Goal: Task Accomplishment & Management: Complete application form

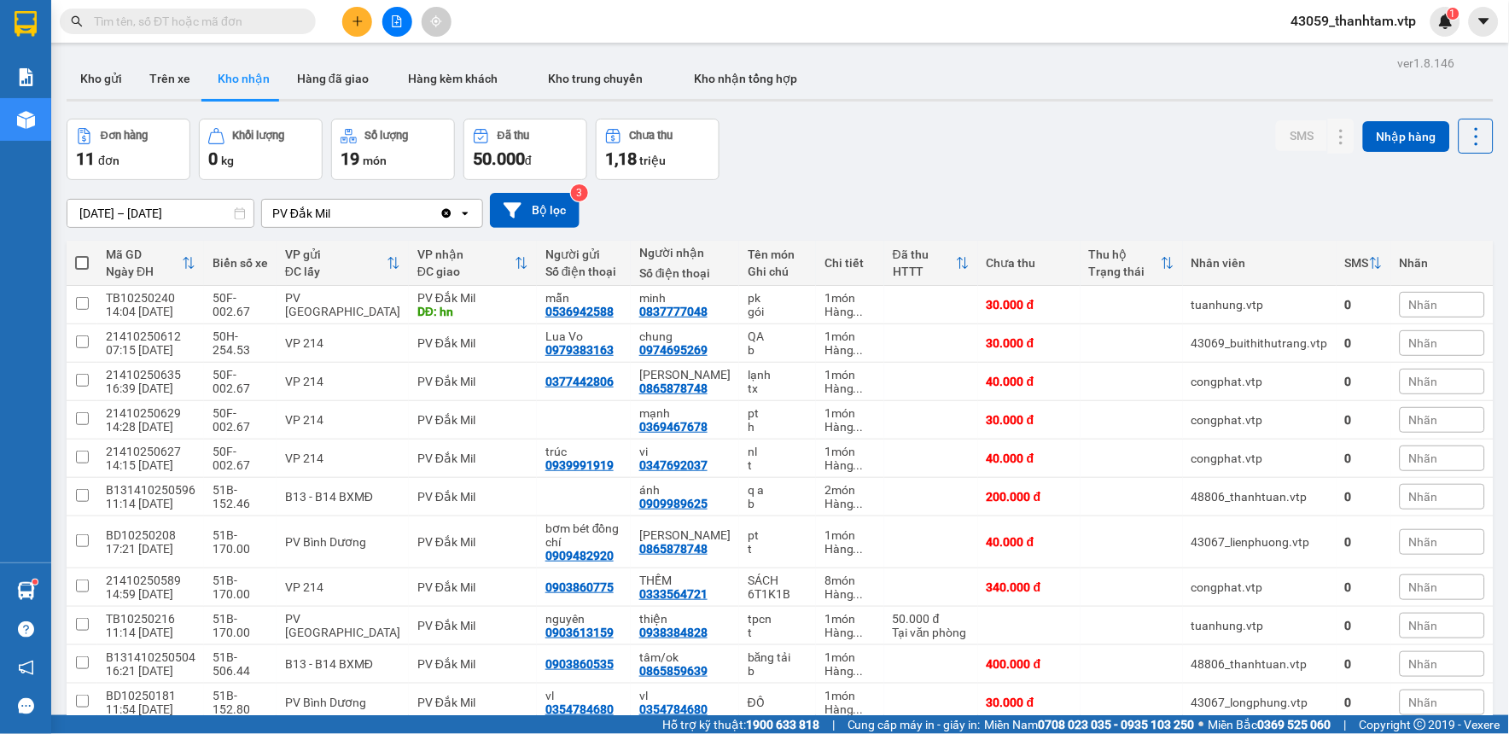
click at [908, 159] on div "Đơn hàng 11 đơn Khối lượng 0 kg Số lượng 19 món Đã thu 50.000 đ Chưa thu 1,18 t…" at bounding box center [780, 149] width 1427 height 61
click at [254, 20] on input "text" at bounding box center [194, 21] width 201 height 19
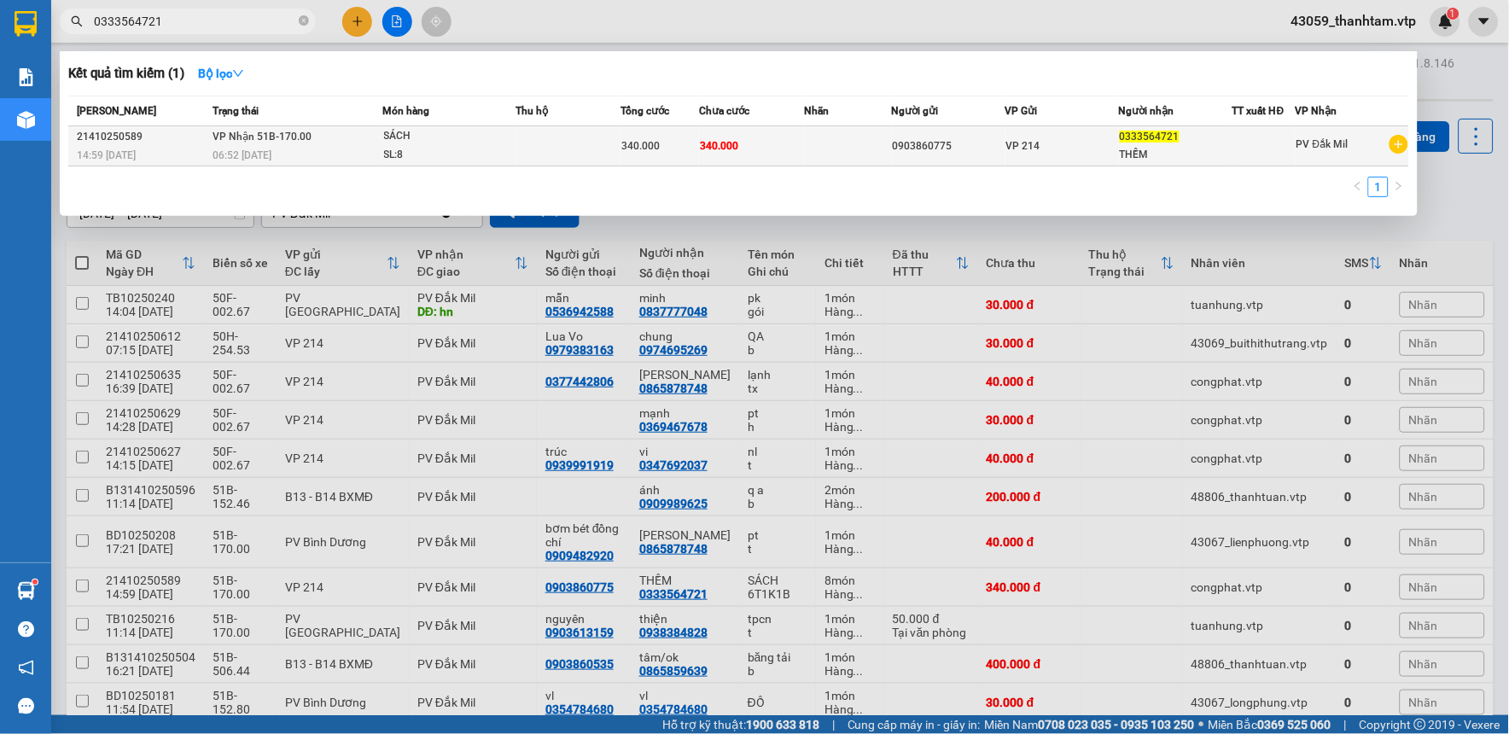
type input "0333564721"
click at [534, 149] on td at bounding box center [568, 146] width 105 height 40
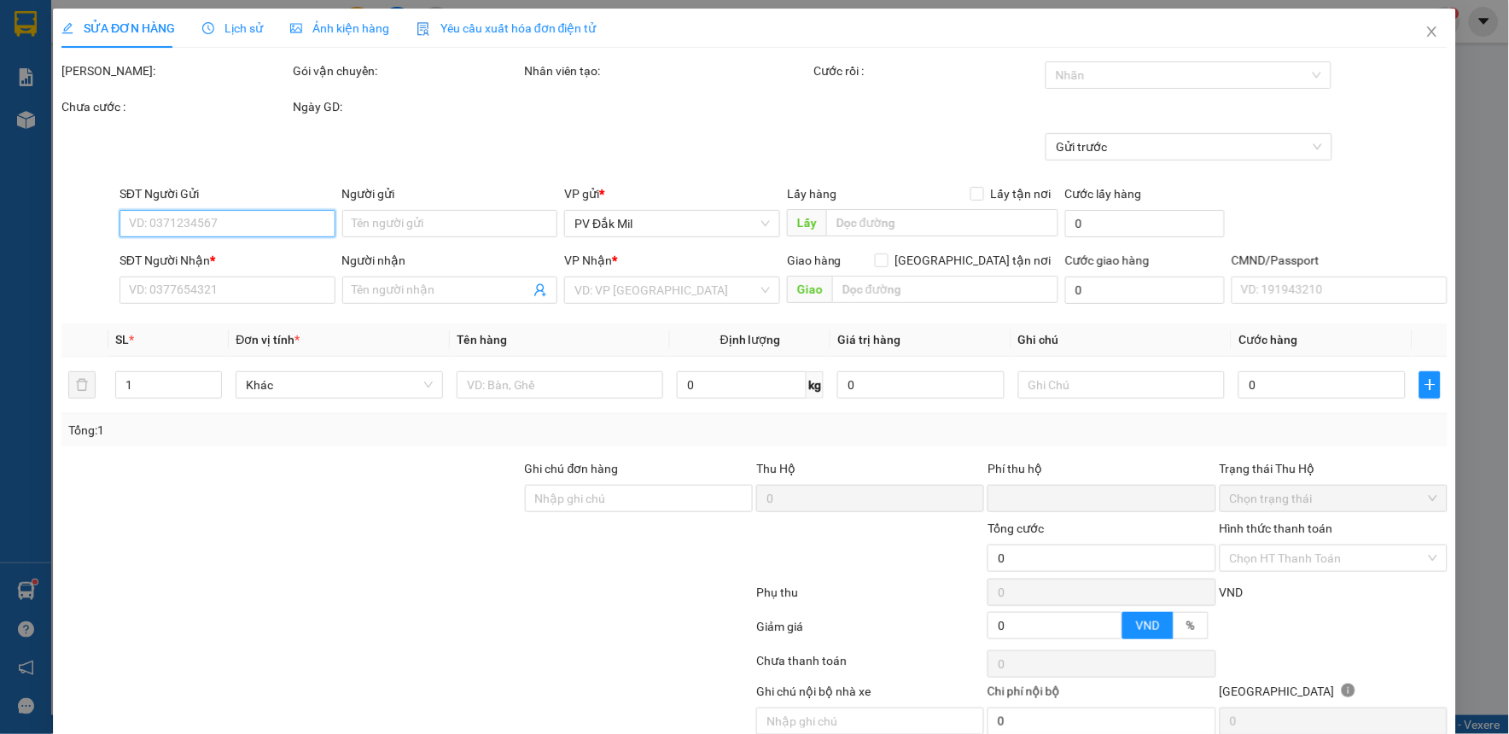
type input "17.000"
type input "0903860775"
type input "0333564721"
type input "THỀM"
type input "0"
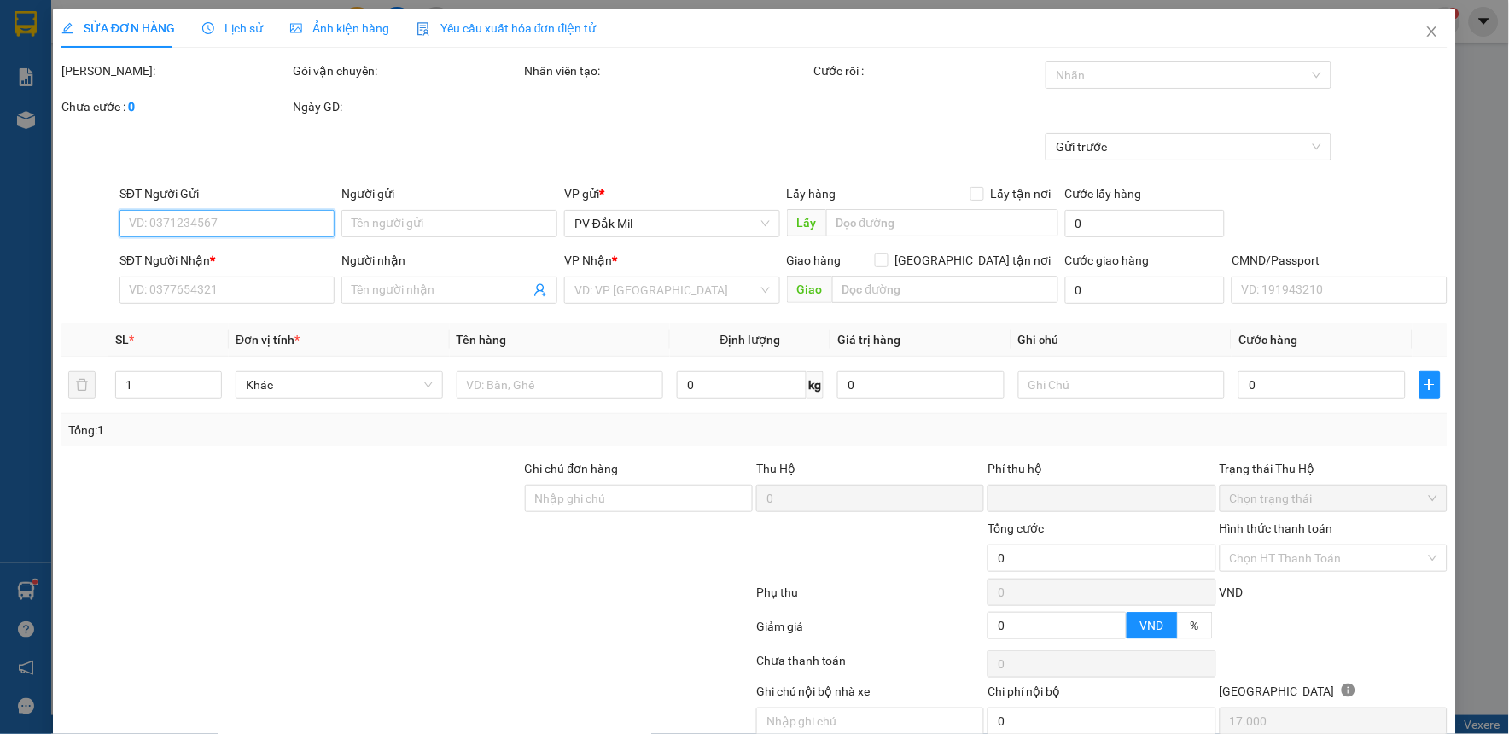
type input "340.000"
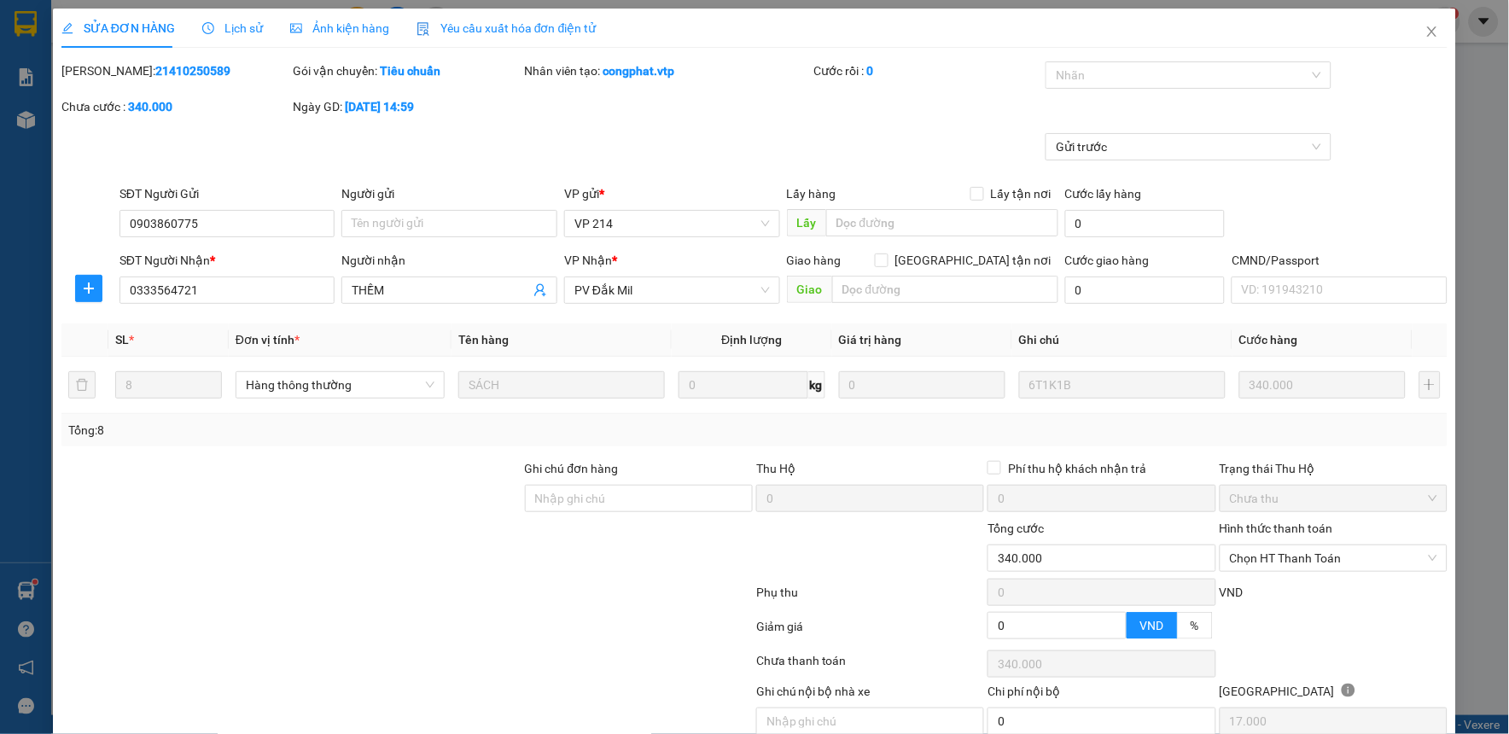
click at [243, 29] on span "Lịch sử" at bounding box center [232, 28] width 61 height 14
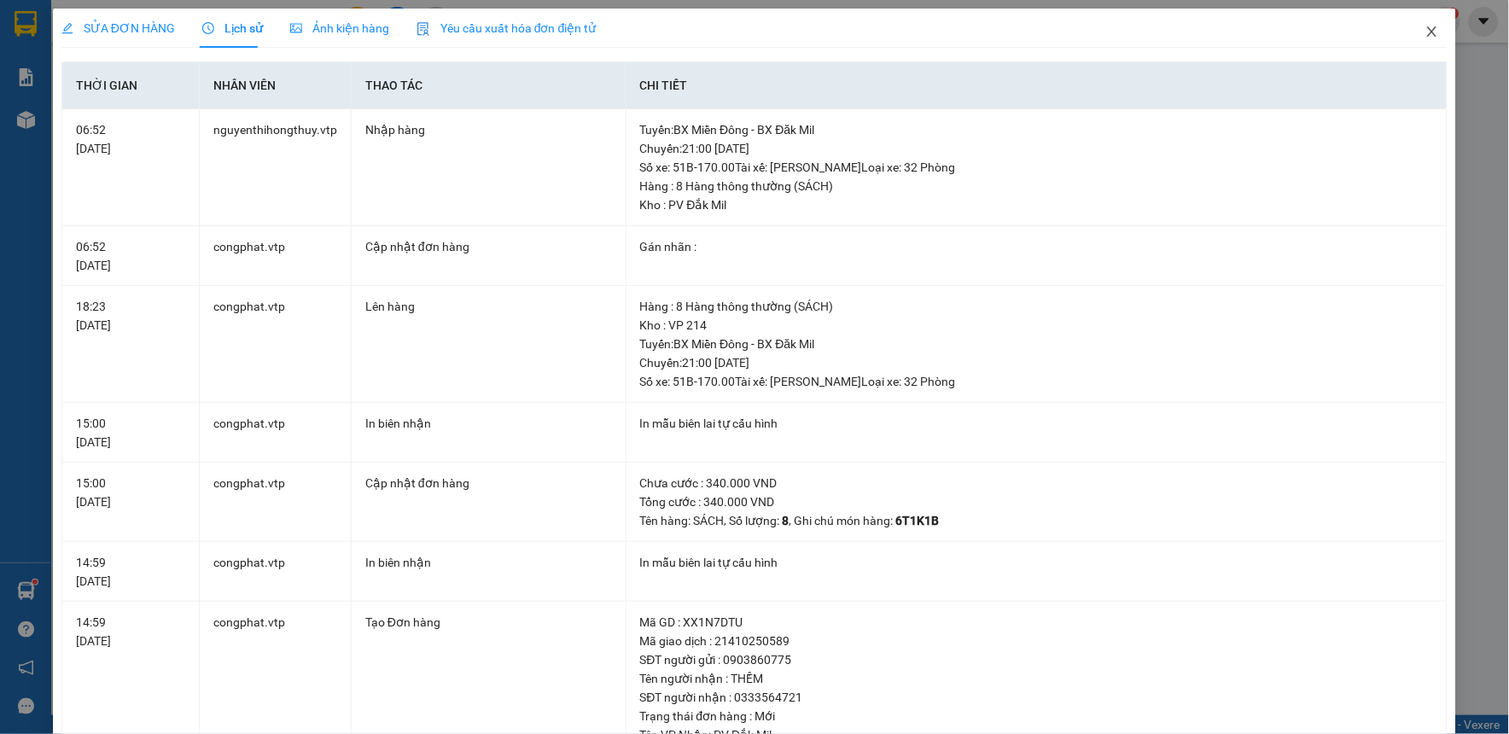
click at [1426, 37] on icon "close" at bounding box center [1433, 32] width 14 height 14
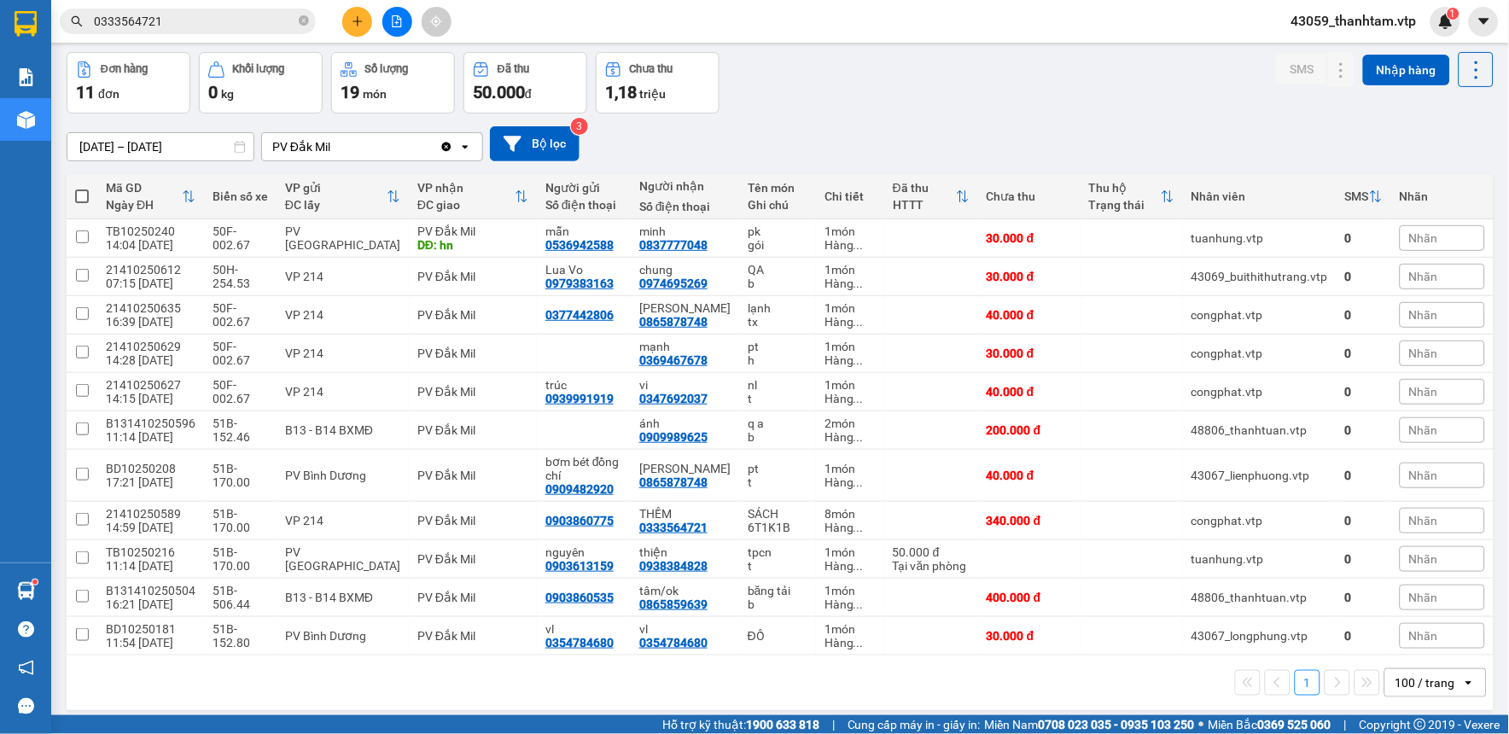
scroll to position [79, 0]
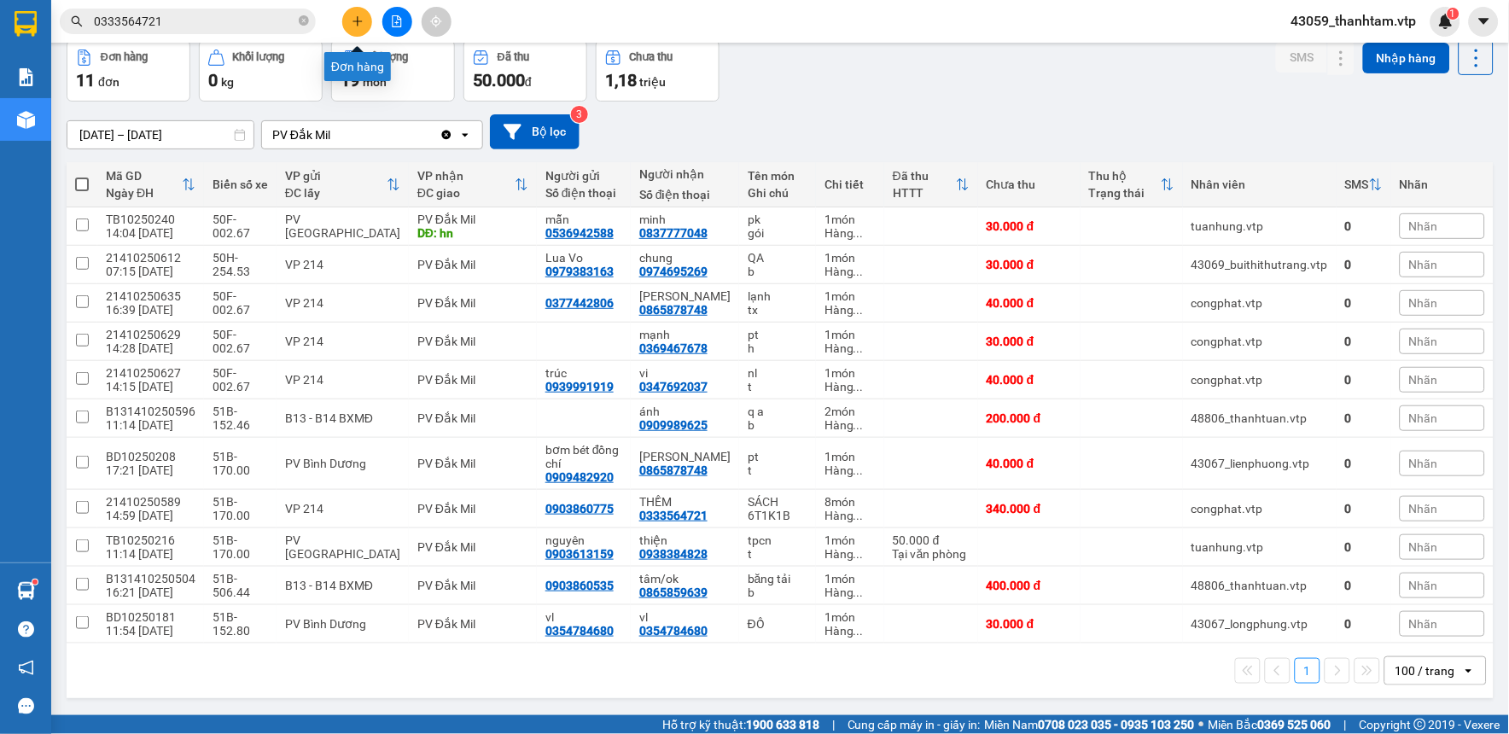
click at [354, 18] on icon "plus" at bounding box center [358, 21] width 12 height 12
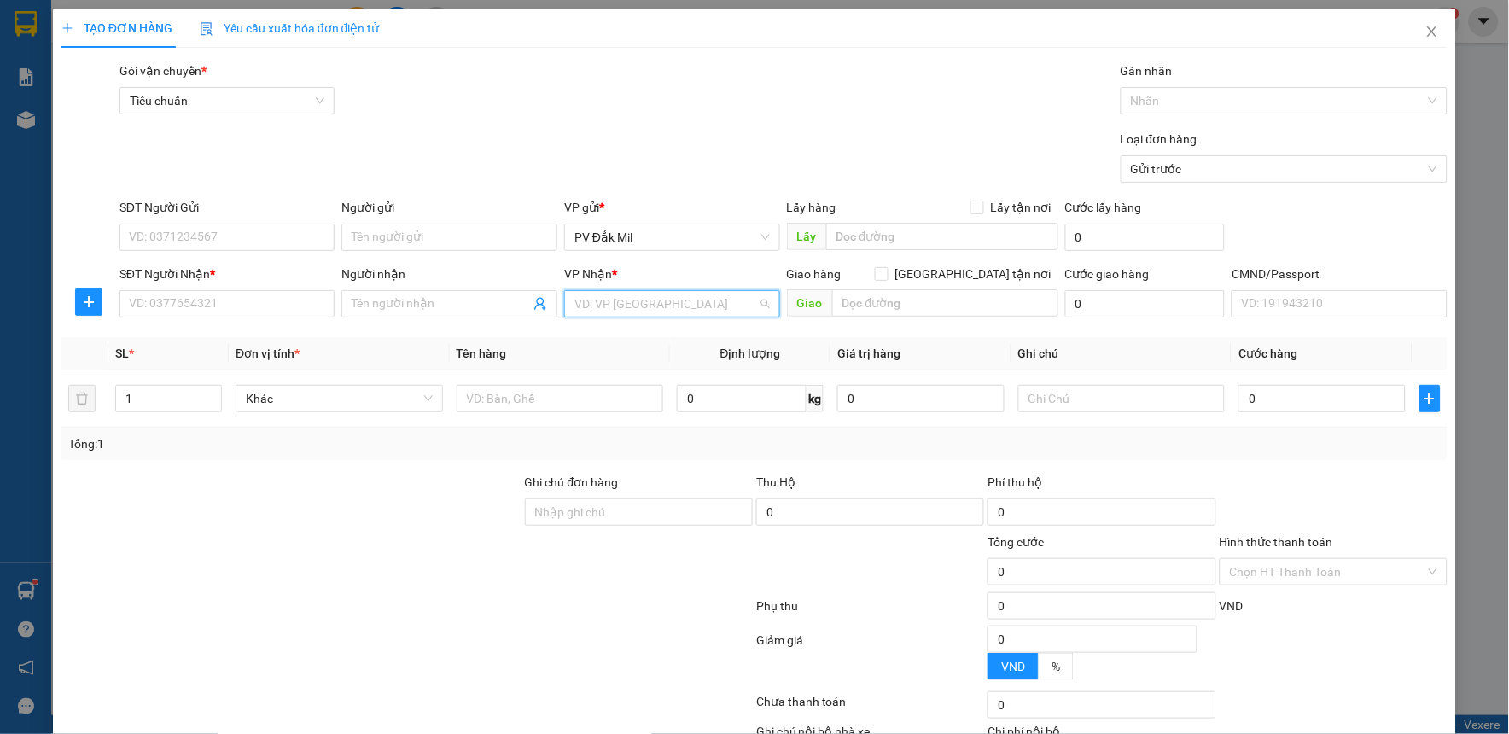
click at [624, 308] on input "search" at bounding box center [667, 304] width 184 height 26
type input "xuong"
click at [640, 331] on div "Xưởng sửa chữa" at bounding box center [665, 338] width 193 height 19
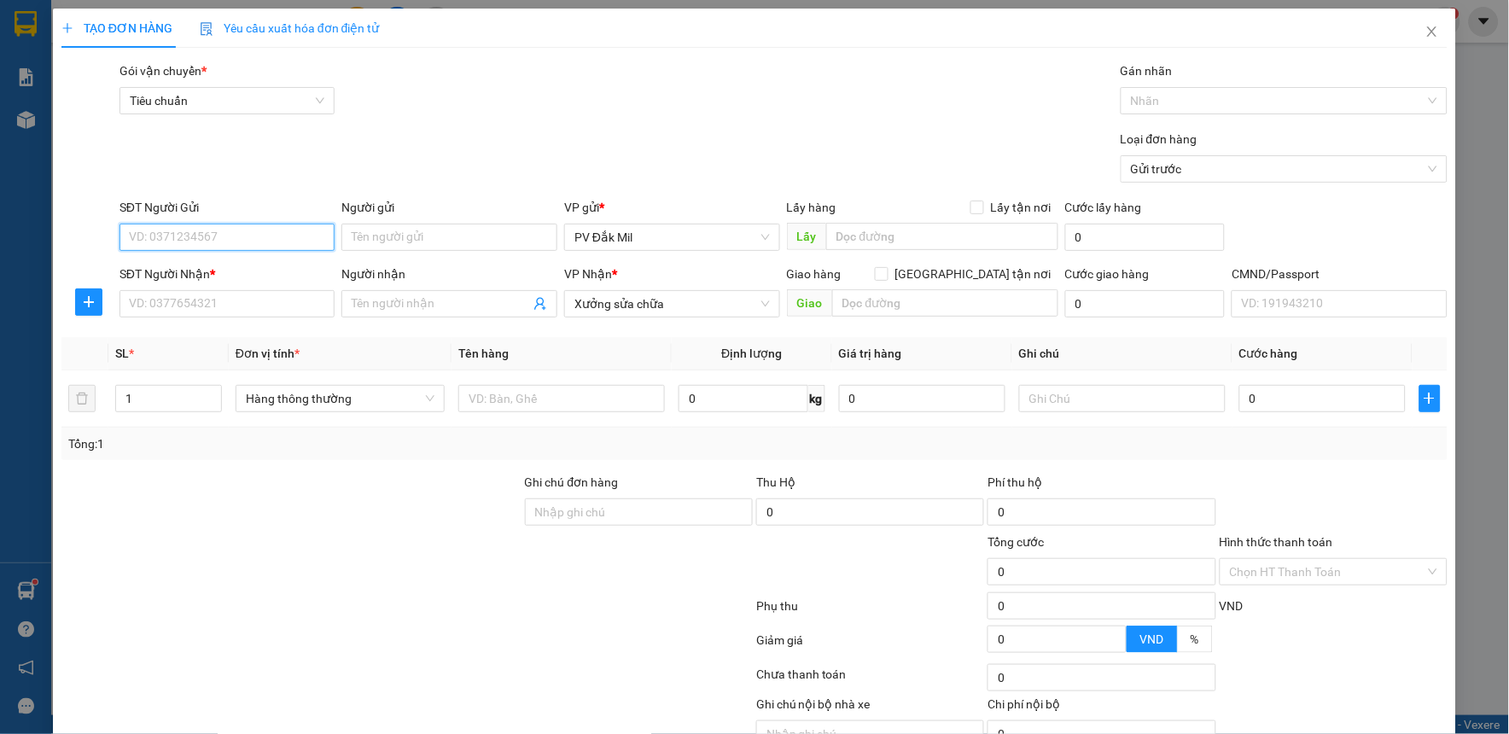
click at [253, 243] on input "SĐT Người Gửi" at bounding box center [228, 237] width 216 height 27
type input "0000000000"
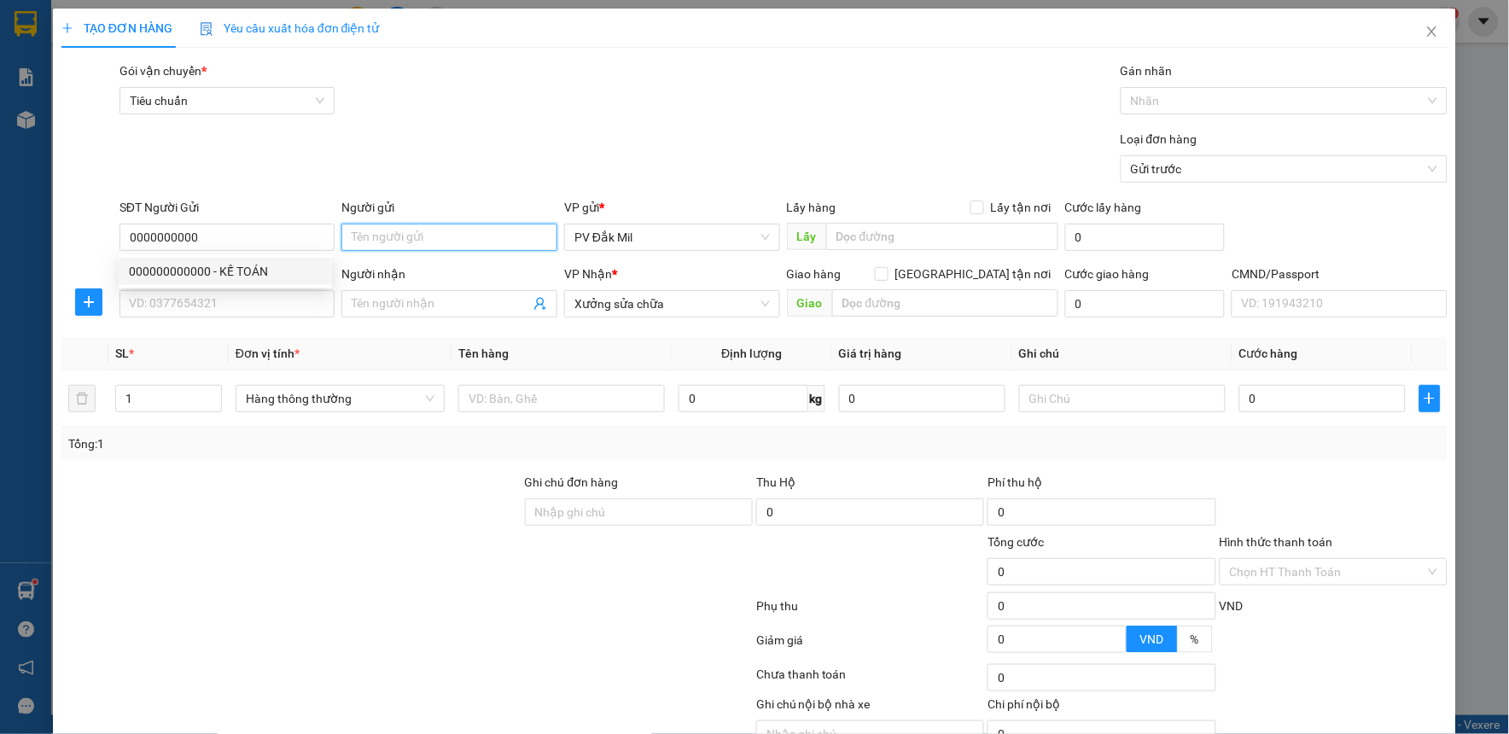
click at [445, 239] on input "Người gửi" at bounding box center [450, 237] width 216 height 27
type input "chính đak nông"
click at [268, 307] on input "SĐT Người Nhận *" at bounding box center [228, 303] width 216 height 27
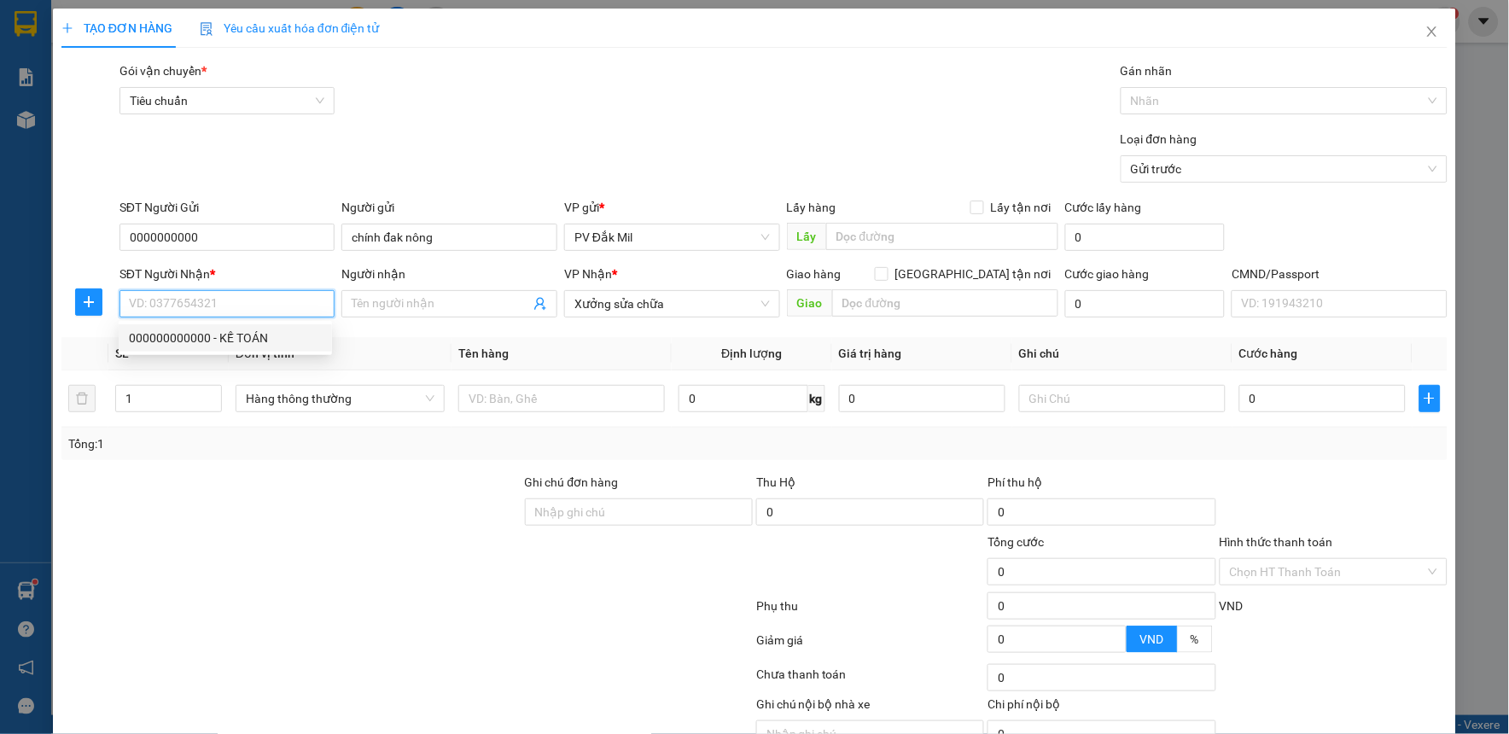
click at [249, 334] on div "000000000000 - KẾ TOÁN" at bounding box center [225, 338] width 193 height 19
type input "000000000000"
type input "KẾ TOÁN"
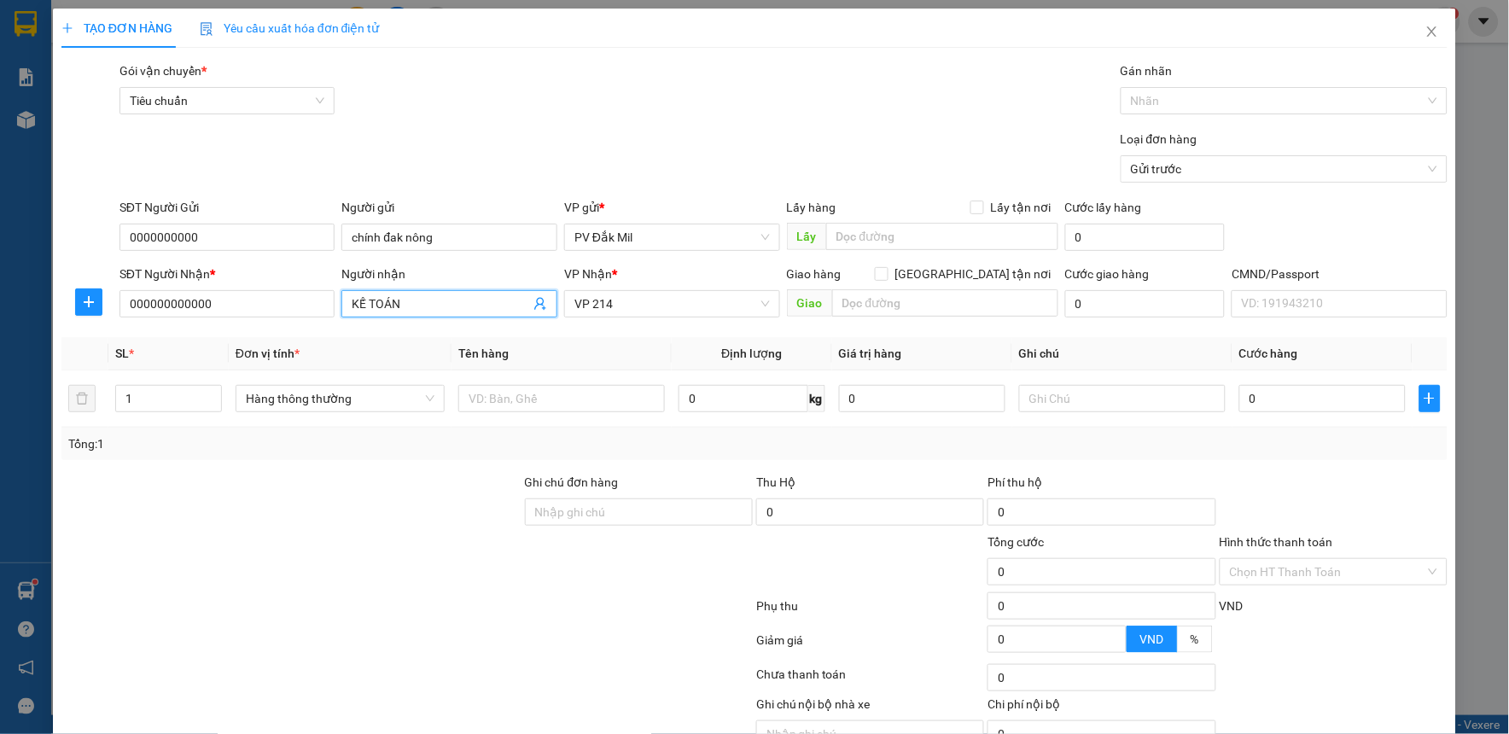
drag, startPoint x: 410, startPoint y: 297, endPoint x: 304, endPoint y: 325, distance: 109.6
click at [304, 325] on div "Transit Pickup Surcharge Ids Transit Deliver Surcharge Ids Transit Deliver Surc…" at bounding box center [754, 424] width 1386 height 727
click at [690, 302] on span "VP 214" at bounding box center [673, 304] width 196 height 26
type input "[PERSON_NAME]"
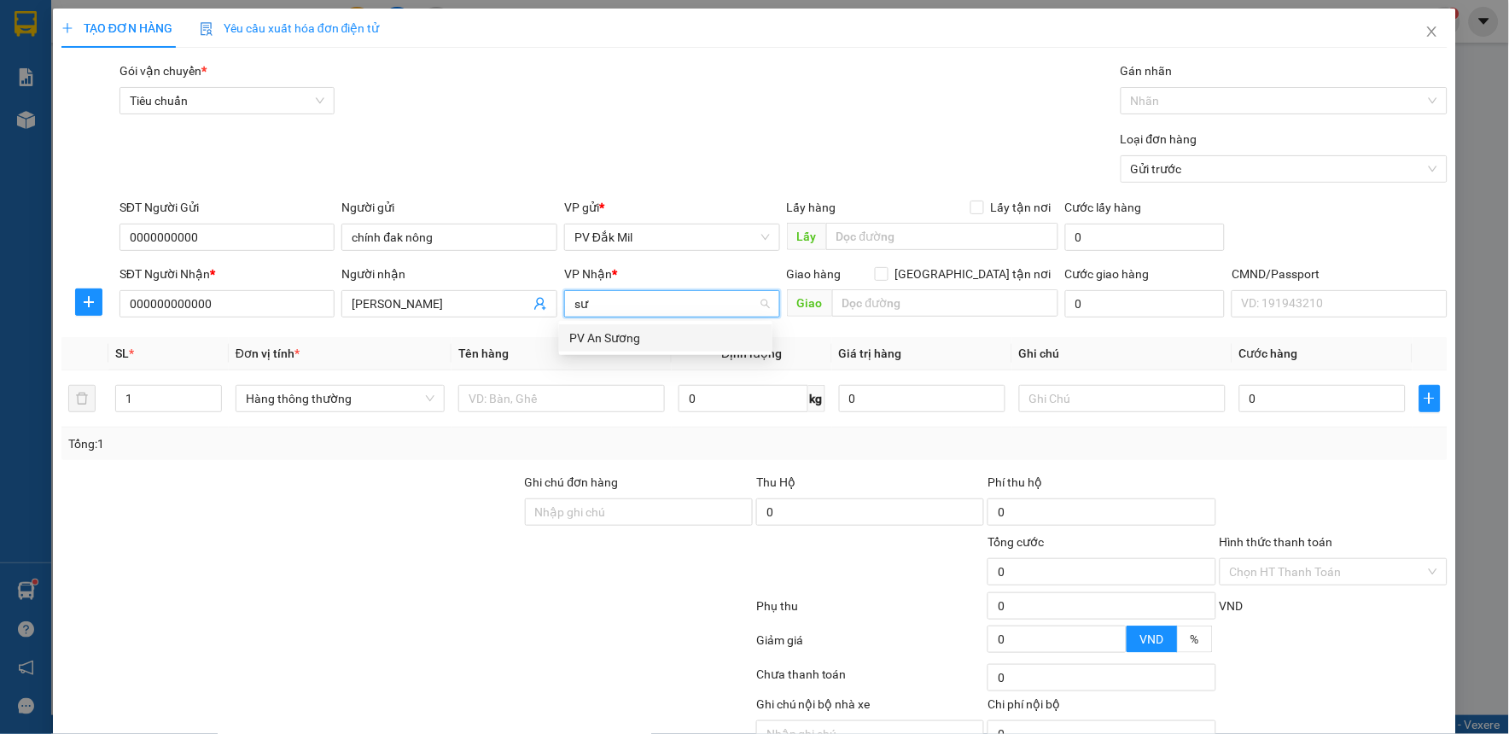
type input "s"
type input "xuong"
click at [890, 307] on input "text" at bounding box center [945, 302] width 226 height 27
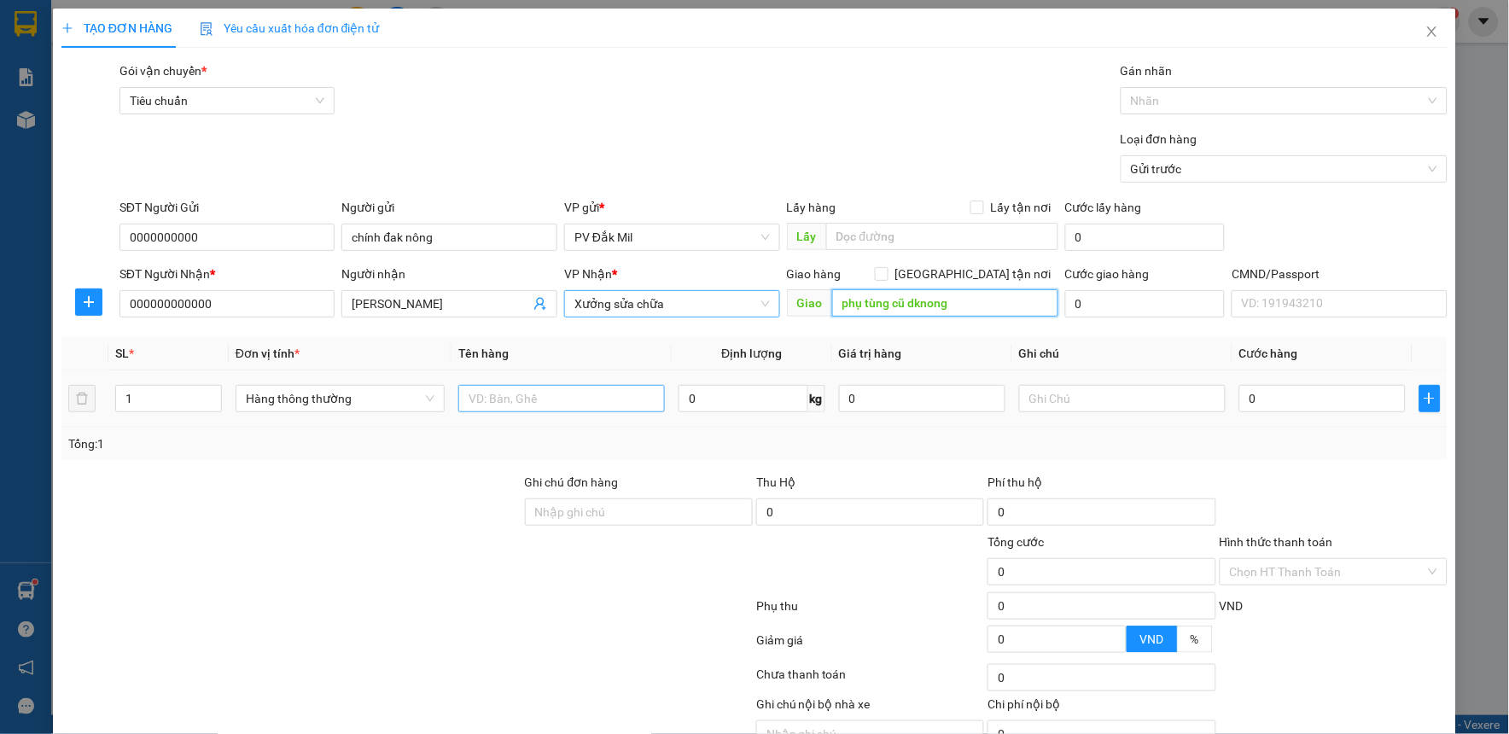
type input "phụ tùng cũ dknong"
click at [530, 399] on input "text" at bounding box center [561, 398] width 207 height 27
type input "phụ tùng cũ"
click at [155, 400] on input "1" at bounding box center [168, 399] width 105 height 26
type input "2"
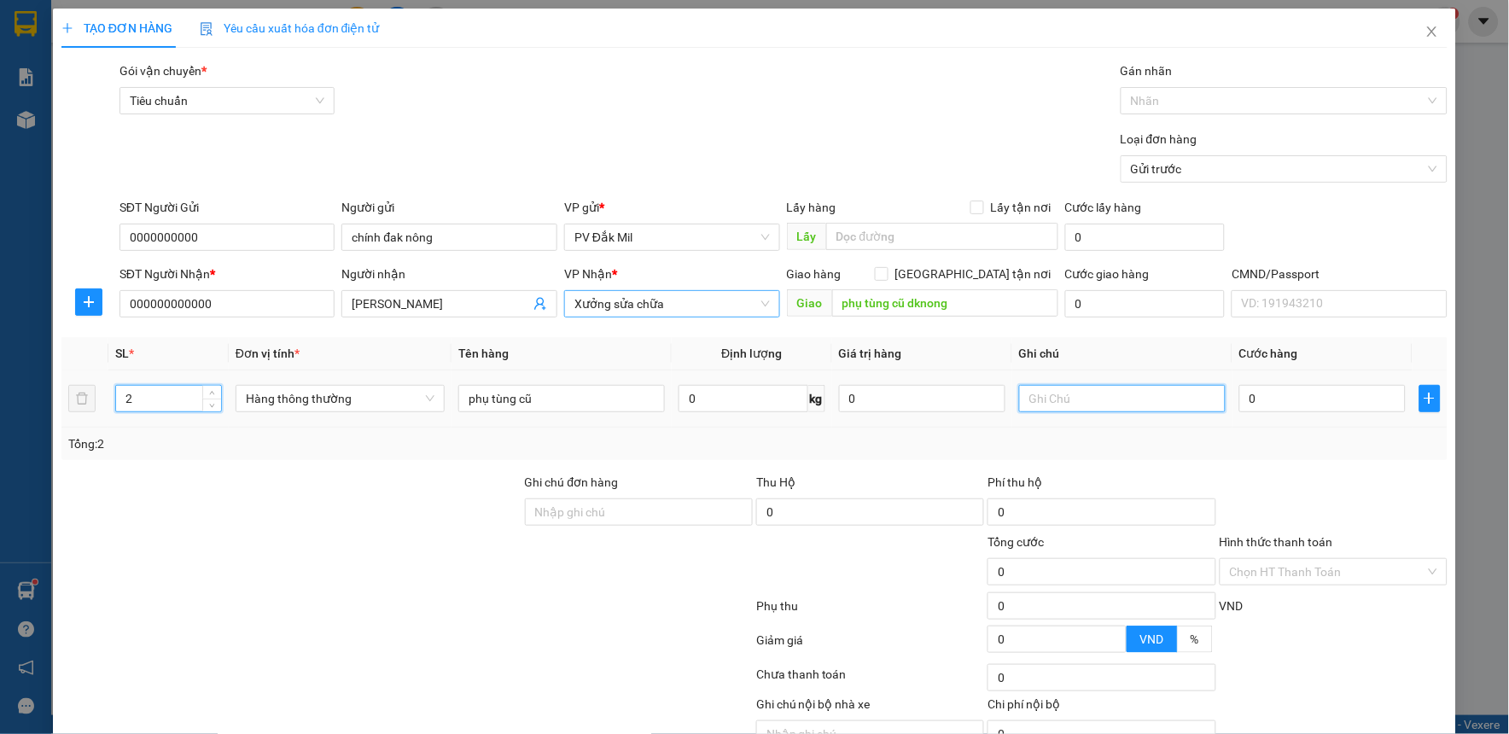
click at [1059, 397] on input "text" at bounding box center [1122, 398] width 207 height 27
type input "kiện"
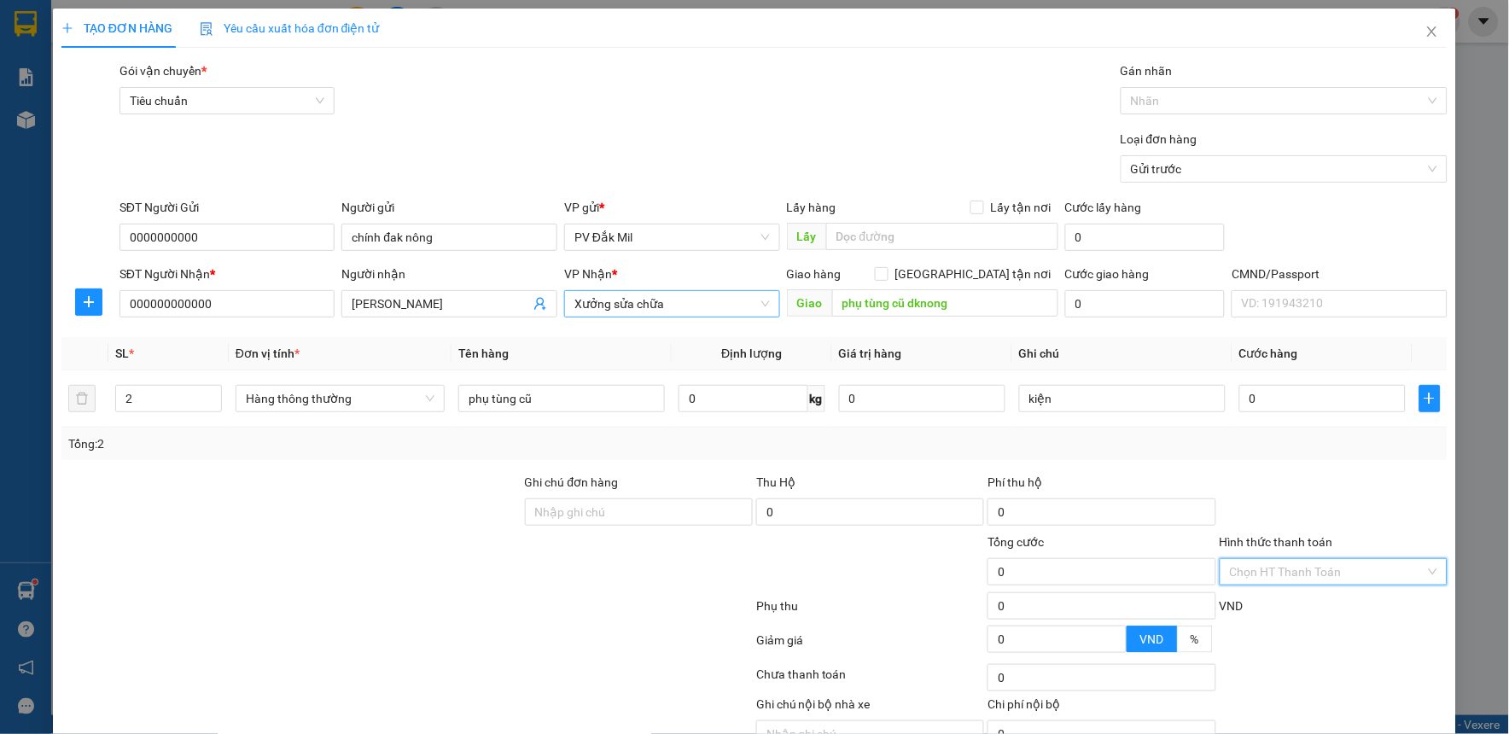
click at [1257, 582] on input "Hình thức thanh toán" at bounding box center [1328, 572] width 196 height 26
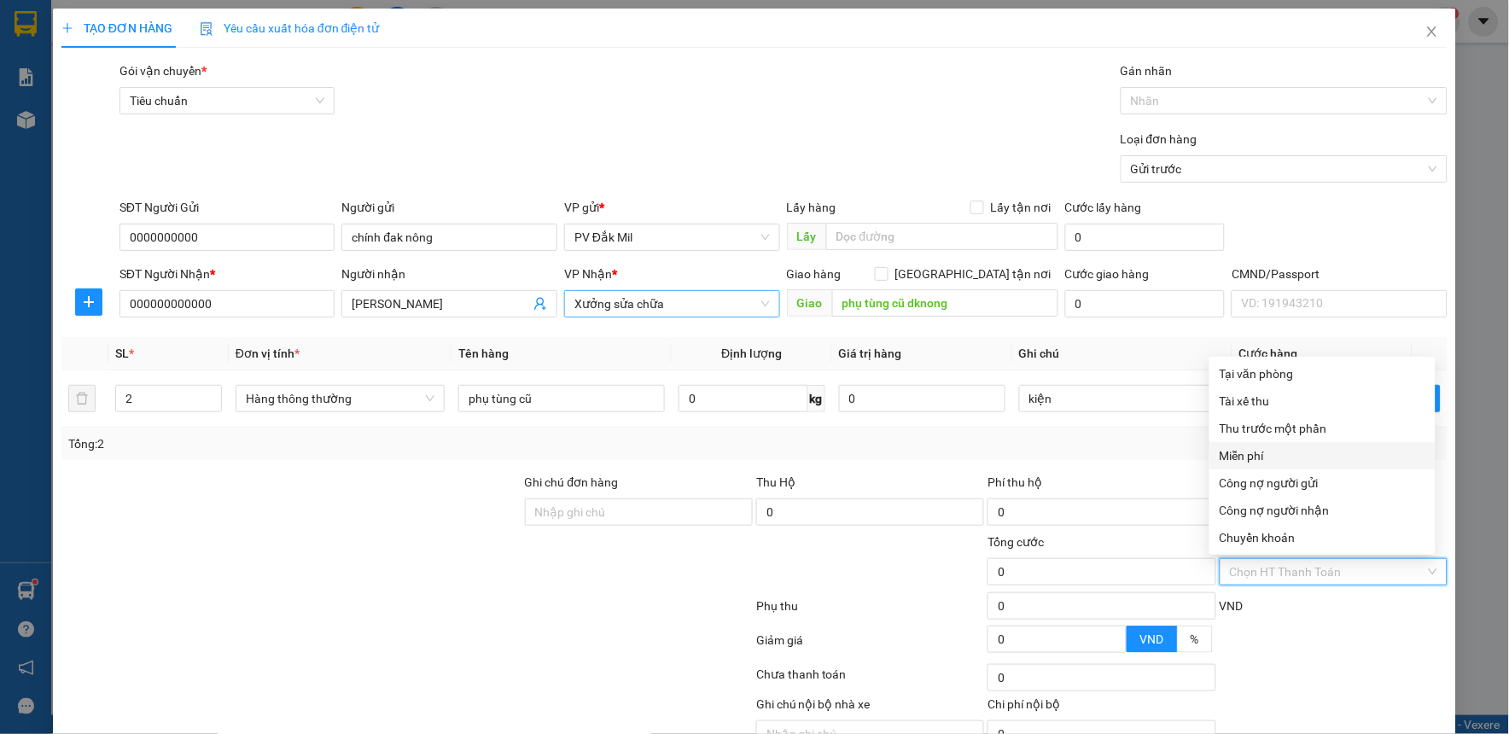
click at [1241, 453] on div "Miễn phí" at bounding box center [1323, 456] width 206 height 19
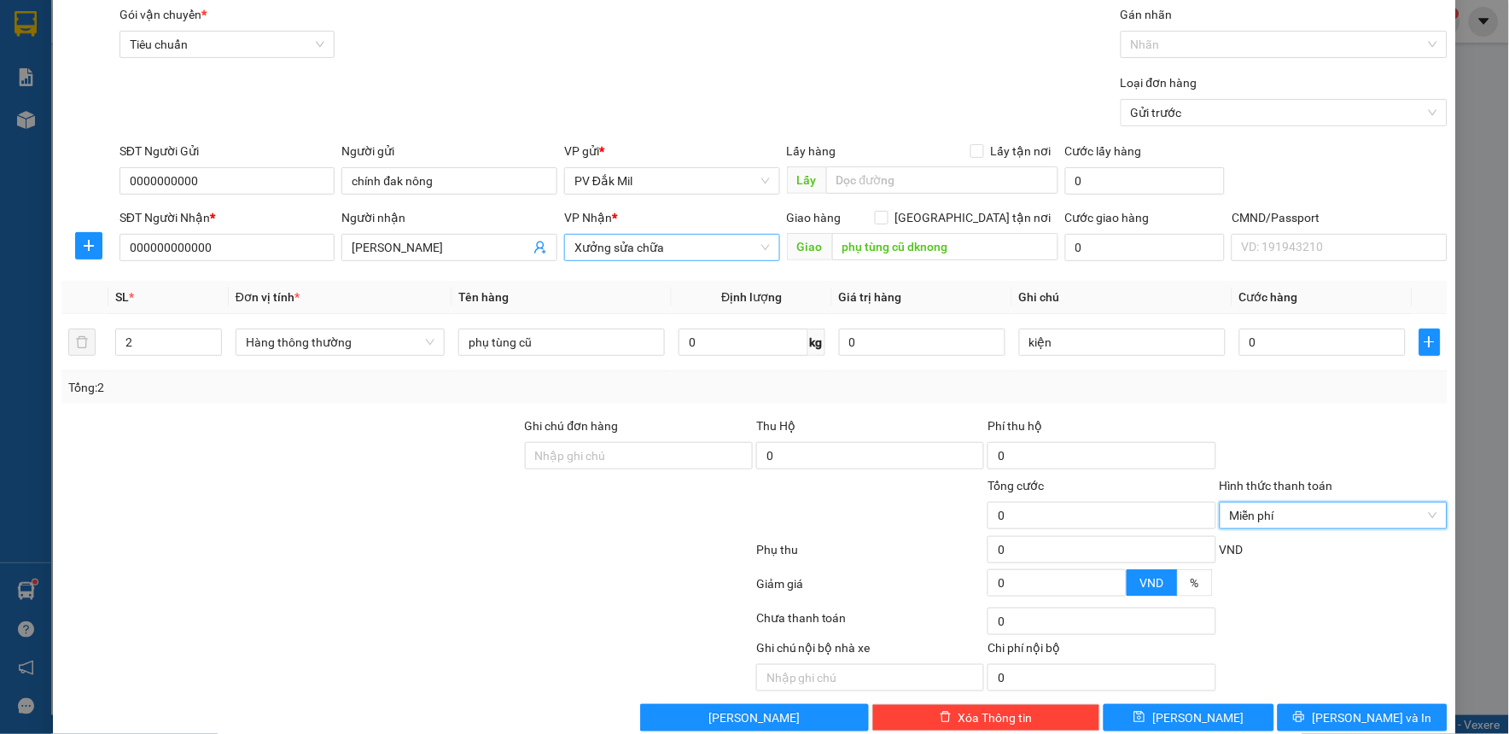
scroll to position [87, 0]
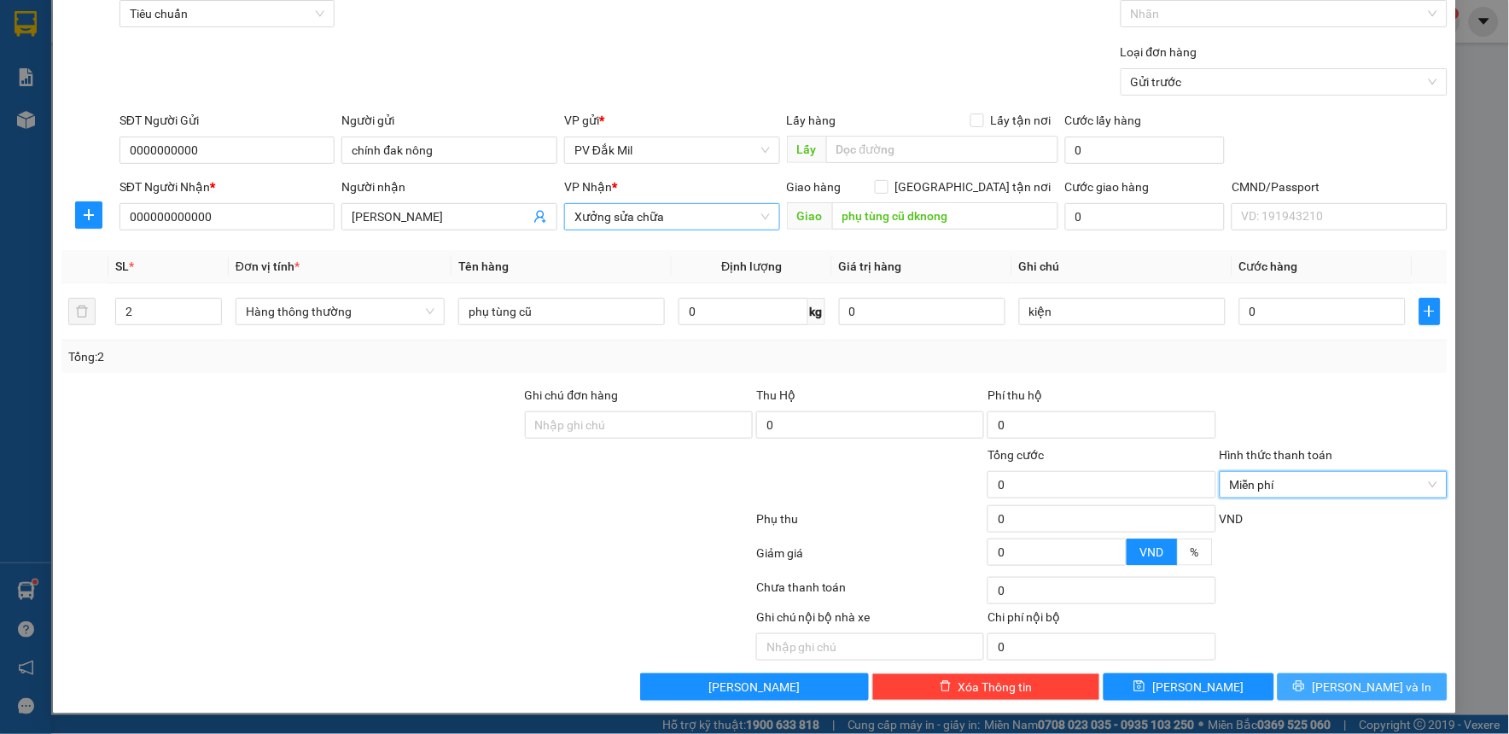
click at [1304, 680] on button "[PERSON_NAME] và In" at bounding box center [1363, 687] width 171 height 27
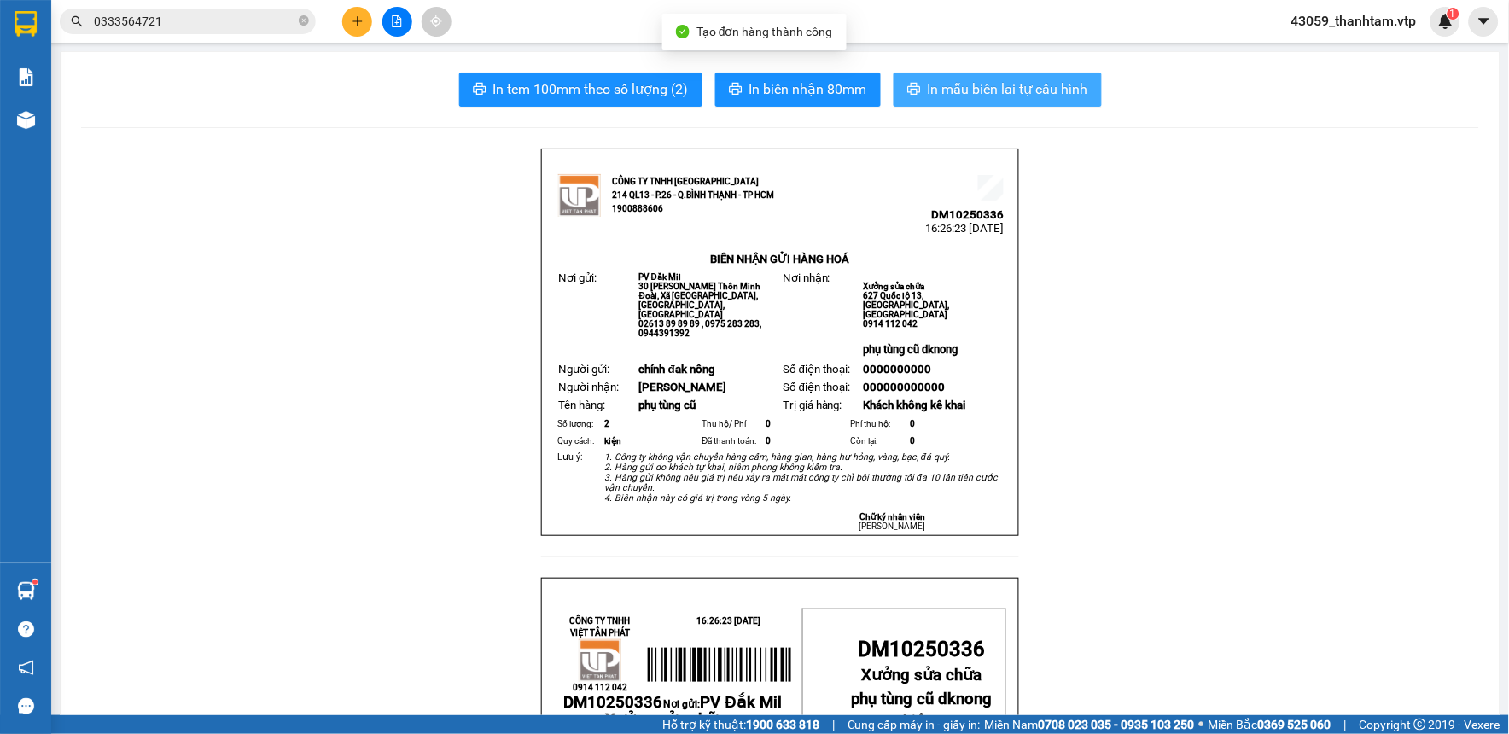
click at [1053, 106] on button "In mẫu biên lai tự cấu hình" at bounding box center [998, 90] width 208 height 34
click at [1050, 96] on span "In mẫu biên lai tự cấu hình" at bounding box center [1008, 89] width 161 height 21
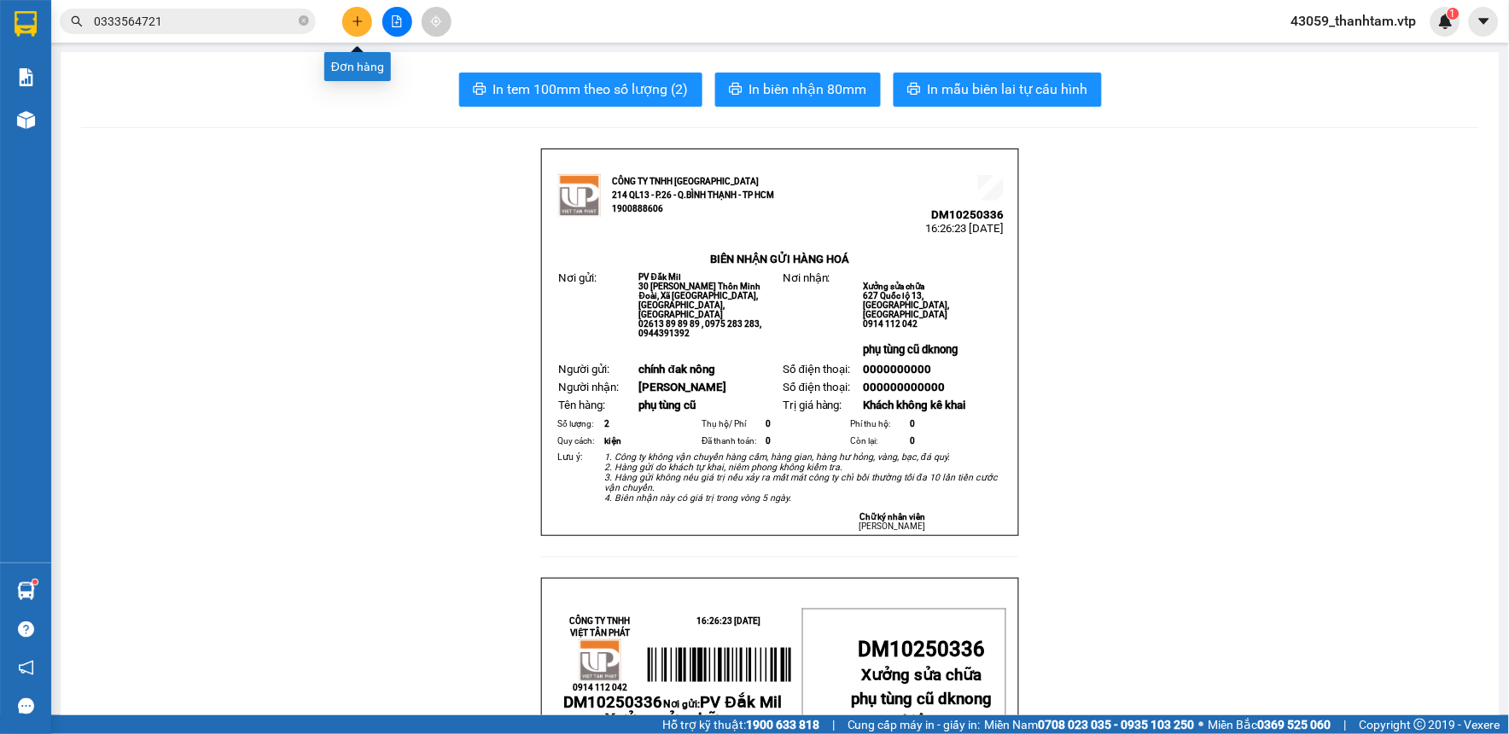
click at [353, 27] on button at bounding box center [357, 22] width 30 height 30
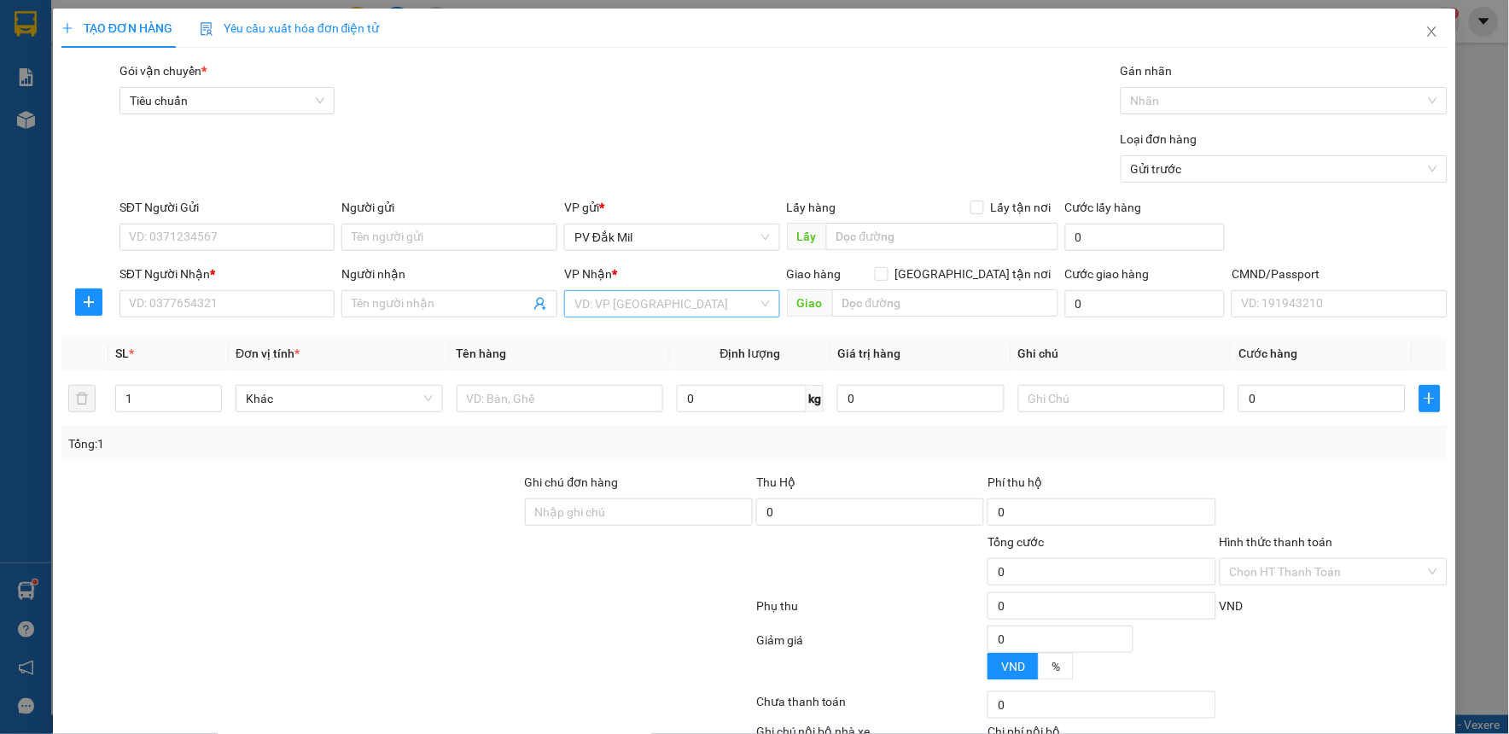
click at [591, 312] on input "search" at bounding box center [667, 304] width 184 height 26
type input "214"
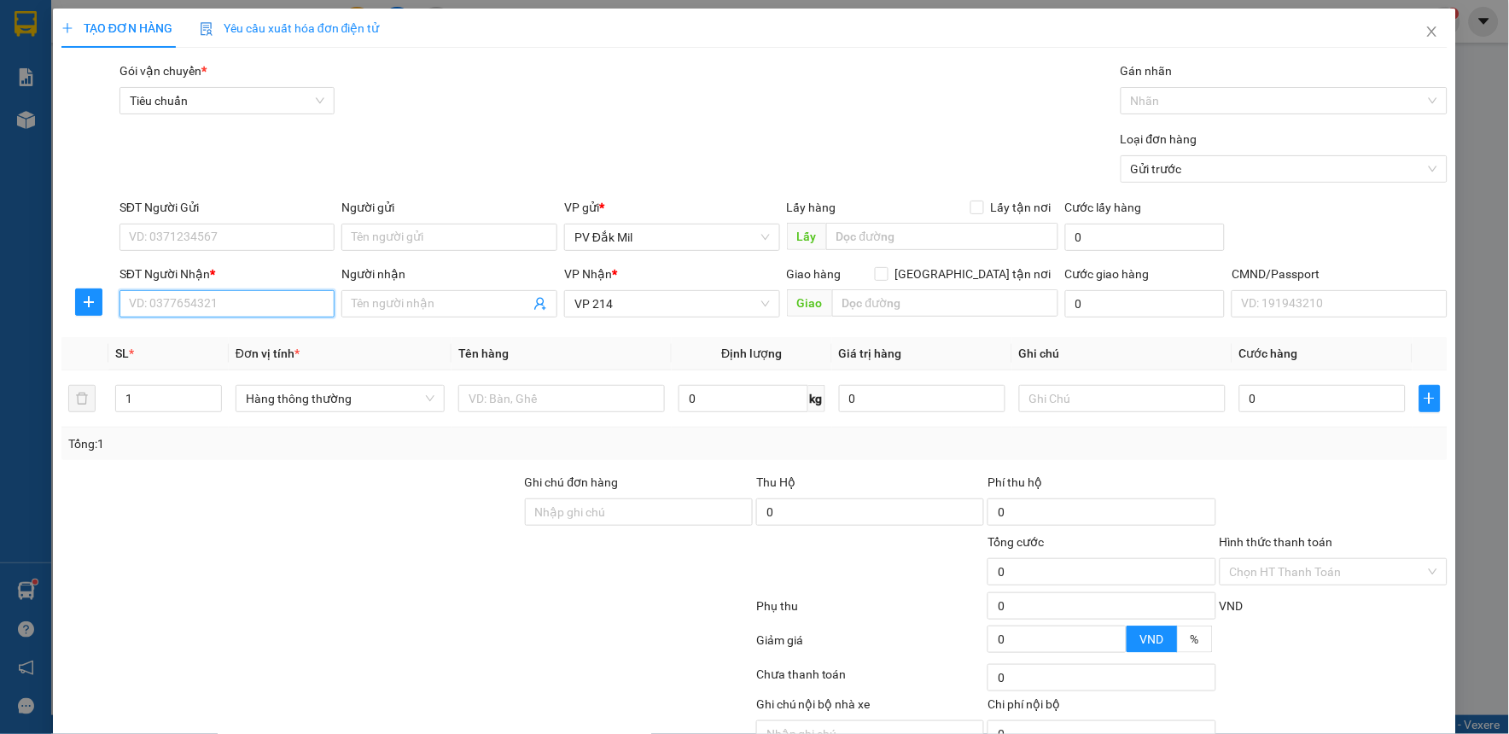
click at [254, 313] on input "SĐT Người Nhận *" at bounding box center [228, 303] width 216 height 27
type input "0789666700"
click at [241, 233] on input "SĐT Người Gửi" at bounding box center [228, 237] width 216 height 27
type input "0978144148"
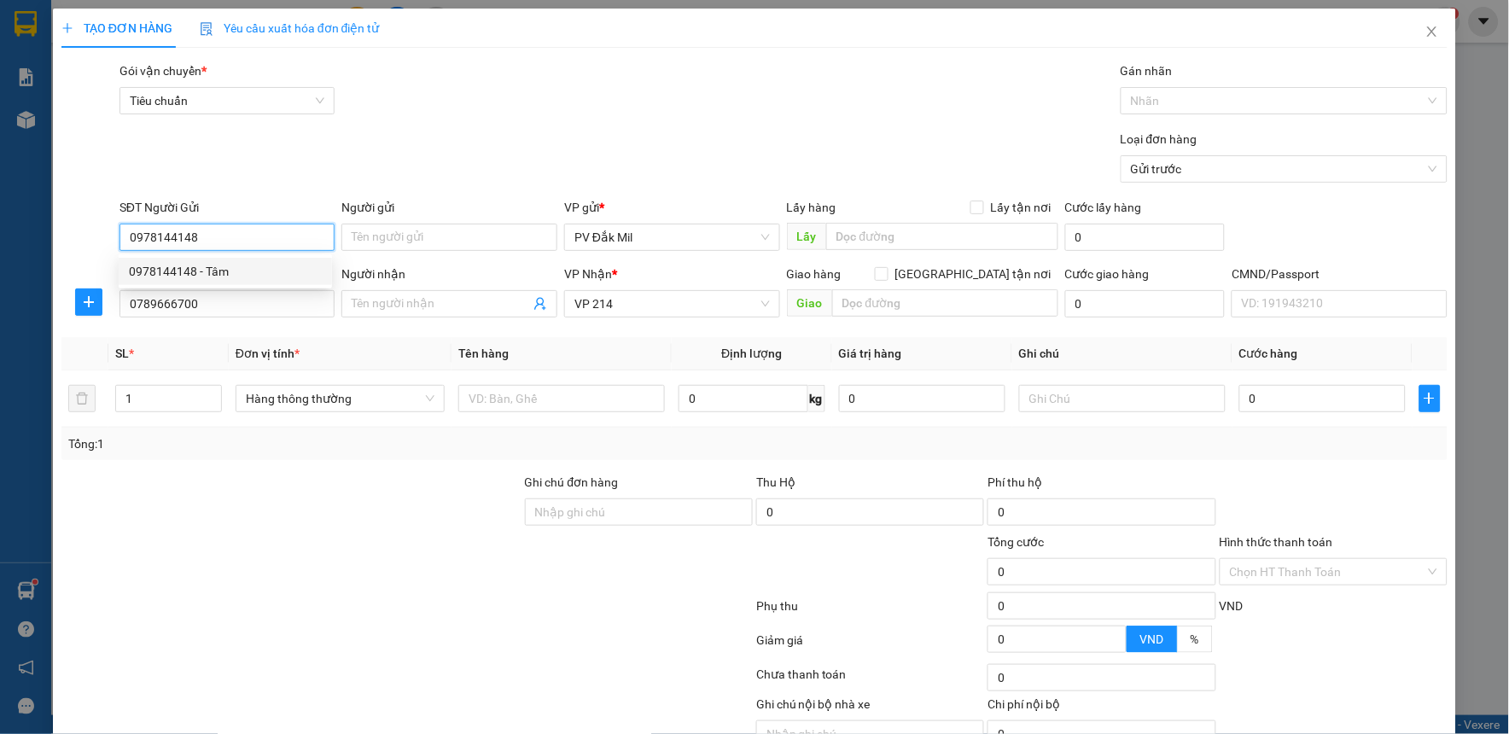
click at [231, 271] on div "0978144148 - Tâm" at bounding box center [225, 271] width 193 height 19
type input "Tâm"
type input "0978144148"
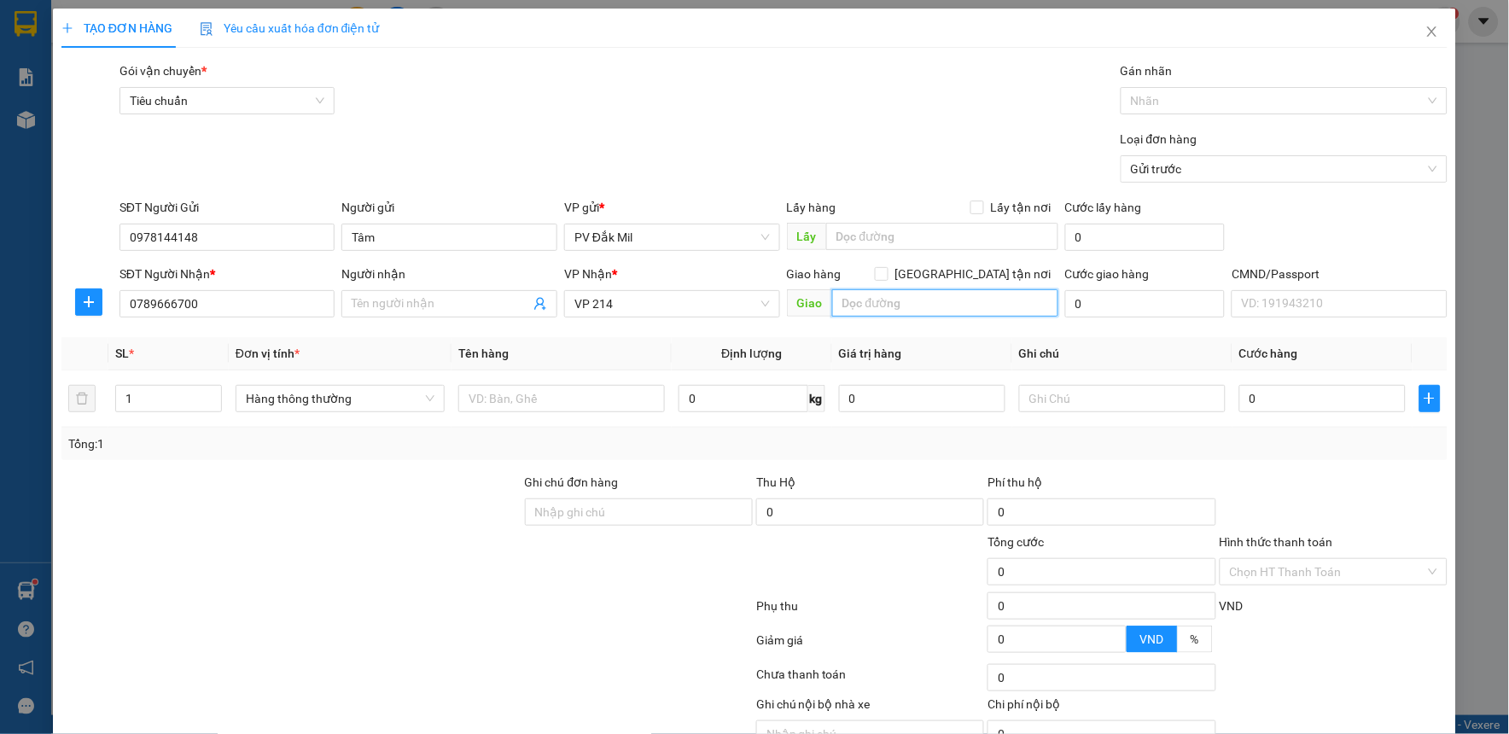
click at [957, 307] on input "text" at bounding box center [945, 302] width 226 height 27
type input "thu hộ 3tr3"
click at [584, 401] on input "text" at bounding box center [561, 398] width 207 height 27
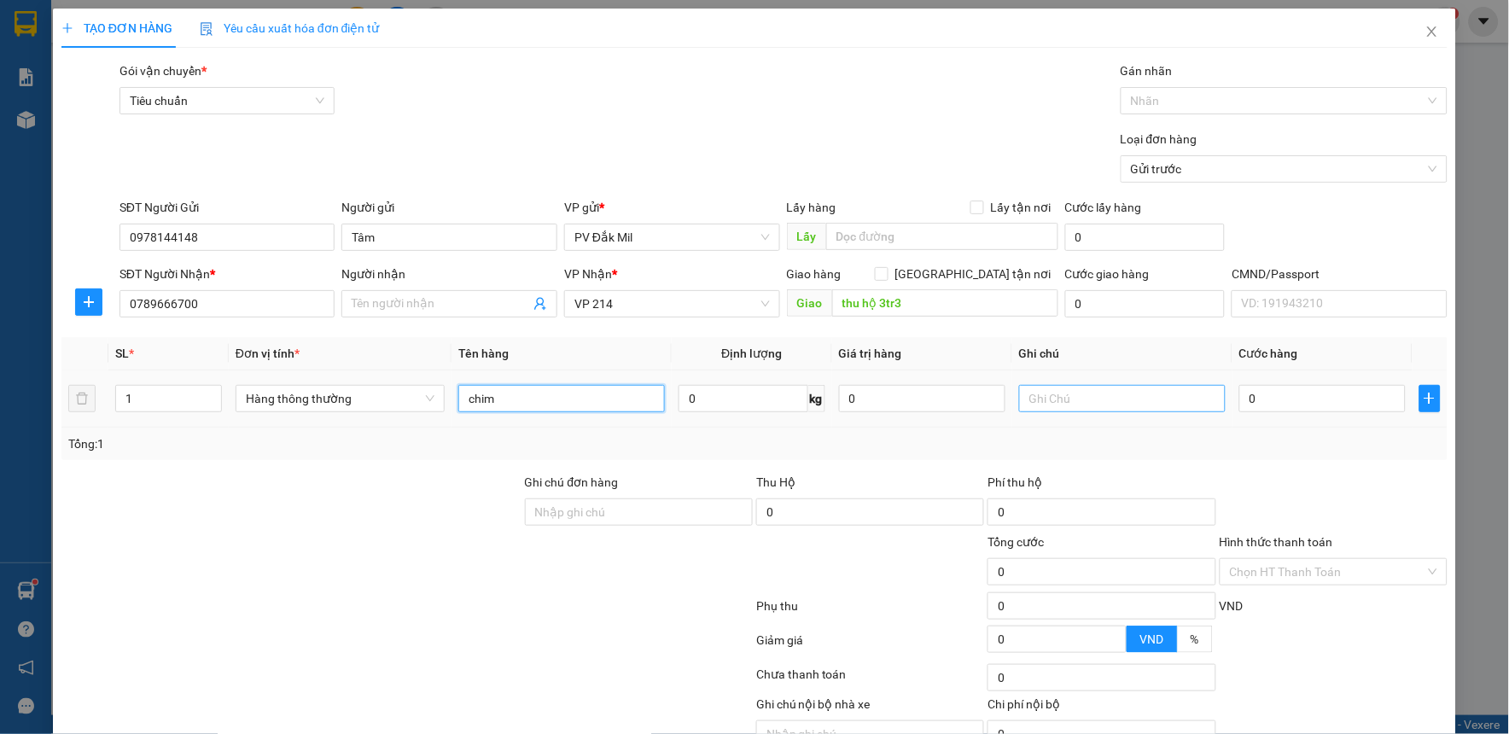
type input "chim"
click at [1065, 401] on input "text" at bounding box center [1122, 398] width 207 height 27
type input "thùng /chết [PERSON_NAME]"
click at [1260, 398] on input "0" at bounding box center [1323, 398] width 166 height 27
type input "5"
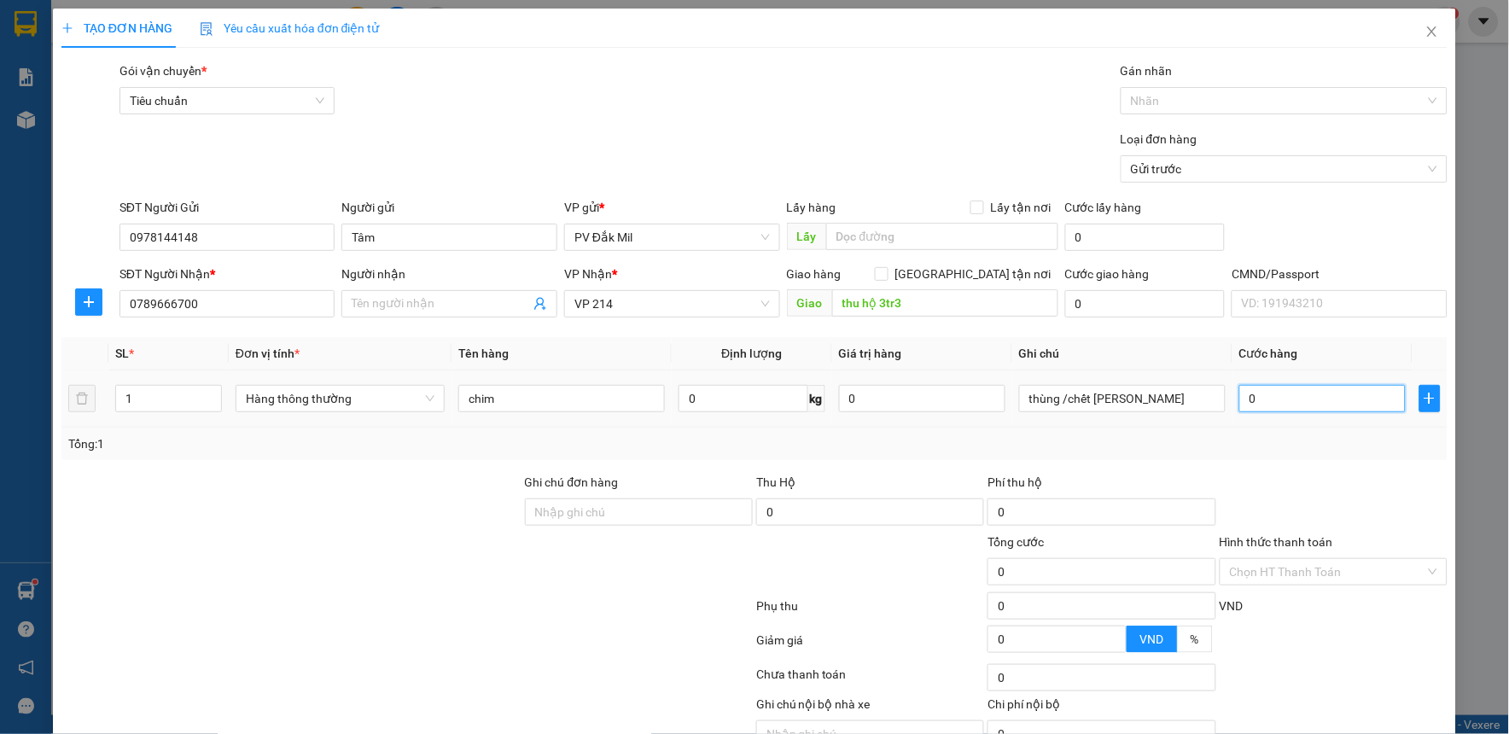
type input "5"
type input "50"
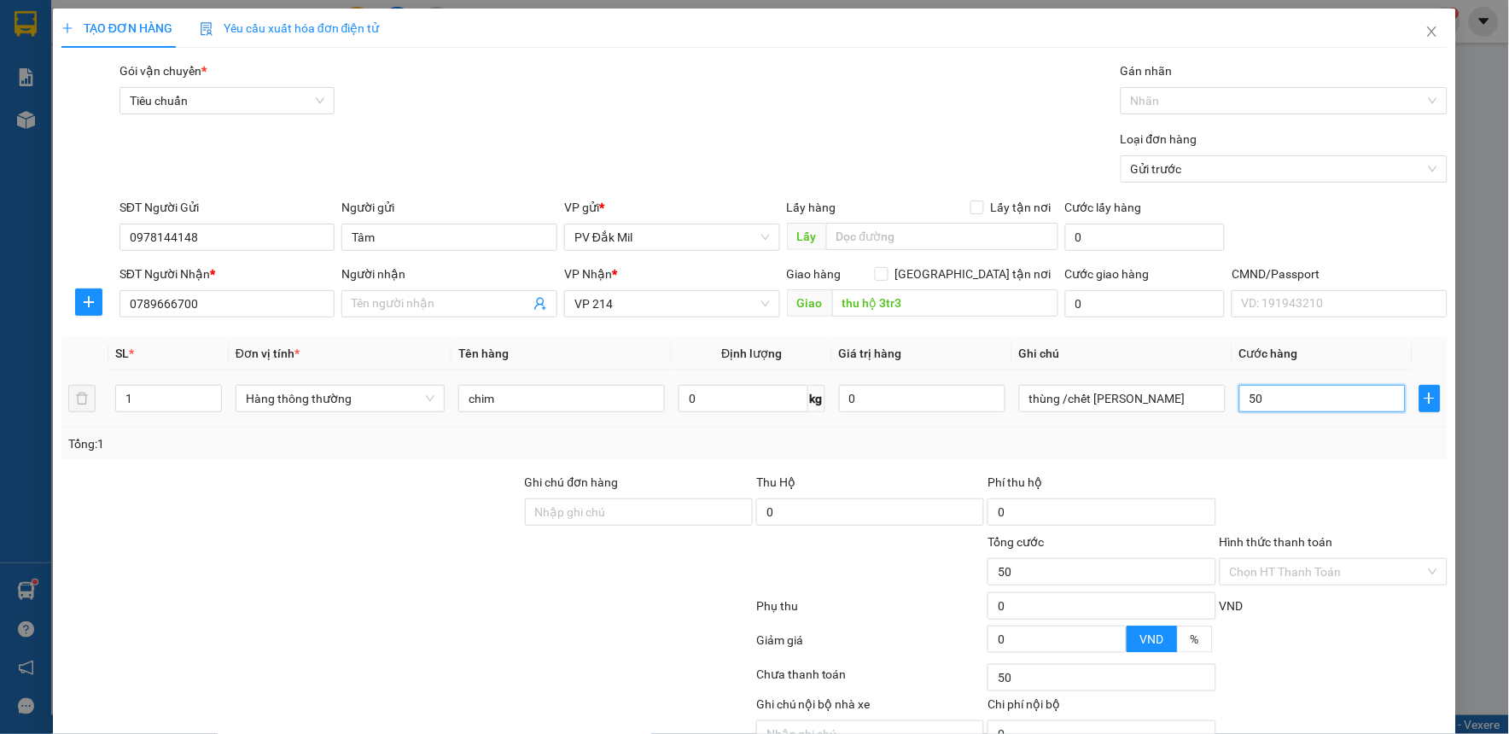
type input "500"
type input "5.000"
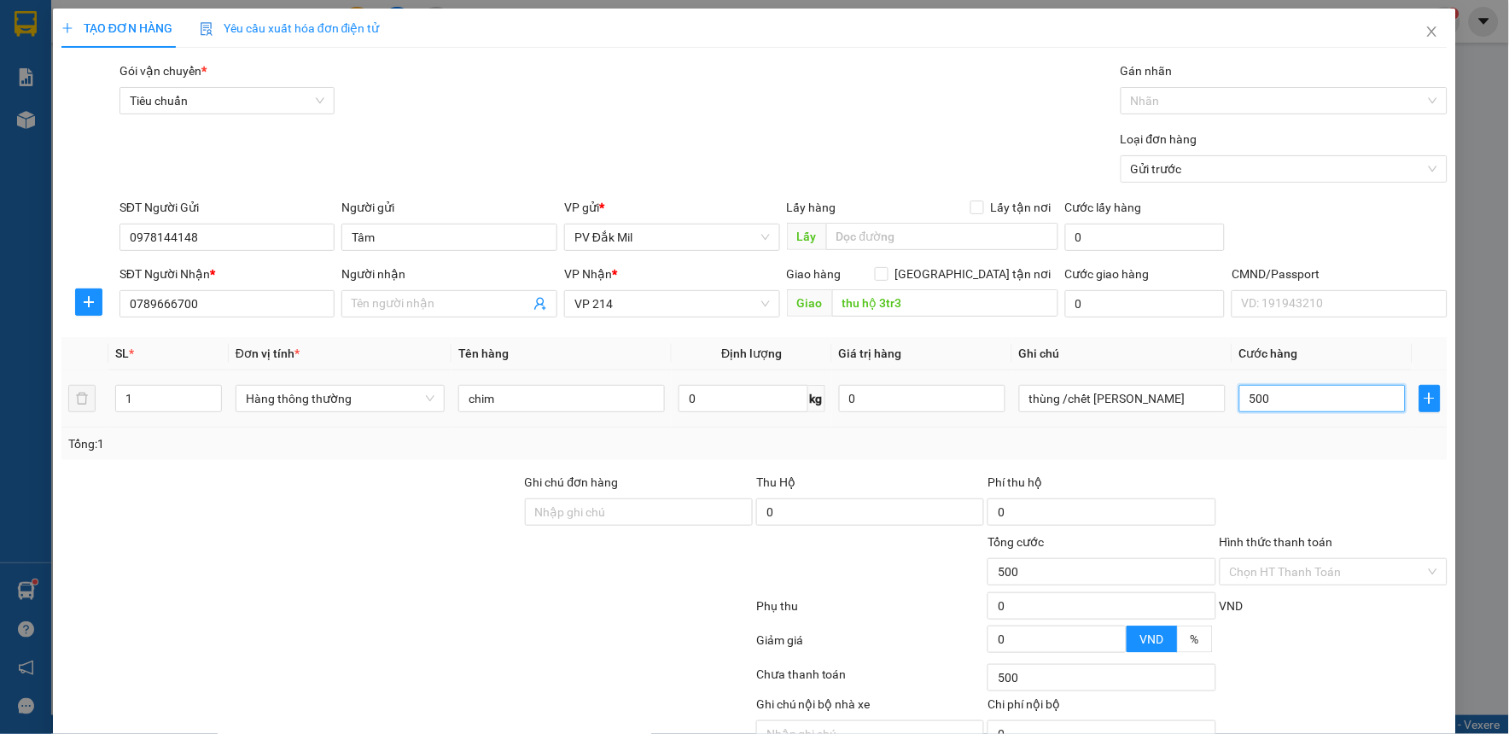
type input "5.000"
type input "50.000"
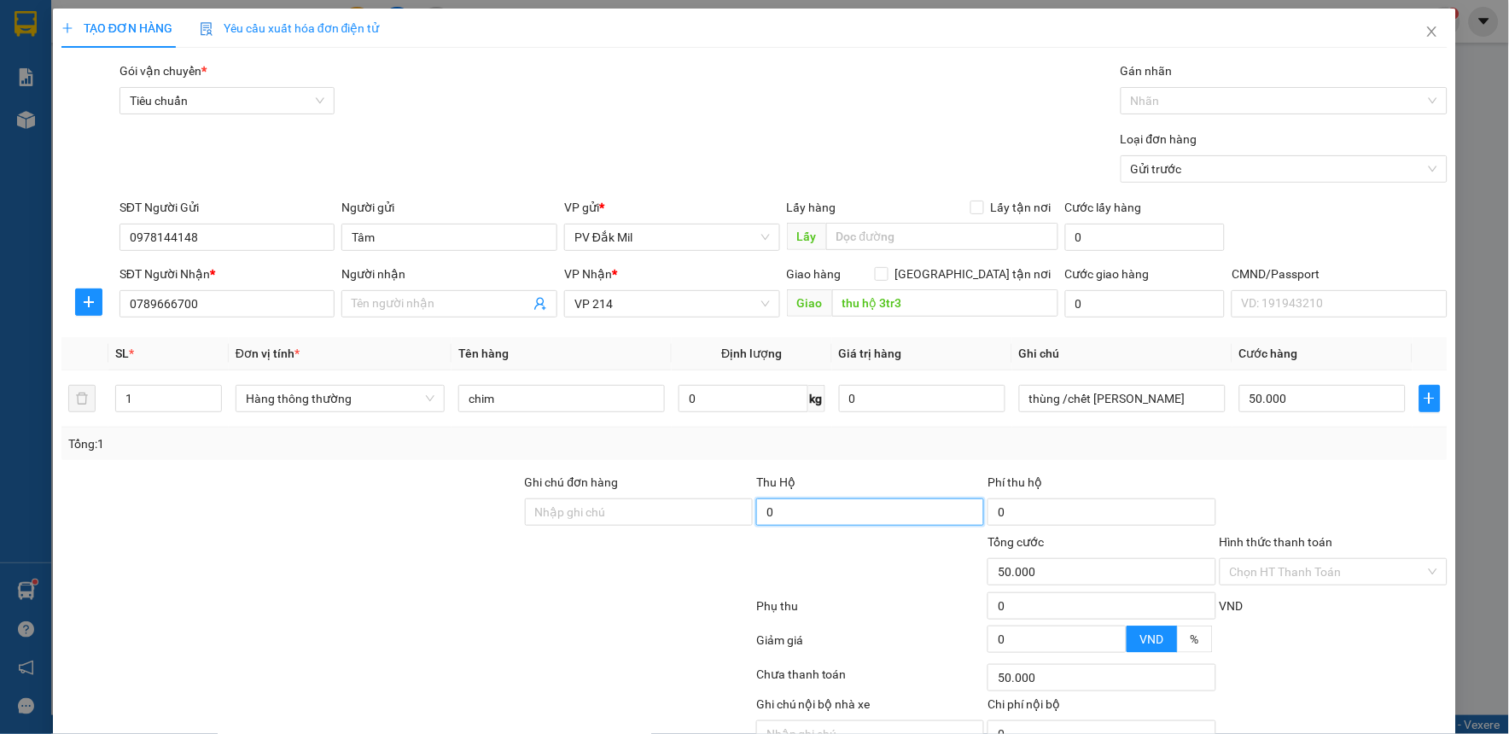
click at [814, 509] on input "0" at bounding box center [870, 512] width 228 height 27
type input "3.300.000"
type input "40.000"
type input "90.000"
click at [1118, 515] on input "40.000" at bounding box center [1102, 512] width 228 height 27
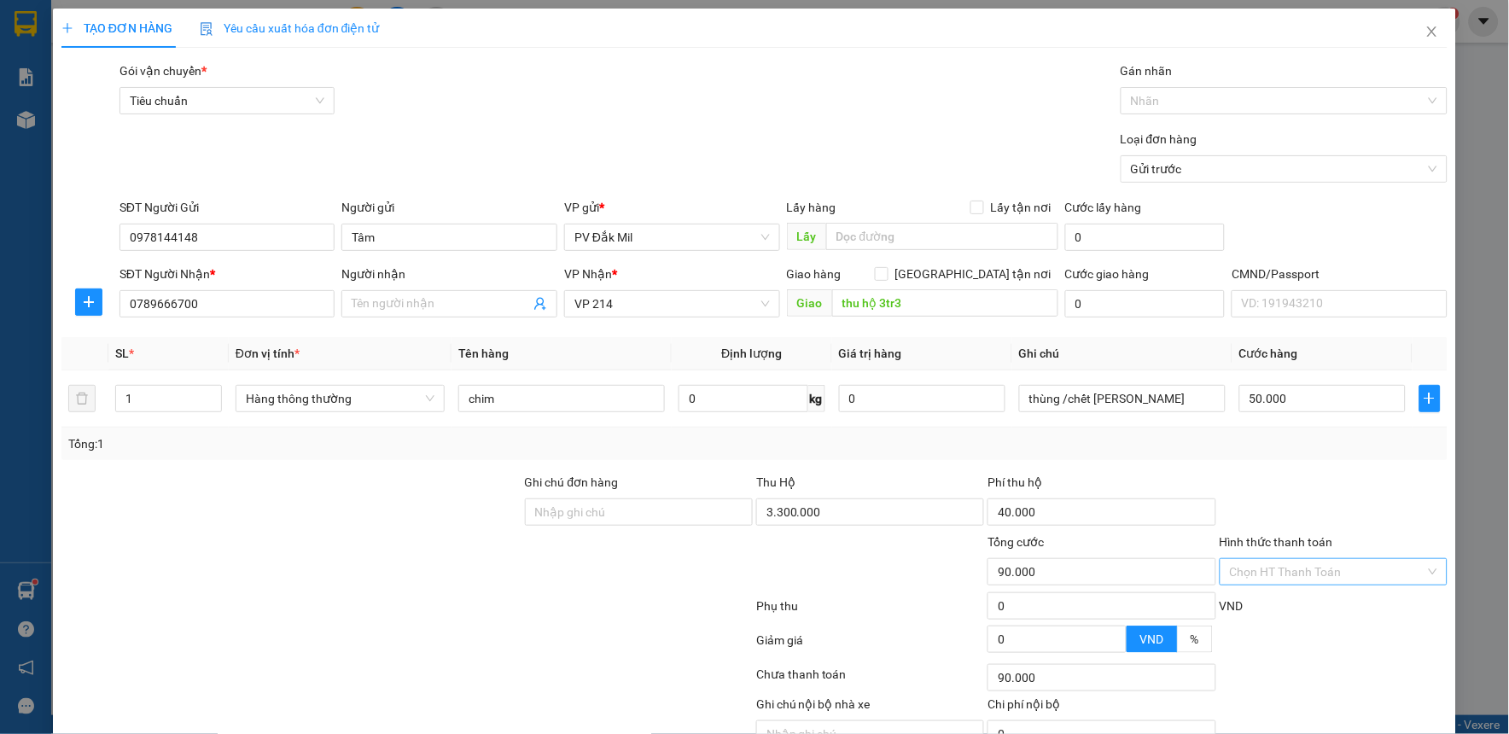
click at [1269, 570] on input "Hình thức thanh toán" at bounding box center [1328, 572] width 196 height 26
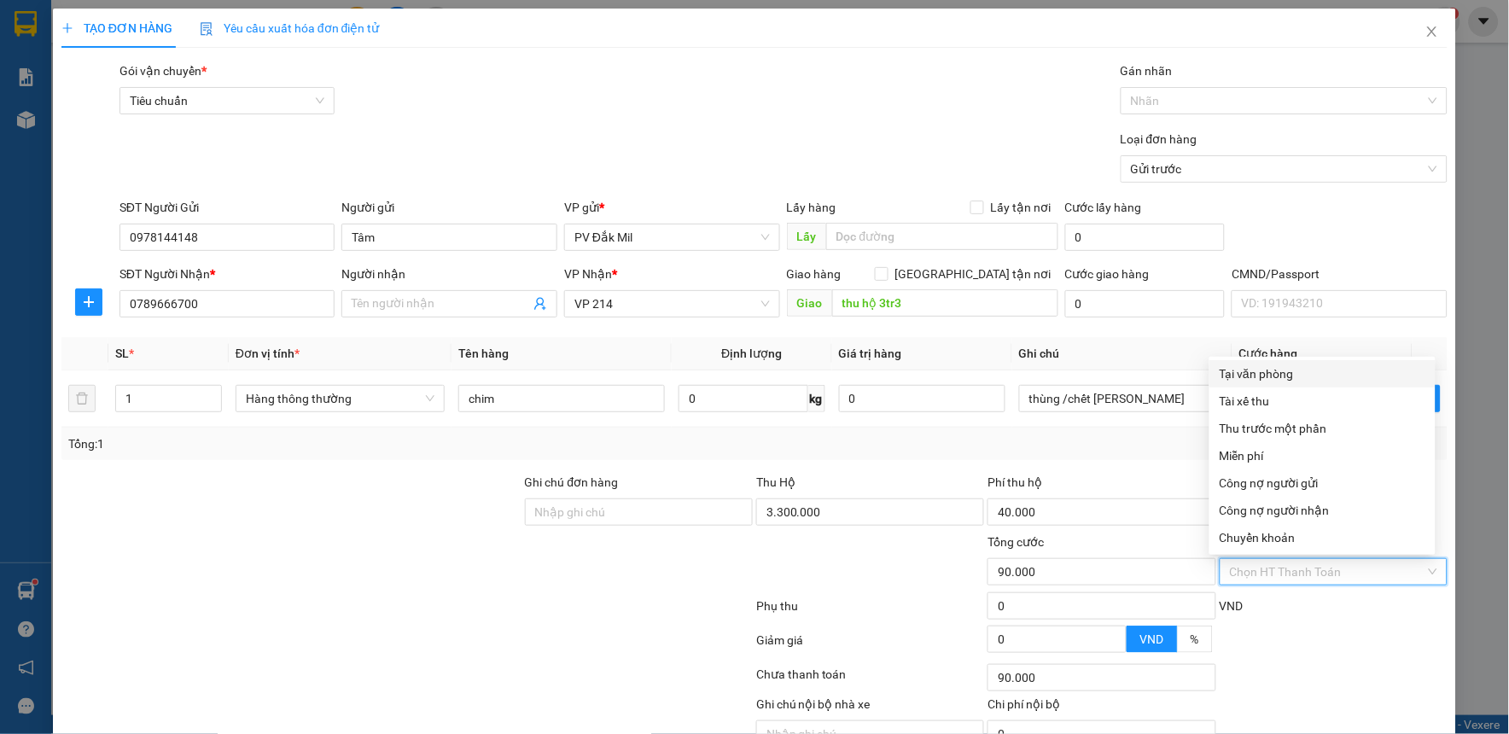
click at [1252, 376] on div "Tại văn phòng" at bounding box center [1323, 374] width 206 height 19
type input "0"
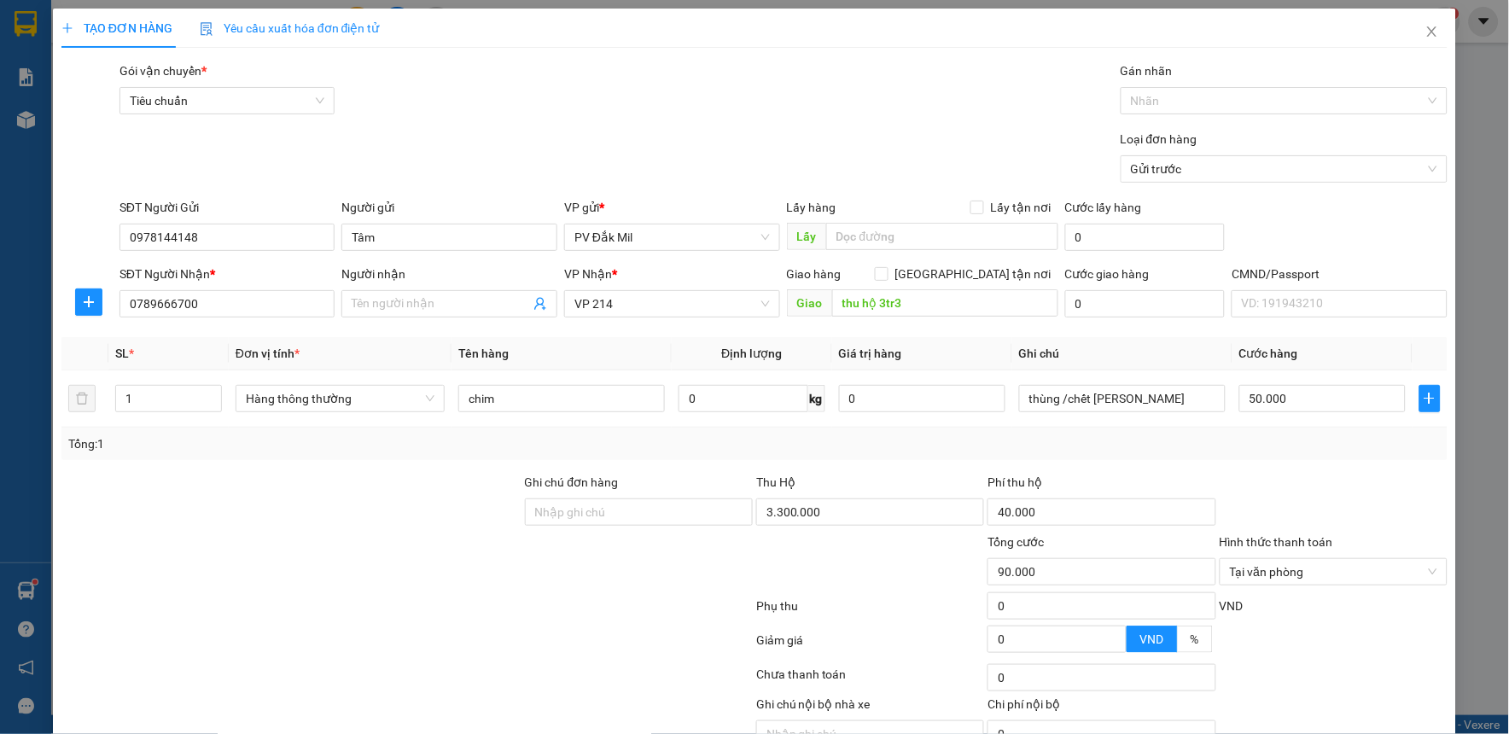
click at [1162, 465] on div "Transit Pickup Surcharge Ids Transit Deliver Surcharge Ids Transit Deliver Surc…" at bounding box center [754, 424] width 1386 height 727
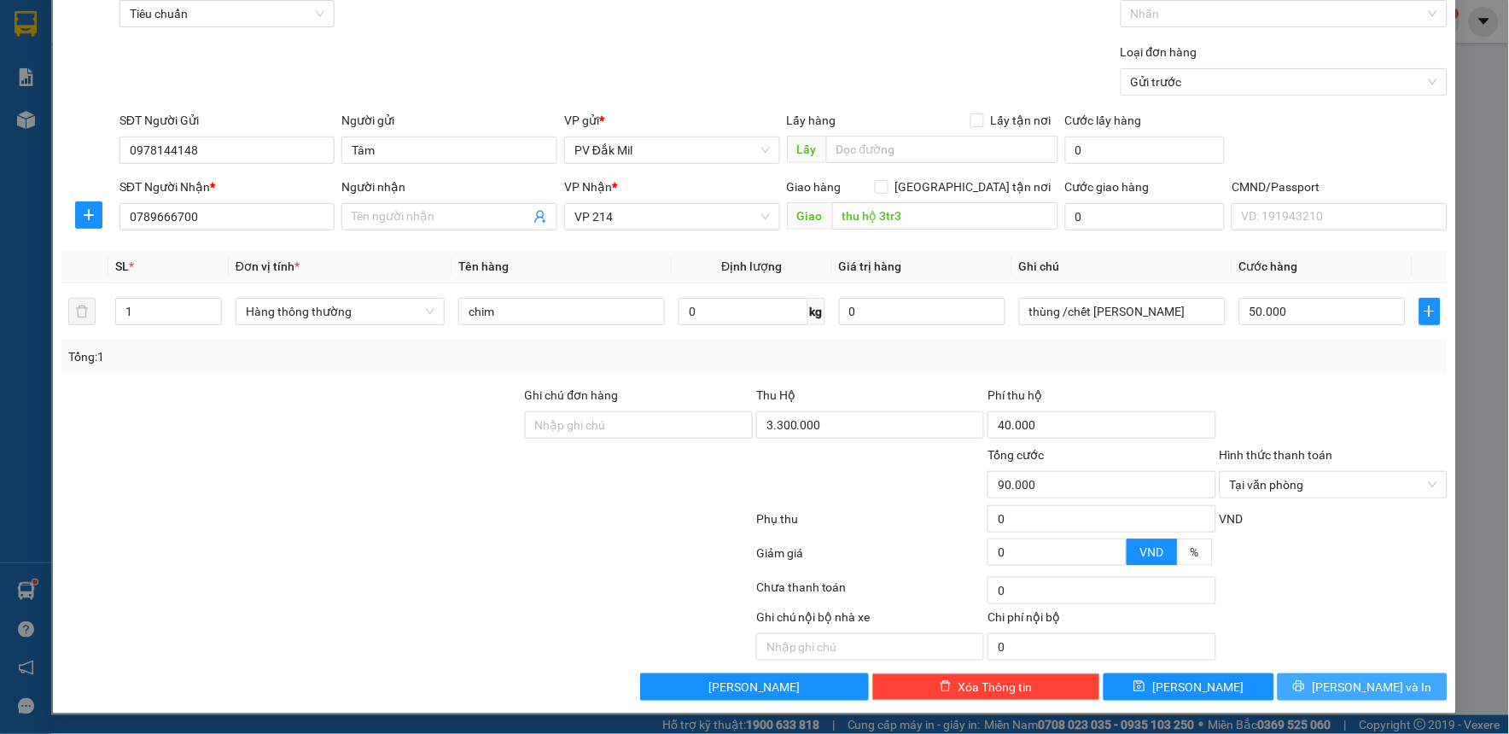
click at [1335, 683] on span "[PERSON_NAME] và In" at bounding box center [1372, 687] width 120 height 19
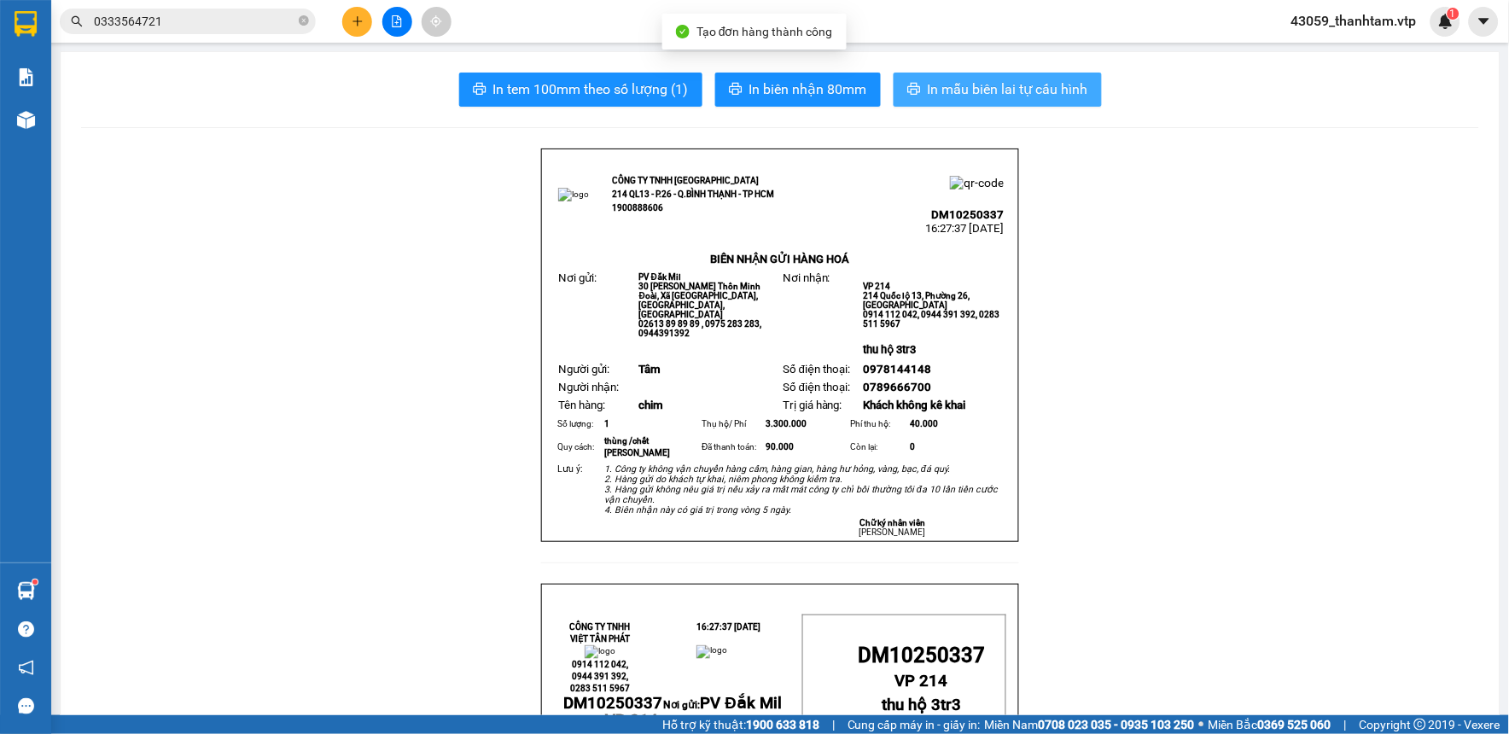
click at [1045, 87] on span "In mẫu biên lai tự cấu hình" at bounding box center [1008, 89] width 161 height 21
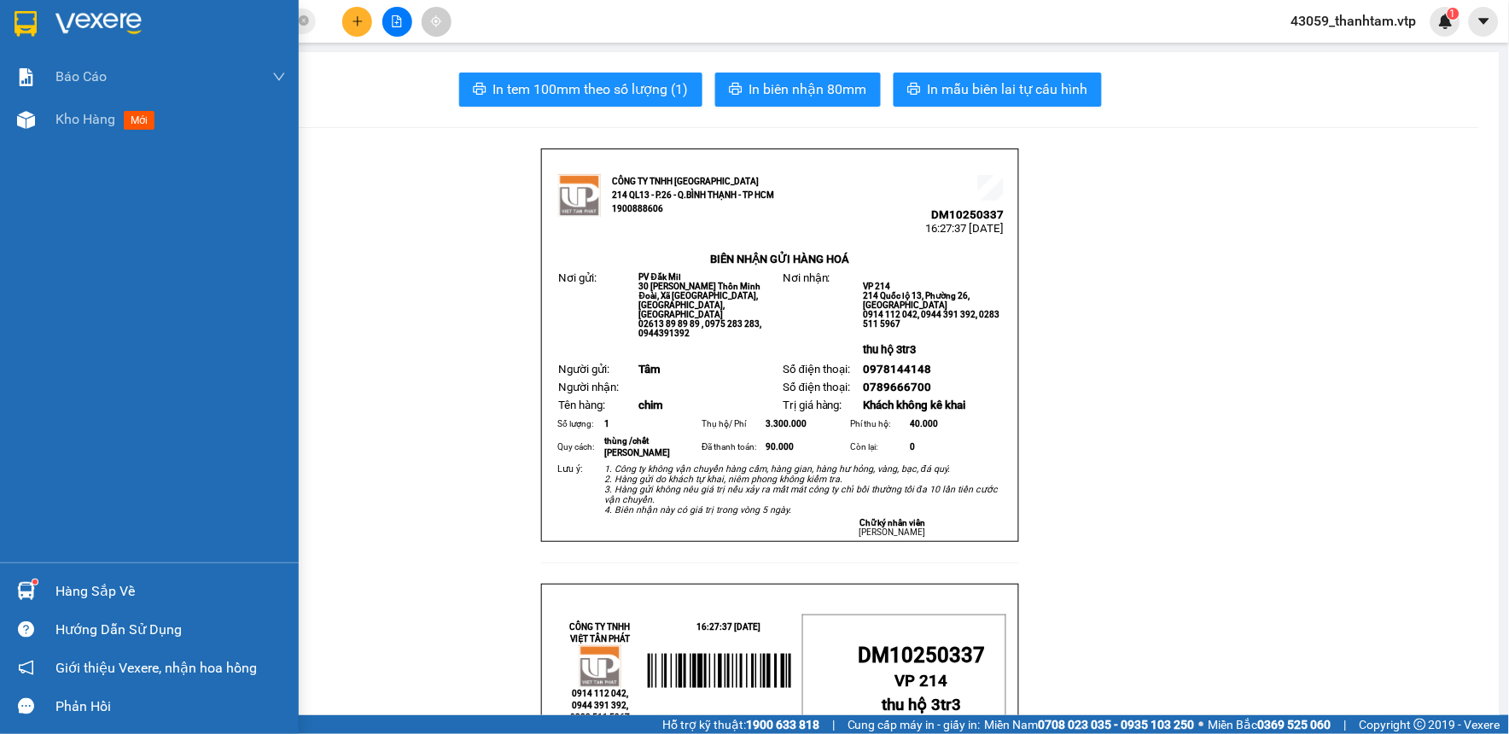
click at [28, 26] on img at bounding box center [26, 24] width 22 height 26
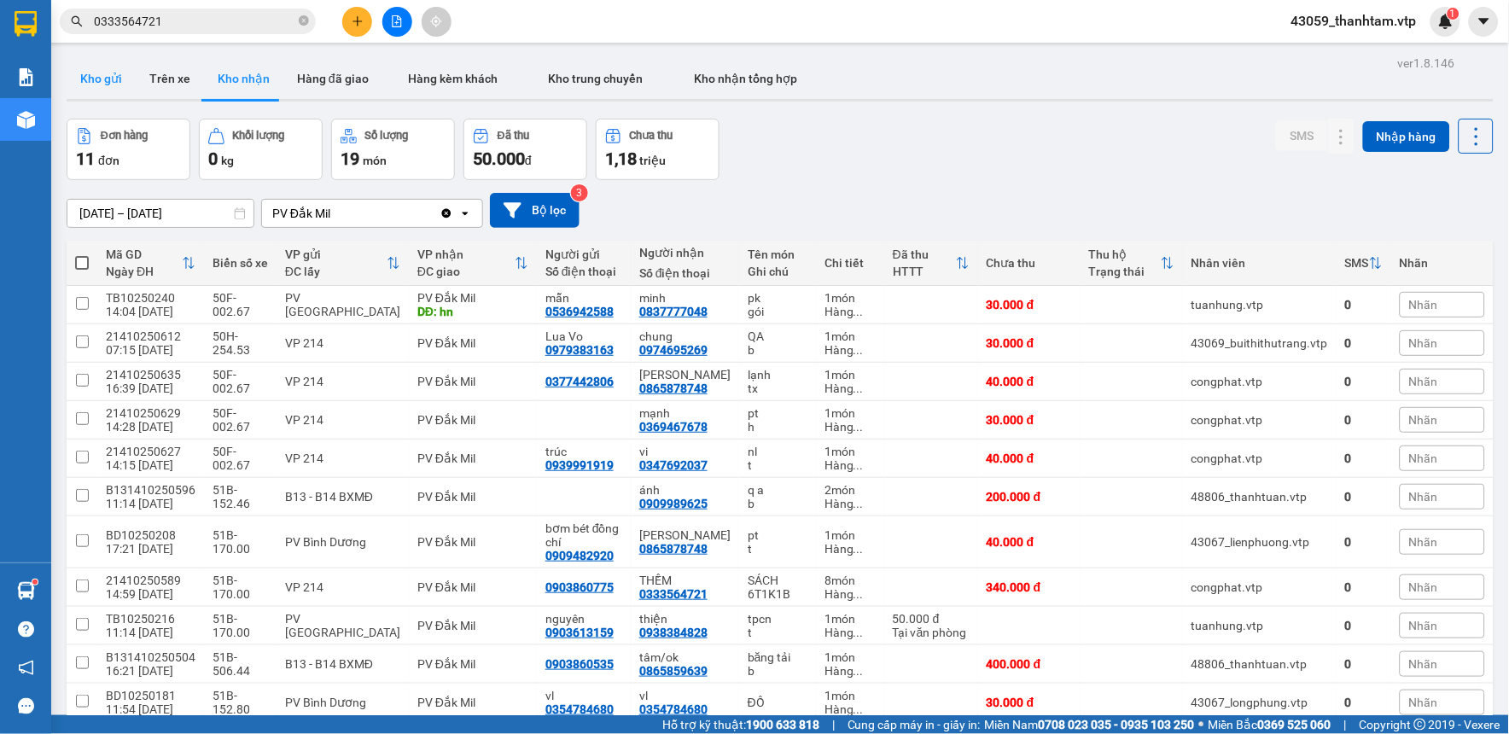
click at [118, 79] on button "Kho gửi" at bounding box center [101, 78] width 69 height 41
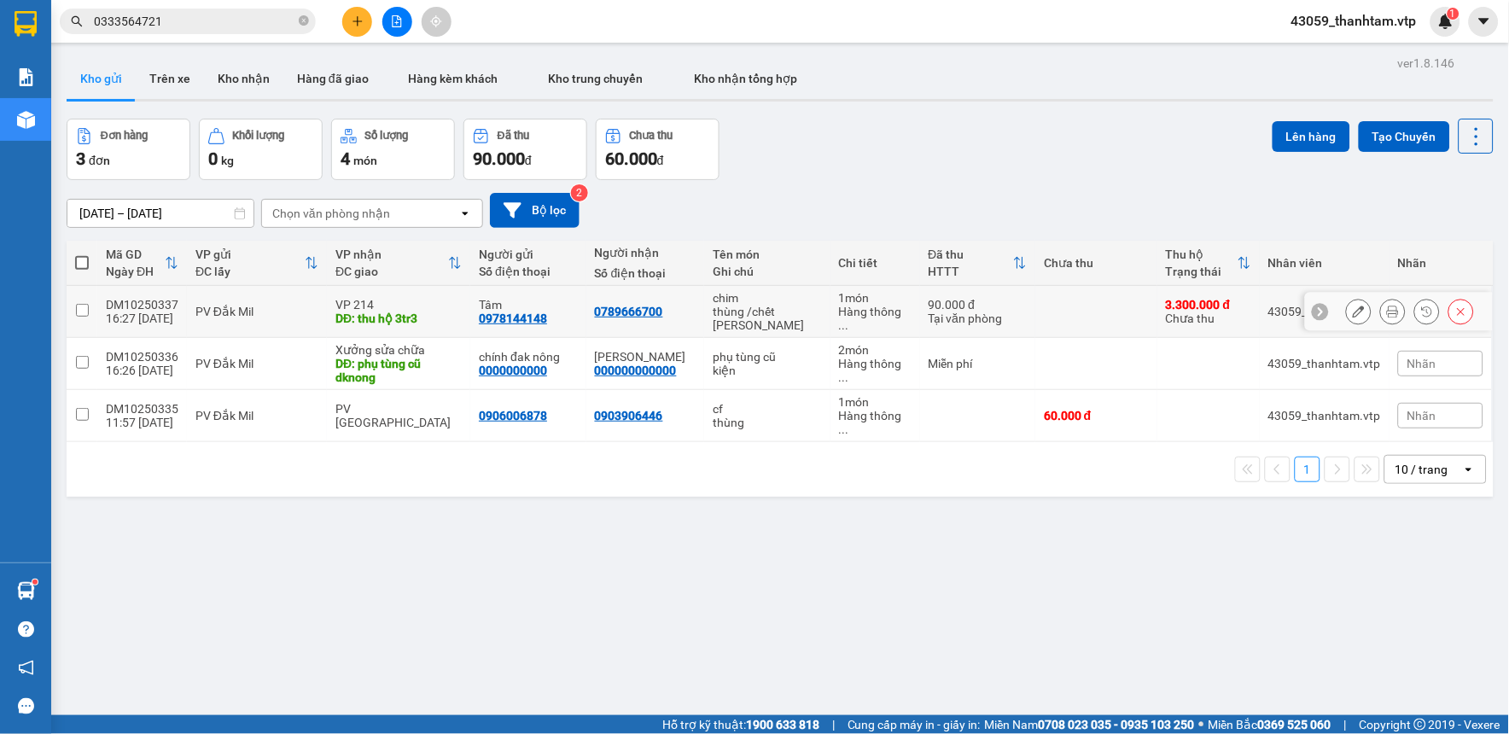
click at [1347, 303] on button at bounding box center [1359, 312] width 24 height 30
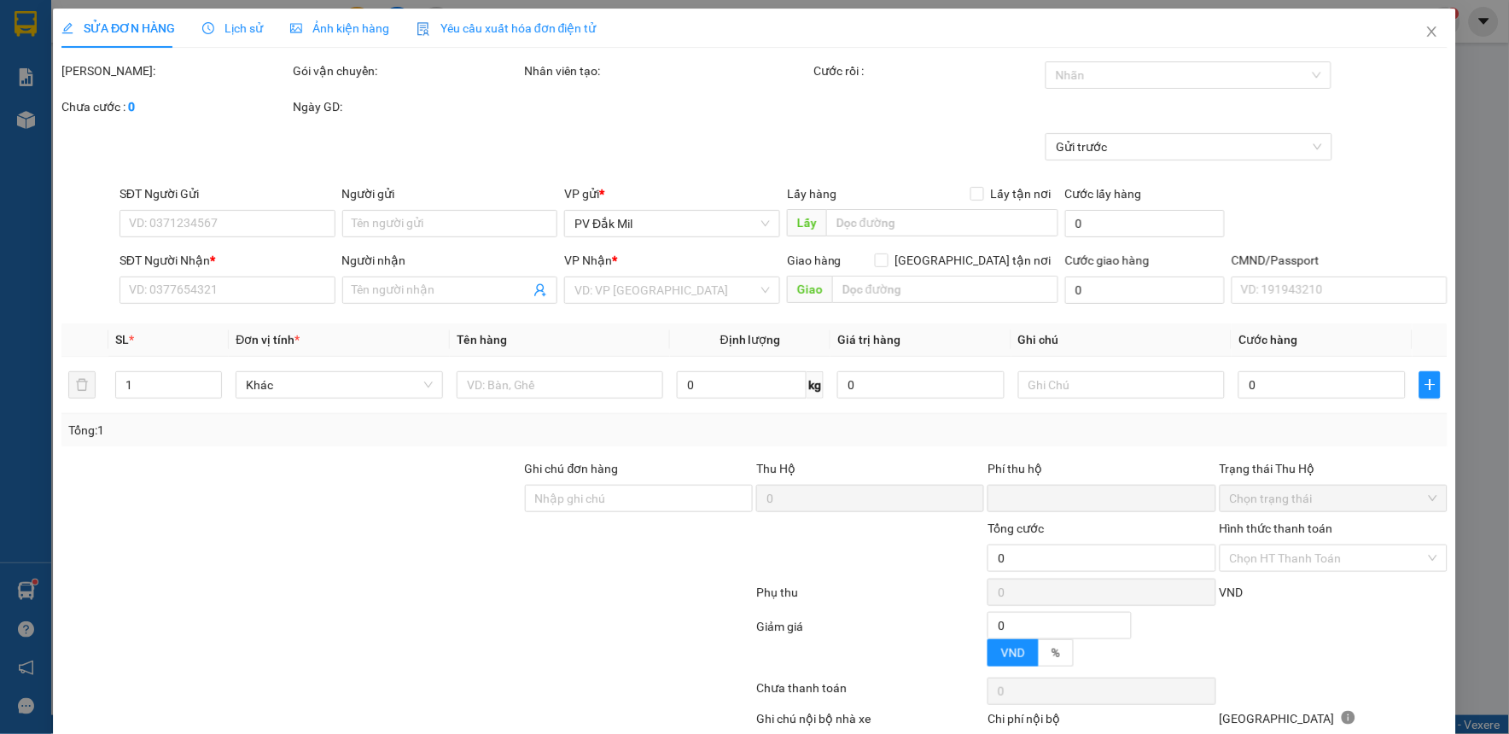
type input "0978144148"
type input "Tâm"
type input "0789666700"
type input "thu hộ 3tr3"
type input "90.000"
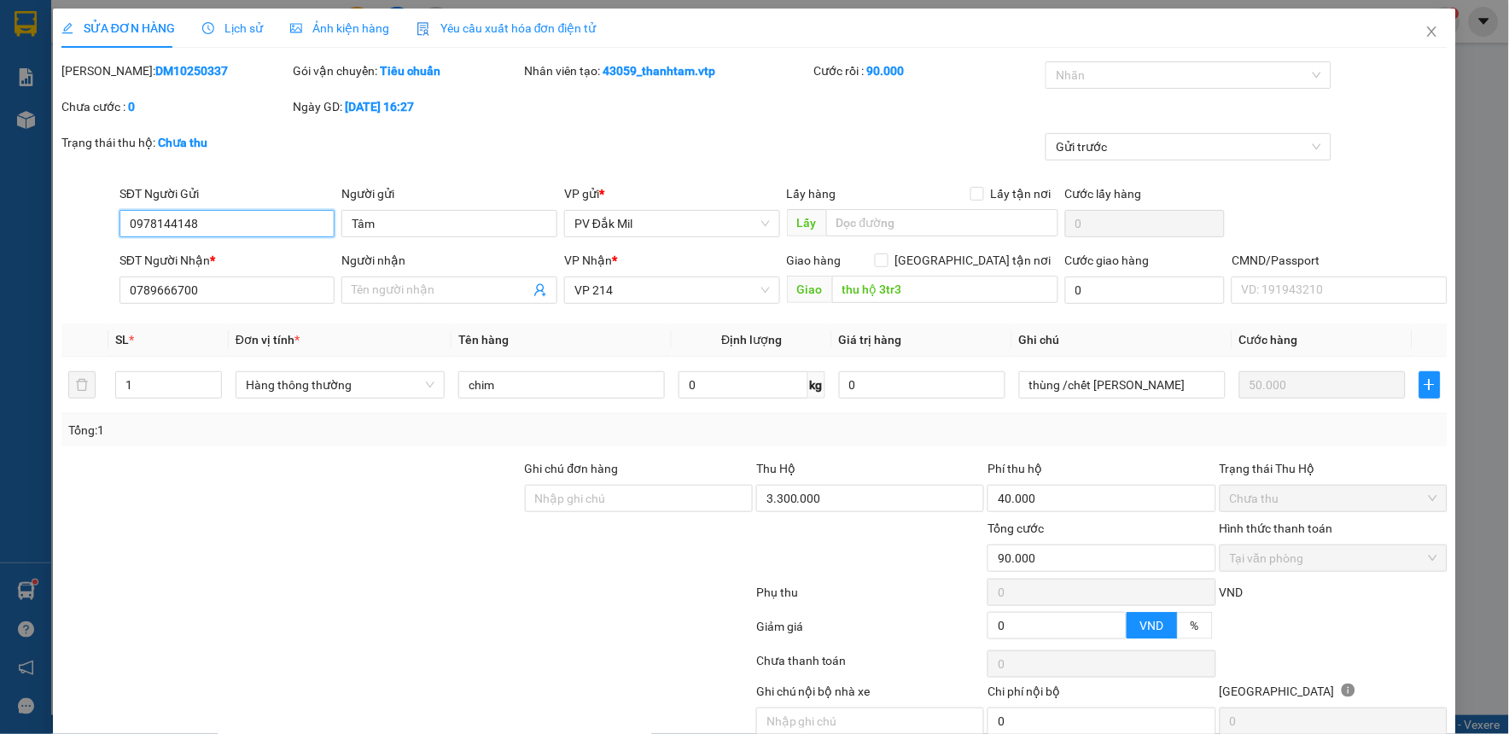
scroll to position [71, 0]
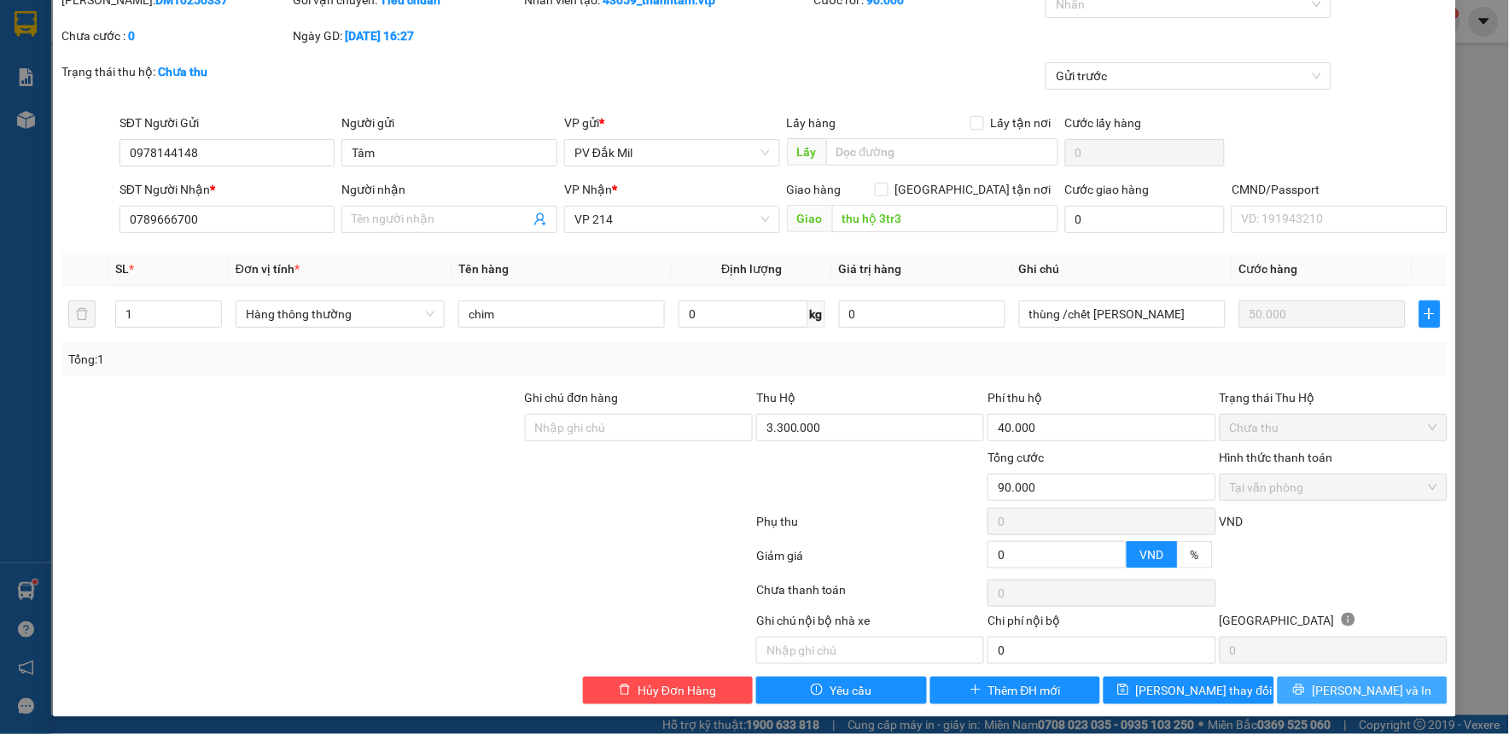
click at [1360, 692] on span "[PERSON_NAME] và In" at bounding box center [1372, 690] width 120 height 19
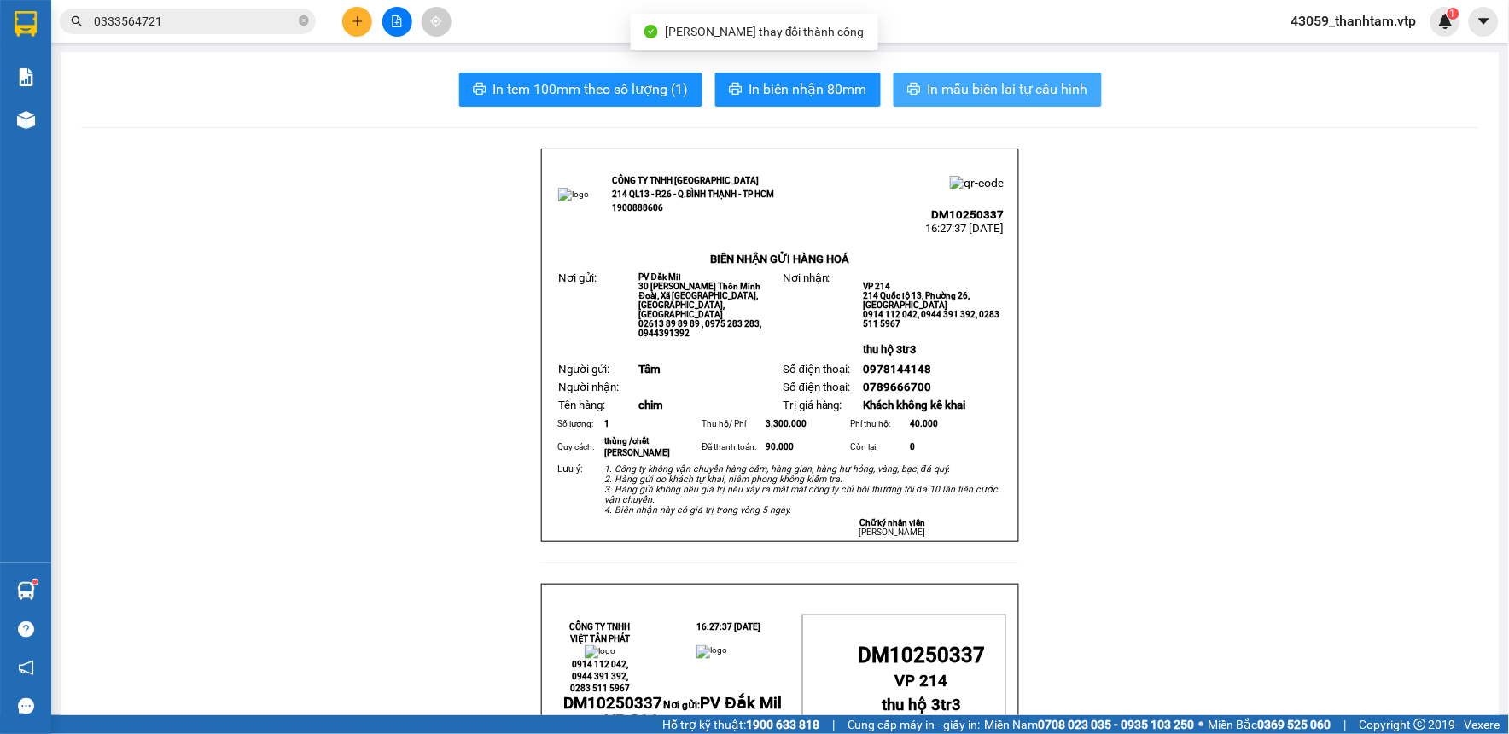
click at [929, 96] on span "In mẫu biên lai tự cấu hình" at bounding box center [1008, 89] width 161 height 21
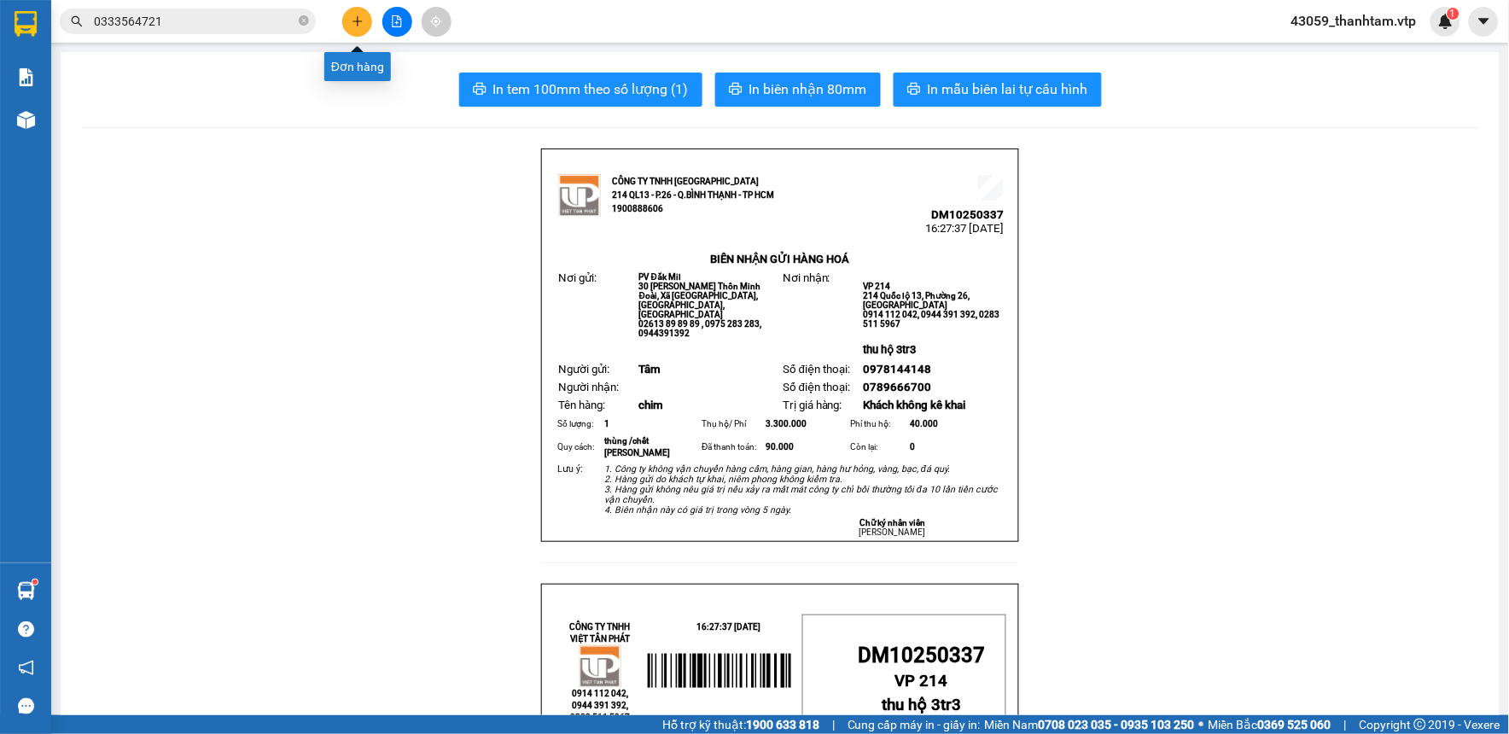
click at [363, 17] on icon "plus" at bounding box center [358, 21] width 12 height 12
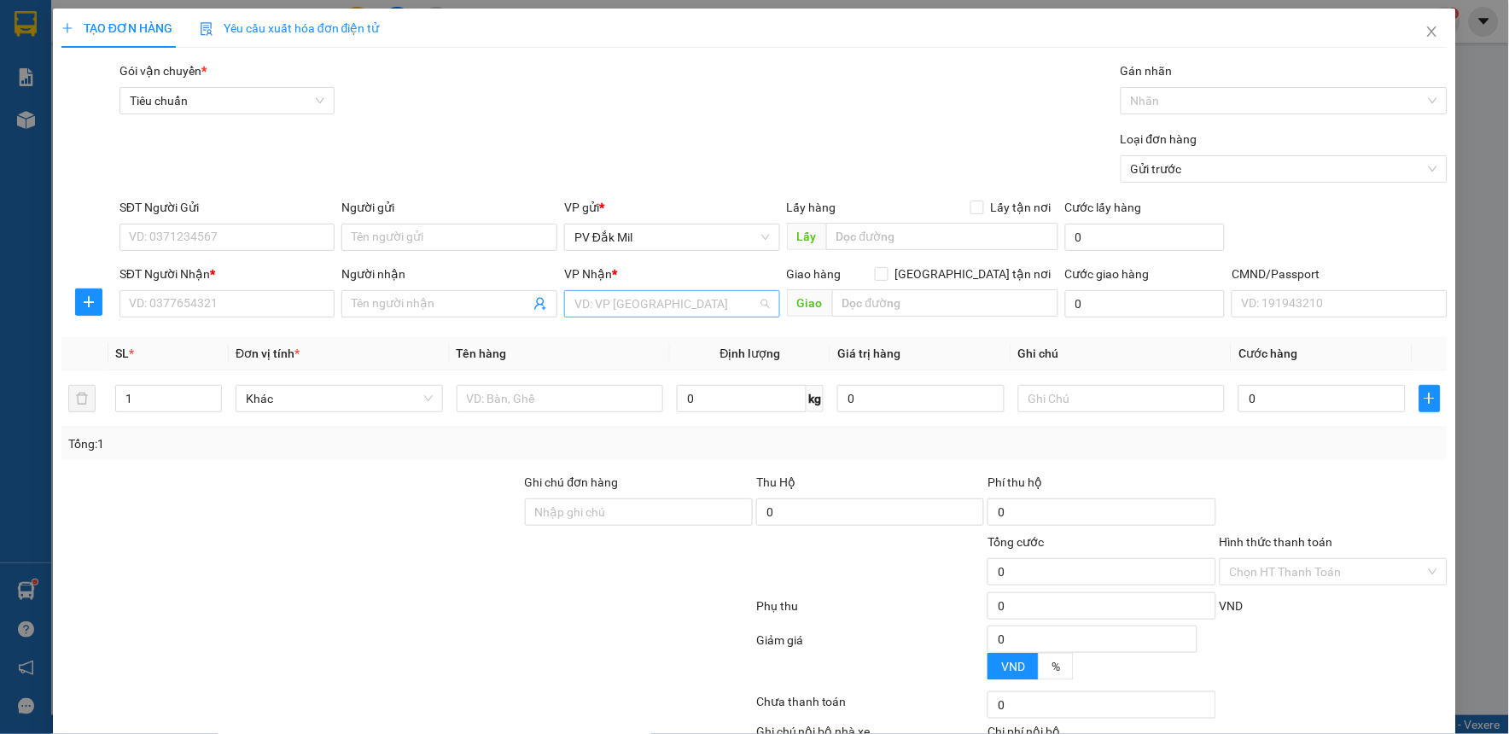
click at [672, 303] on input "search" at bounding box center [667, 304] width 184 height 26
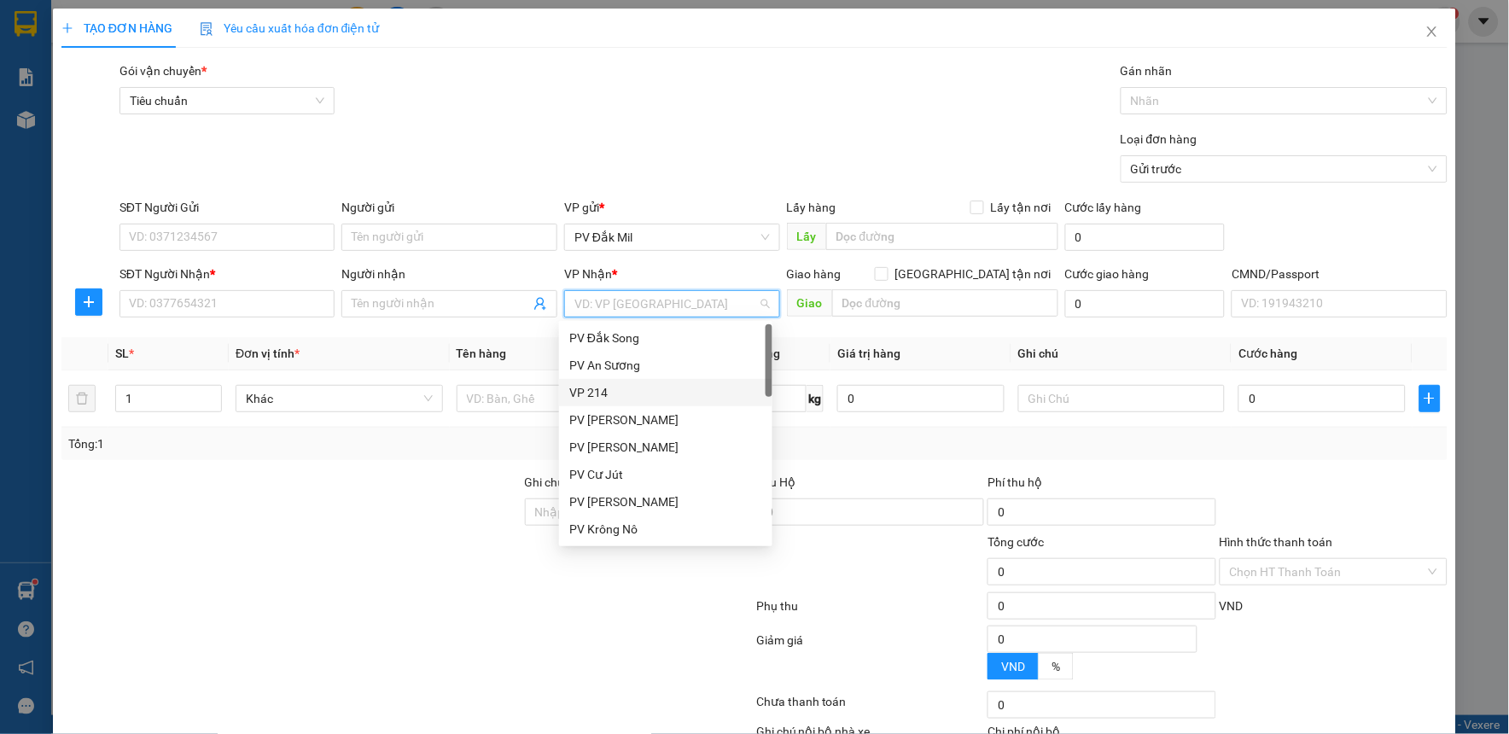
click at [610, 396] on div "VP 214" at bounding box center [665, 392] width 193 height 19
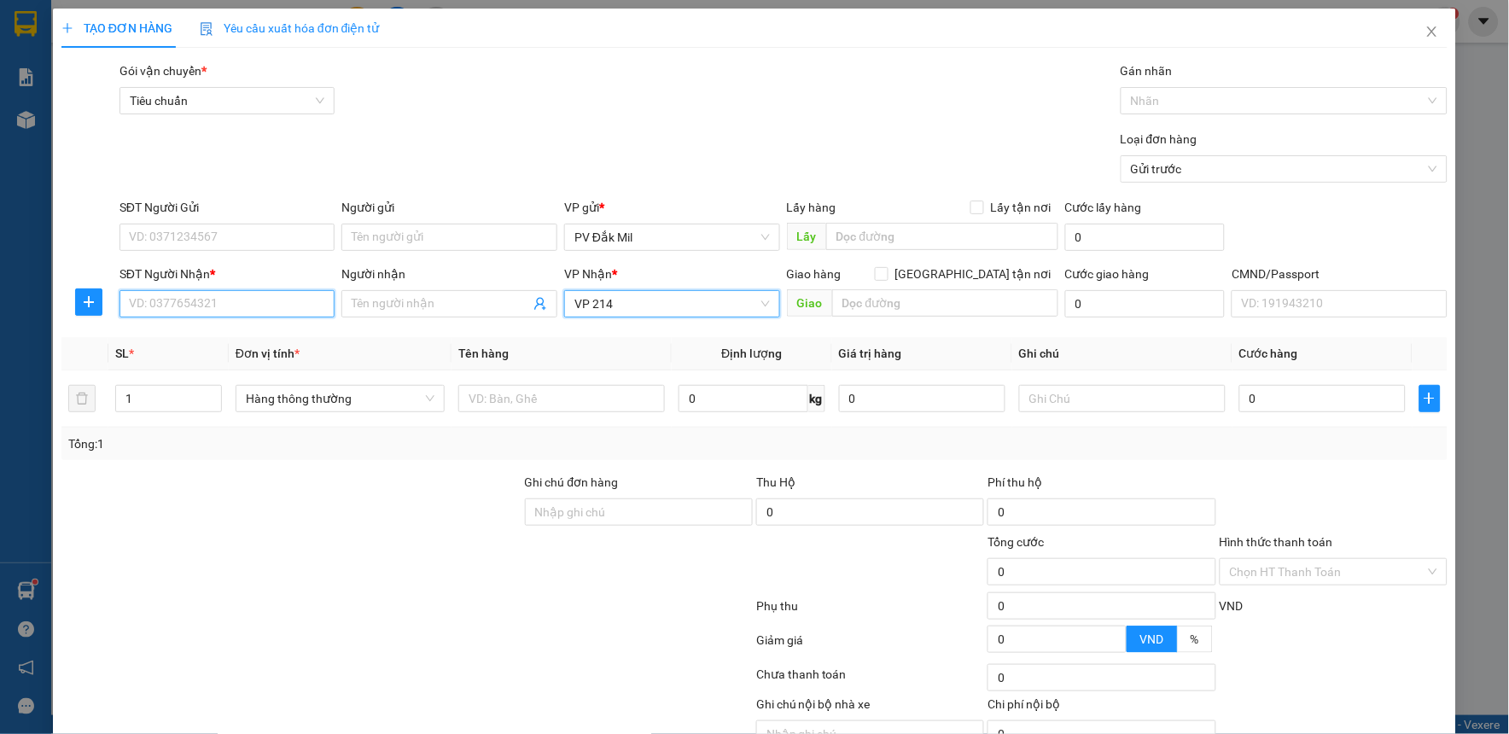
click at [231, 299] on input "SĐT Người Nhận *" at bounding box center [228, 303] width 216 height 27
click at [285, 345] on div "0976447368 - bích đào" at bounding box center [225, 338] width 193 height 19
type input "0976447368"
type input "bích đào"
type input "0976447368"
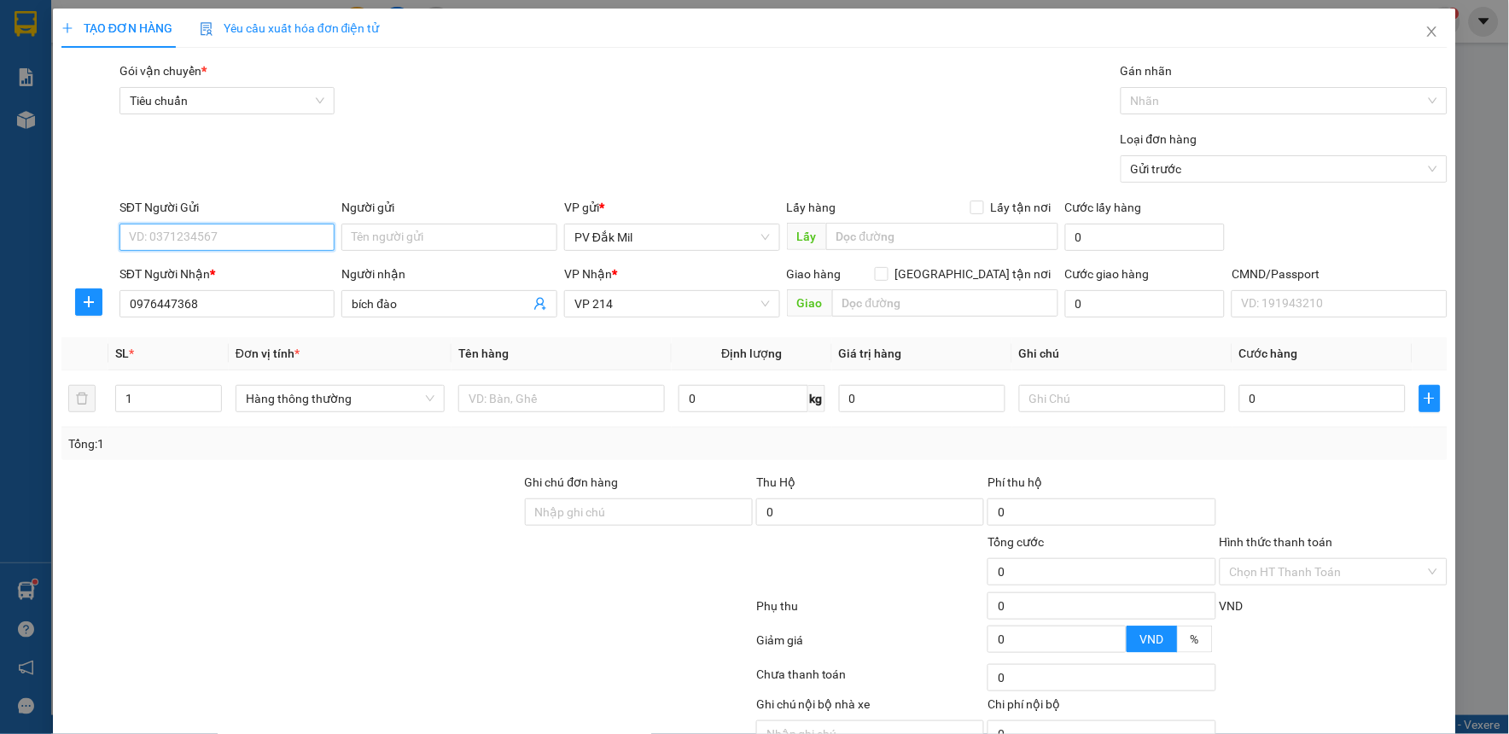
click at [253, 240] on input "SĐT Người Gửi" at bounding box center [228, 237] width 216 height 27
click at [228, 263] on div "0984358203 - tiến" at bounding box center [225, 271] width 193 height 19
type input "0984358203"
type input "tiến"
click at [526, 405] on input "text" at bounding box center [561, 398] width 207 height 27
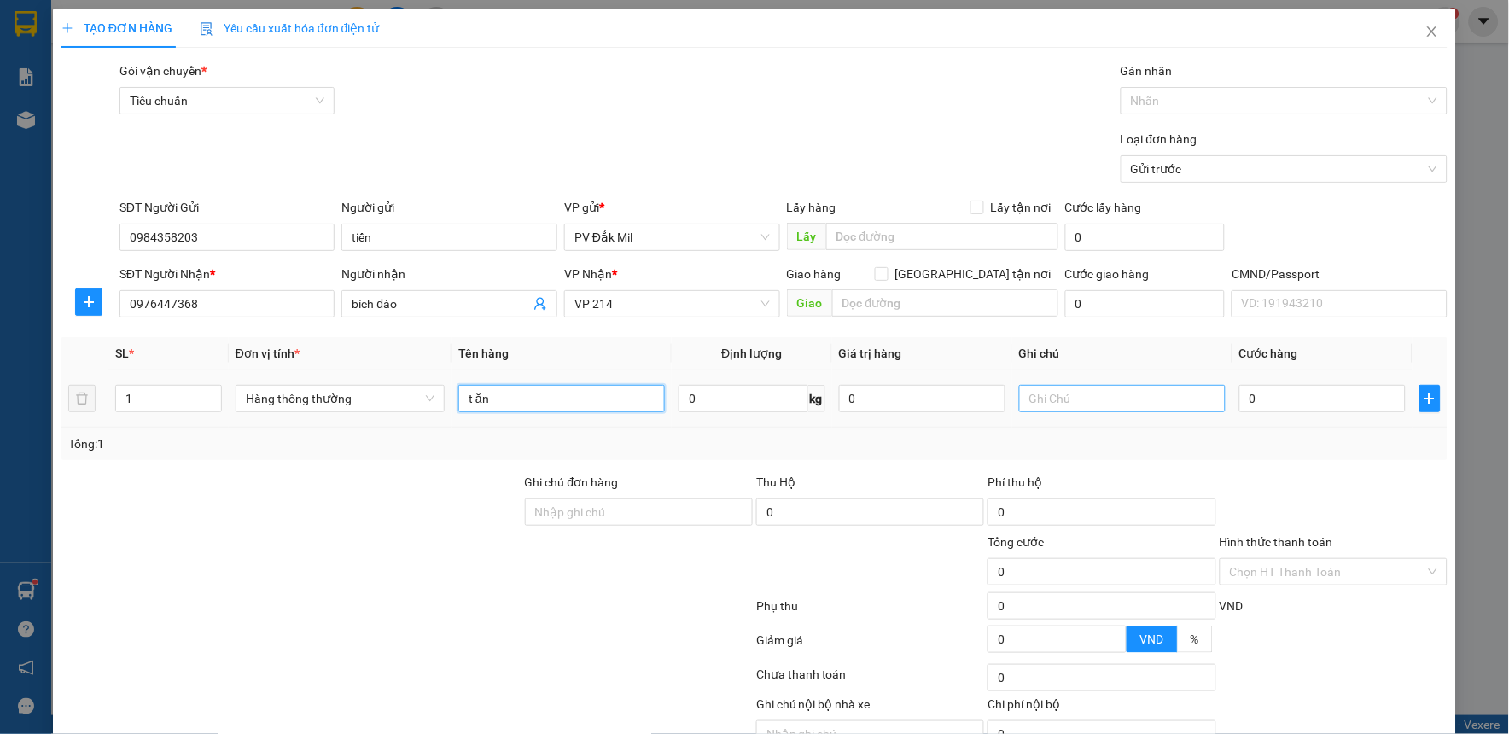
type input "t ăn"
click at [1070, 395] on input "text" at bounding box center [1122, 398] width 207 height 27
type input "b"
click at [1318, 419] on td "0" at bounding box center [1323, 399] width 180 height 57
click at [1316, 405] on input "0" at bounding box center [1323, 398] width 166 height 27
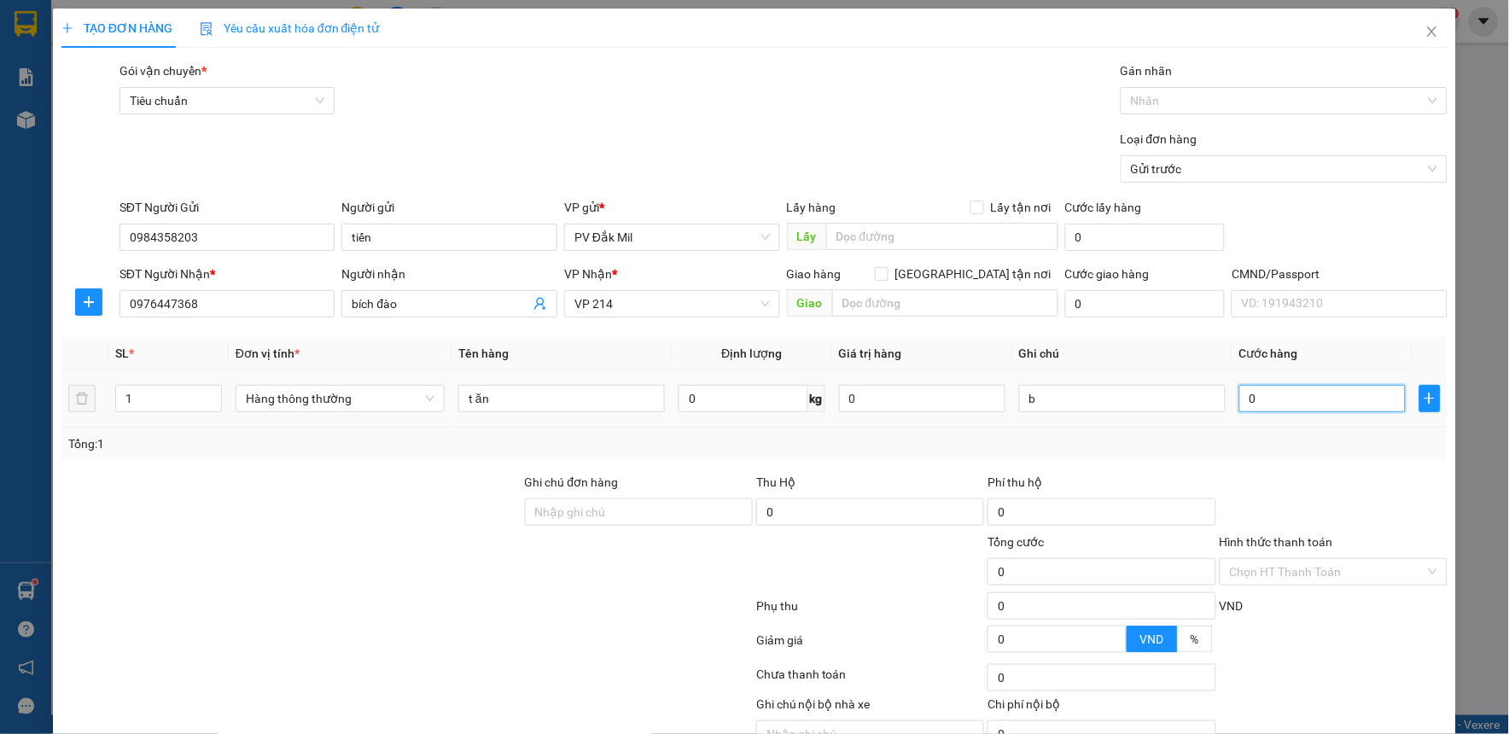
type input "6"
type input "60"
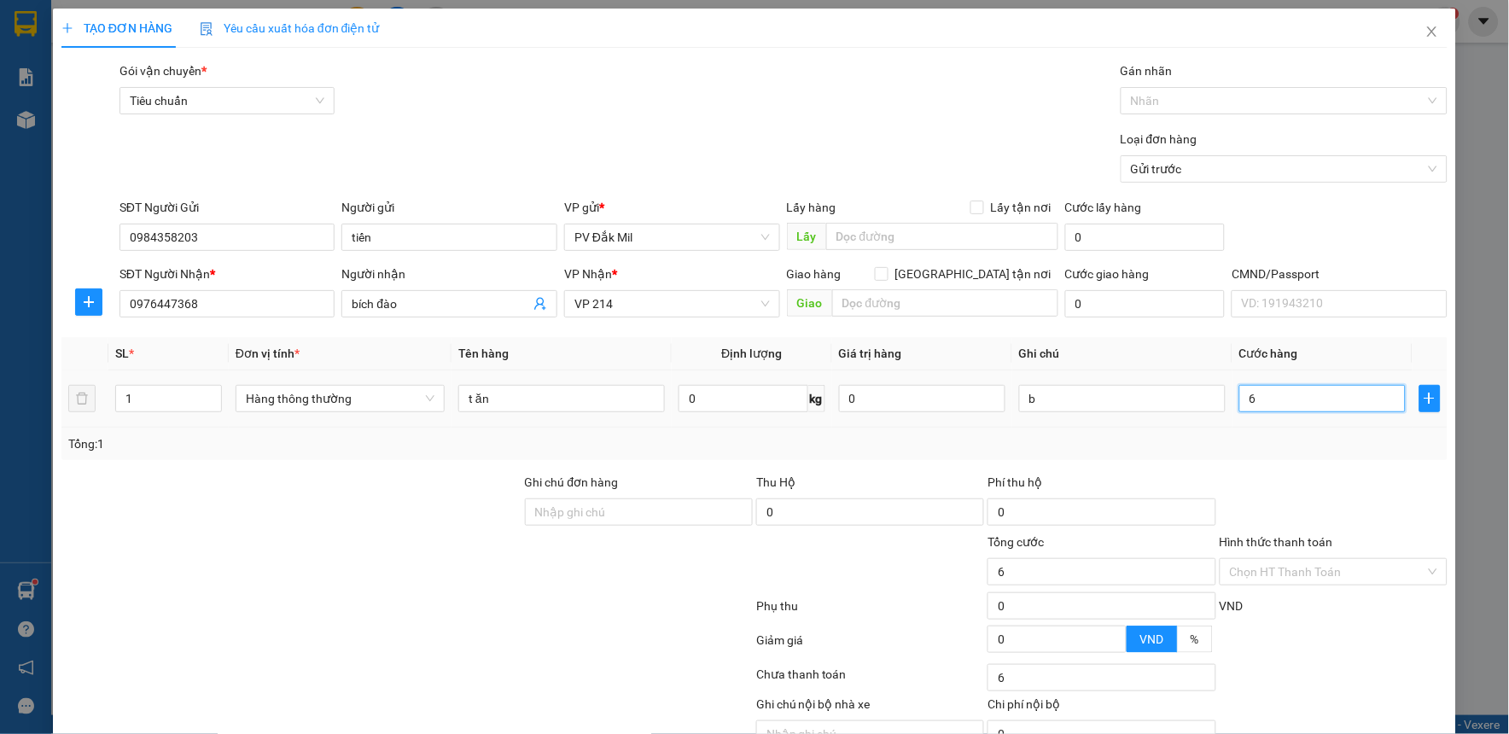
type input "60"
type input "600"
type input "6.000"
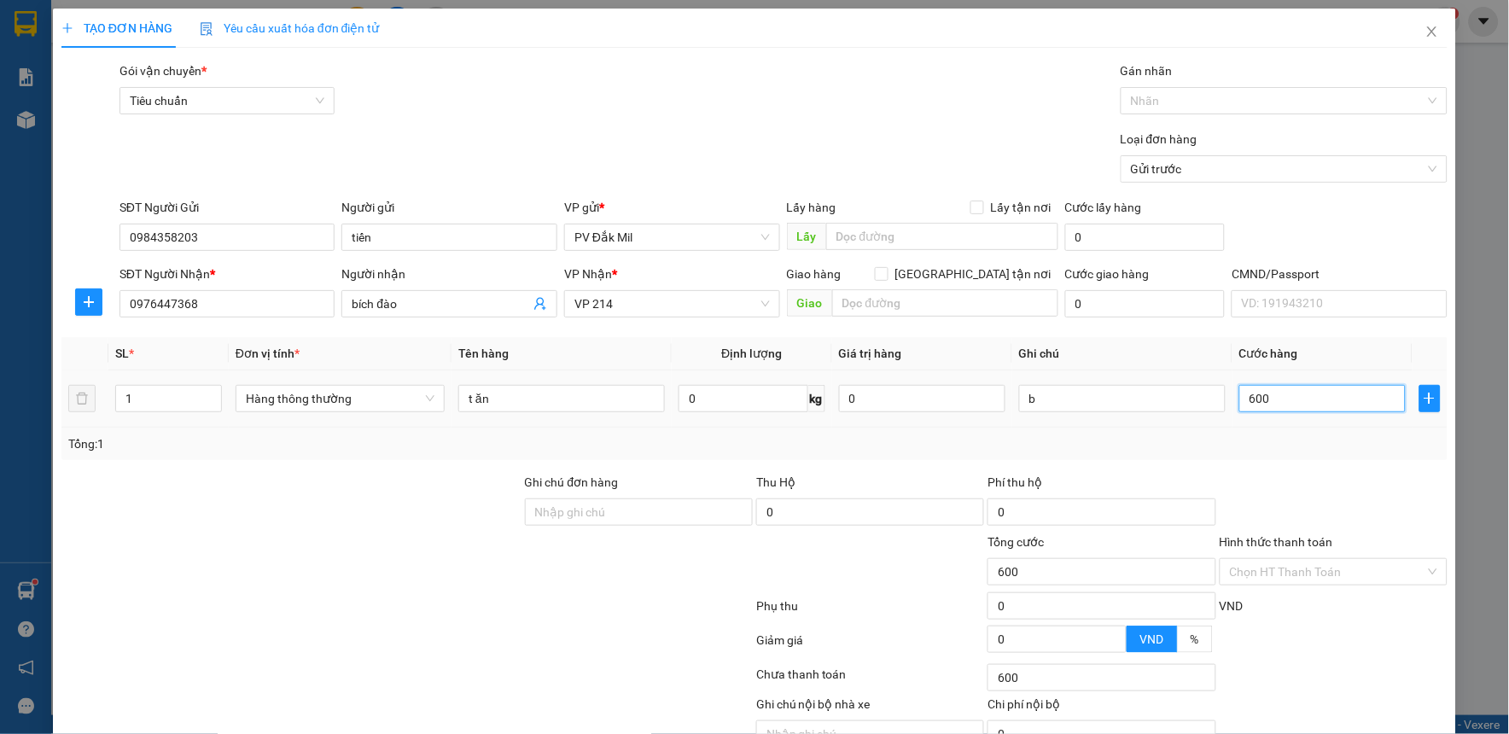
type input "6.000"
type input "60.000"
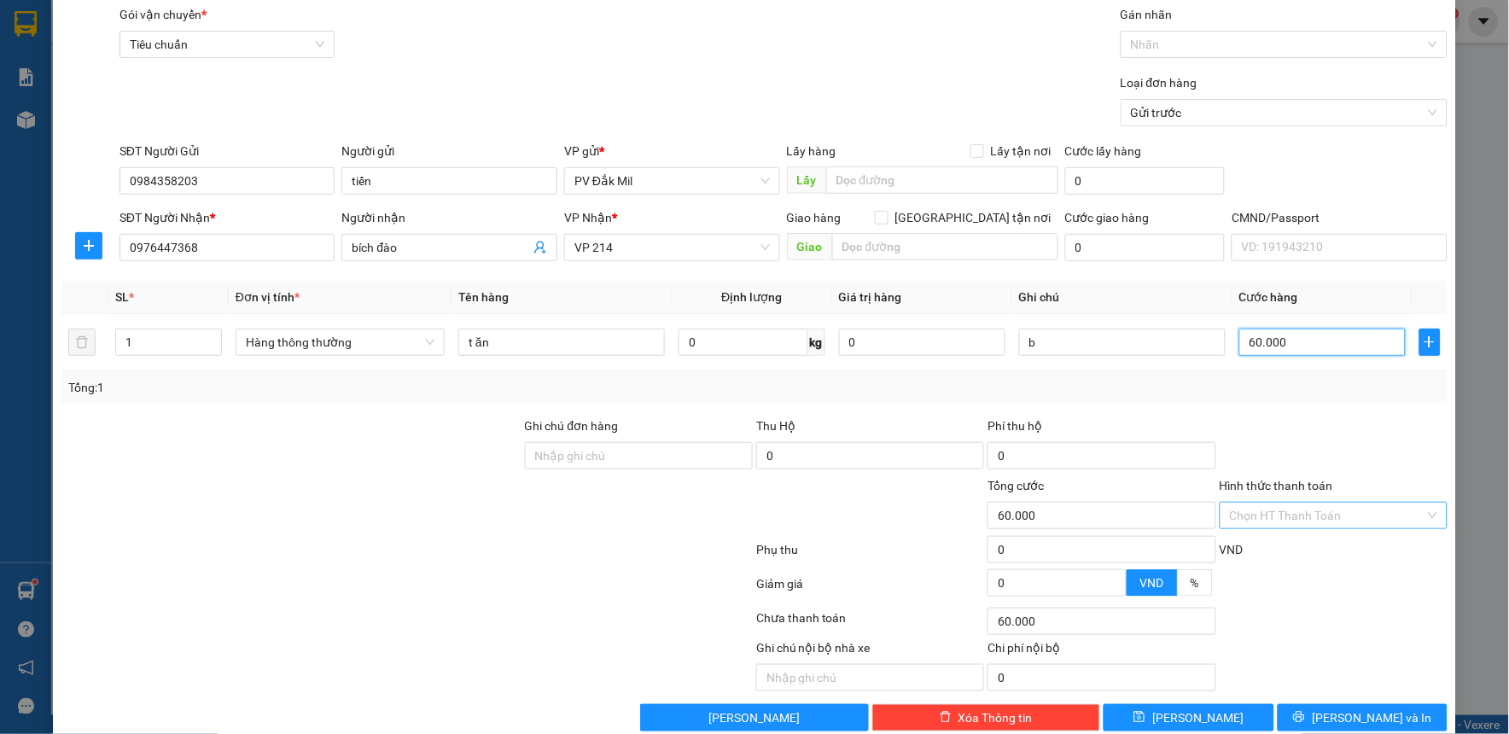
scroll to position [87, 0]
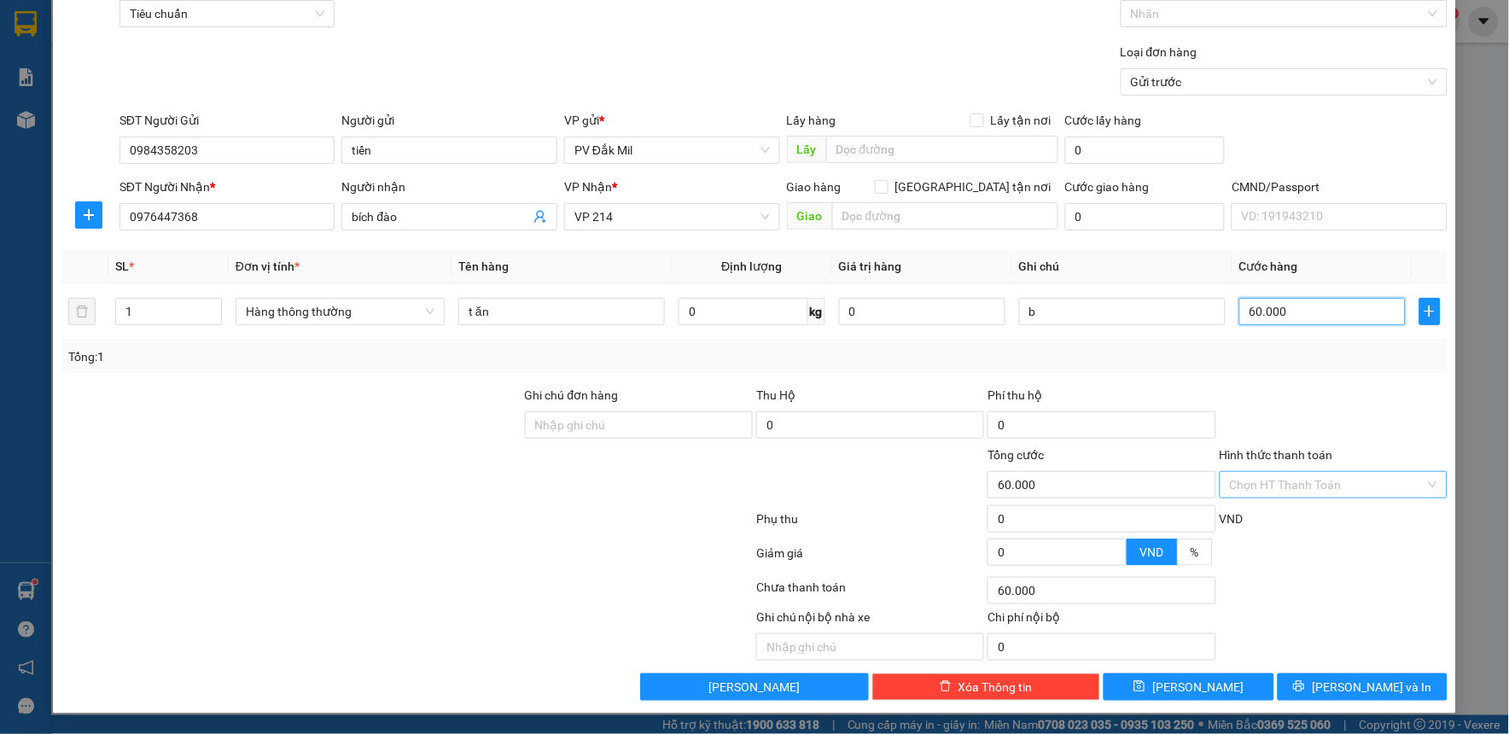
type input "60.000"
click at [1286, 493] on input "Hình thức thanh toán" at bounding box center [1328, 485] width 196 height 26
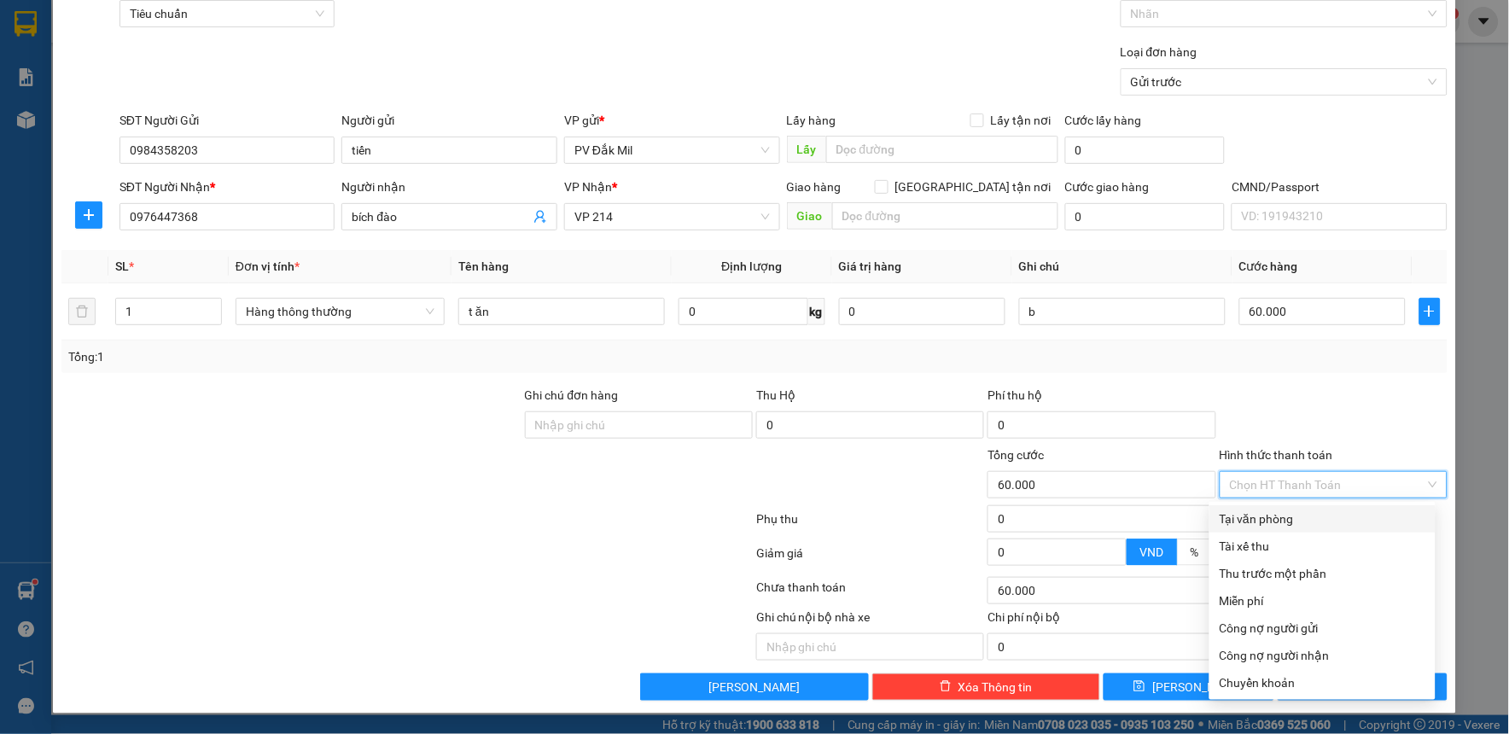
click at [1274, 522] on div "Tại văn phòng" at bounding box center [1323, 519] width 206 height 19
type input "0"
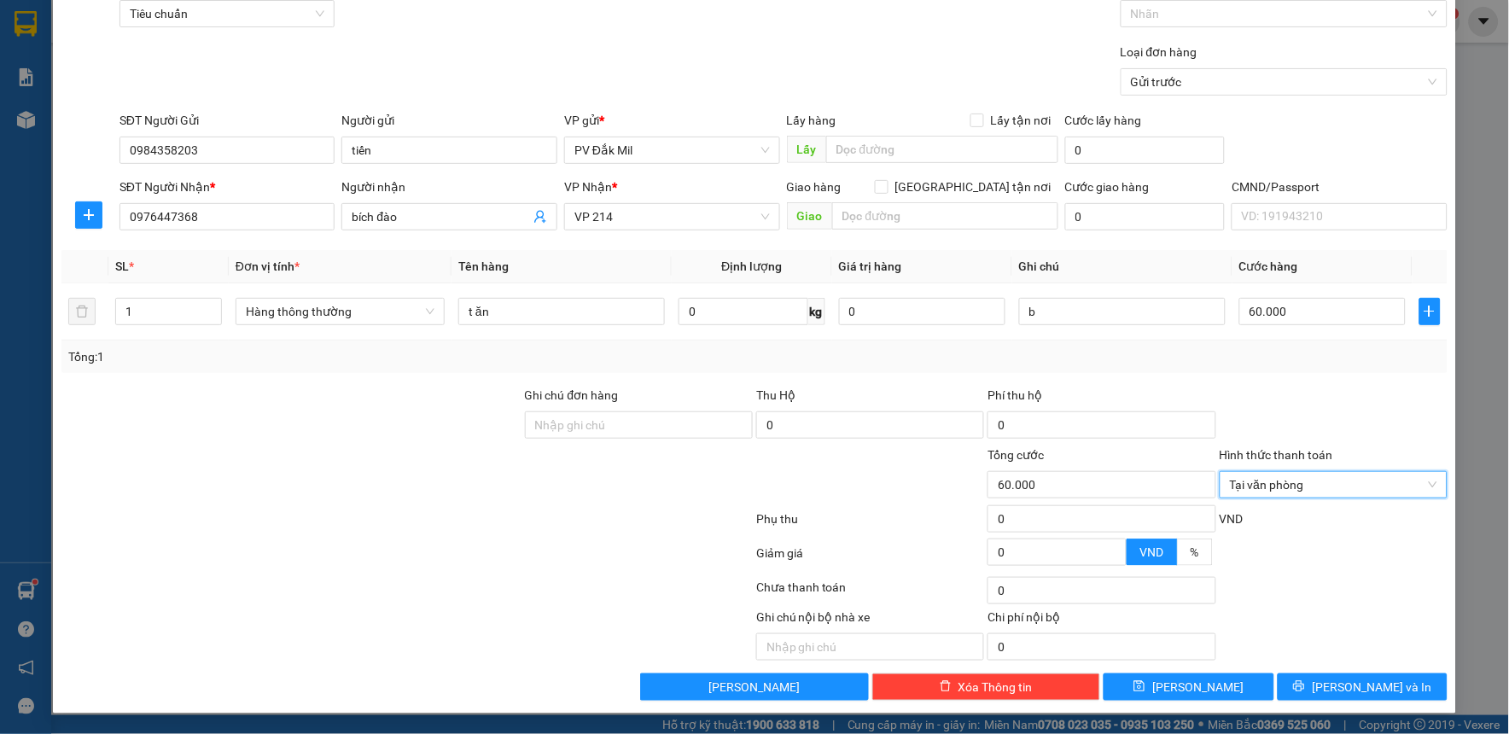
click at [1299, 408] on div at bounding box center [1333, 416] width 231 height 60
click at [1256, 384] on div "Transit Pickup Surcharge Ids Transit Deliver Surcharge Ids Transit Deliver Surc…" at bounding box center [754, 337] width 1386 height 727
click at [1385, 681] on button "[PERSON_NAME] và In" at bounding box center [1363, 687] width 171 height 27
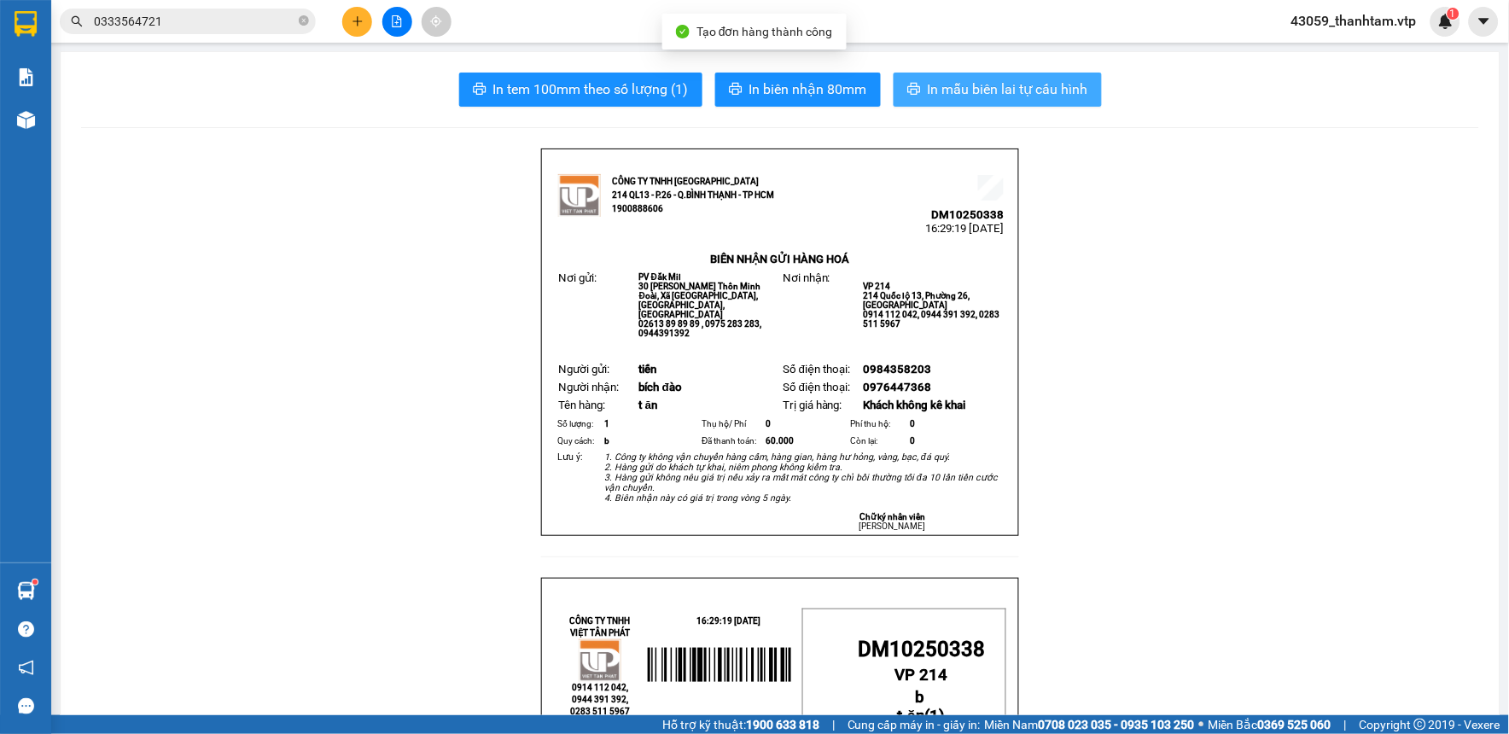
click at [1033, 86] on span "In mẫu biên lai tự cấu hình" at bounding box center [1008, 89] width 161 height 21
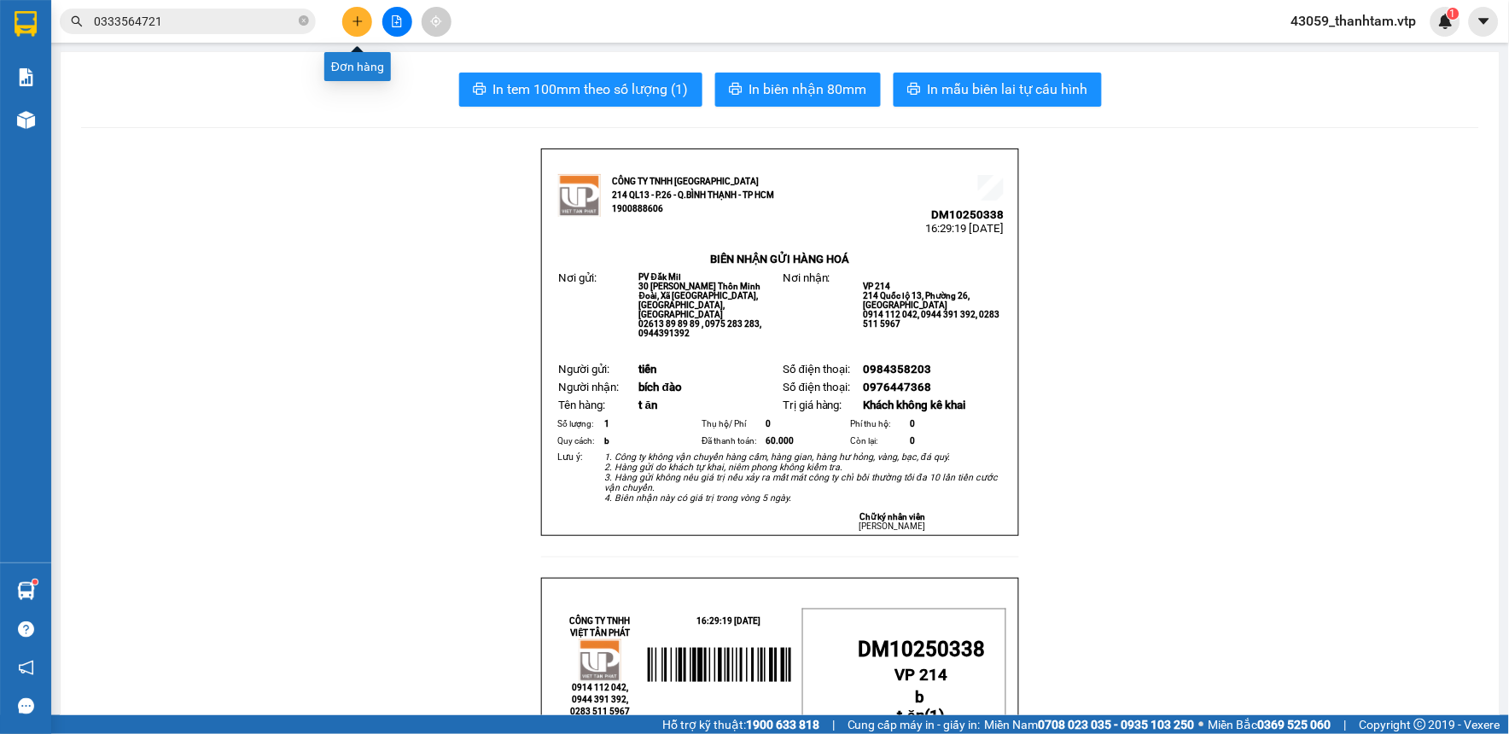
click at [364, 24] on button at bounding box center [357, 22] width 30 height 30
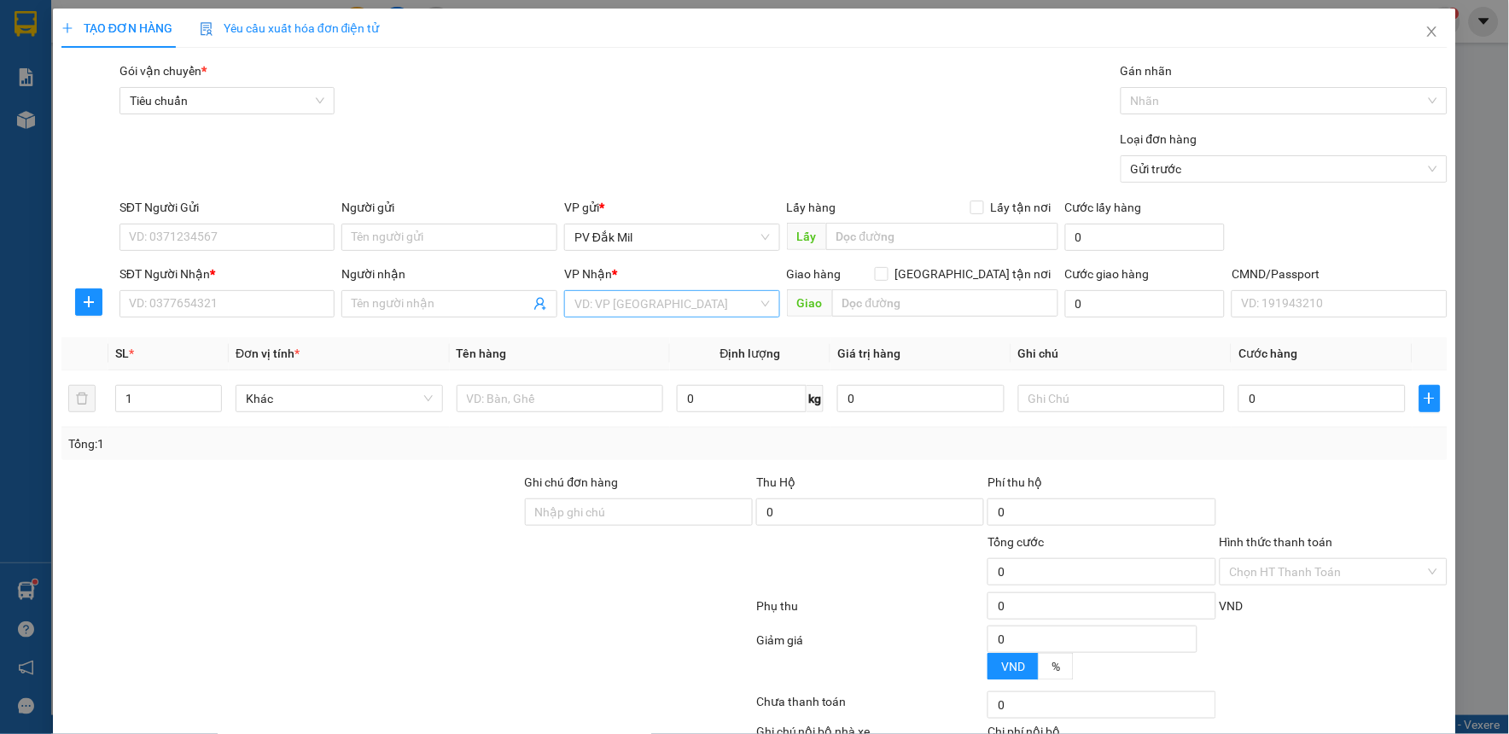
click at [606, 307] on input "search" at bounding box center [667, 304] width 184 height 26
type input "s"
type input "xương"
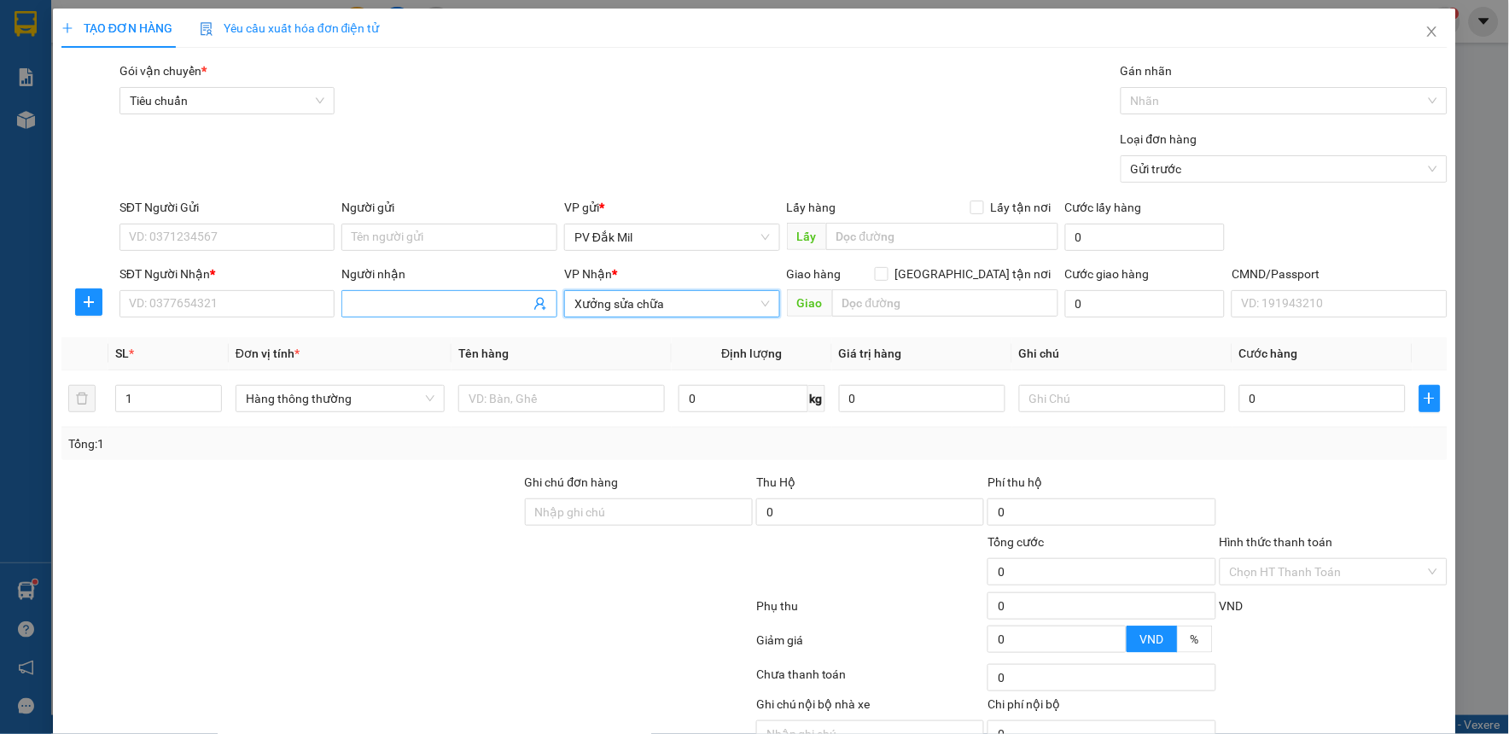
click at [451, 303] on input "Người nhận" at bounding box center [441, 304] width 178 height 19
type input "v"
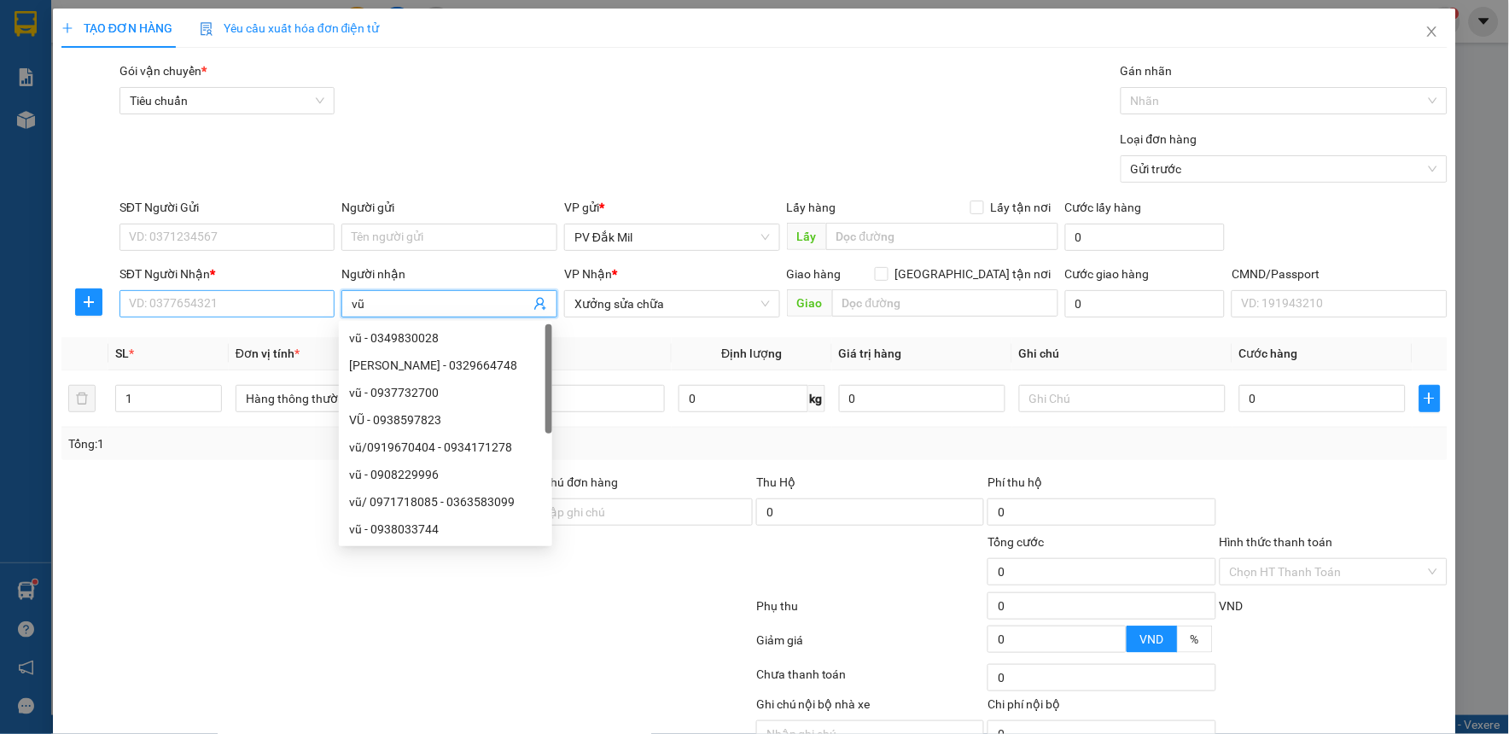
type input "vũ"
click at [219, 305] on input "SĐT Người Nhận *" at bounding box center [228, 303] width 216 height 27
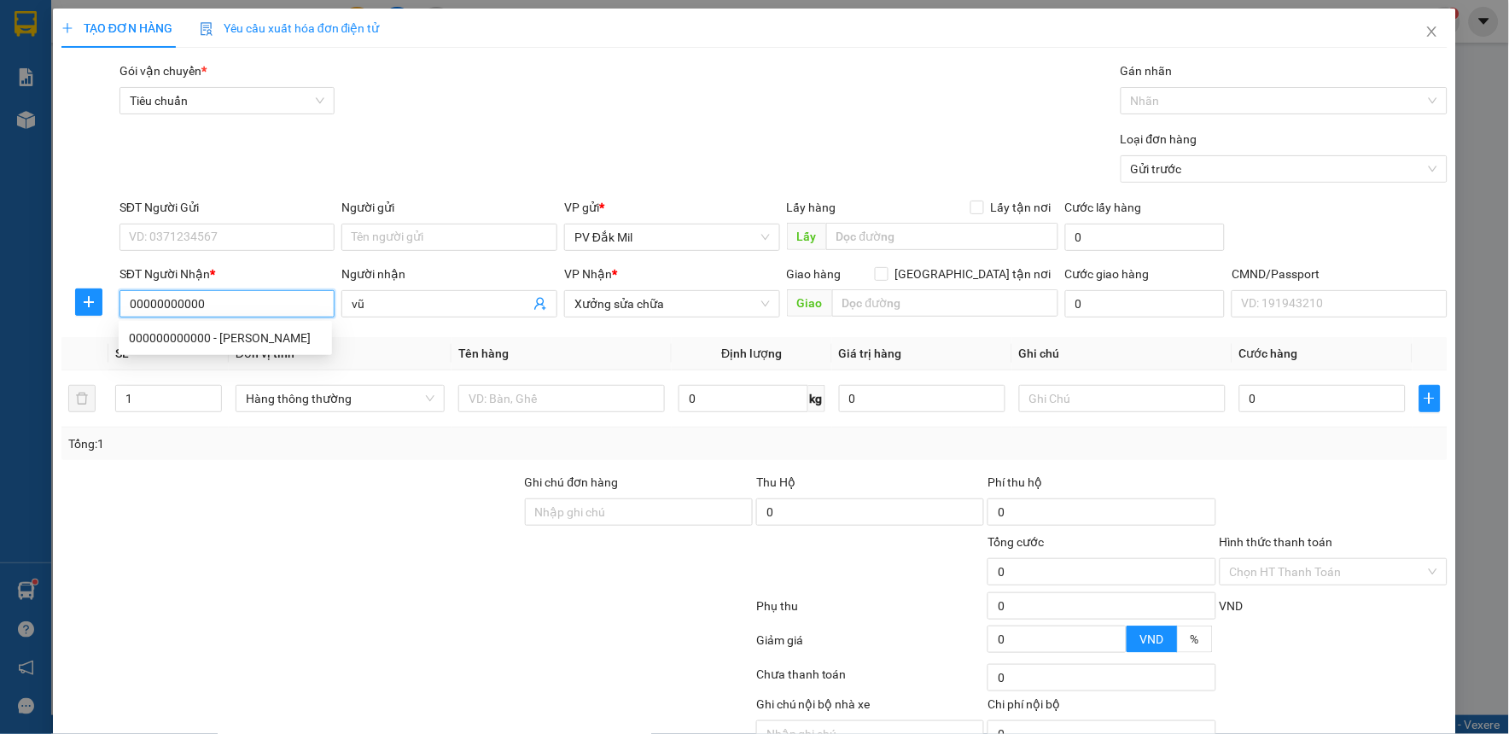
type input "00000000000"
click at [220, 210] on div "SĐT Người Gửi" at bounding box center [228, 207] width 216 height 19
click at [220, 224] on input "SĐT Người Gửi" at bounding box center [228, 237] width 216 height 27
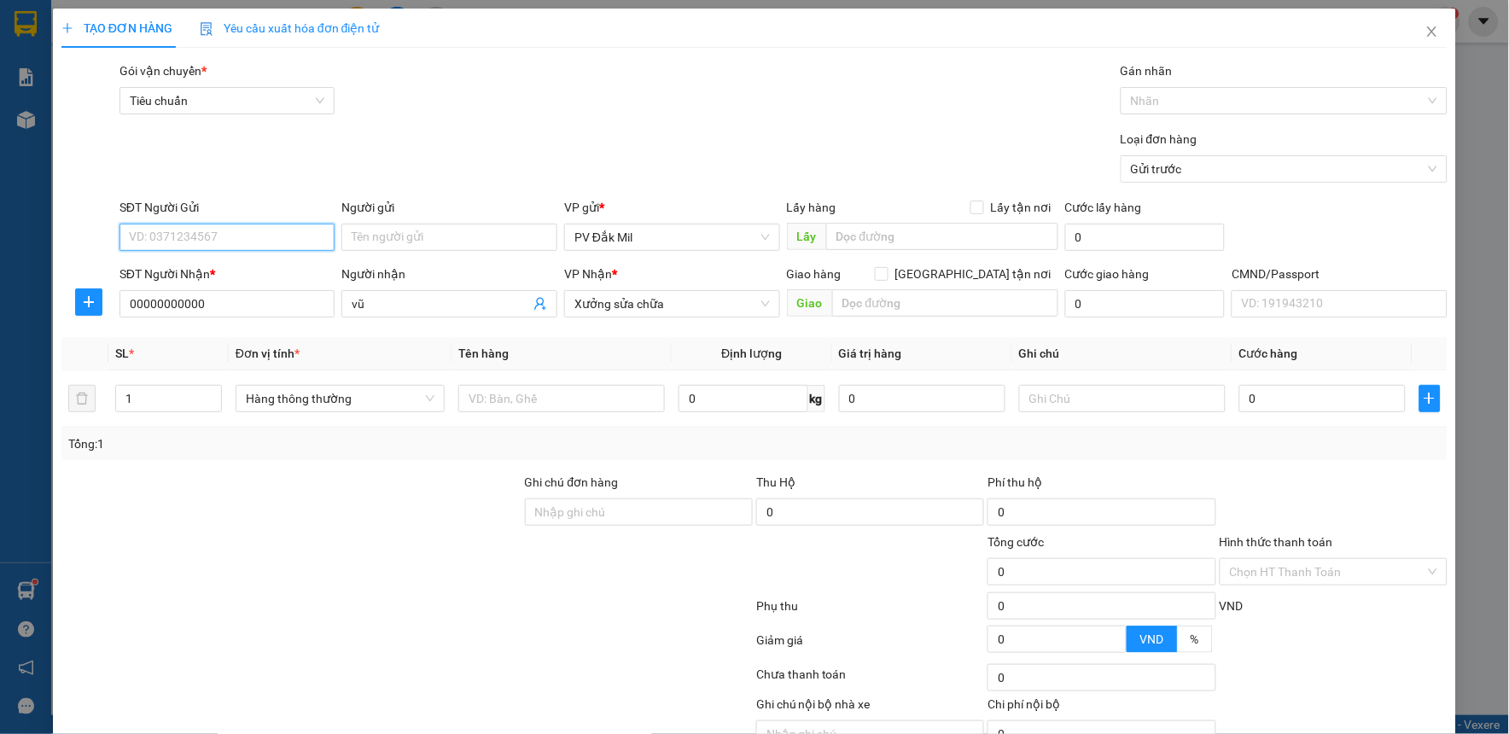
click at [217, 240] on input "SĐT Người Gửi" at bounding box center [228, 237] width 216 height 27
click at [239, 273] on div "0000000000 - chính đak nông" at bounding box center [225, 271] width 193 height 19
type input "0000000000"
type input "chính đak nông"
type input "0000000000"
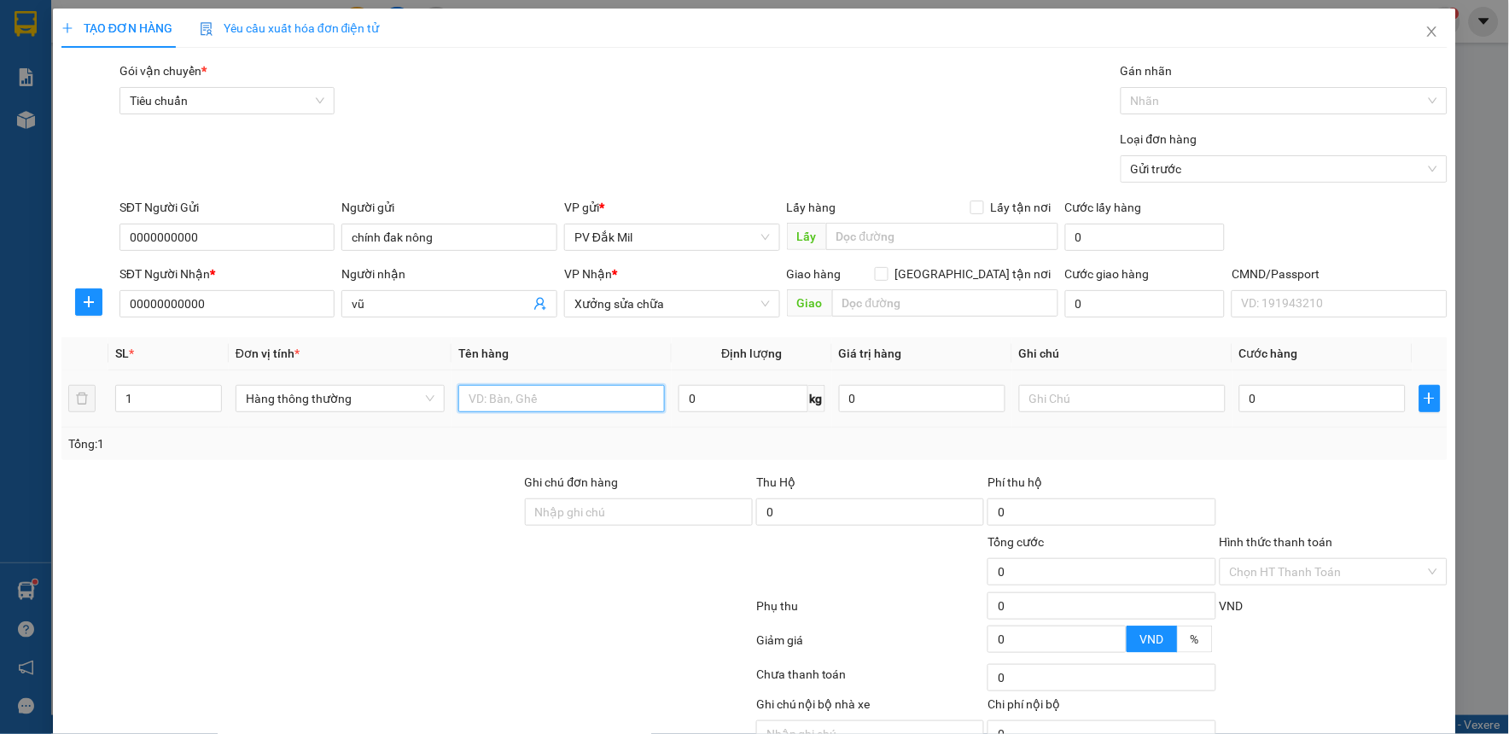
click at [558, 405] on input "text" at bounding box center [561, 398] width 207 height 27
type input "gt"
click at [1061, 403] on input "text" at bounding box center [1122, 398] width 207 height 27
type input "bì"
click at [1253, 565] on input "Hình thức thanh toán" at bounding box center [1328, 572] width 196 height 26
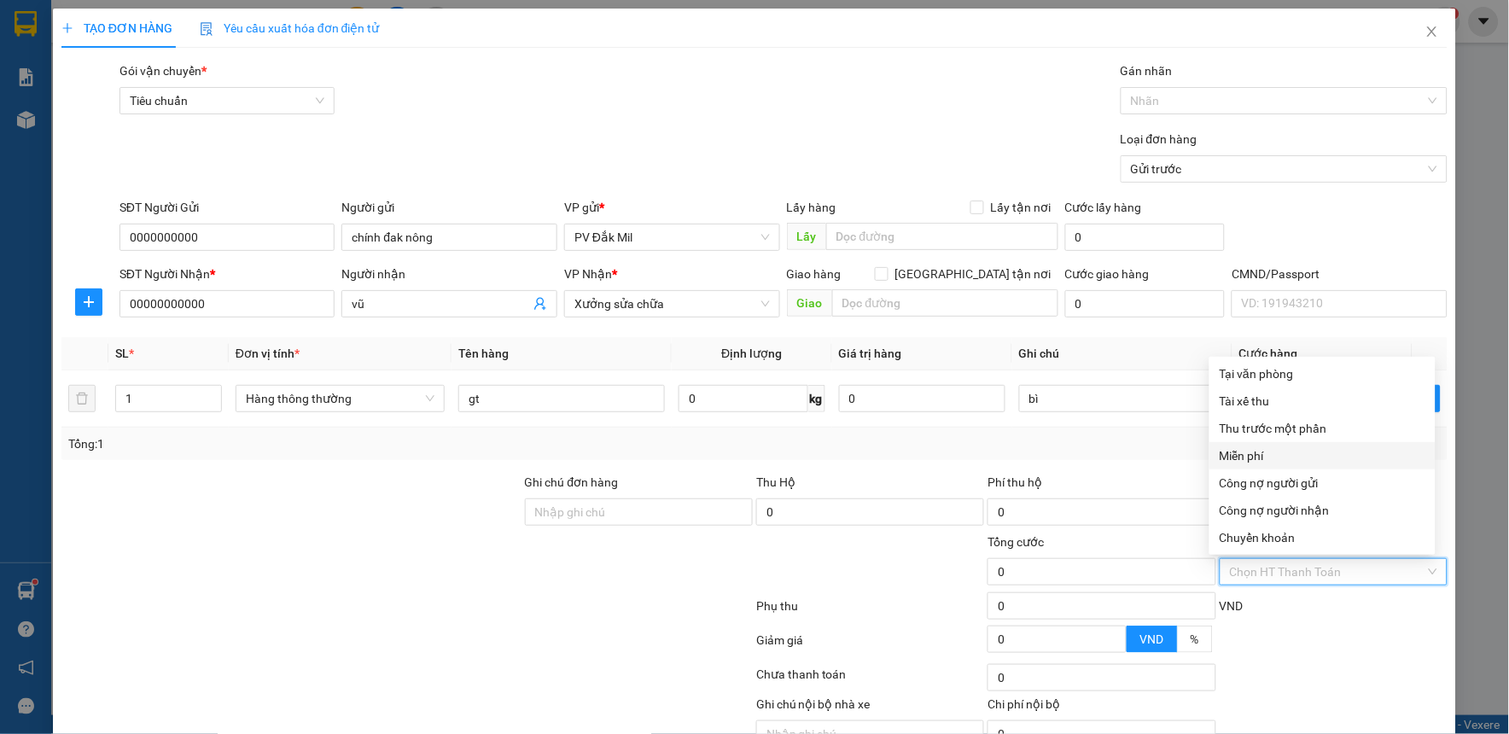
click at [1253, 461] on div "Miễn phí" at bounding box center [1323, 456] width 206 height 19
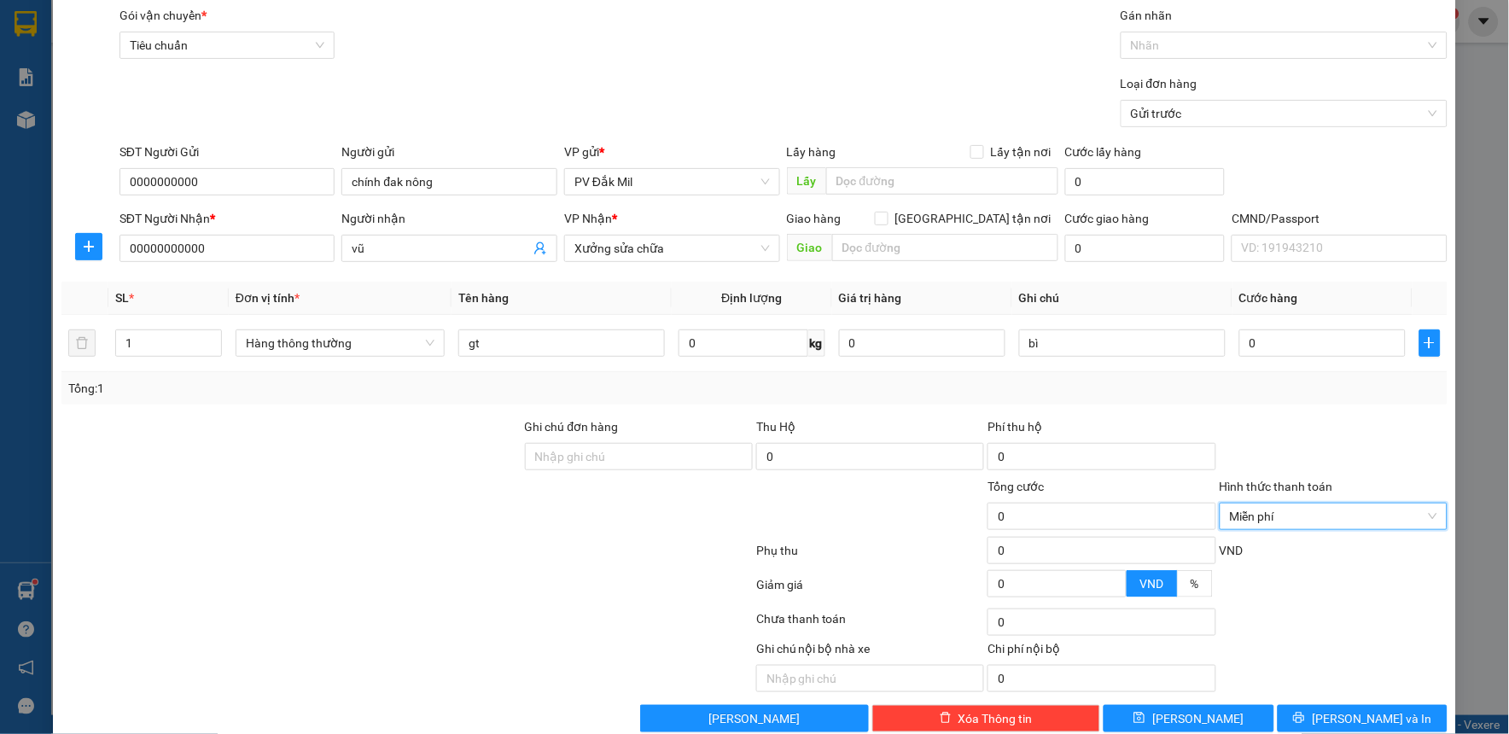
scroll to position [87, 0]
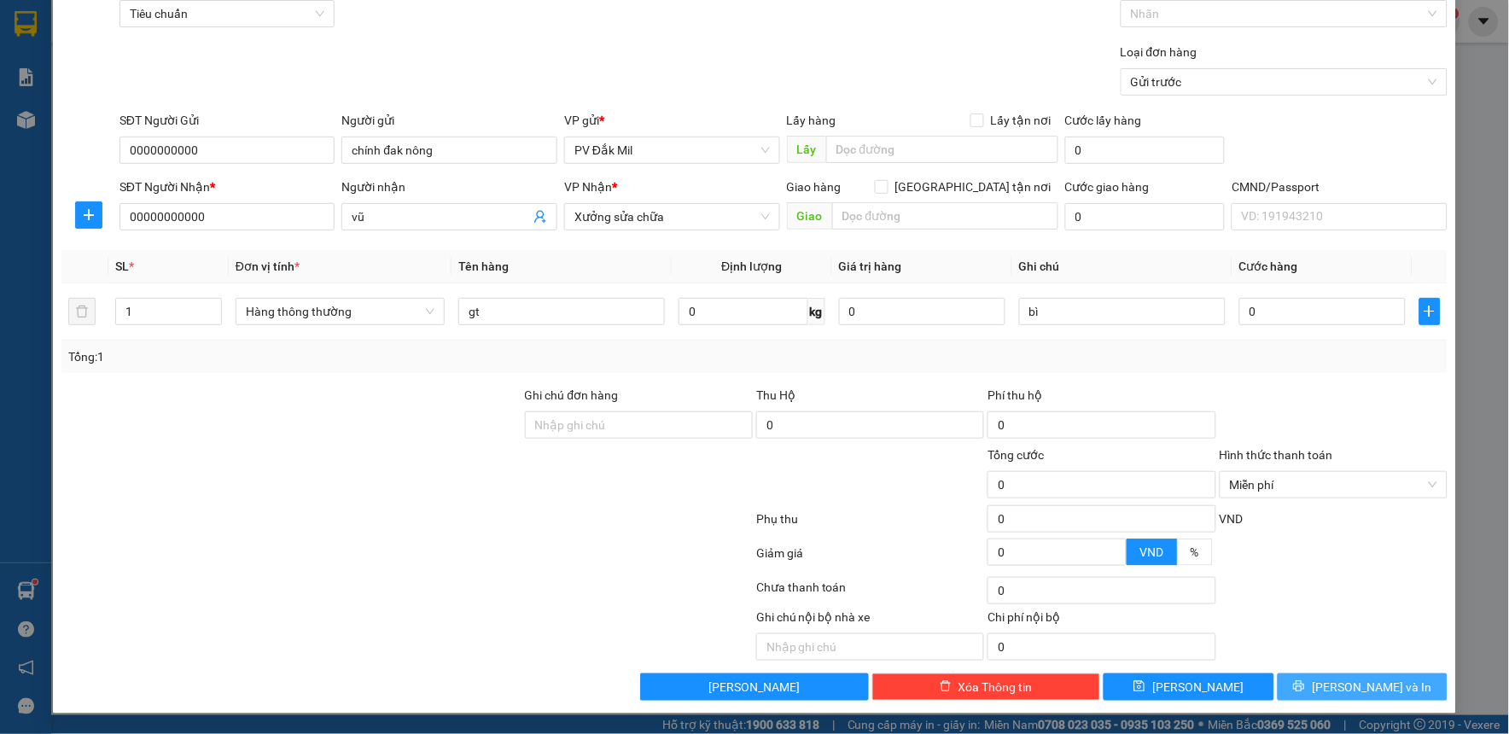
click at [1386, 687] on button "[PERSON_NAME] và In" at bounding box center [1363, 687] width 171 height 27
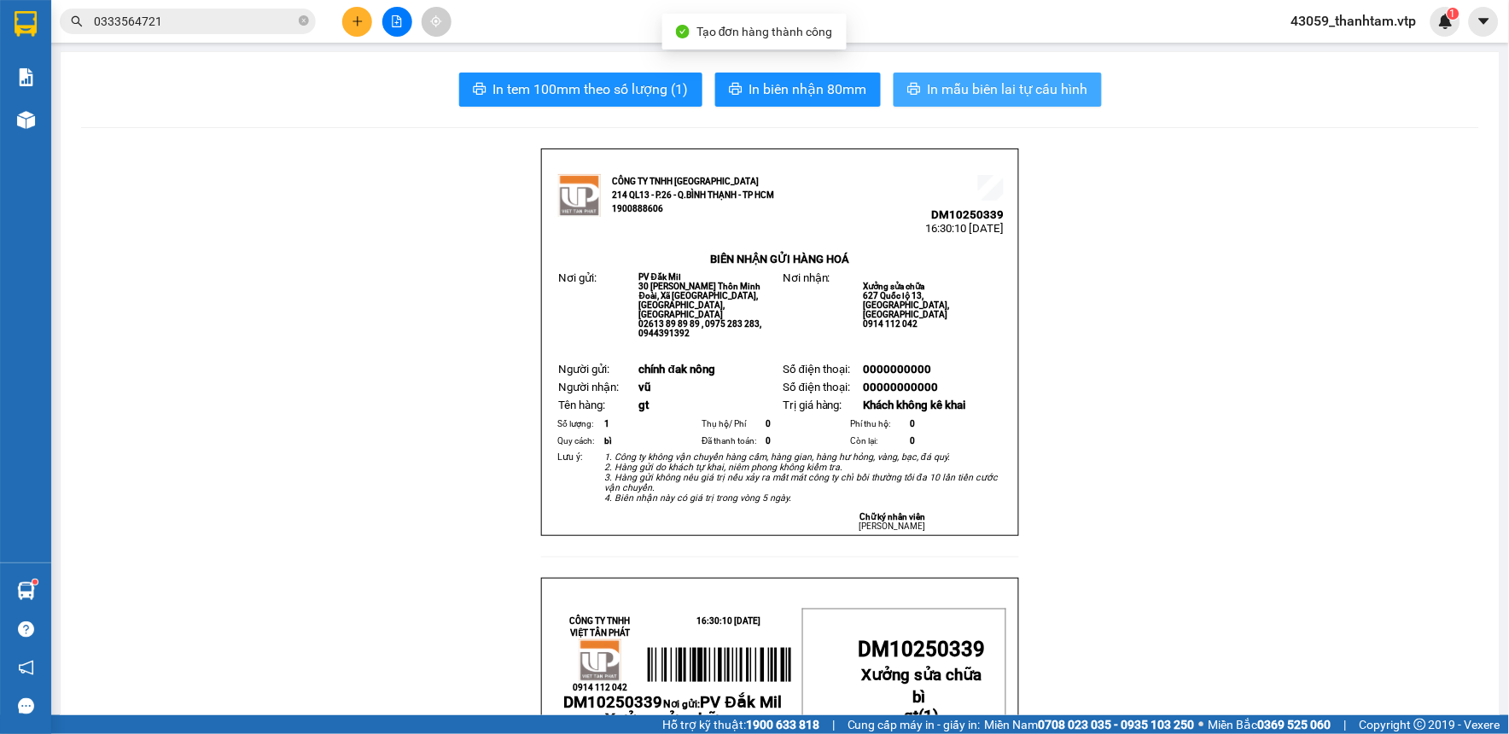
click at [956, 97] on span "In mẫu biên lai tự cấu hình" at bounding box center [1008, 89] width 161 height 21
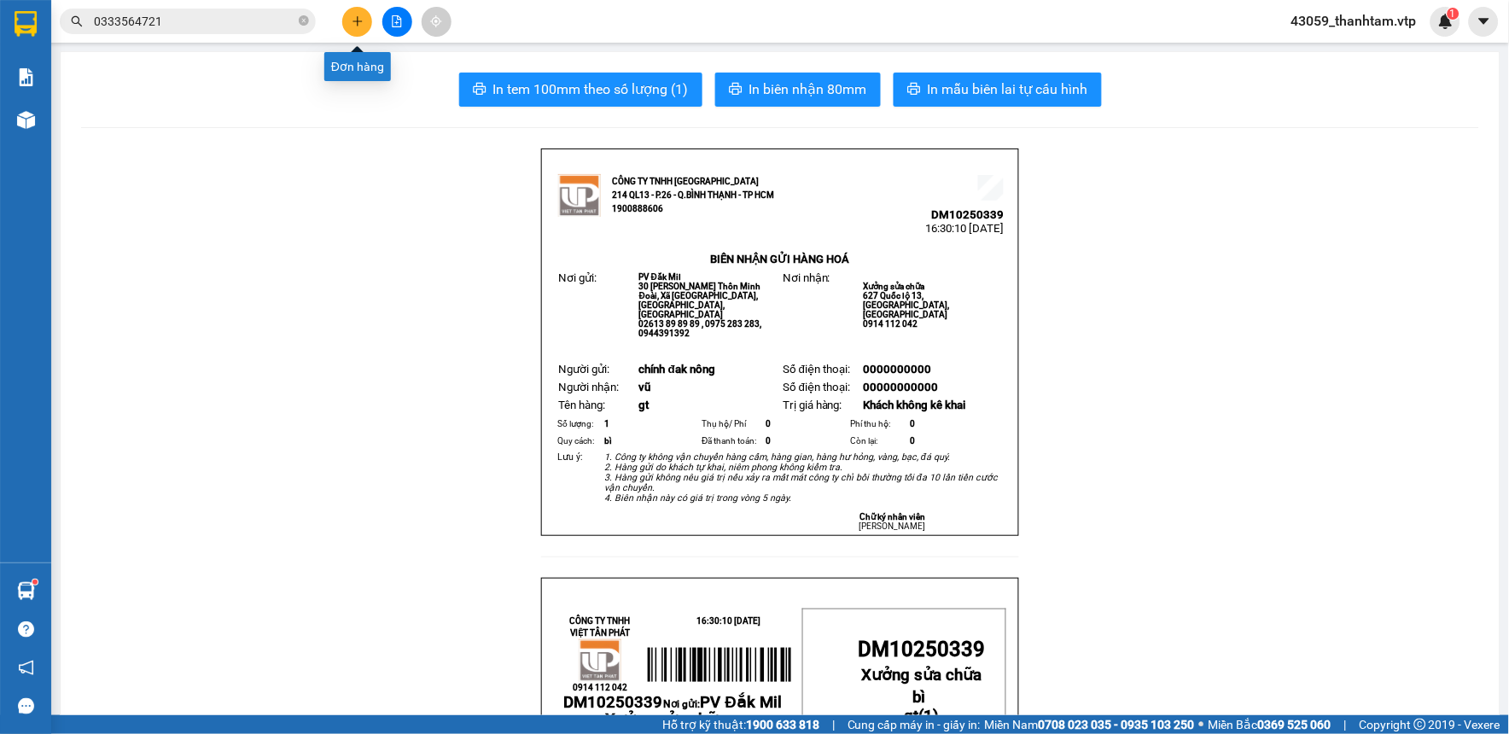
click at [361, 18] on icon "plus" at bounding box center [358, 21] width 12 height 12
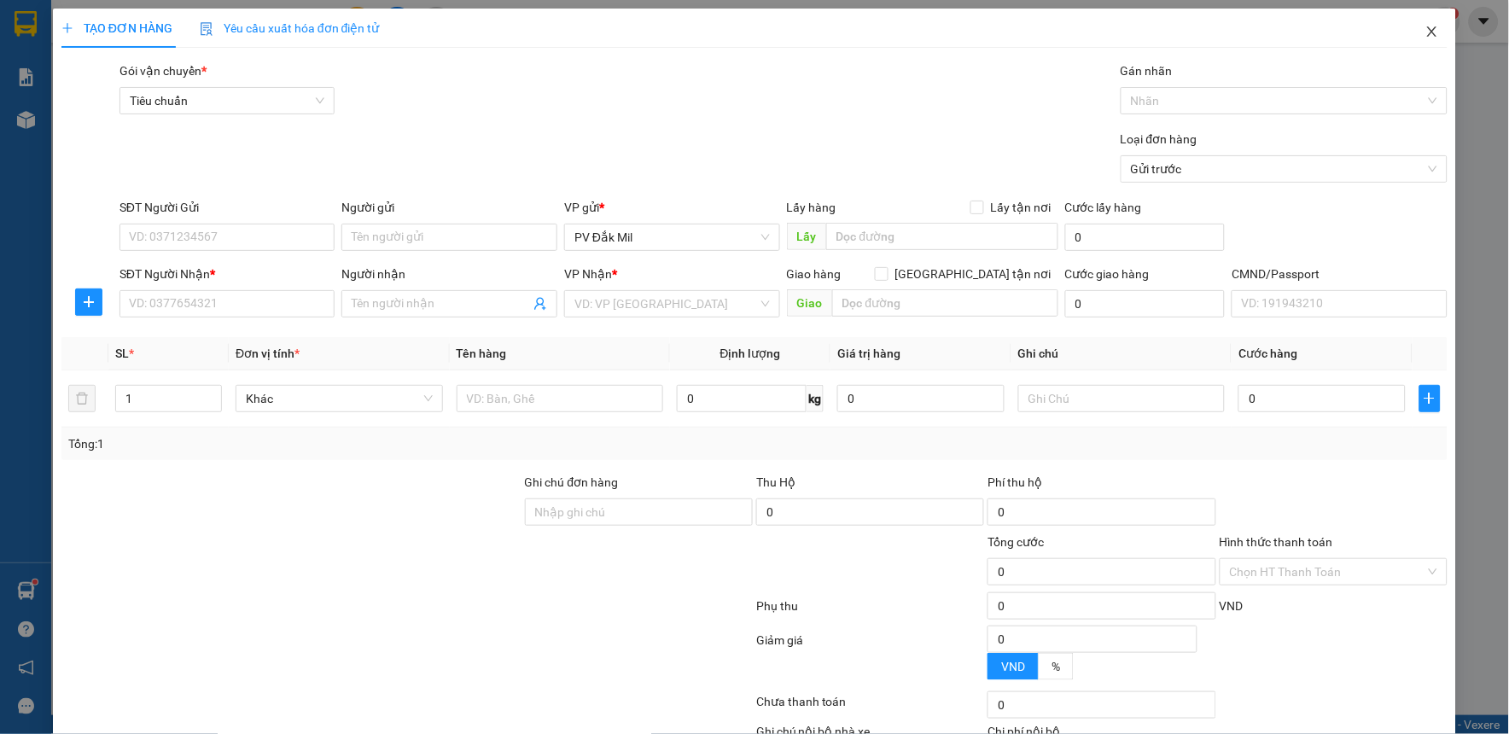
click at [1426, 30] on icon "close" at bounding box center [1433, 32] width 14 height 14
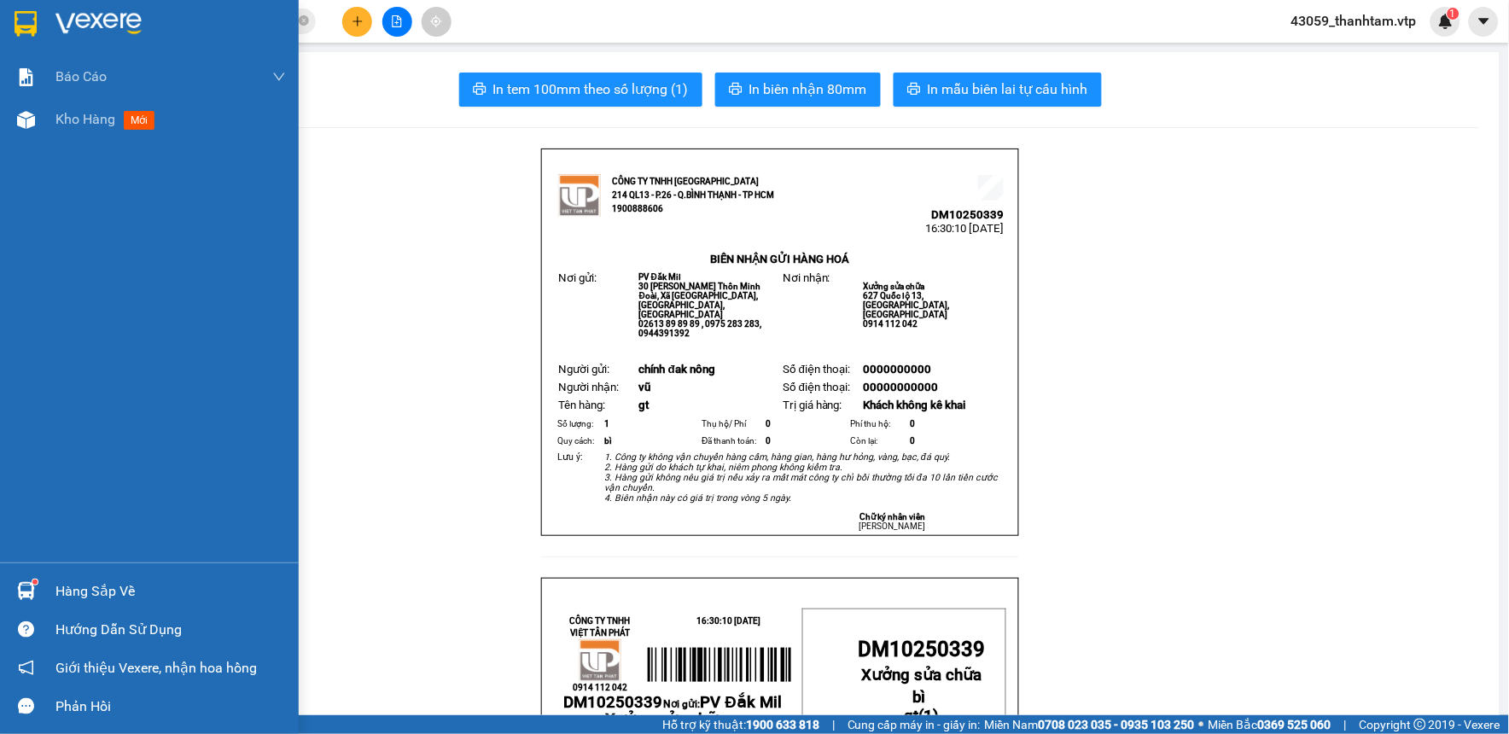
click at [11, 20] on div at bounding box center [26, 24] width 30 height 30
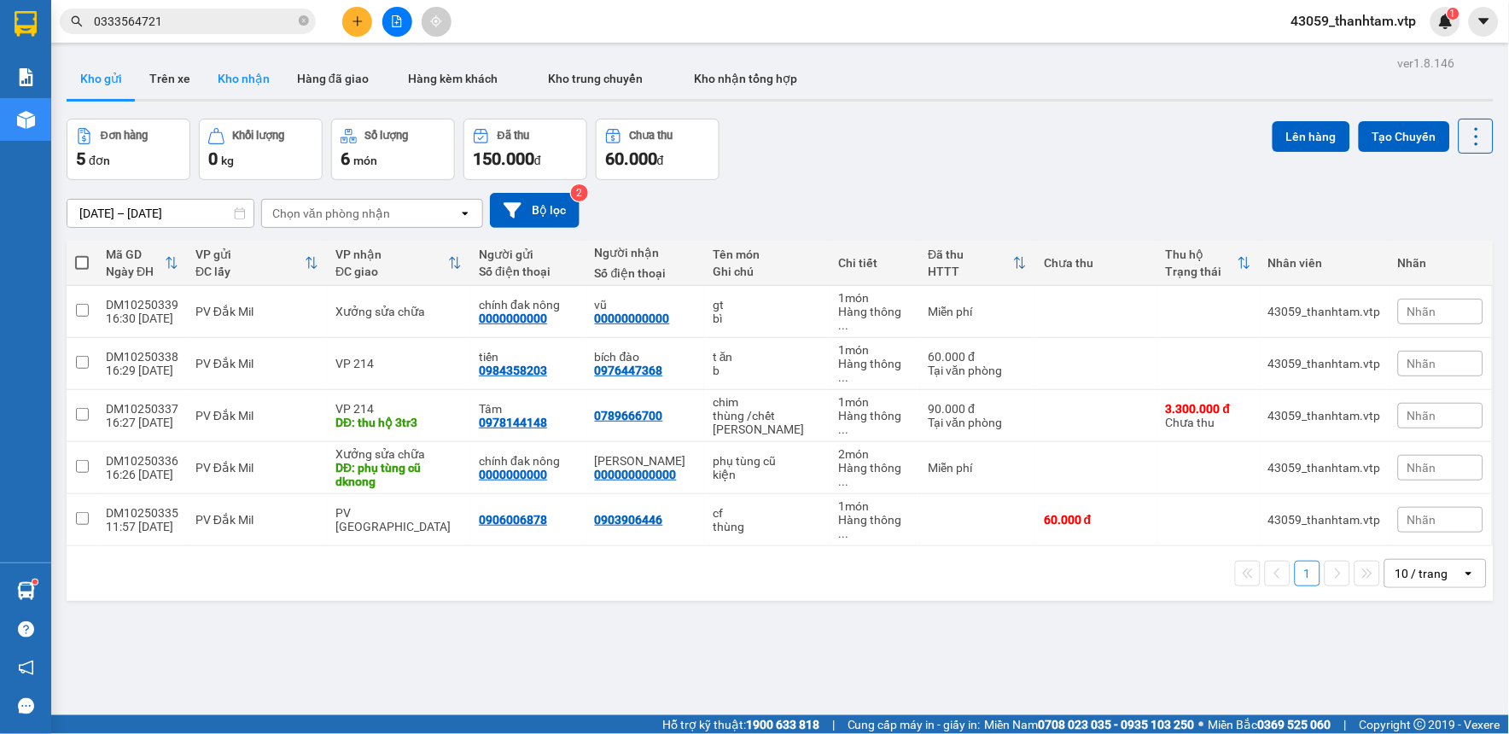
click at [252, 82] on button "Kho nhận" at bounding box center [243, 78] width 79 height 41
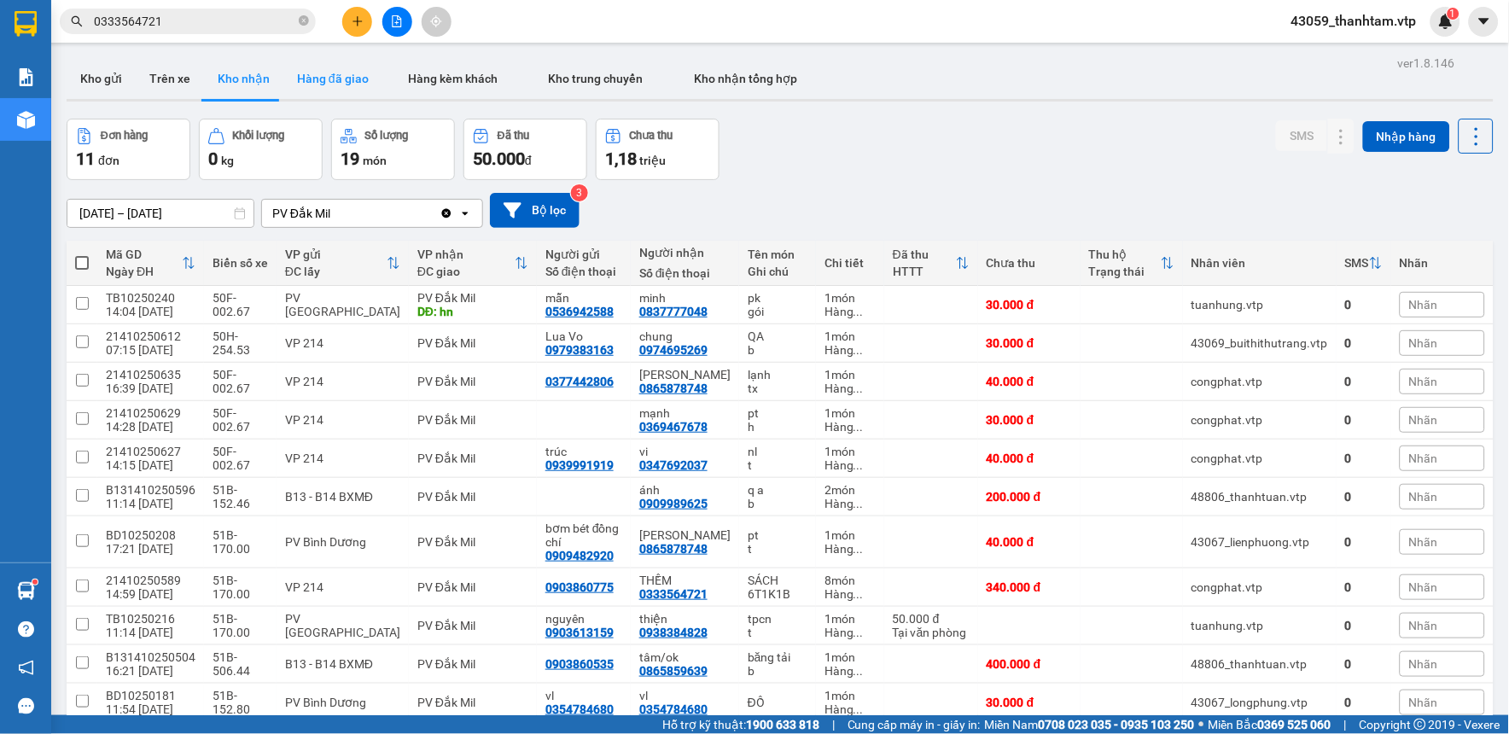
click at [313, 81] on button "Hàng đã giao" at bounding box center [332, 78] width 99 height 41
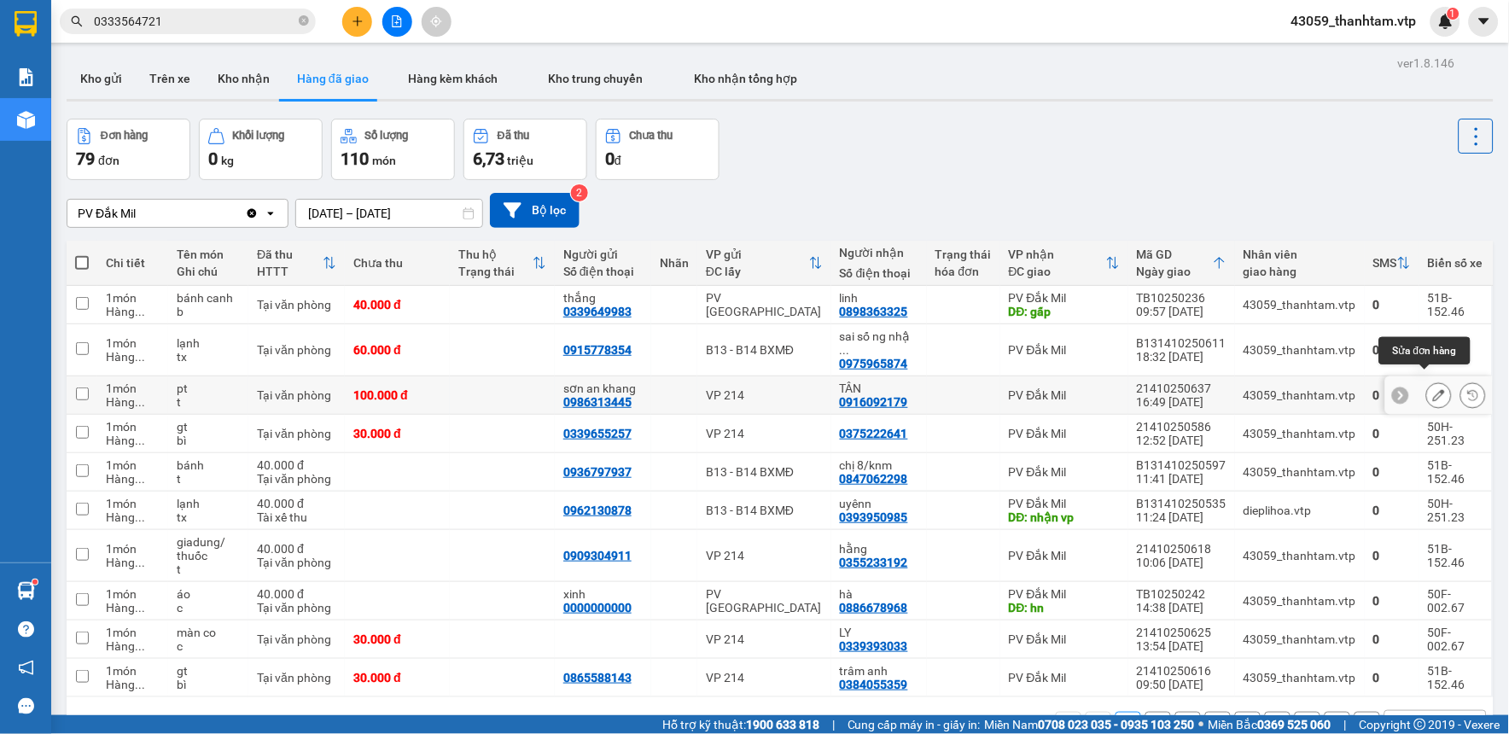
click at [1433, 389] on icon at bounding box center [1439, 395] width 12 height 12
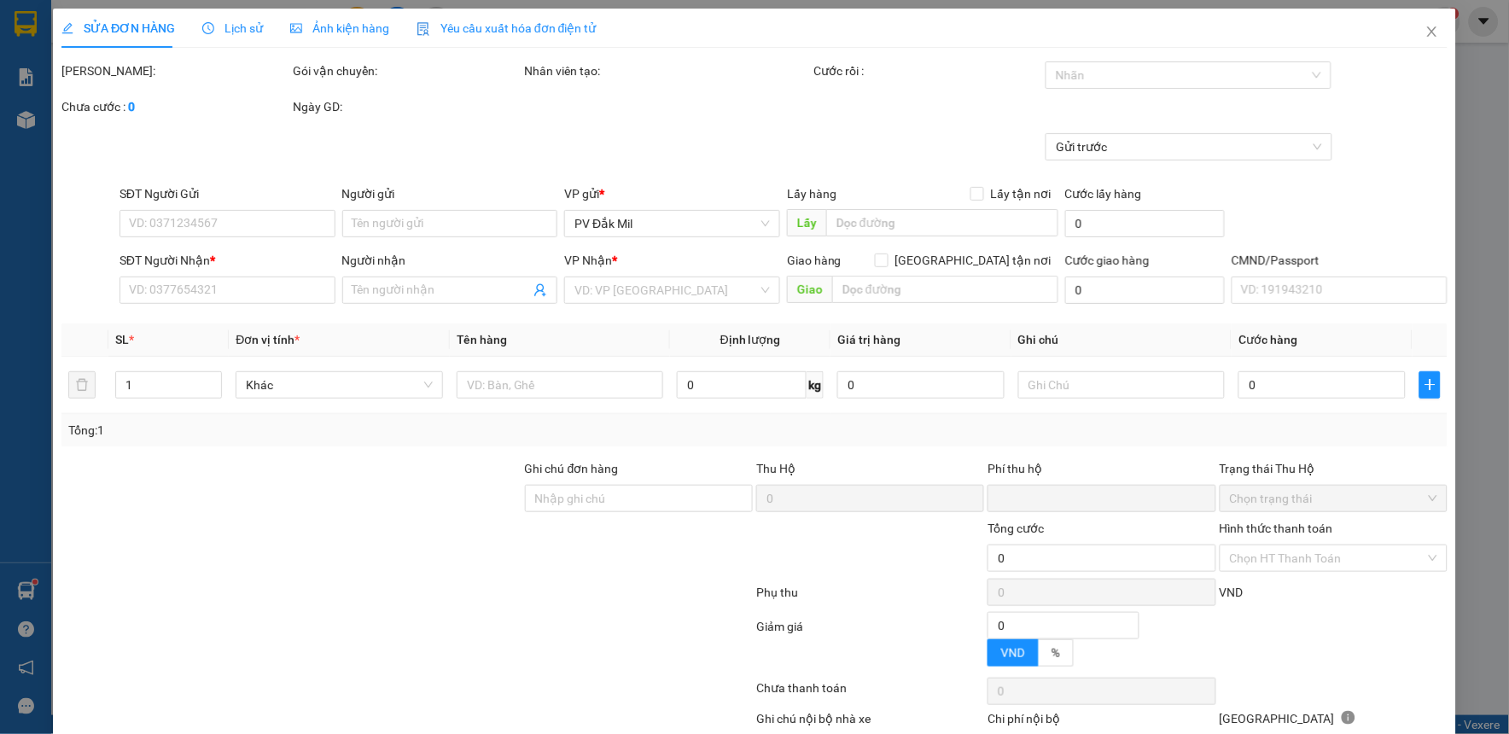
type input "0986313445"
type input "sơn an khang"
type input "0916092179"
type input "TÂN"
type input "0"
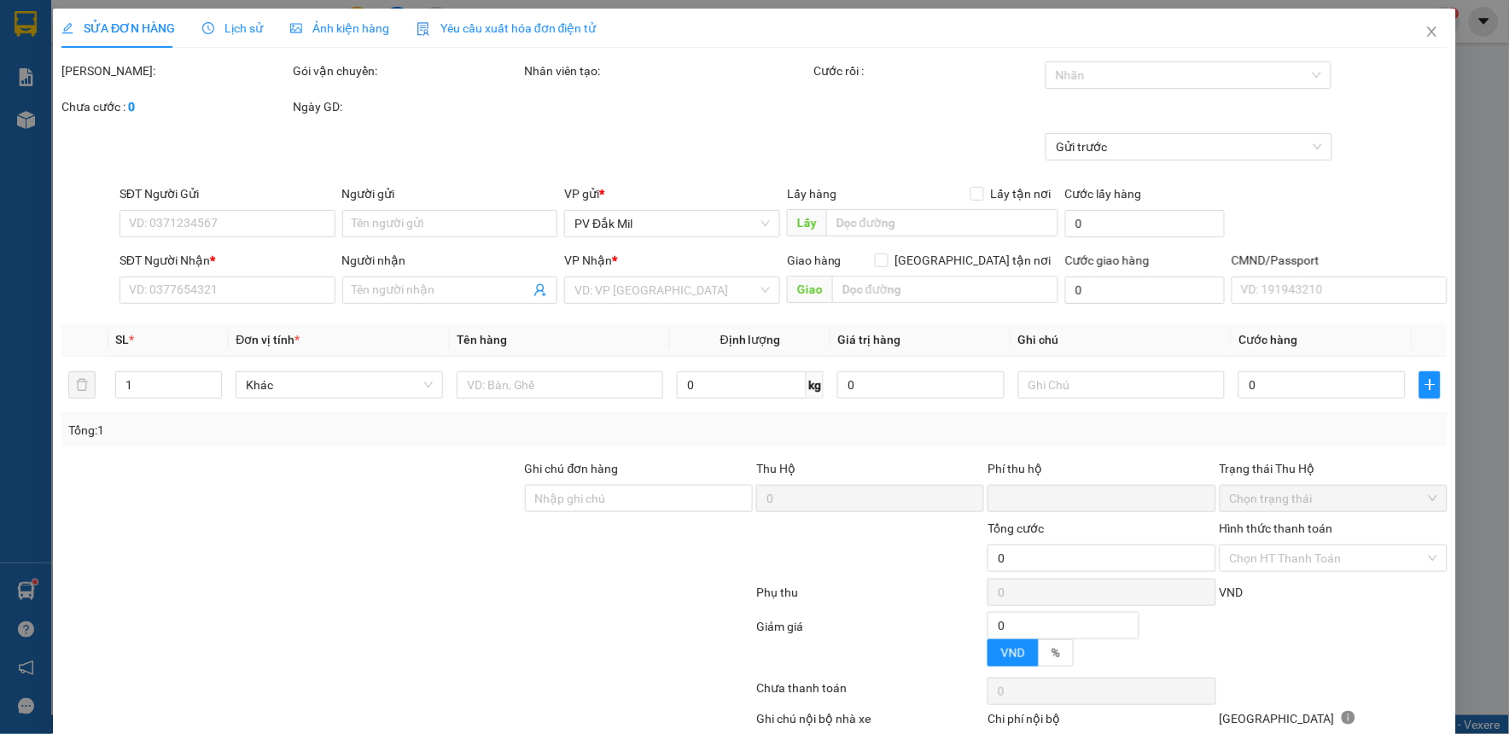
type input "100.000"
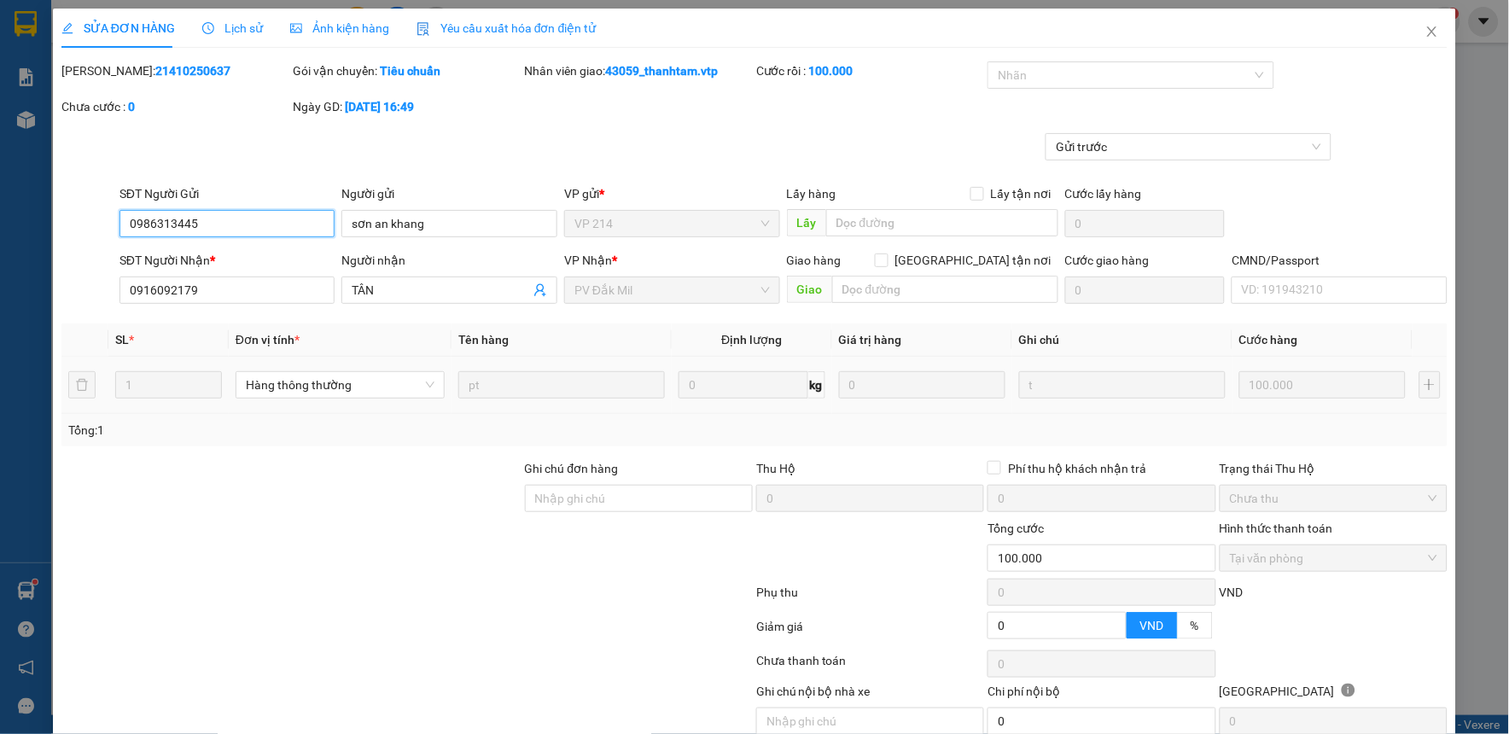
type input "5.000"
drag, startPoint x: 217, startPoint y: 219, endPoint x: 20, endPoint y: 254, distance: 199.3
click at [20, 254] on div "SỬA ĐƠN HÀNG Lịch sử Ảnh kiện hàng Yêu cầu xuất hóa đơn điện tử Total Paid Fee …" at bounding box center [754, 367] width 1509 height 734
click at [1427, 35] on icon "close" at bounding box center [1431, 31] width 9 height 10
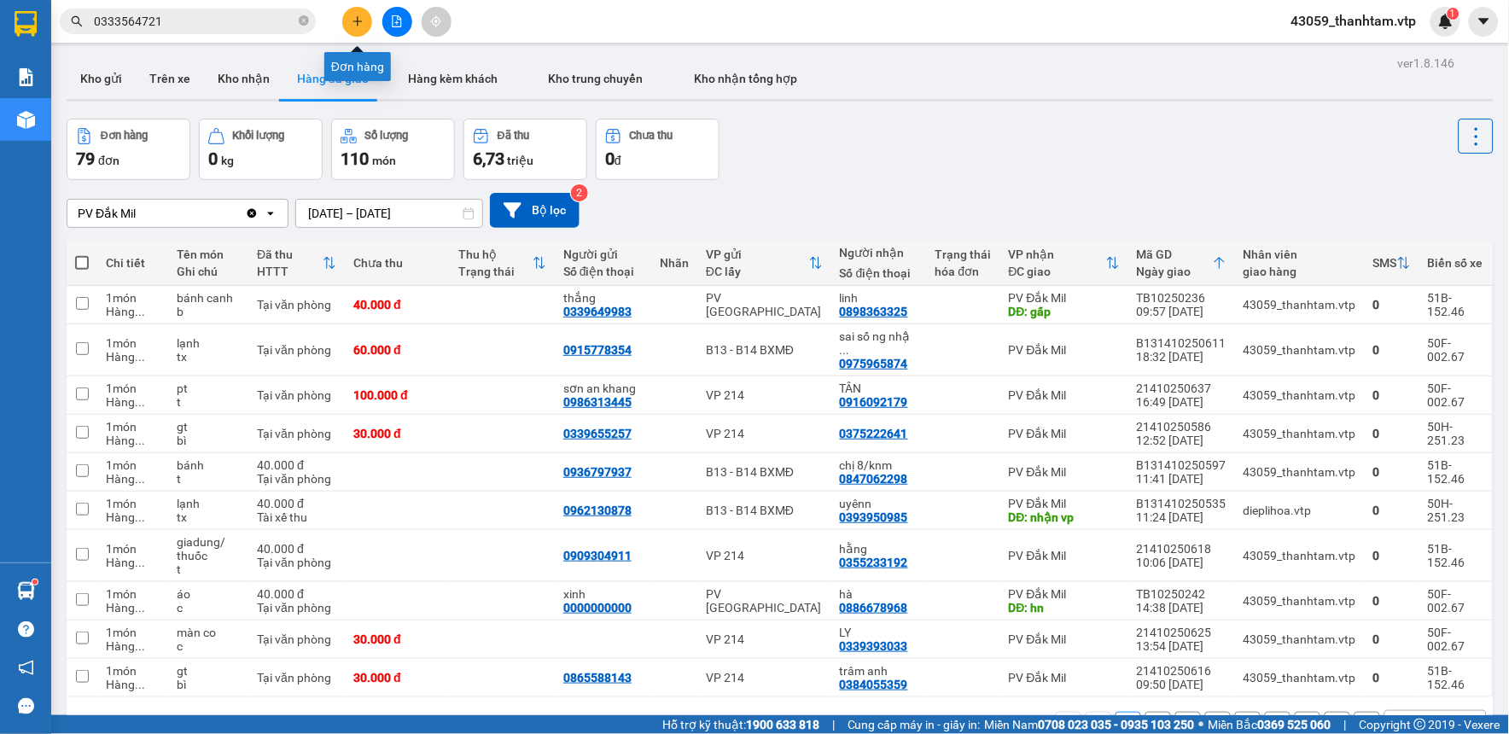
click at [354, 21] on icon "plus" at bounding box center [357, 20] width 9 height 1
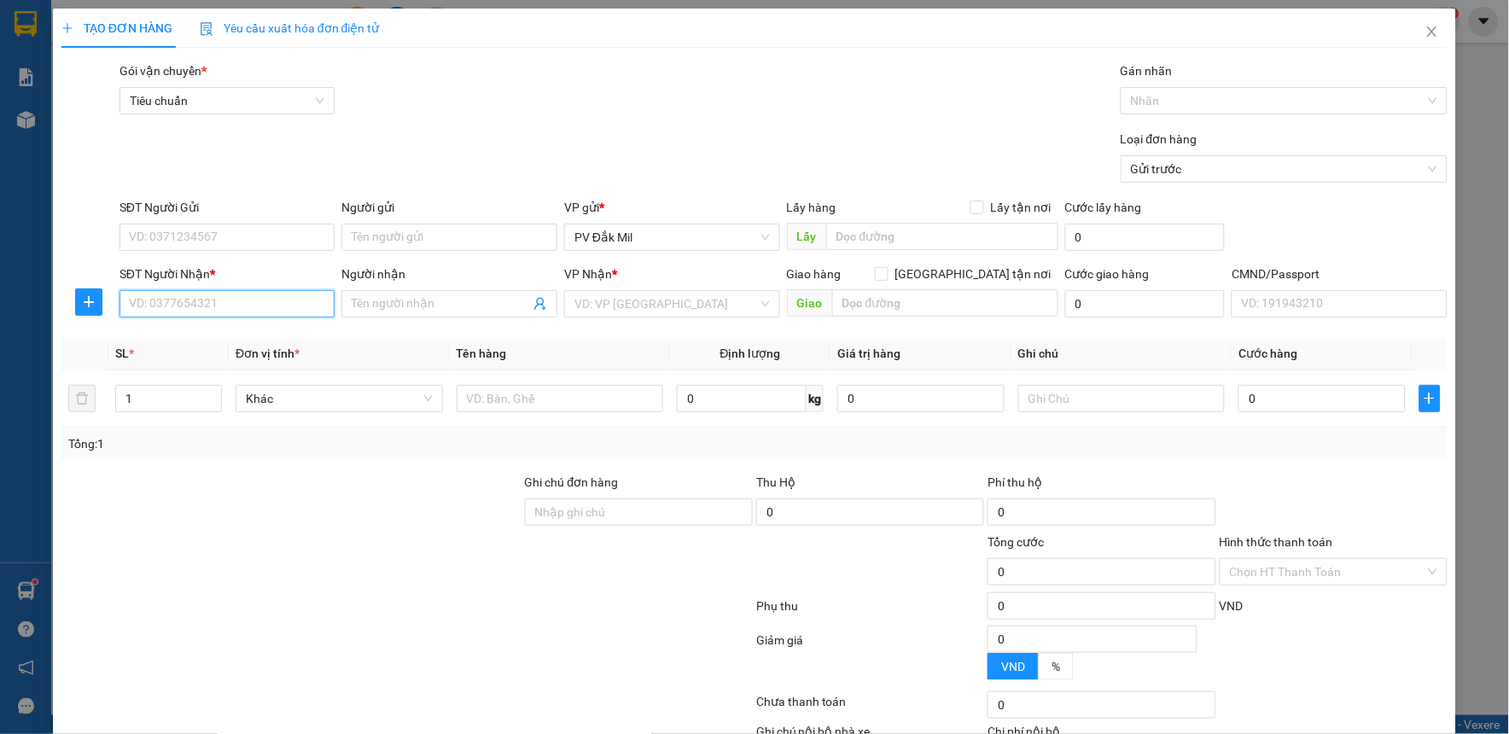
click at [257, 311] on input "SĐT Người Nhận *" at bounding box center [228, 303] width 216 height 27
paste input "0986313445"
type input "0986313445"
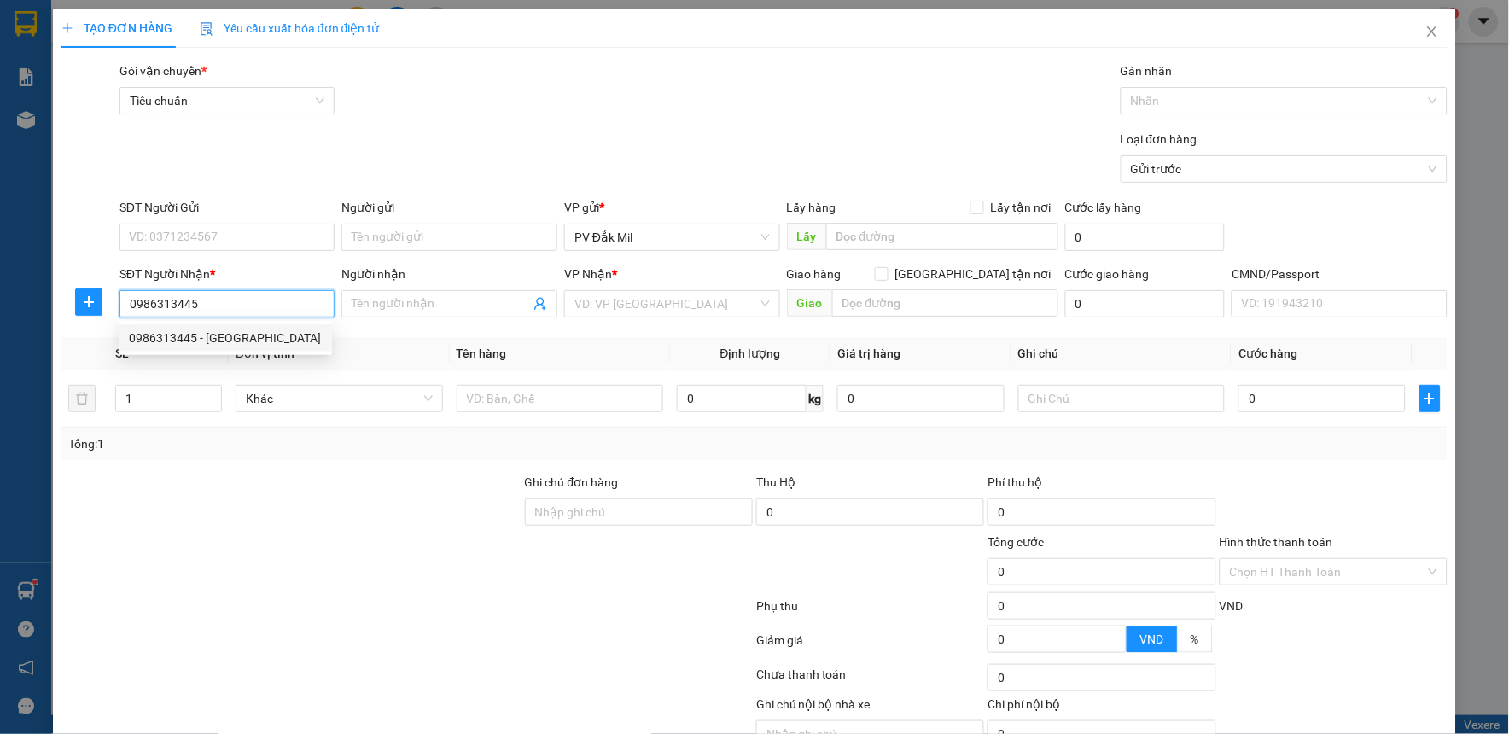
click at [265, 338] on div "0986313445 - [GEOGRAPHIC_DATA]" at bounding box center [225, 338] width 193 height 19
type input "sơn an khang"
type input "0986313445"
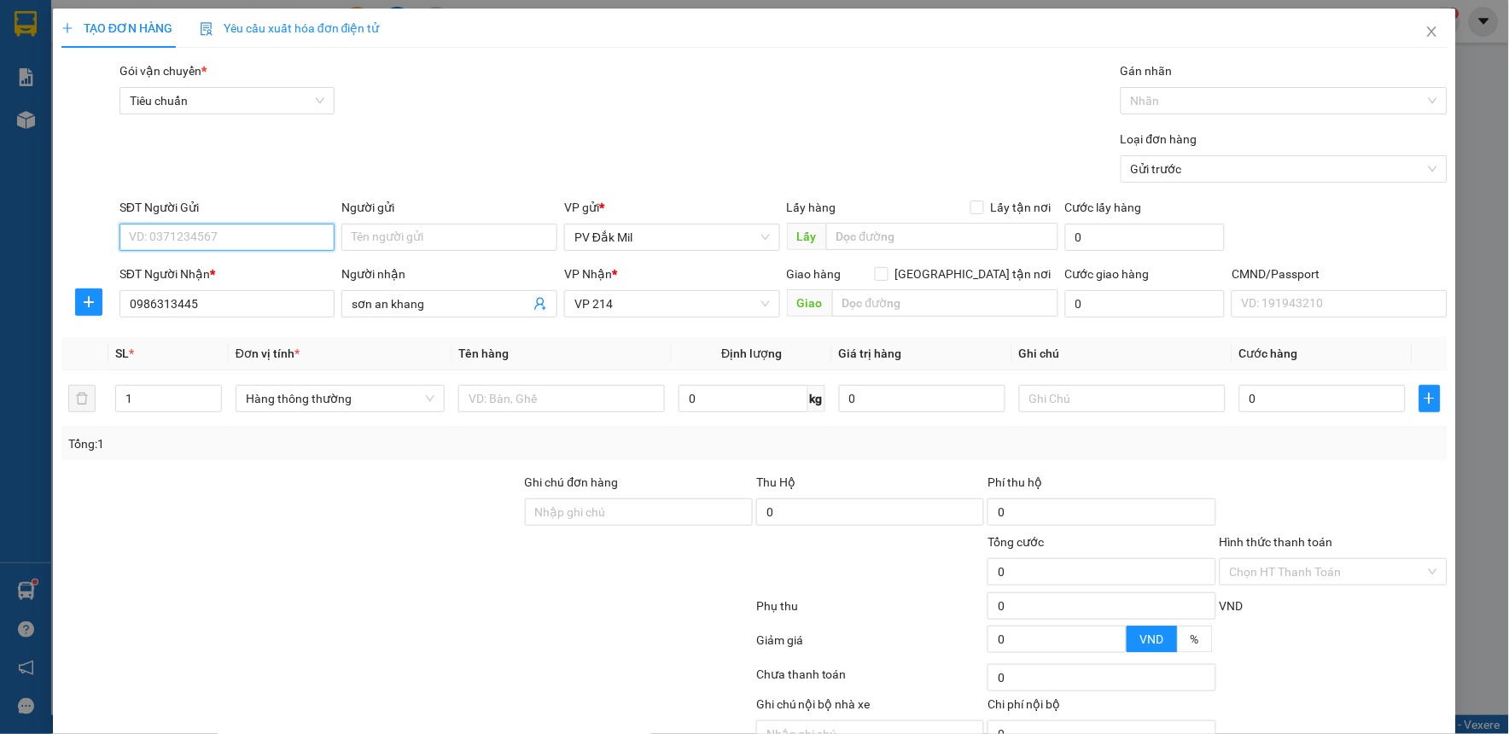
click at [268, 234] on input "SĐT Người Gửi" at bounding box center [228, 237] width 216 height 27
click at [253, 270] on div "0916092179 - TÂN" at bounding box center [225, 271] width 193 height 19
type input "0916092179"
type input "TÂN"
click at [527, 394] on input "text" at bounding box center [561, 398] width 207 height 27
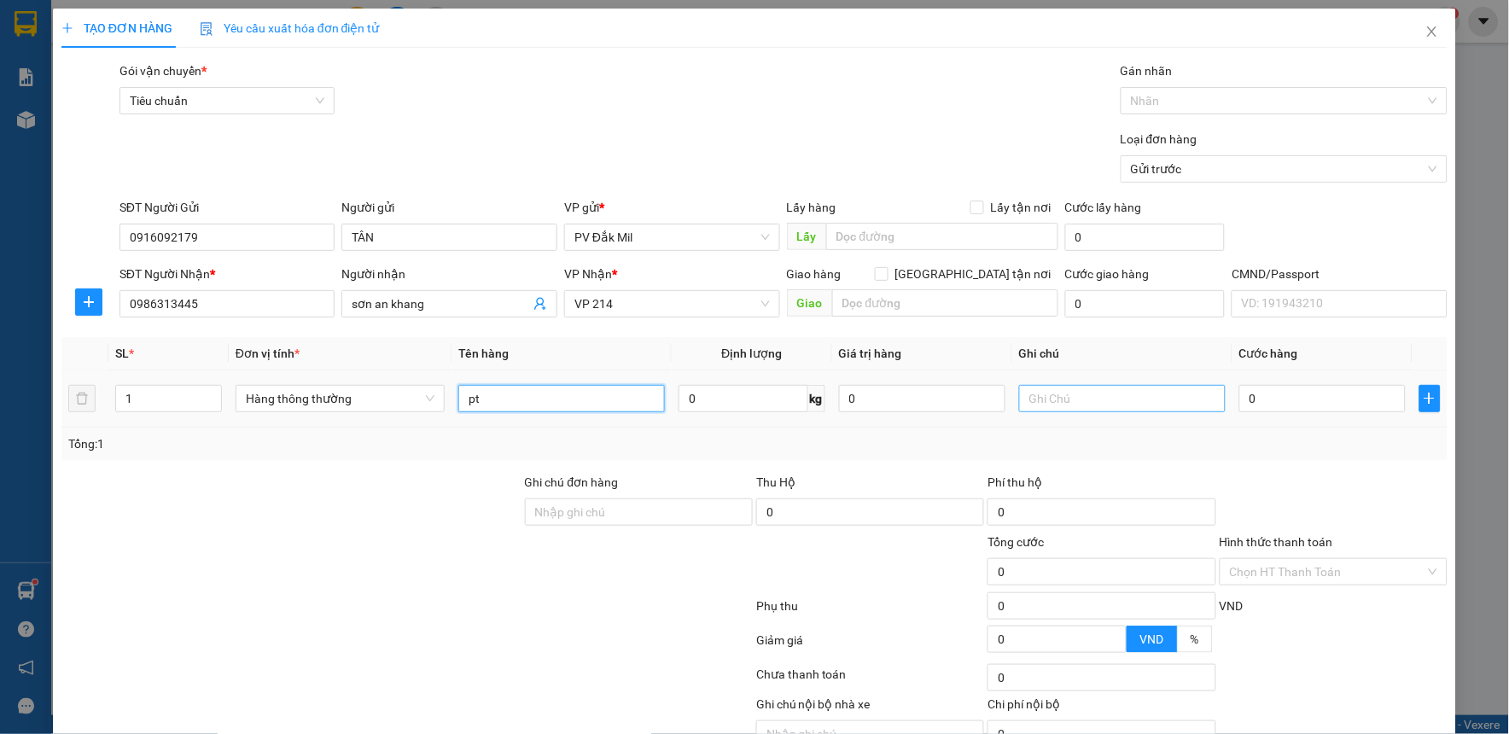
type input "pt"
click at [1077, 396] on input "text" at bounding box center [1122, 398] width 207 height 27
type input "t"
click at [1269, 401] on input "0" at bounding box center [1323, 398] width 166 height 27
type input "1"
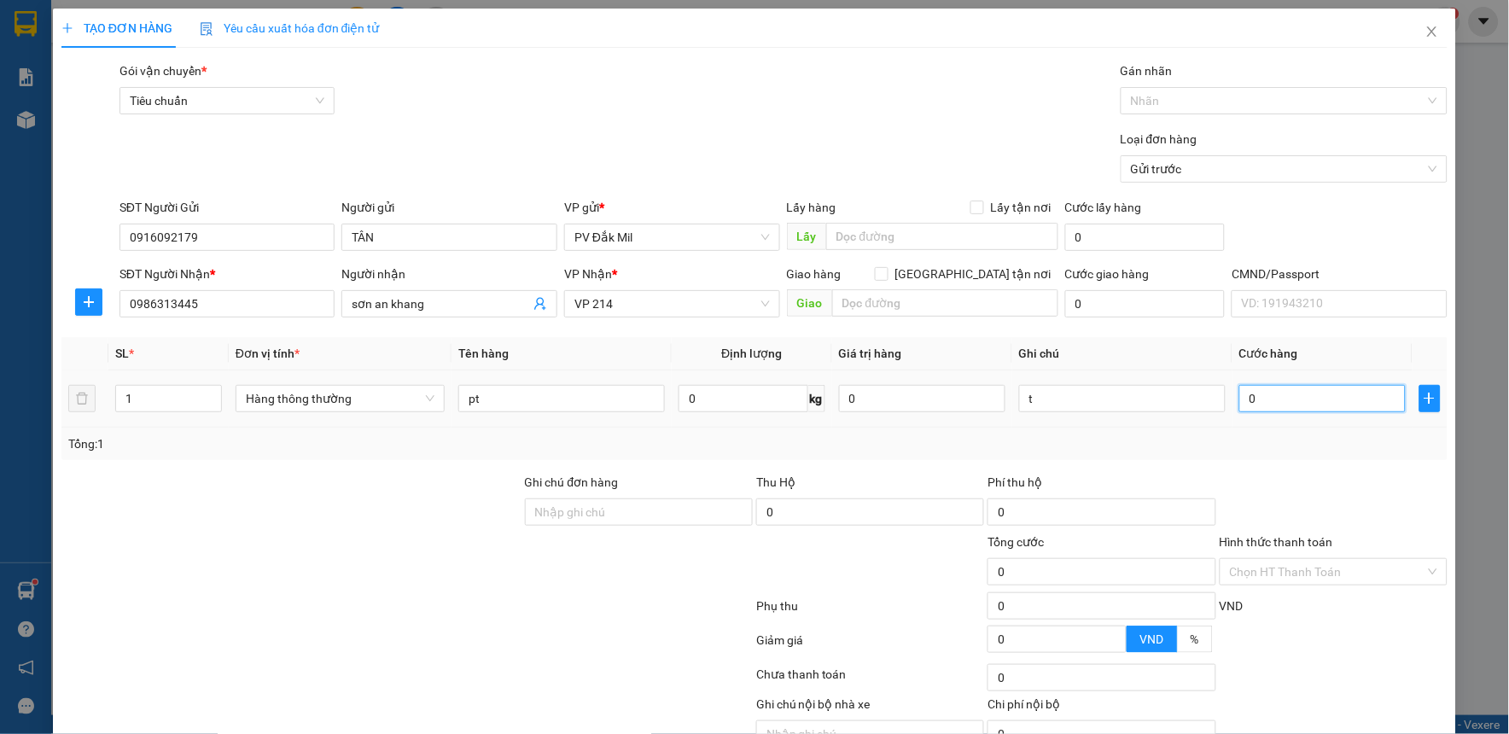
type input "1"
type input "10"
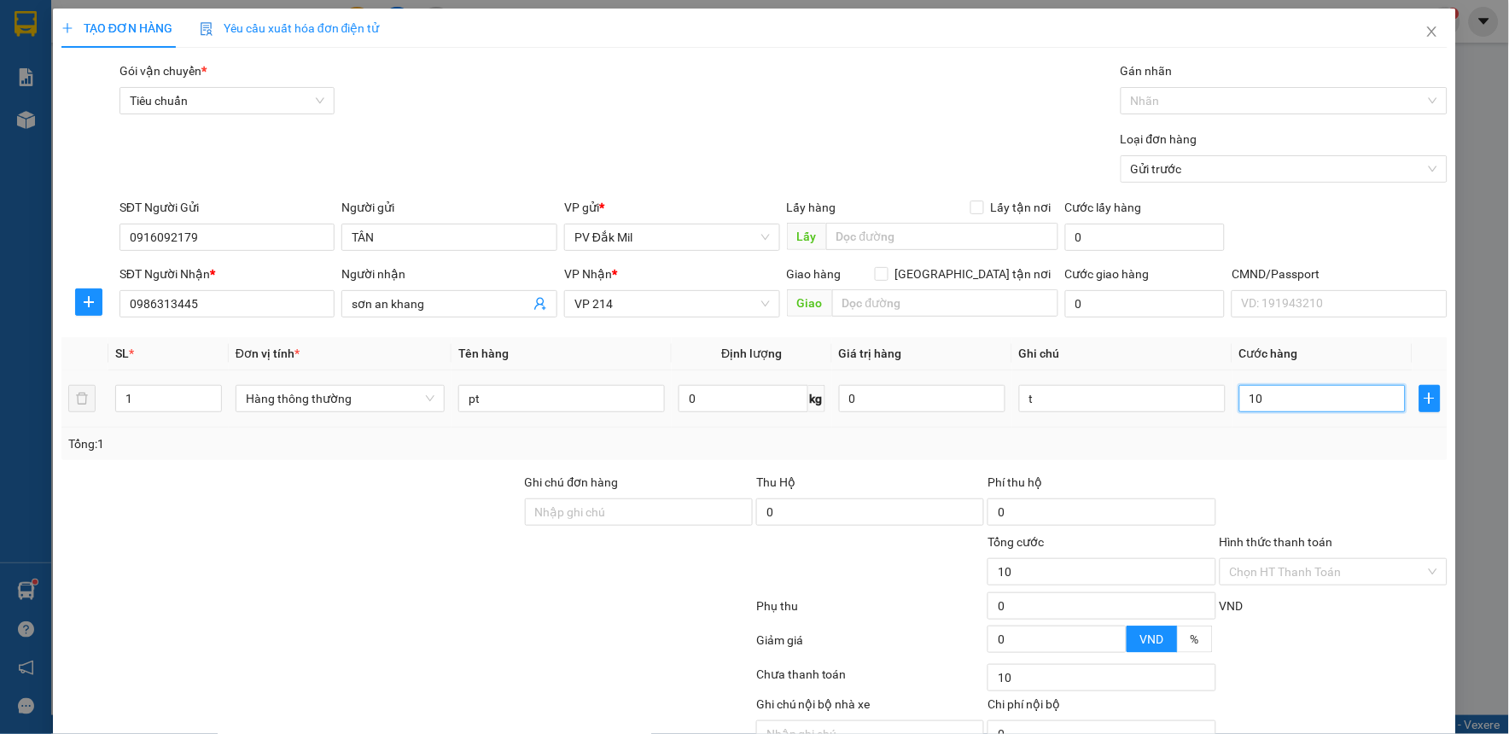
type input "100"
type input "1.000"
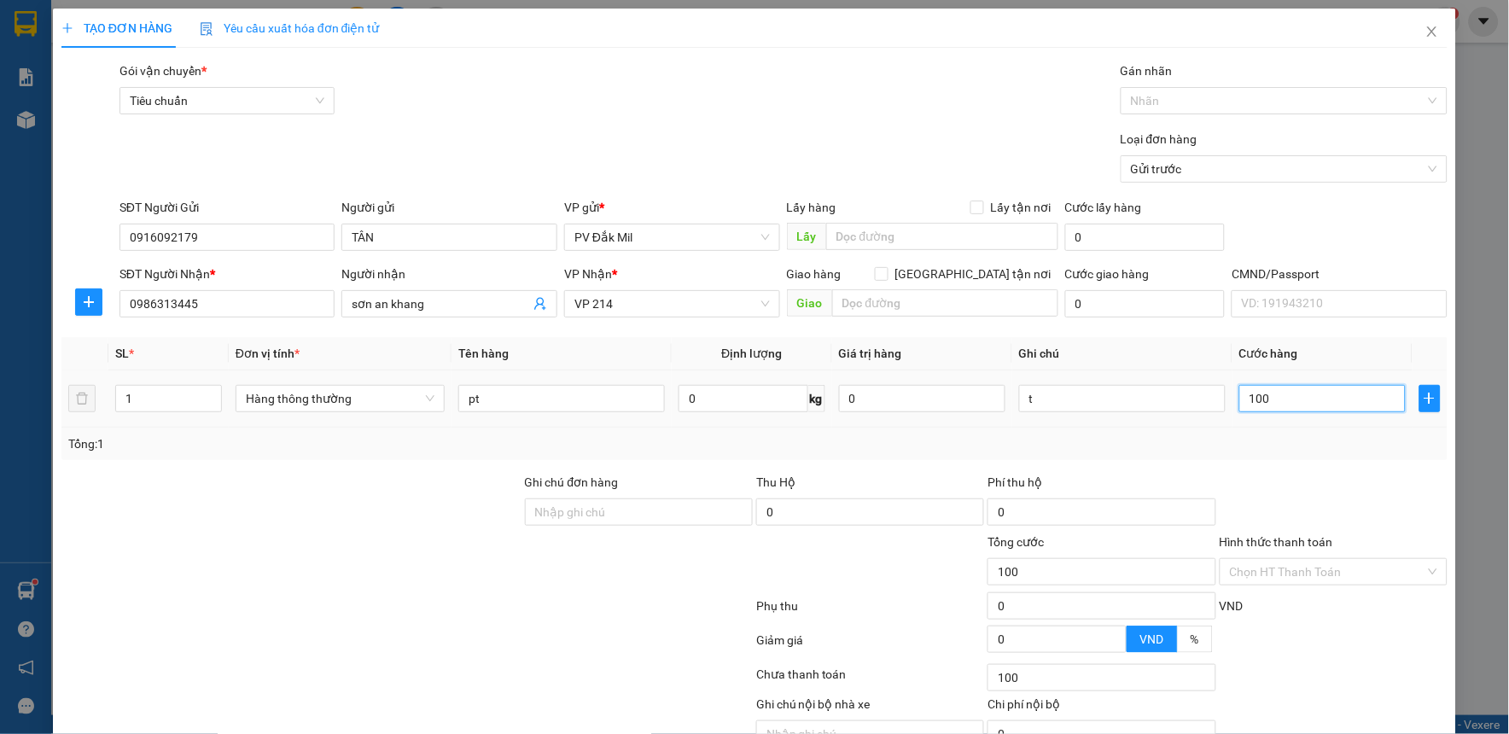
type input "1.000"
type input "10.000"
type input "100.000"
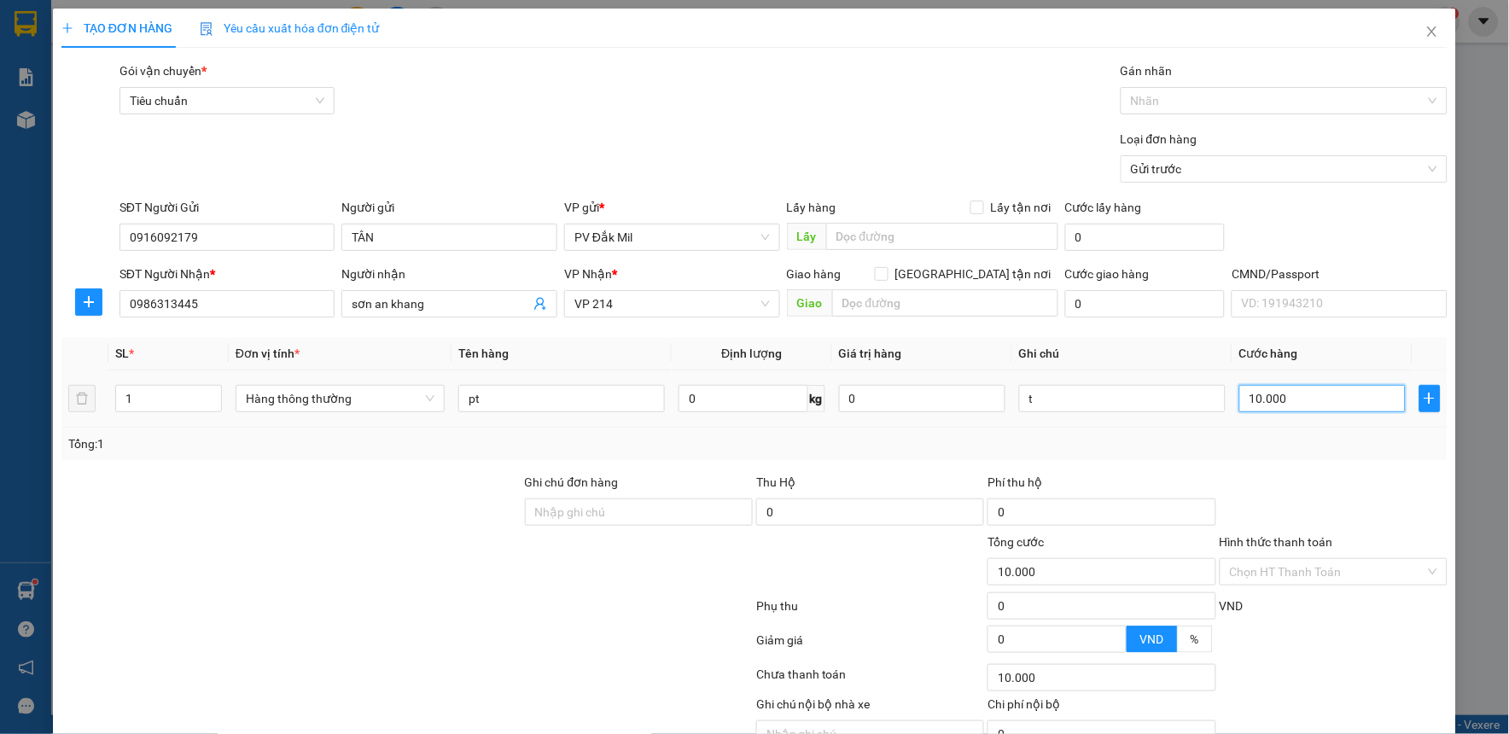
type input "100.000"
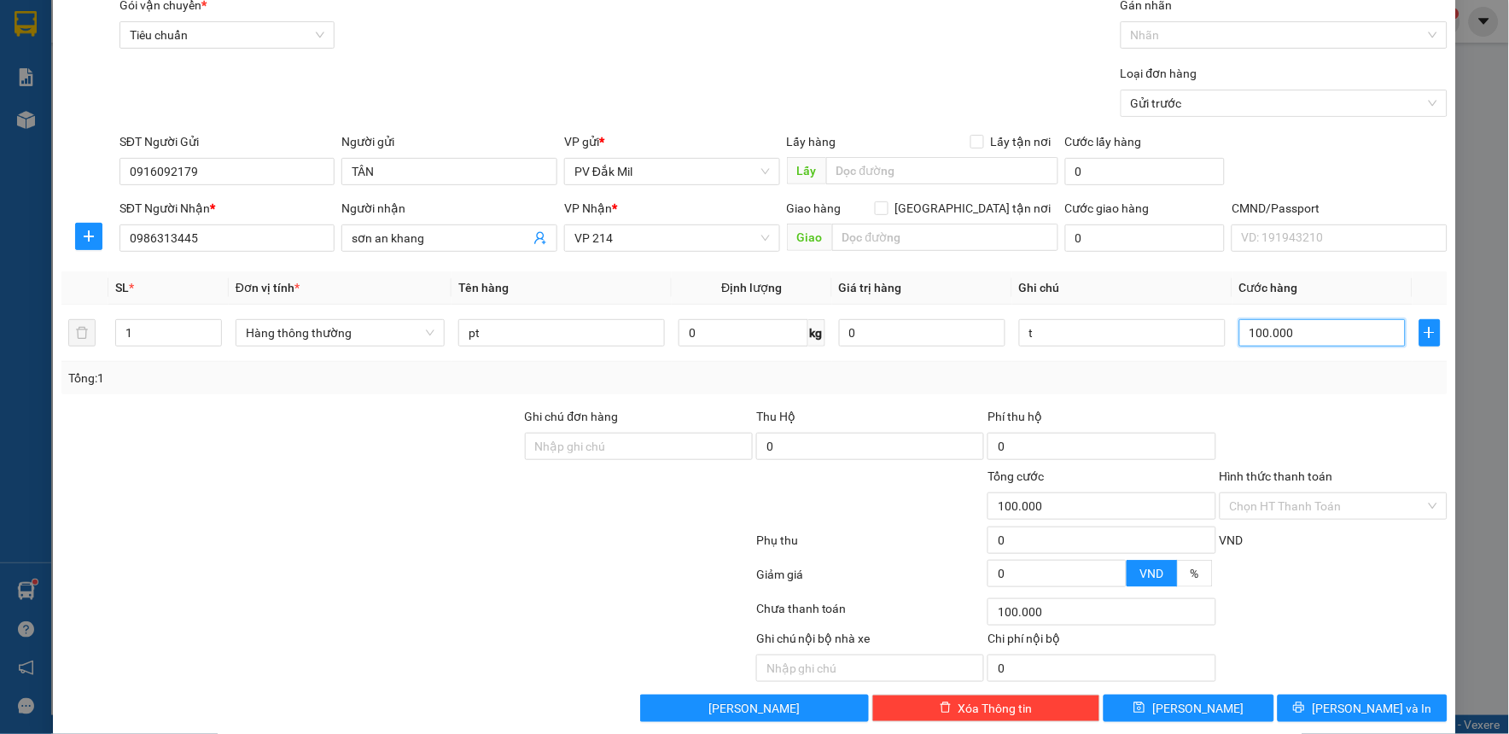
scroll to position [87, 0]
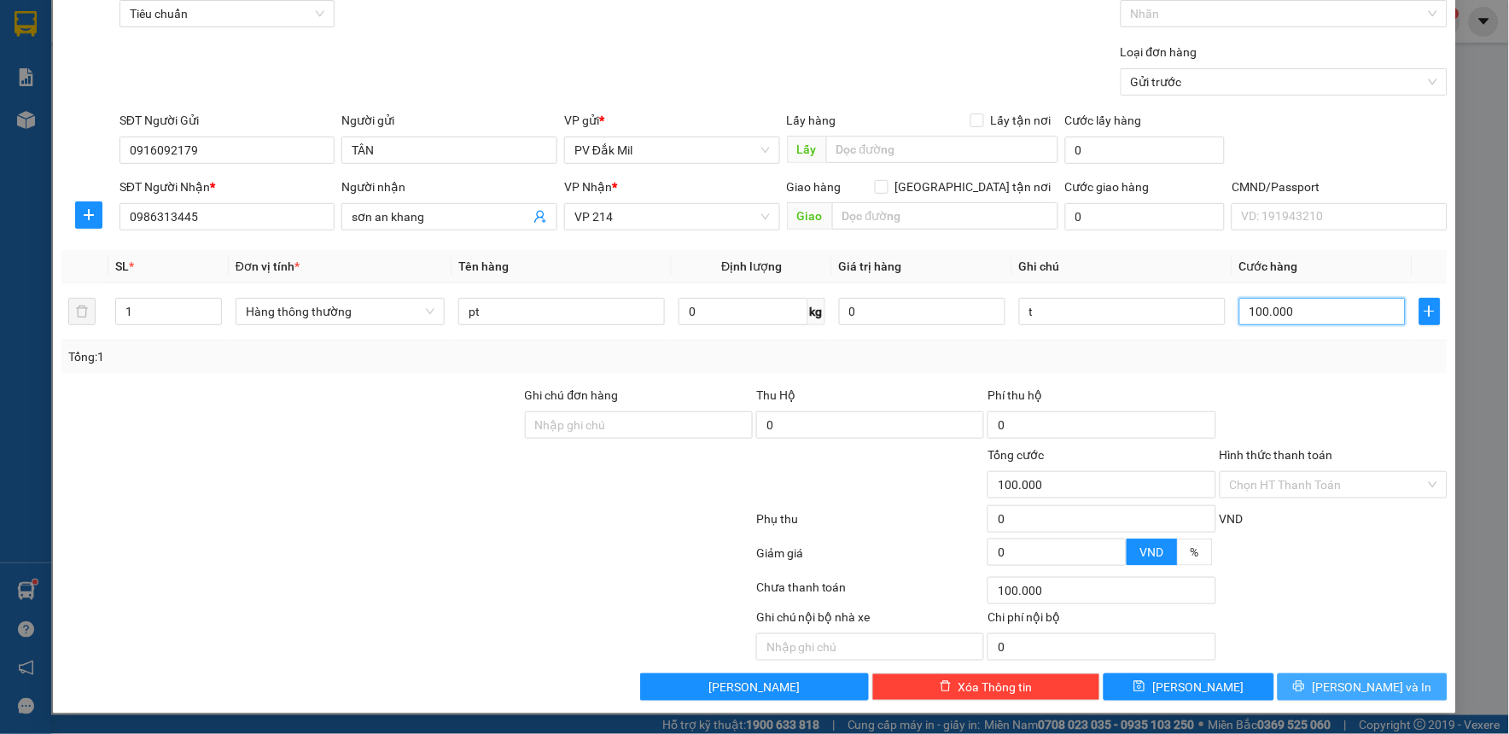
type input "100.000"
click at [1312, 683] on button "[PERSON_NAME] và In" at bounding box center [1363, 687] width 171 height 27
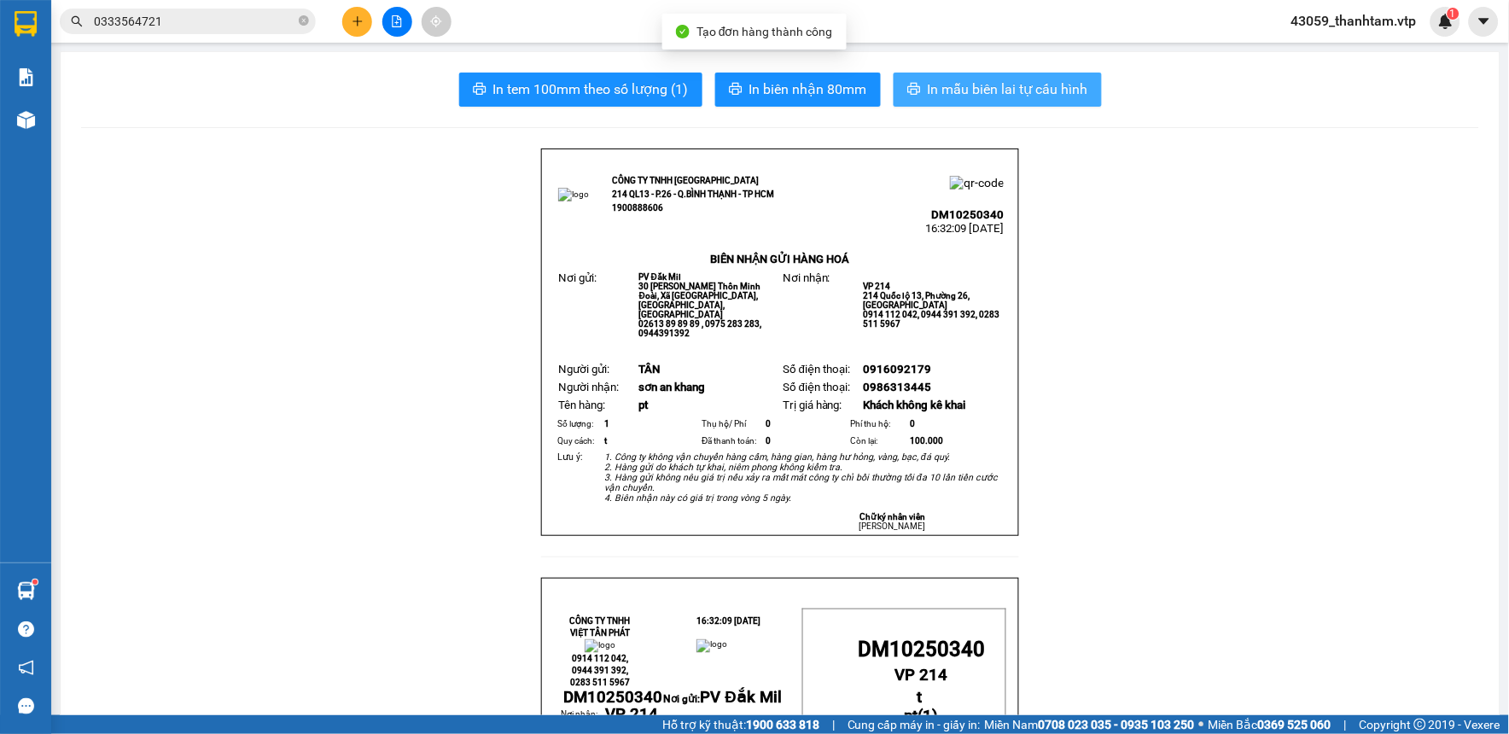
click at [1064, 89] on span "In mẫu biên lai tự cấu hình" at bounding box center [1008, 89] width 161 height 21
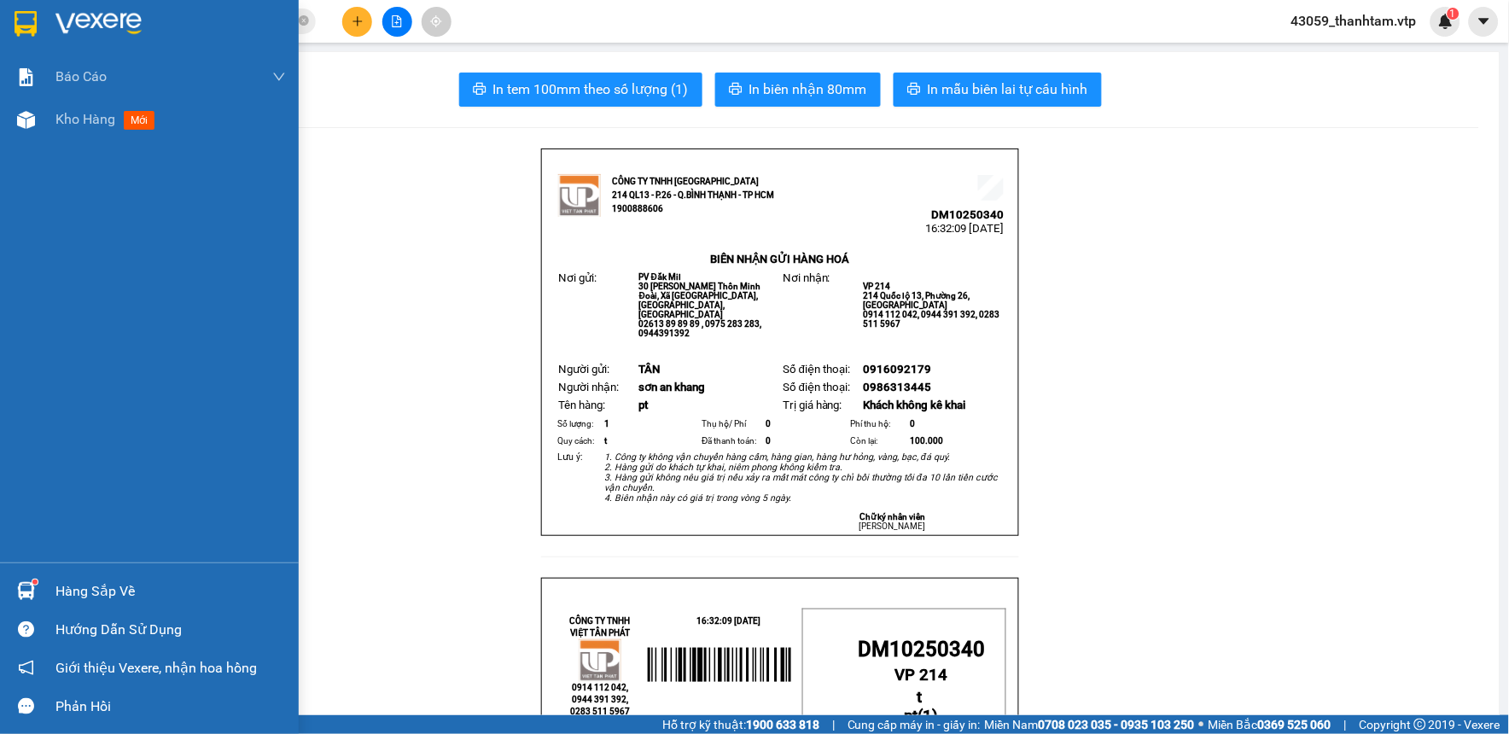
click at [15, 21] on img at bounding box center [26, 24] width 22 height 26
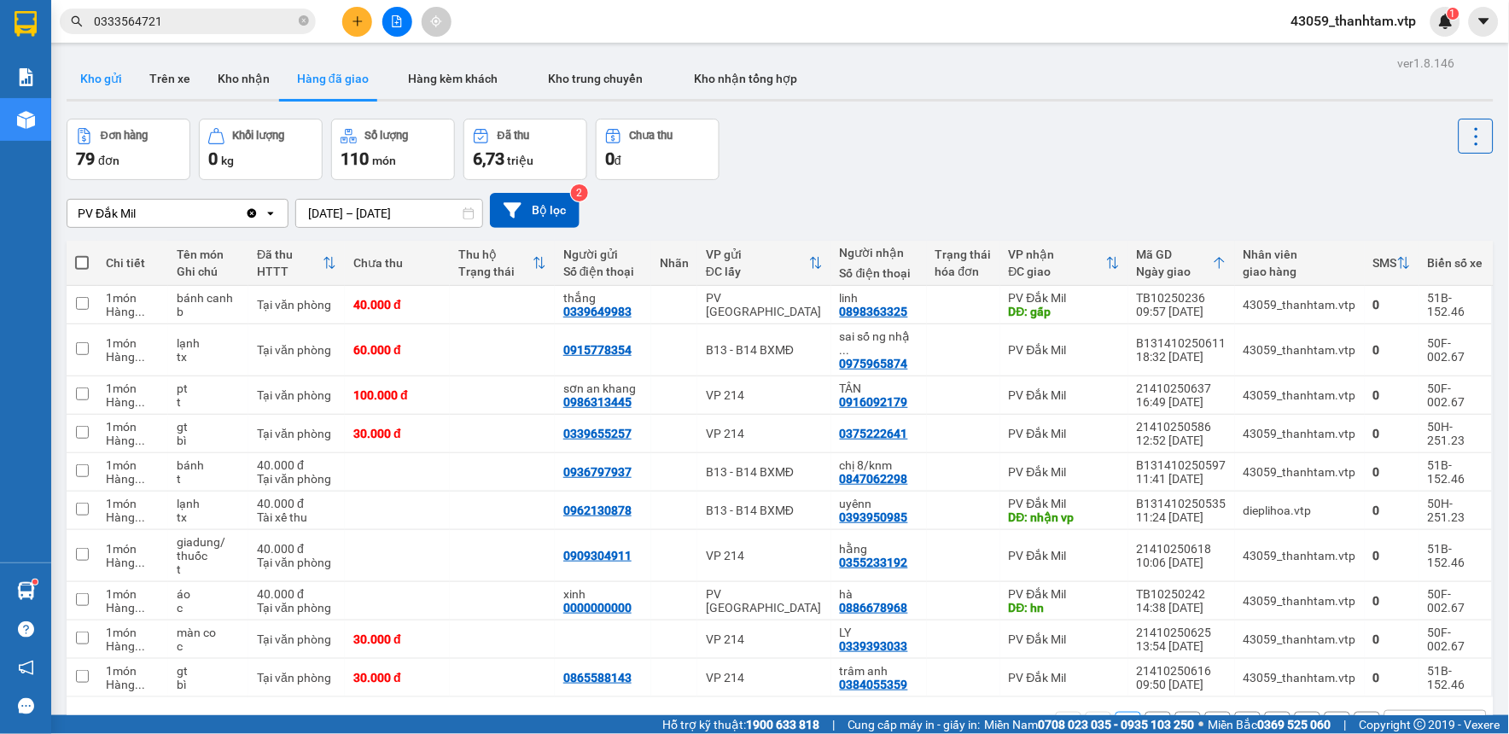
click at [107, 73] on button "Kho gửi" at bounding box center [101, 78] width 69 height 41
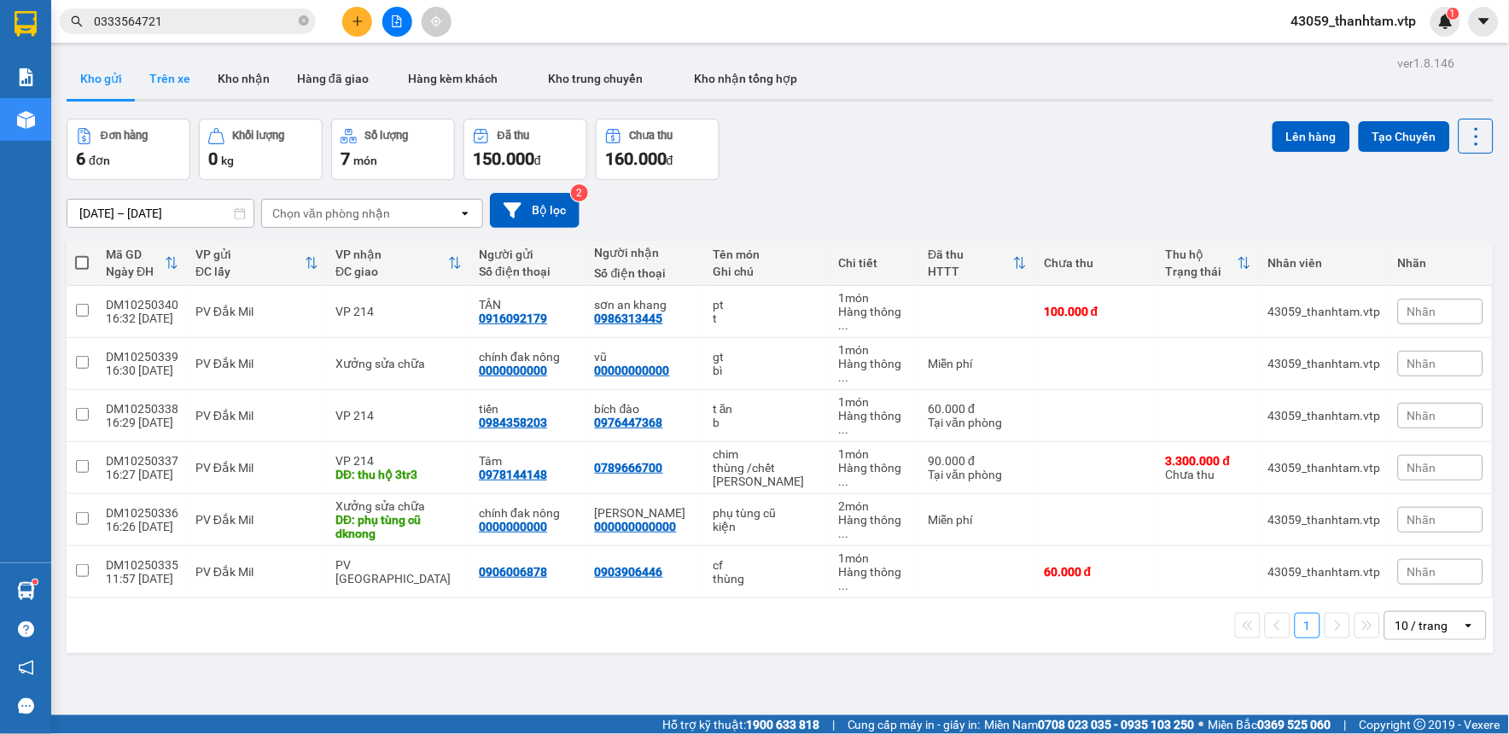
click at [159, 70] on button "Trên xe" at bounding box center [170, 78] width 68 height 41
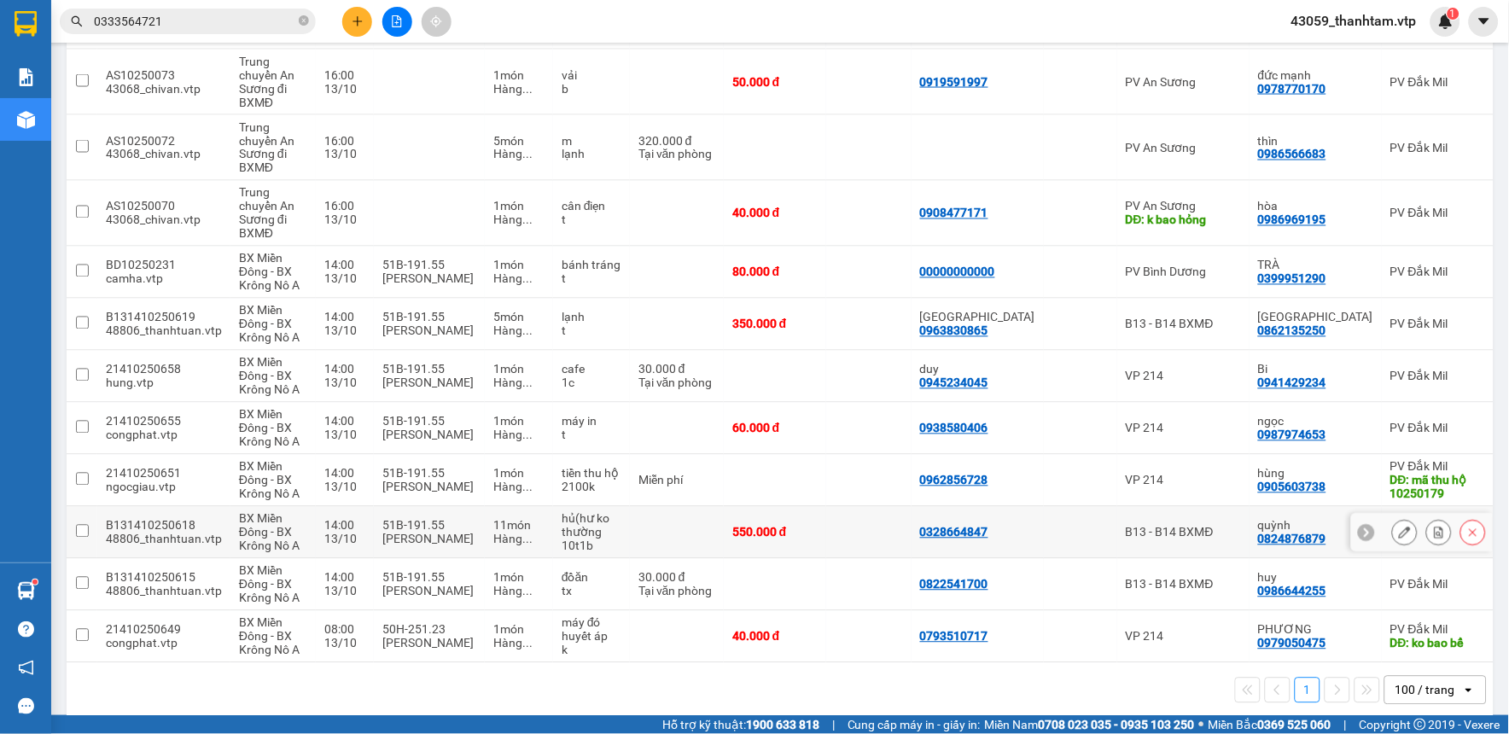
scroll to position [723, 0]
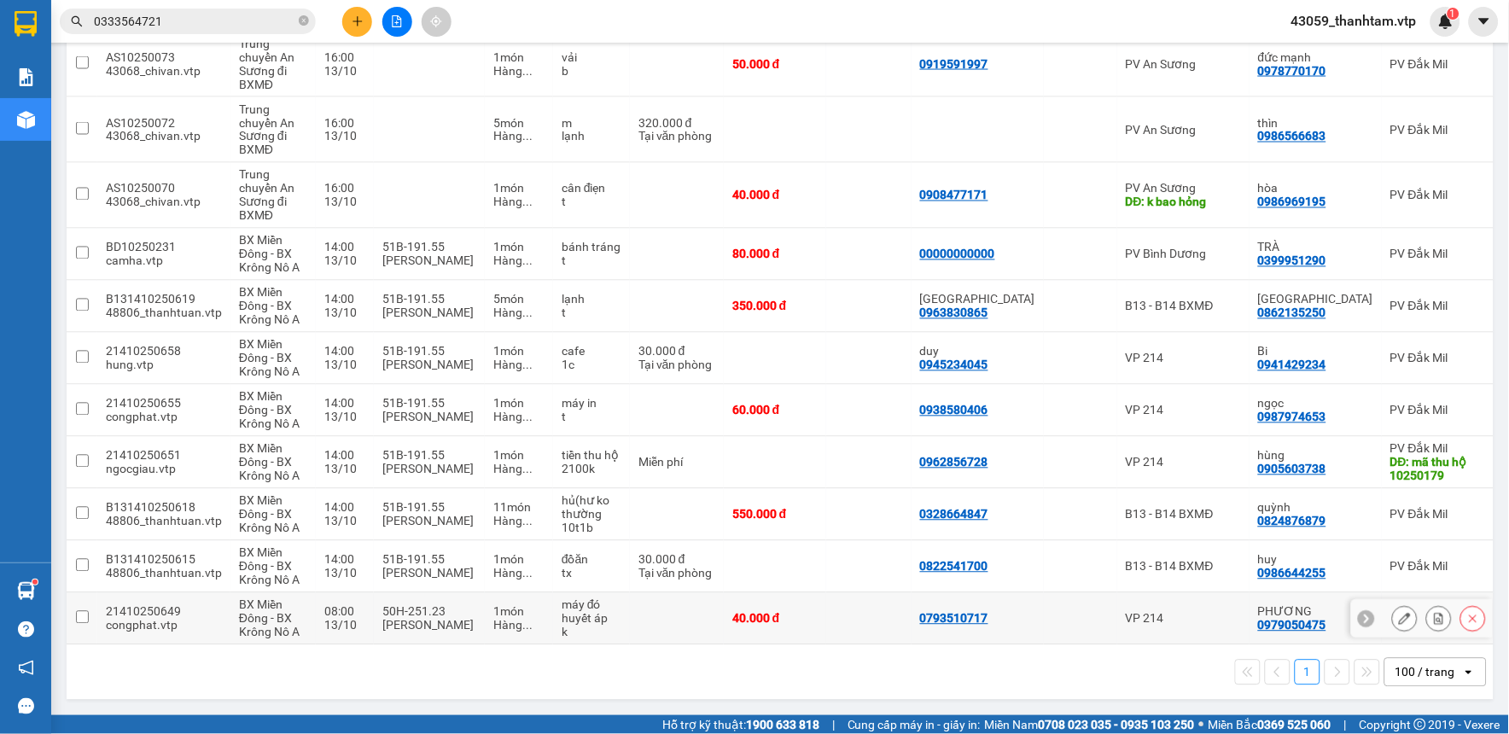
click at [79, 611] on input "checkbox" at bounding box center [82, 617] width 13 height 13
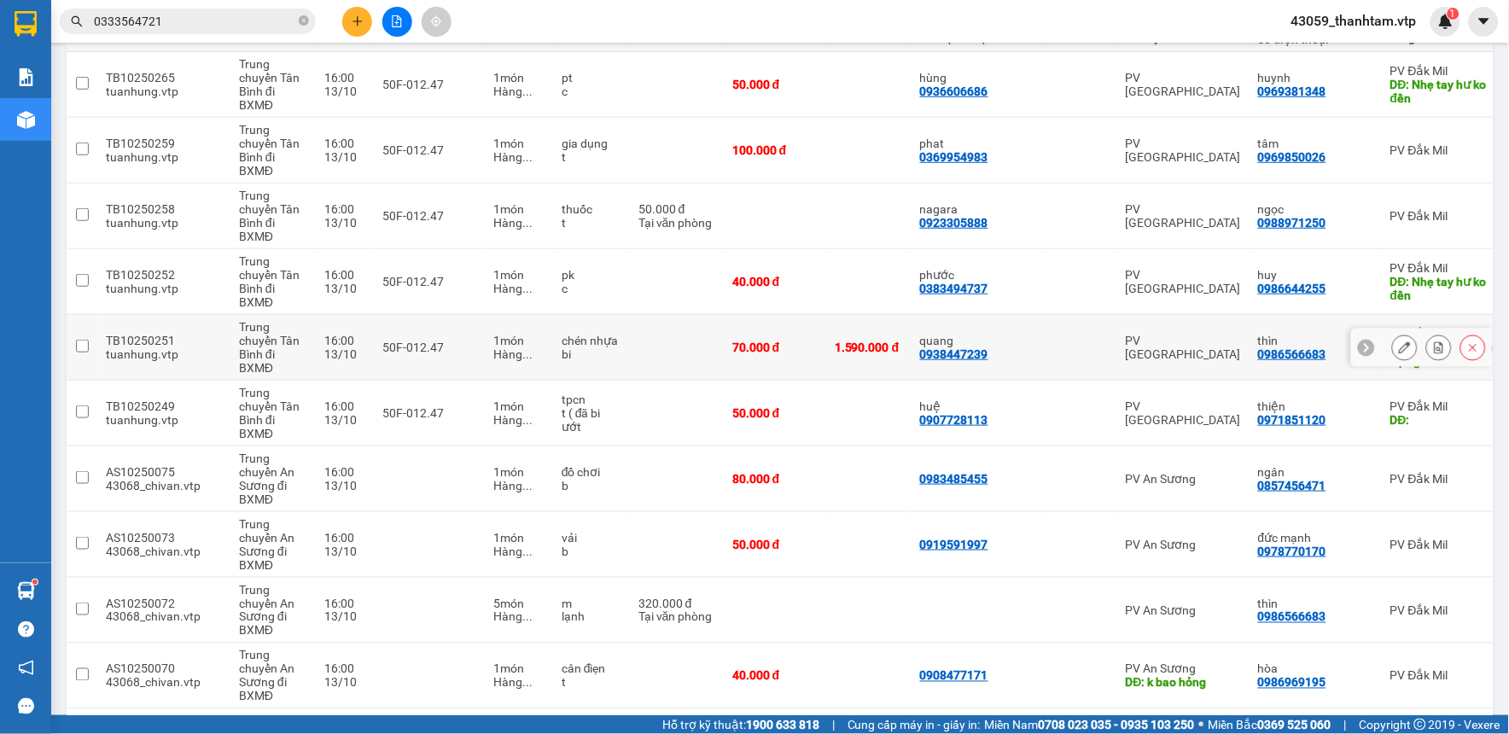
scroll to position [0, 0]
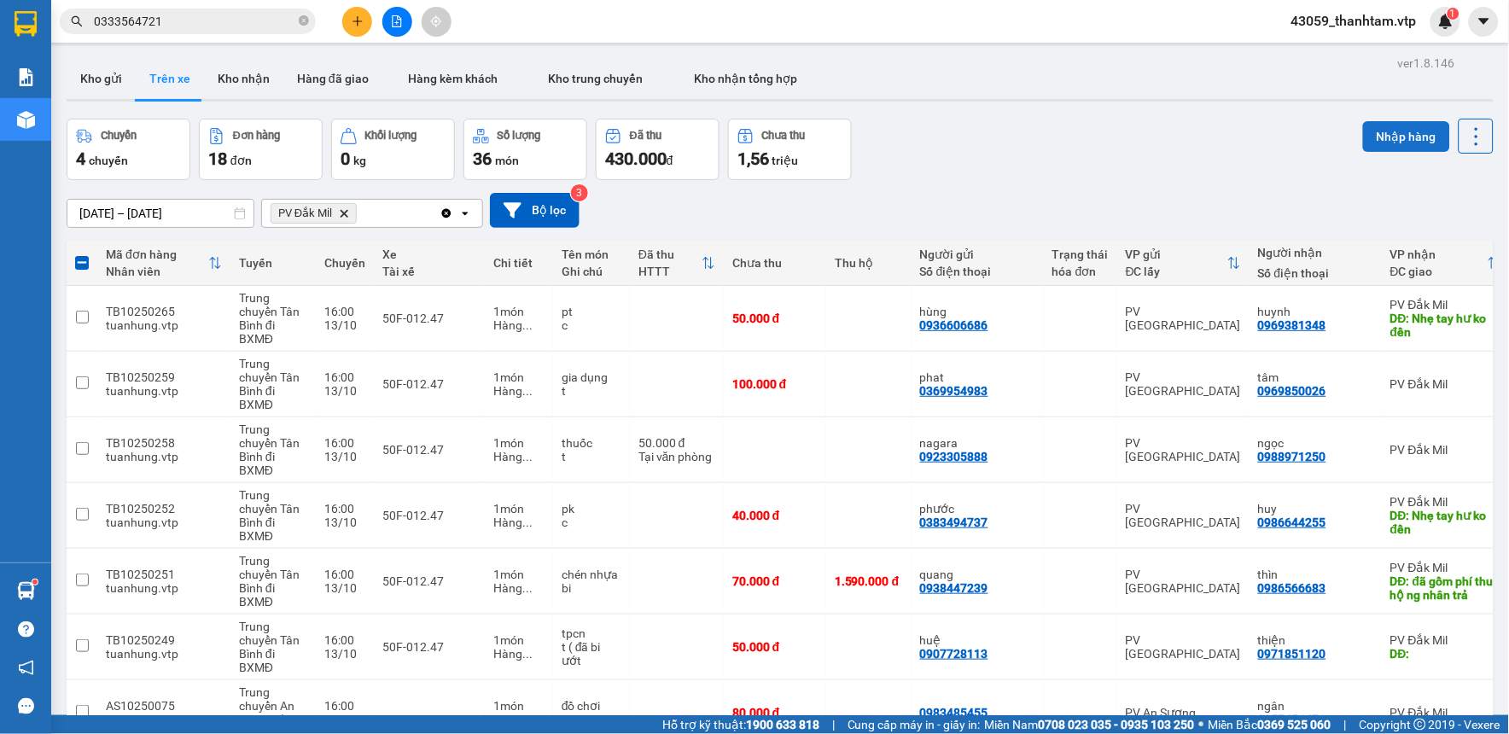
click at [1369, 137] on button "Nhập hàng" at bounding box center [1406, 136] width 87 height 31
checkbox input "false"
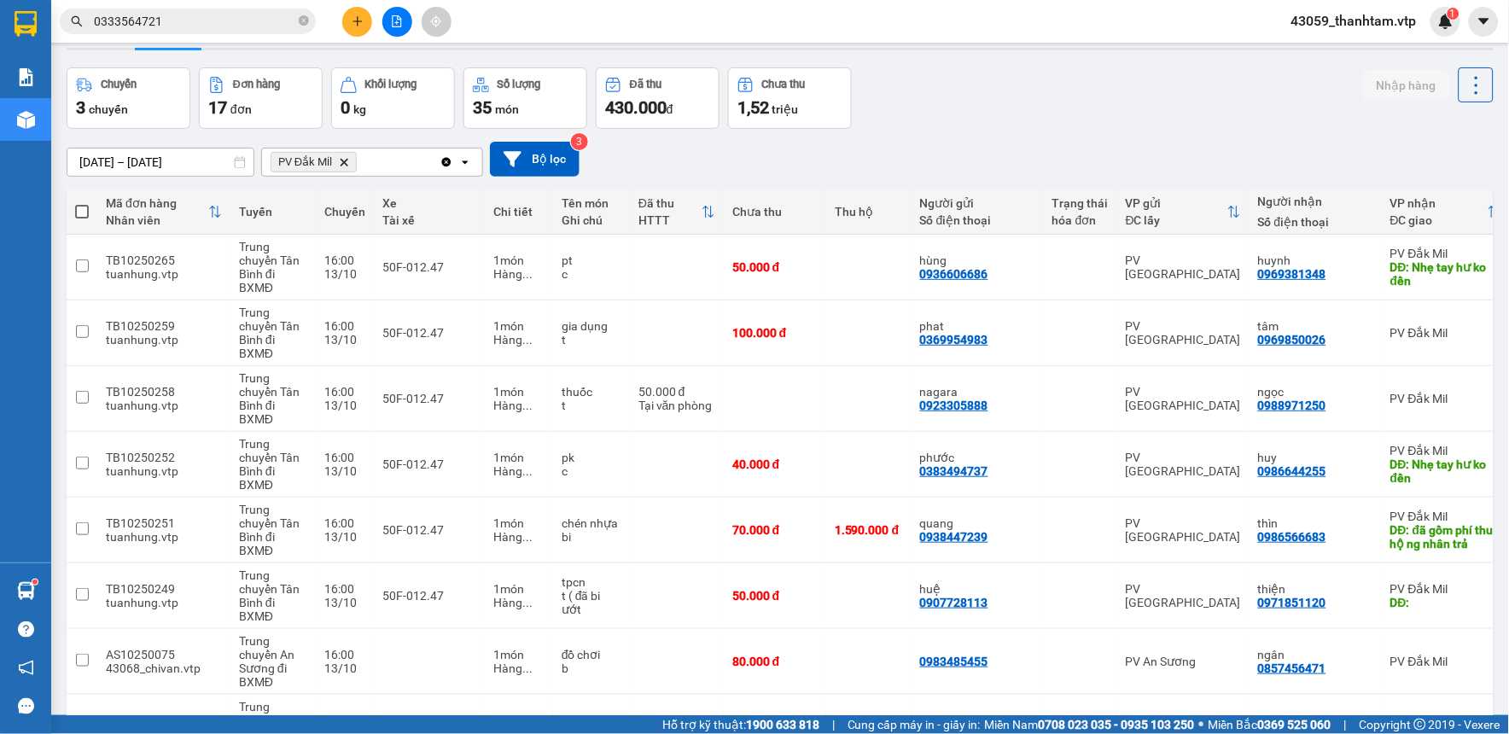
scroll to position [7, 0]
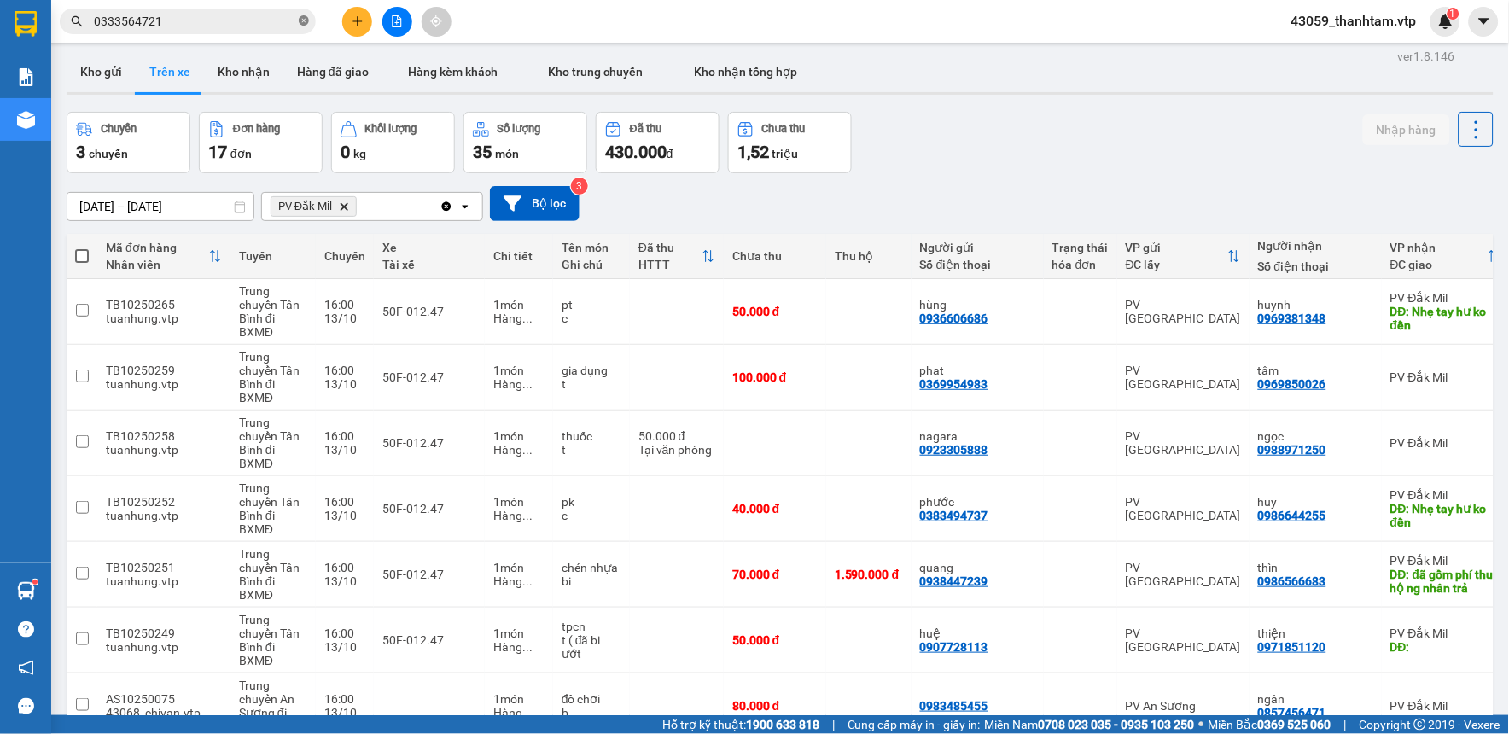
click at [303, 26] on icon "close-circle" at bounding box center [304, 20] width 10 height 10
click at [228, 73] on button "Kho nhận" at bounding box center [243, 71] width 79 height 41
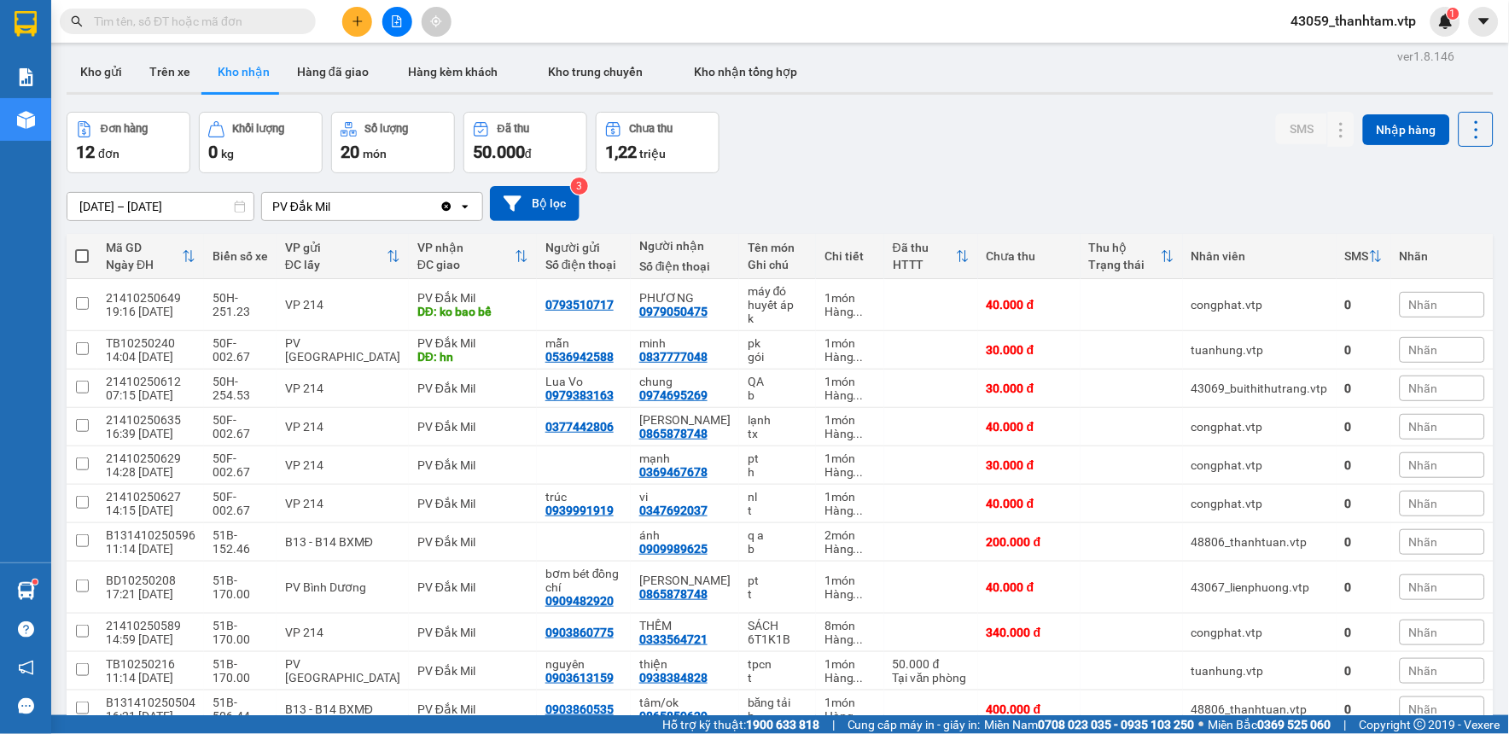
click at [227, 1] on div "Kết quả tìm kiếm ( 1 ) Bộ lọc Mã ĐH Trạng thái Món hàng Thu hộ Tổng cước Chưa c…" at bounding box center [754, 21] width 1509 height 43
click at [237, 17] on input "text" at bounding box center [194, 21] width 201 height 19
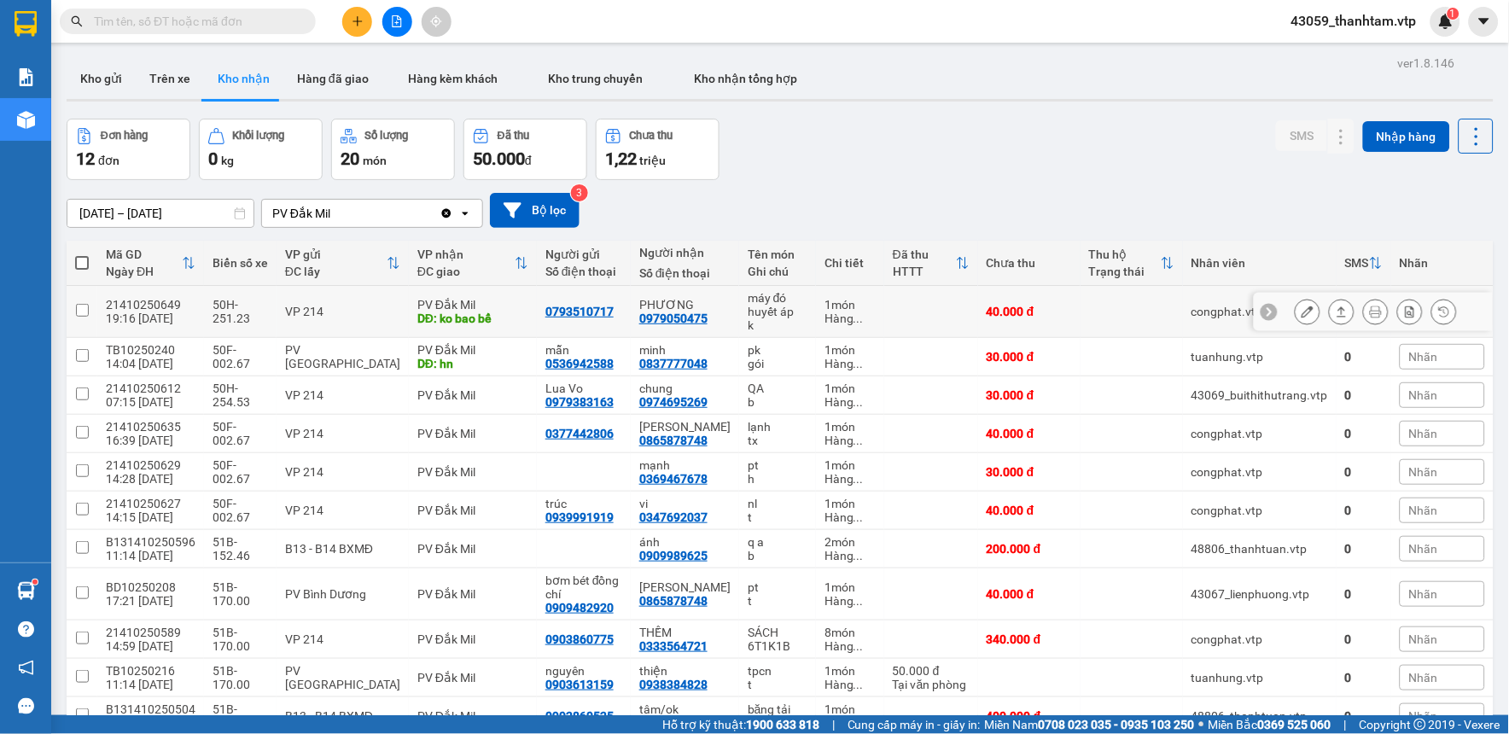
click at [1301, 318] on button at bounding box center [1308, 312] width 24 height 30
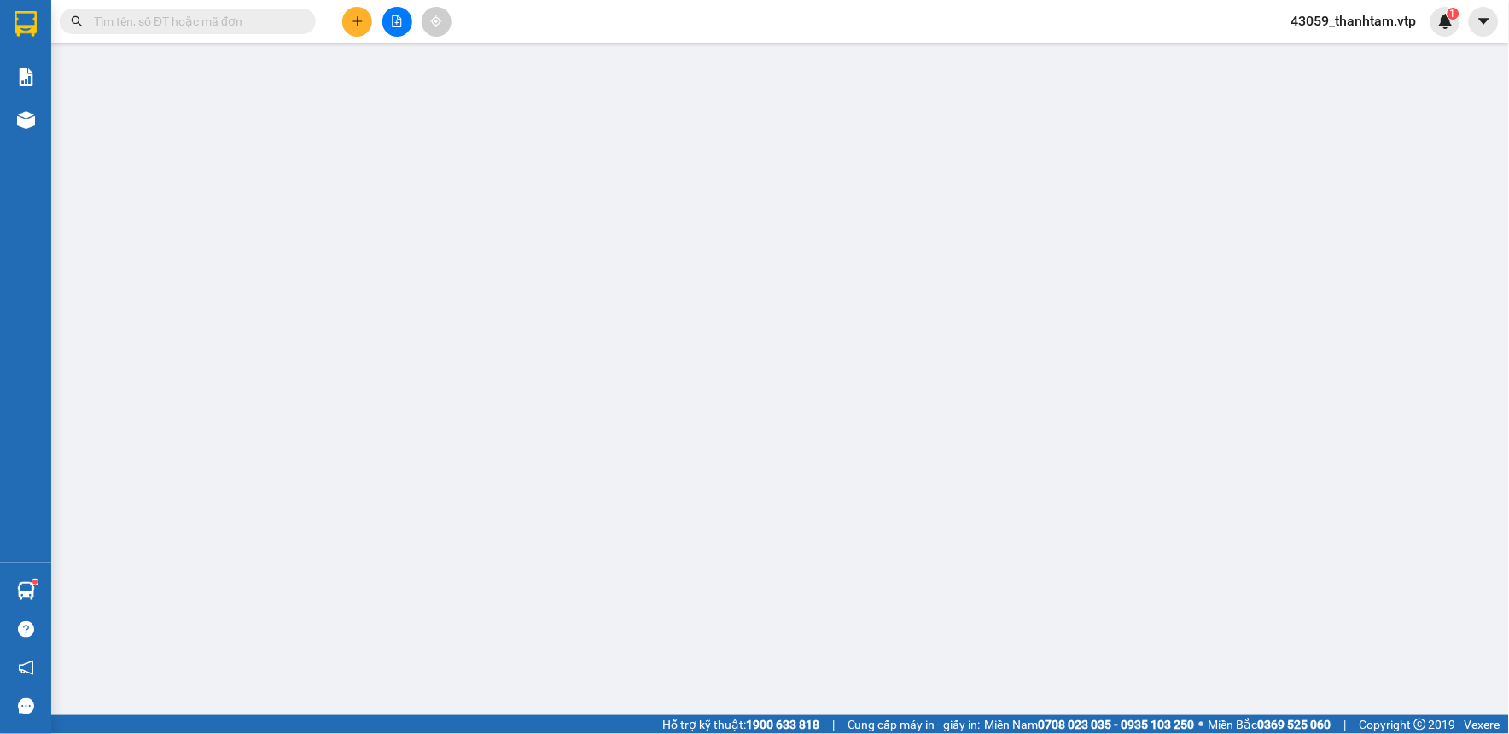
type input "0793510717"
type input "0979050475"
type input "PHƯƠNG"
type input "ko bao bể"
type input "0"
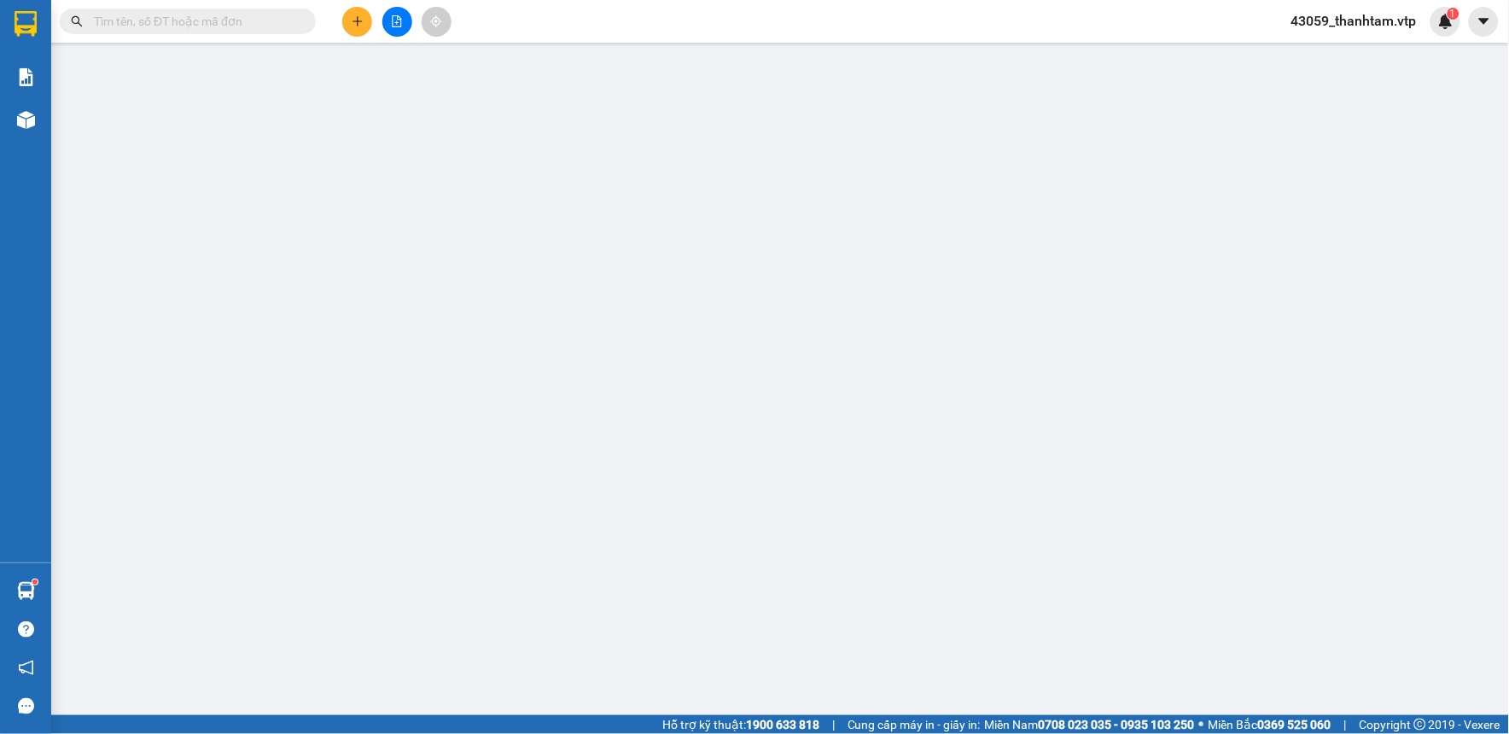
type input "40.000"
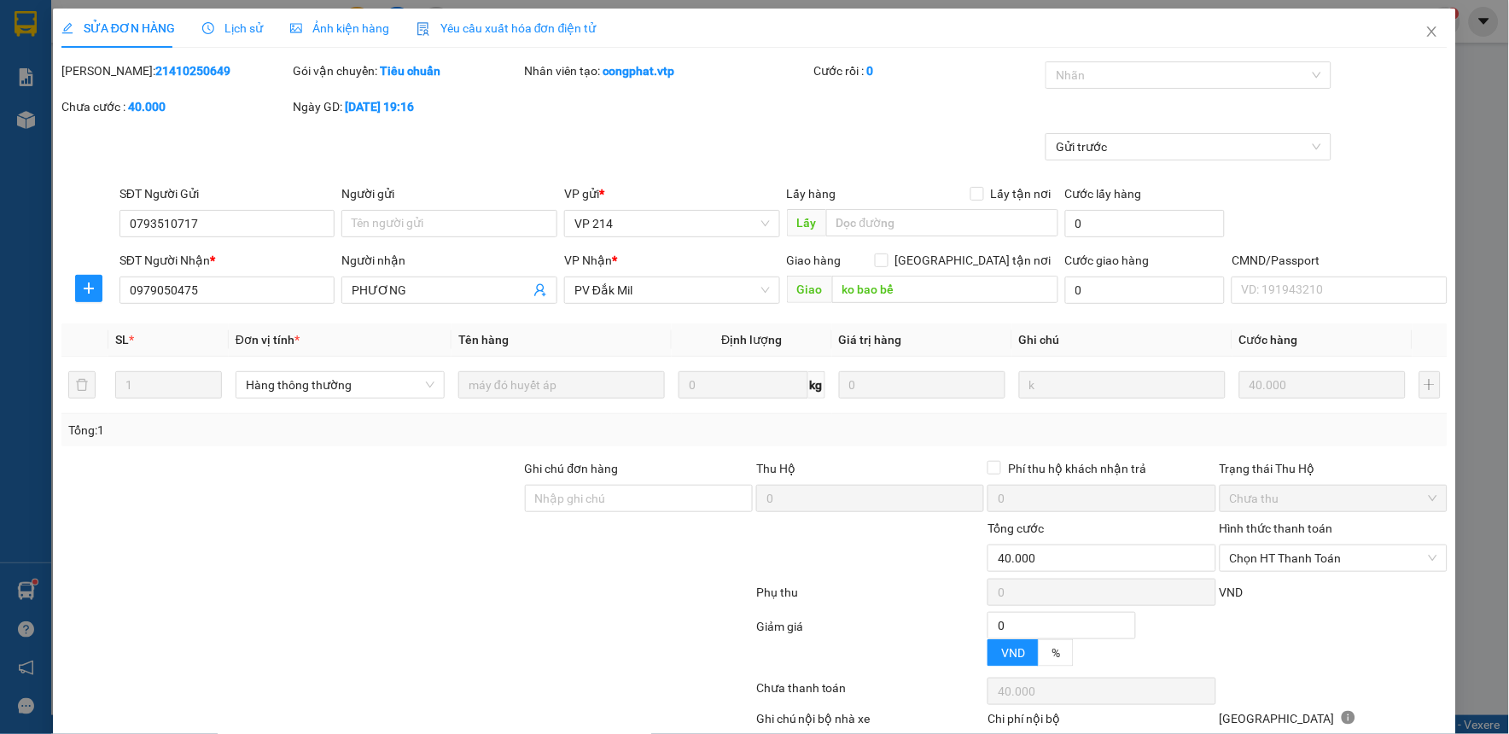
type input "2.000"
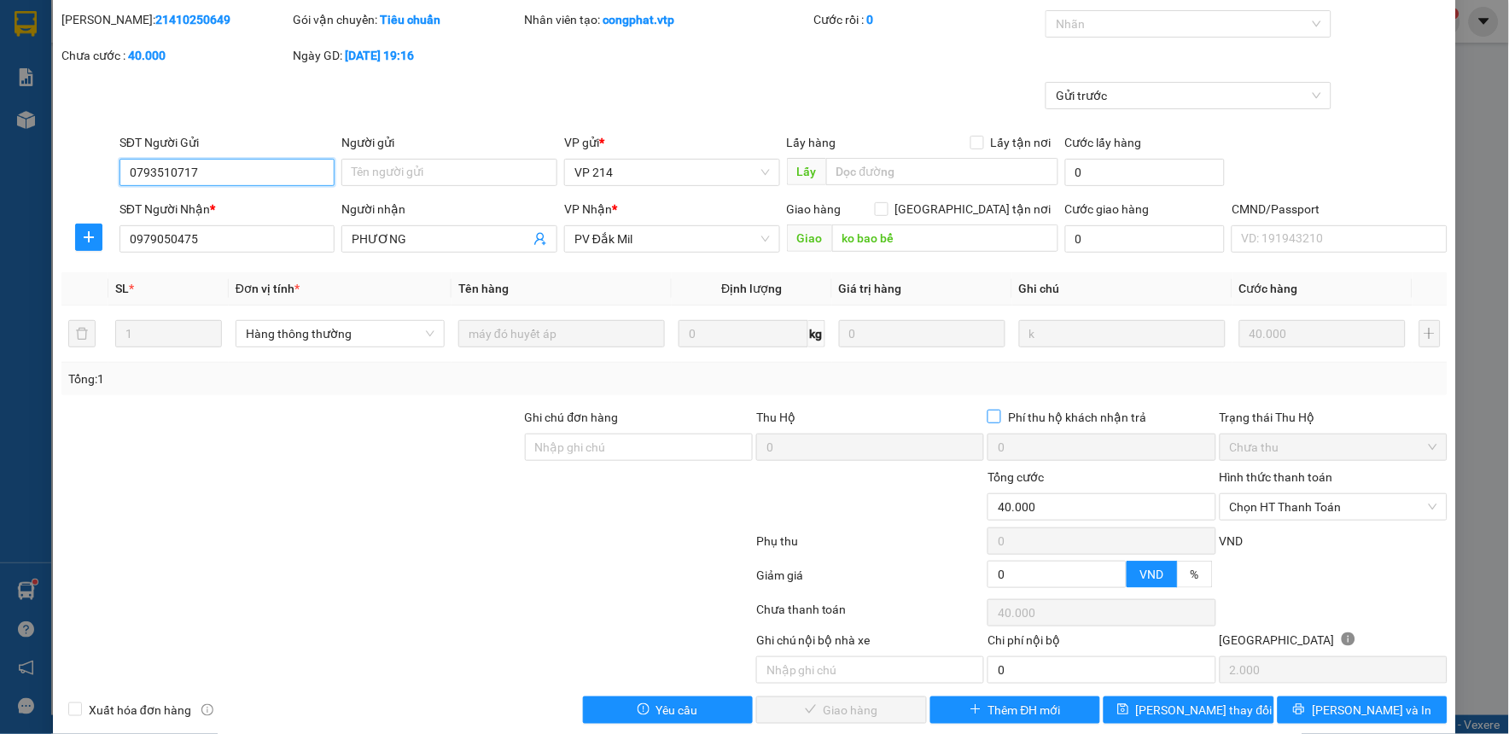
scroll to position [74, 0]
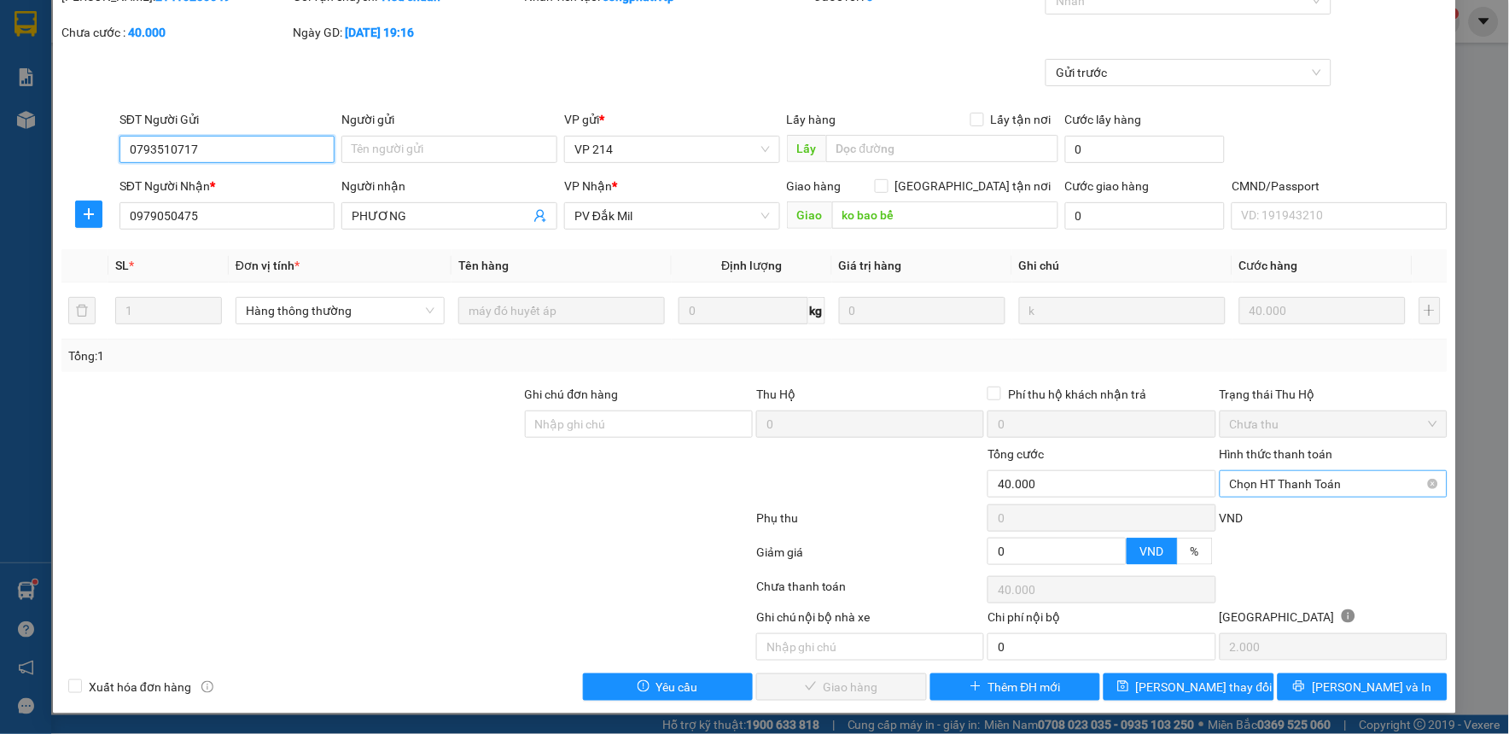
click at [1293, 481] on span "Chọn HT Thanh Toán" at bounding box center [1333, 484] width 207 height 26
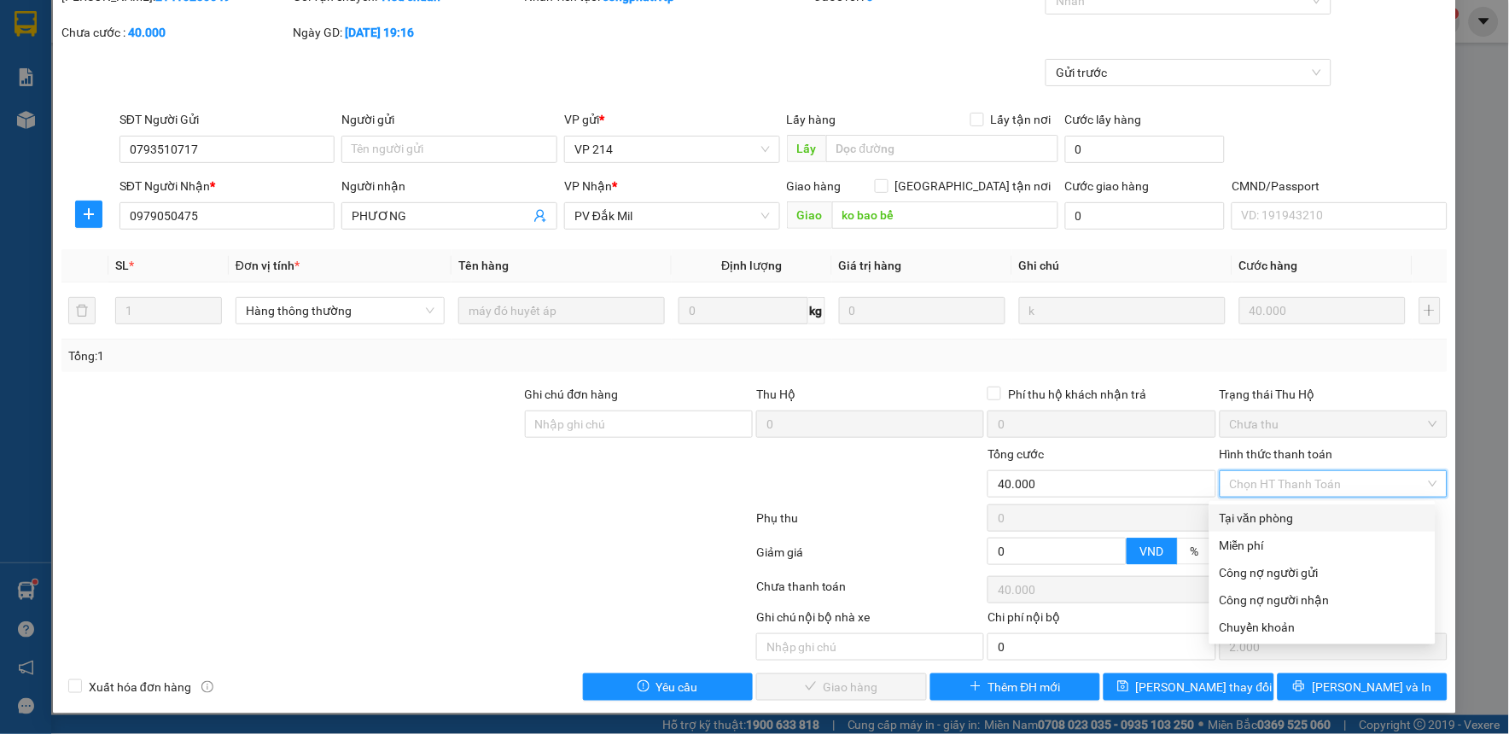
click at [1291, 512] on div "Tại văn phòng" at bounding box center [1323, 518] width 206 height 19
type input "0"
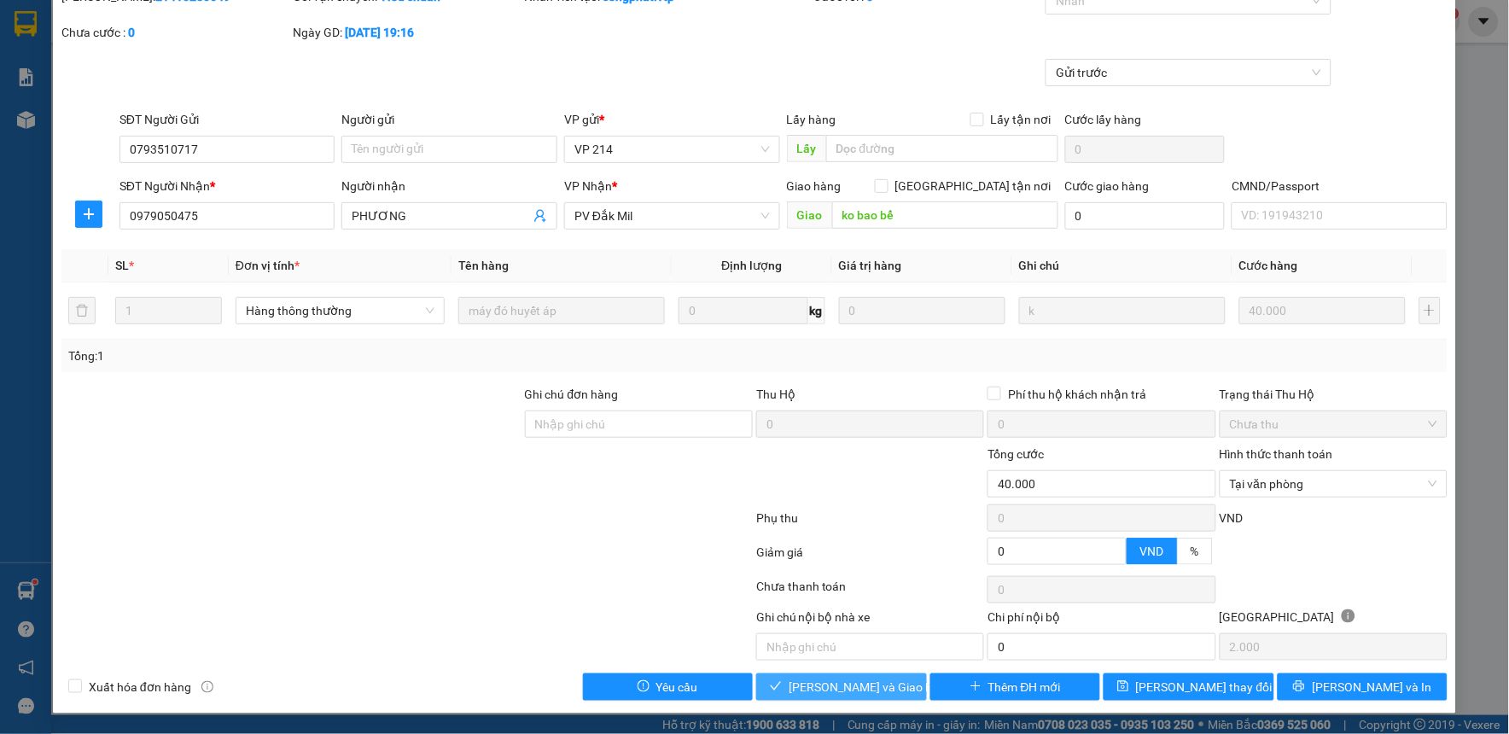
click at [862, 692] on span "[PERSON_NAME] và Giao hàng" at bounding box center [871, 687] width 164 height 19
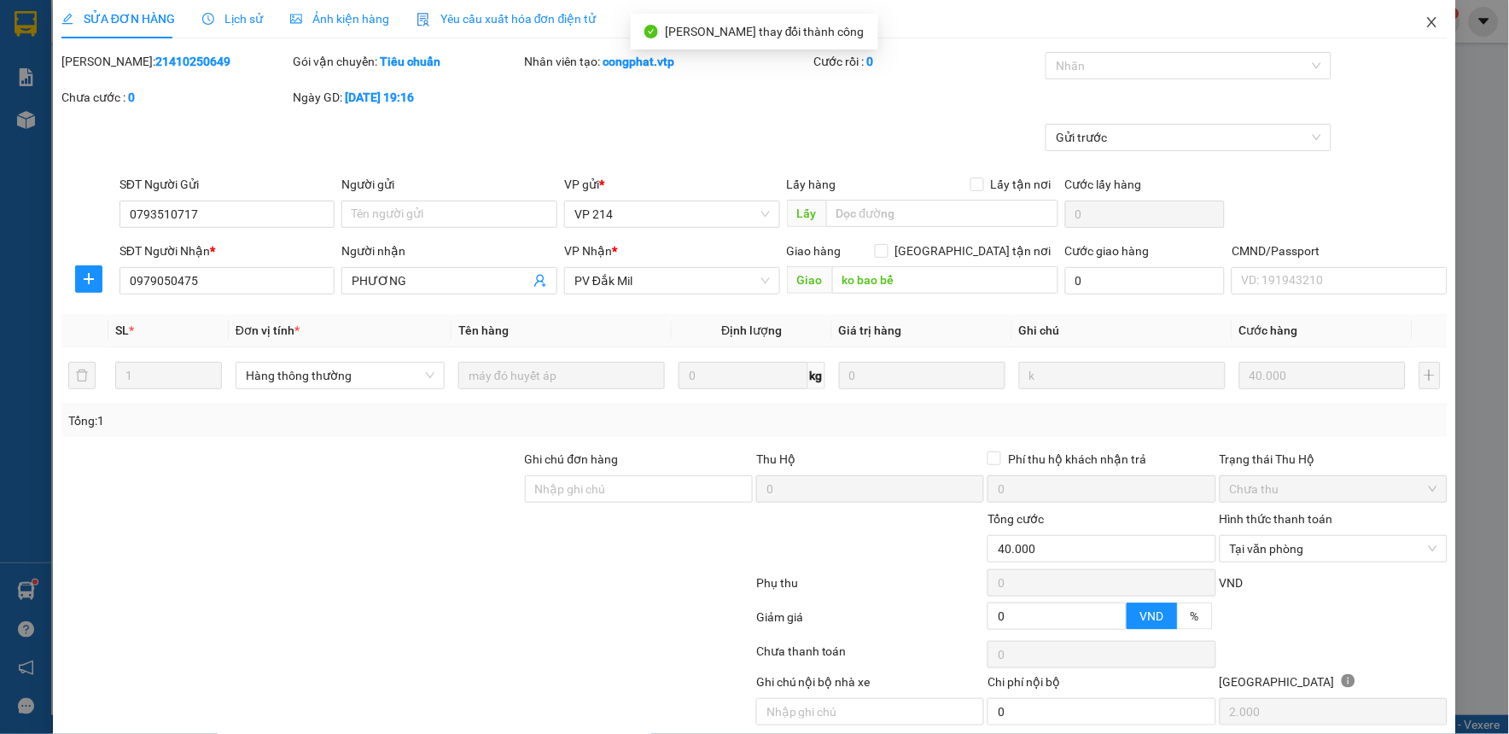
scroll to position [0, 0]
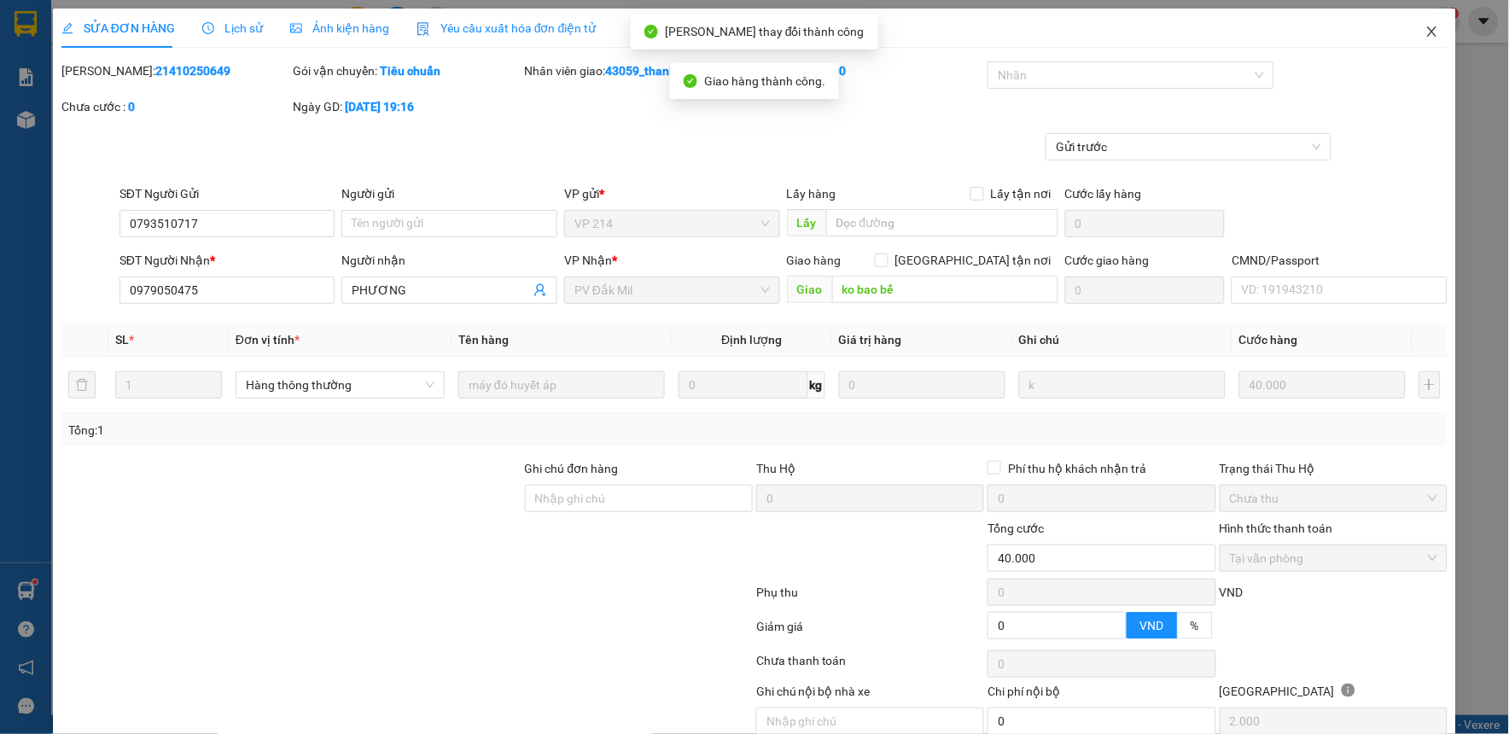
click at [1427, 29] on icon "close" at bounding box center [1431, 31] width 9 height 10
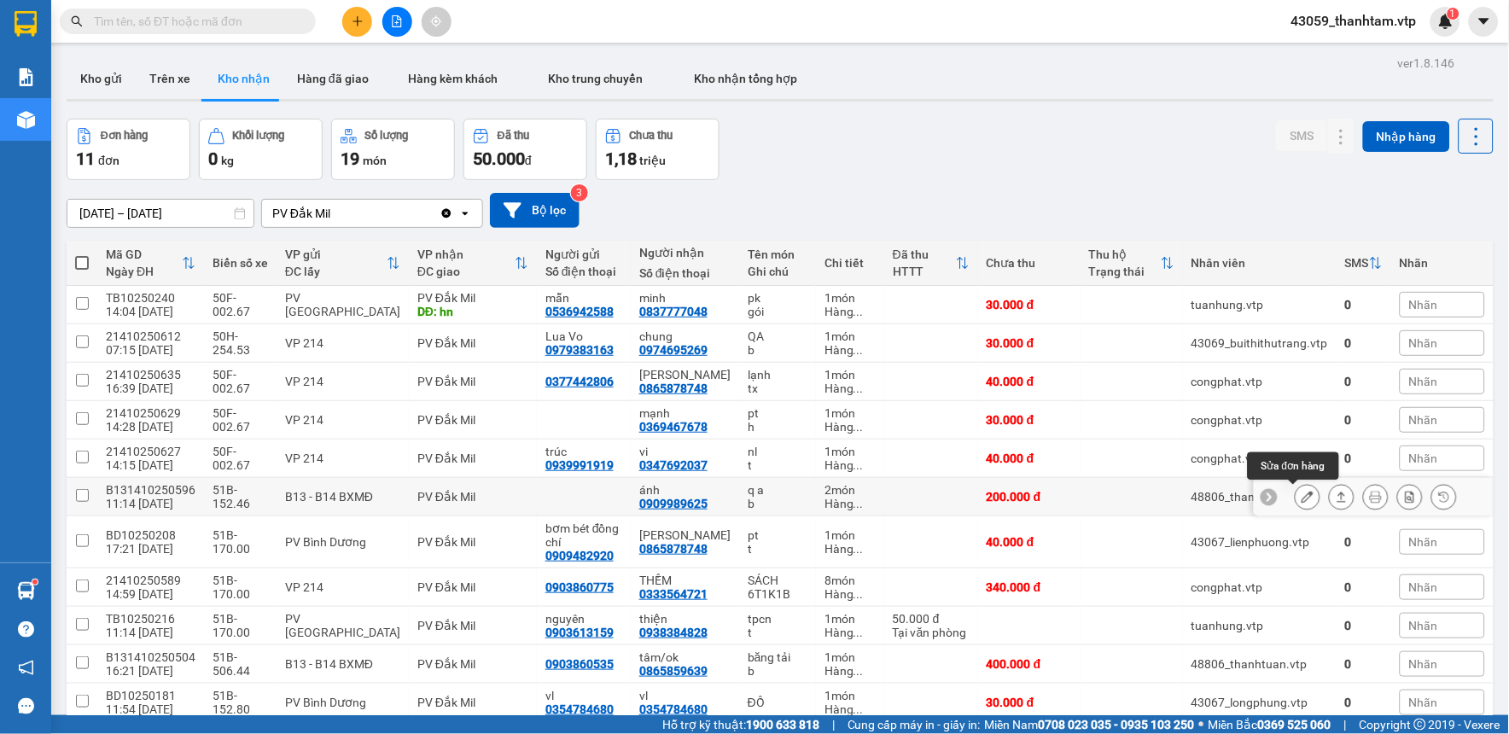
click at [1296, 499] on button at bounding box center [1308, 497] width 24 height 30
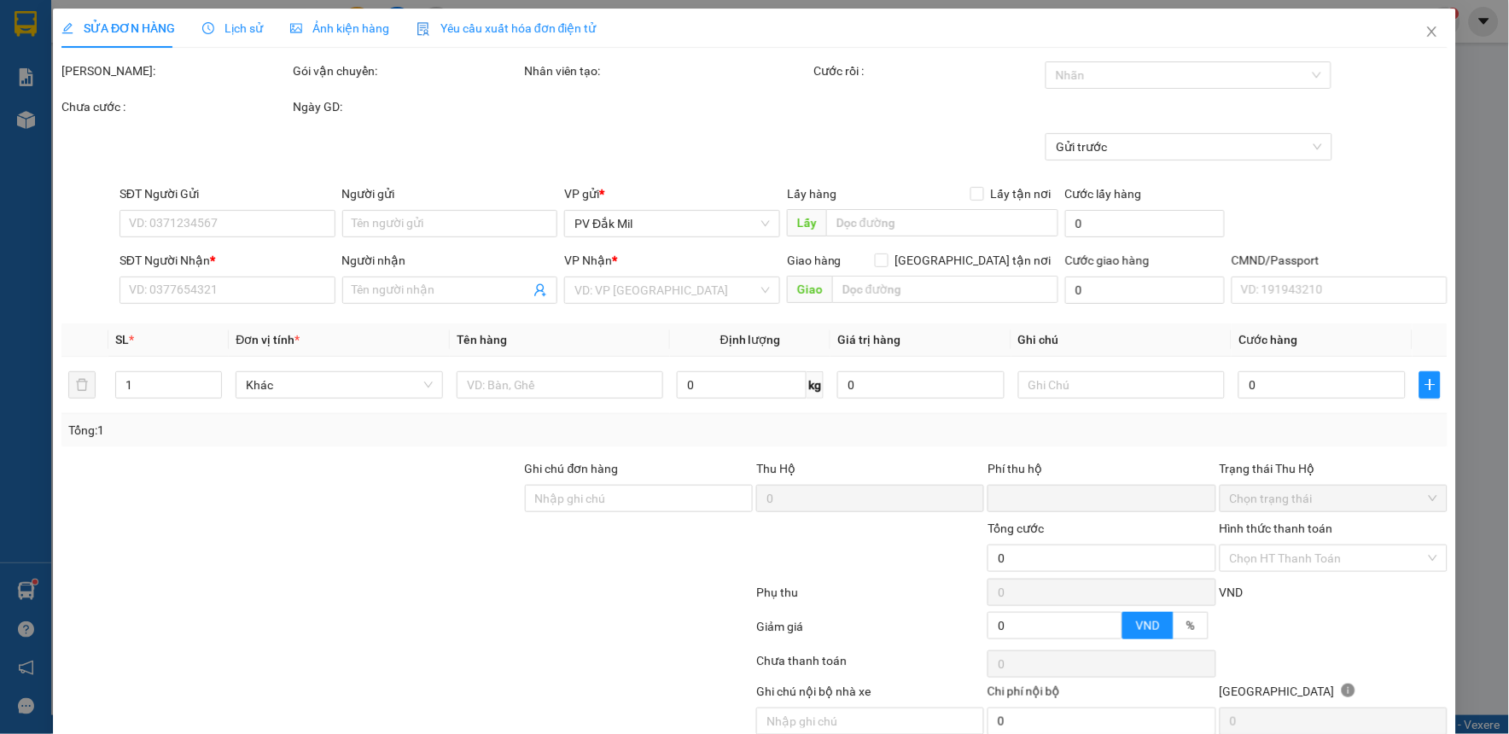
type input "0909989625"
type input "ánh"
type input "0"
type input "200.000"
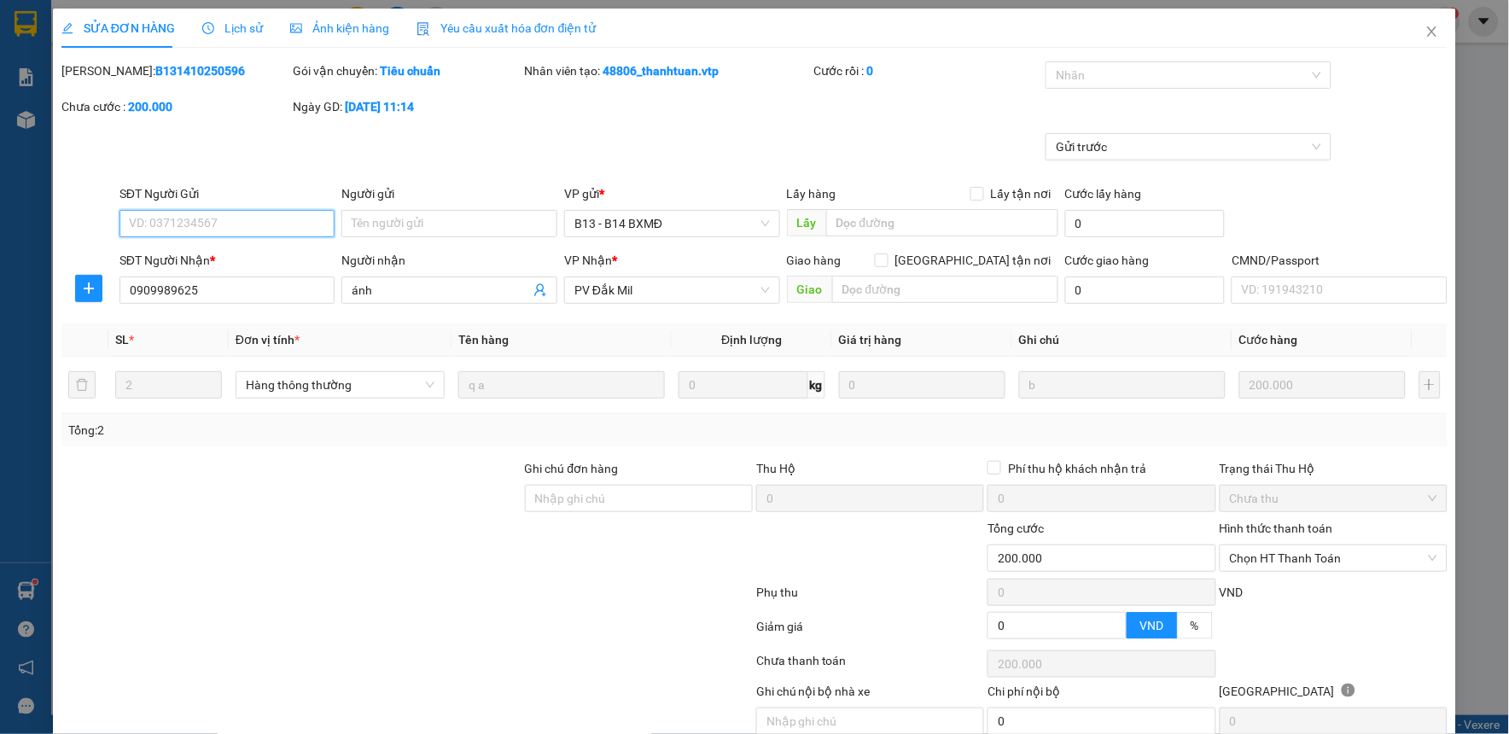
type input "10.000"
click at [1282, 562] on span "Chọn HT Thanh Toán" at bounding box center [1333, 559] width 207 height 26
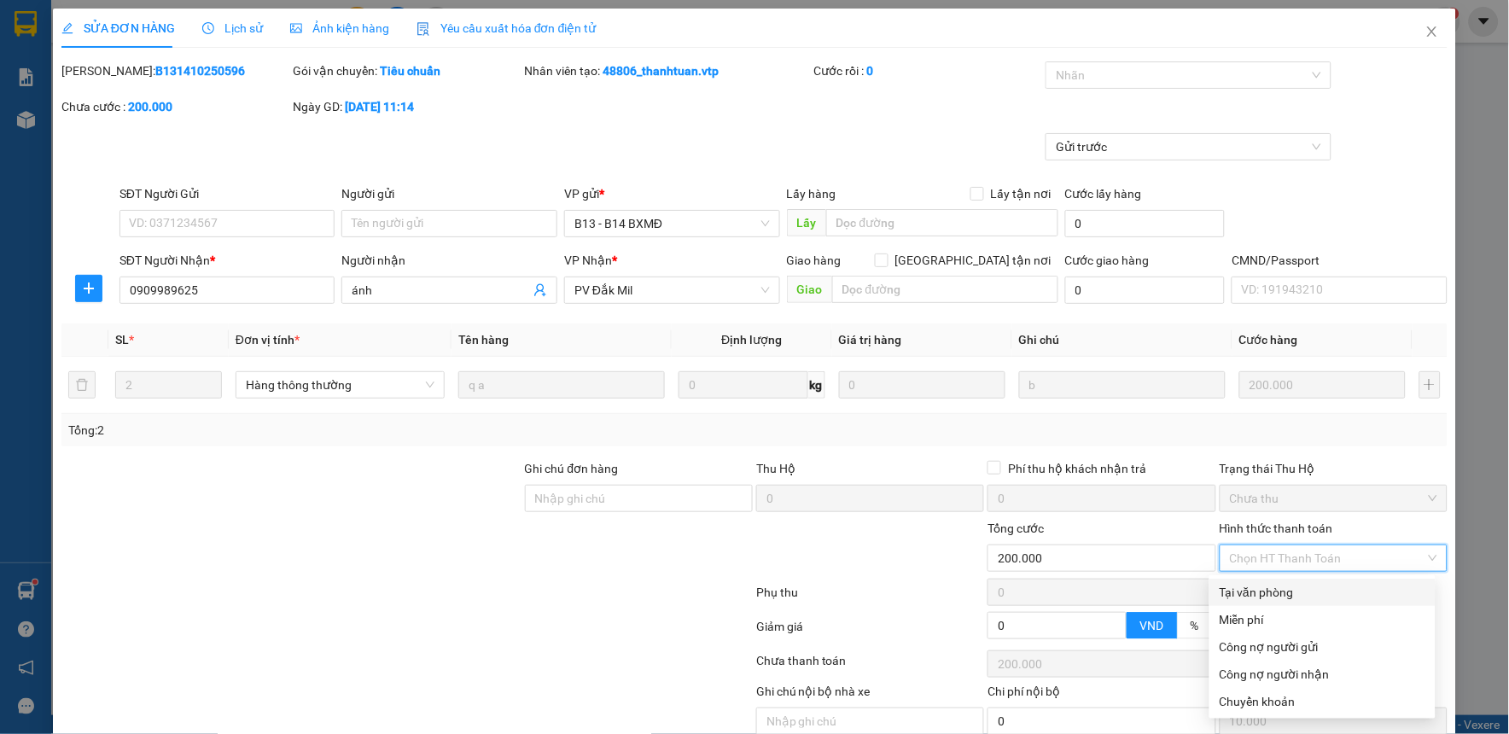
drag, startPoint x: 1283, startPoint y: 596, endPoint x: 1012, endPoint y: 596, distance: 271.5
click at [1282, 596] on div "Tại văn phòng" at bounding box center [1323, 592] width 206 height 19
type input "0"
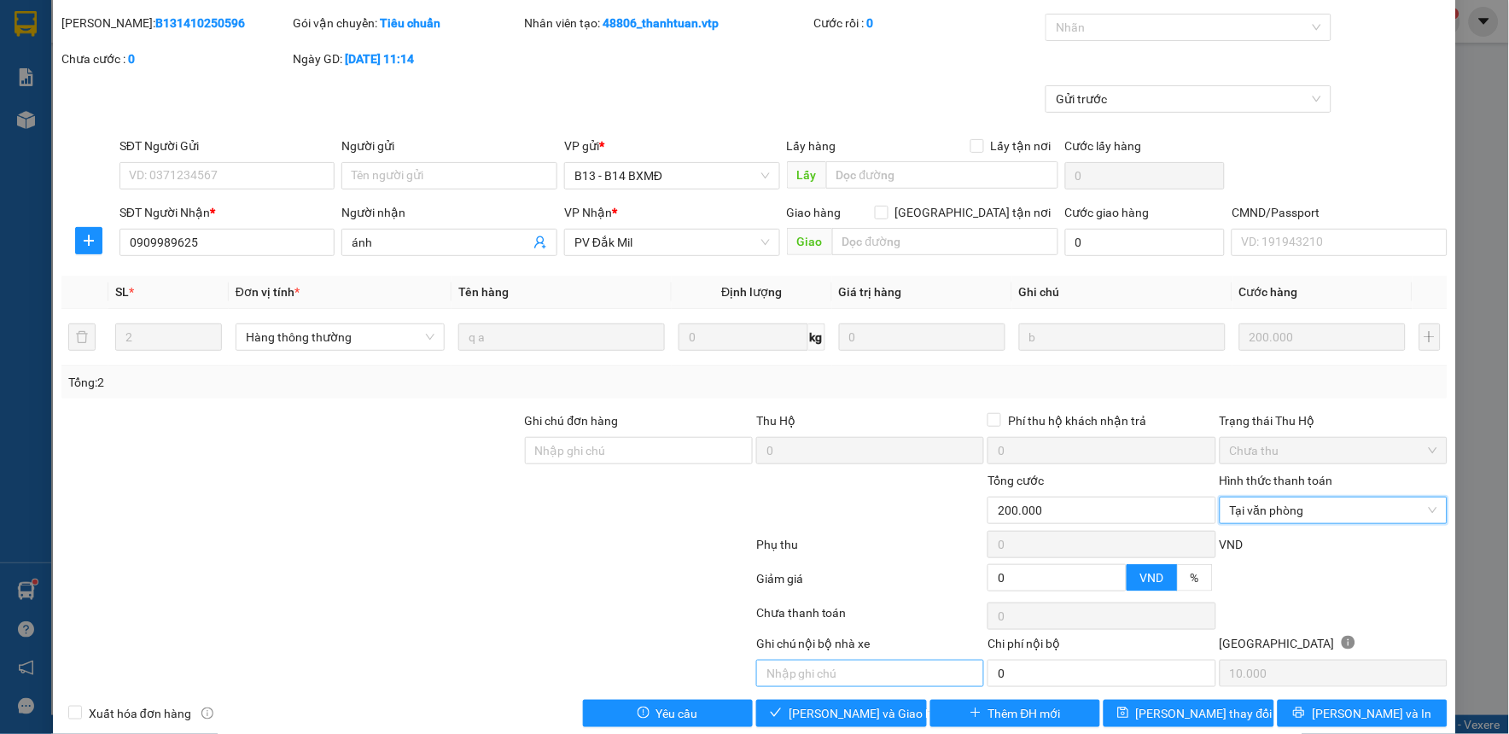
scroll to position [74, 0]
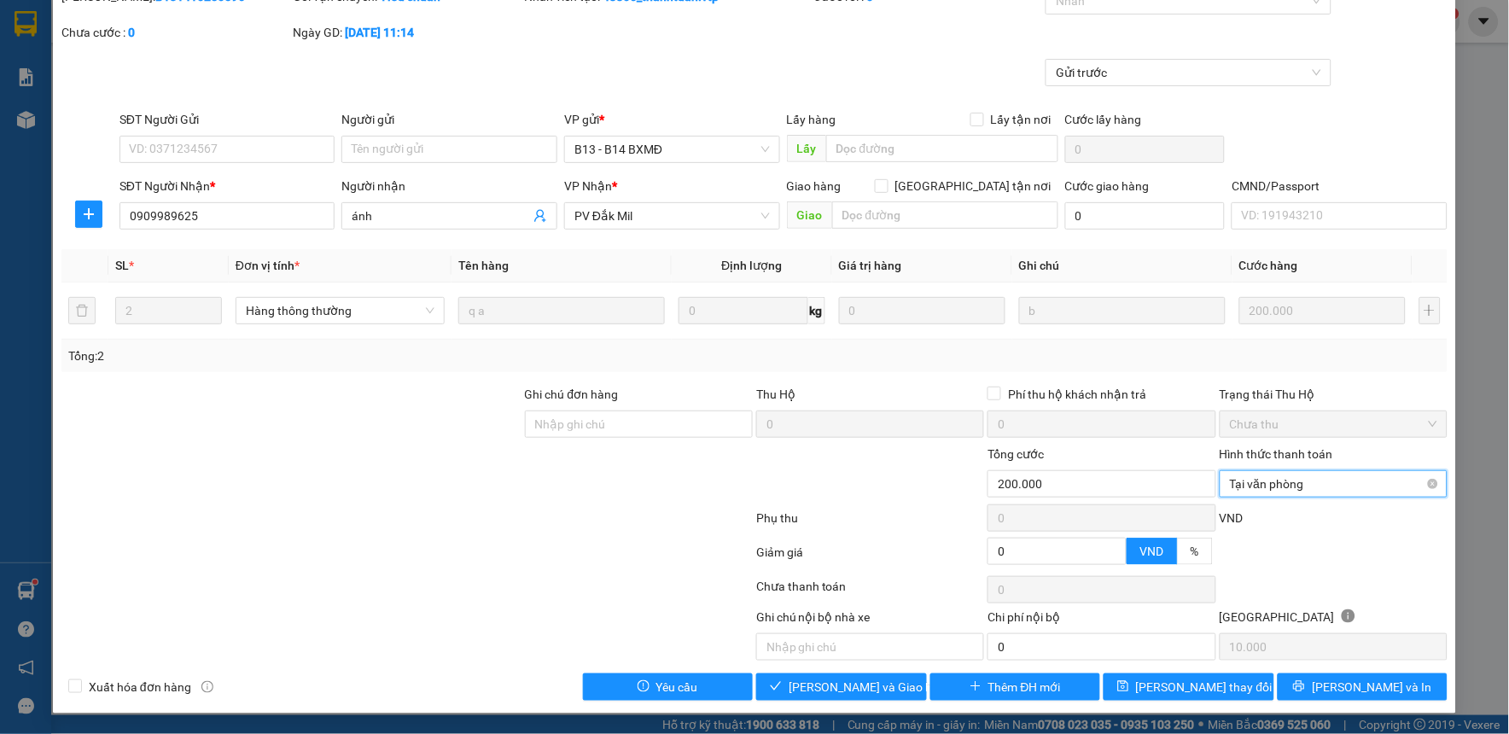
click at [1405, 482] on span "Tại văn phòng" at bounding box center [1333, 484] width 207 height 26
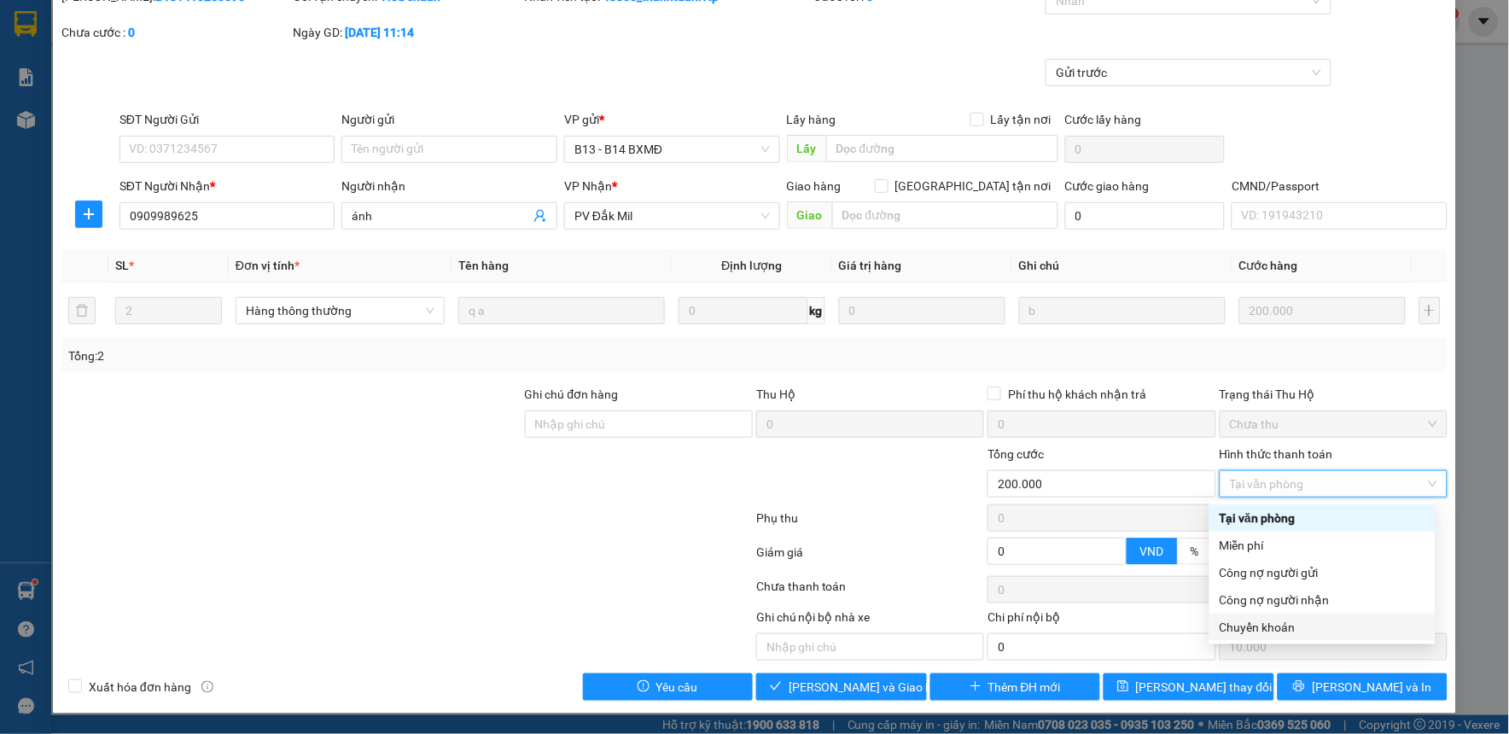
click at [1291, 625] on div "Chuyển khoản" at bounding box center [1323, 627] width 206 height 19
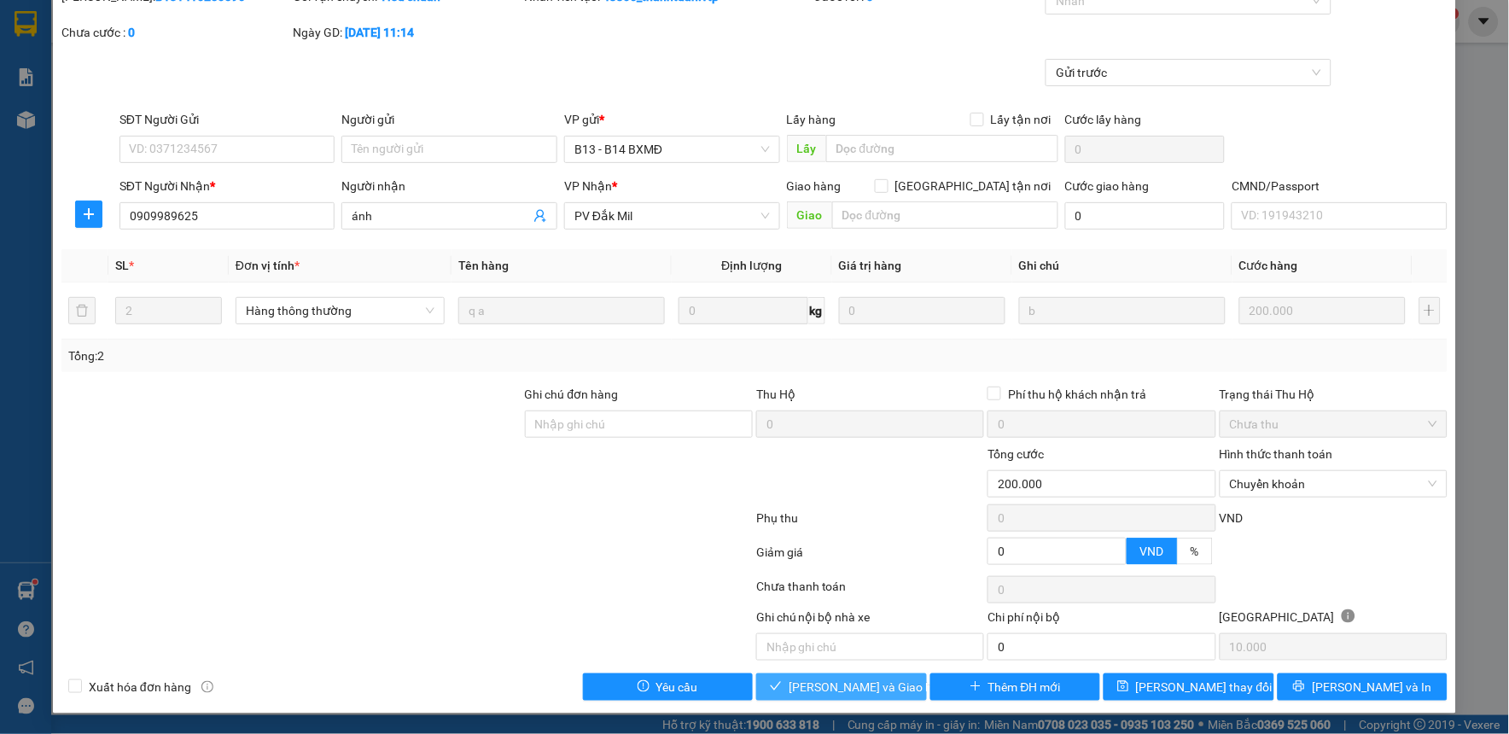
click at [843, 680] on span "[PERSON_NAME] và Giao hàng" at bounding box center [871, 687] width 164 height 19
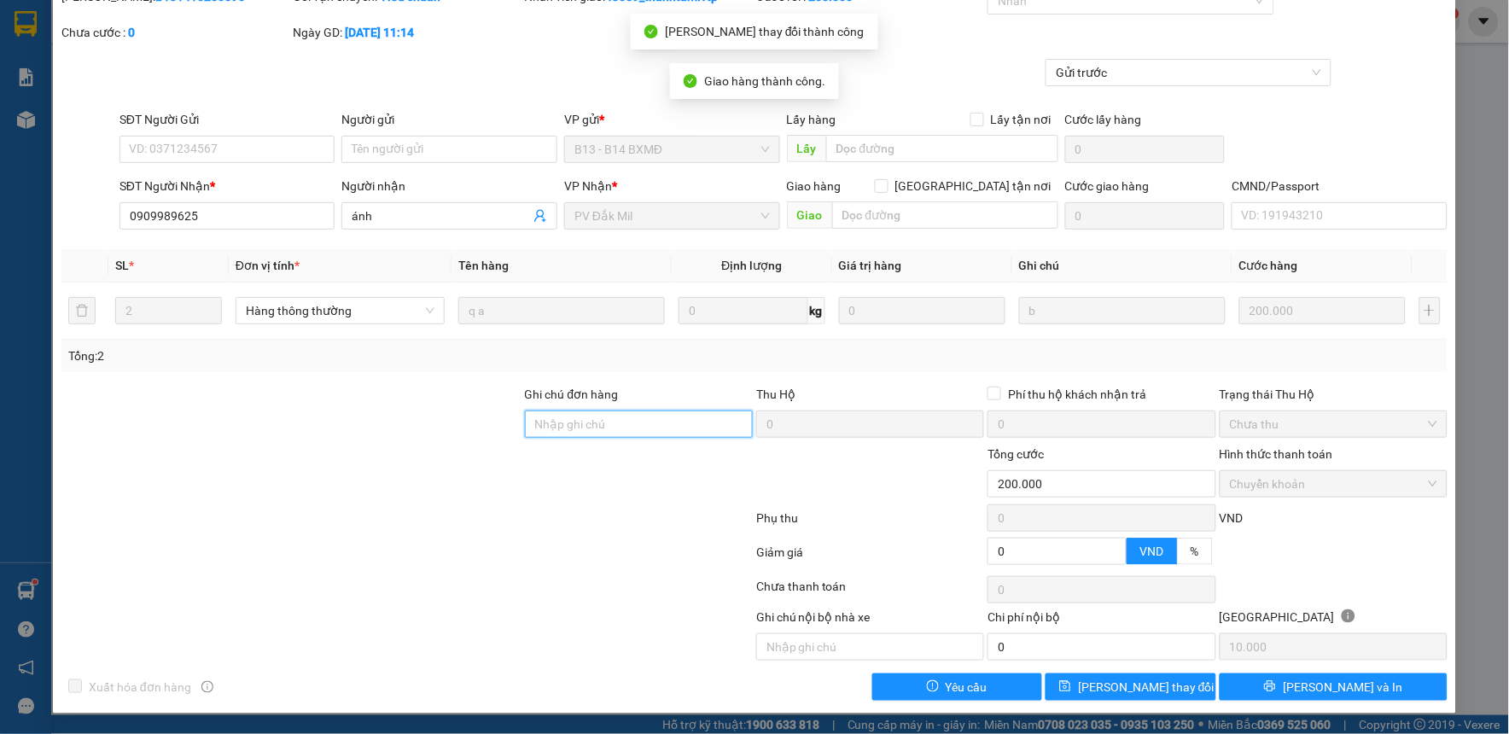
click at [608, 429] on input "Ghi chú đơn hàng" at bounding box center [639, 424] width 228 height 27
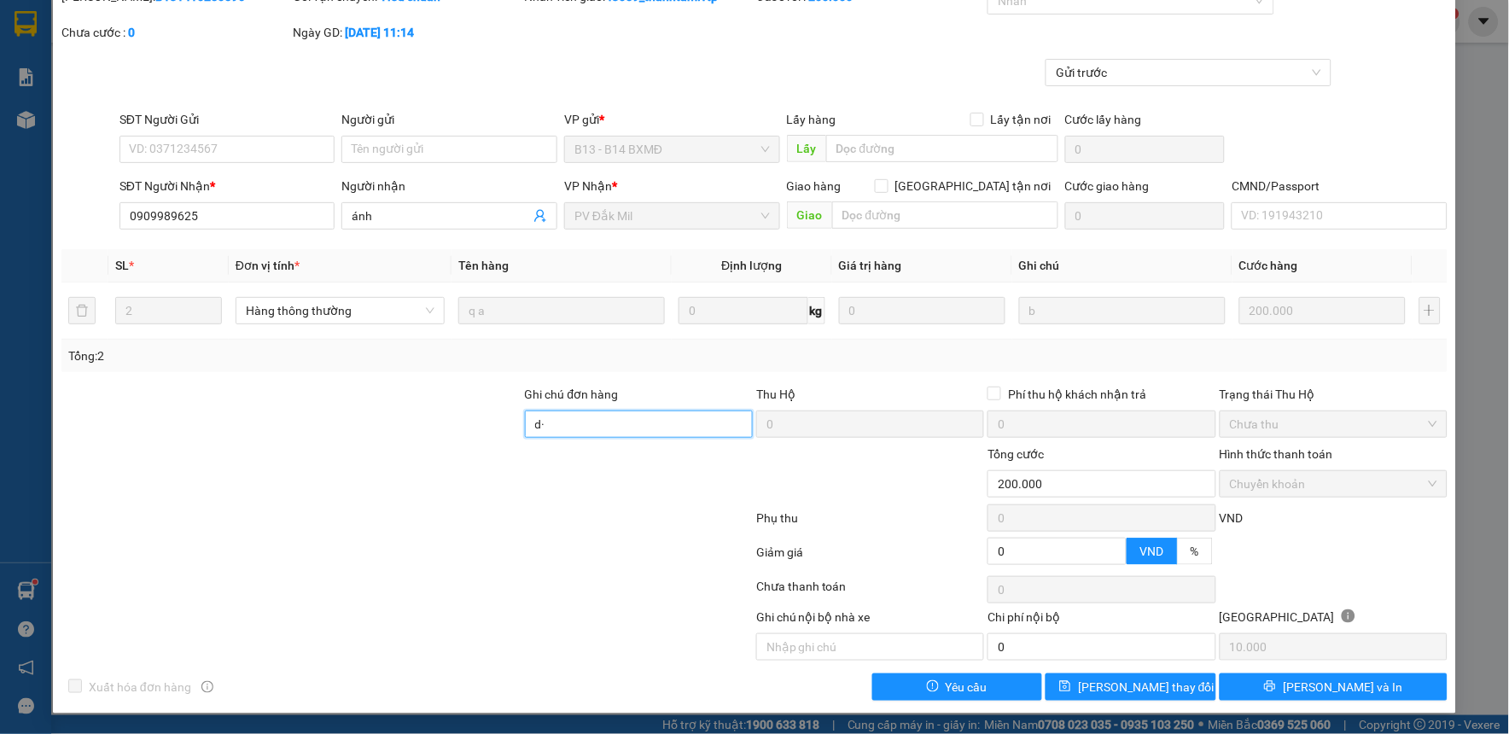
type input "d"
click at [452, 492] on div at bounding box center [292, 475] width 464 height 60
click at [625, 427] on input "đã ck 200k 6868" at bounding box center [639, 424] width 228 height 27
click at [616, 421] on input "đã ck 200k 6868" at bounding box center [639, 424] width 228 height 27
type input "đã ck 200k 6868 17h5p 13/10"
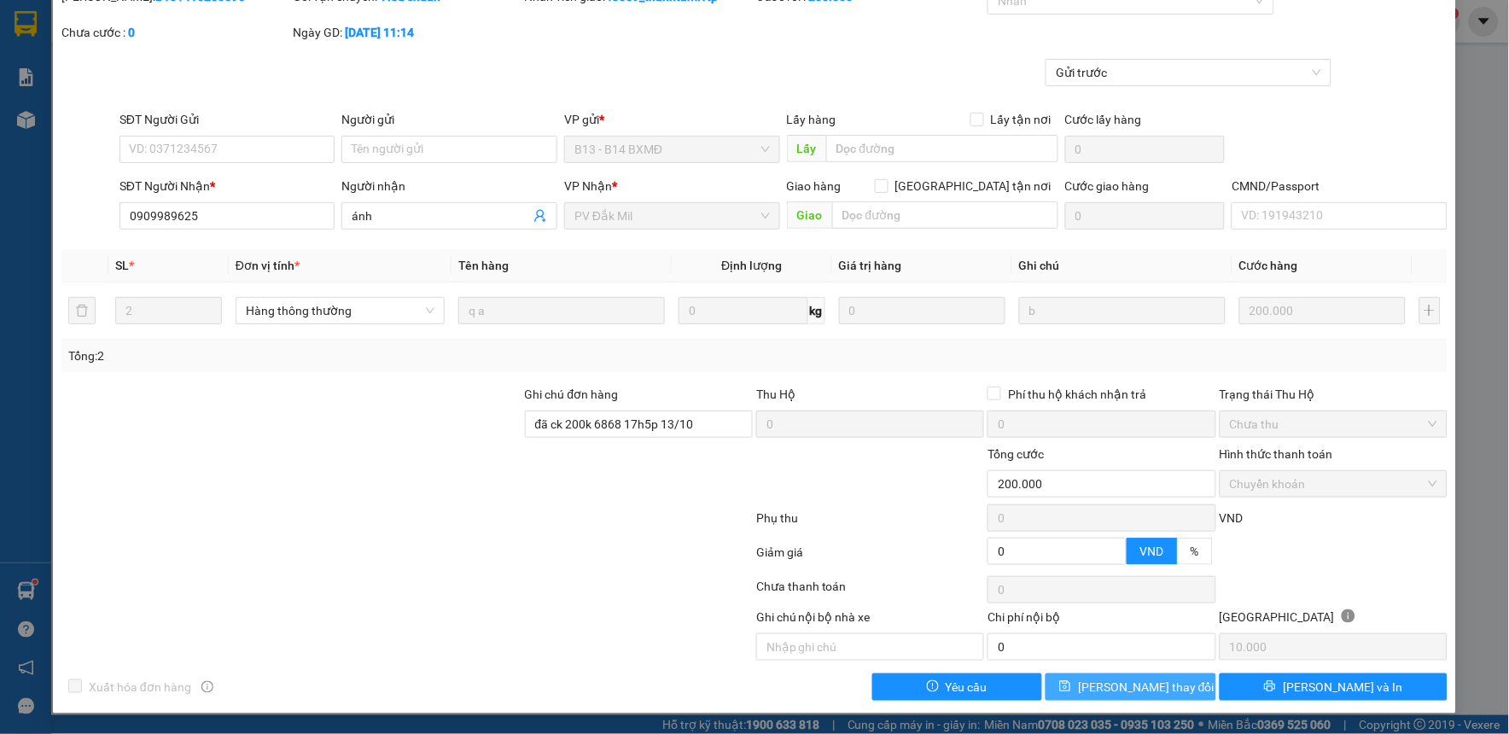
click at [1112, 686] on span "[PERSON_NAME] thay đổi" at bounding box center [1146, 687] width 137 height 19
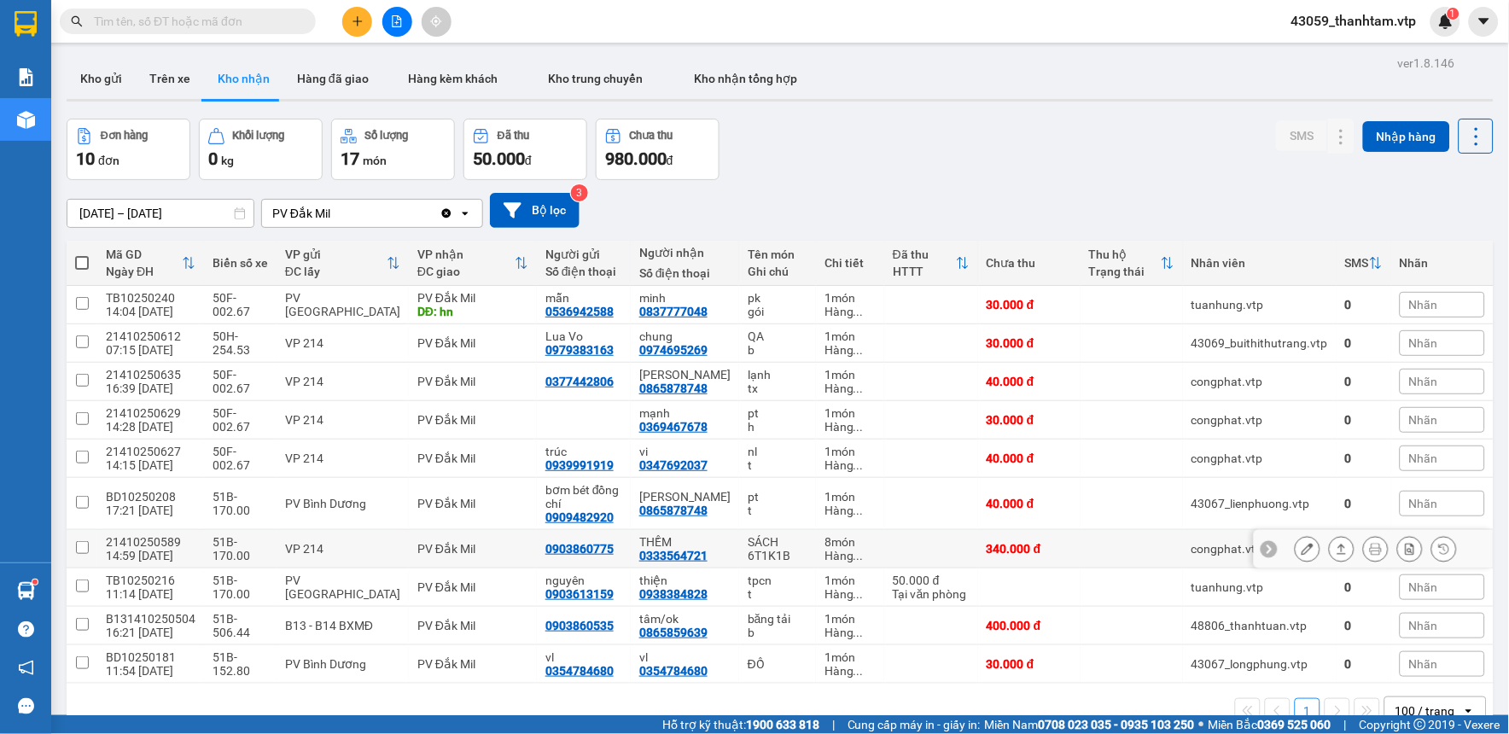
click at [1302, 552] on icon at bounding box center [1308, 549] width 12 height 12
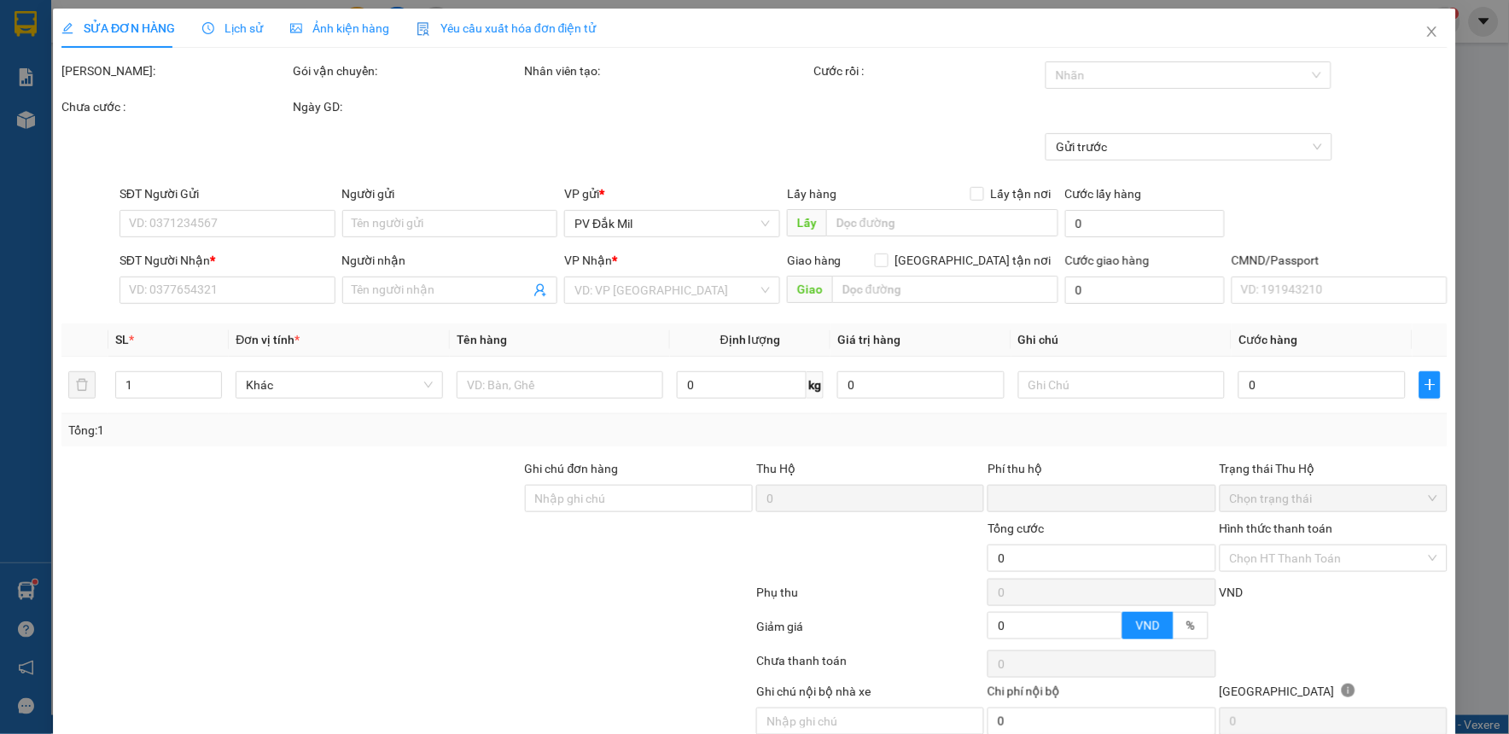
type input "17.000"
type input "0903860775"
type input "0333564721"
type input "THỀM"
type input "0"
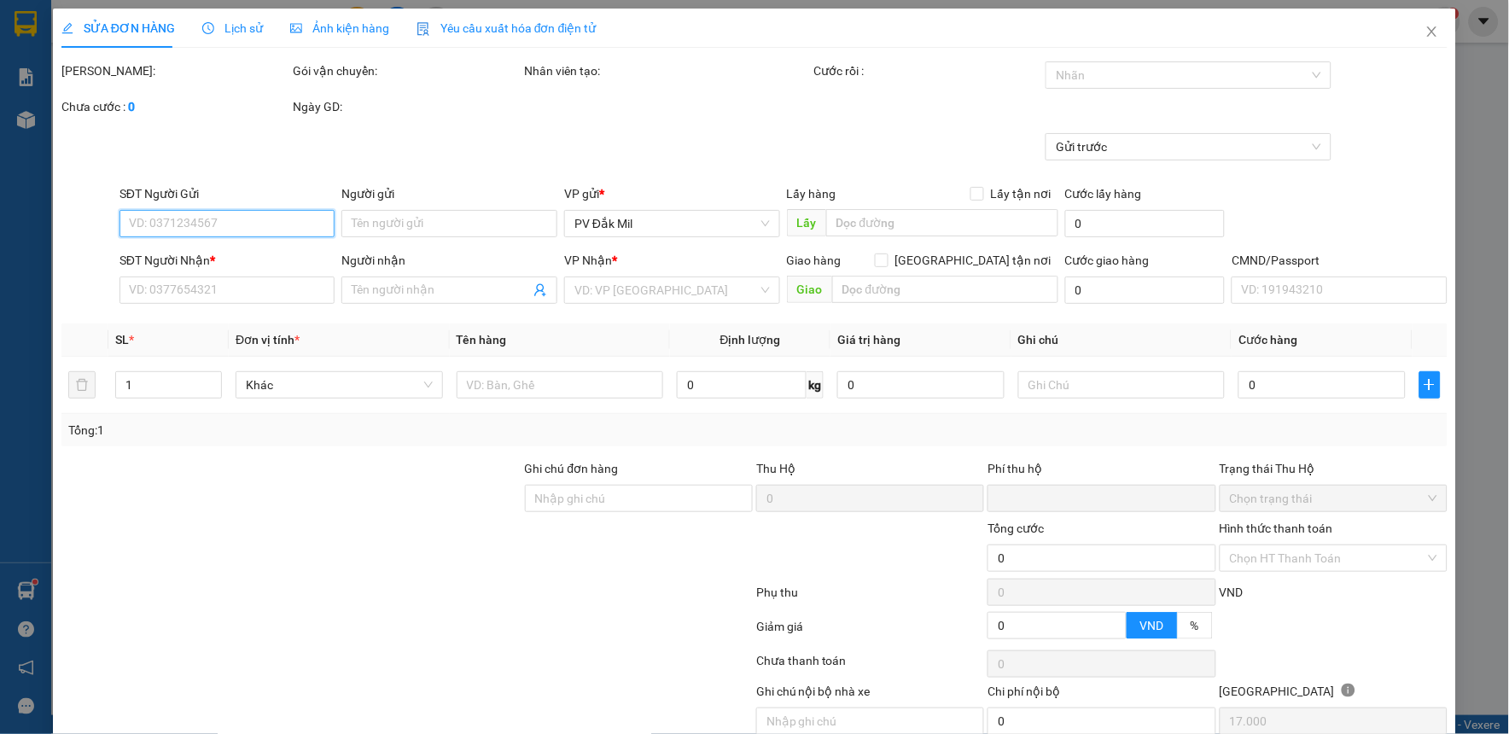
type input "340.000"
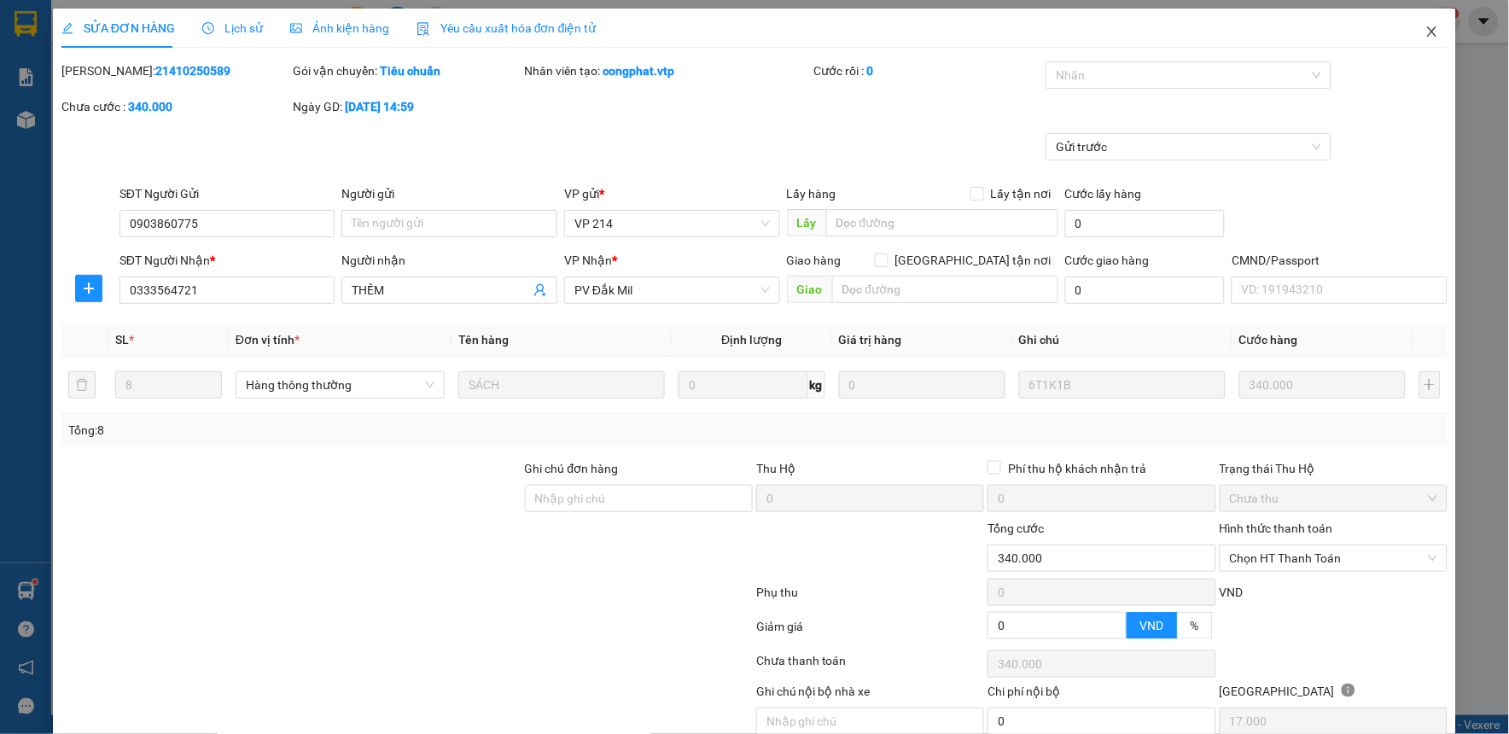
click at [1426, 32] on icon "close" at bounding box center [1433, 32] width 14 height 14
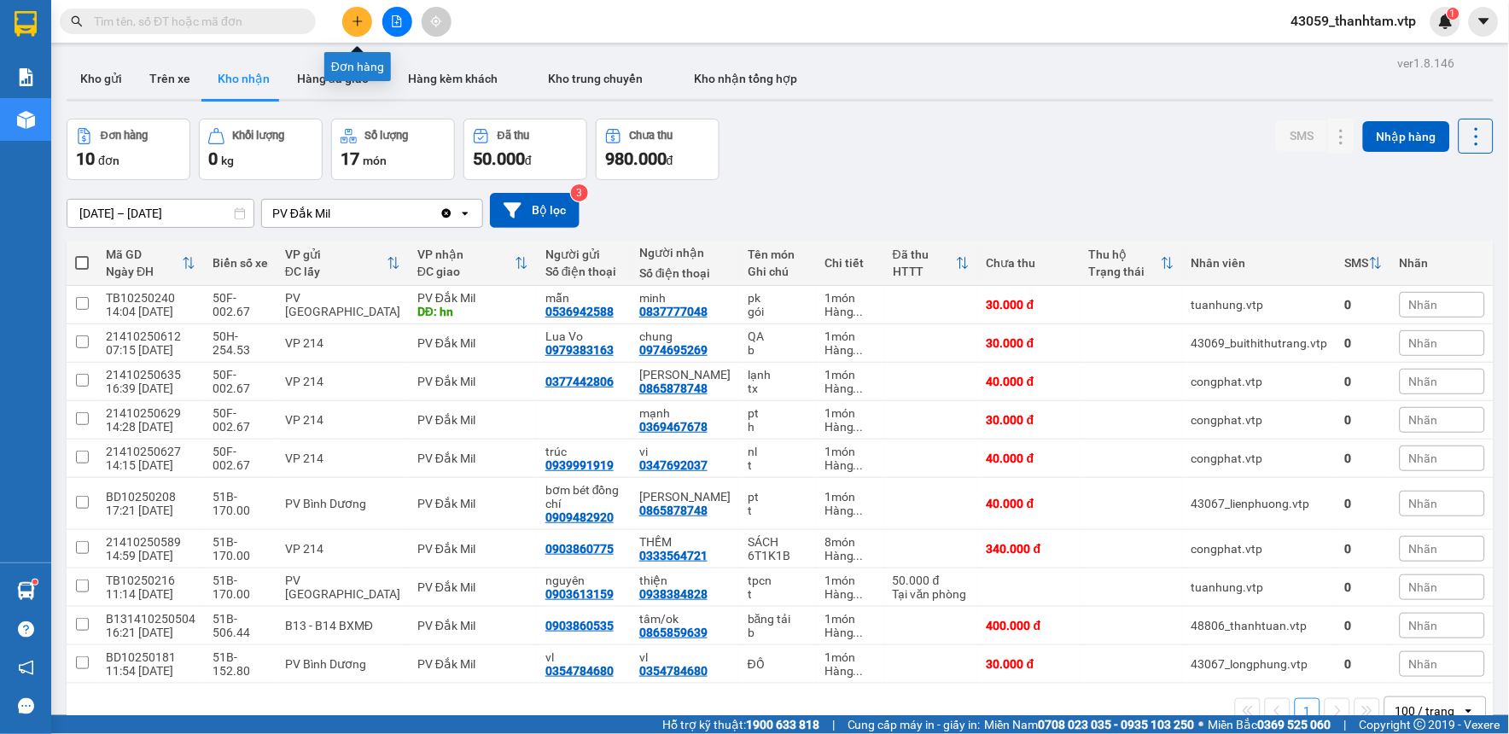
click at [357, 28] on button at bounding box center [357, 22] width 30 height 30
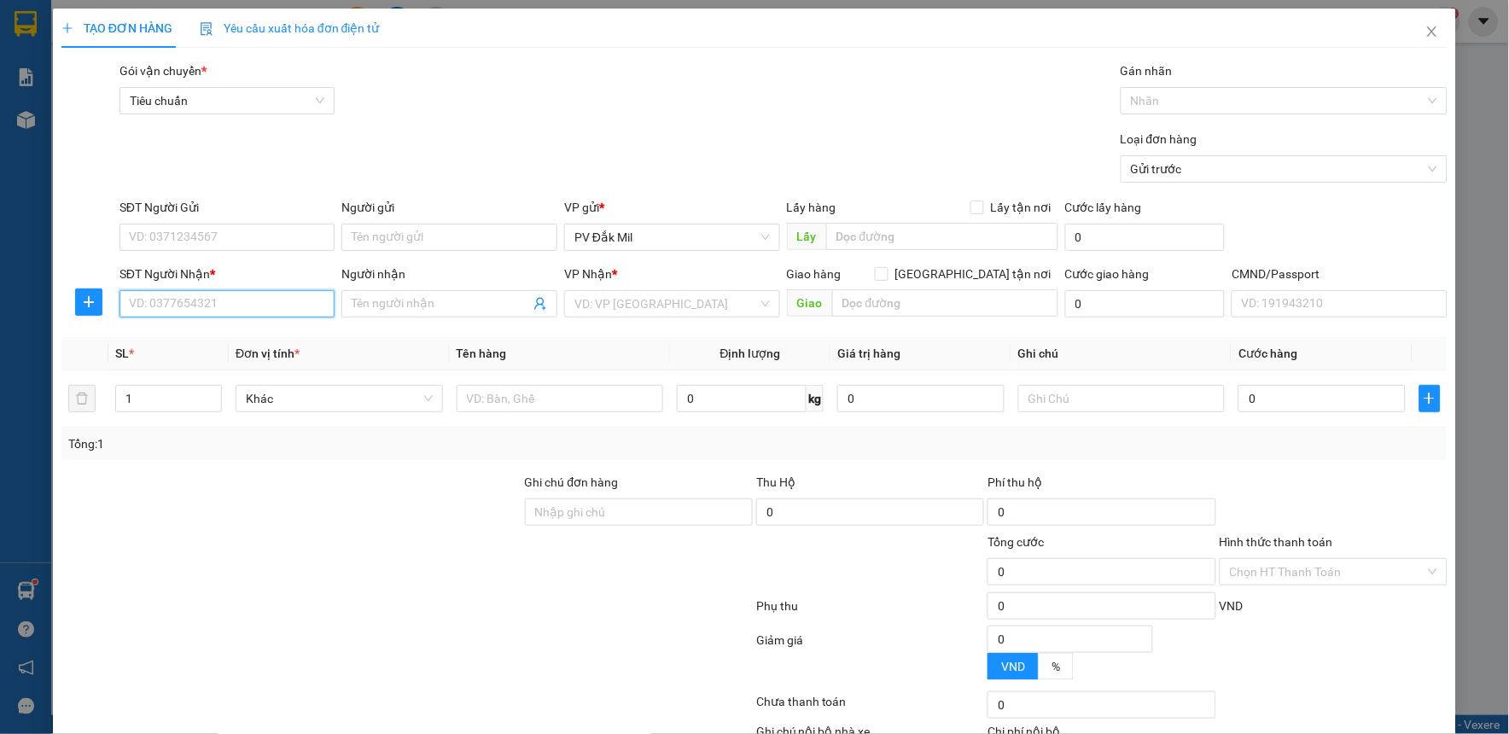
click at [248, 296] on input "SĐT Người Nhận *" at bounding box center [228, 303] width 216 height 27
click at [709, 308] on input "search" at bounding box center [667, 304] width 184 height 26
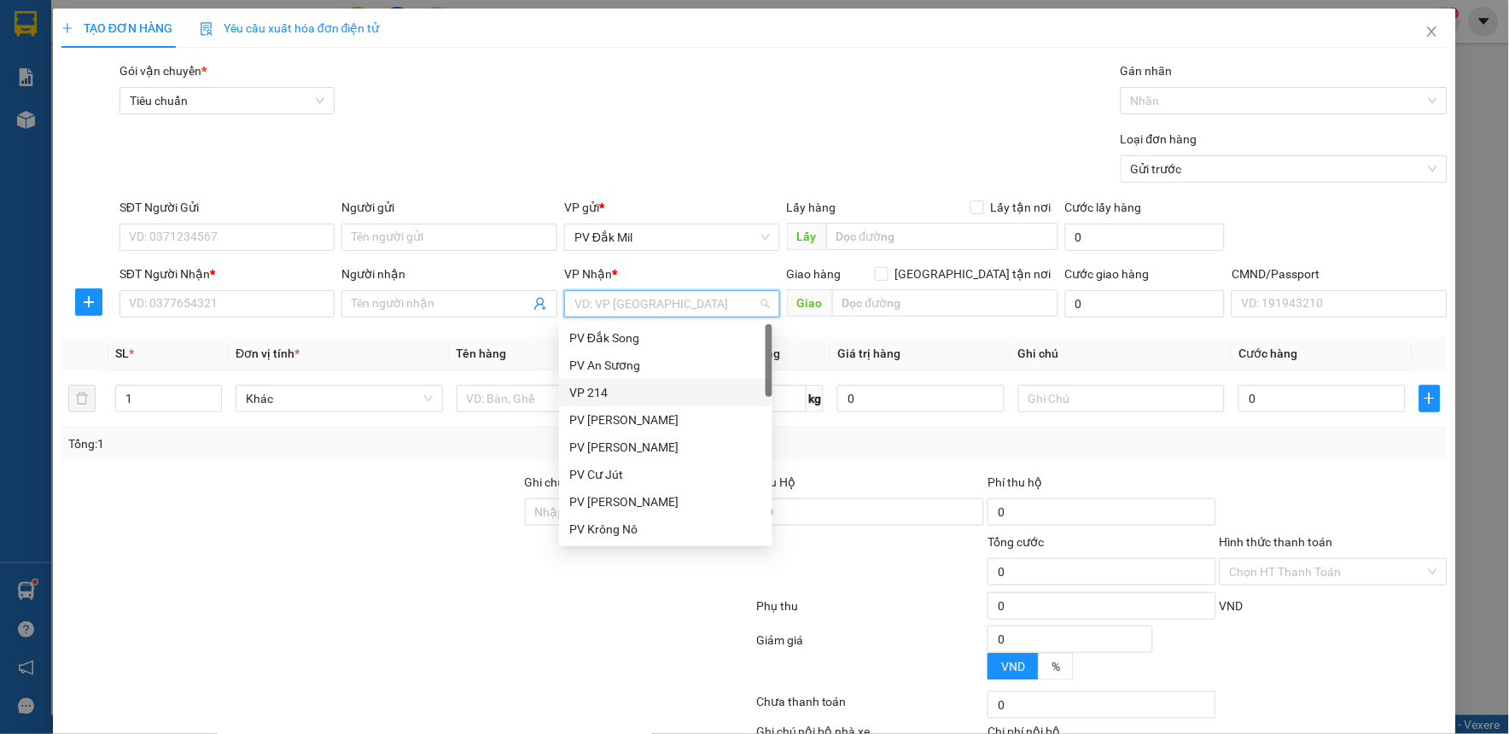
click at [615, 396] on div "VP 214" at bounding box center [665, 392] width 193 height 19
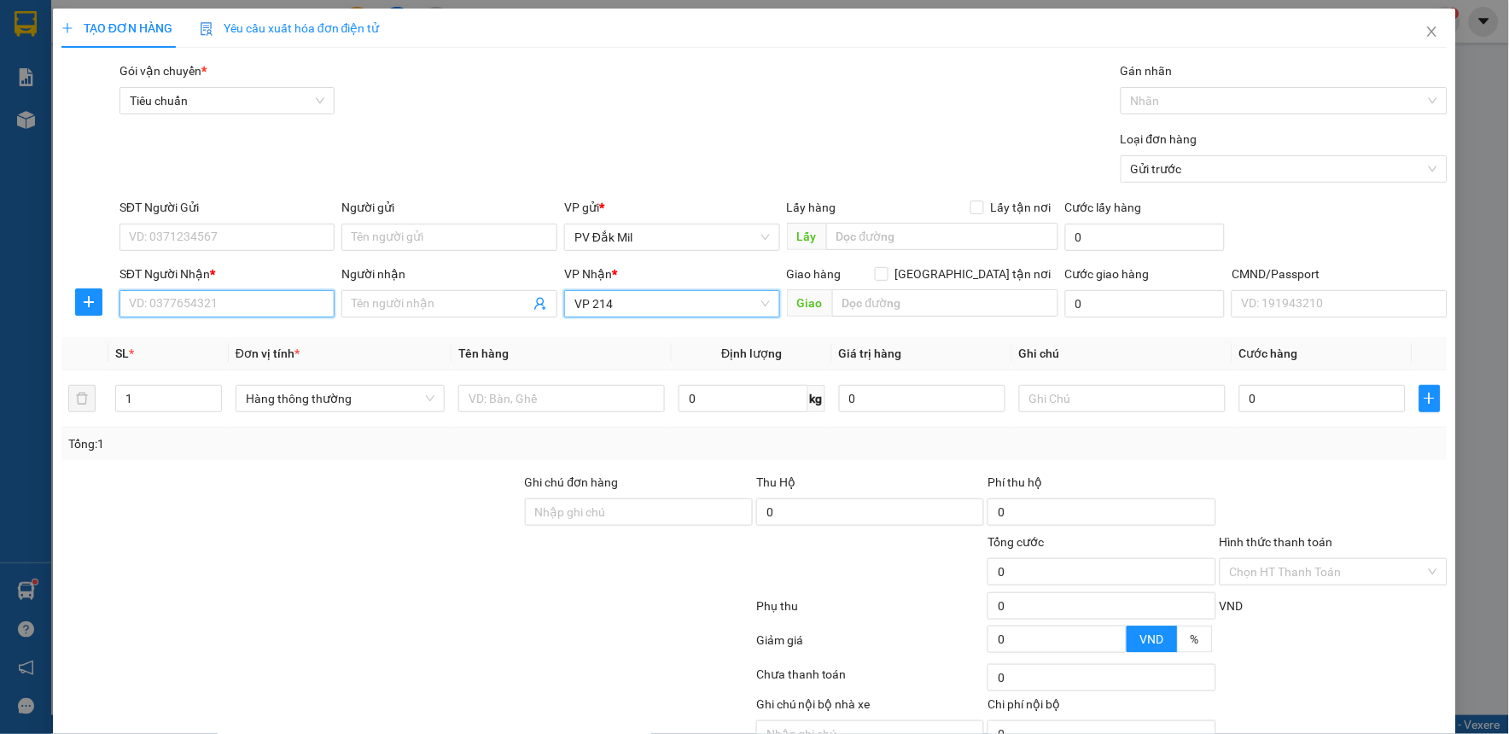
click at [243, 296] on input "SĐT Người Nhận *" at bounding box center [228, 303] width 216 height 27
type input "0909992565"
click at [388, 312] on input "Người nhận" at bounding box center [441, 304] width 178 height 19
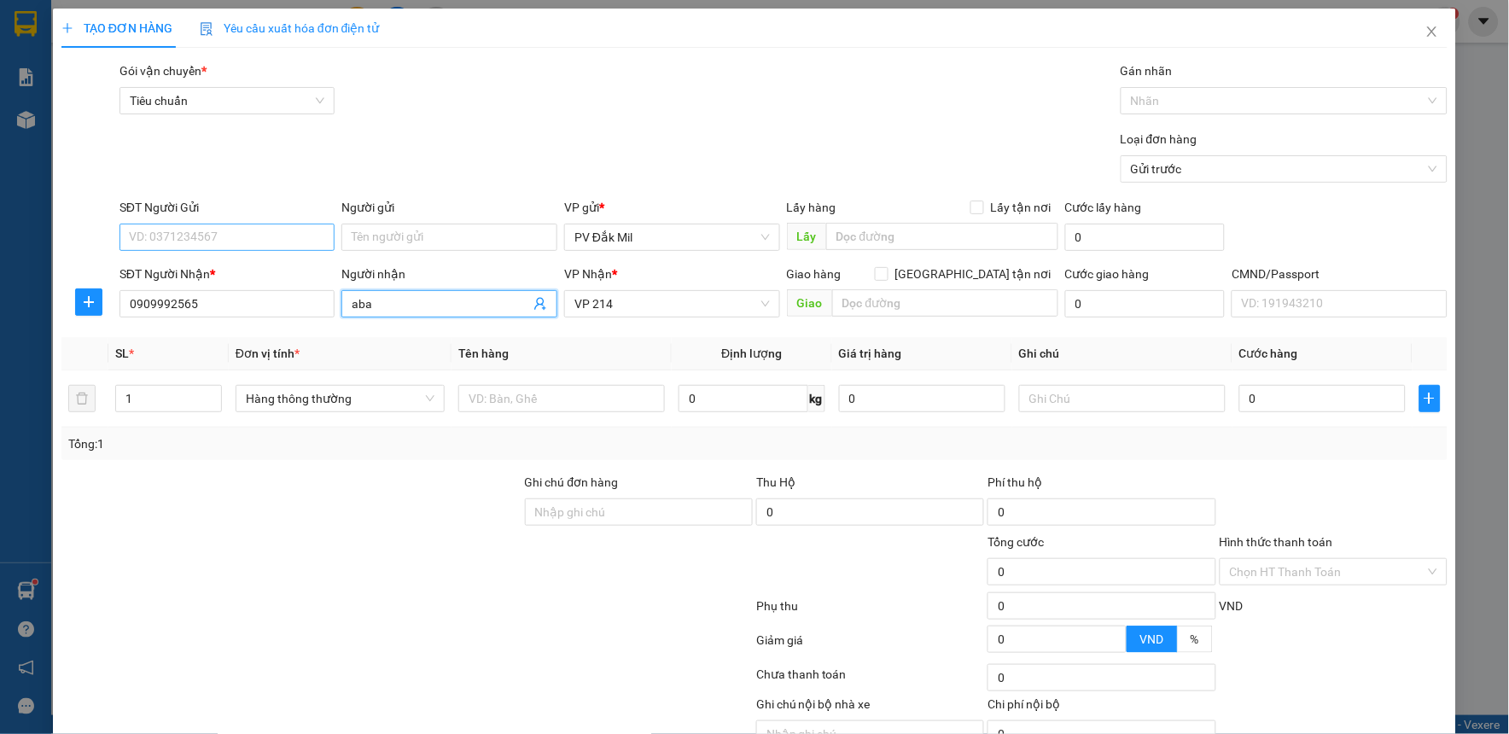
type input "aba"
click at [261, 240] on input "SĐT Người Gửi" at bounding box center [228, 237] width 216 height 27
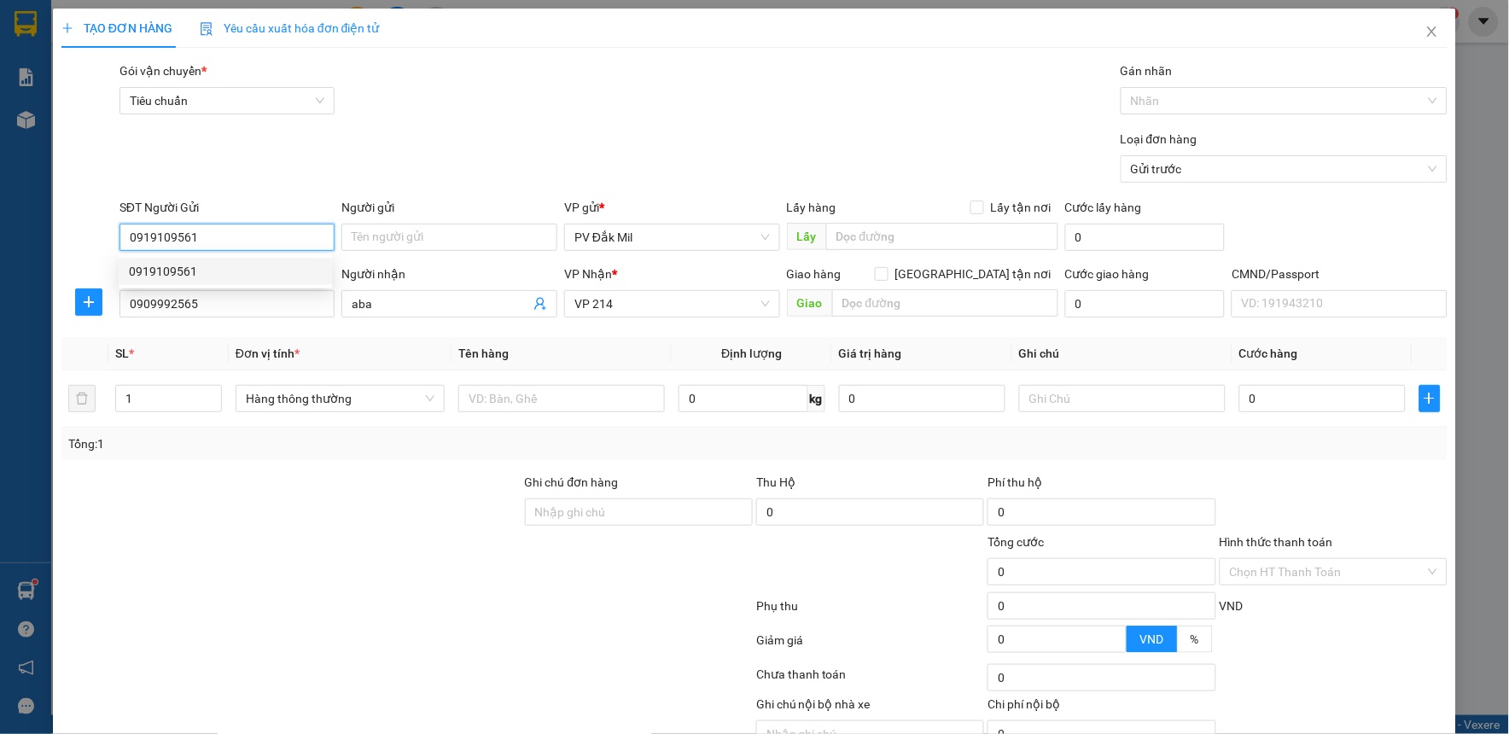
click at [257, 271] on div "0919109561" at bounding box center [225, 271] width 193 height 19
type input "0919109561"
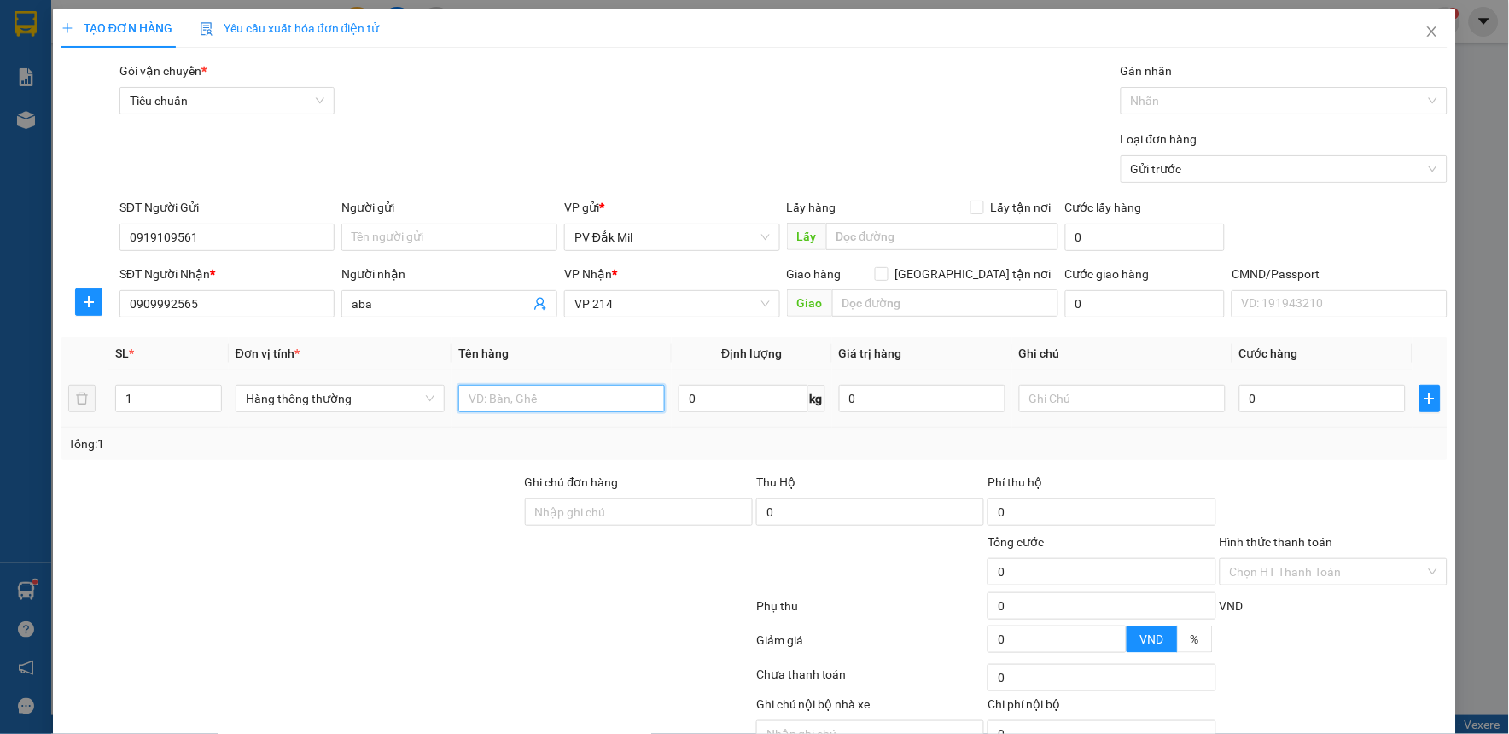
click at [521, 401] on input "text" at bounding box center [561, 398] width 207 height 27
type input "t ăn"
click at [1116, 401] on input "text" at bounding box center [1122, 398] width 207 height 27
type input "t"
click at [1278, 389] on input "0" at bounding box center [1323, 398] width 166 height 27
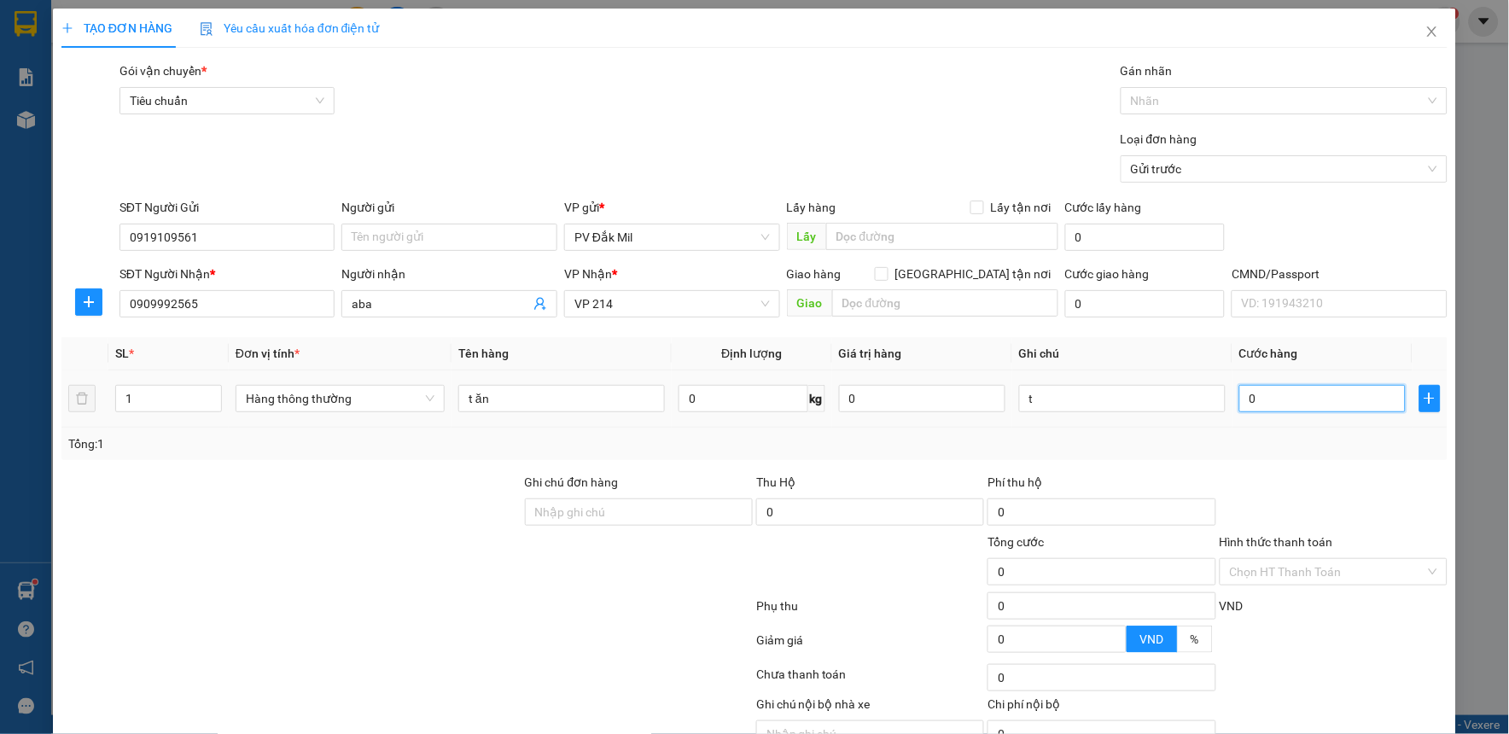
type input "5"
type input "50"
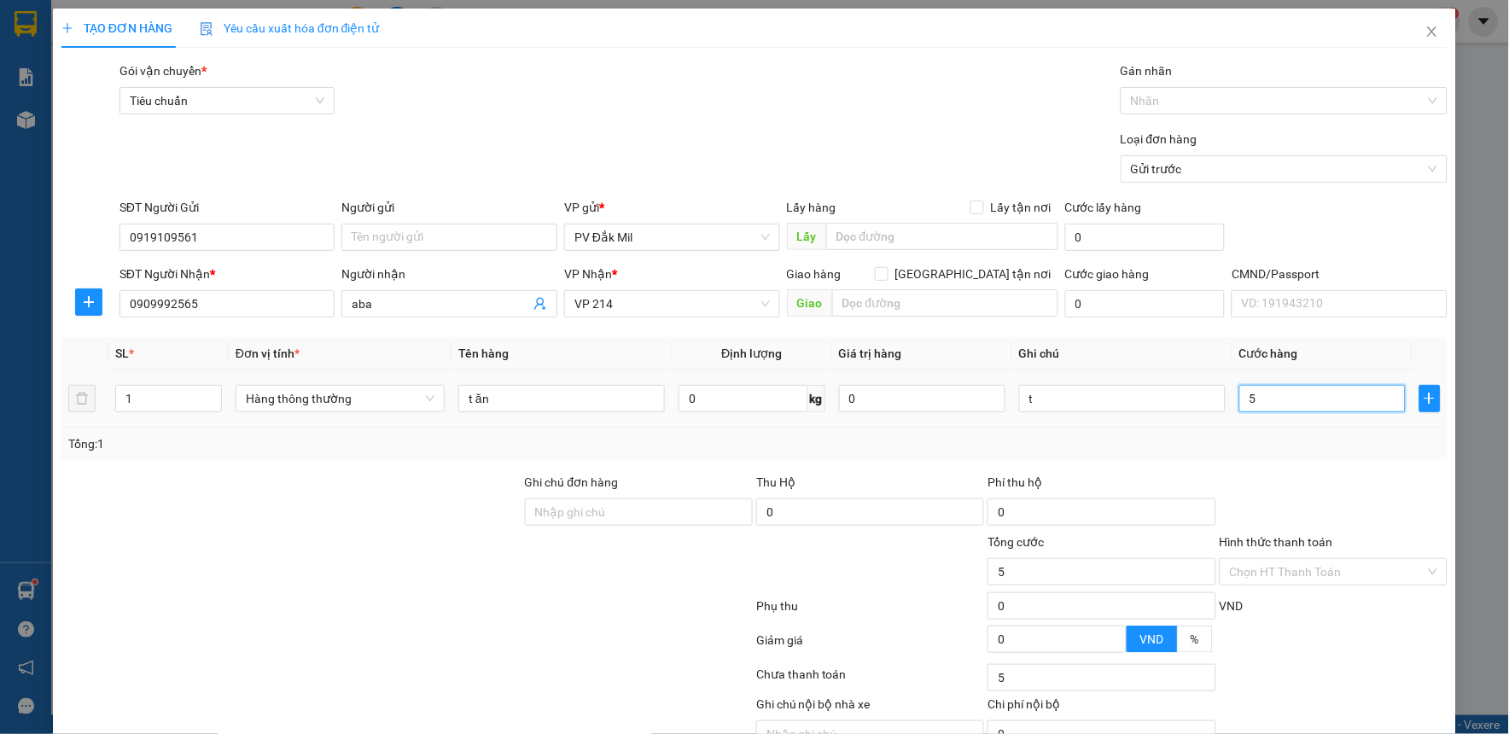
type input "50"
type input "500"
type input "5.000"
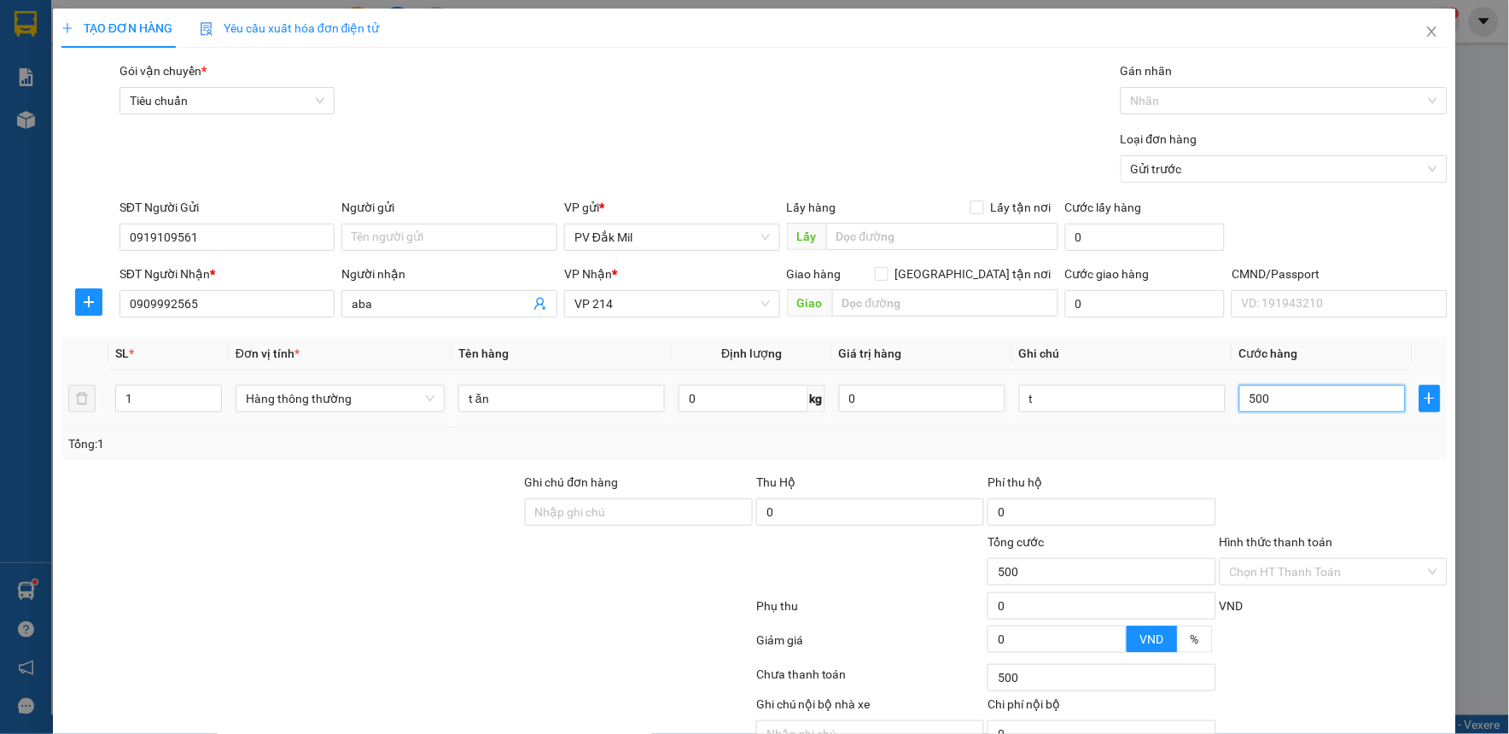
type input "5.000"
type input "50.000"
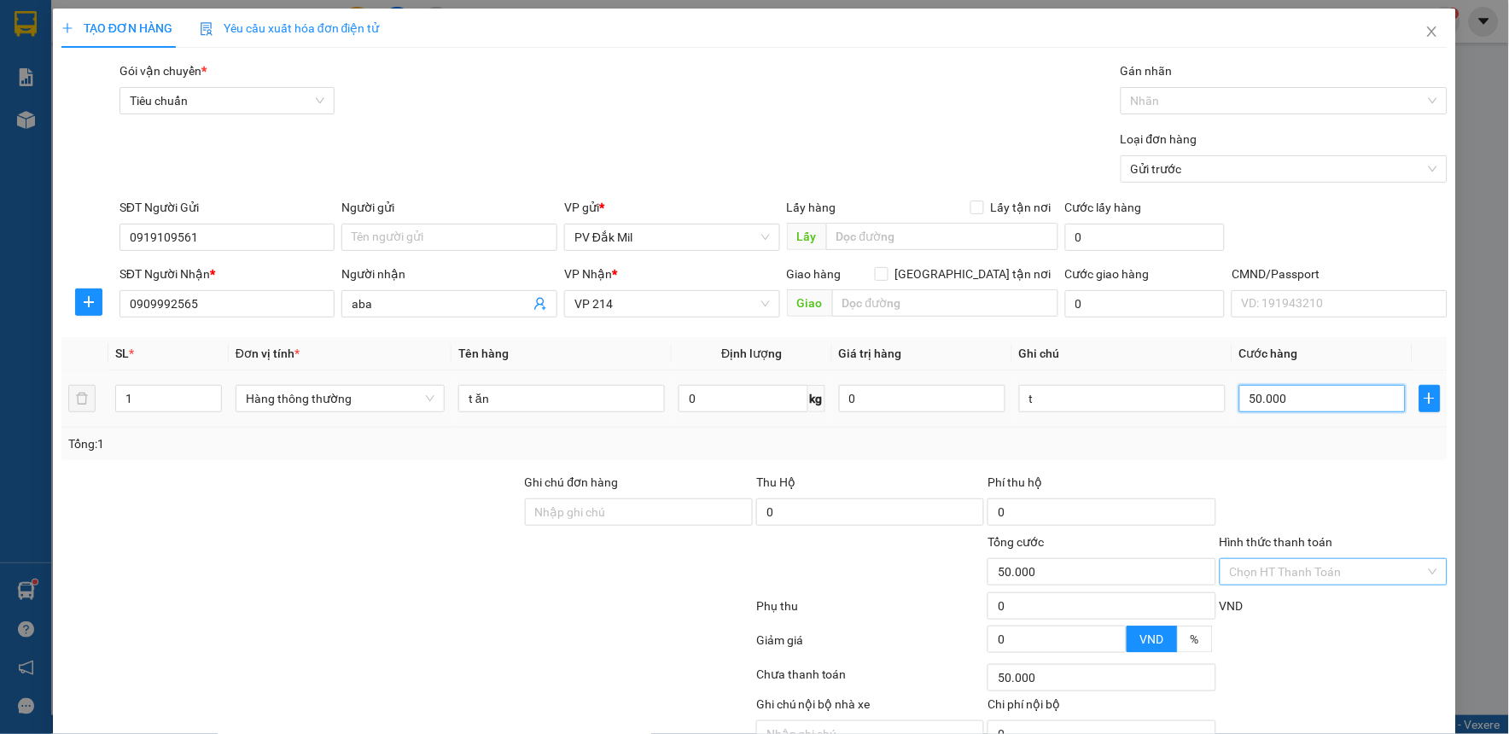
scroll to position [87, 0]
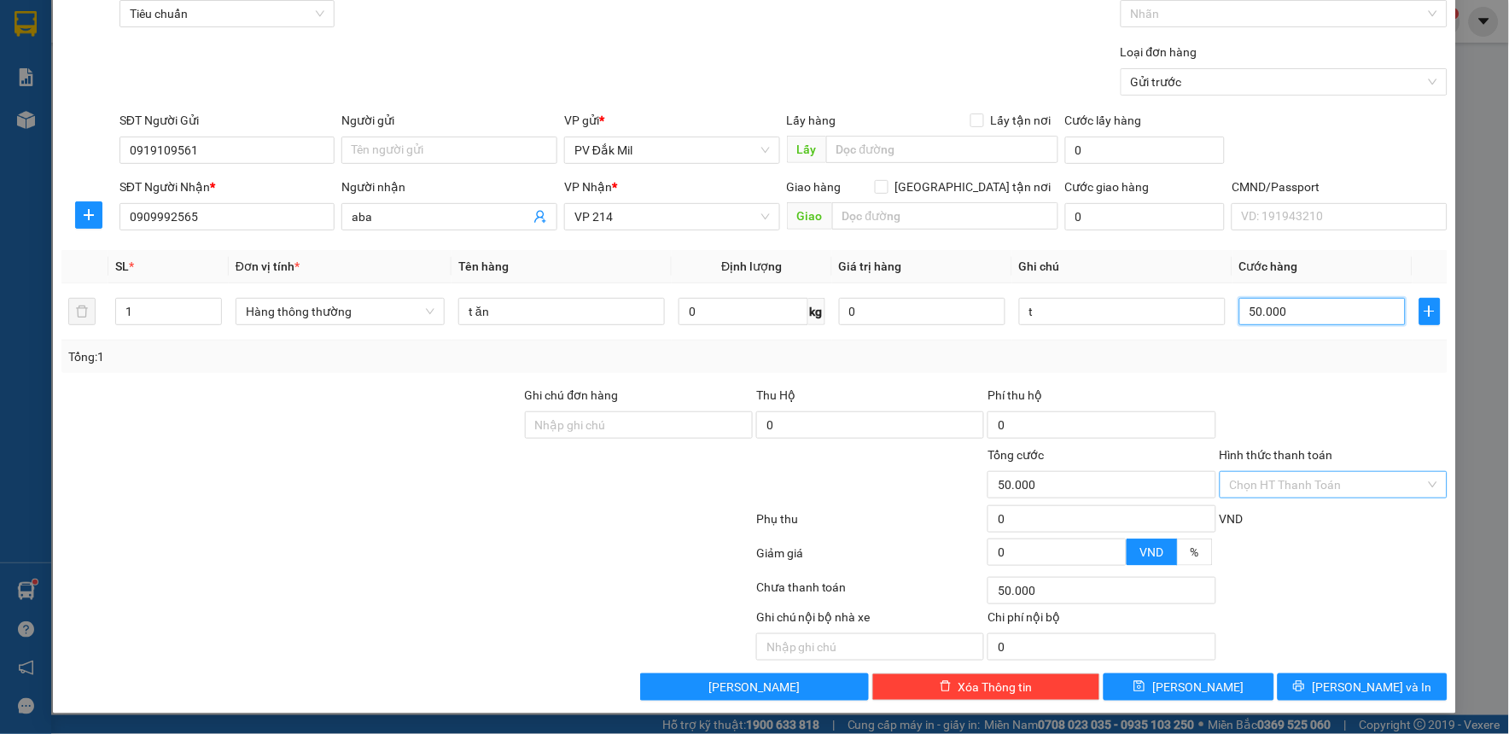
type input "50.000"
click at [1298, 492] on input "Hình thức thanh toán" at bounding box center [1328, 485] width 196 height 26
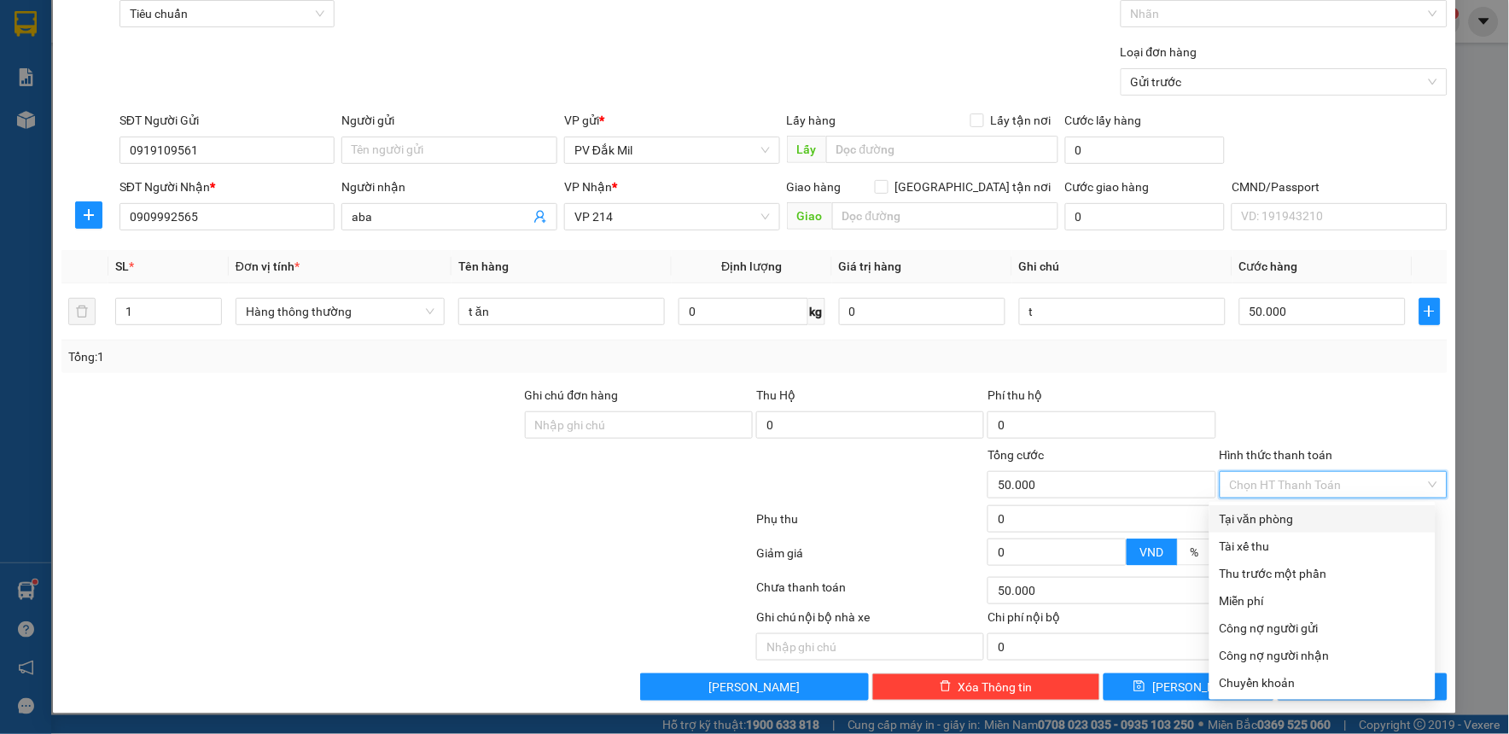
click at [1299, 515] on div "Tại văn phòng" at bounding box center [1323, 519] width 206 height 19
type input "0"
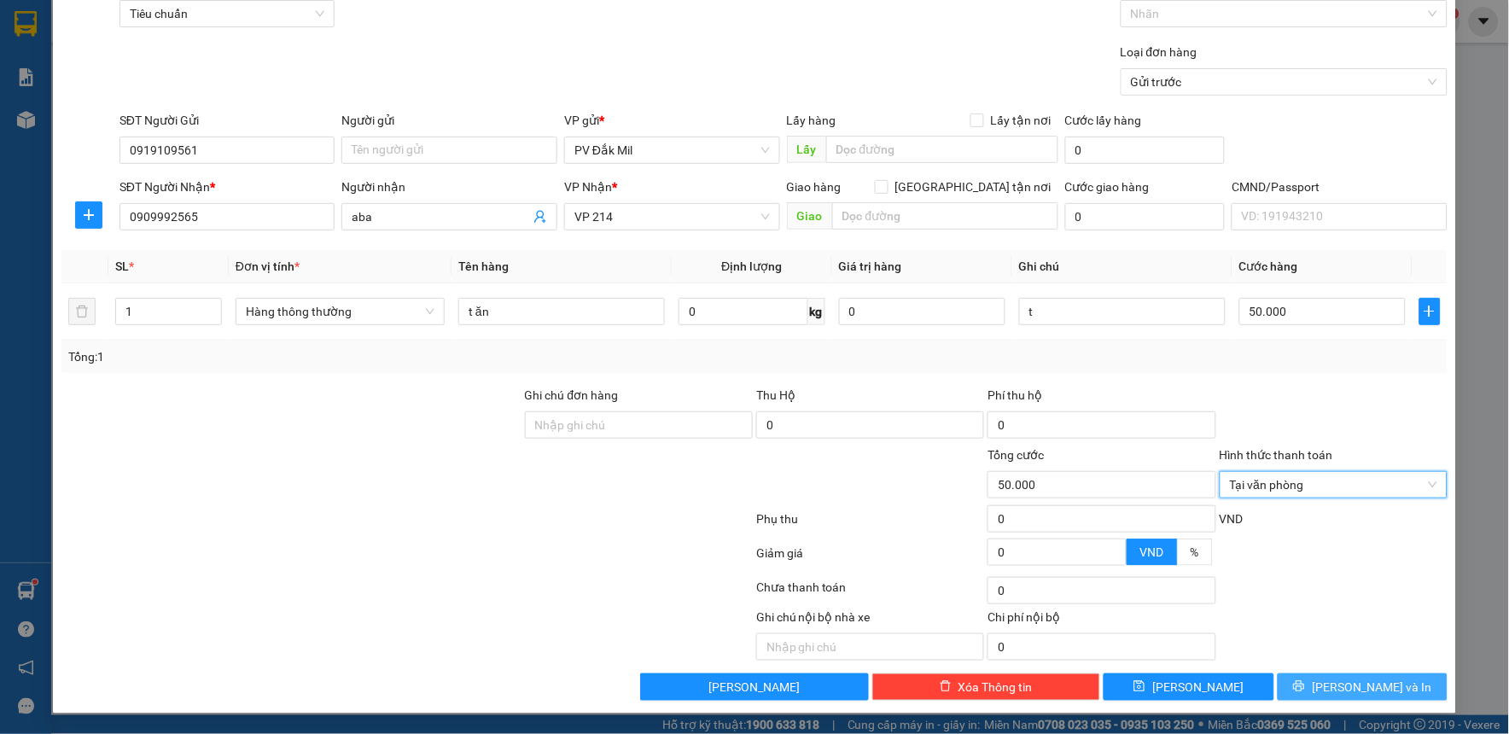
click at [1353, 686] on span "[PERSON_NAME] và In" at bounding box center [1372, 687] width 120 height 19
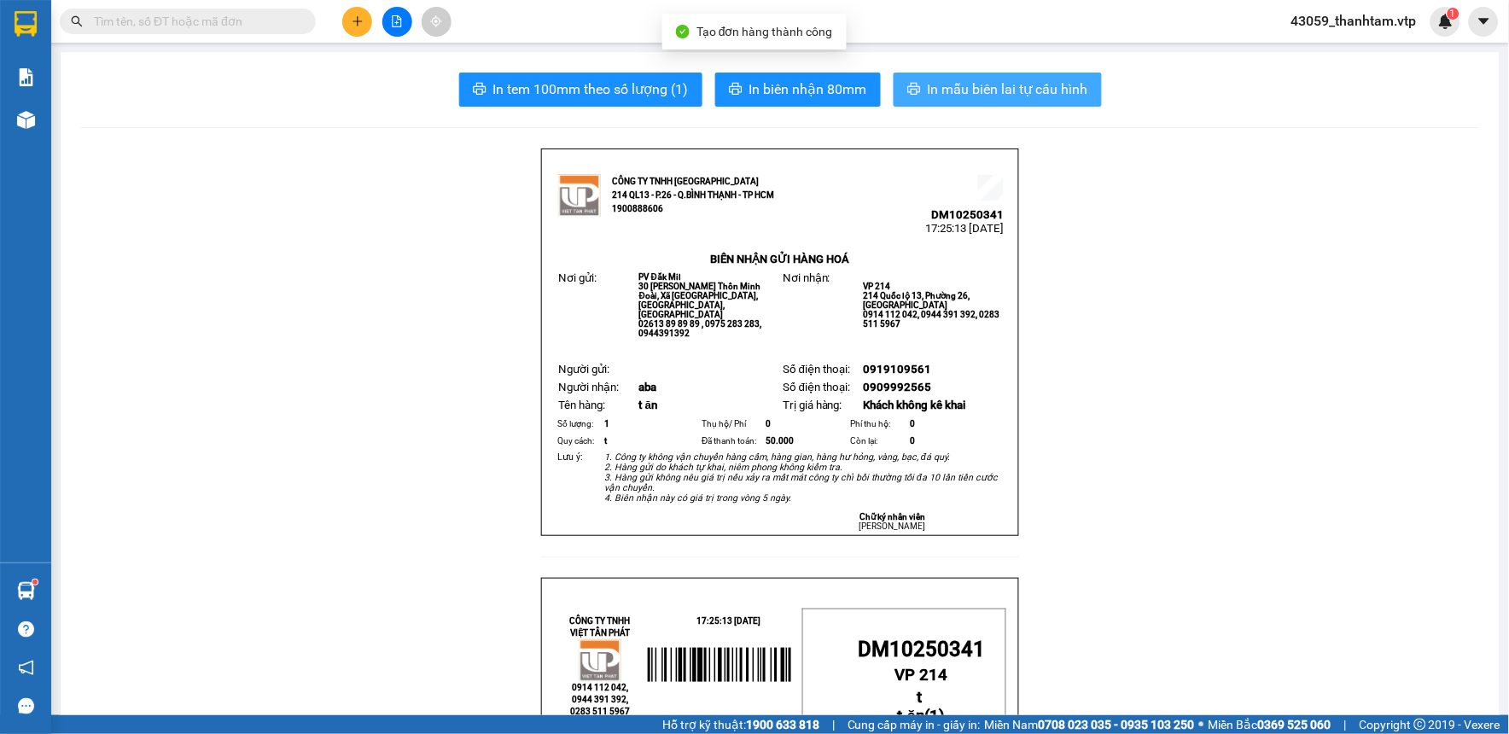
click at [966, 88] on span "In mẫu biên lai tự cấu hình" at bounding box center [1008, 89] width 161 height 21
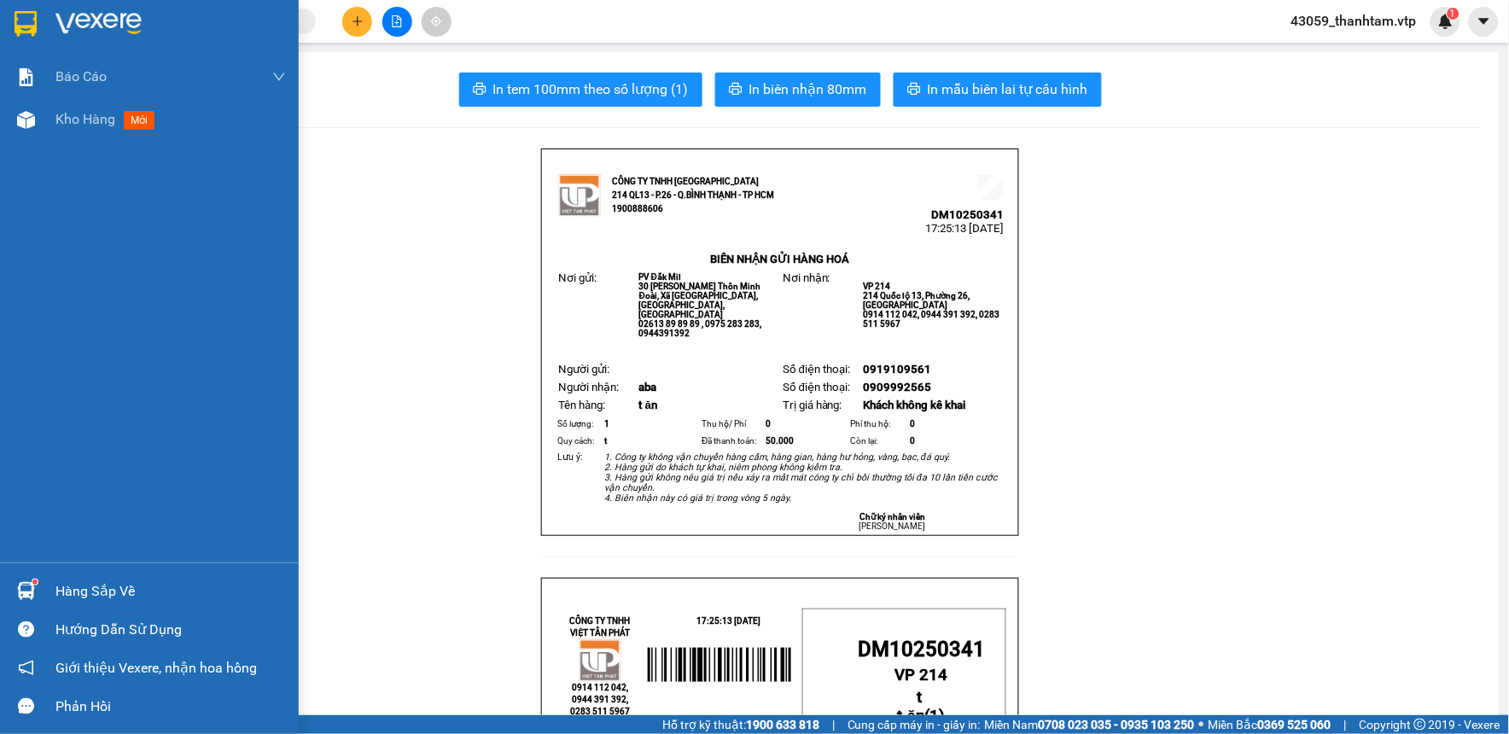
click at [9, 26] on div at bounding box center [149, 27] width 299 height 55
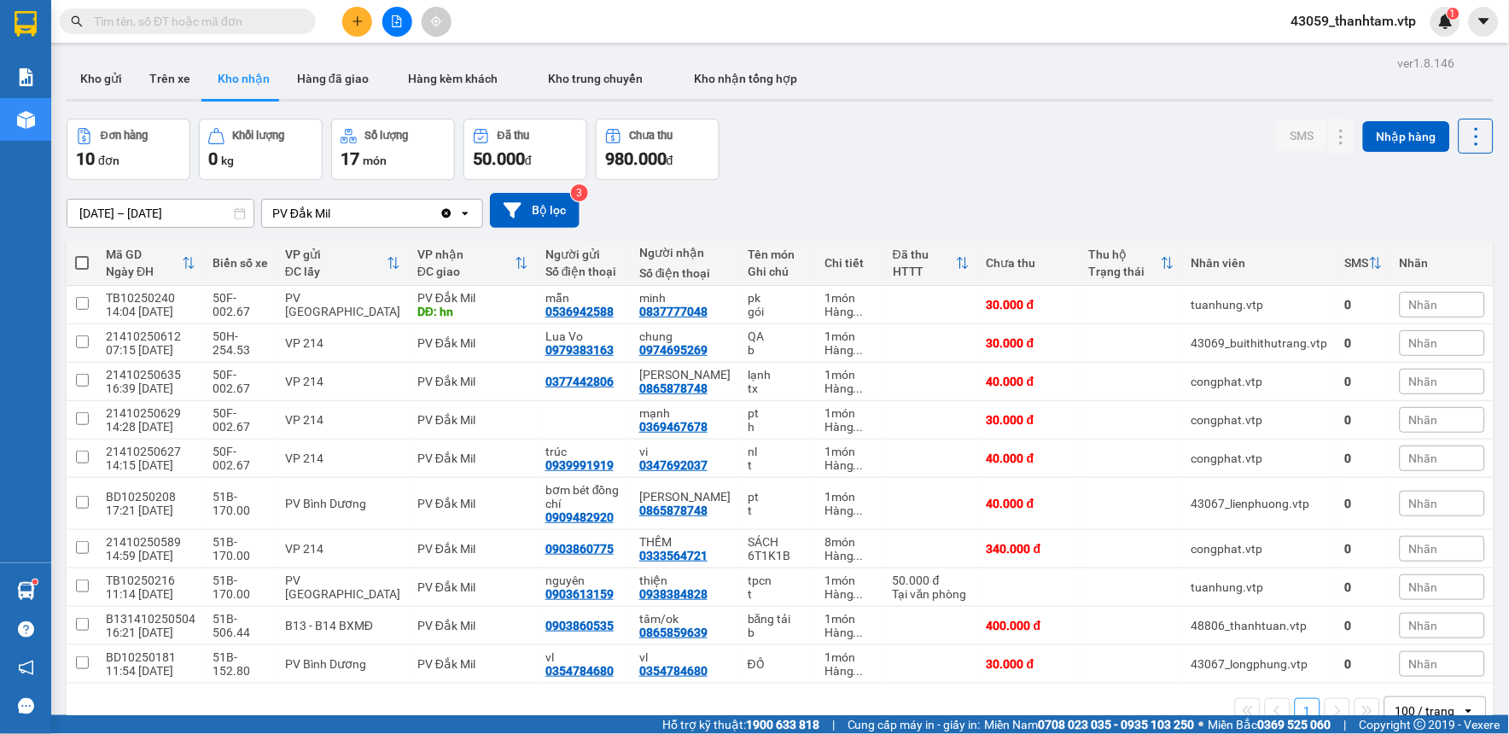
click at [838, 163] on div "Đơn hàng 10 đơn Khối lượng 0 kg Số lượng 17 món Đã thu 50.000 đ Chưa thu 980.00…" at bounding box center [780, 149] width 1427 height 61
click at [1302, 555] on button at bounding box center [1308, 549] width 24 height 30
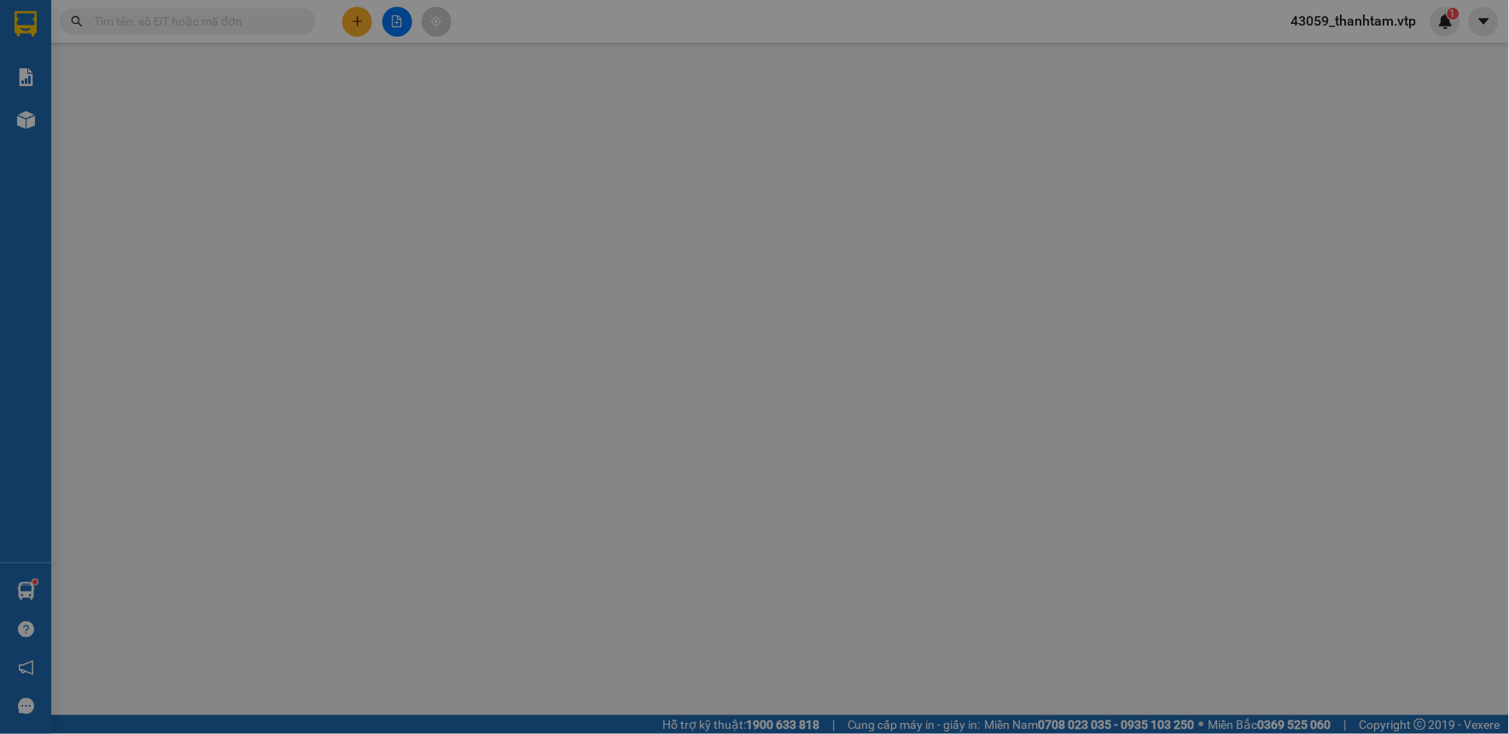
type input "0903860775"
type input "0333564721"
type input "THỀM"
type input "0"
type input "340.000"
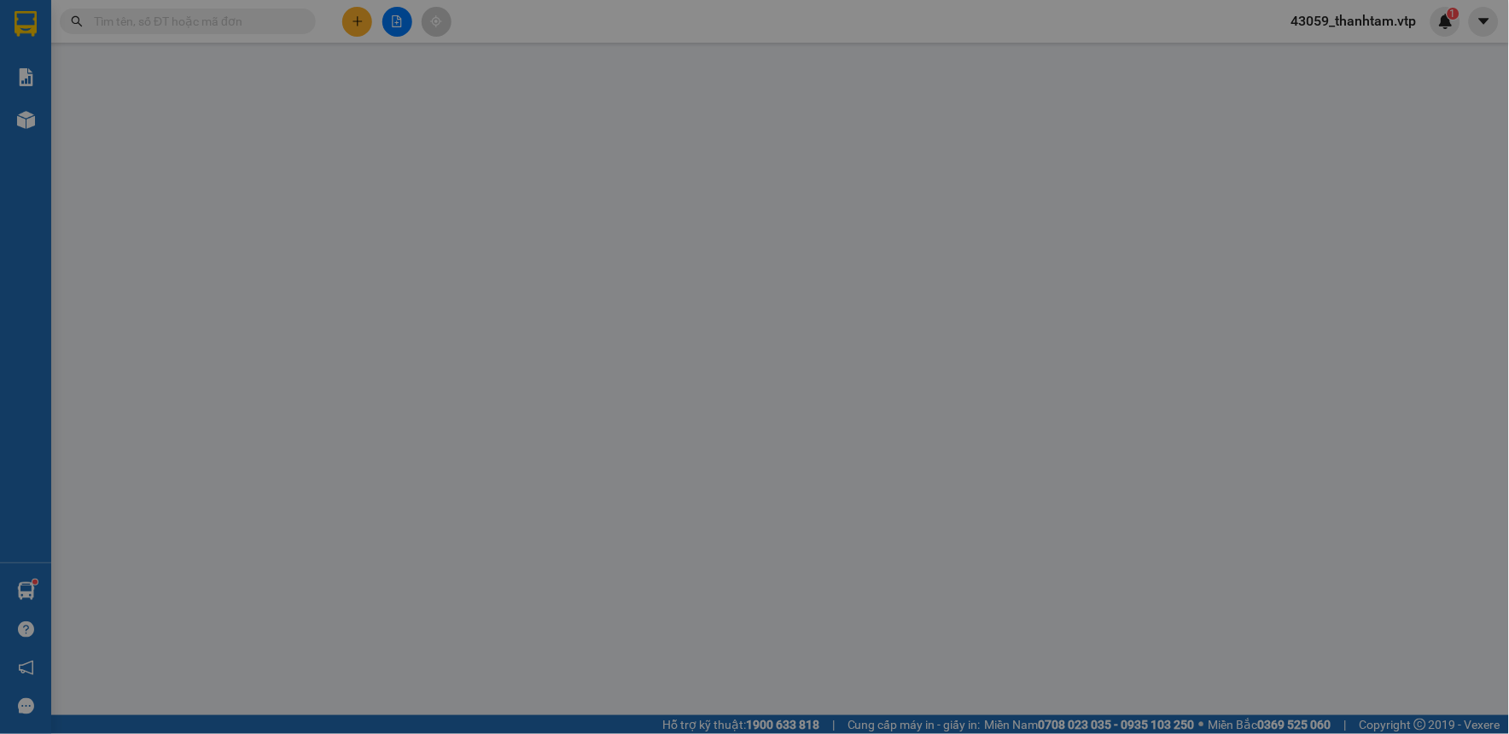
type input "340.000"
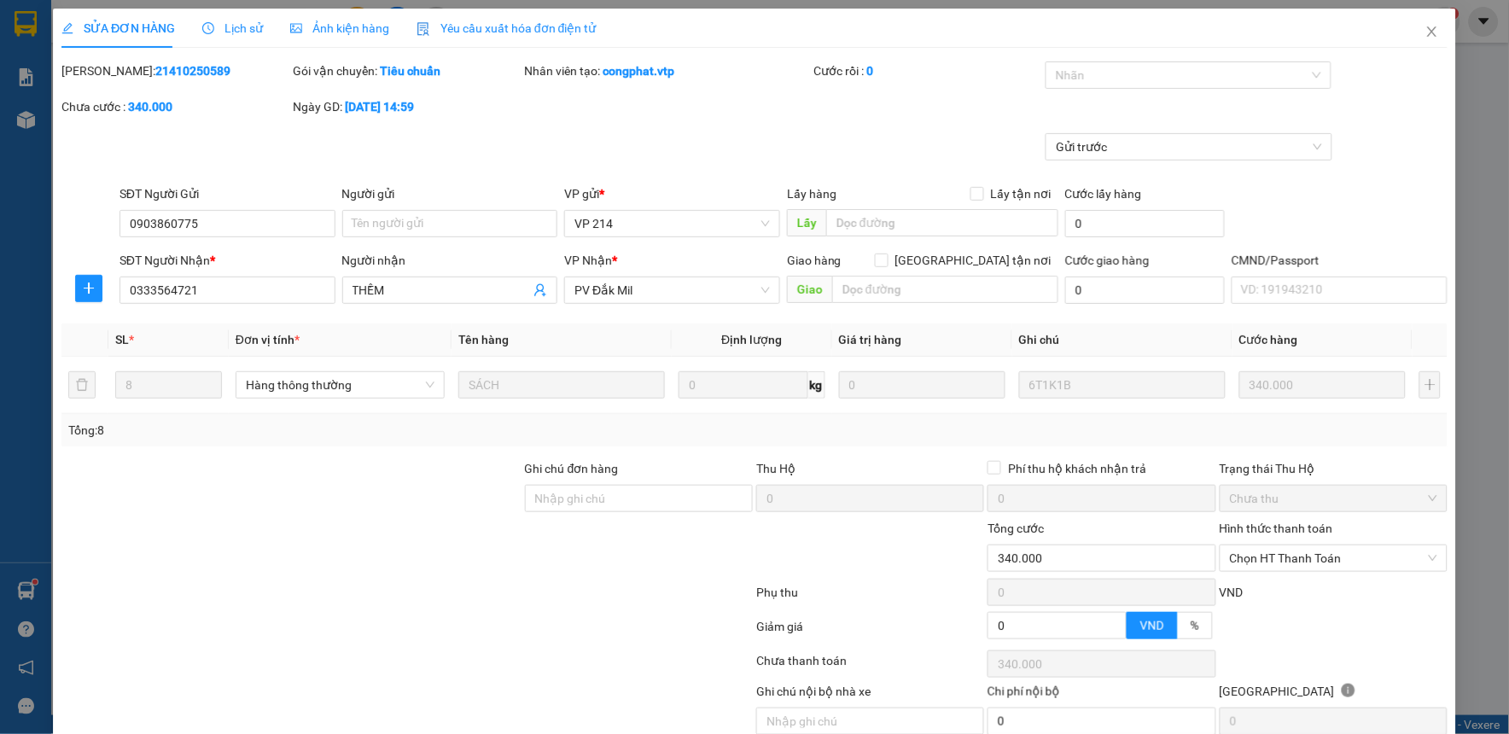
type input "17.000"
click at [1301, 555] on span "Chọn HT Thanh Toán" at bounding box center [1333, 559] width 207 height 26
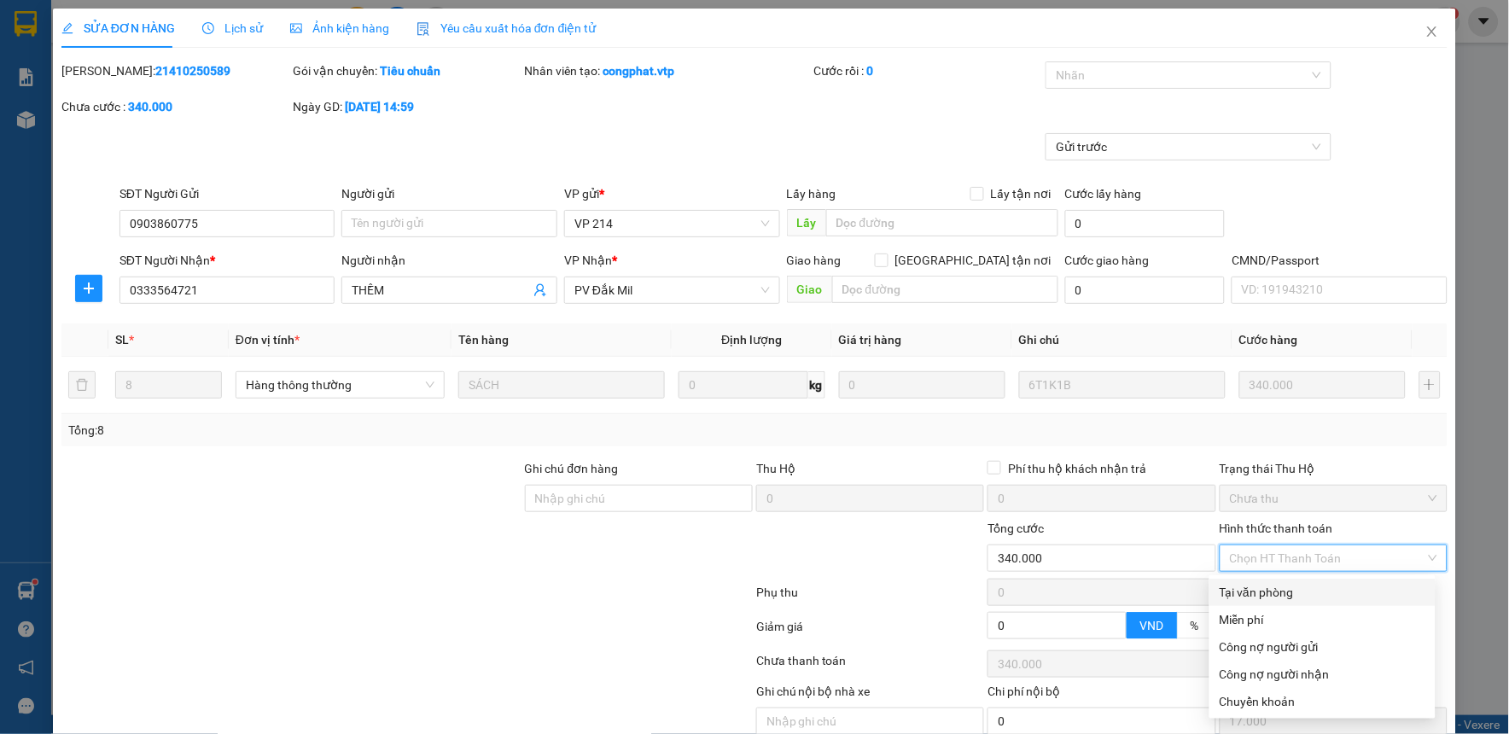
click at [1307, 593] on div "Tại văn phòng" at bounding box center [1323, 592] width 206 height 19
type input "0"
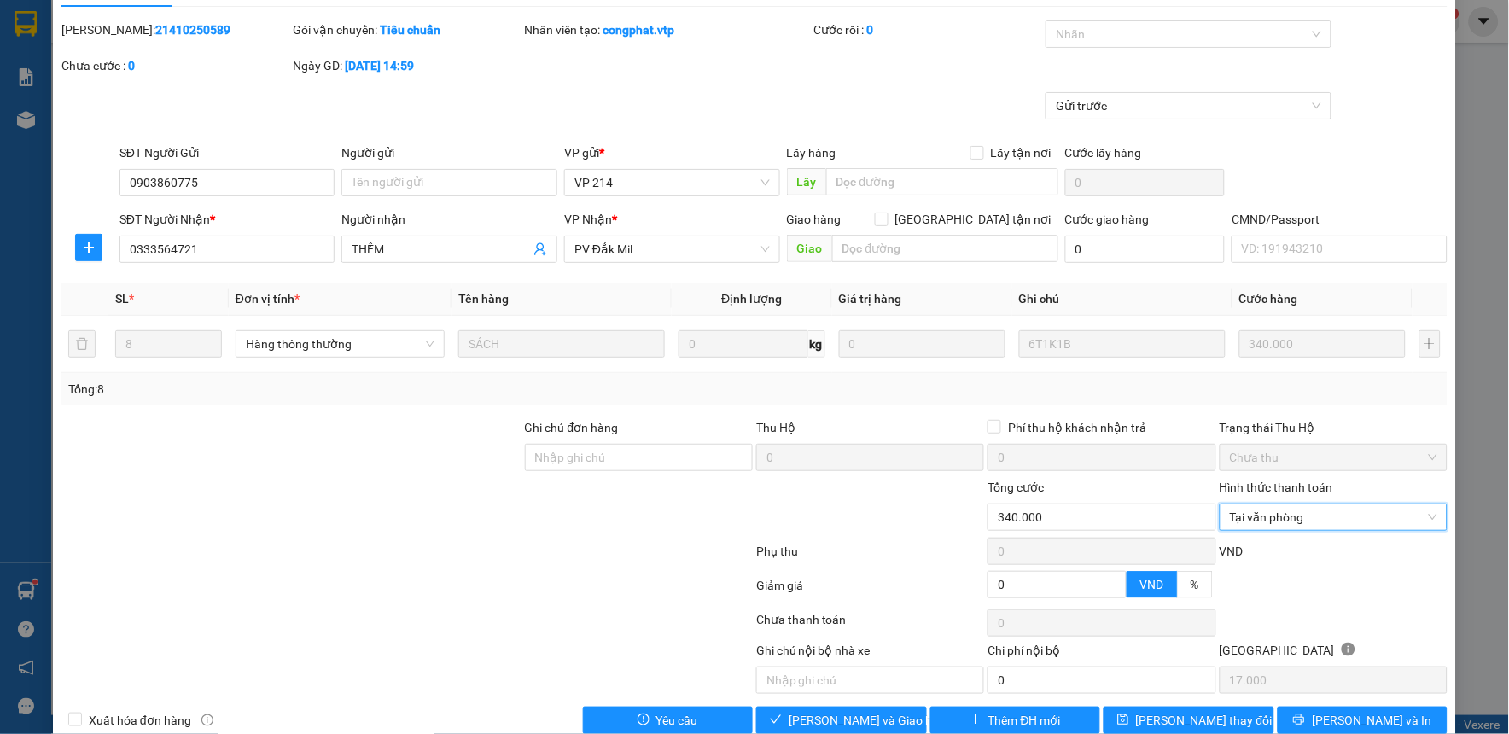
scroll to position [74, 0]
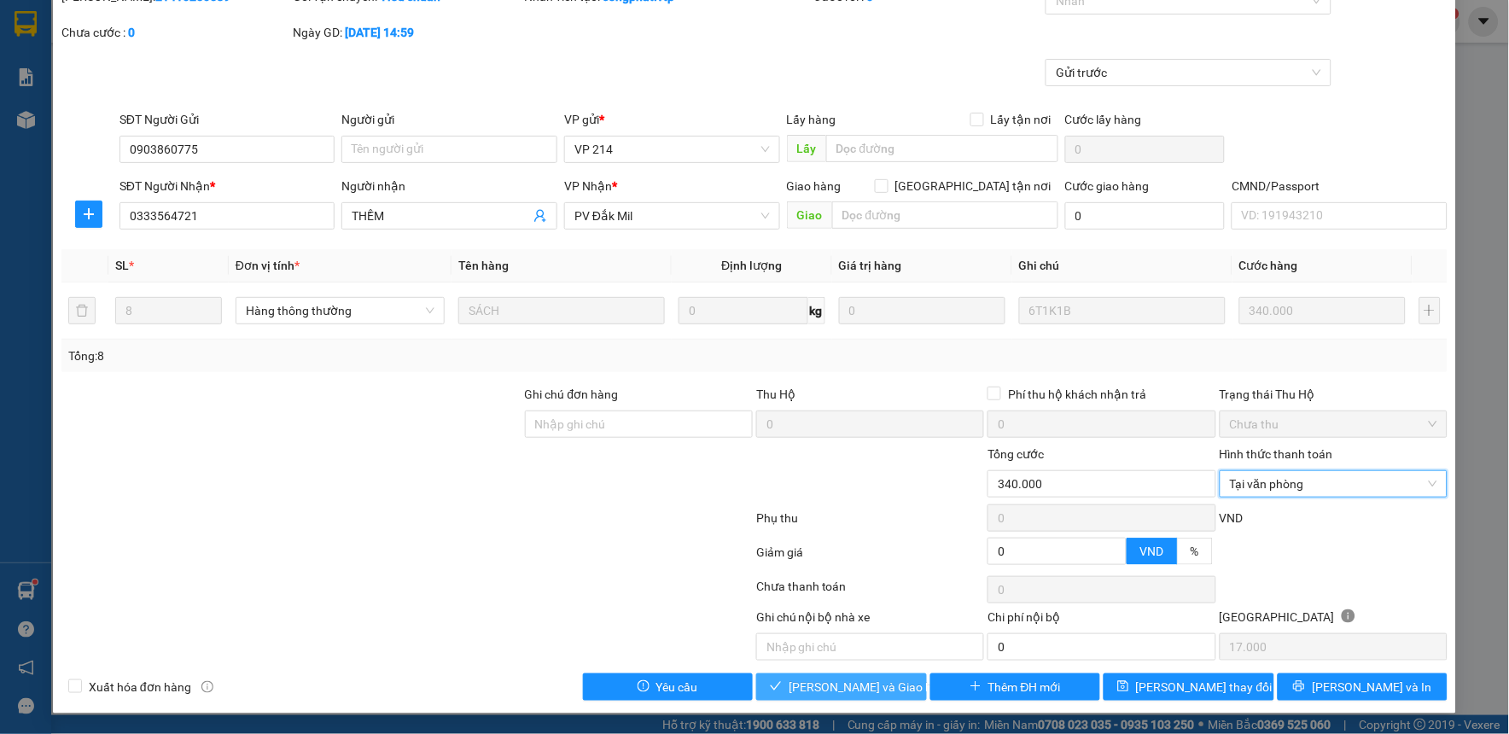
click at [797, 687] on span "[PERSON_NAME] và Giao hàng" at bounding box center [871, 687] width 164 height 19
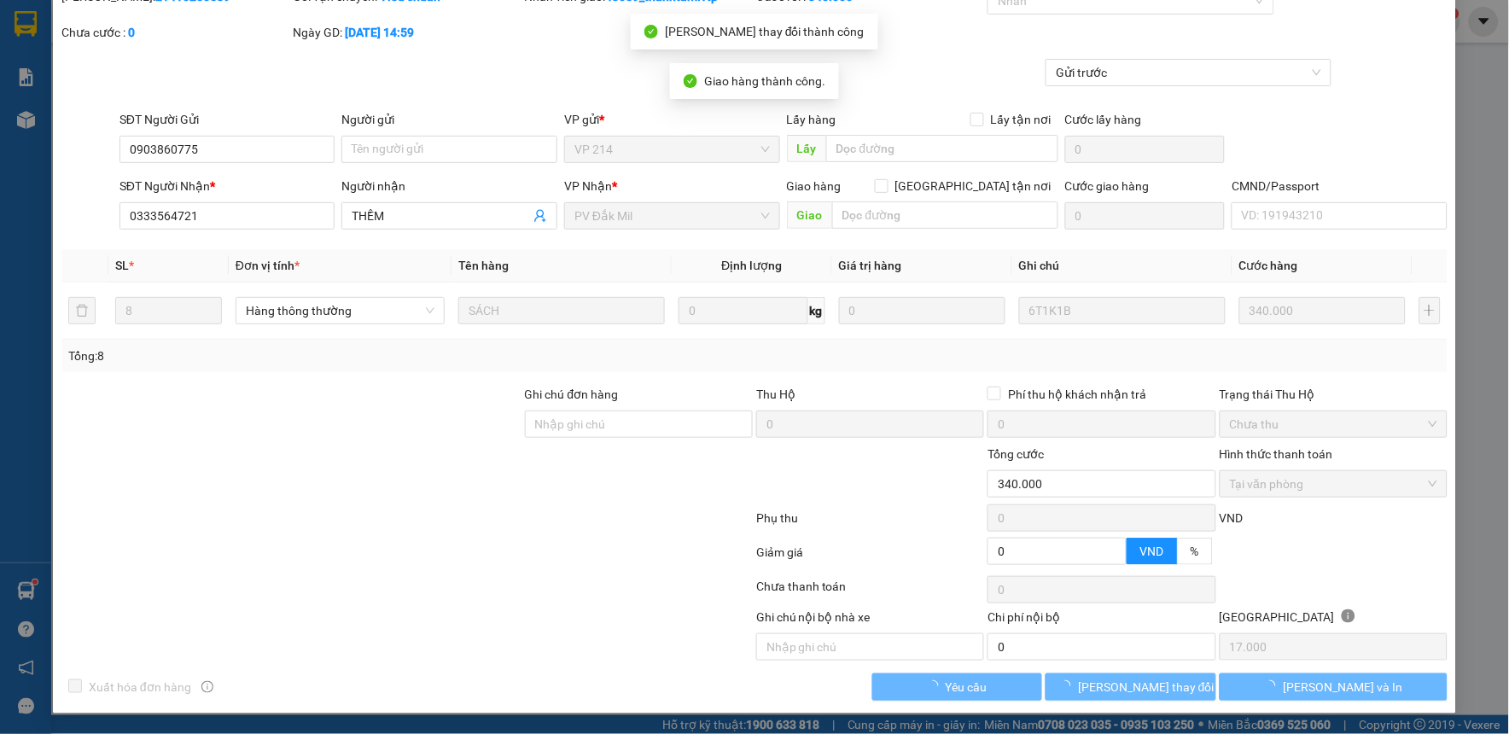
scroll to position [0, 0]
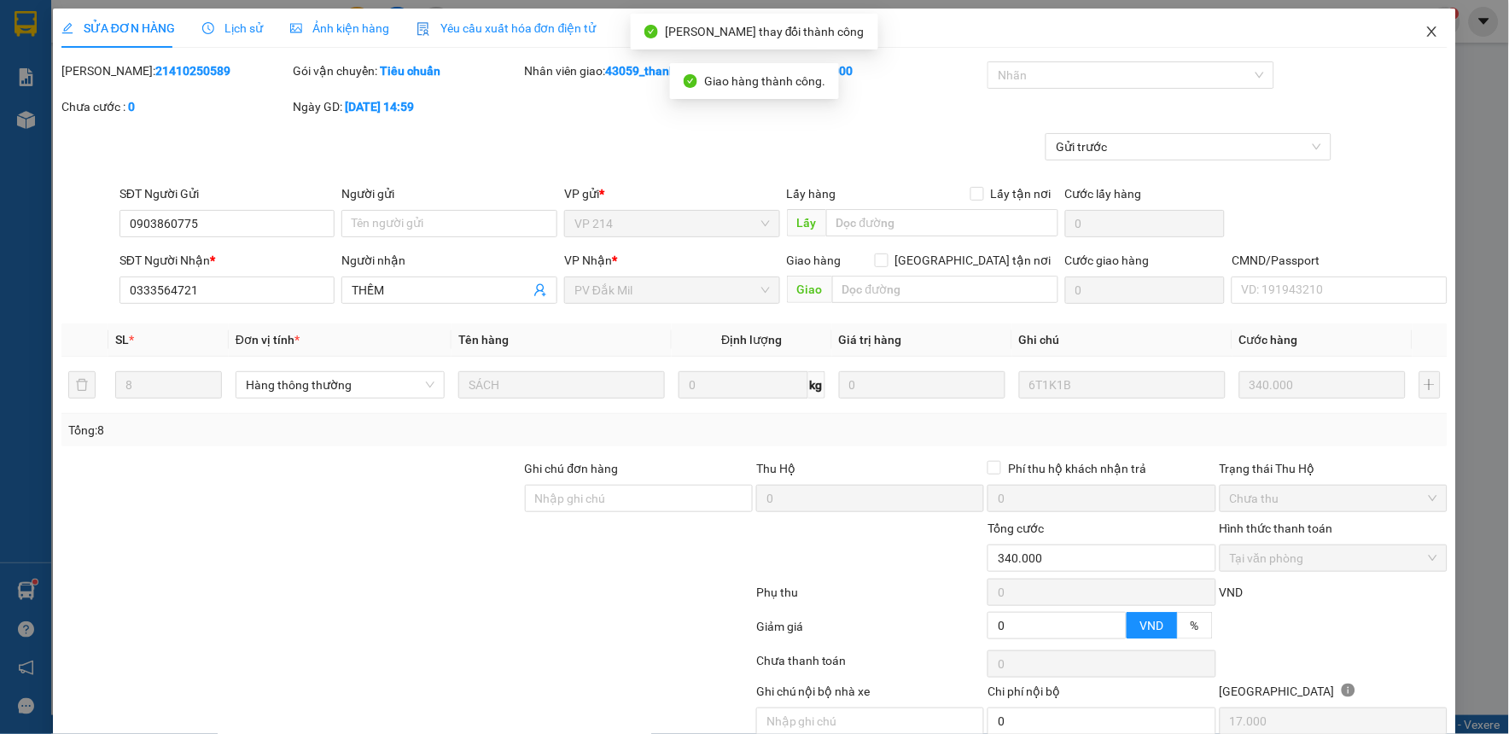
click at [1426, 35] on icon "close" at bounding box center [1433, 32] width 14 height 14
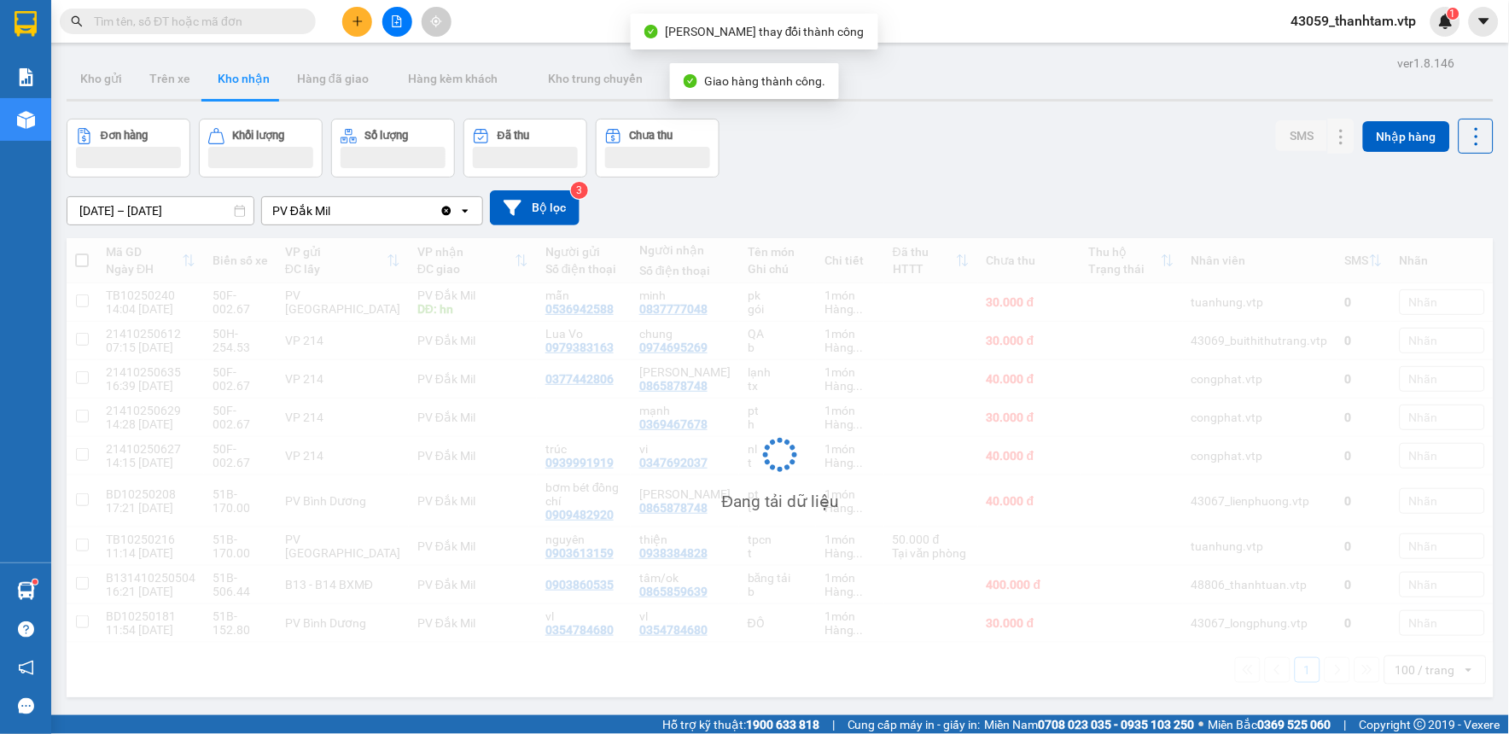
click at [1173, 197] on div "[DATE] – [DATE] Press the down arrow key to interact with the calendar and sele…" at bounding box center [780, 207] width 1427 height 35
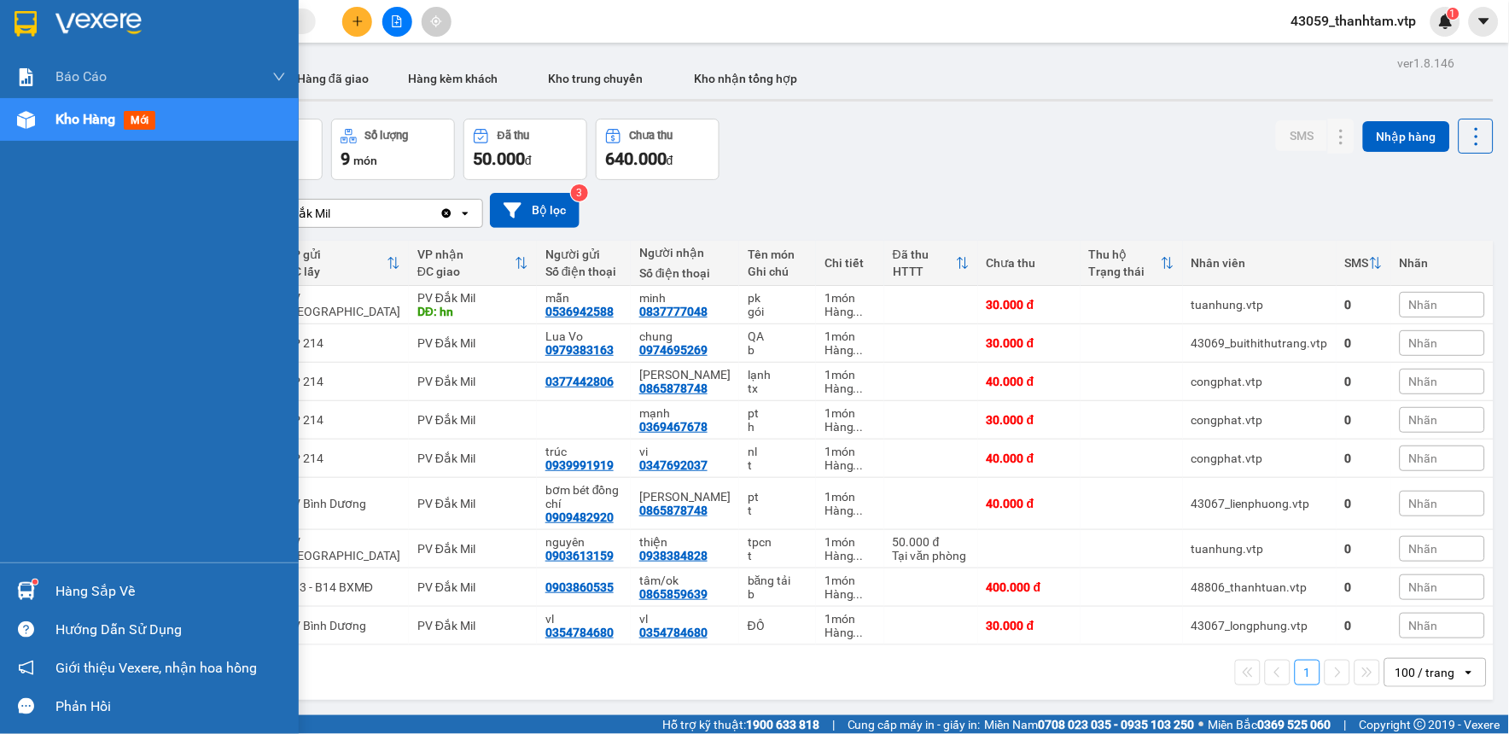
click at [22, 27] on img at bounding box center [26, 24] width 22 height 26
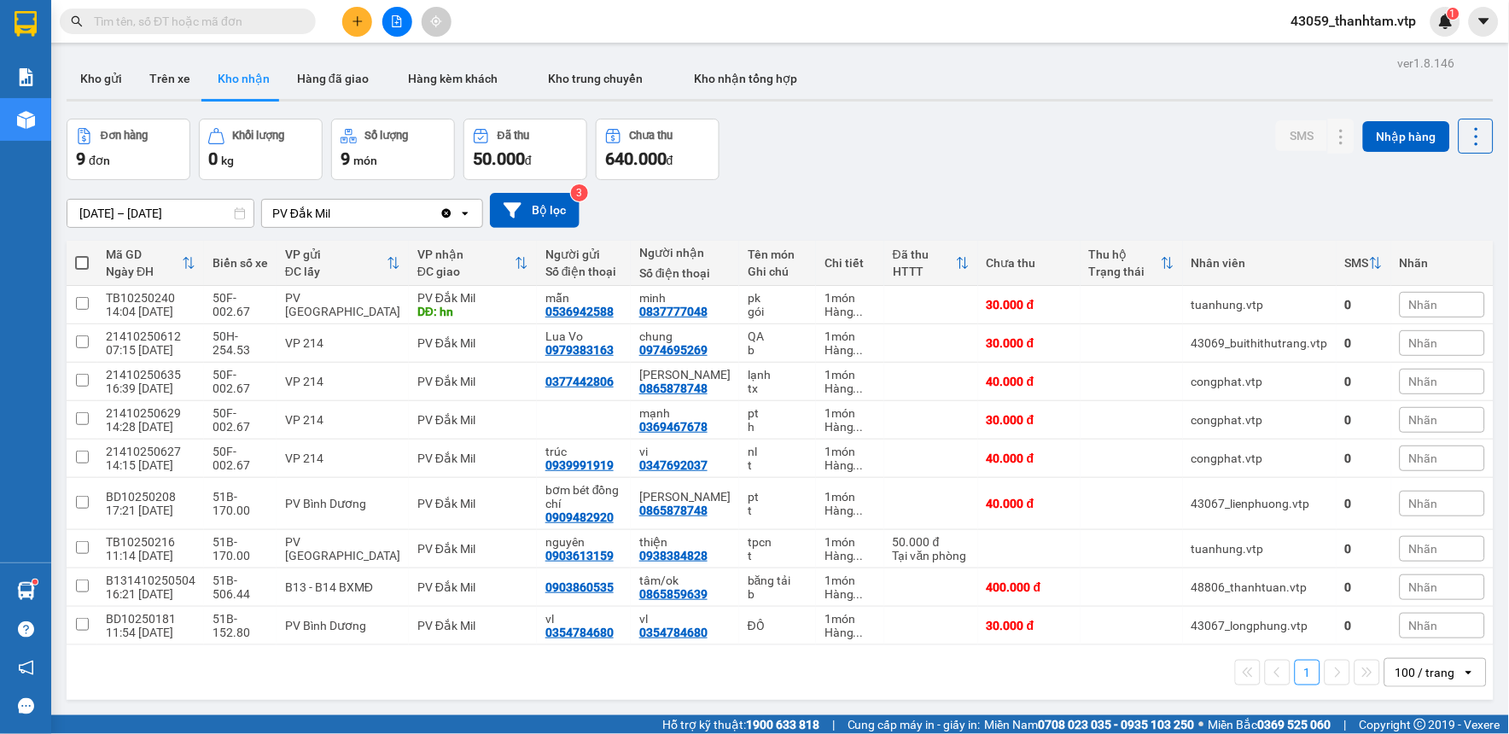
click at [906, 207] on div "[DATE] – [DATE] Press the down arrow key to interact with the calendar and sele…" at bounding box center [780, 210] width 1427 height 35
click at [320, 82] on button "Hàng đã giao" at bounding box center [332, 78] width 99 height 41
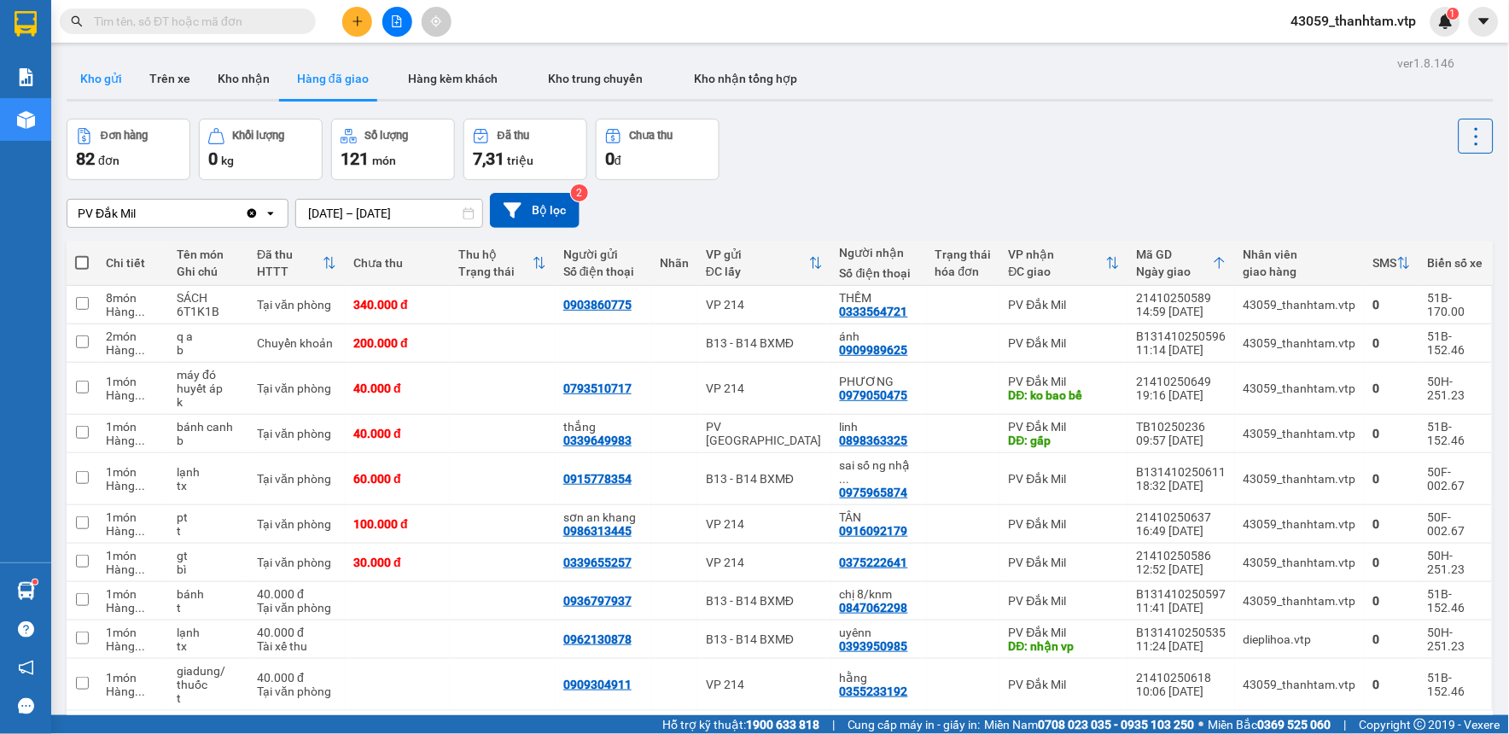
click at [113, 81] on button "Kho gửi" at bounding box center [101, 78] width 69 height 41
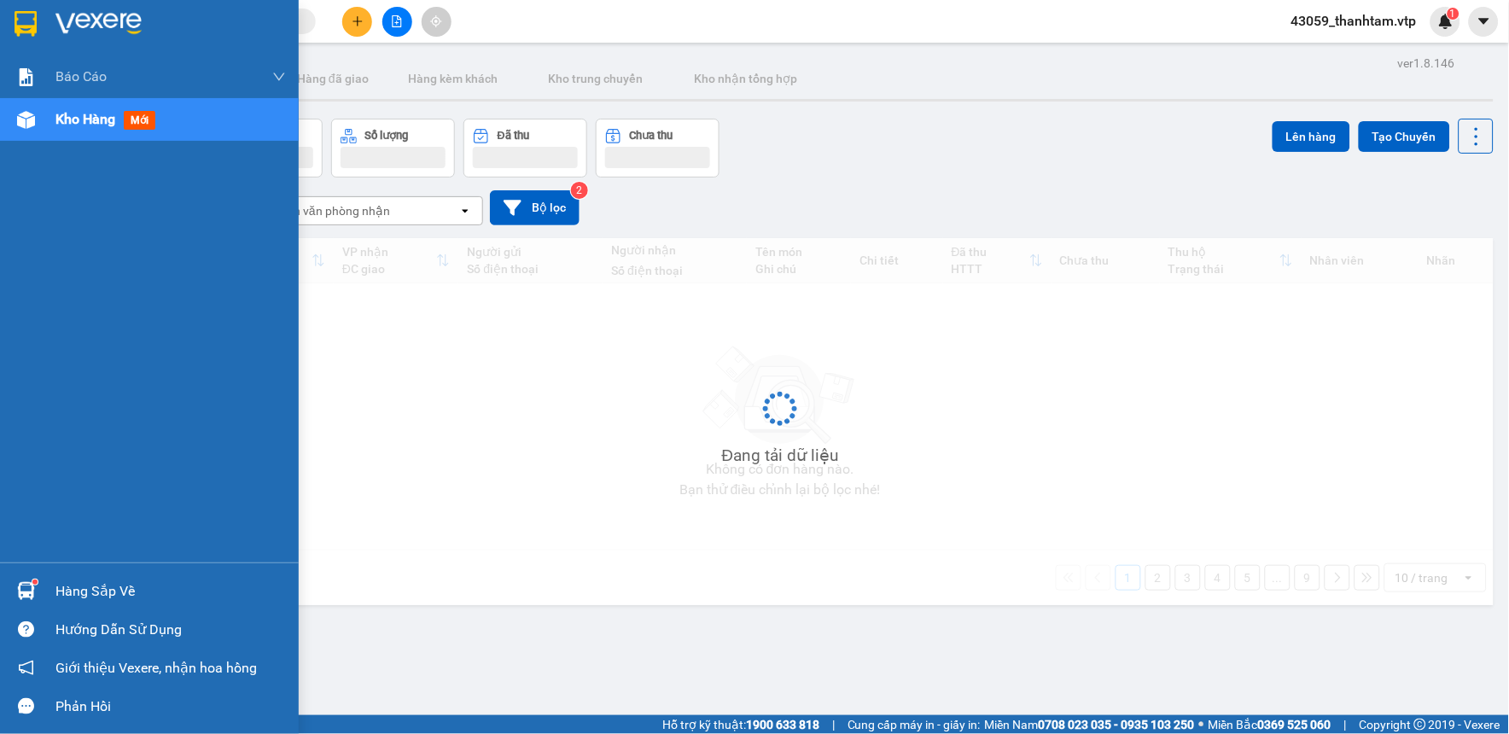
click at [27, 15] on img at bounding box center [26, 24] width 22 height 26
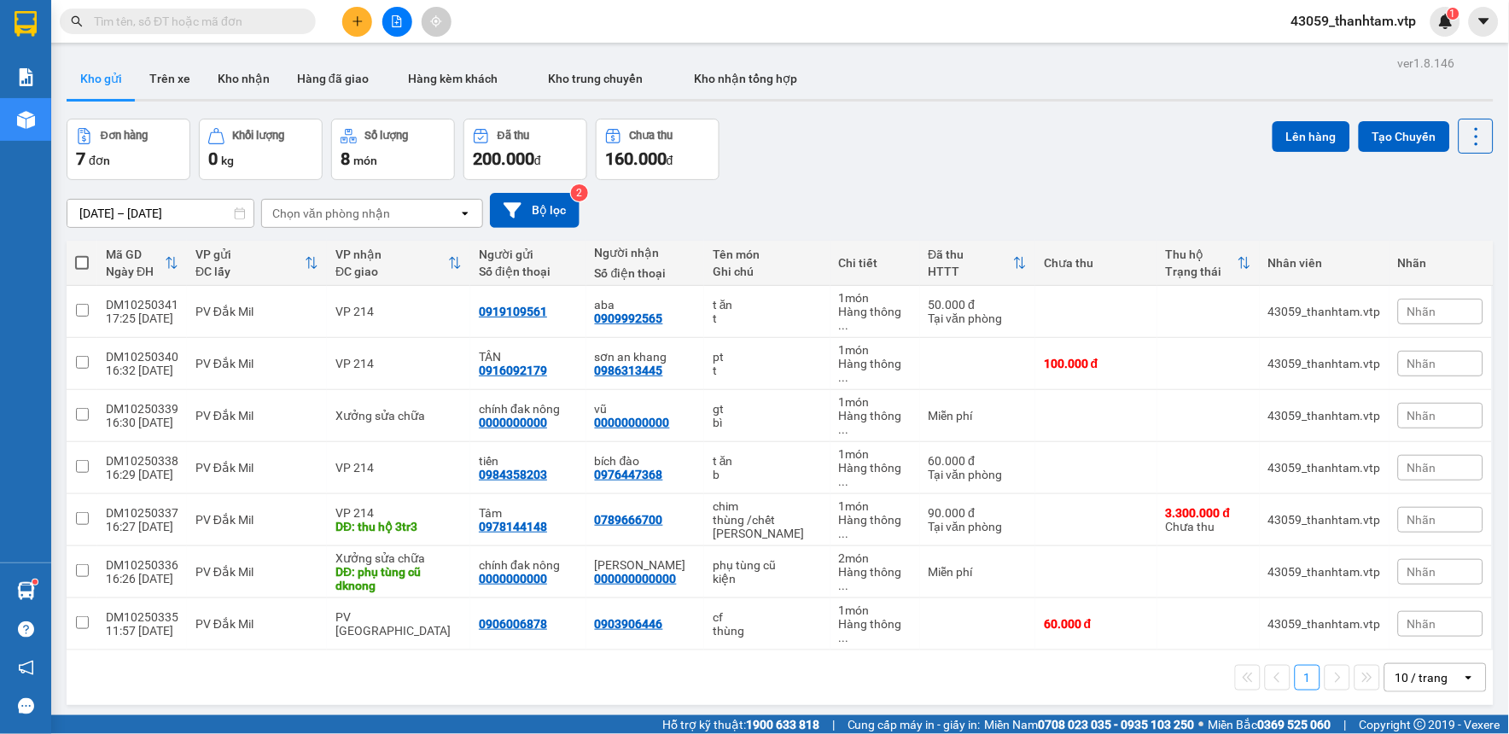
click at [946, 194] on div "[DATE] – [DATE] Press the down arrow key to interact with the calendar and sele…" at bounding box center [780, 210] width 1427 height 35
click at [842, 651] on div "1 10 / trang open" at bounding box center [780, 678] width 1427 height 55
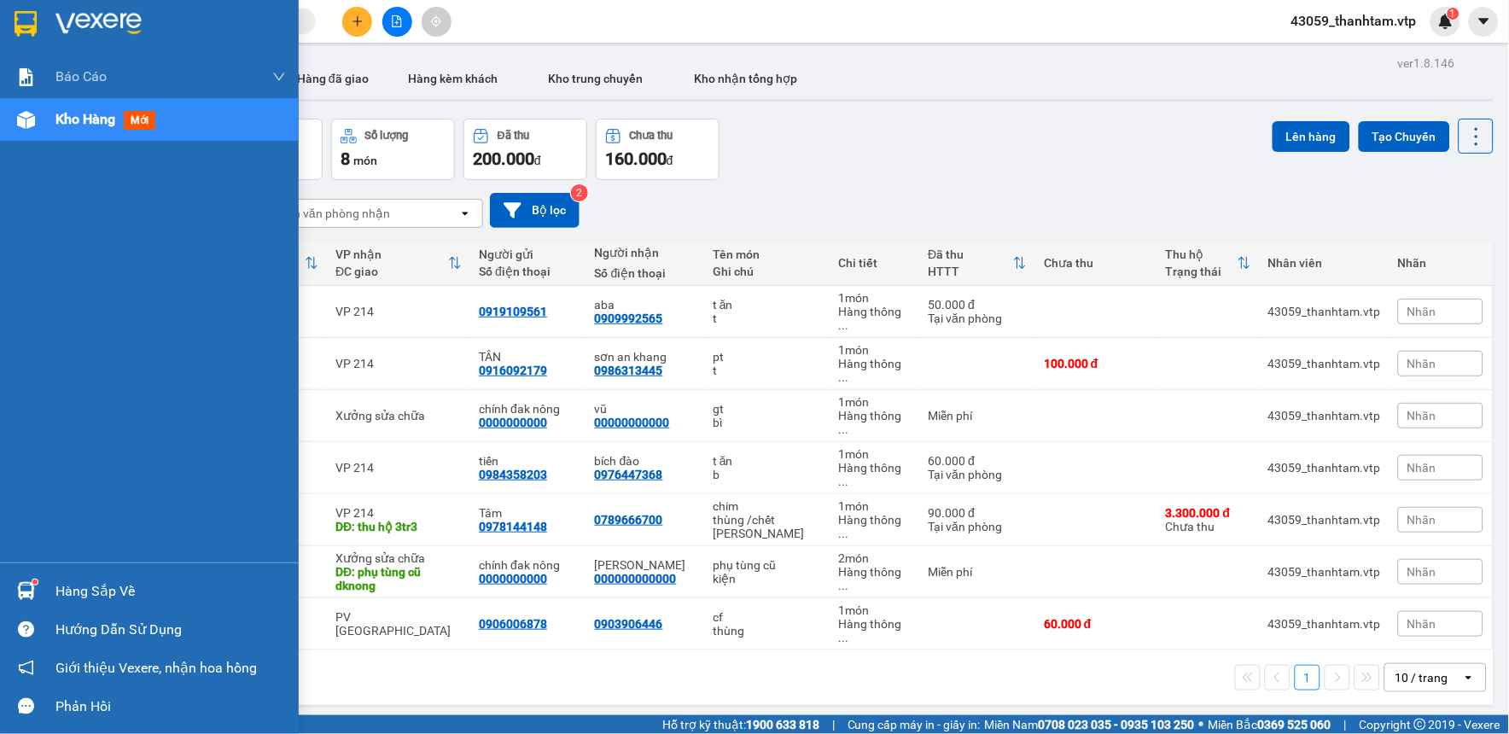
click at [30, 18] on img at bounding box center [26, 24] width 22 height 26
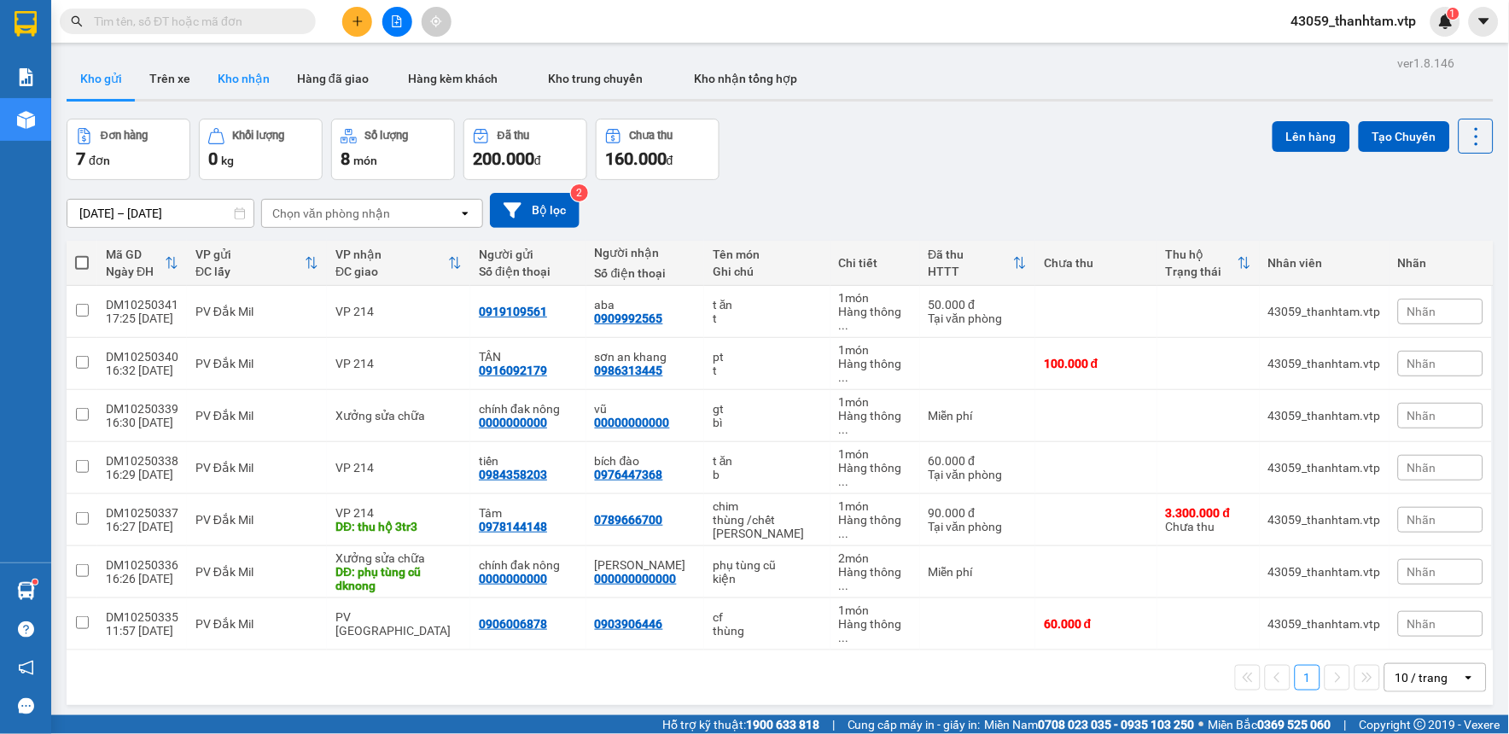
click at [240, 84] on button "Kho nhận" at bounding box center [243, 78] width 79 height 41
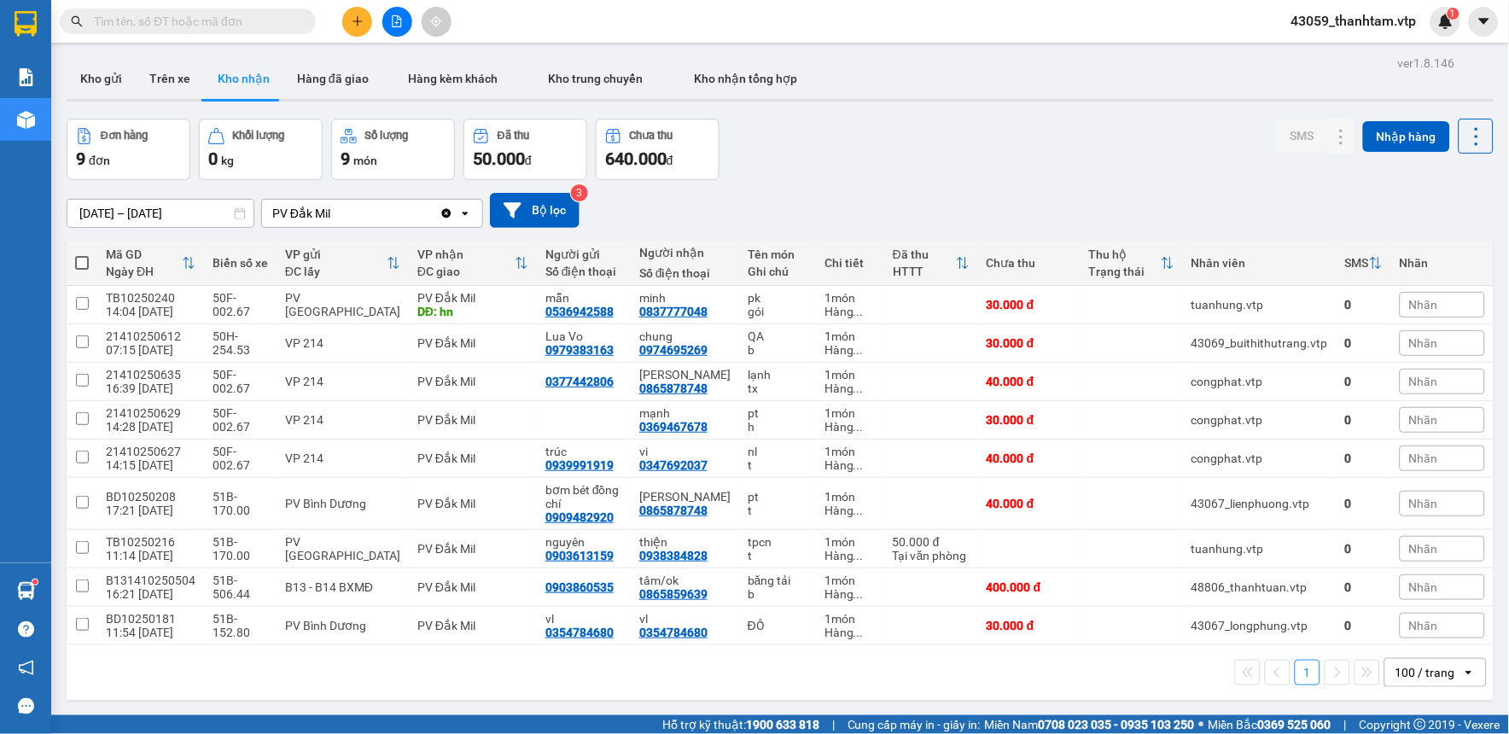
click at [898, 219] on div "[DATE] – [DATE] Press the down arrow key to interact with the calendar and sele…" at bounding box center [780, 210] width 1427 height 35
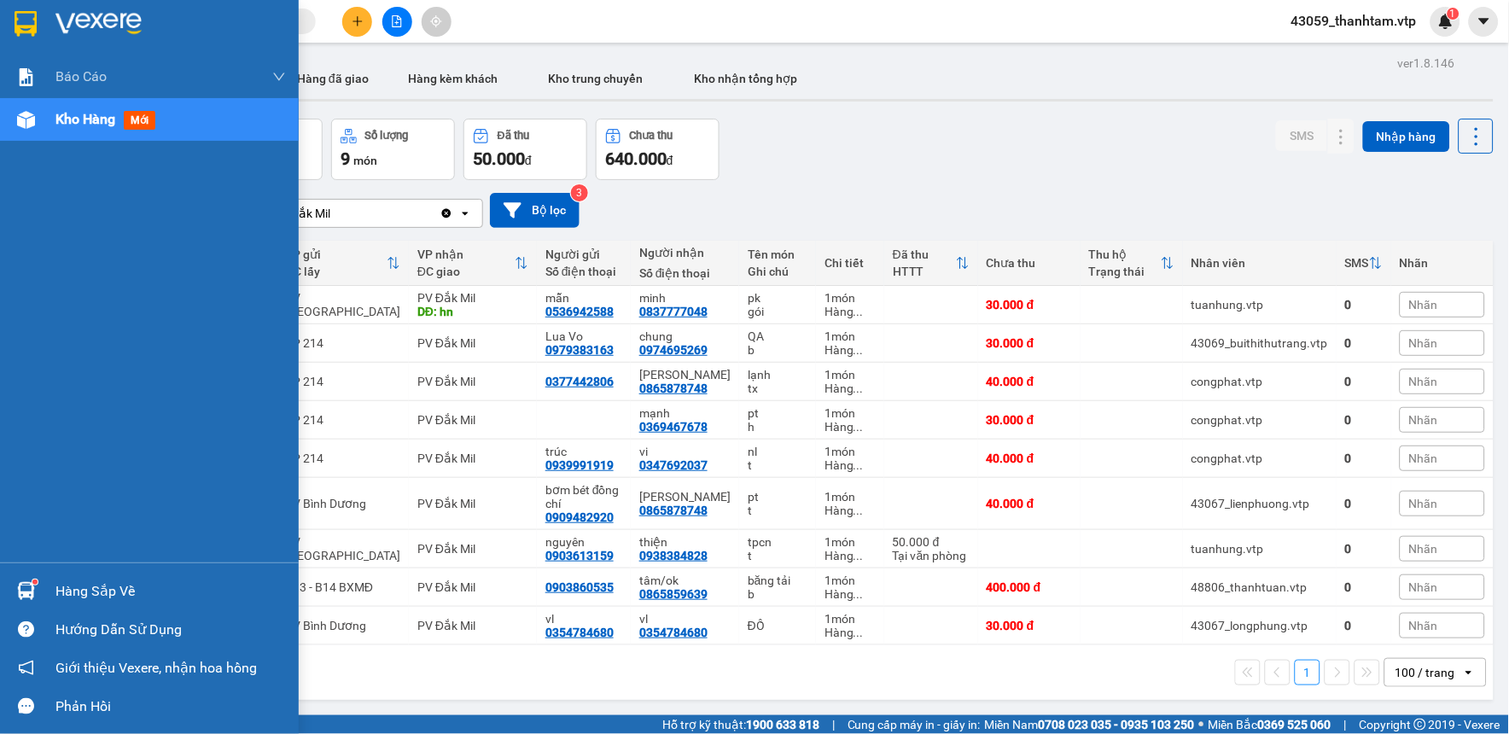
click at [22, 13] on img at bounding box center [26, 24] width 22 height 26
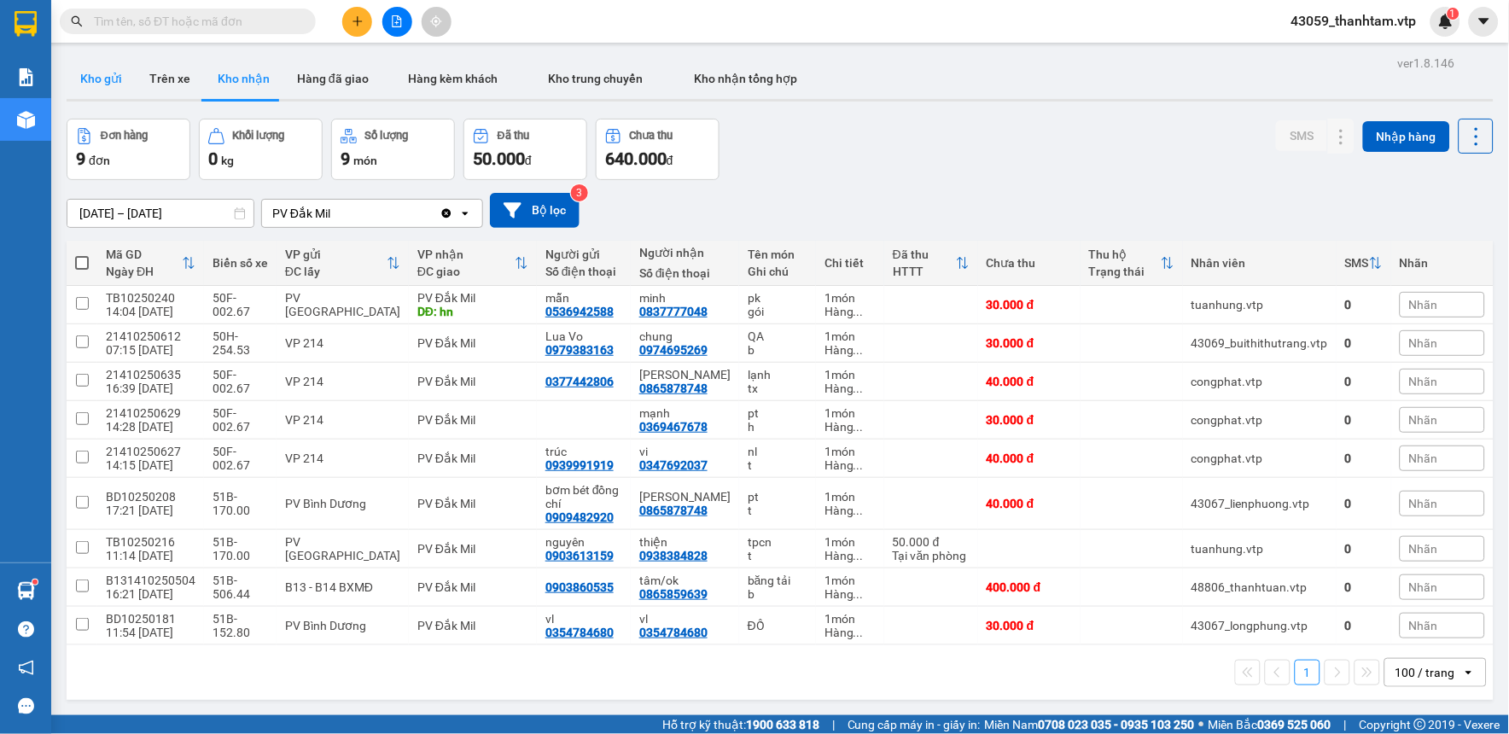
click at [96, 73] on button "Kho gửi" at bounding box center [101, 78] width 69 height 41
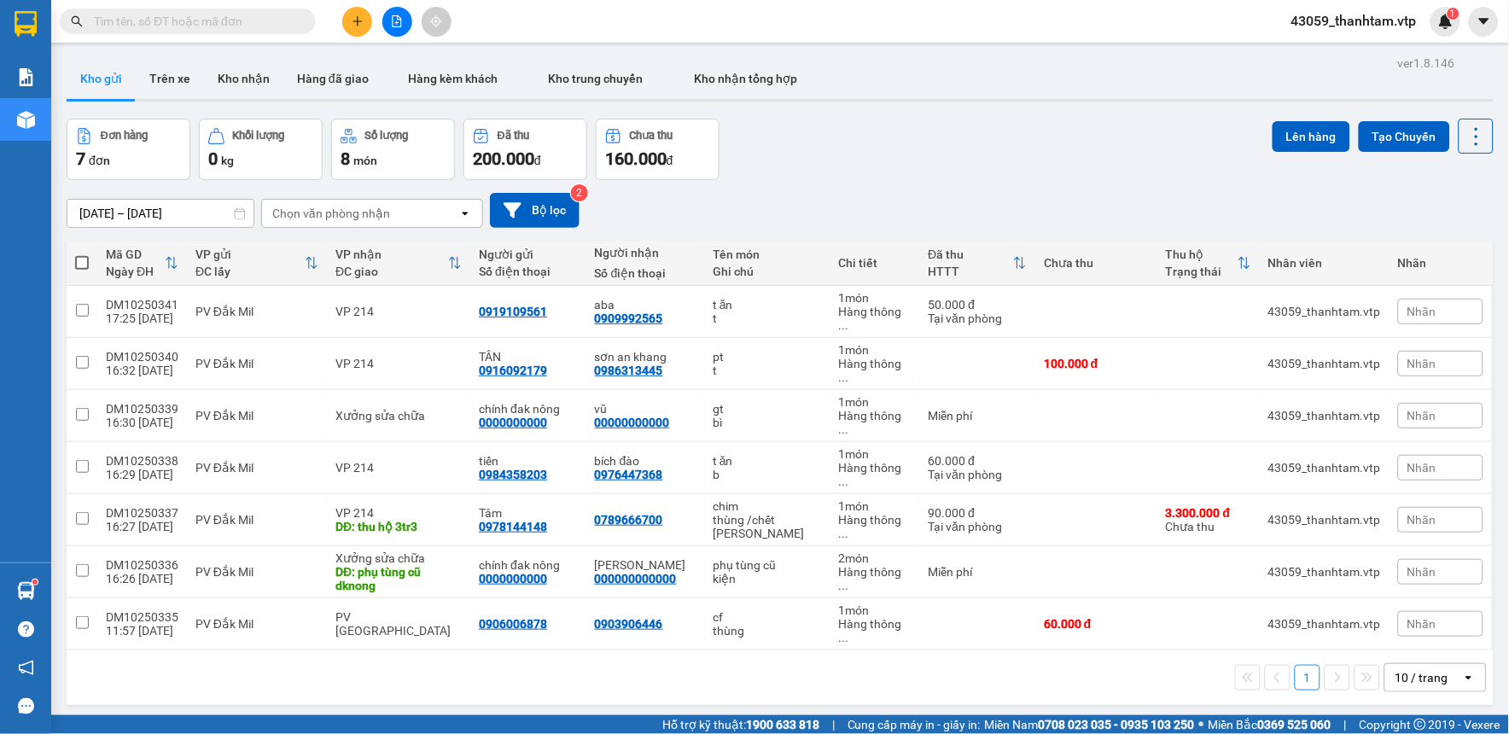
click at [1019, 173] on div "Đơn hàng 7 đơn Khối lượng 0 kg Số lượng 8 món Đã thu 200.000 đ Chưa thu 160.000…" at bounding box center [780, 149] width 1427 height 61
click at [359, 26] on icon "plus" at bounding box center [358, 21] width 12 height 12
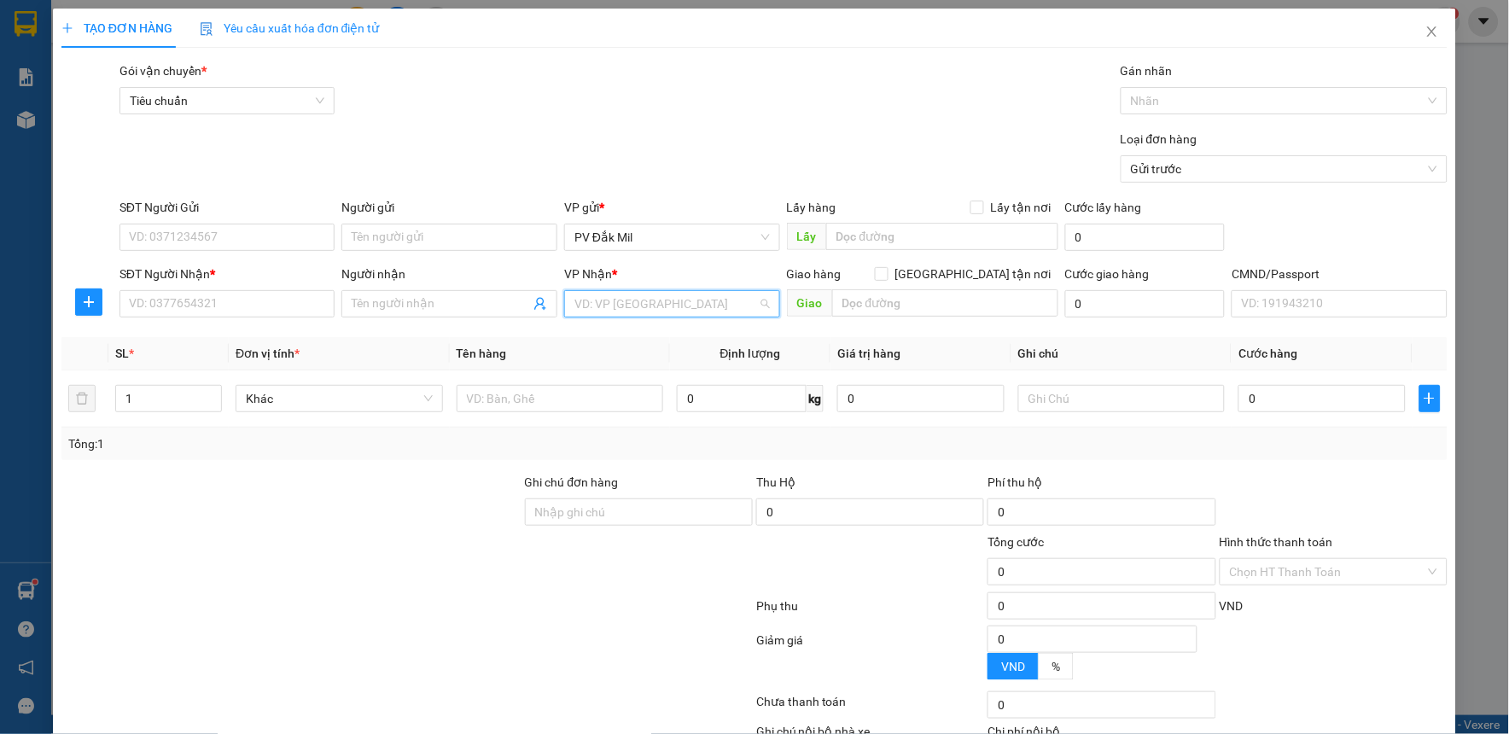
click at [650, 311] on input "search" at bounding box center [667, 304] width 184 height 26
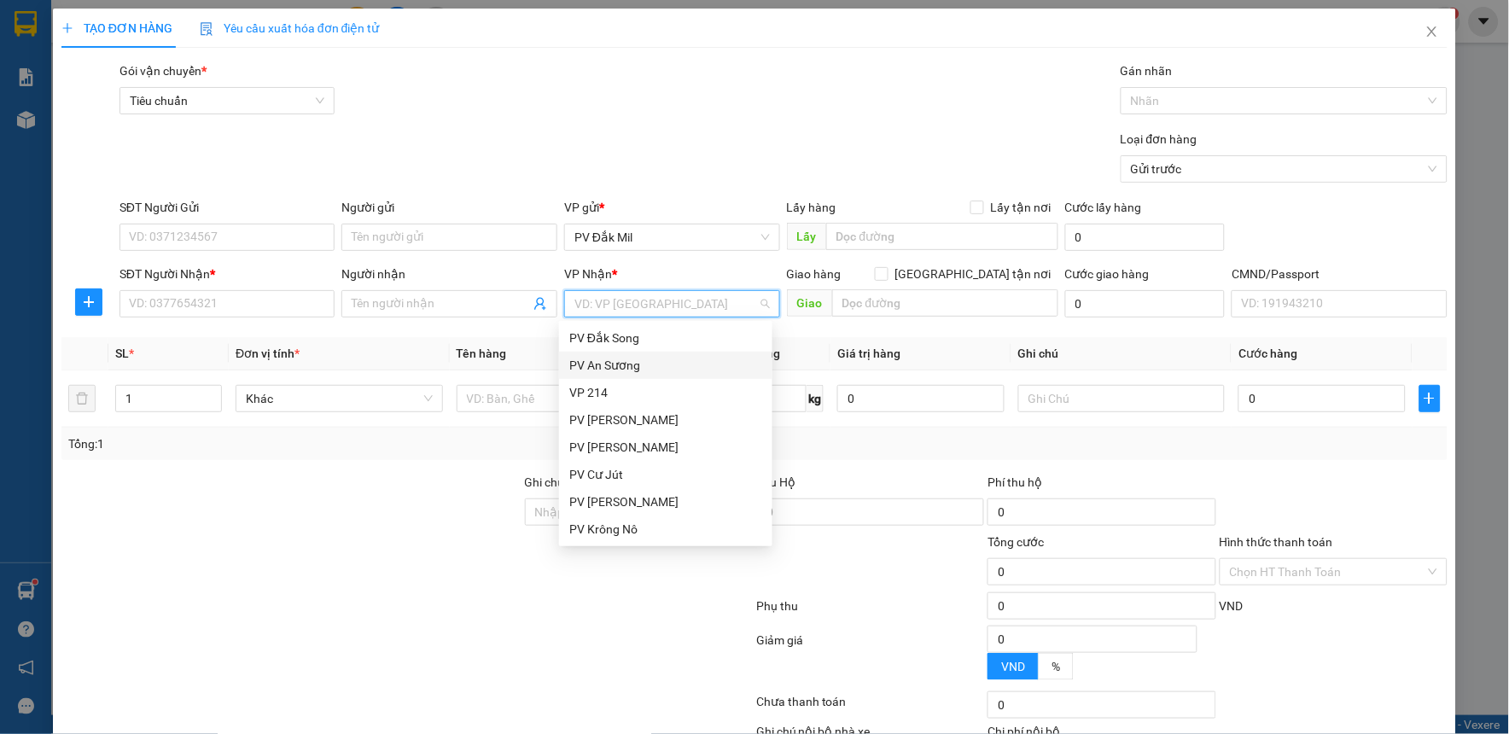
click at [641, 372] on div "PV An Sương" at bounding box center [665, 365] width 193 height 19
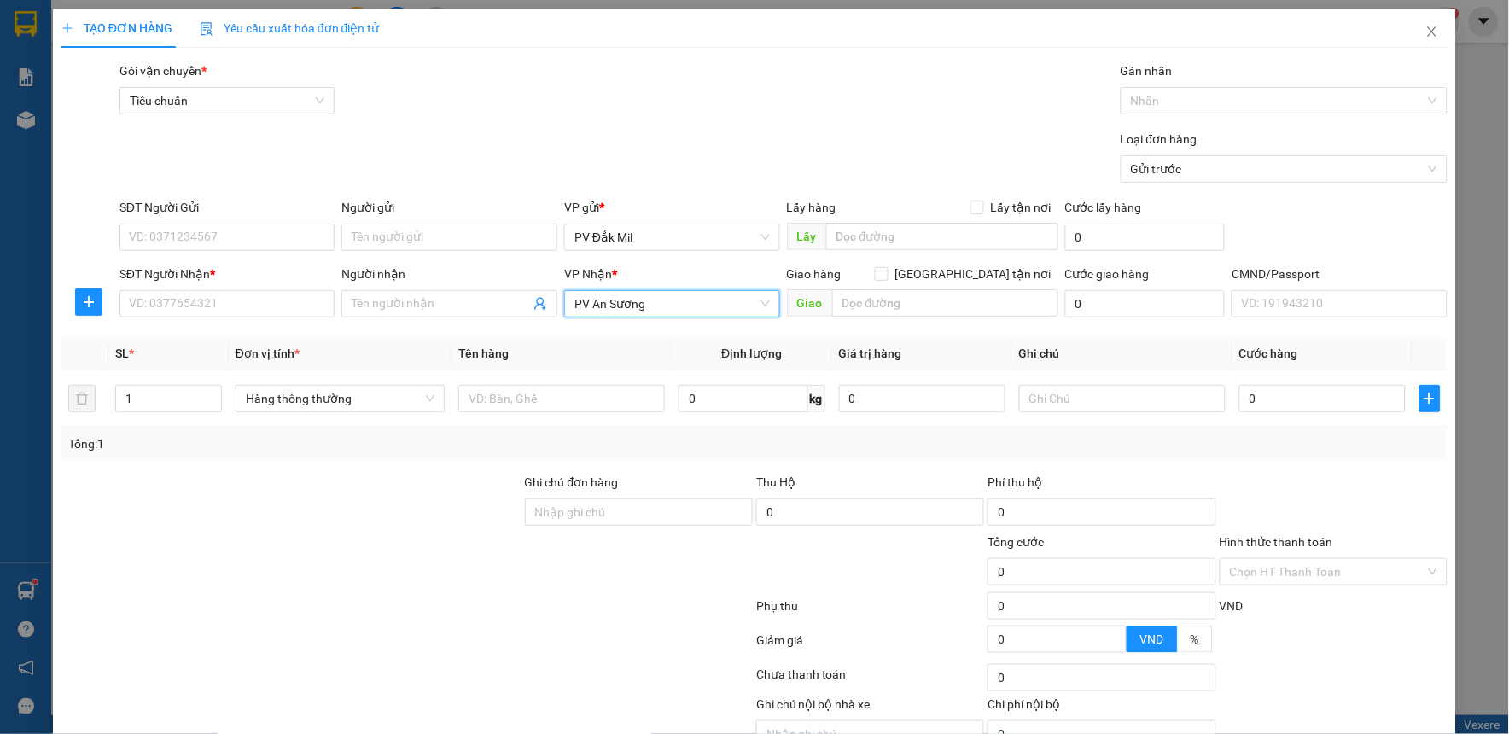
click at [652, 295] on span "PV An Sương" at bounding box center [673, 304] width 196 height 26
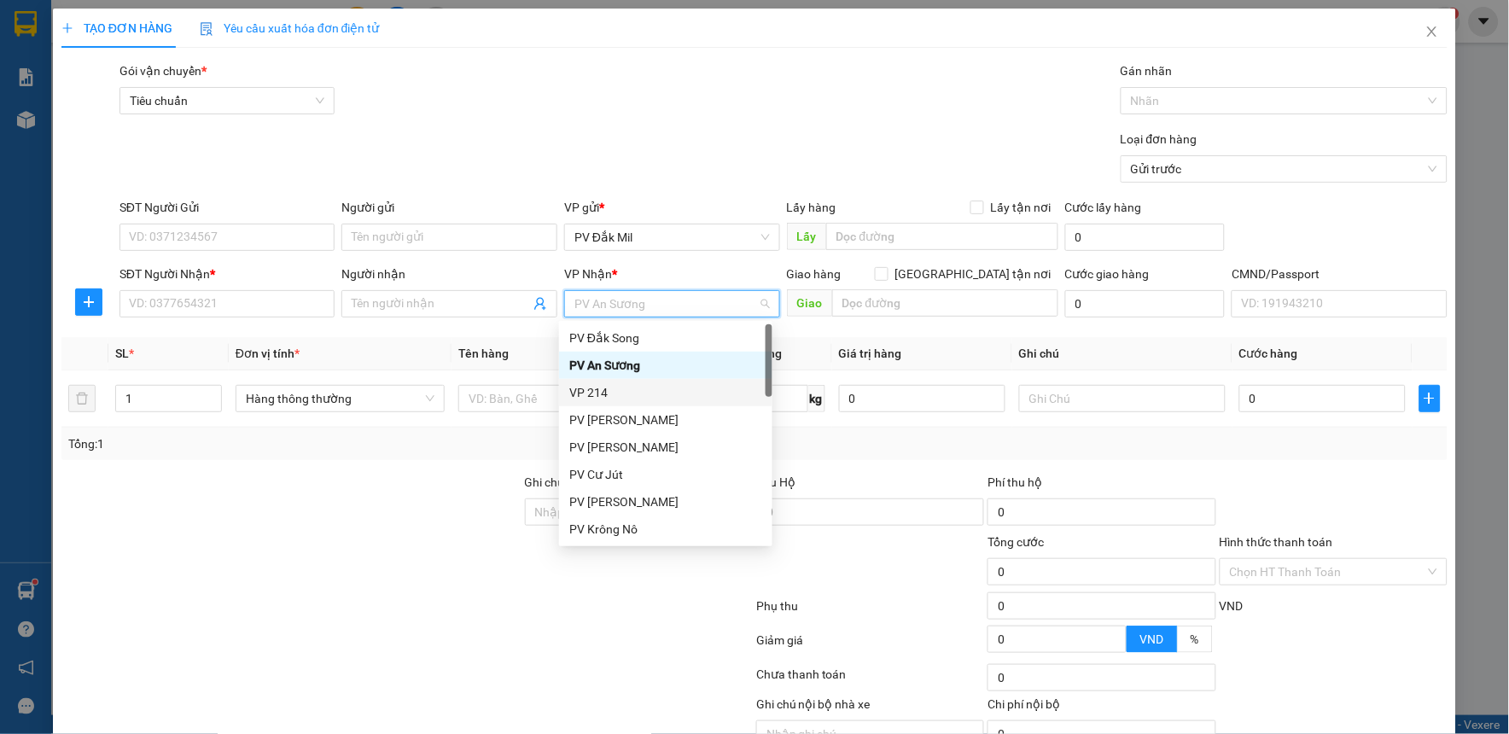
click at [645, 390] on div "VP 214" at bounding box center [665, 392] width 193 height 19
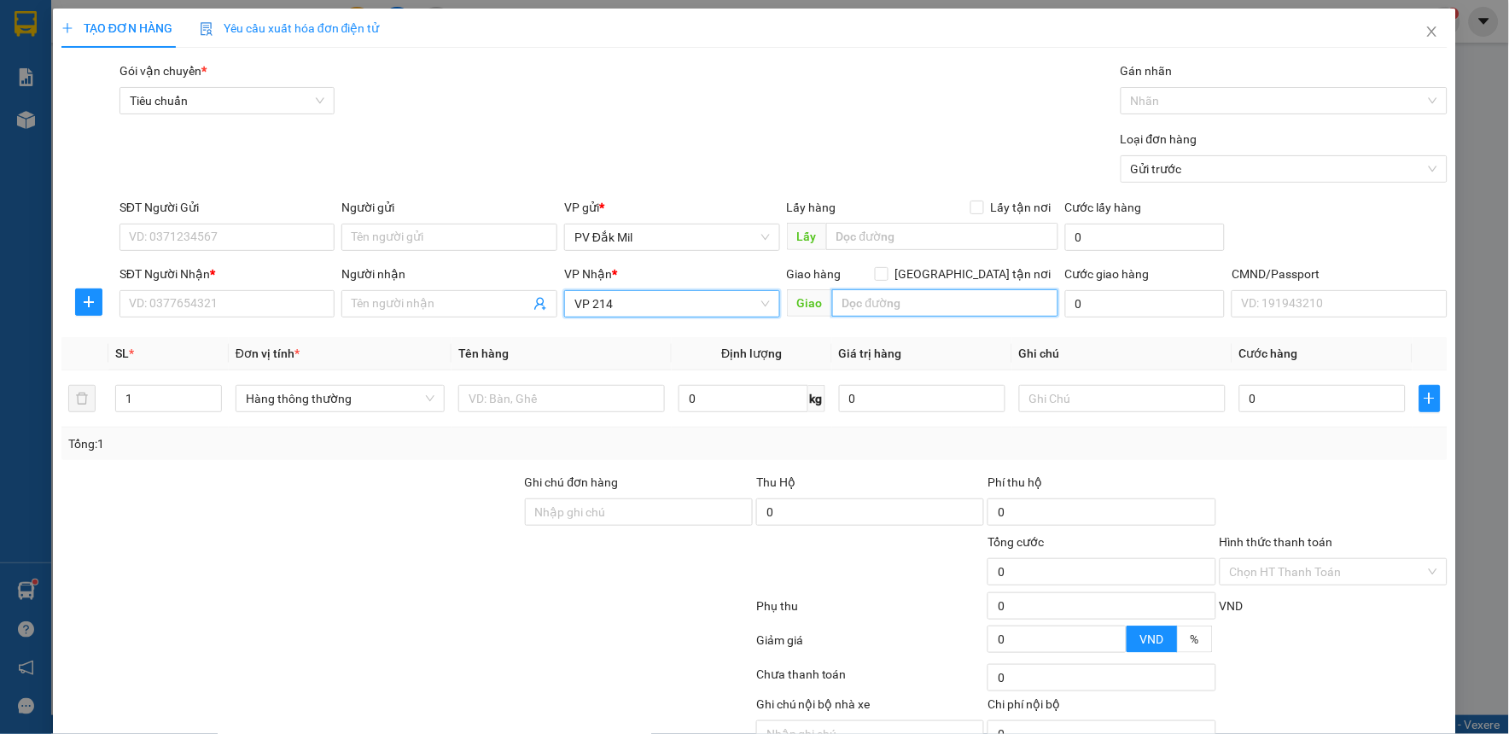
click at [900, 307] on input "text" at bounding box center [945, 302] width 226 height 27
click at [972, 274] on span "[GEOGRAPHIC_DATA] tận nơi" at bounding box center [974, 274] width 170 height 19
click at [887, 274] on input "[GEOGRAPHIC_DATA] tận nơi" at bounding box center [881, 273] width 12 height 12
checkbox input "true"
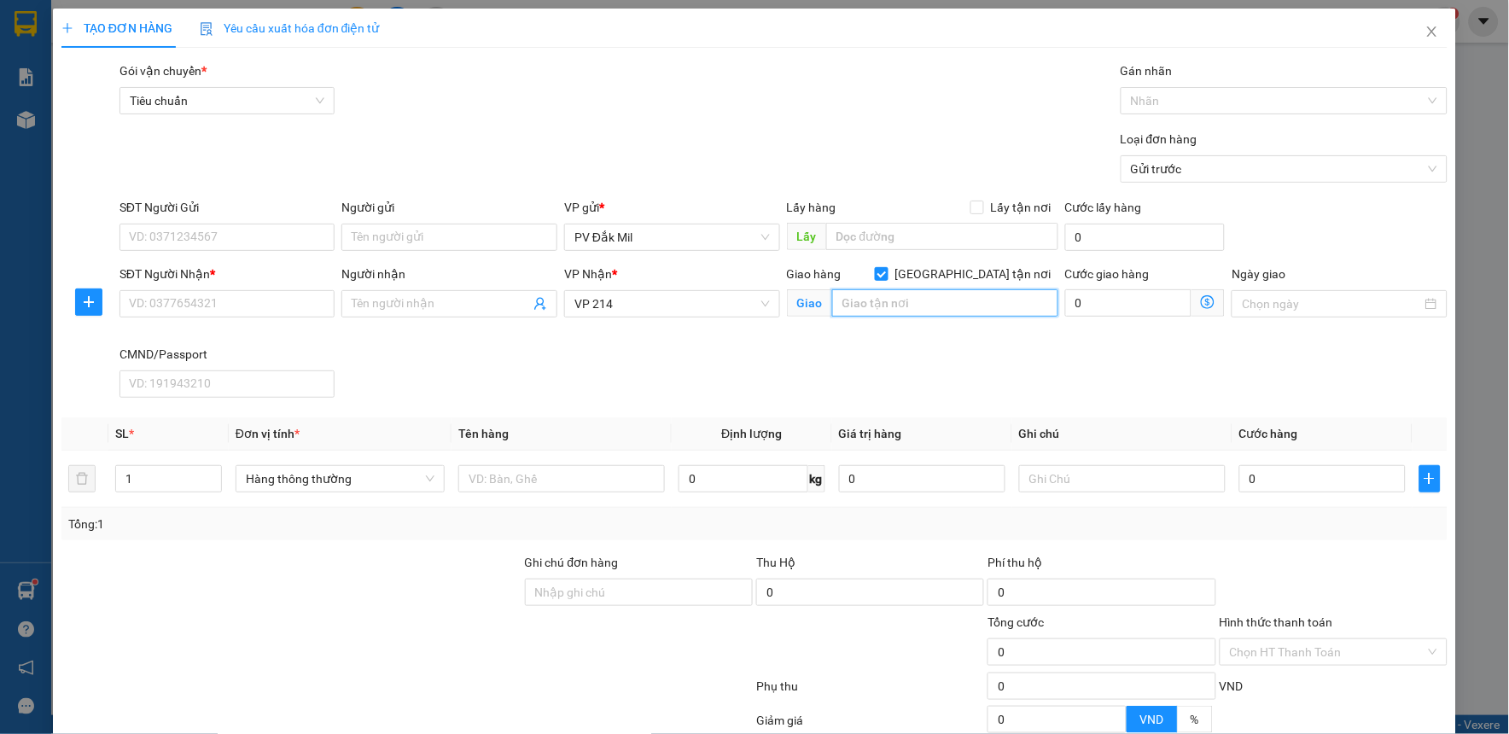
click at [948, 317] on input "text" at bounding box center [945, 302] width 226 height 27
type input "81/2 ng văn giai,phương đakao quận 1"
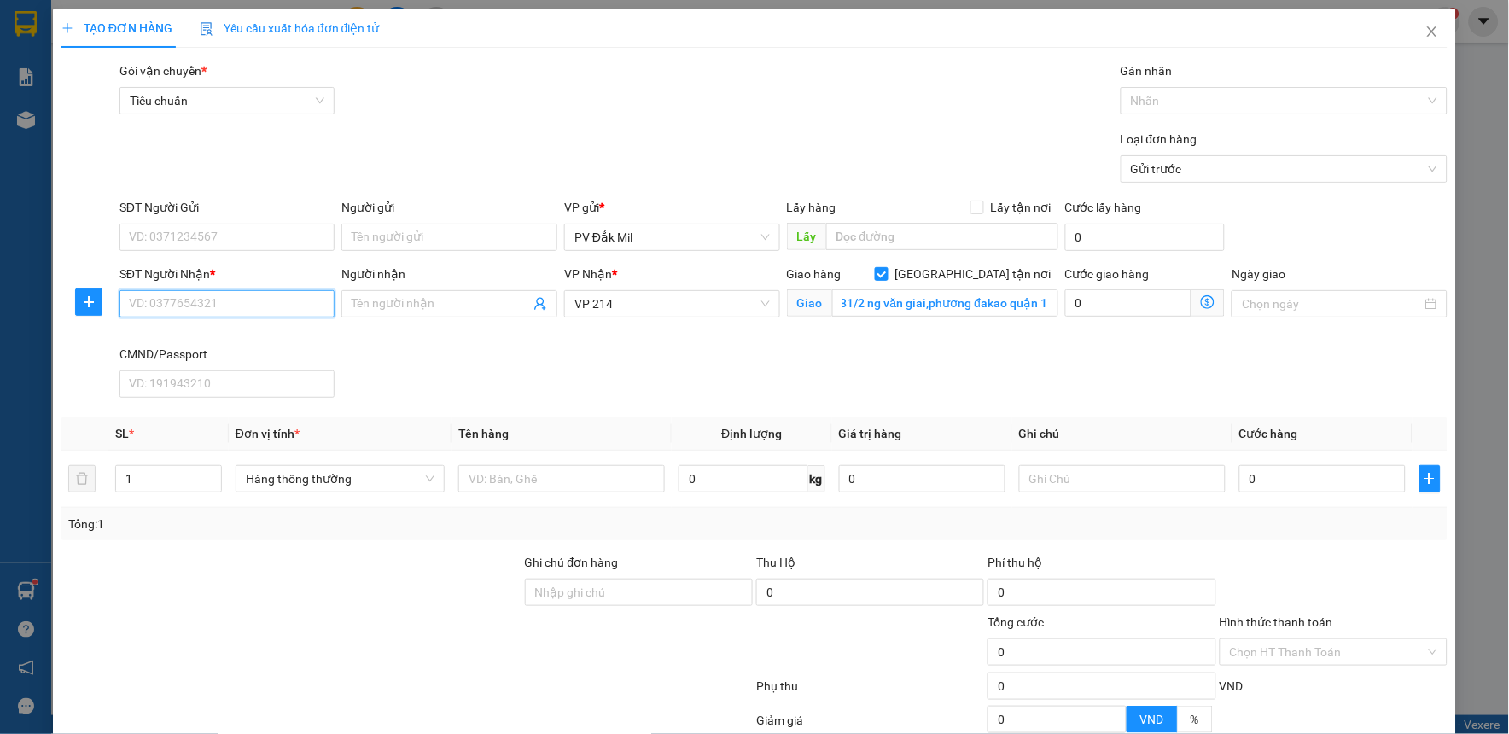
click at [270, 317] on input "SĐT Người Nhận *" at bounding box center [228, 303] width 216 height 27
type input "0908959023"
click at [379, 295] on input "Người nhận" at bounding box center [441, 304] width 178 height 19
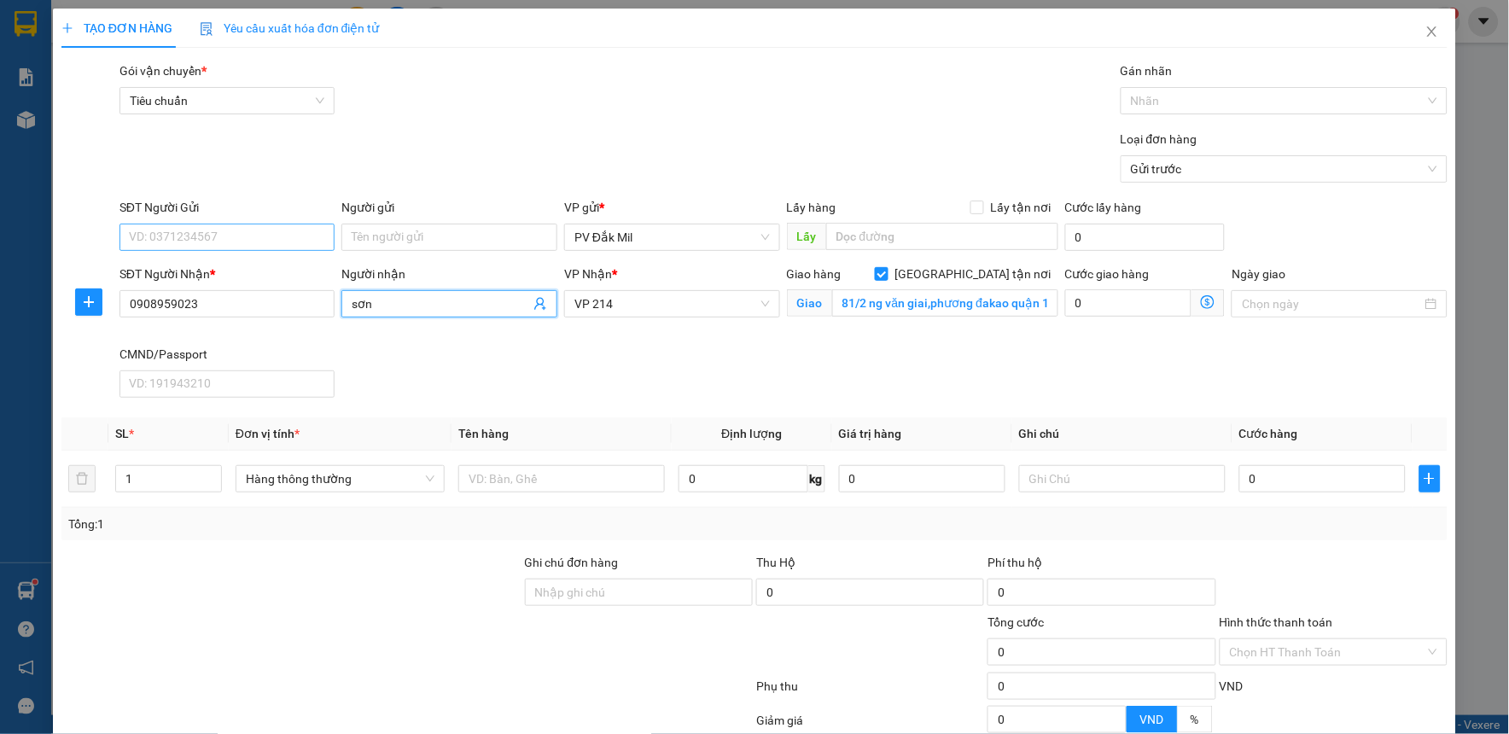
type input "sơn"
click at [268, 236] on input "SĐT Người Gửi" at bounding box center [228, 237] width 216 height 27
click at [251, 268] on div "0979709708 - NHO" at bounding box center [225, 271] width 193 height 19
type input "0979709708"
type input "NHO"
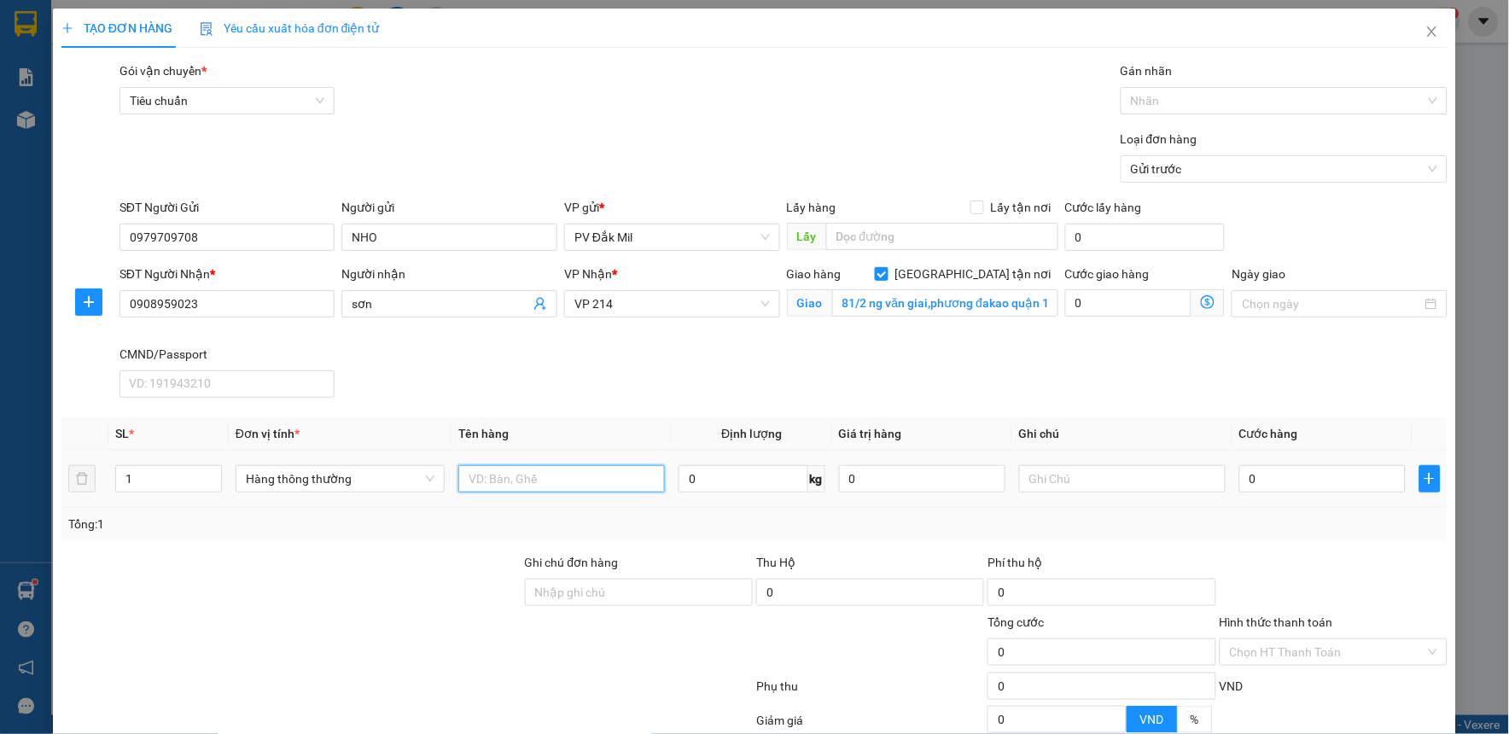
click at [557, 487] on input "text" at bounding box center [561, 478] width 207 height 27
type input "cf"
click at [1145, 475] on input "text" at bounding box center [1122, 478] width 207 height 27
type input "b"
click at [1305, 481] on input "0" at bounding box center [1323, 478] width 166 height 27
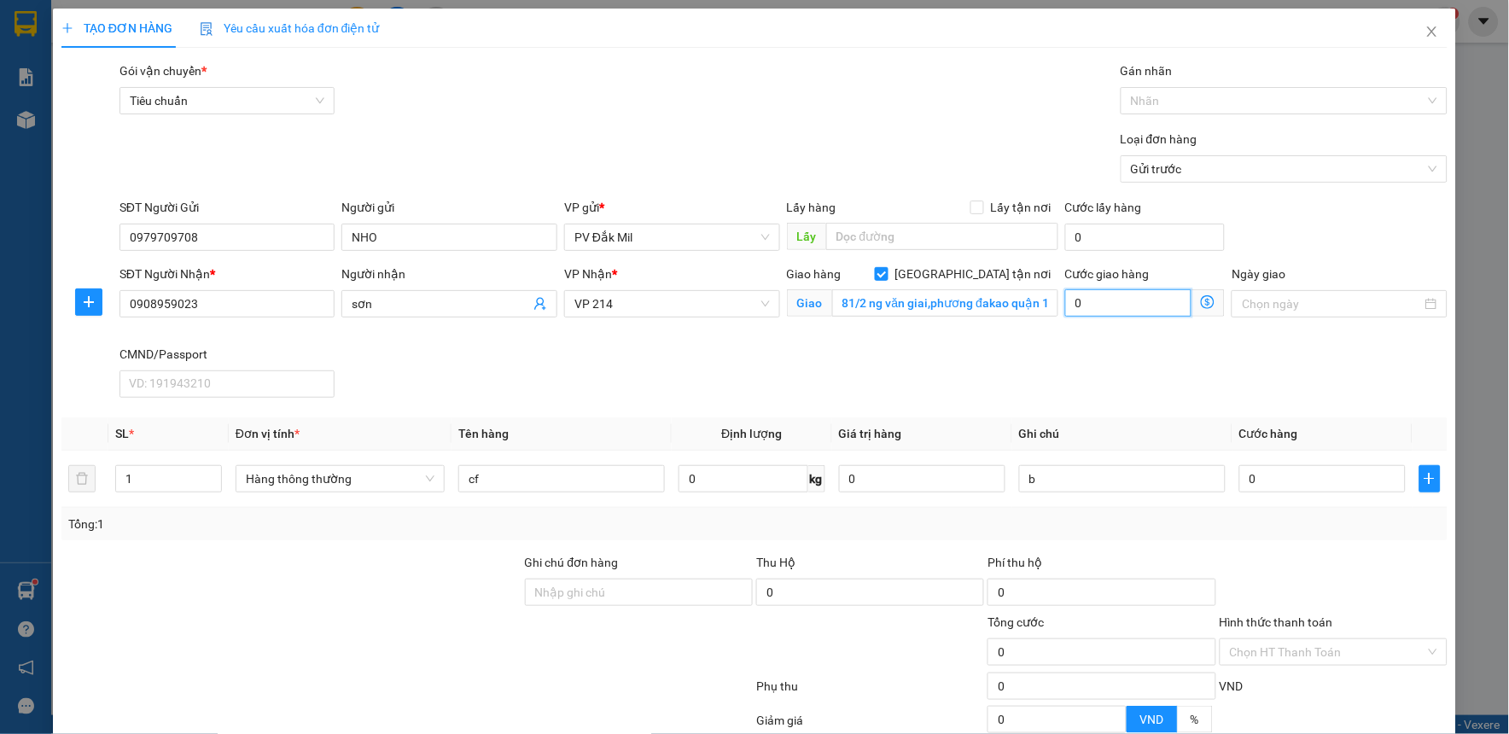
click at [1134, 314] on input "0" at bounding box center [1128, 302] width 127 height 27
type input "8"
type input "80"
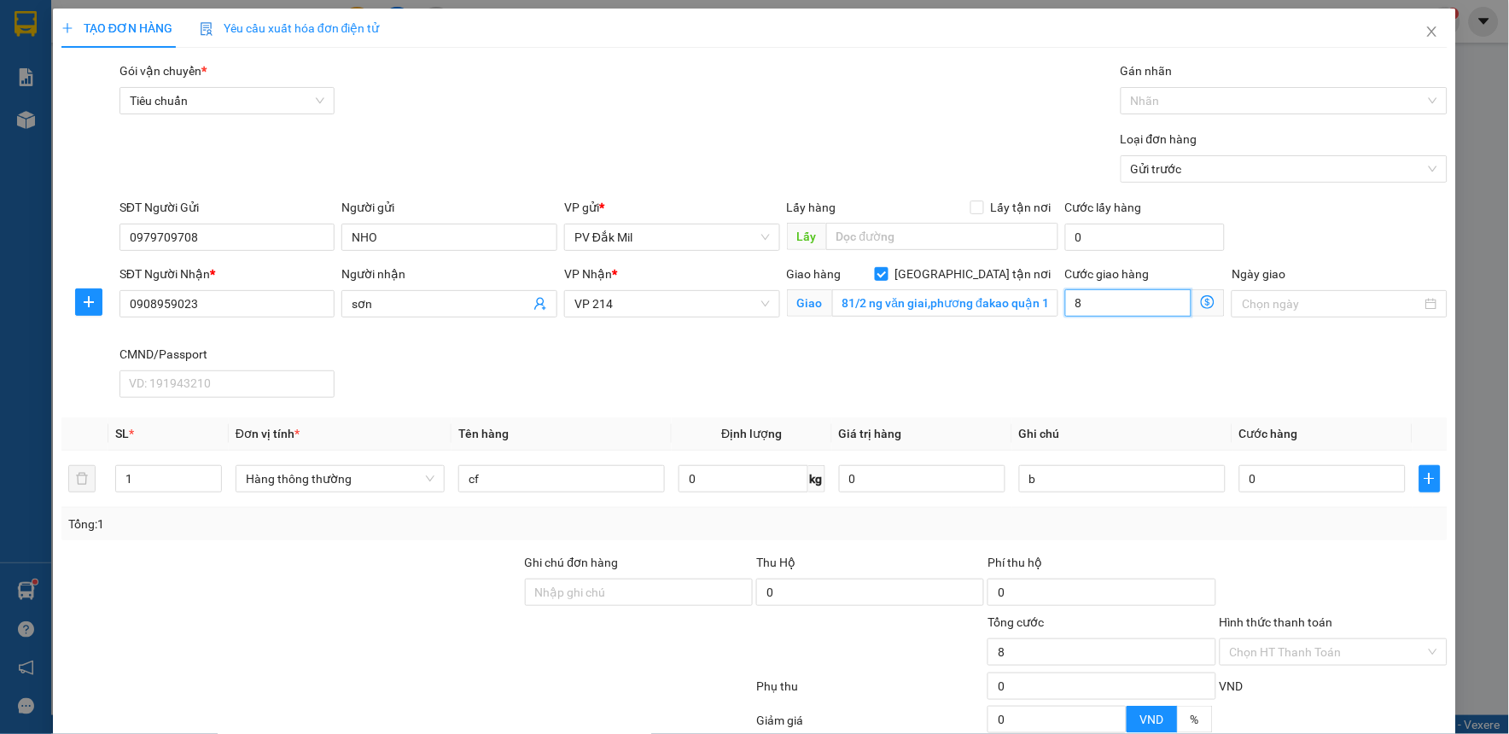
type input "80"
type input "800"
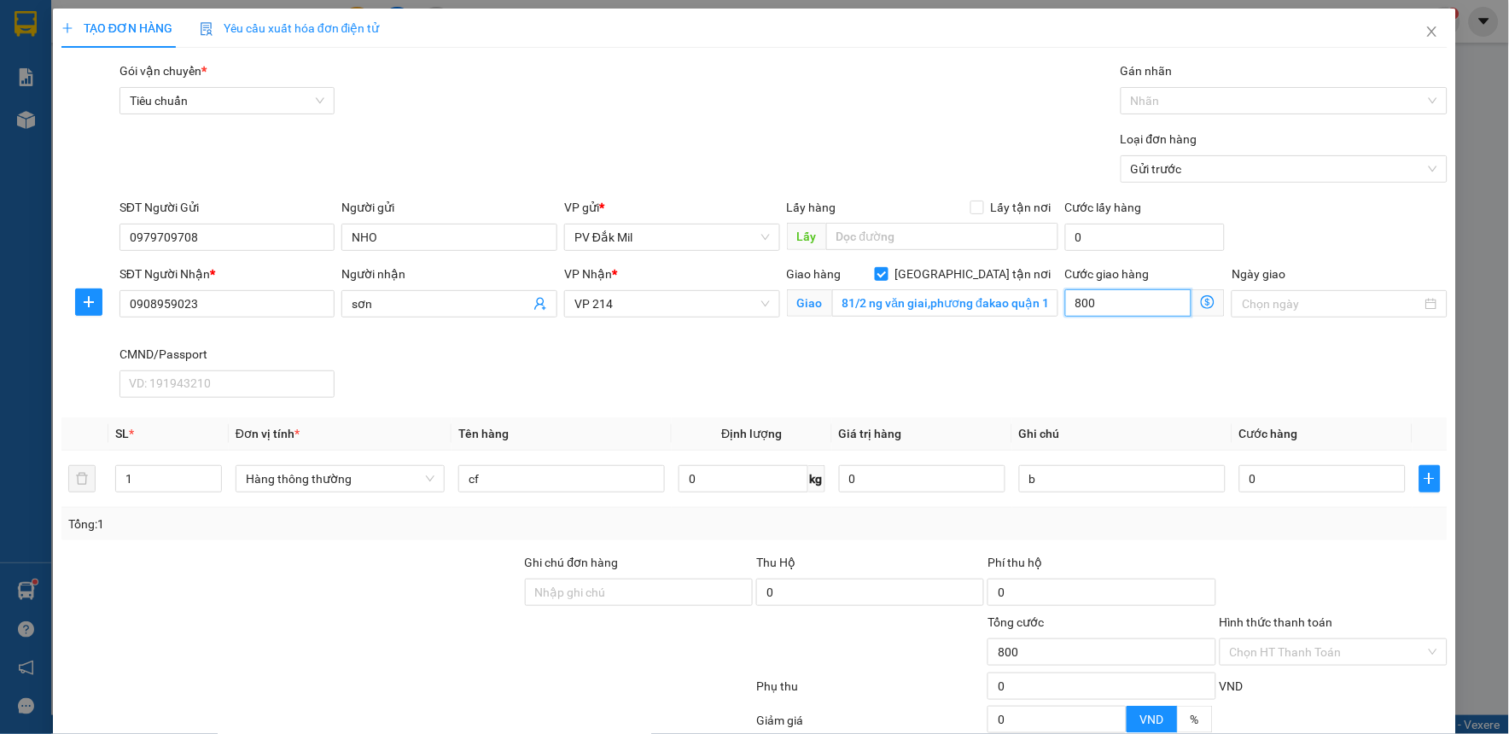
type input "8.000"
click at [1298, 484] on input "0" at bounding box center [1323, 478] width 166 height 27
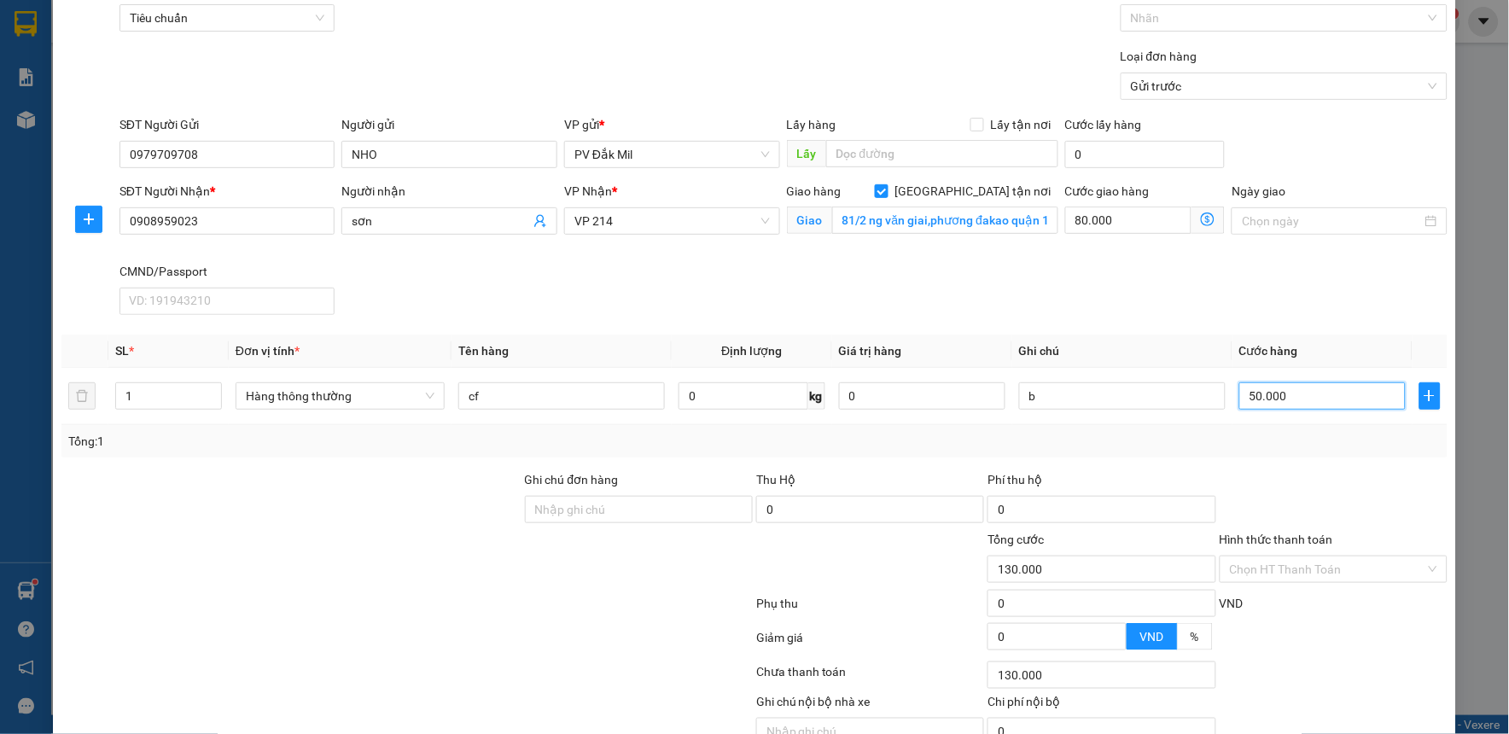
scroll to position [167, 0]
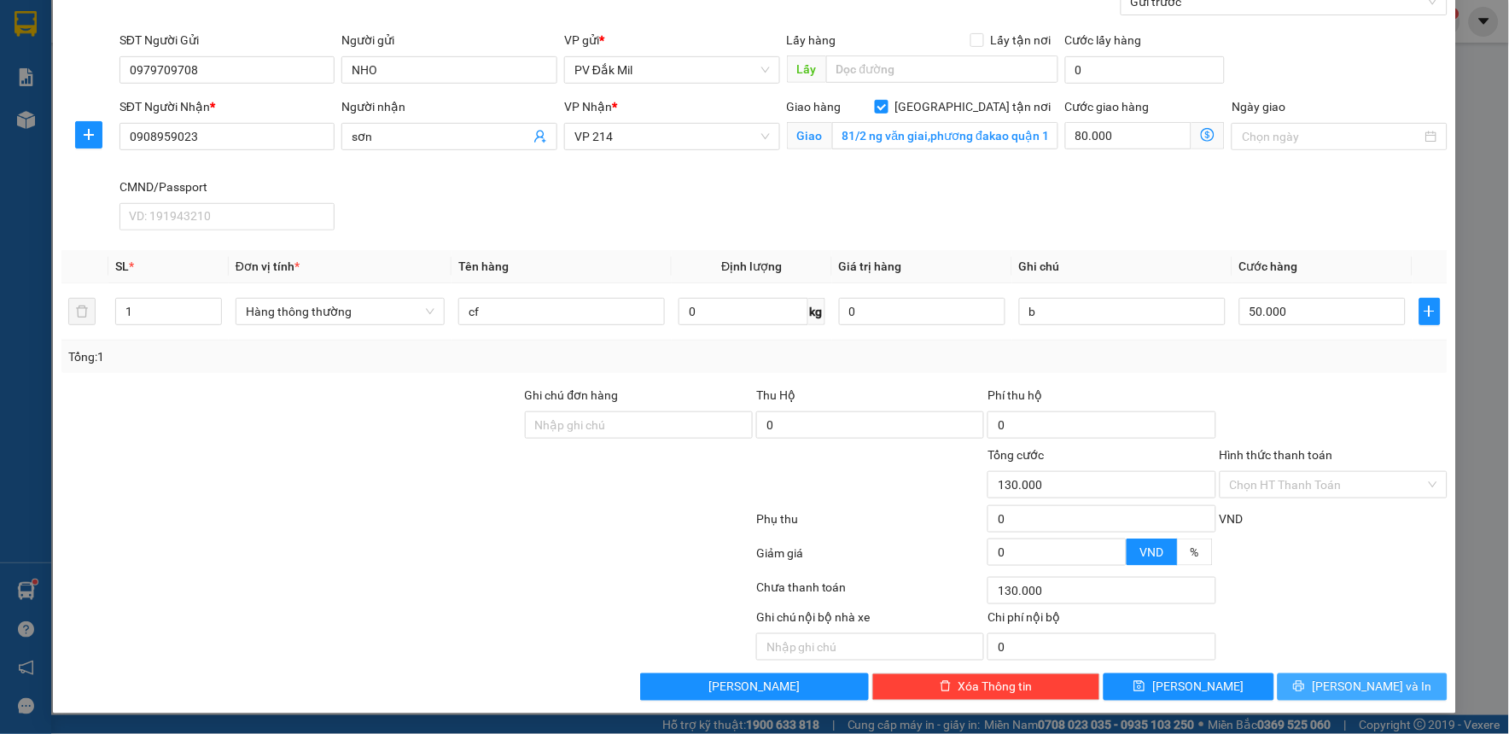
click at [1299, 680] on button "[PERSON_NAME] và In" at bounding box center [1363, 687] width 171 height 27
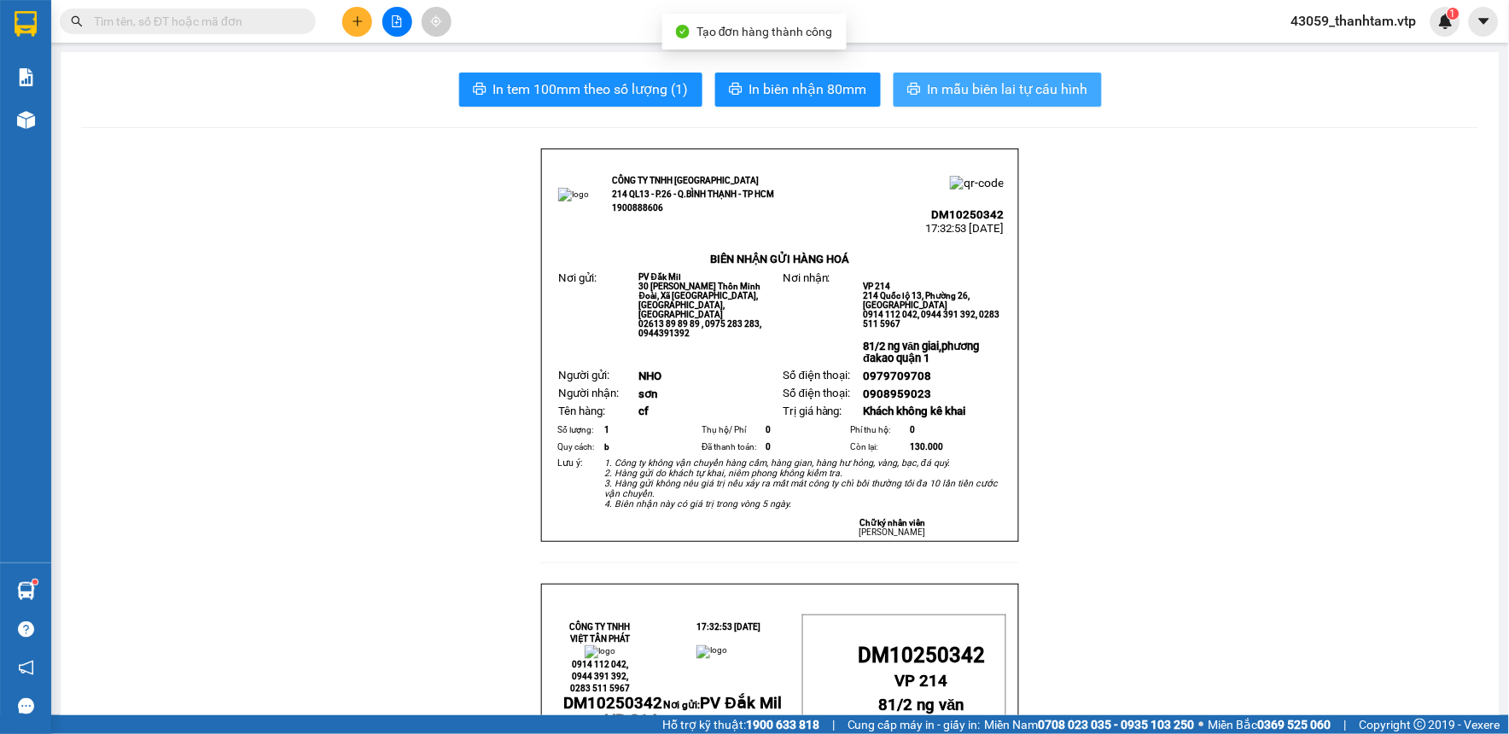
click at [1001, 97] on span "In mẫu biên lai tự cấu hình" at bounding box center [1008, 89] width 161 height 21
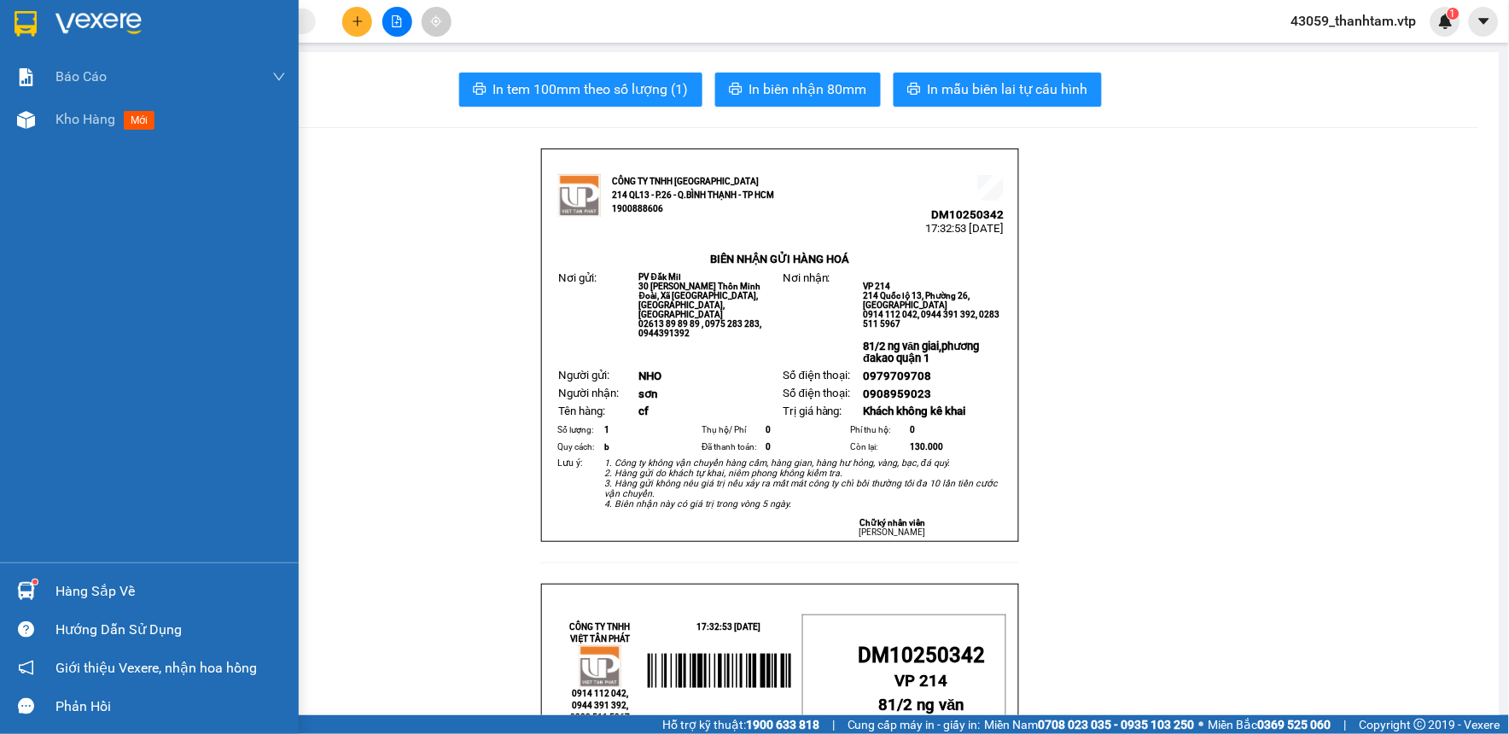
click at [18, 30] on img at bounding box center [26, 24] width 22 height 26
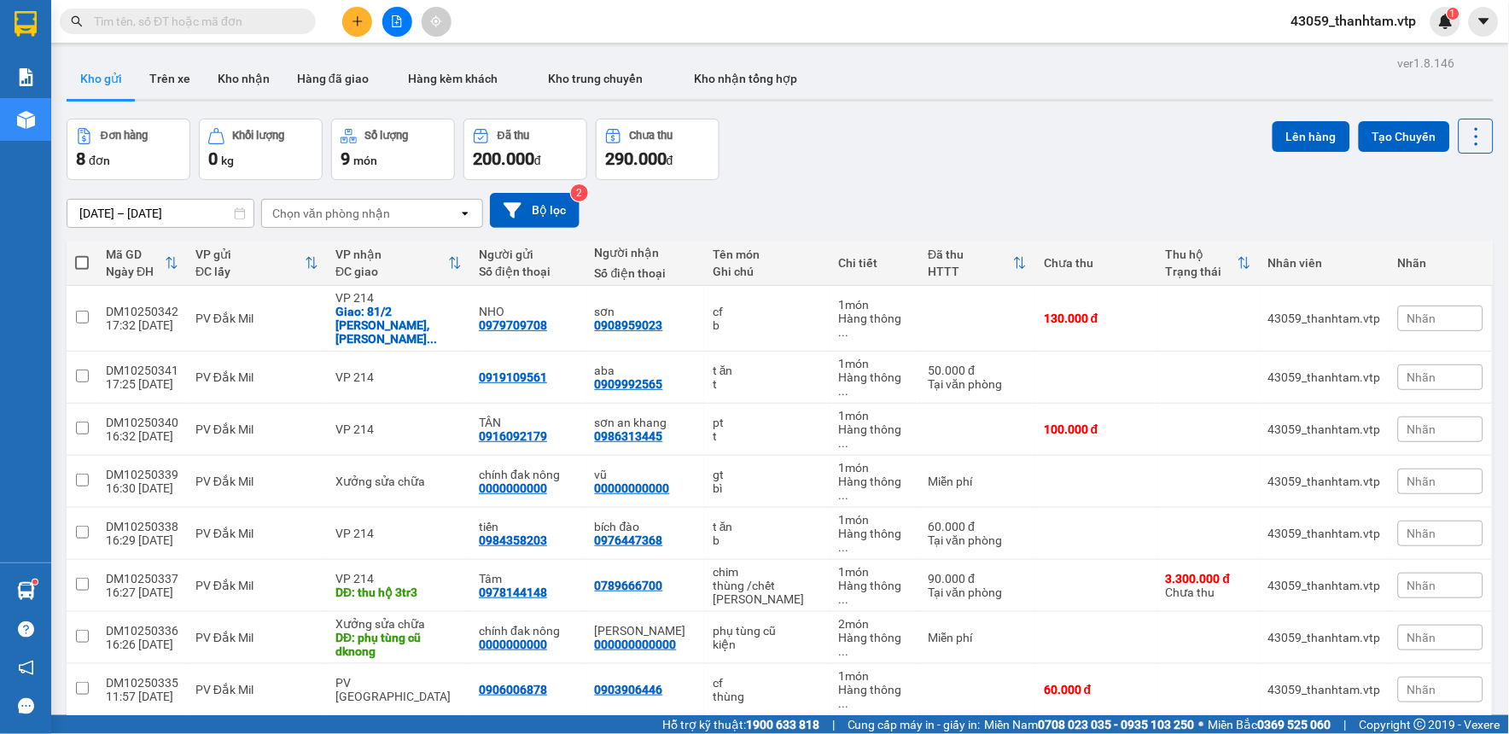
click at [786, 164] on div "Đơn hàng 8 đơn Khối lượng 0 kg Số lượng 9 món Đã thu 200.000 đ Chưa thu 290.000…" at bounding box center [780, 149] width 1427 height 61
click at [357, 26] on icon "plus" at bounding box center [358, 21] width 12 height 12
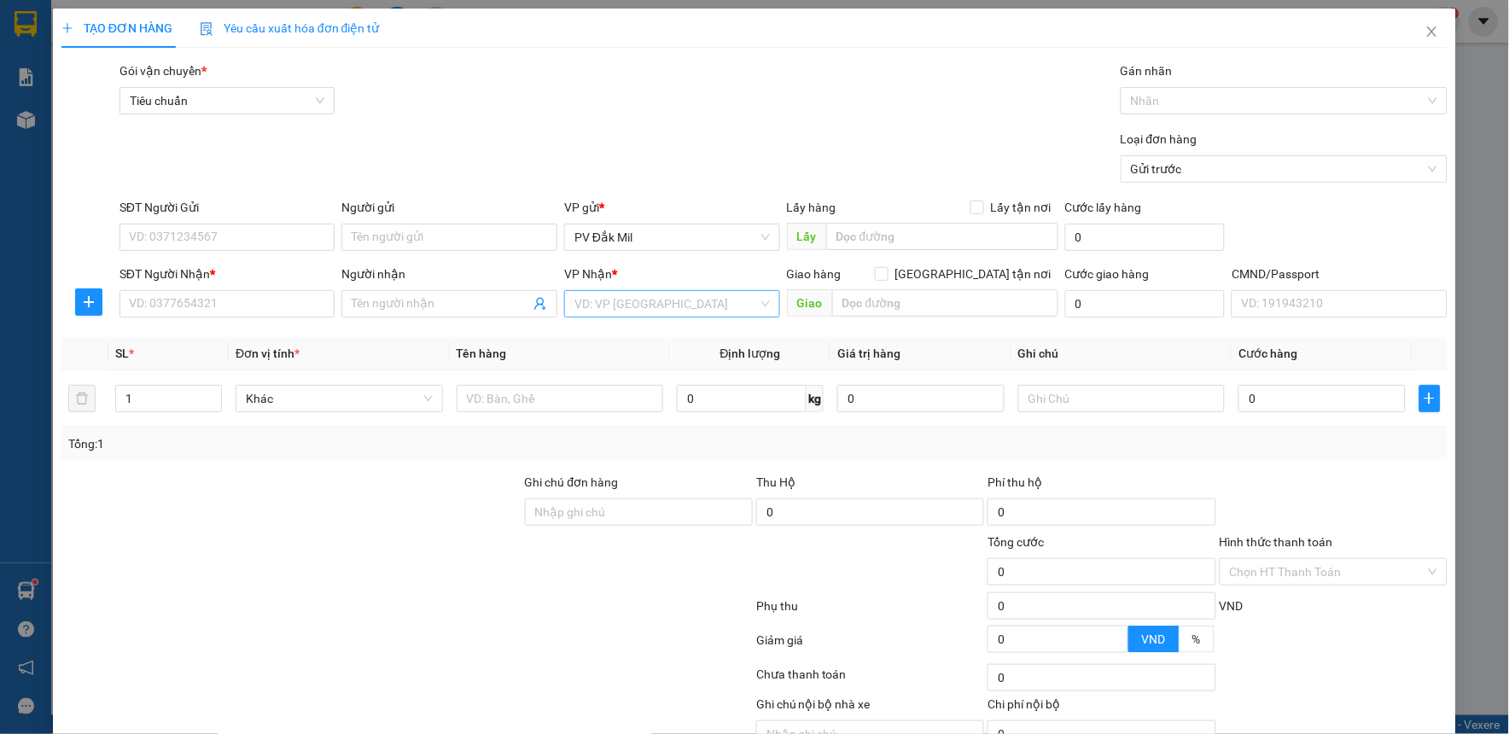
drag, startPoint x: 608, startPoint y: 304, endPoint x: 610, endPoint y: 314, distance: 10.4
click at [609, 304] on input "search" at bounding box center [667, 304] width 184 height 26
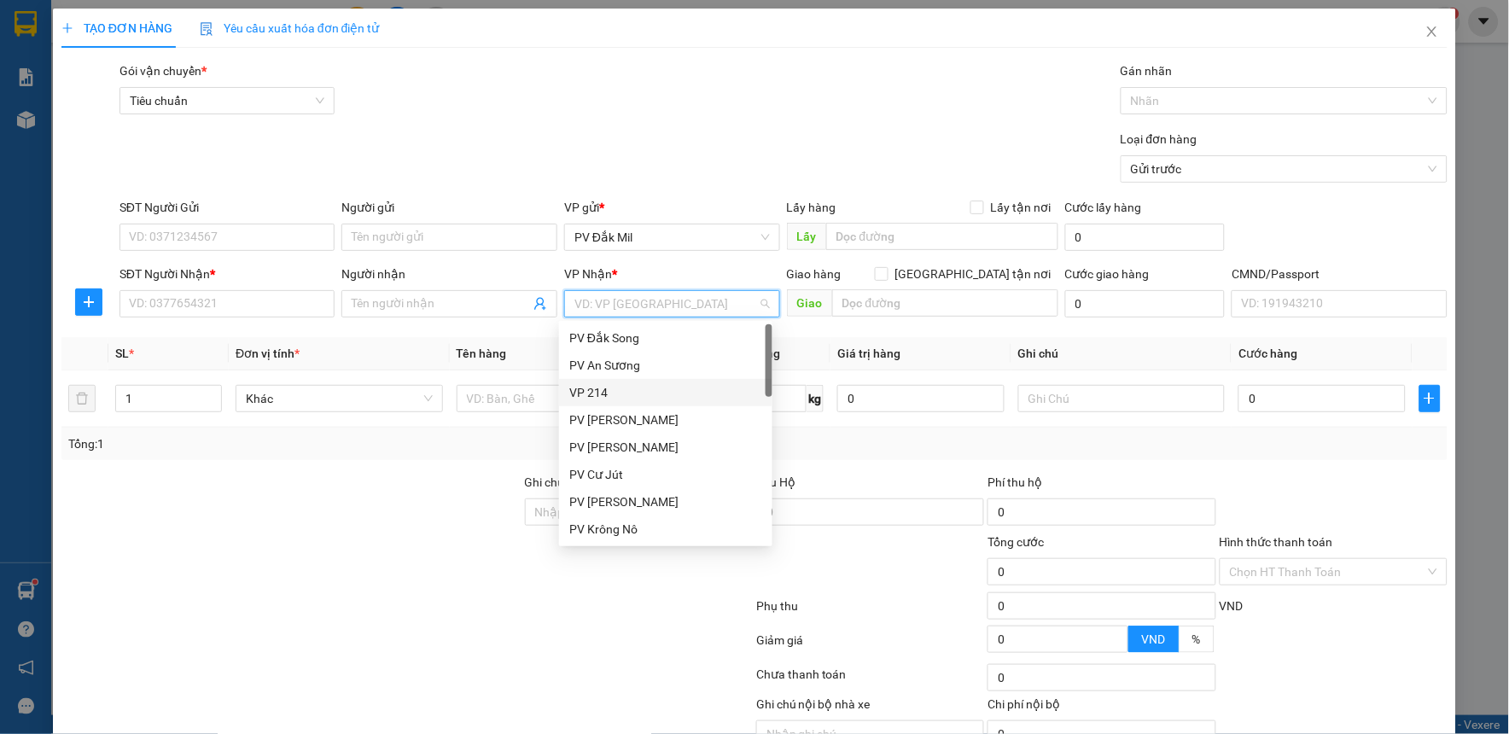
click at [600, 397] on div "VP 214" at bounding box center [665, 392] width 193 height 19
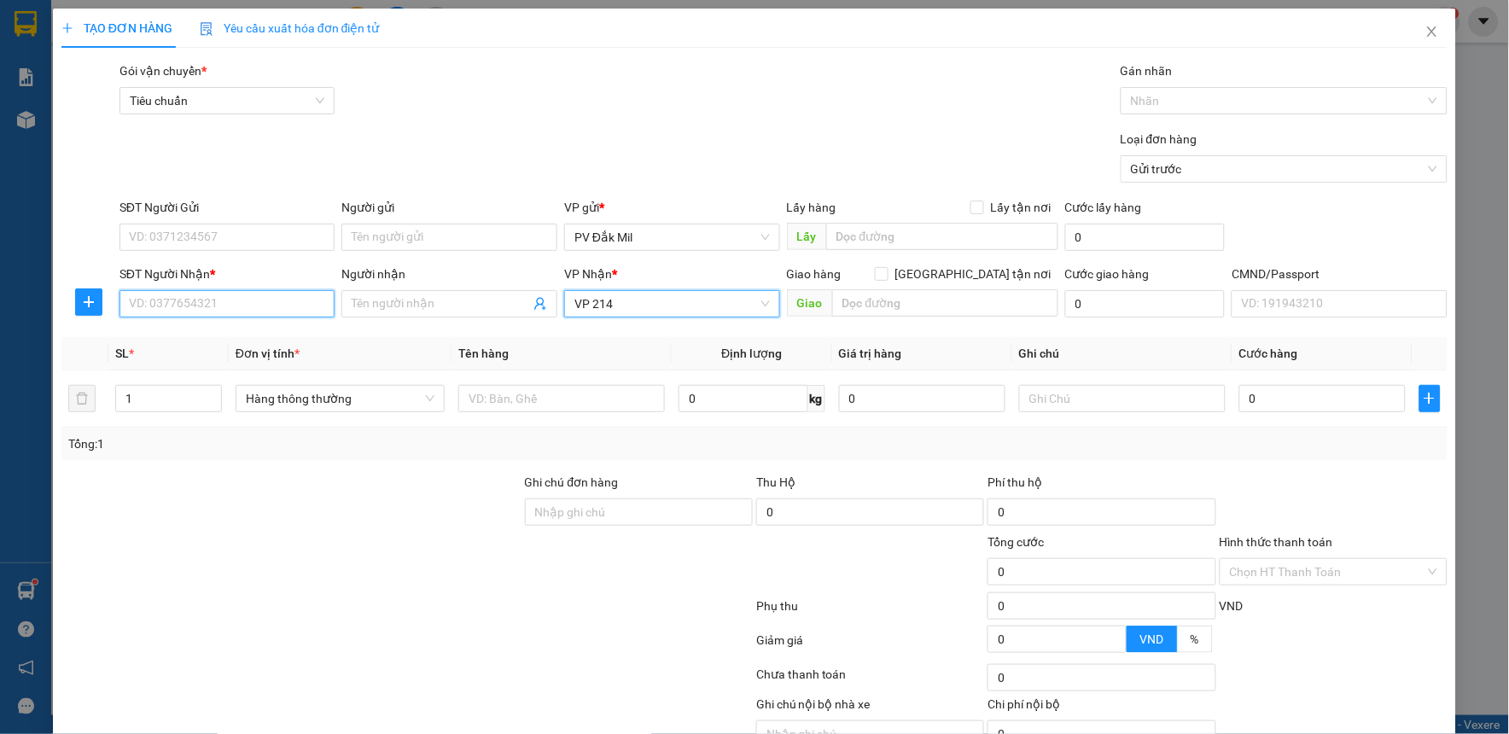
click at [211, 307] on input "SĐT Người Nhận *" at bounding box center [228, 303] width 216 height 27
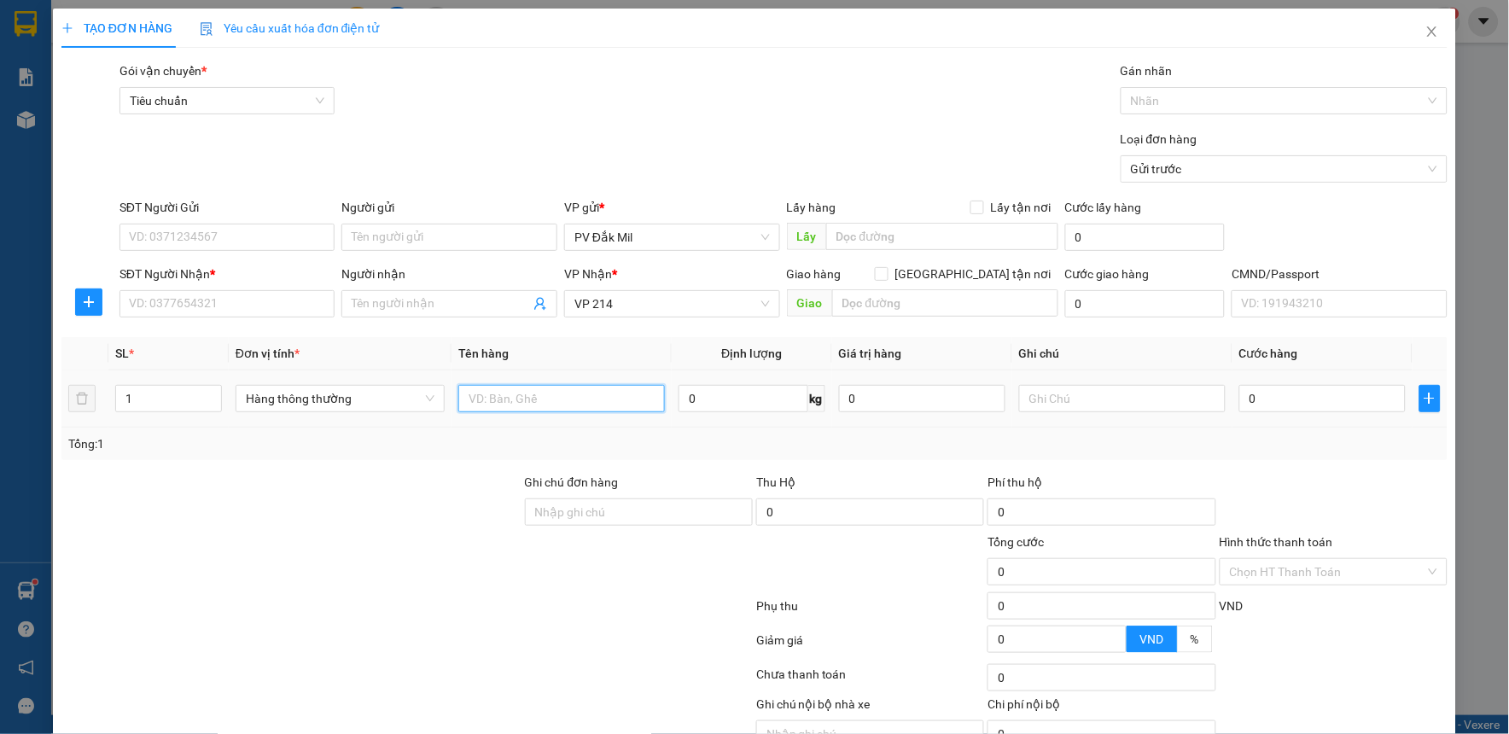
click at [540, 388] on input "text" at bounding box center [561, 398] width 207 height 27
click at [1094, 407] on input "text" at bounding box center [1122, 398] width 207 height 27
click at [1261, 406] on input "0" at bounding box center [1323, 398] width 166 height 27
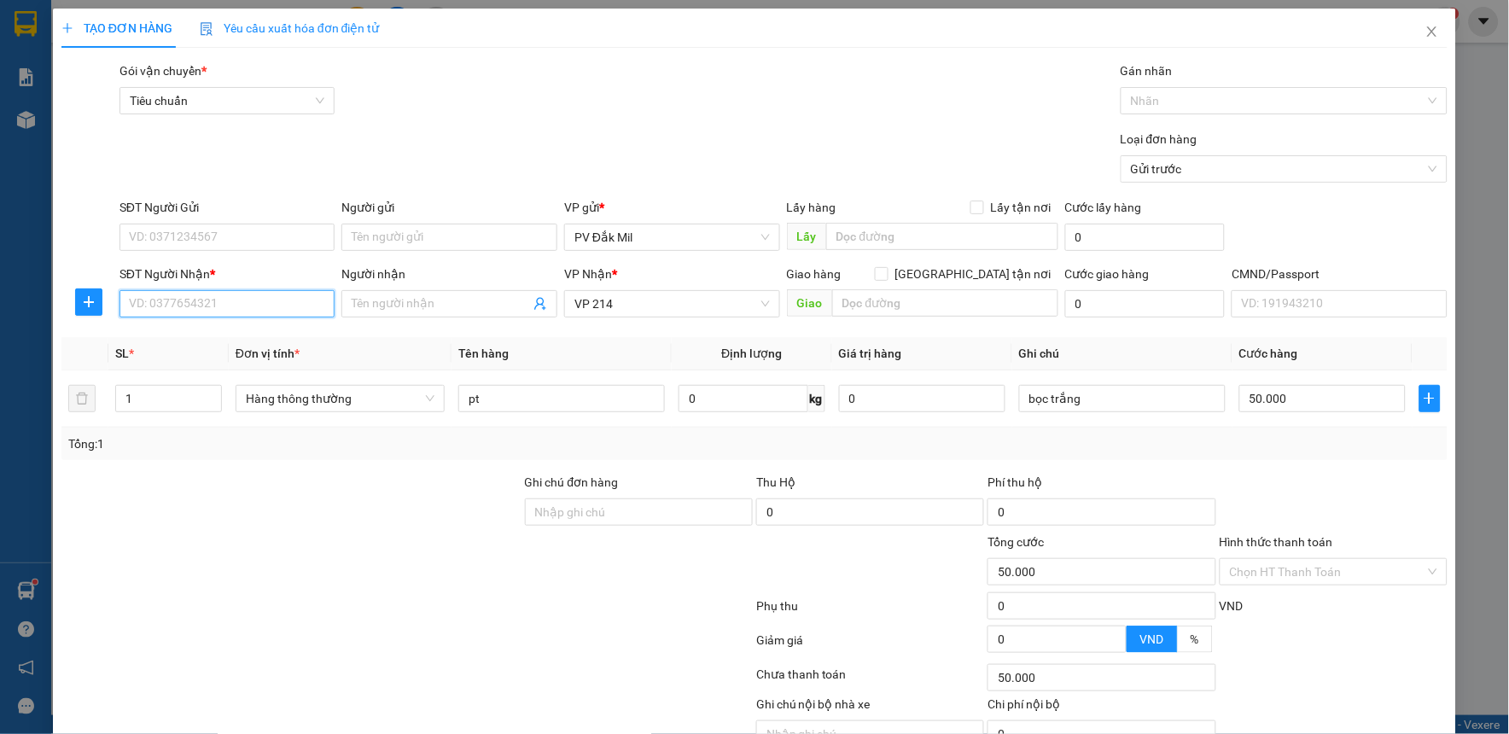
click at [201, 296] on input "SĐT Người Nhận *" at bounding box center [228, 303] width 216 height 27
click at [203, 231] on input "SĐT Người Gửi" at bounding box center [228, 237] width 216 height 27
click at [438, 319] on div "Người nhận Tên người nhận" at bounding box center [450, 295] width 216 height 60
click at [438, 303] on input "Người nhận" at bounding box center [441, 304] width 178 height 19
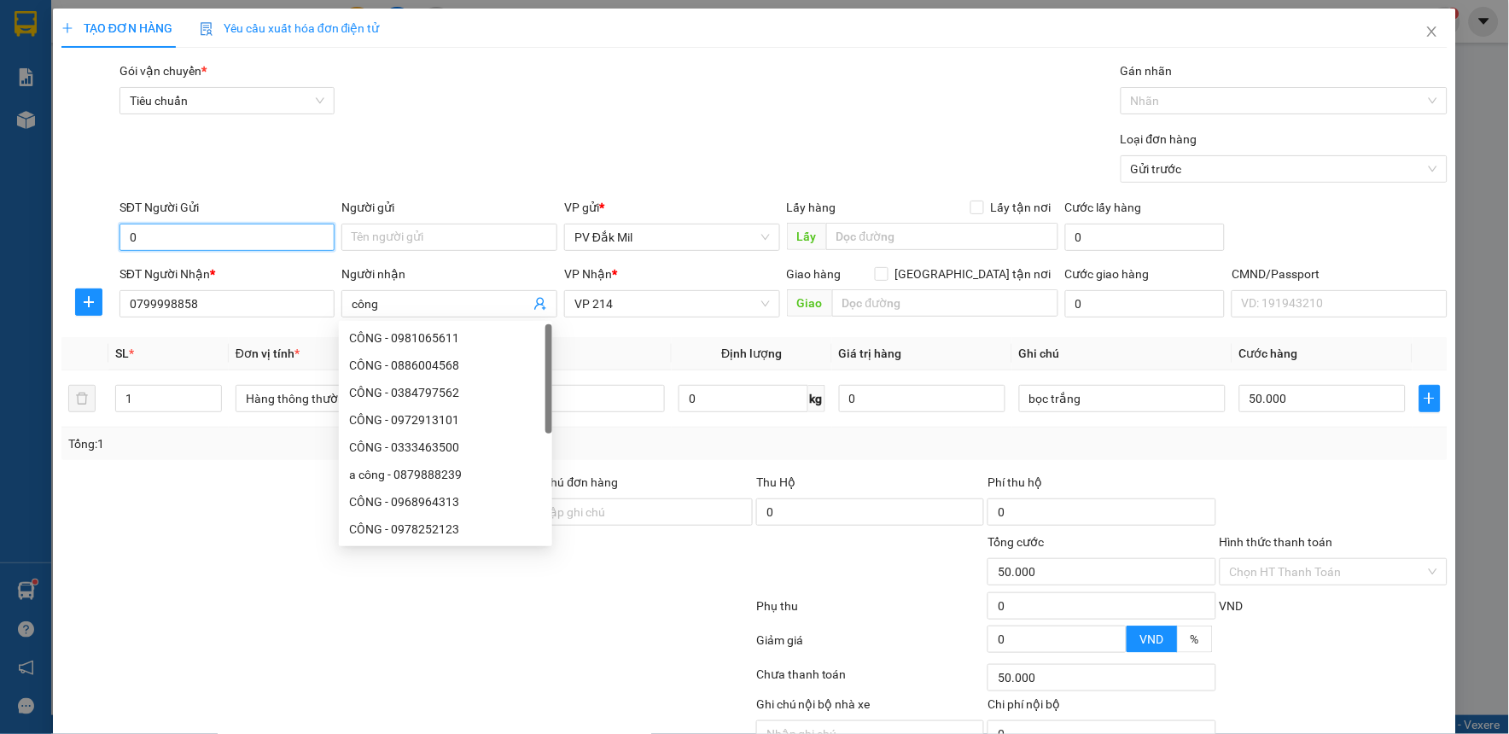
click at [155, 240] on input "0" at bounding box center [228, 237] width 216 height 27
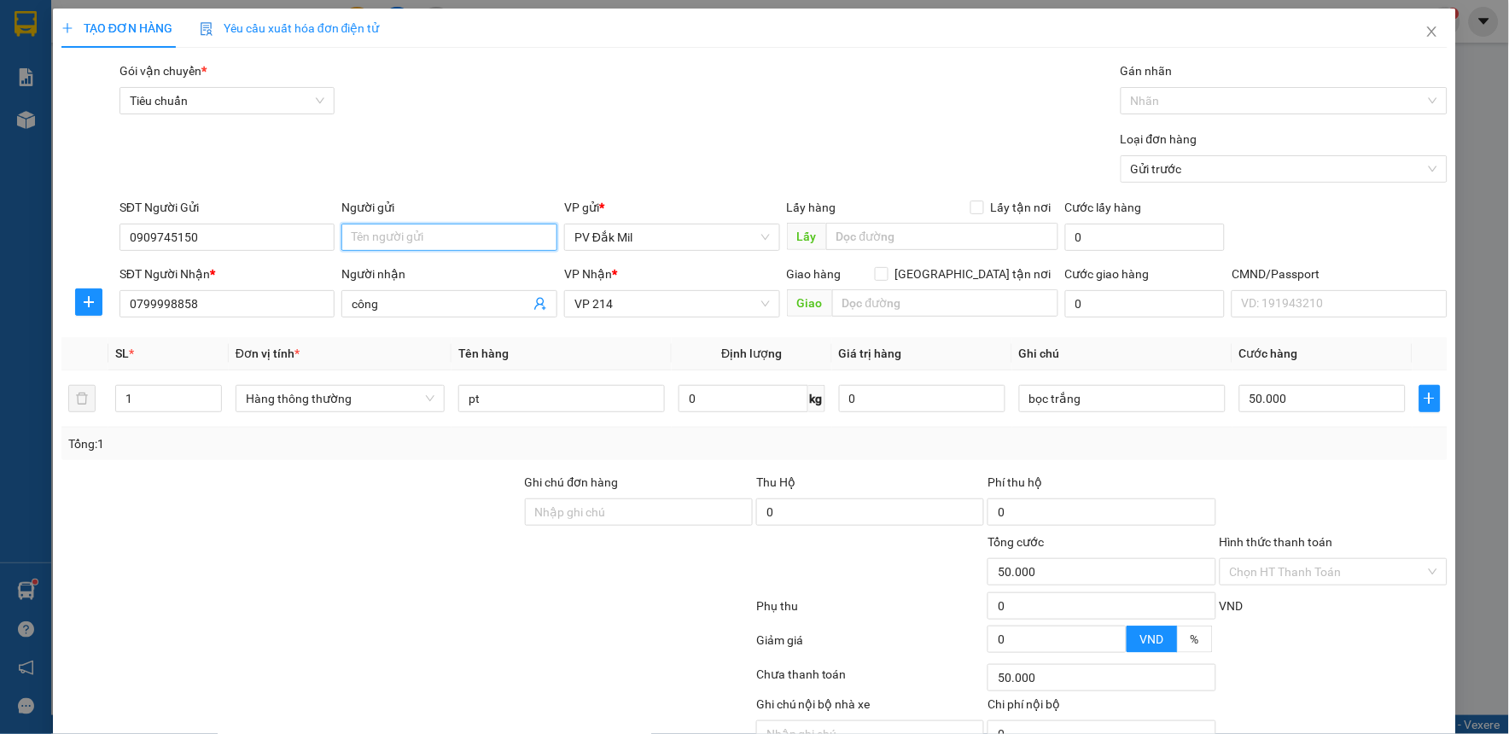
click at [368, 248] on input "Người gửi" at bounding box center [450, 237] width 216 height 27
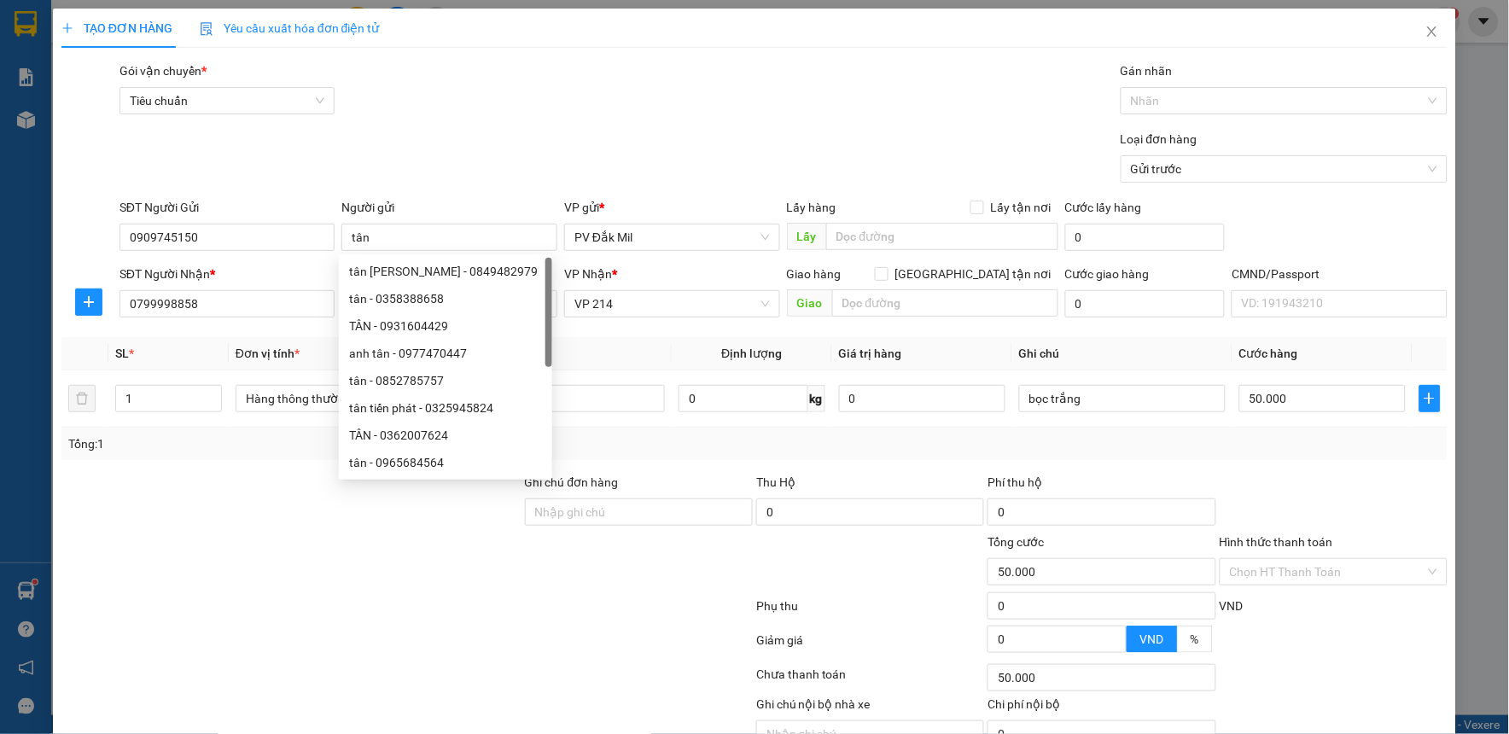
click at [412, 142] on div "Loại đơn hàng Gửi trước" at bounding box center [783, 160] width 1335 height 60
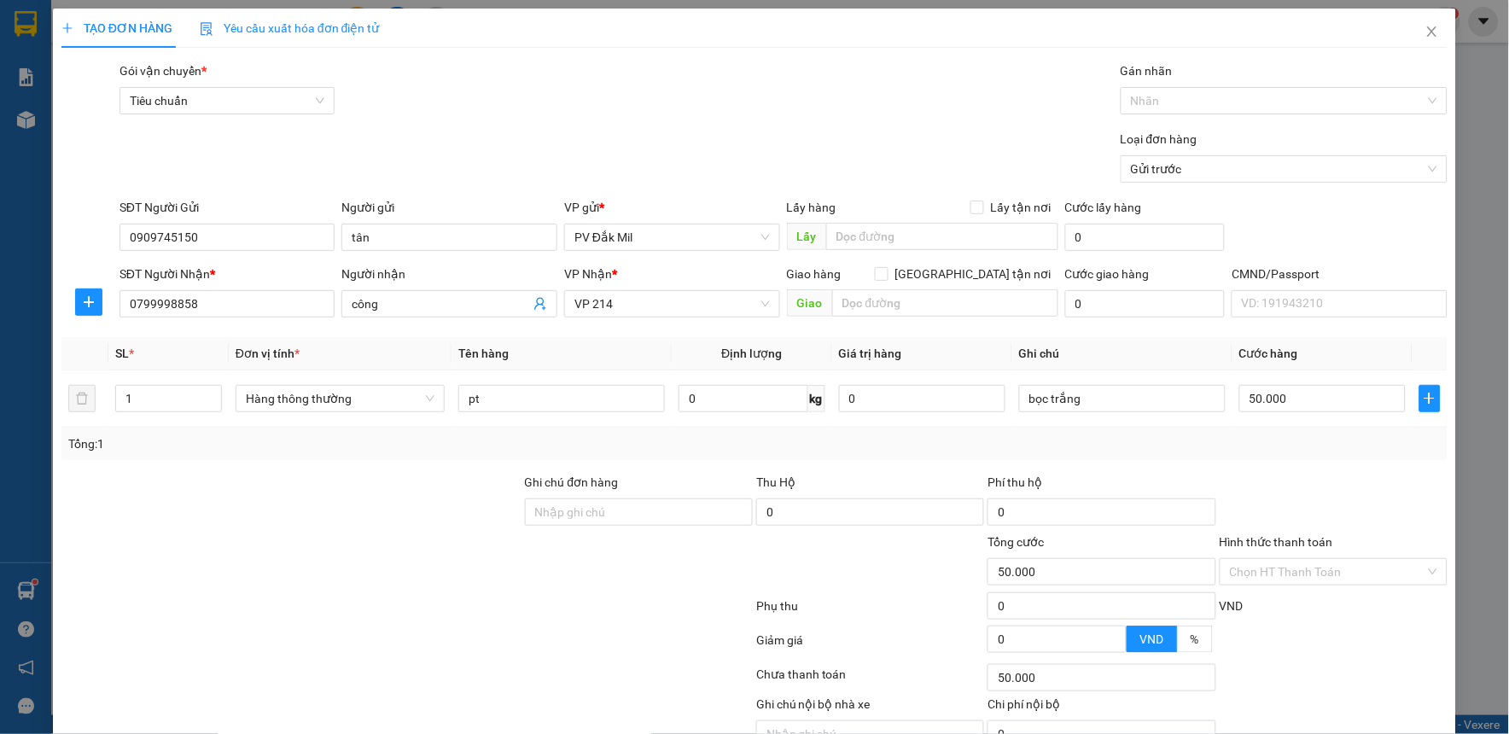
scroll to position [87, 0]
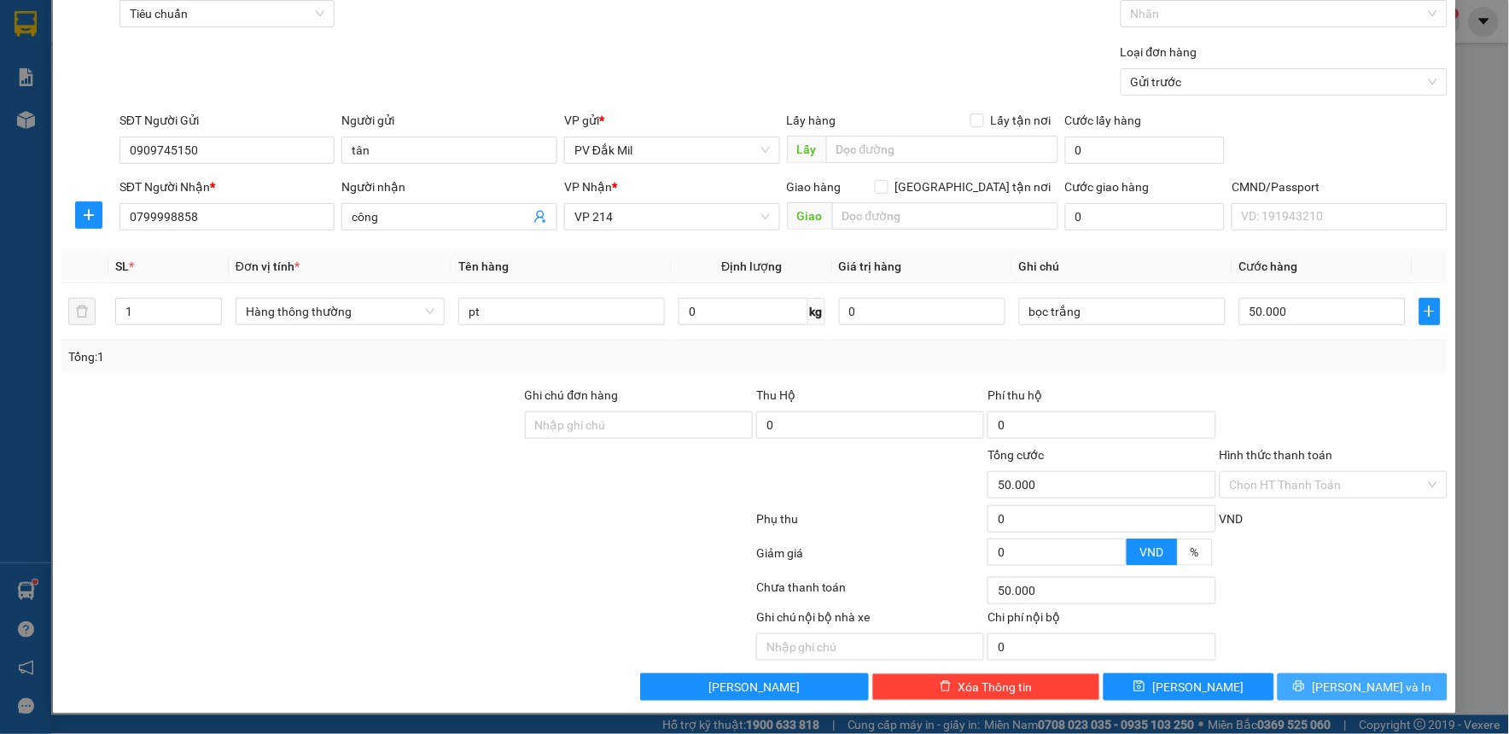
click at [1377, 678] on span "[PERSON_NAME] và In" at bounding box center [1372, 687] width 120 height 19
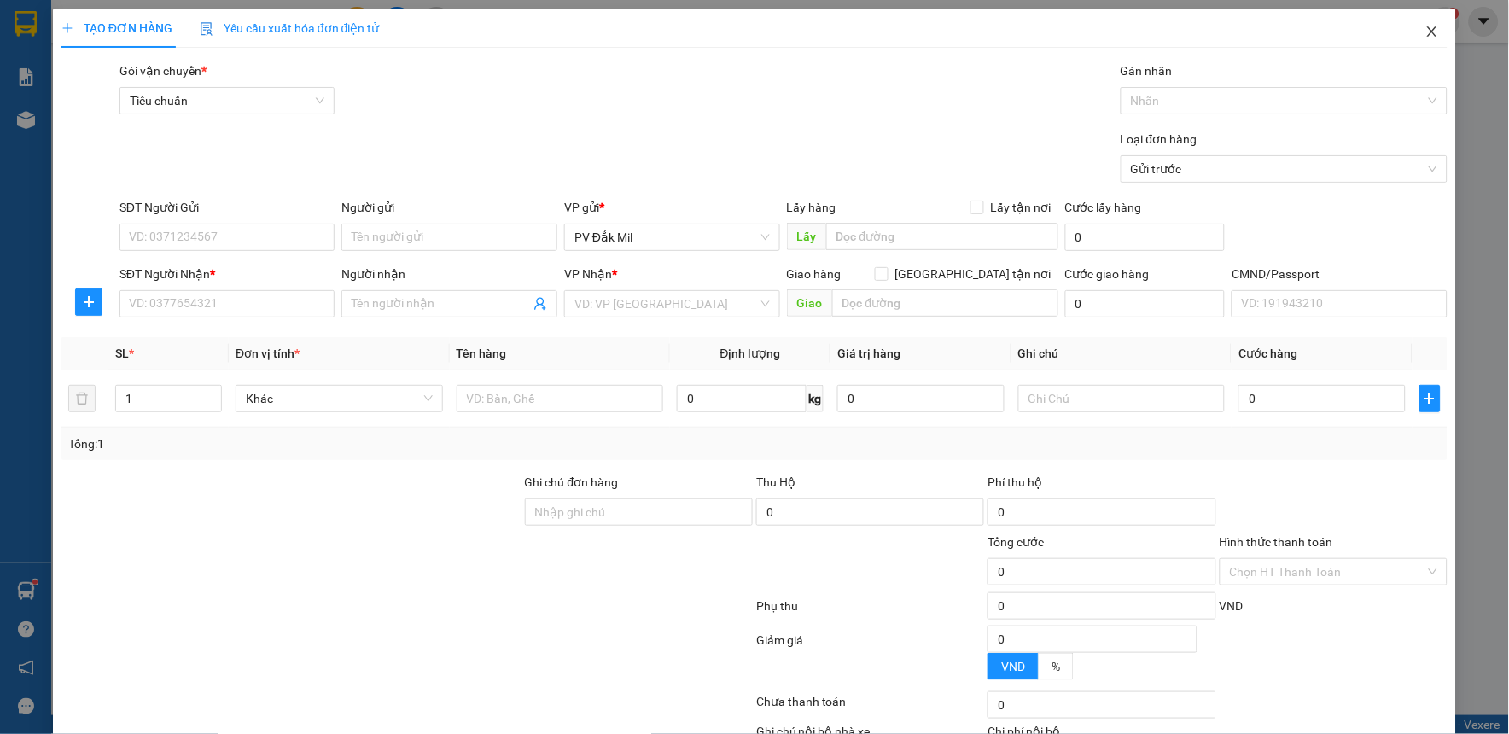
click at [1426, 31] on icon "close" at bounding box center [1433, 32] width 14 height 14
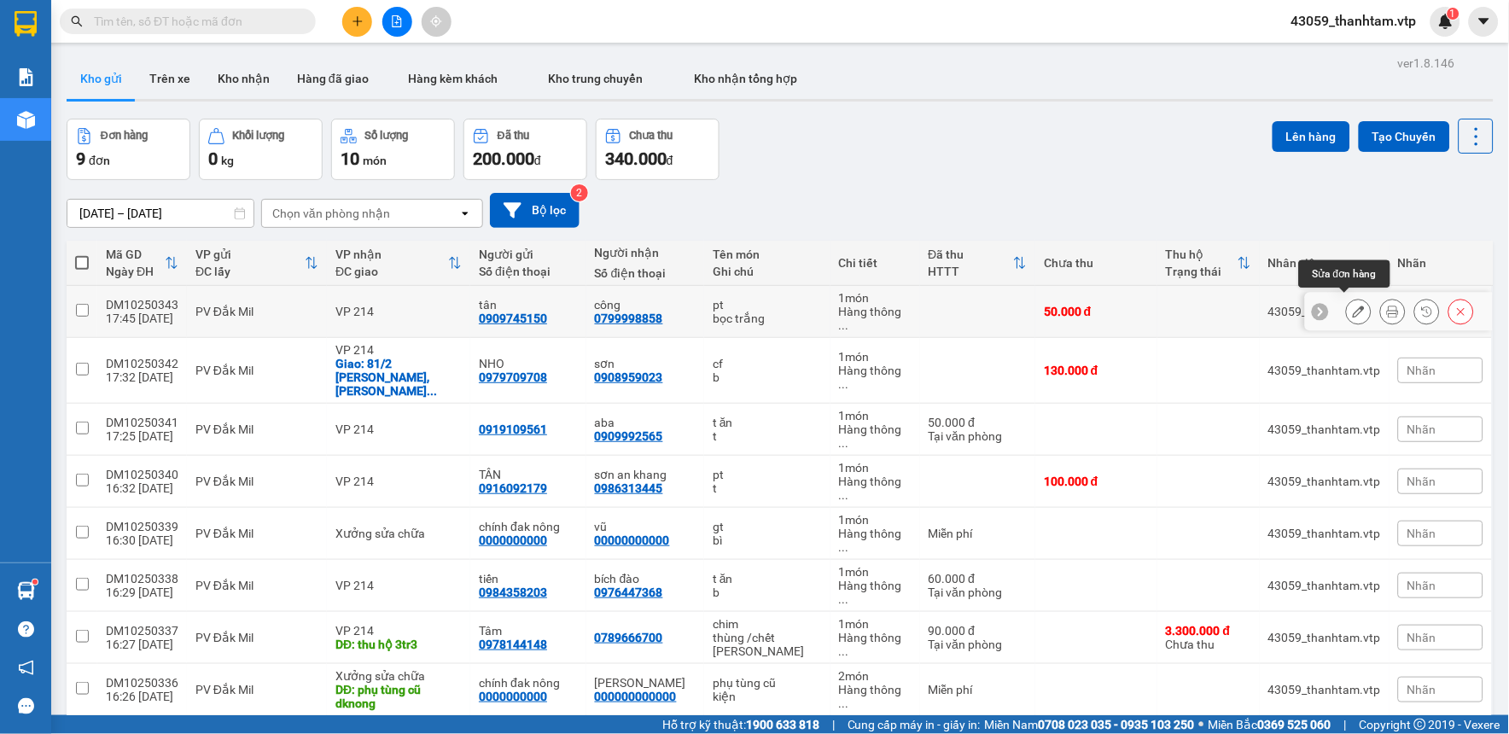
click at [1353, 306] on icon at bounding box center [1359, 312] width 12 height 12
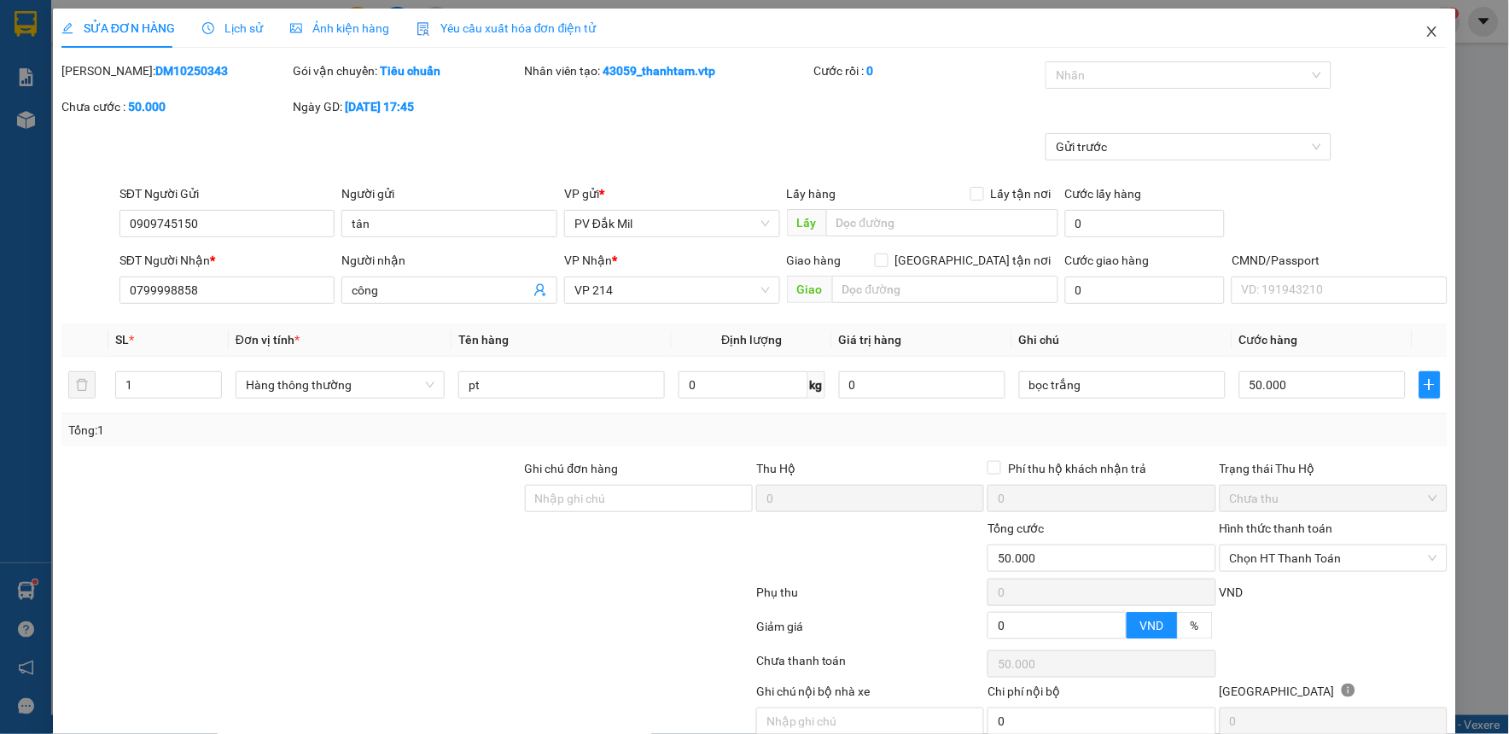
click at [1426, 38] on icon "close" at bounding box center [1433, 32] width 14 height 14
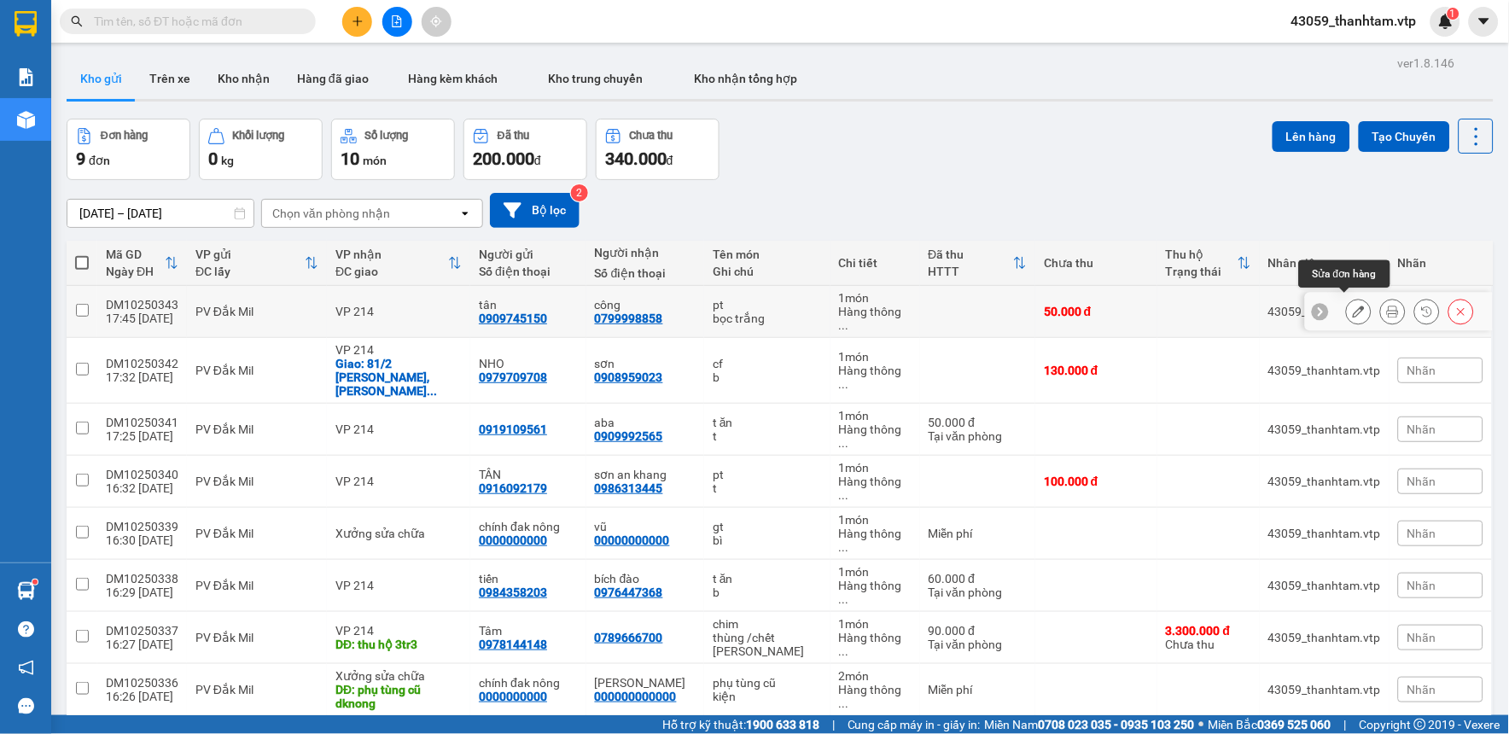
click at [1353, 306] on icon at bounding box center [1359, 312] width 12 height 12
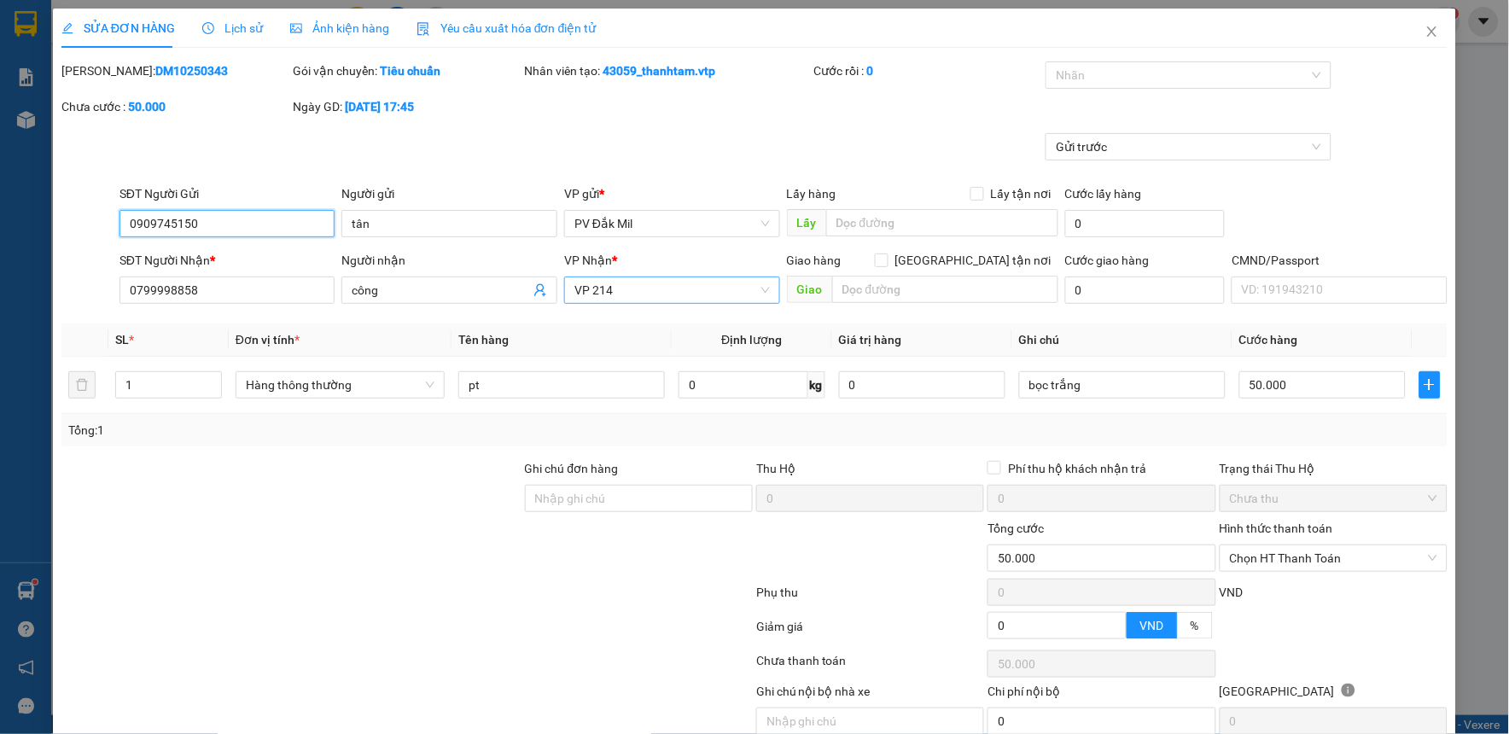
click at [710, 278] on span "VP 214" at bounding box center [673, 290] width 196 height 26
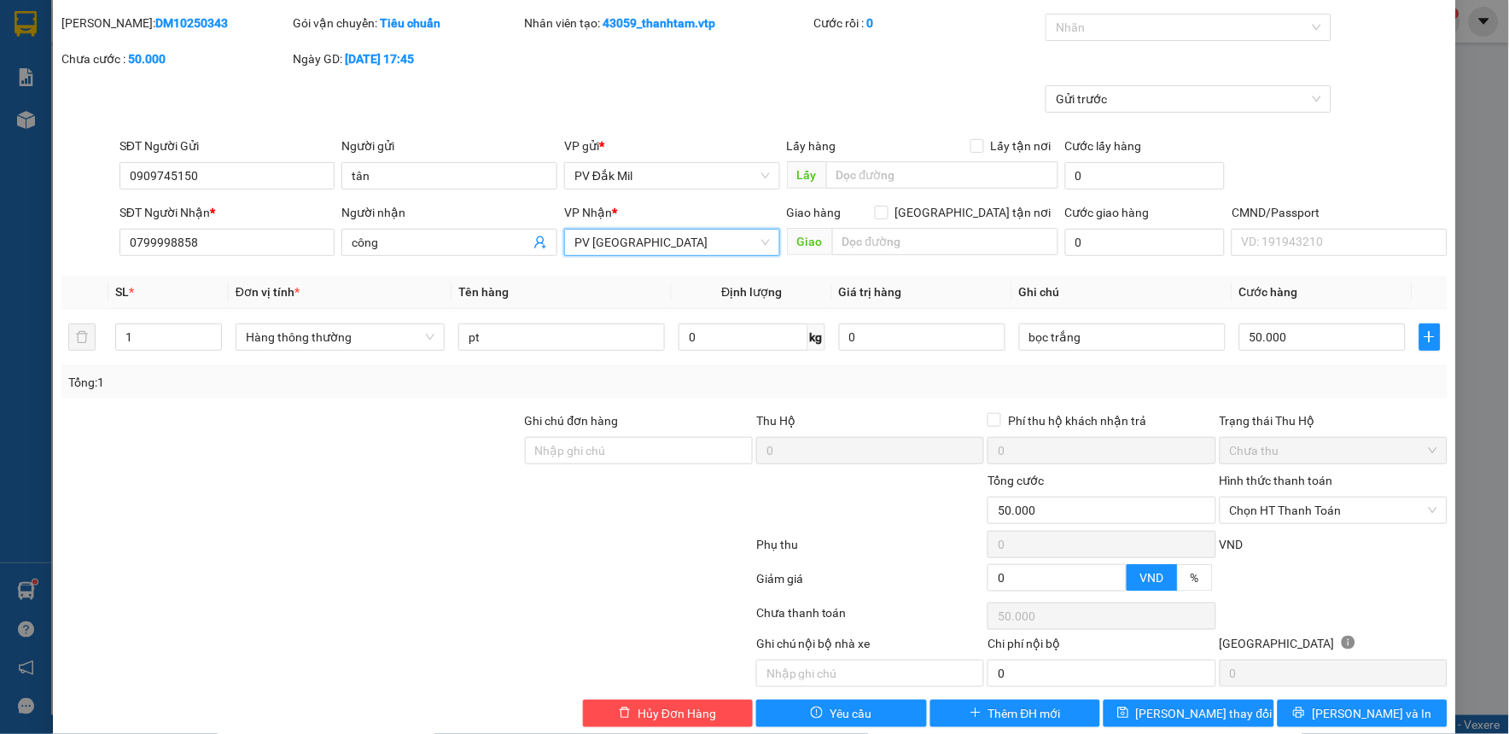
scroll to position [74, 0]
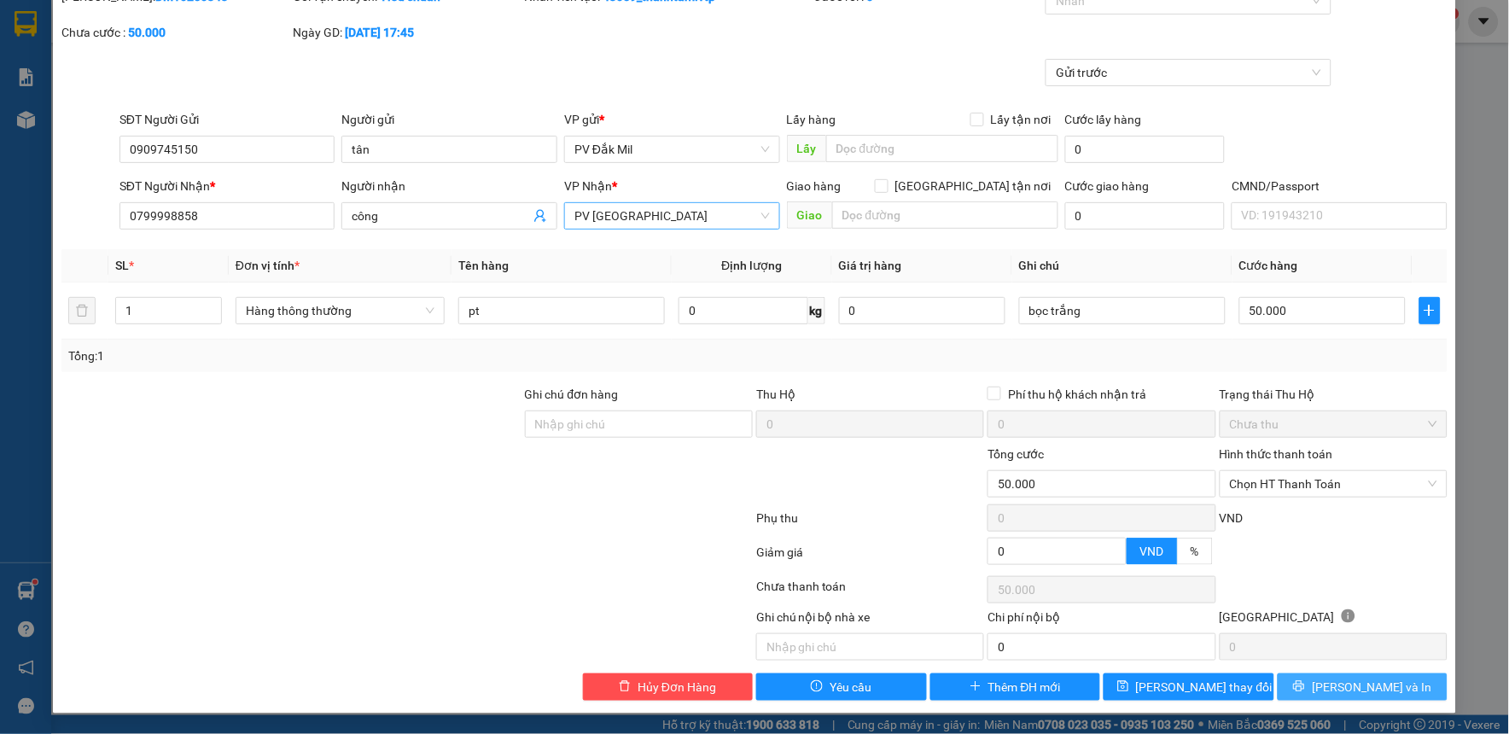
click at [1290, 693] on button "[PERSON_NAME] và In" at bounding box center [1363, 687] width 171 height 27
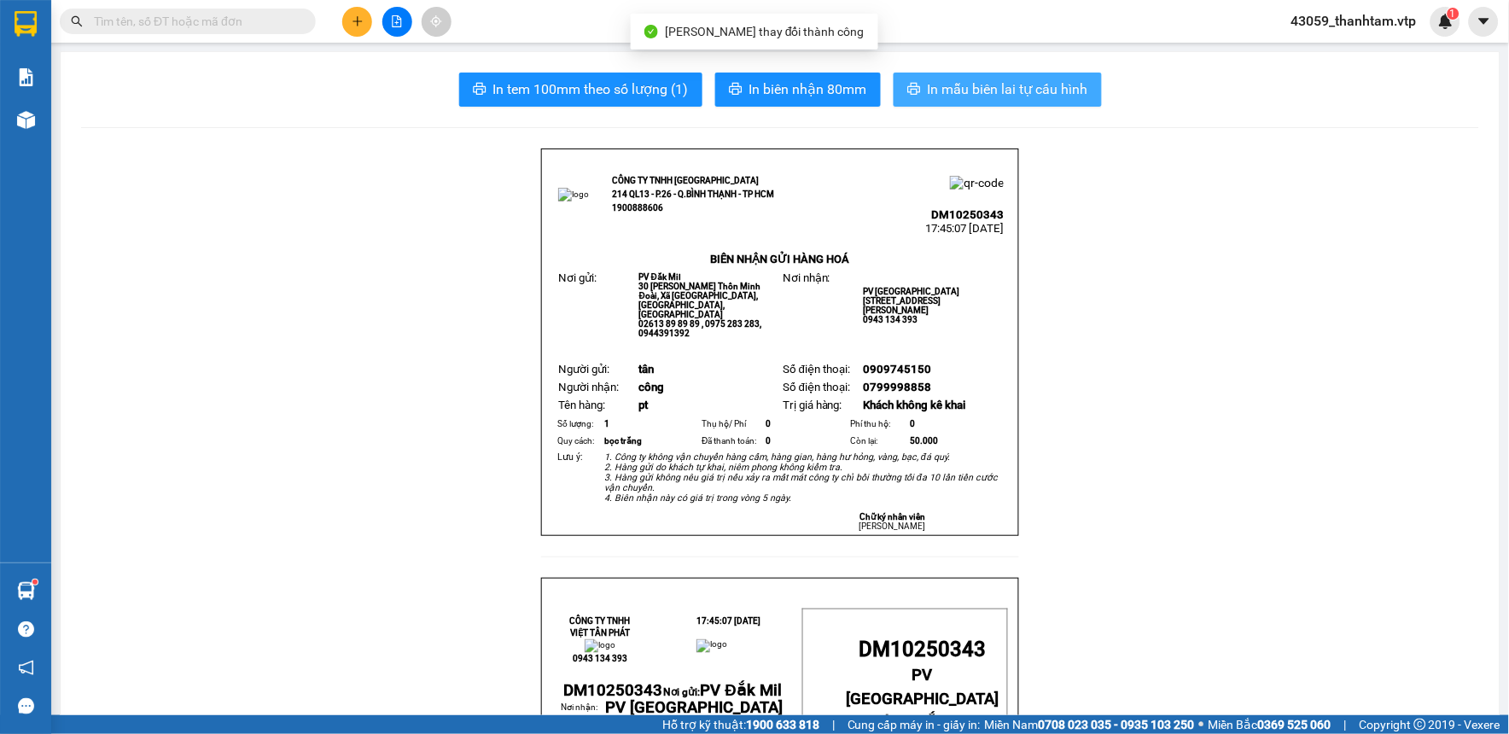
click at [994, 91] on span "In mẫu biên lai tự cấu hình" at bounding box center [1008, 89] width 161 height 21
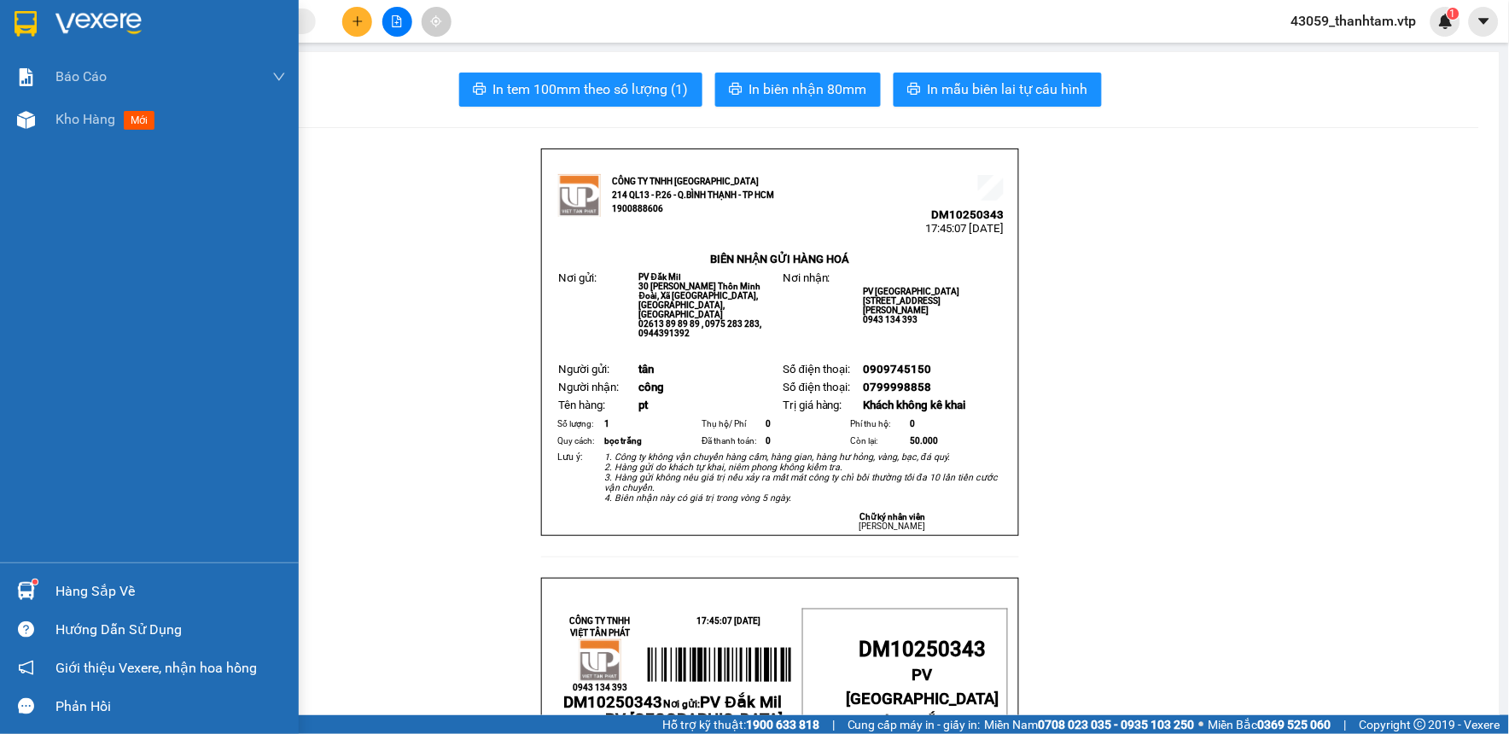
drag, startPoint x: 13, startPoint y: 29, endPoint x: 32, endPoint y: 39, distance: 21.4
click at [15, 29] on div at bounding box center [26, 24] width 30 height 30
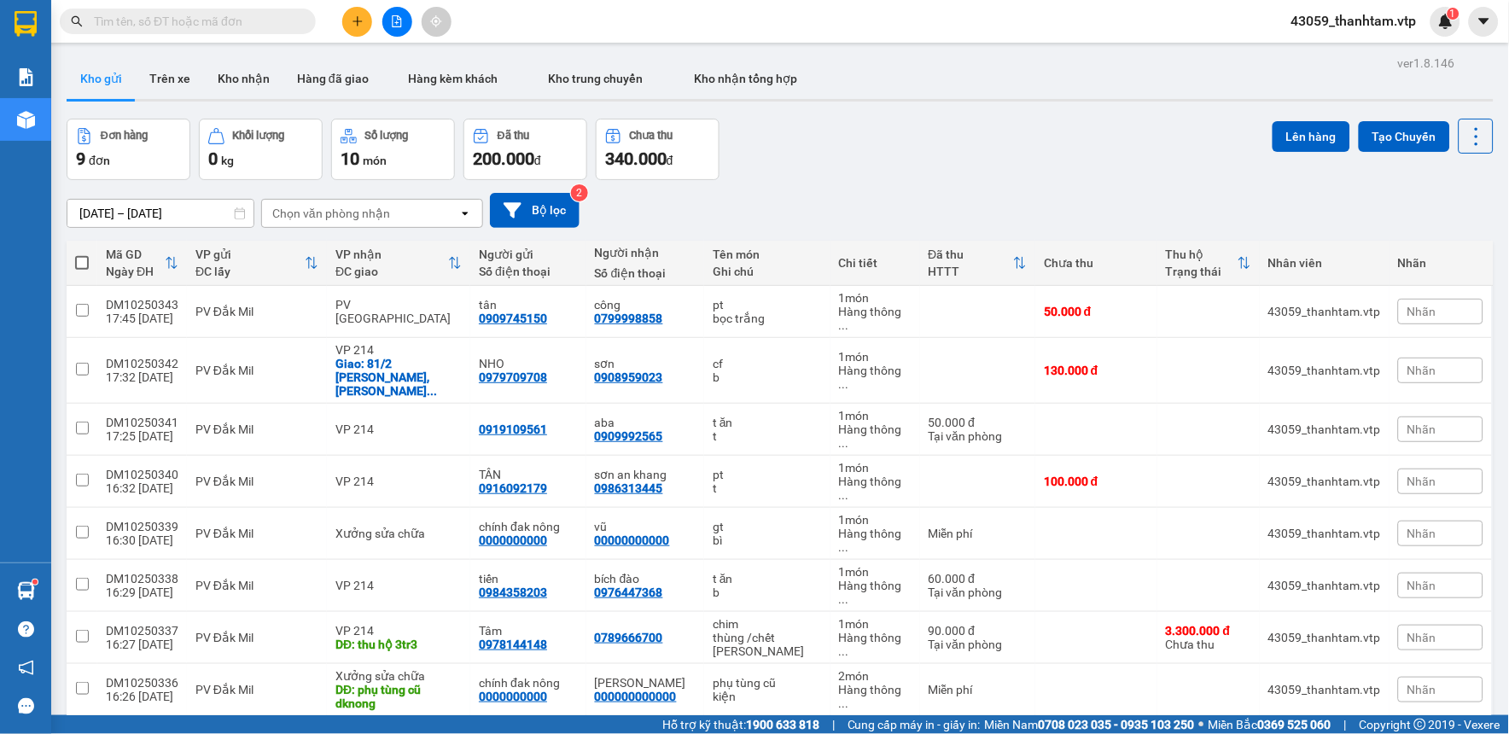
click at [791, 172] on div "Đơn hàng 9 đơn Khối lượng 0 kg Số lượng 10 món Đã thu 200.000 đ Chưa thu 340.00…" at bounding box center [780, 149] width 1427 height 61
click at [350, 20] on button at bounding box center [357, 22] width 30 height 30
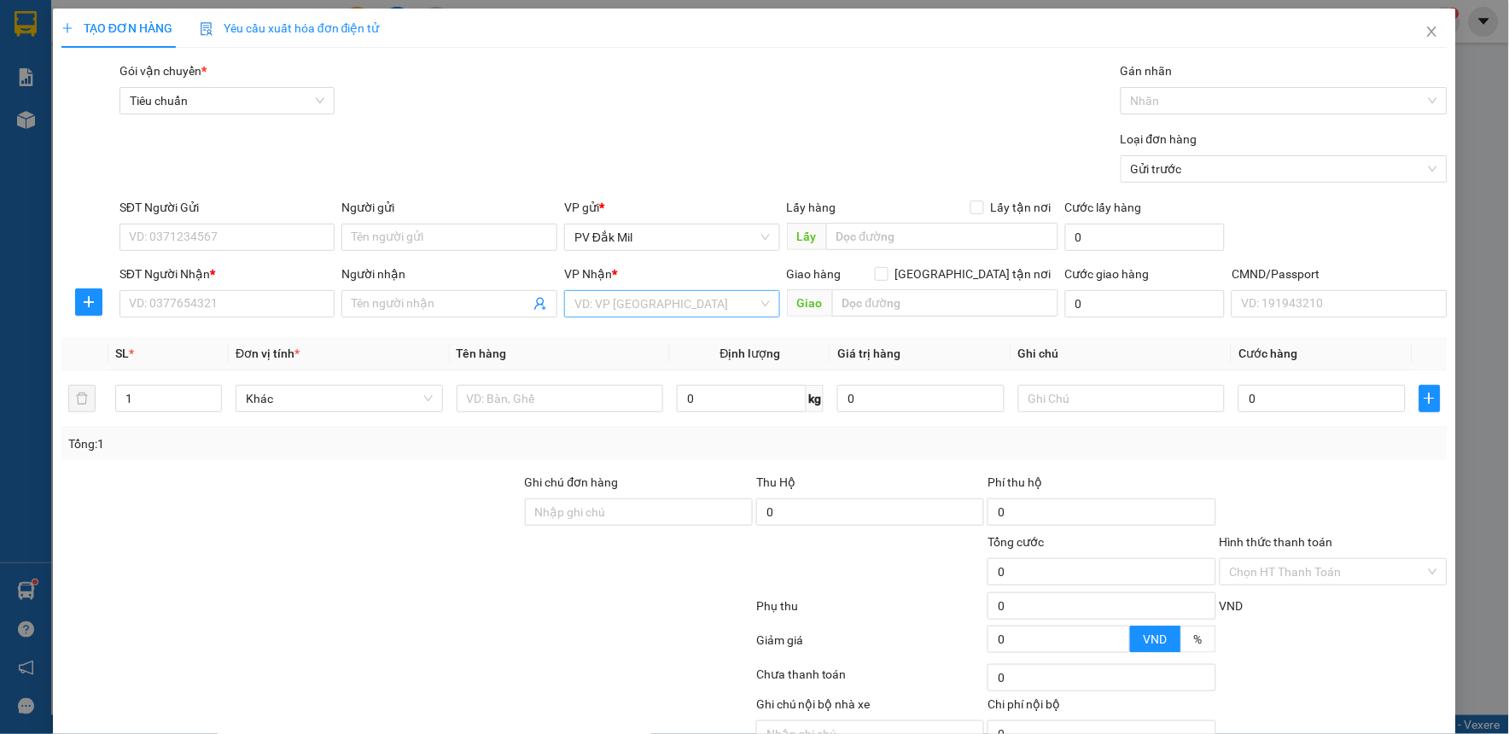
click at [620, 296] on input "search" at bounding box center [667, 304] width 184 height 26
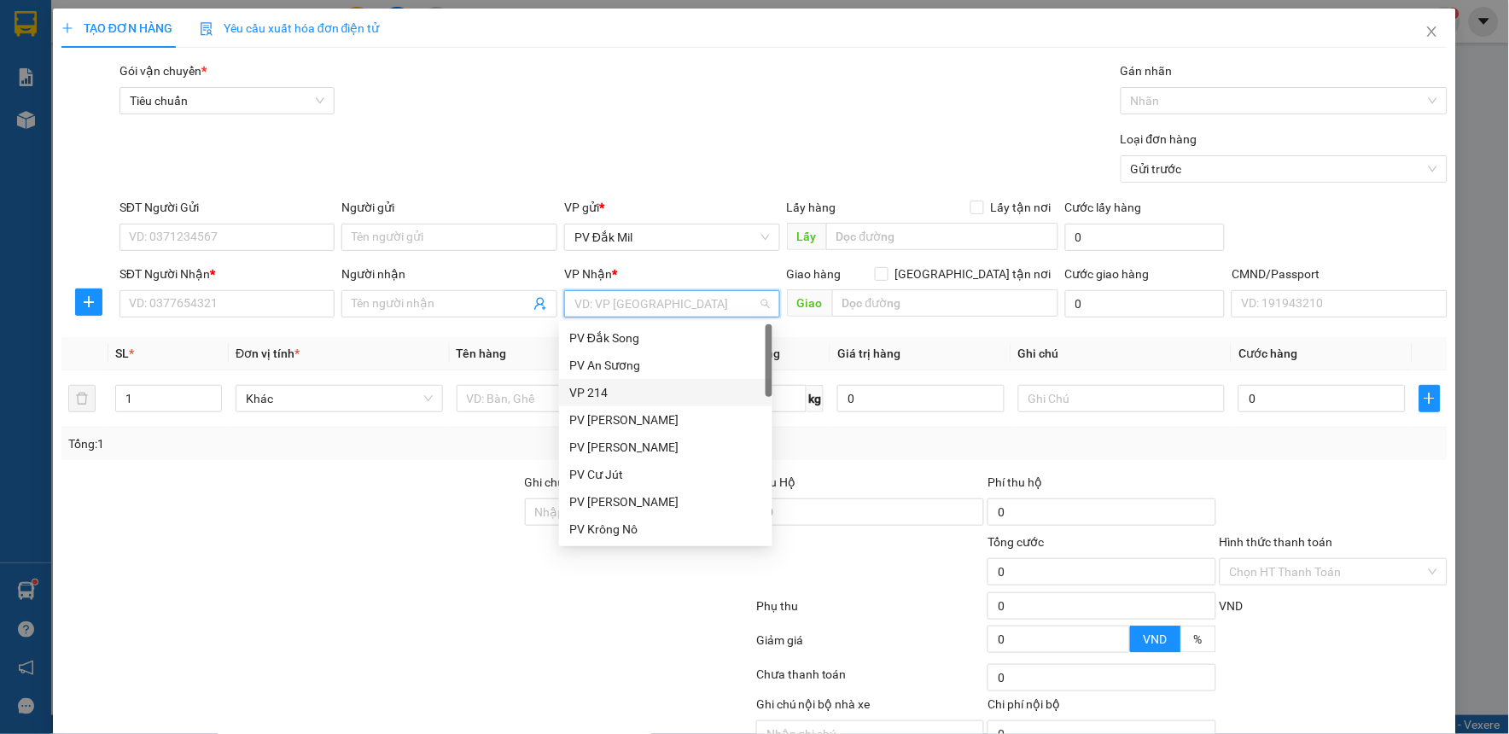
click at [606, 380] on div "VP 214" at bounding box center [665, 392] width 213 height 27
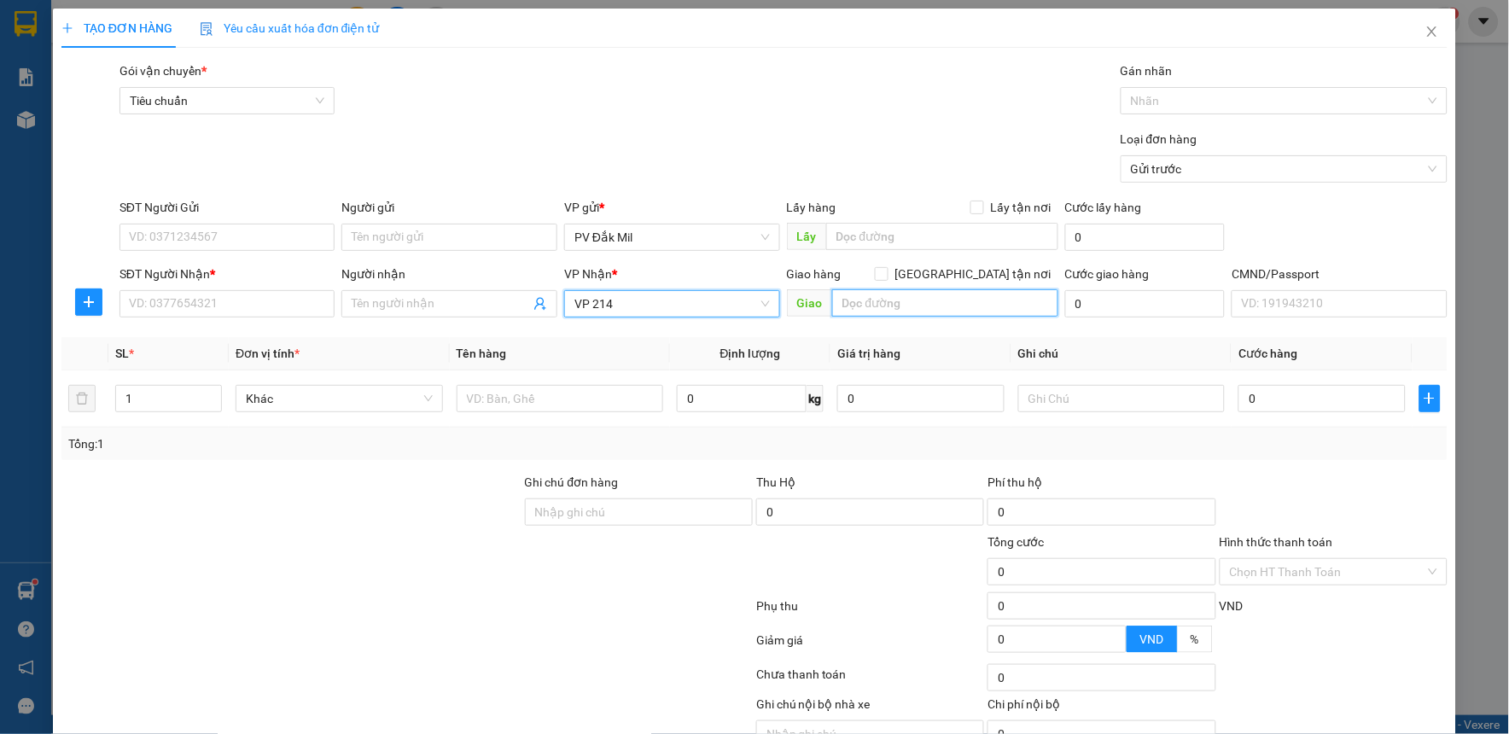
click at [892, 306] on input "text" at bounding box center [945, 302] width 226 height 27
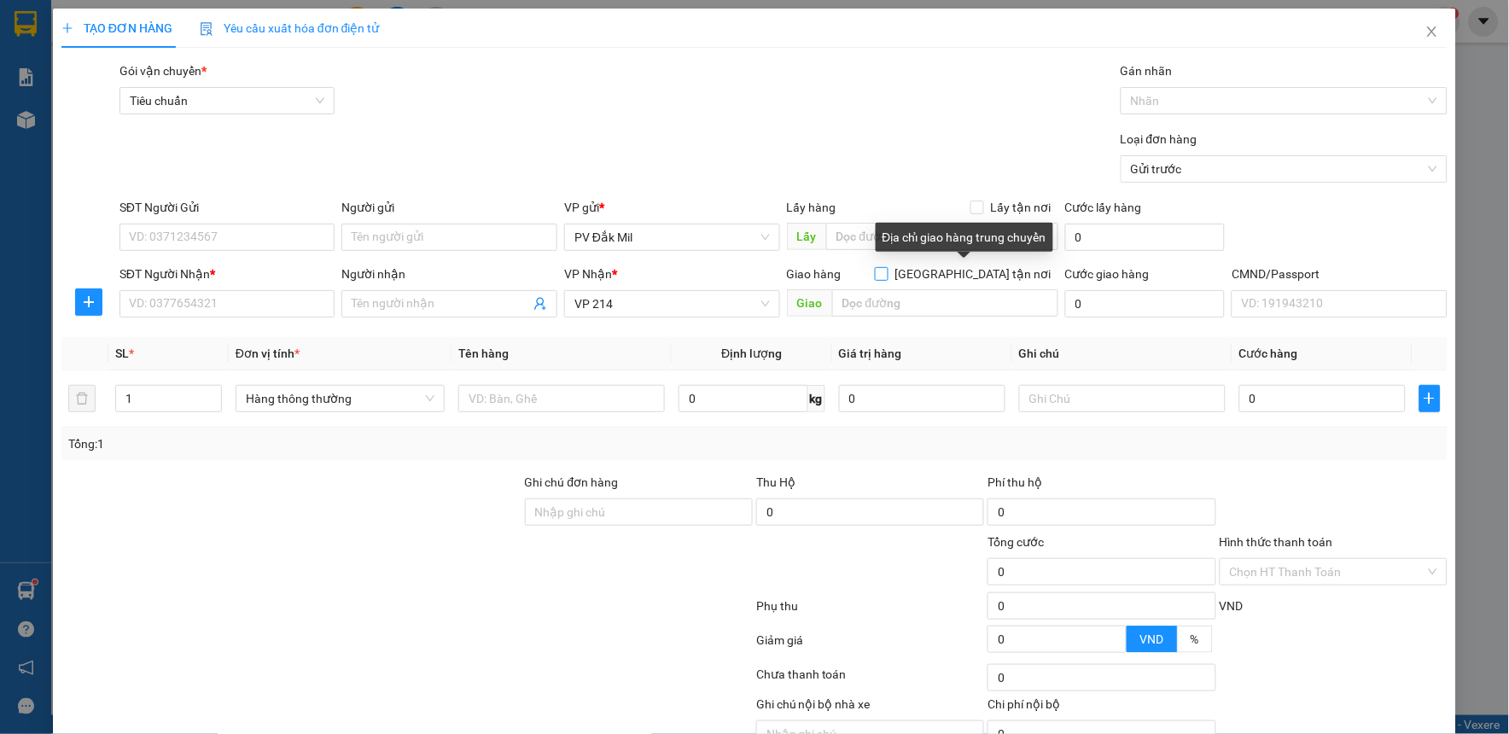
click at [887, 274] on input "[GEOGRAPHIC_DATA] tận nơi" at bounding box center [881, 273] width 12 height 12
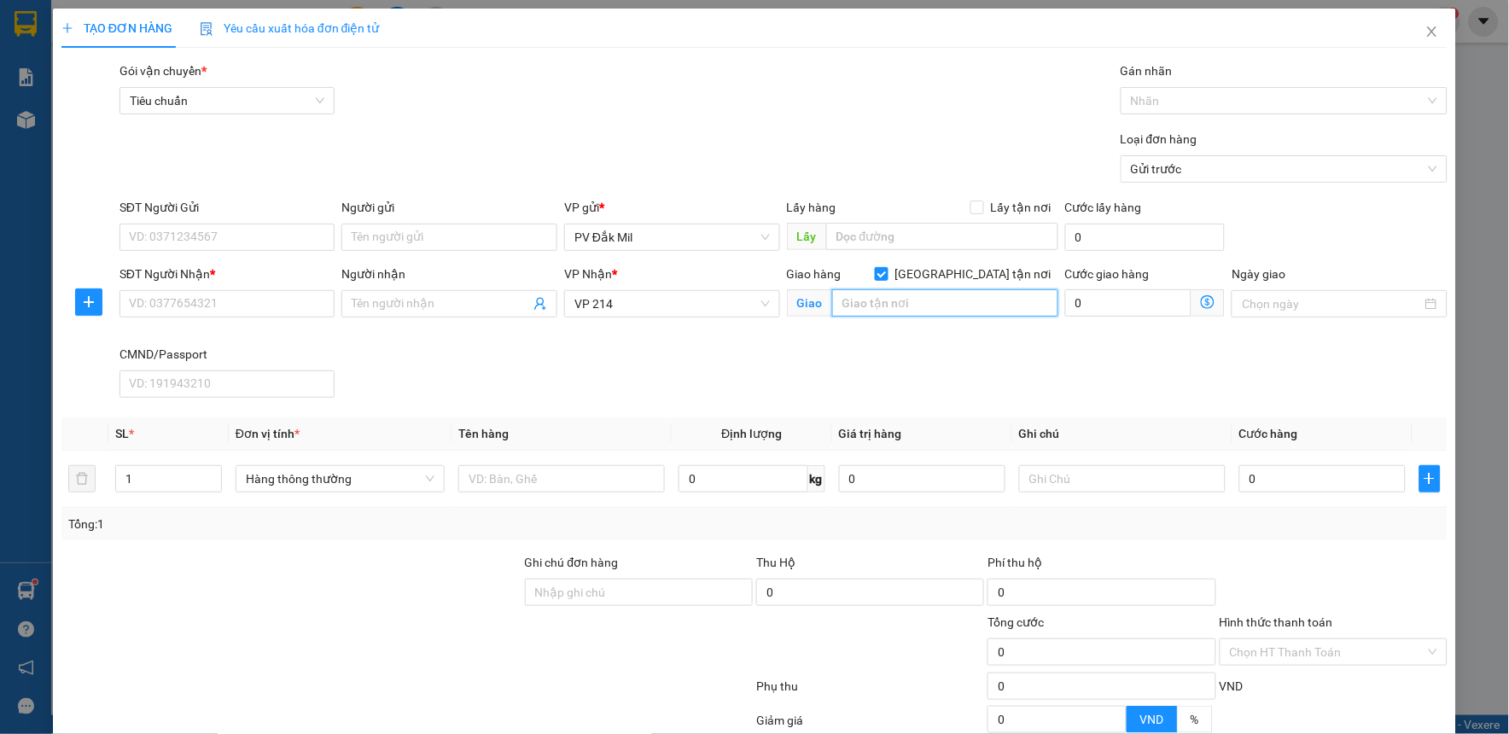
click at [956, 293] on input "text" at bounding box center [945, 302] width 226 height 27
click at [248, 305] on input "SĐT Người Nhận *" at bounding box center [228, 303] width 216 height 27
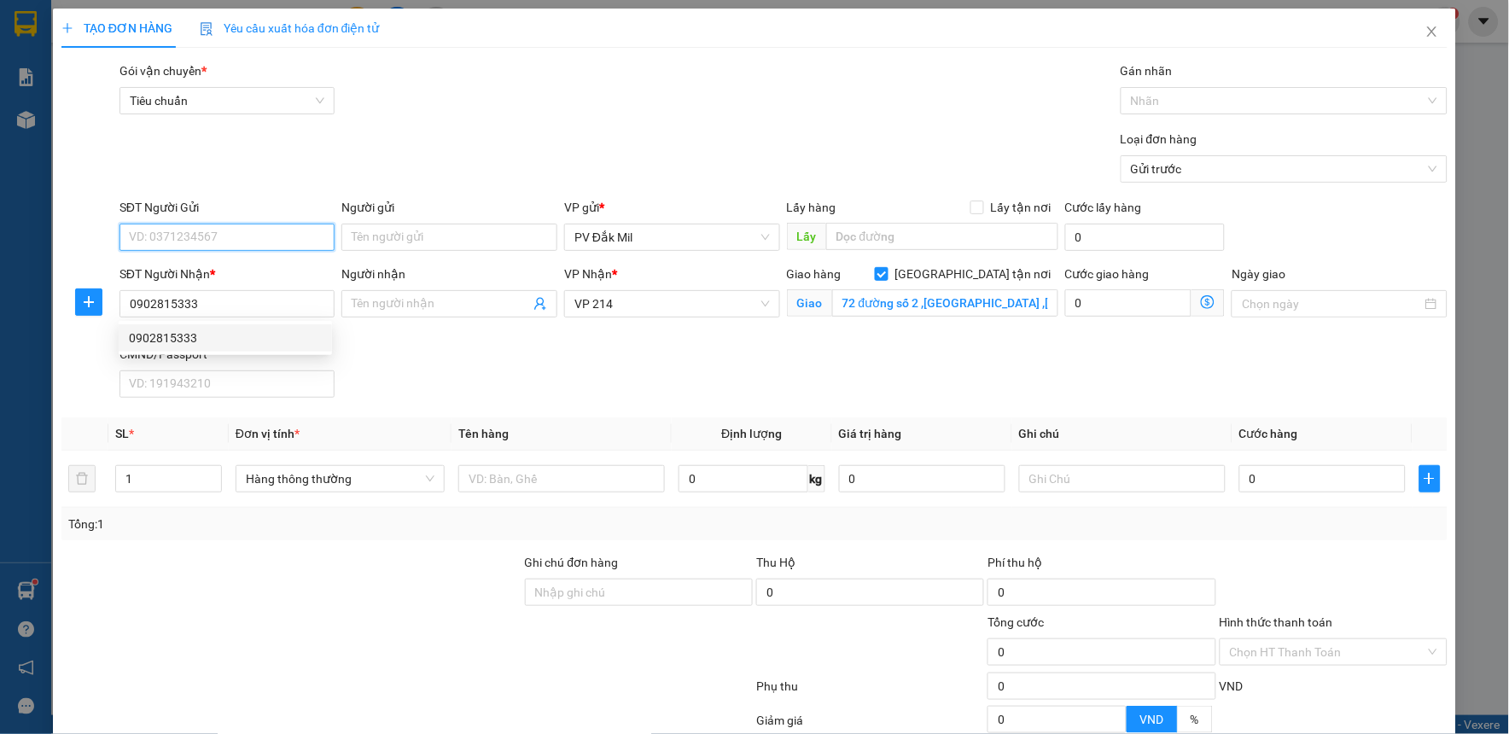
click at [252, 225] on input "SĐT Người Gửi" at bounding box center [228, 237] width 216 height 27
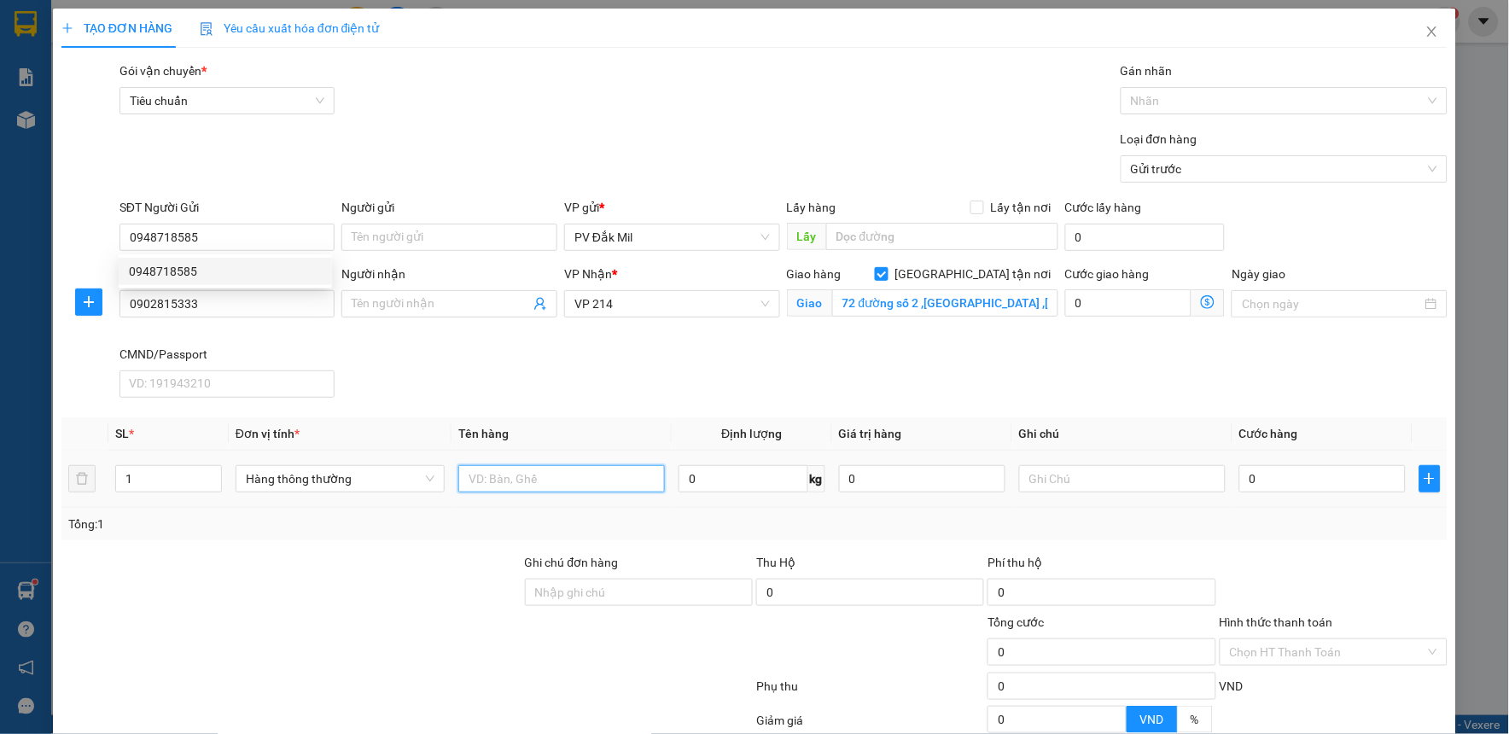
click at [534, 481] on input "text" at bounding box center [561, 478] width 207 height 27
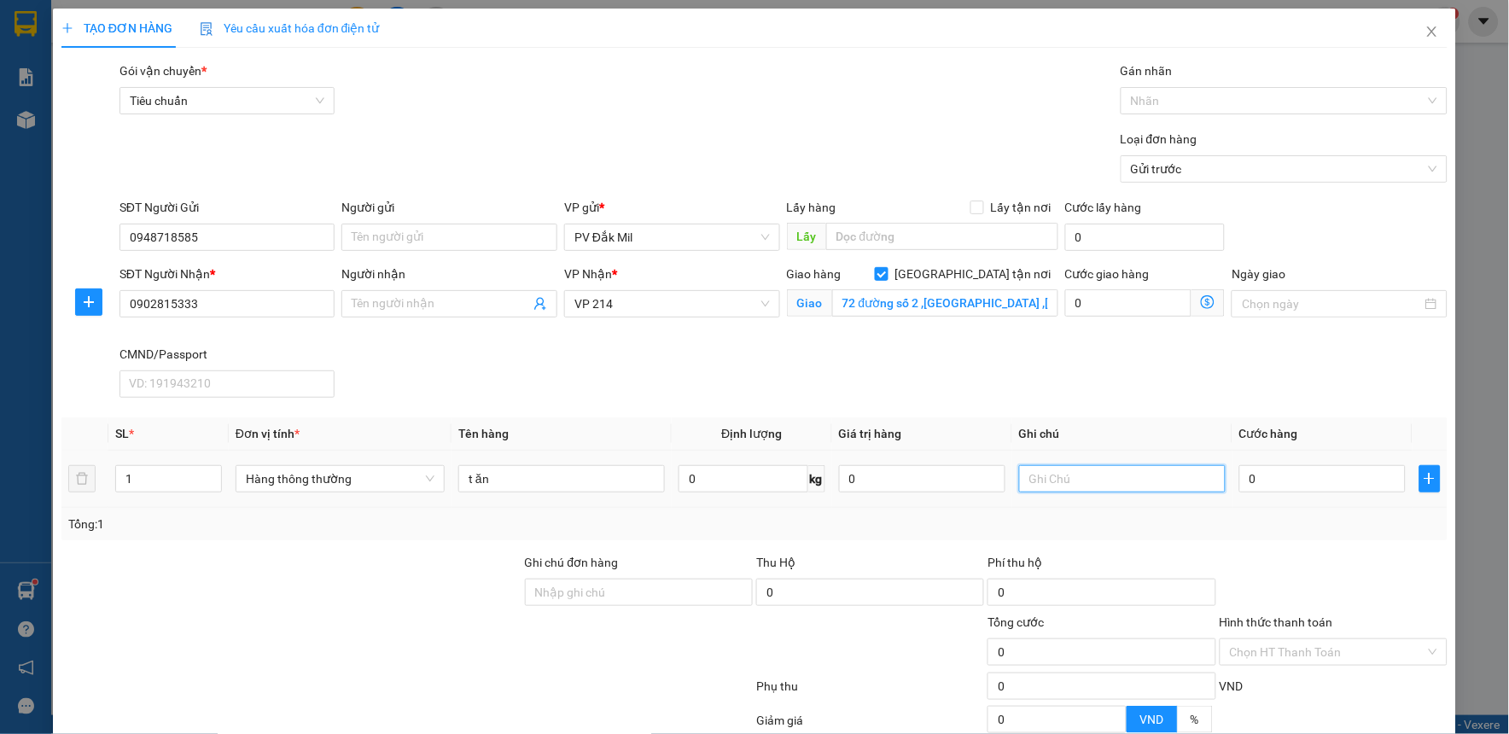
click at [1097, 487] on input "text" at bounding box center [1122, 478] width 207 height 27
click at [1294, 487] on input "0" at bounding box center [1323, 478] width 166 height 27
click at [1106, 303] on input "0" at bounding box center [1128, 302] width 127 height 27
click at [1291, 465] on input "0" at bounding box center [1323, 478] width 166 height 27
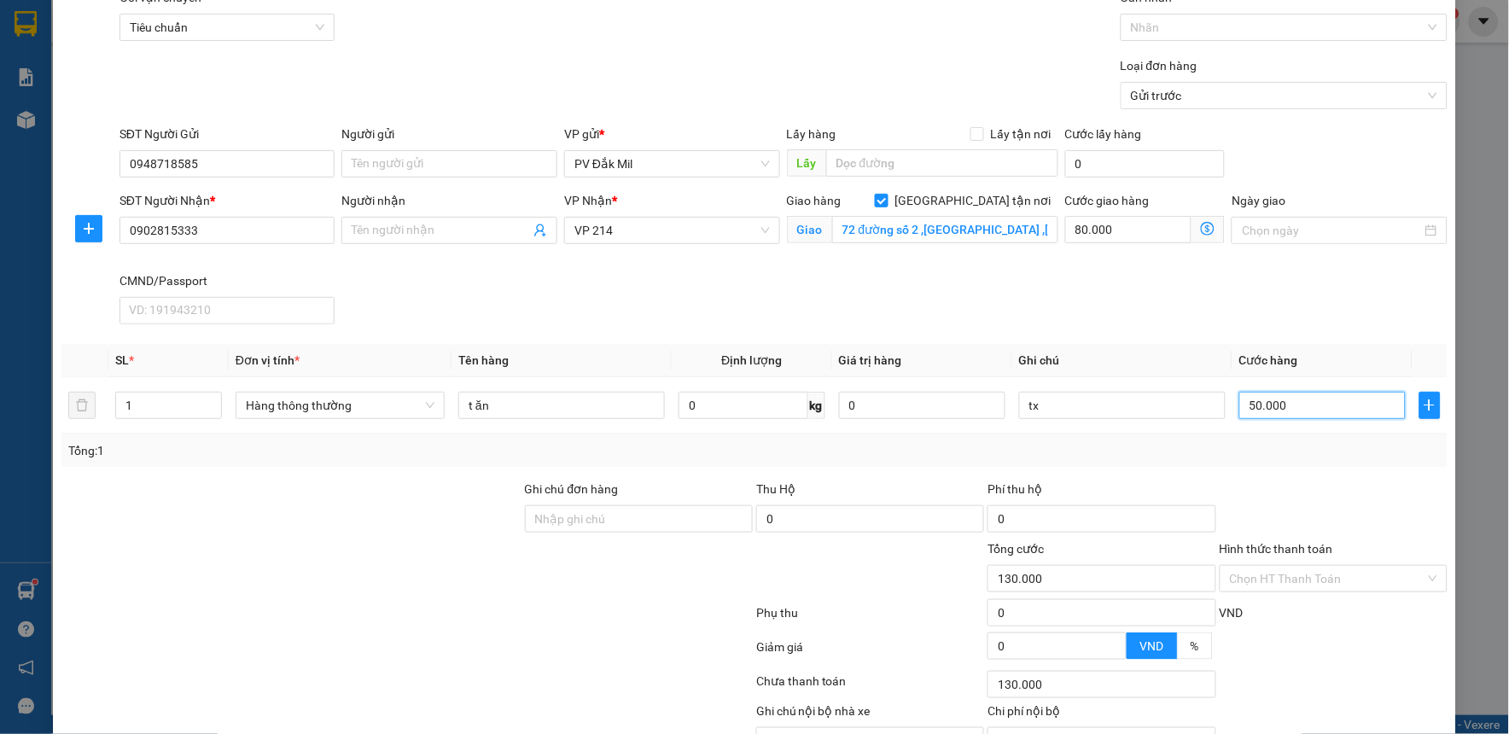
scroll to position [167, 0]
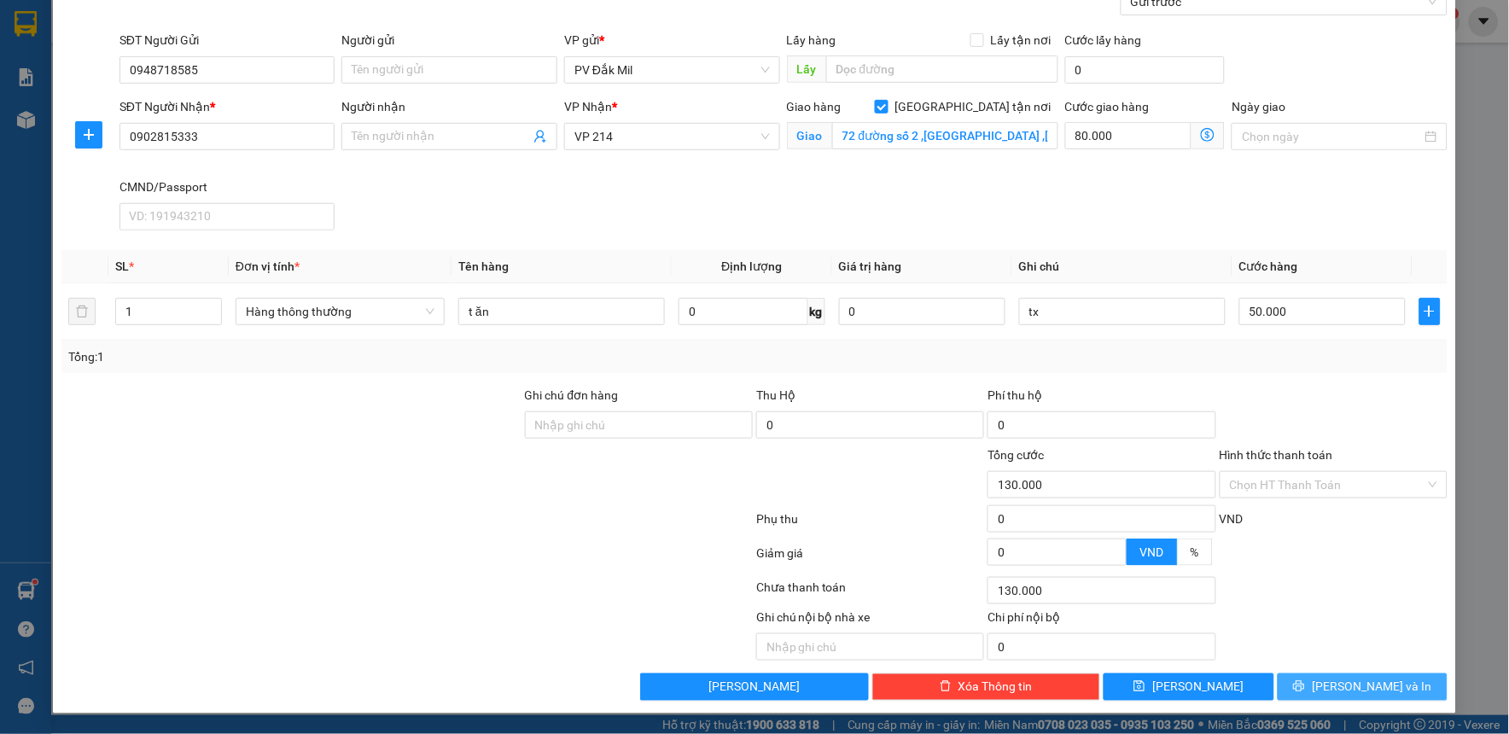
click at [1305, 683] on icon "printer" at bounding box center [1299, 686] width 11 height 11
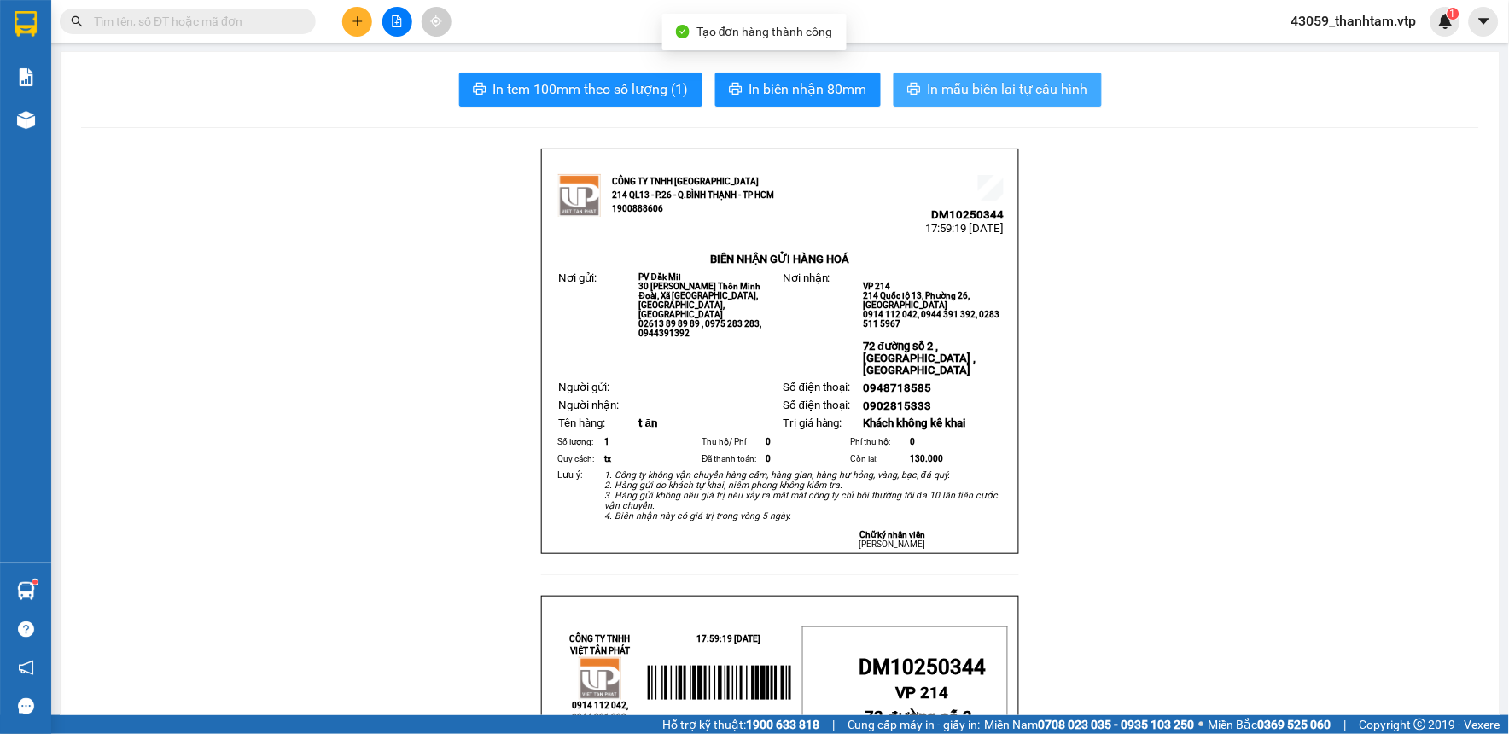
click at [1011, 90] on span "In mẫu biên lai tự cấu hình" at bounding box center [1008, 89] width 161 height 21
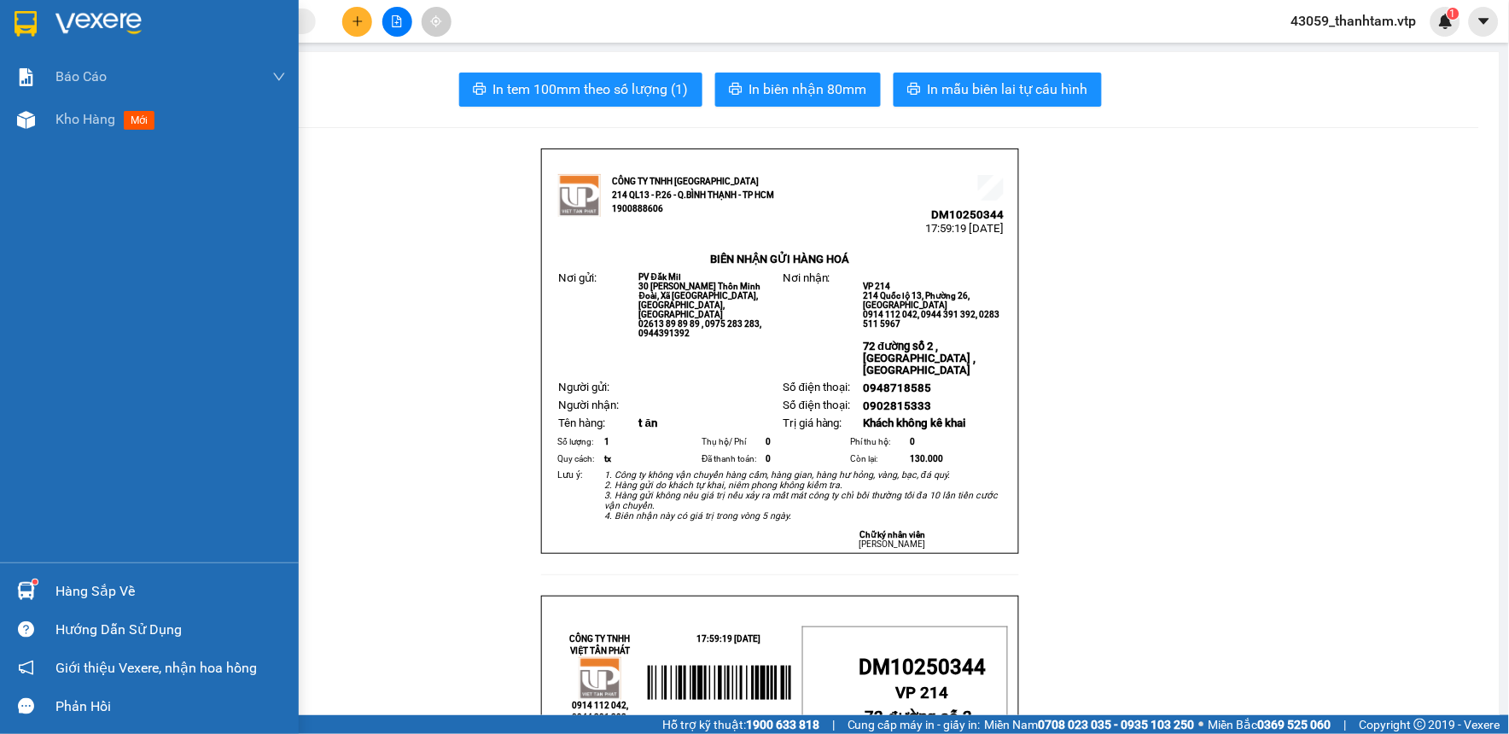
click at [38, 17] on div at bounding box center [26, 24] width 30 height 30
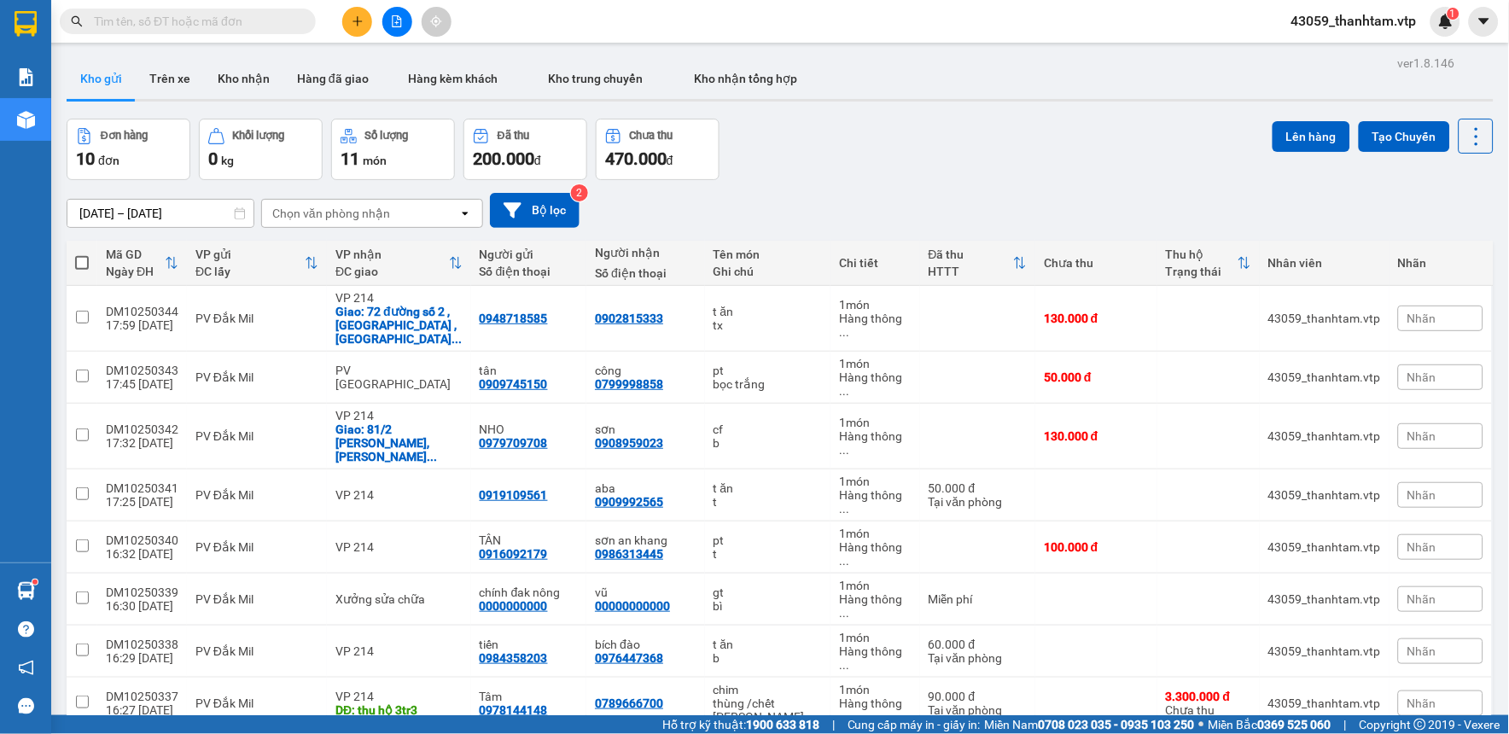
click at [867, 141] on div "Đơn hàng 10 đơn Khối lượng 0 kg Số lượng 11 món Đã thu 200.000 đ Chưa thu 470.0…" at bounding box center [780, 149] width 1427 height 61
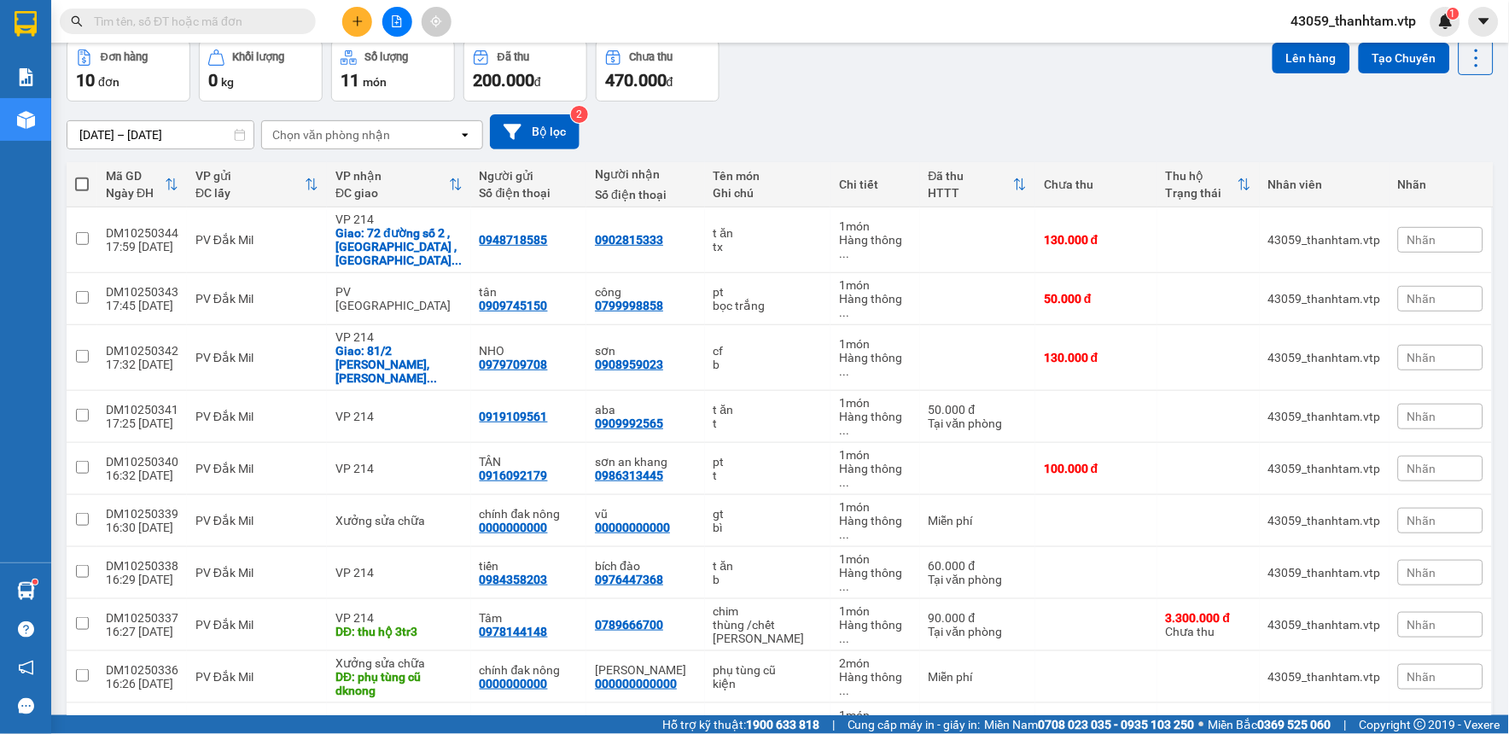
click at [997, 83] on div "Đơn hàng 10 đơn Khối lượng 0 kg Số lượng 11 món Đã thu 200.000 đ Chưa thu 470.0…" at bounding box center [780, 70] width 1427 height 61
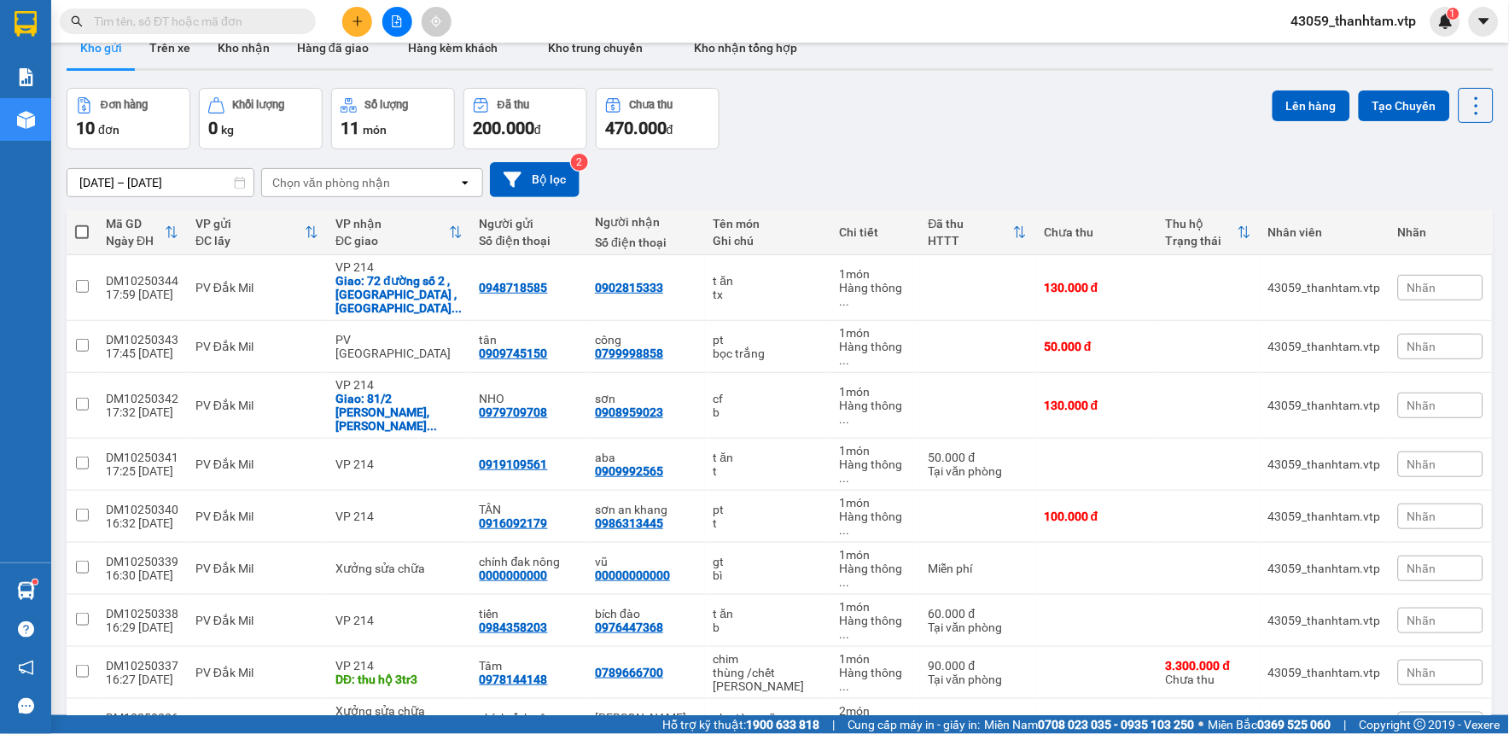
scroll to position [0, 0]
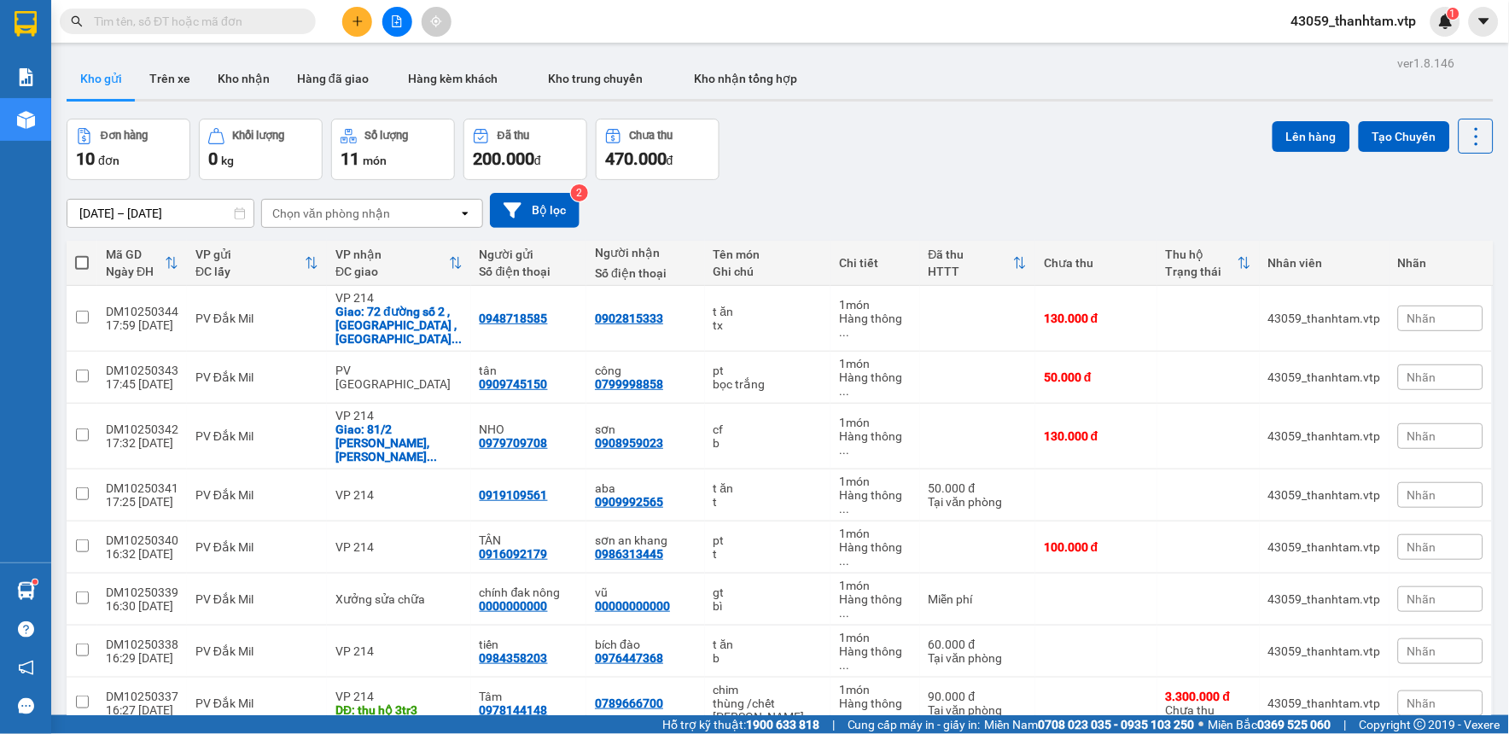
click at [932, 119] on div "Đơn hàng 10 đơn Khối lượng 0 kg Số lượng 11 món Đã thu 200.000 đ Chưa thu 470.0…" at bounding box center [780, 149] width 1427 height 61
click at [835, 157] on div "Đơn hàng 10 đơn Khối lượng 0 kg Số lượng 11 món Đã thu 200.000 đ Chưa thu 470.0…" at bounding box center [780, 149] width 1427 height 61
click at [937, 149] on div "Đơn hàng 10 đơn Khối lượng 0 kg Số lượng 11 món Đã thu 200.000 đ Chưa thu 470.0…" at bounding box center [780, 149] width 1427 height 61
click at [931, 134] on div "Đơn hàng 10 đơn Khối lượng 0 kg Số lượng 11 món Đã thu 200.000 đ Chưa thu 470.0…" at bounding box center [780, 149] width 1427 height 61
click at [953, 149] on div "Đơn hàng 10 đơn Khối lượng 0 kg Số lượng 11 món Đã thu 200.000 đ Chưa thu 470.0…" at bounding box center [780, 149] width 1427 height 61
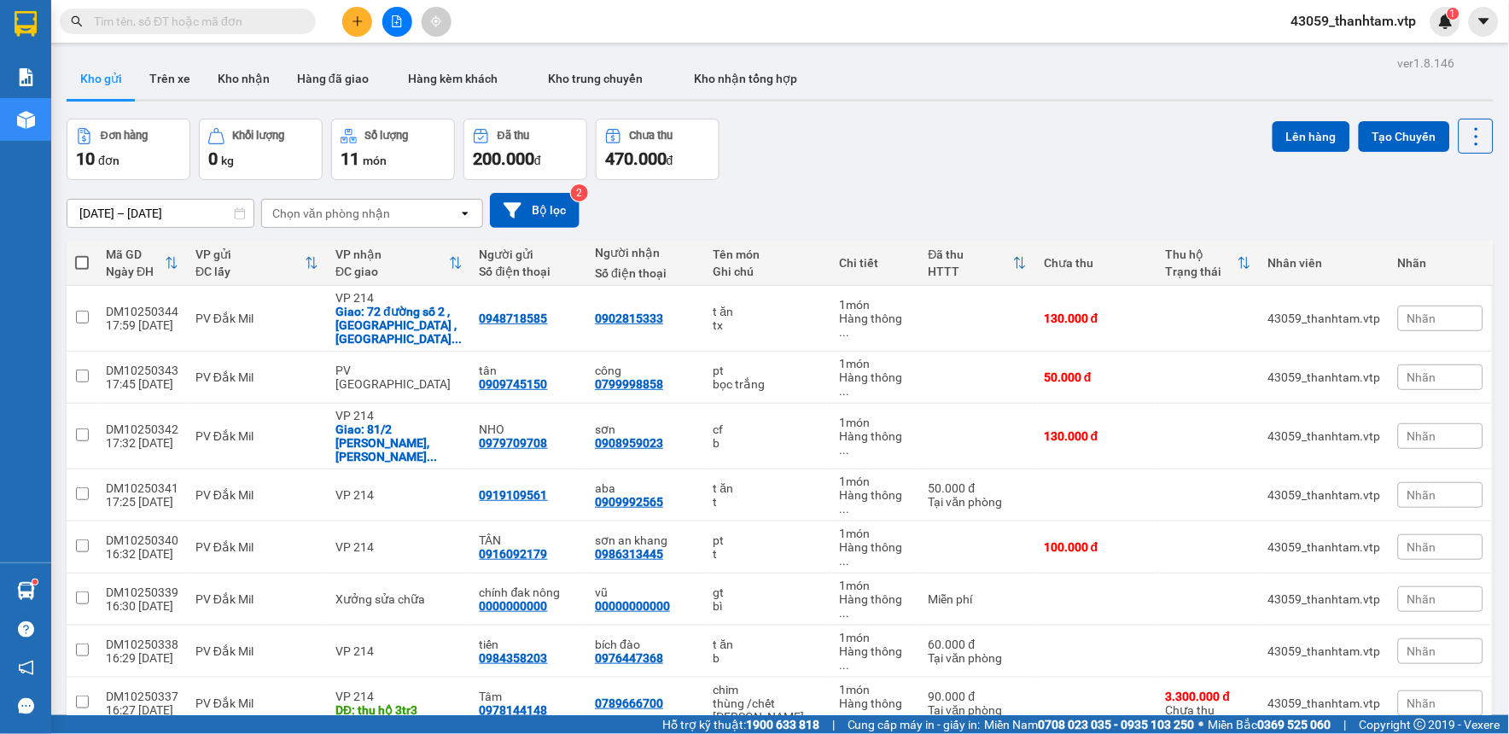
click at [1043, 188] on div "[DATE] – [DATE] Press the down arrow key to interact with the calendar and sele…" at bounding box center [780, 210] width 1427 height 61
click at [872, 142] on div "Đơn hàng 10 đơn Khối lượng 0 kg Số lượng 11 món Đã thu 200.000 đ Chưa thu 470.0…" at bounding box center [780, 149] width 1427 height 61
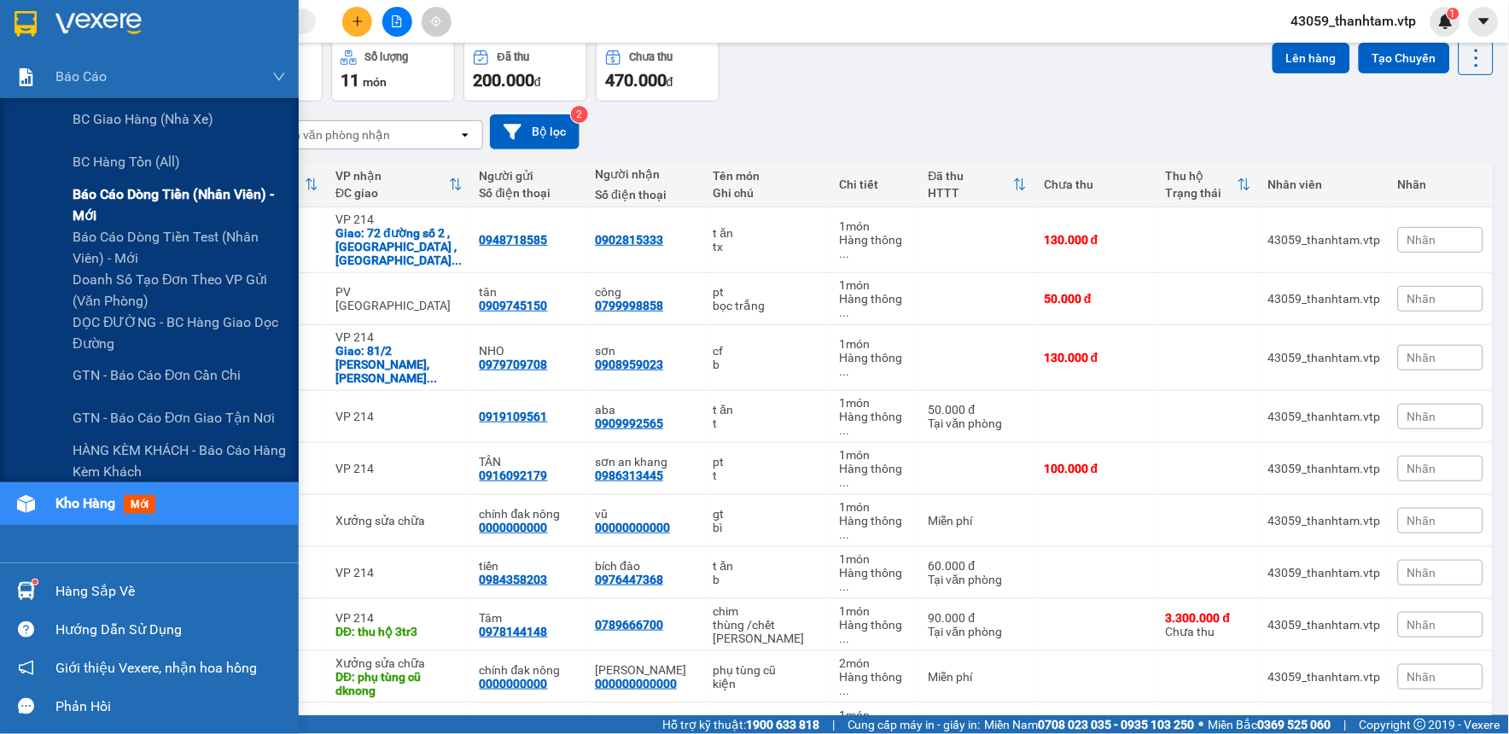
click at [112, 200] on span "Báo cáo dòng tiền (nhân viên) - mới" at bounding box center [179, 205] width 213 height 43
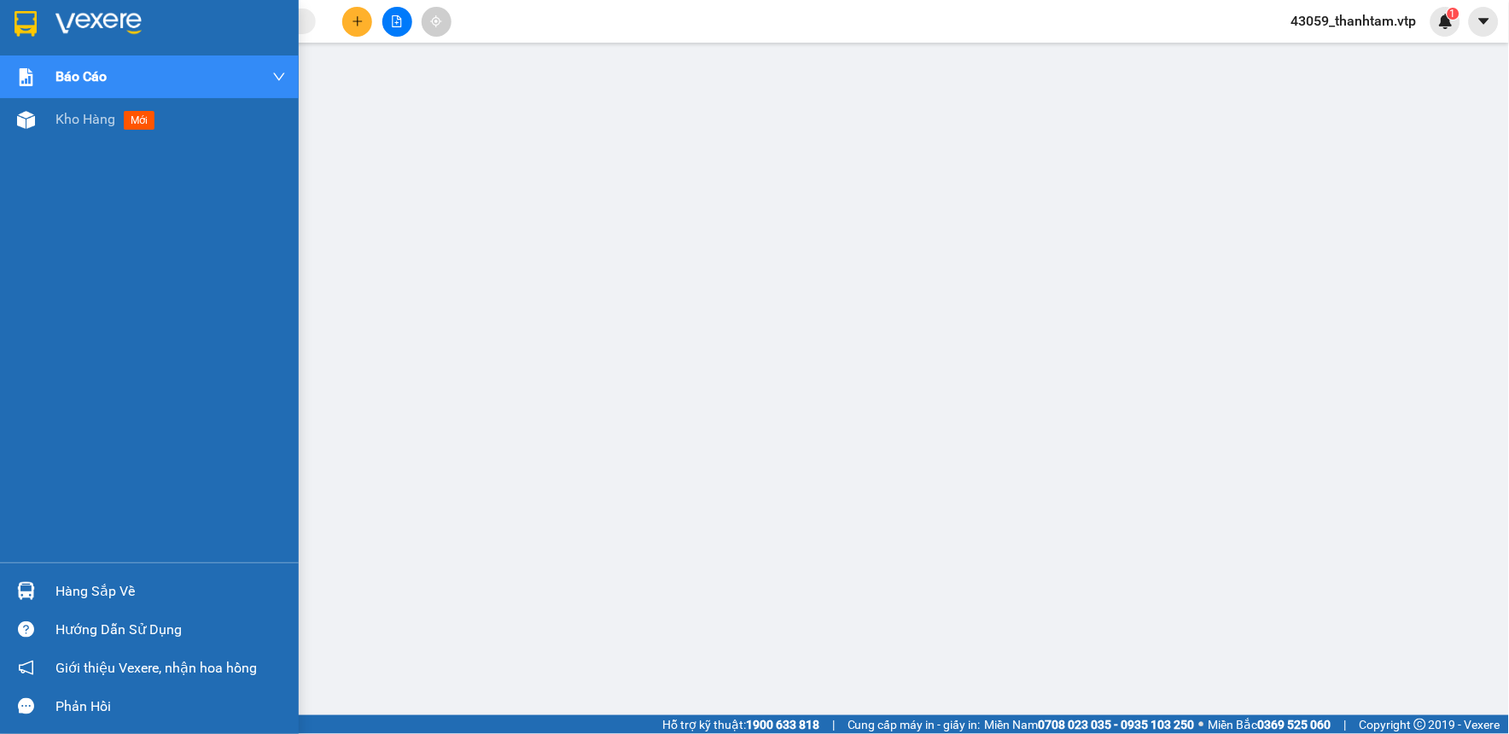
click at [18, 26] on img at bounding box center [26, 24] width 22 height 26
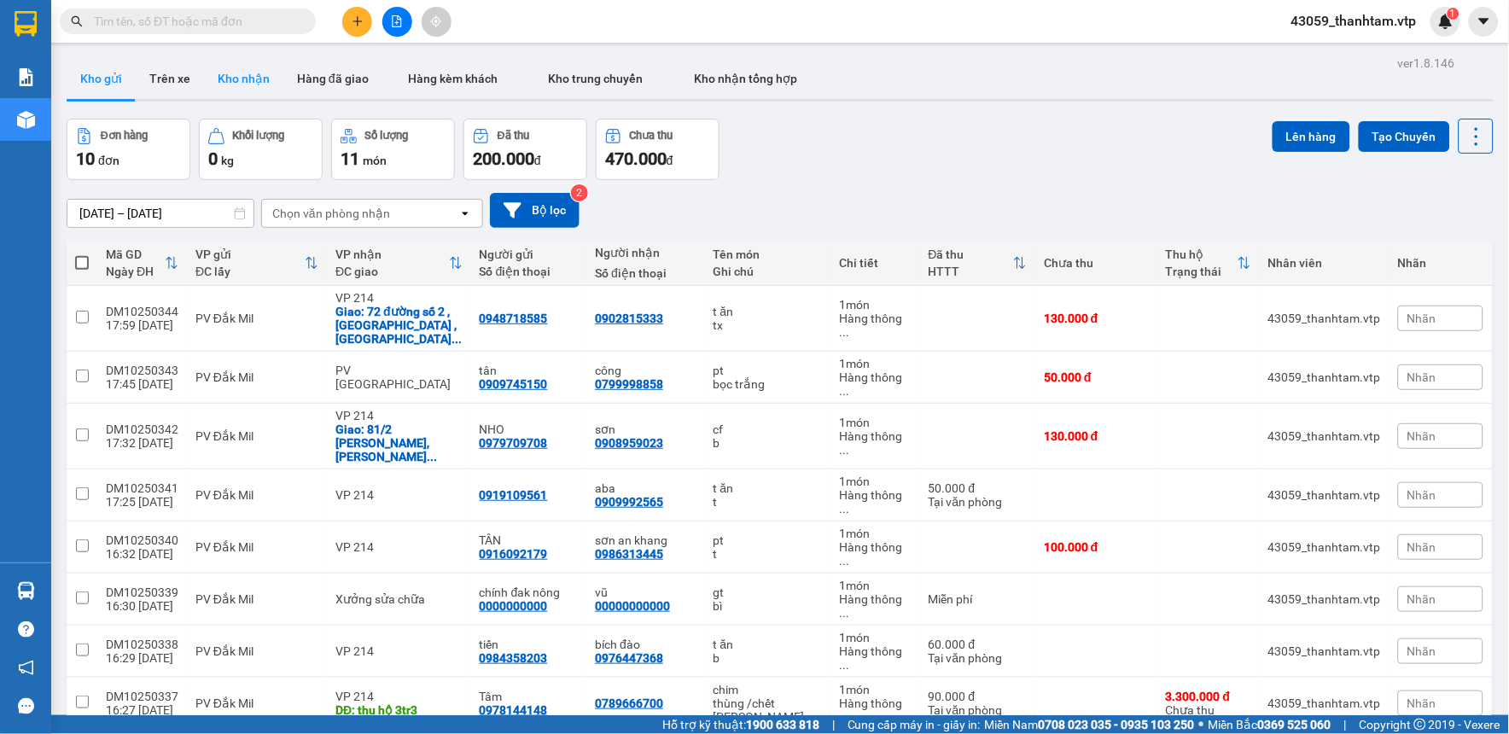
click at [244, 79] on button "Kho nhận" at bounding box center [243, 78] width 79 height 41
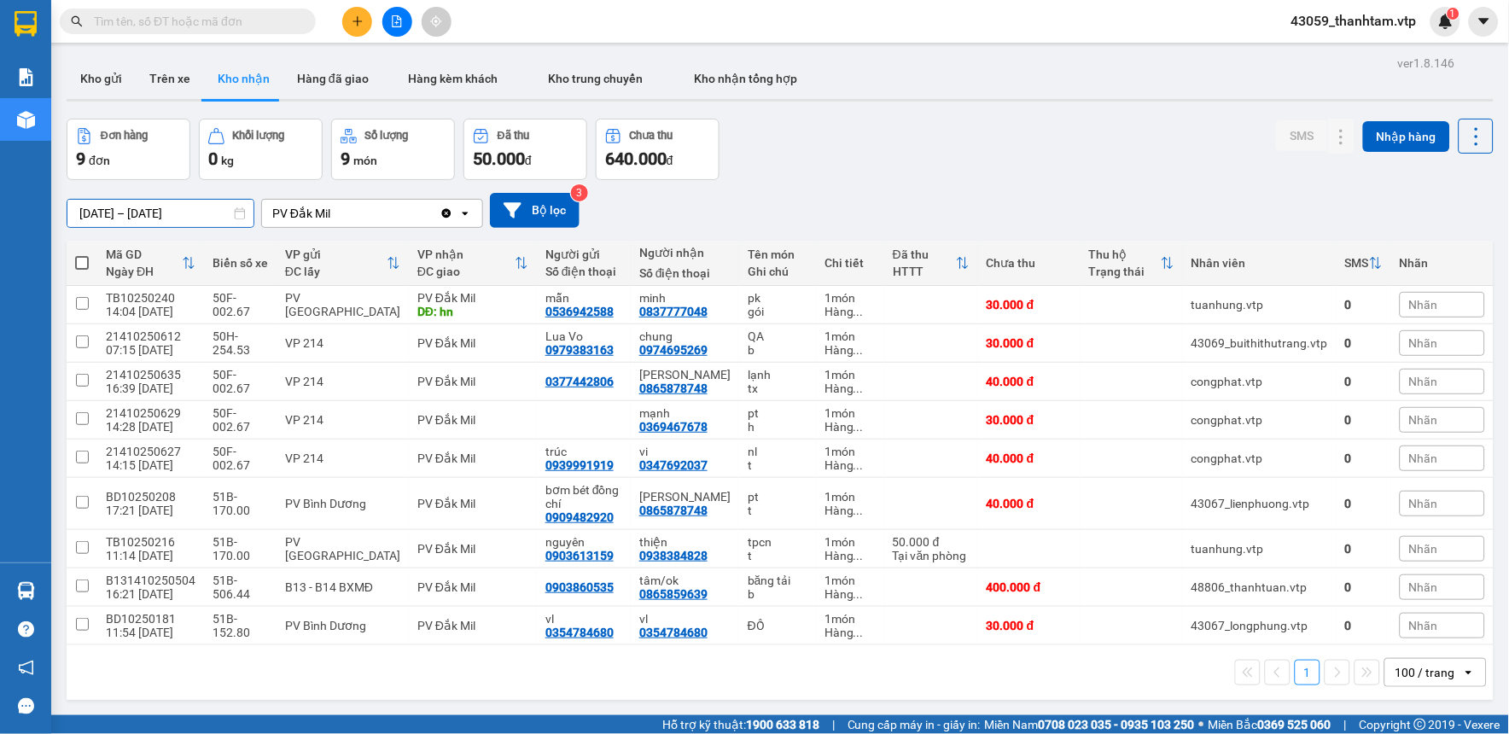
click at [178, 213] on input "[DATE] – [DATE]" at bounding box center [160, 213] width 186 height 27
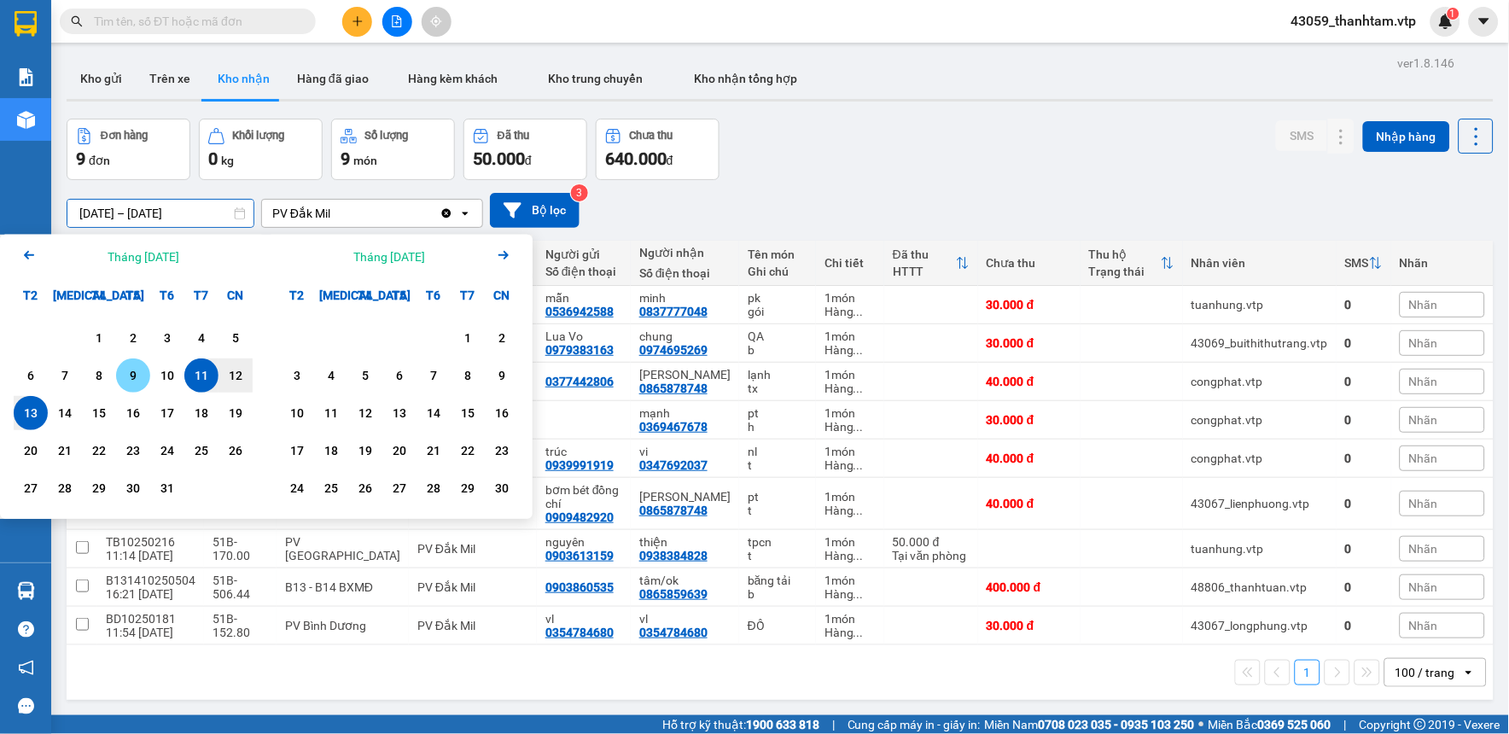
click at [132, 363] on div "9" at bounding box center [133, 376] width 34 height 34
click at [21, 423] on div "13" at bounding box center [31, 413] width 24 height 20
type input "09/10/2025 – 13/10/2025"
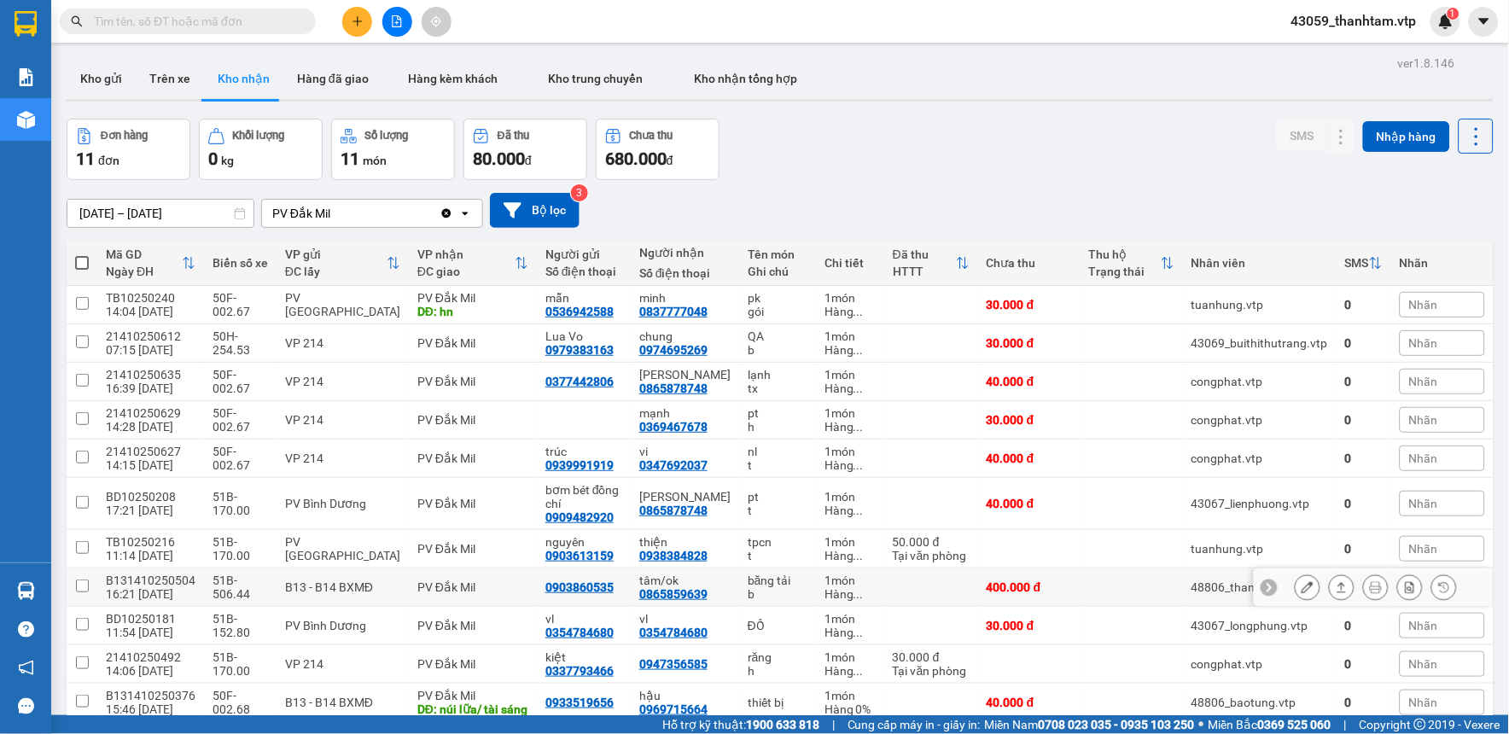
click at [1302, 586] on icon at bounding box center [1308, 587] width 12 height 12
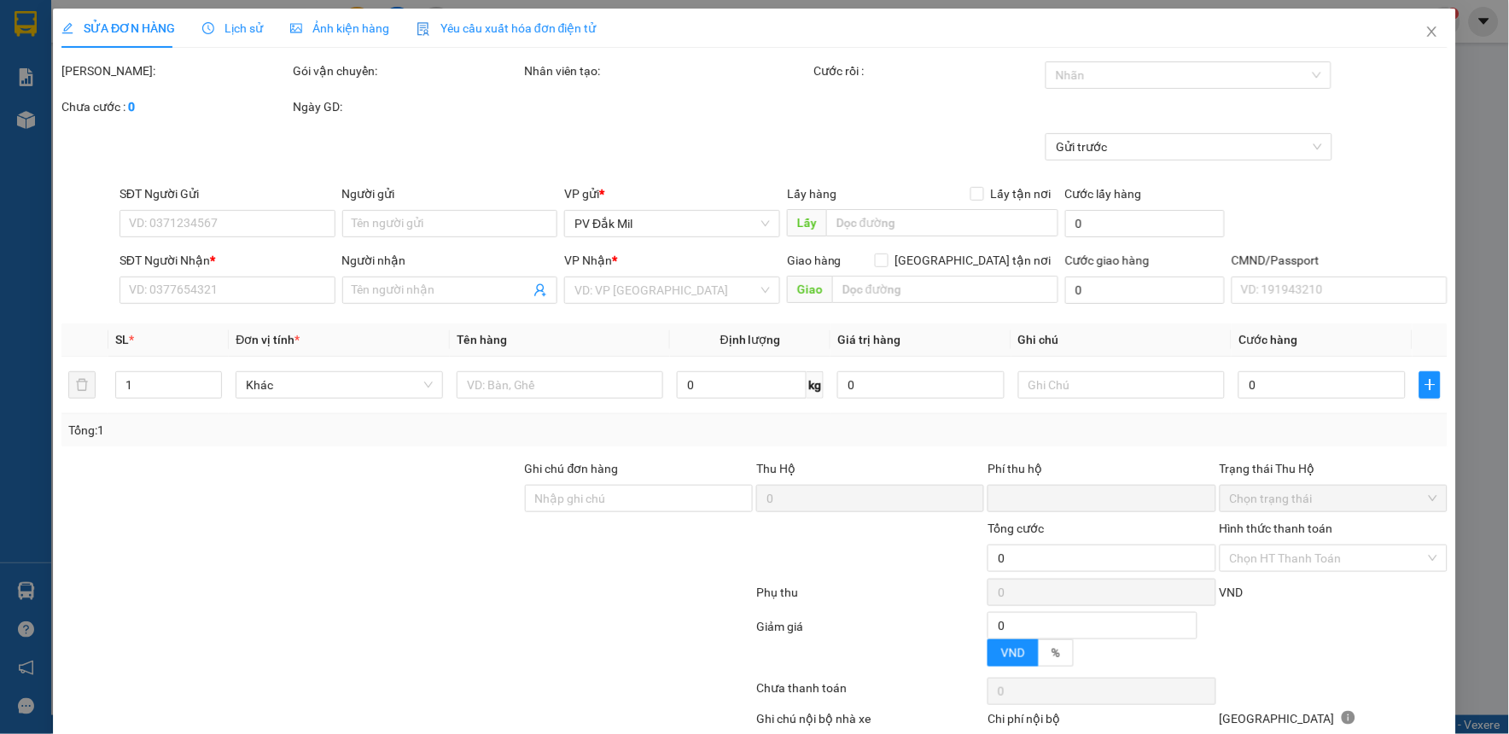
type input "0903860535"
type input "0865859639"
type input "tâm/ok"
type input "0"
type input "400.000"
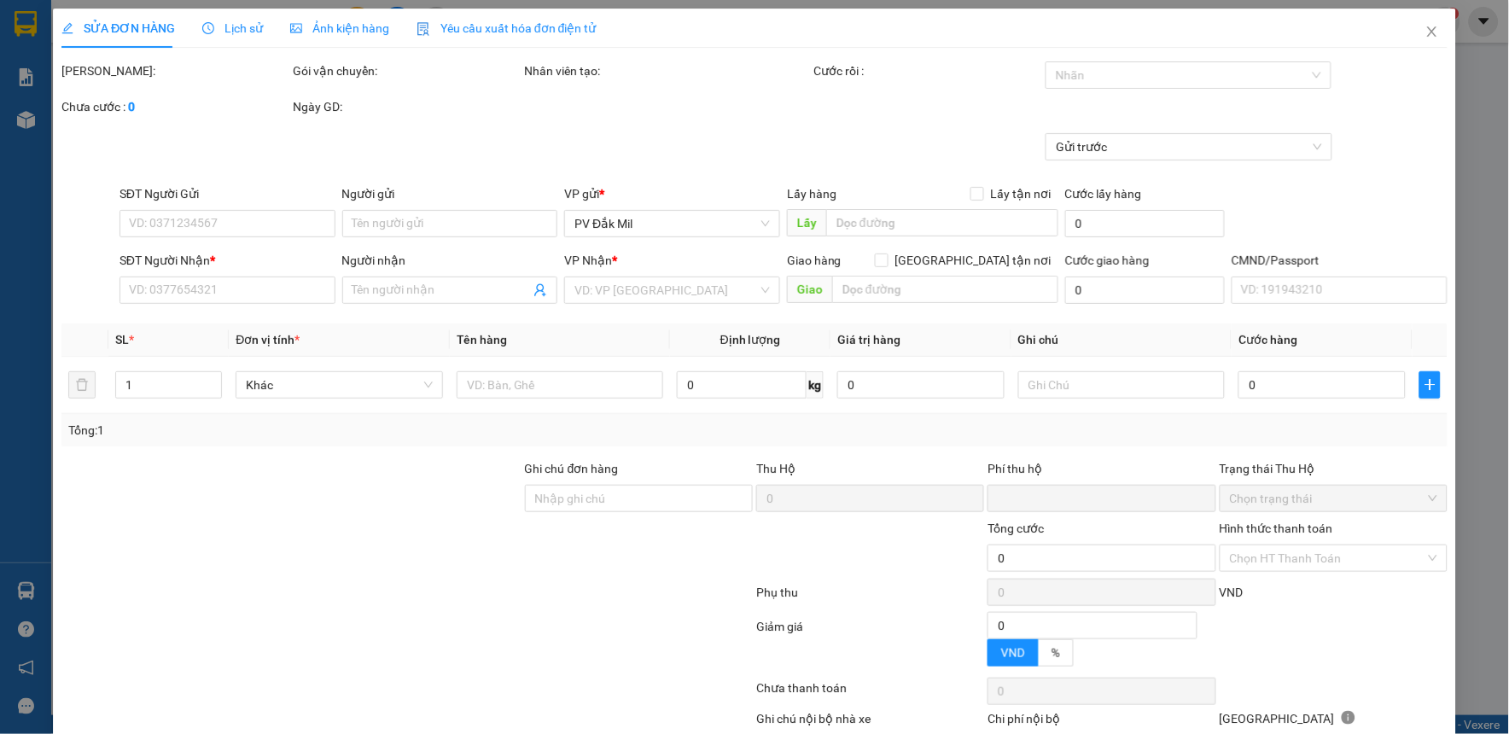
type input "400.000"
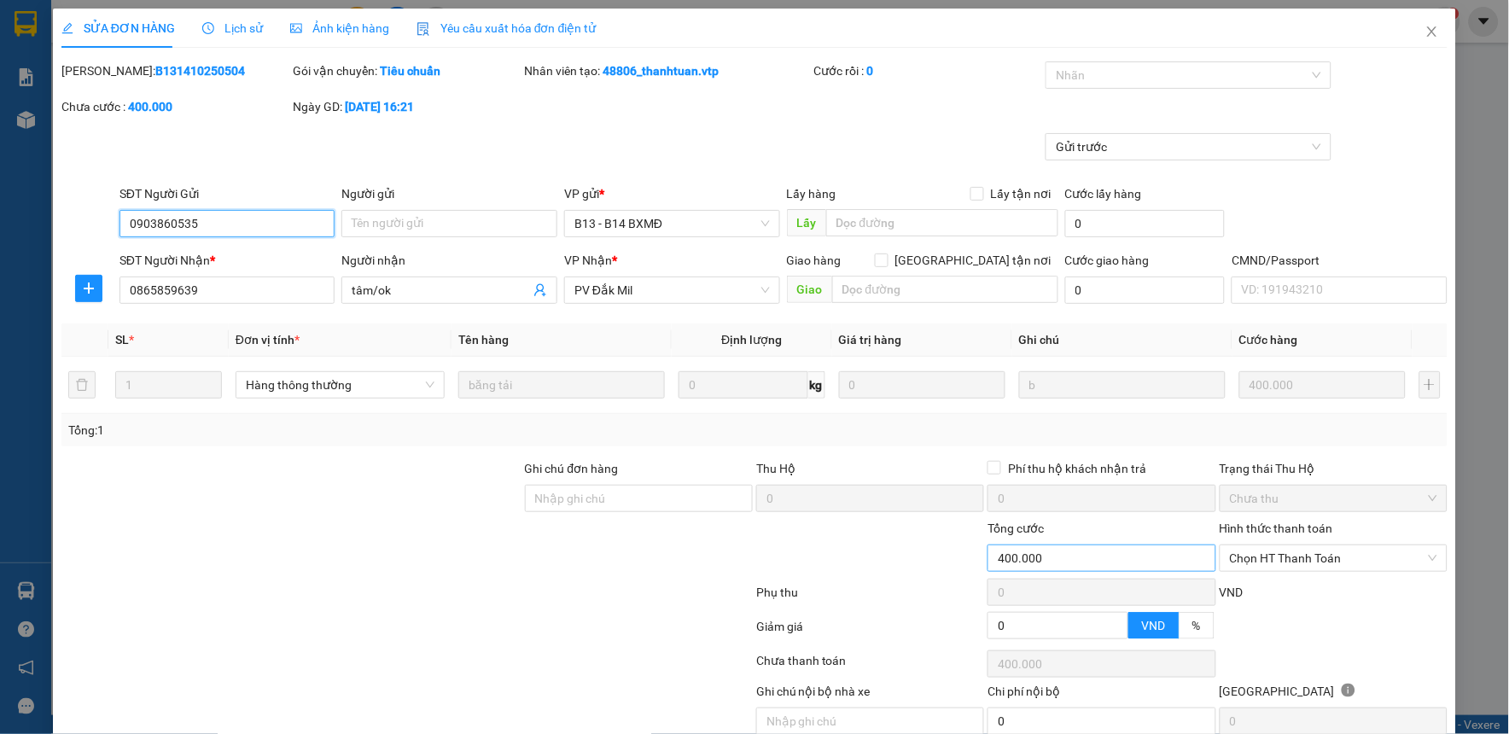
type input "20.000"
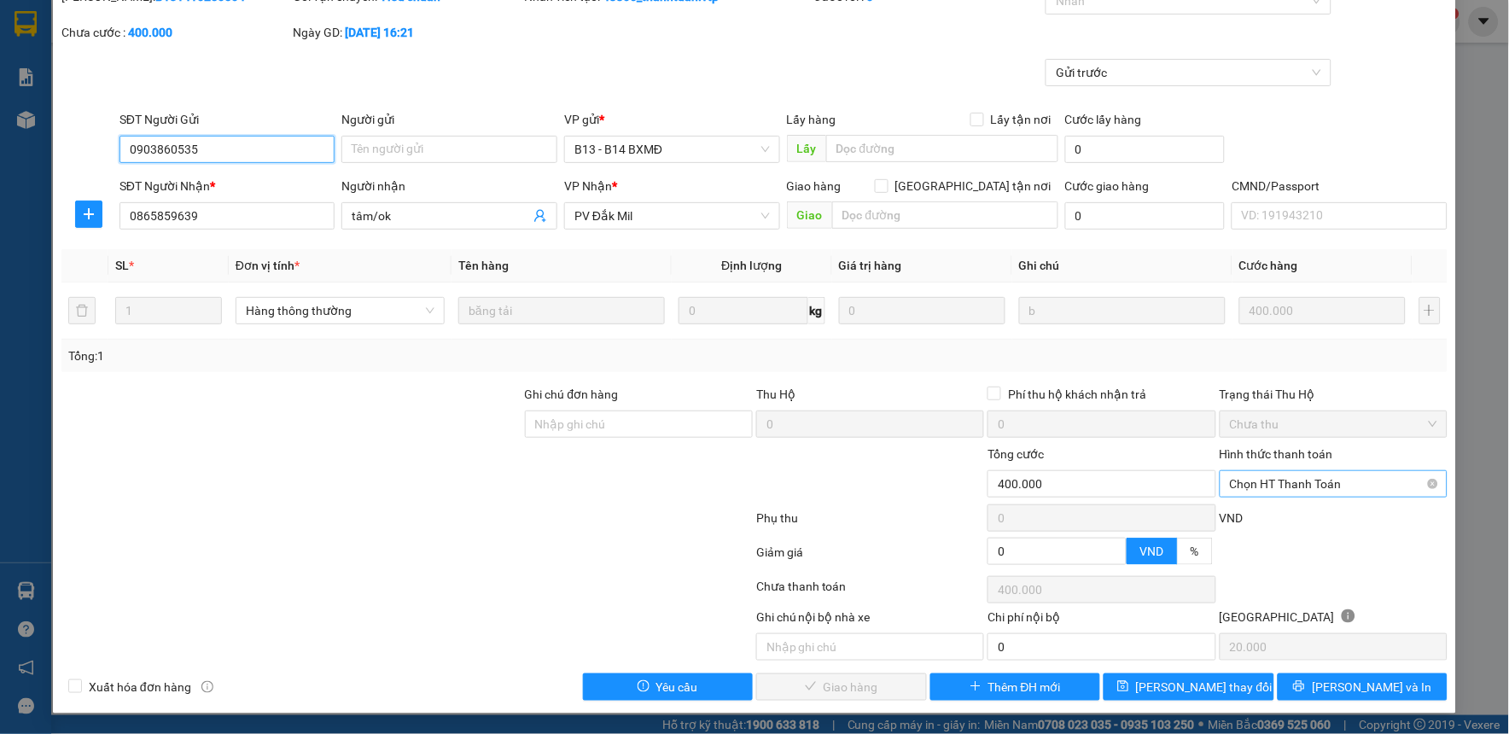
scroll to position [74, 0]
click at [1283, 474] on span "Chọn HT Thanh Toán" at bounding box center [1333, 484] width 207 height 26
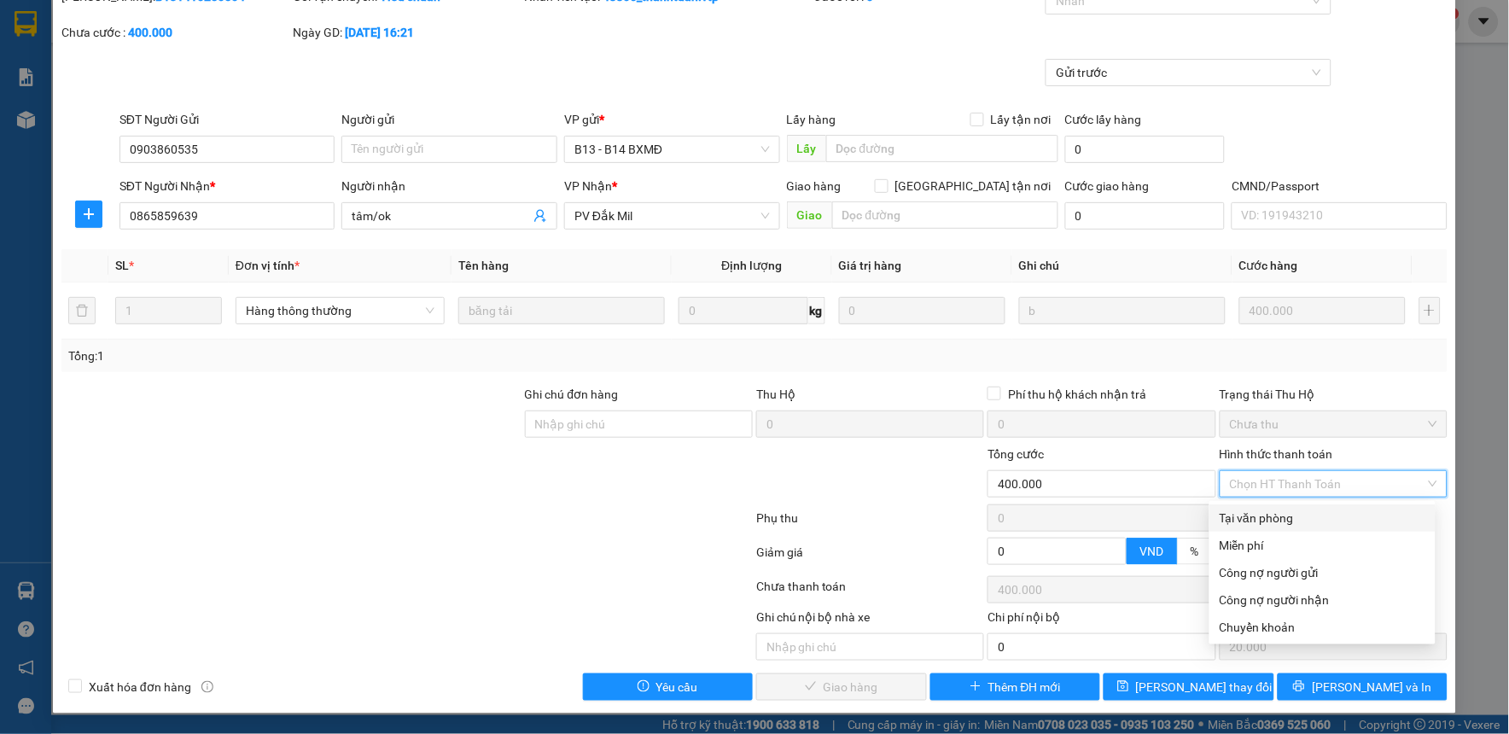
click at [1285, 517] on div "Tại văn phòng" at bounding box center [1323, 518] width 206 height 19
type input "0"
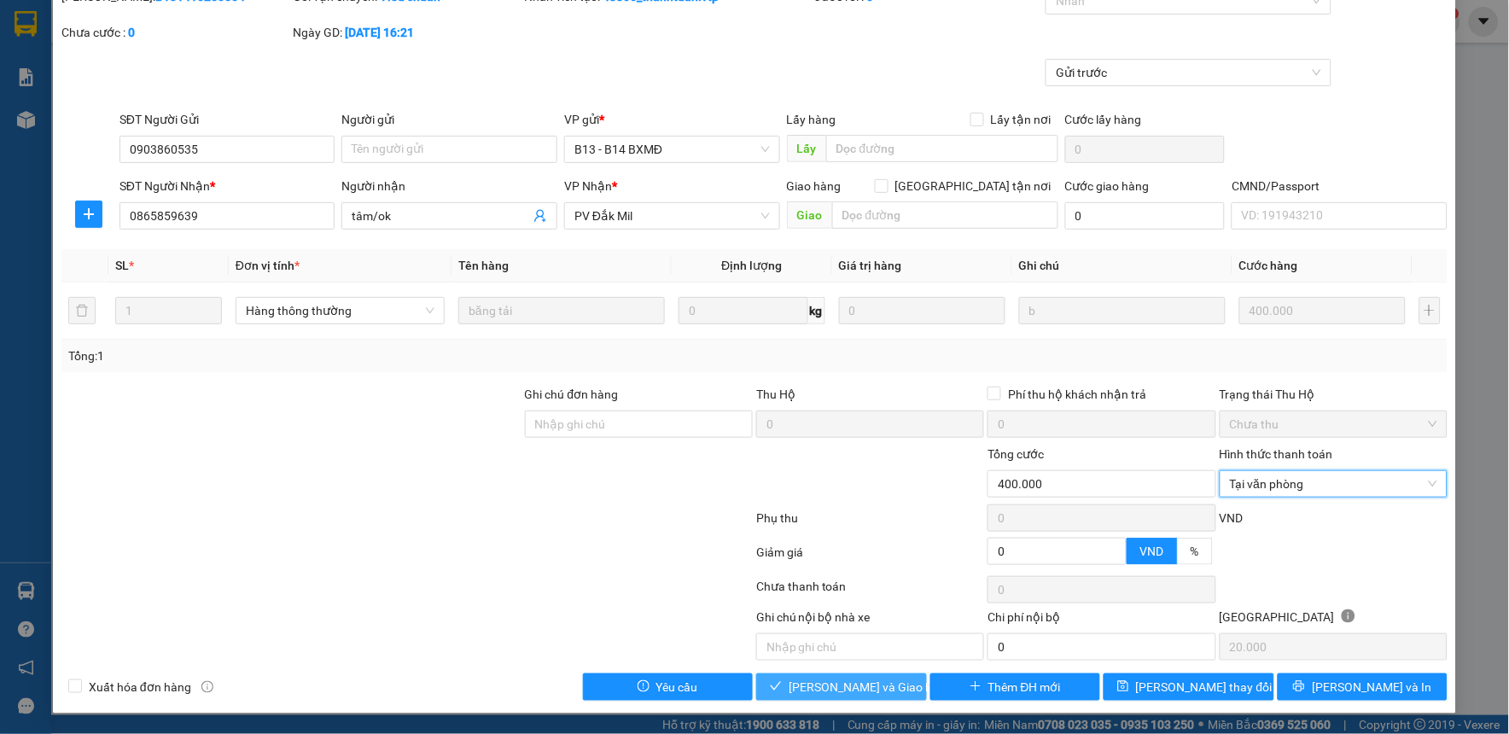
click at [862, 686] on span "[PERSON_NAME] và Giao hàng" at bounding box center [871, 687] width 164 height 19
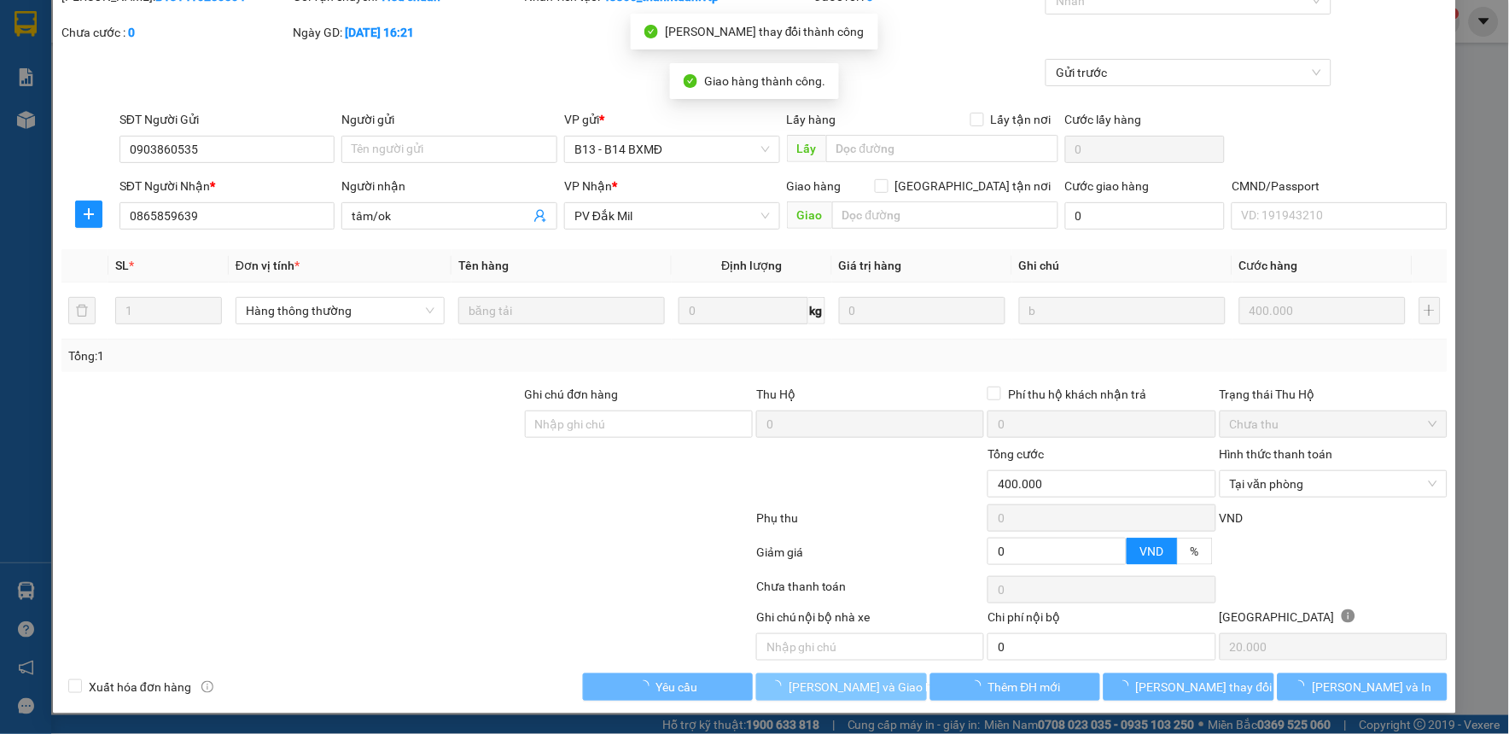
scroll to position [0, 0]
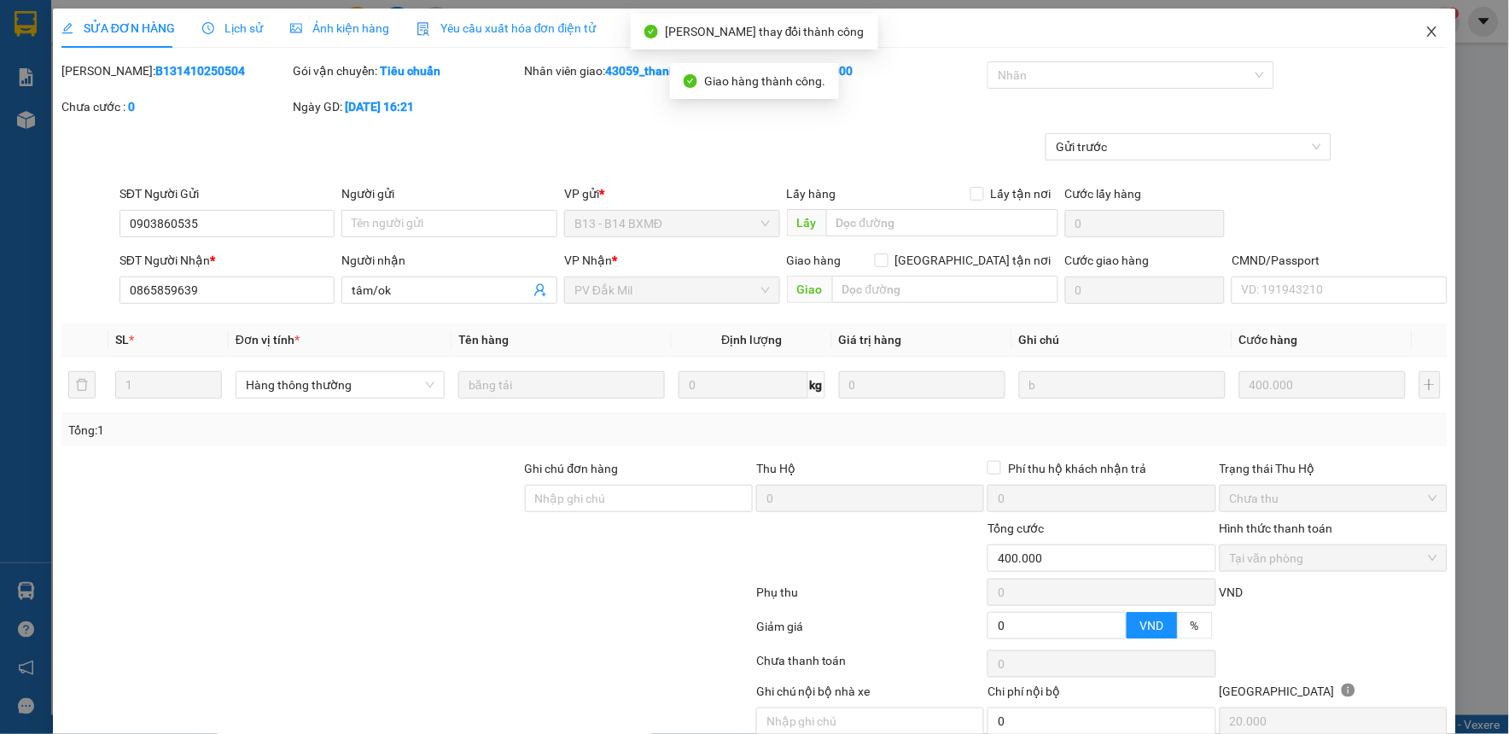
click at [1426, 34] on icon "close" at bounding box center [1433, 32] width 14 height 14
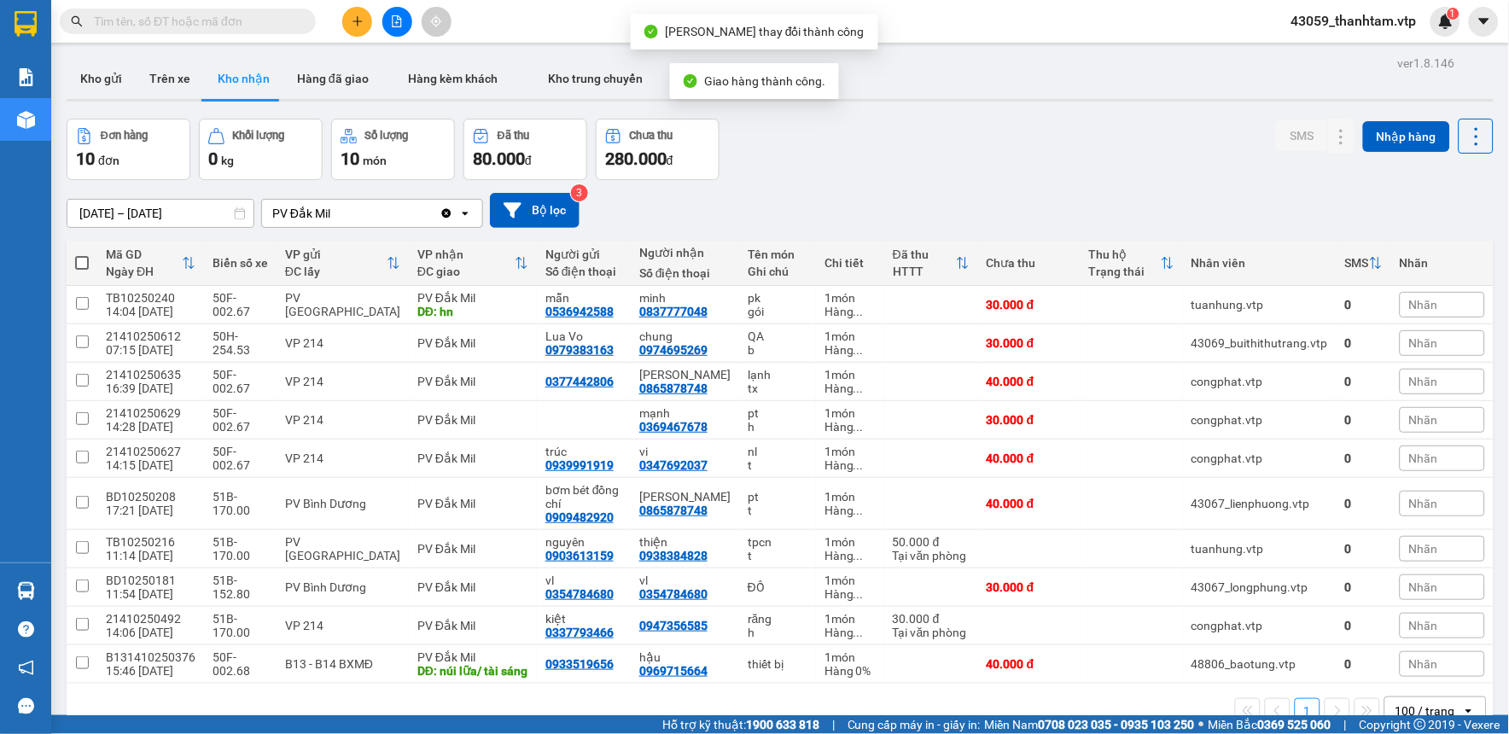
click at [1113, 154] on div "Đơn hàng 10 đơn Khối lượng 0 kg Số lượng 10 món Đã thu 80.000 đ Chưa thu 280.00…" at bounding box center [780, 149] width 1427 height 61
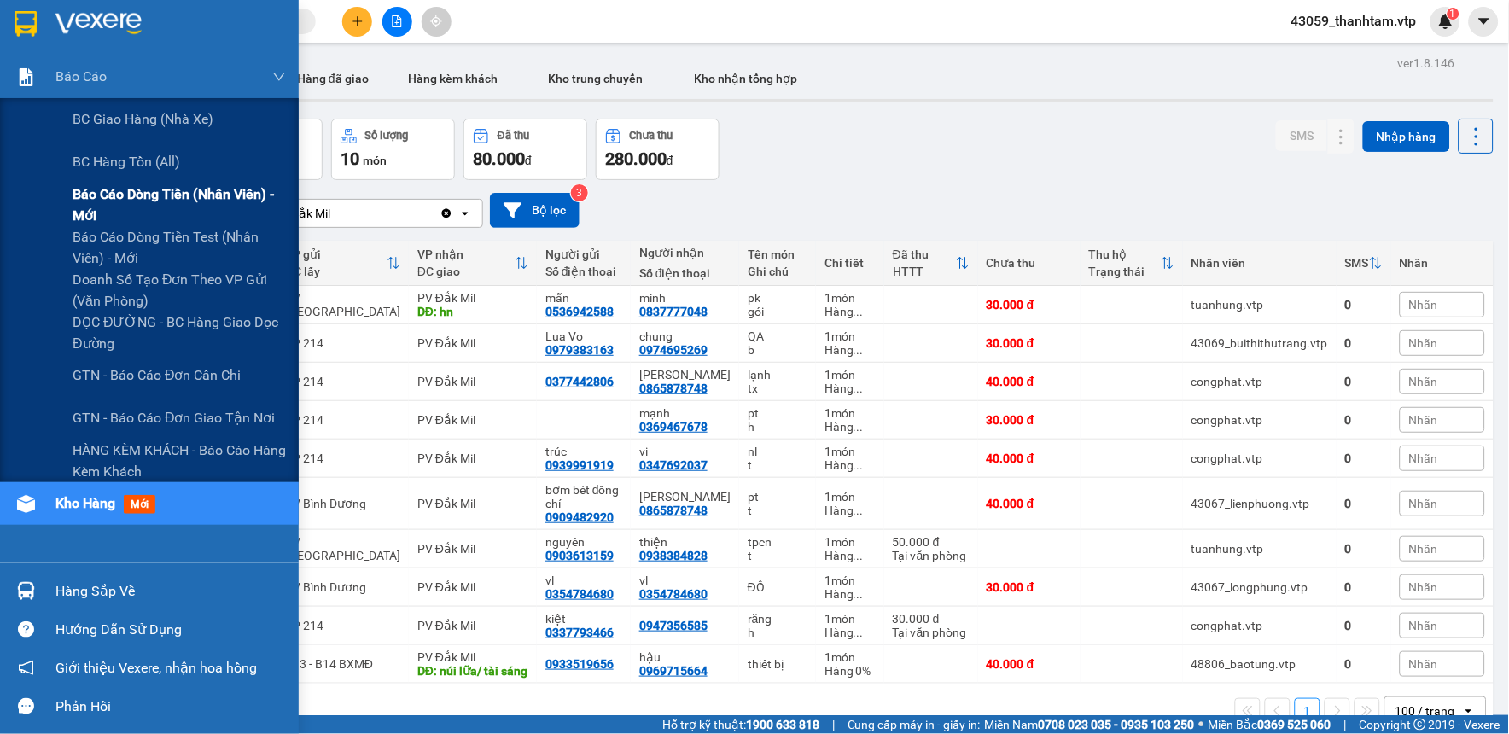
click at [97, 201] on span "Báo cáo dòng tiền (nhân viên) - mới" at bounding box center [179, 205] width 213 height 43
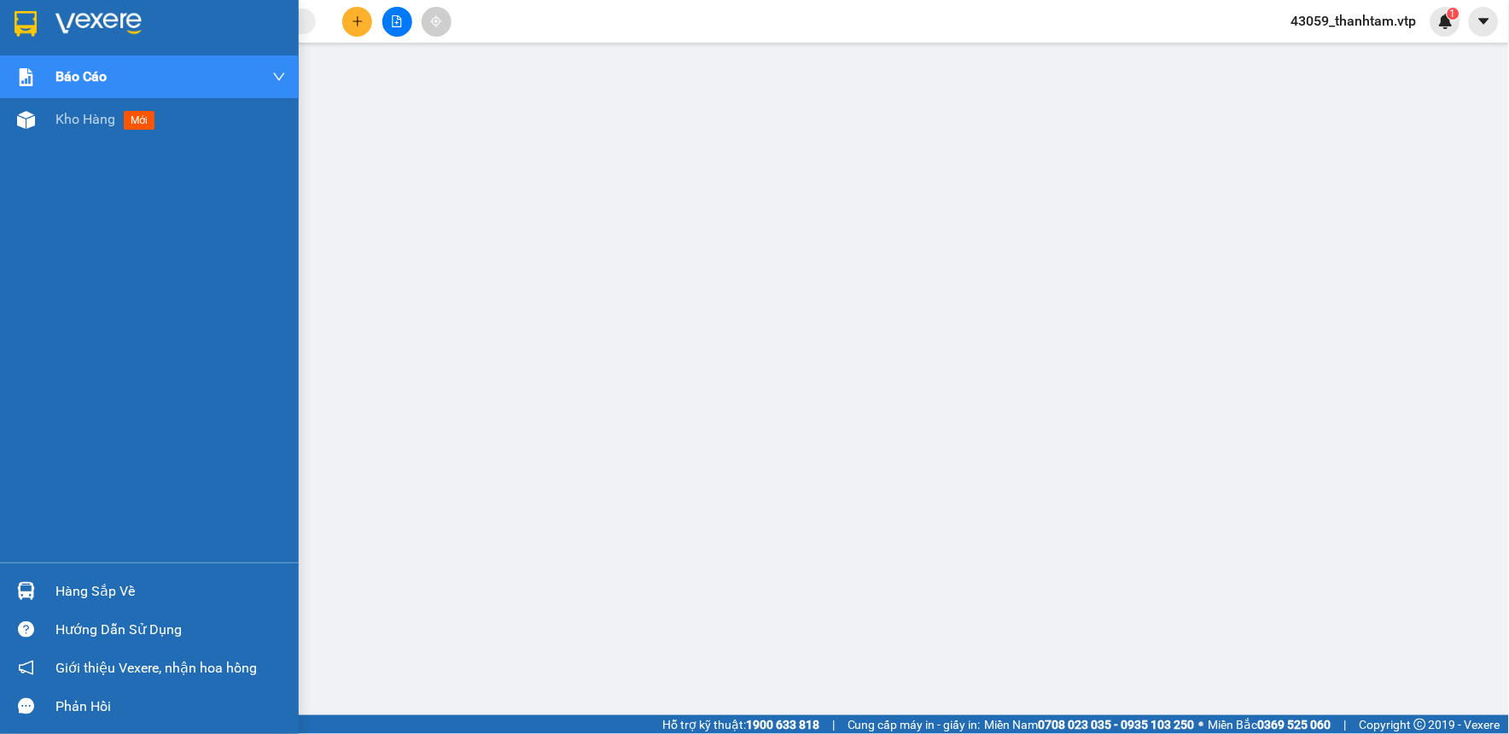
click at [15, 18] on img at bounding box center [26, 24] width 22 height 26
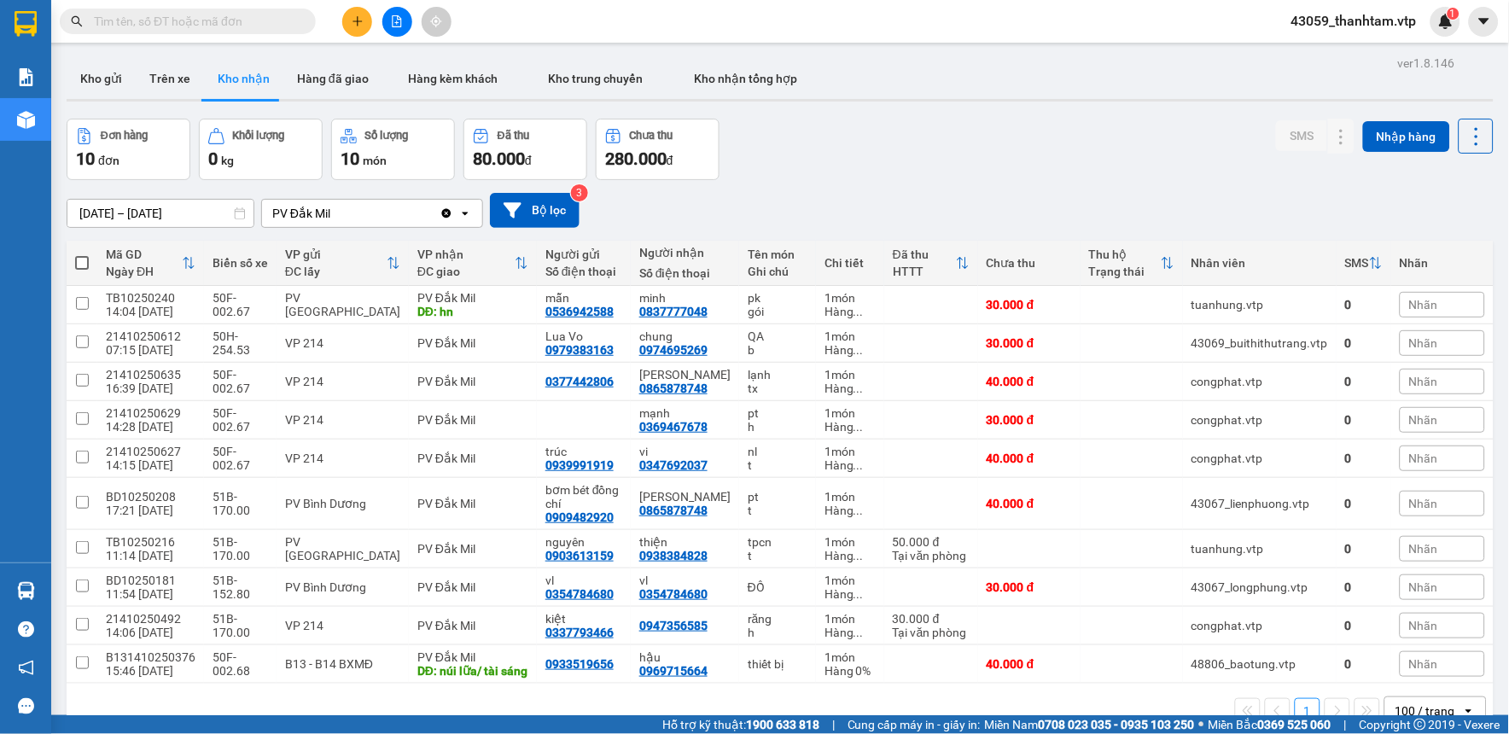
click at [1146, 131] on div "Đơn hàng 10 đơn Khối lượng 0 kg Số lượng 10 món Đã thu 80.000 đ Chưa thu 280.00…" at bounding box center [780, 149] width 1427 height 61
click at [173, 84] on button "Trên xe" at bounding box center [170, 78] width 68 height 41
type input "[DATE] – [DATE]"
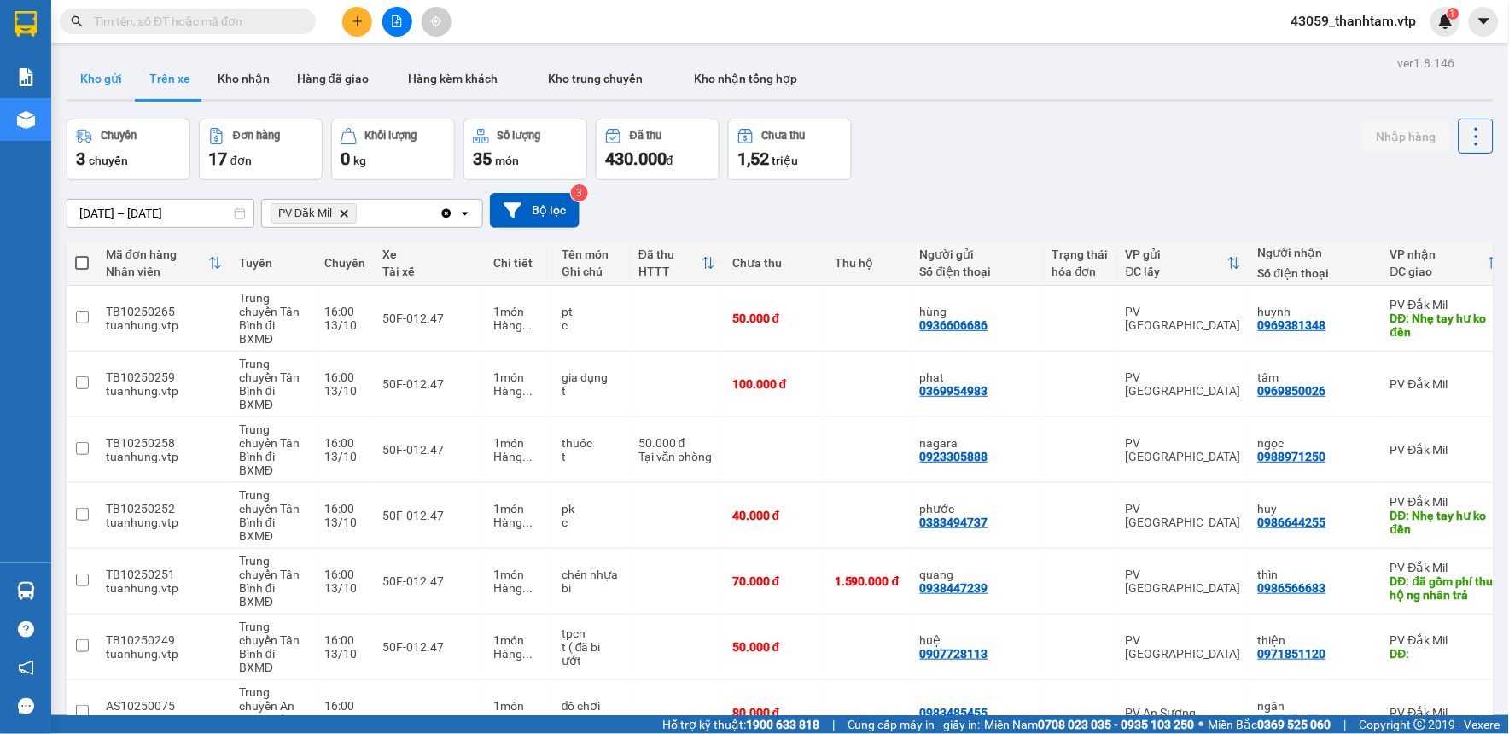
click at [83, 78] on button "Kho gửi" at bounding box center [101, 78] width 69 height 41
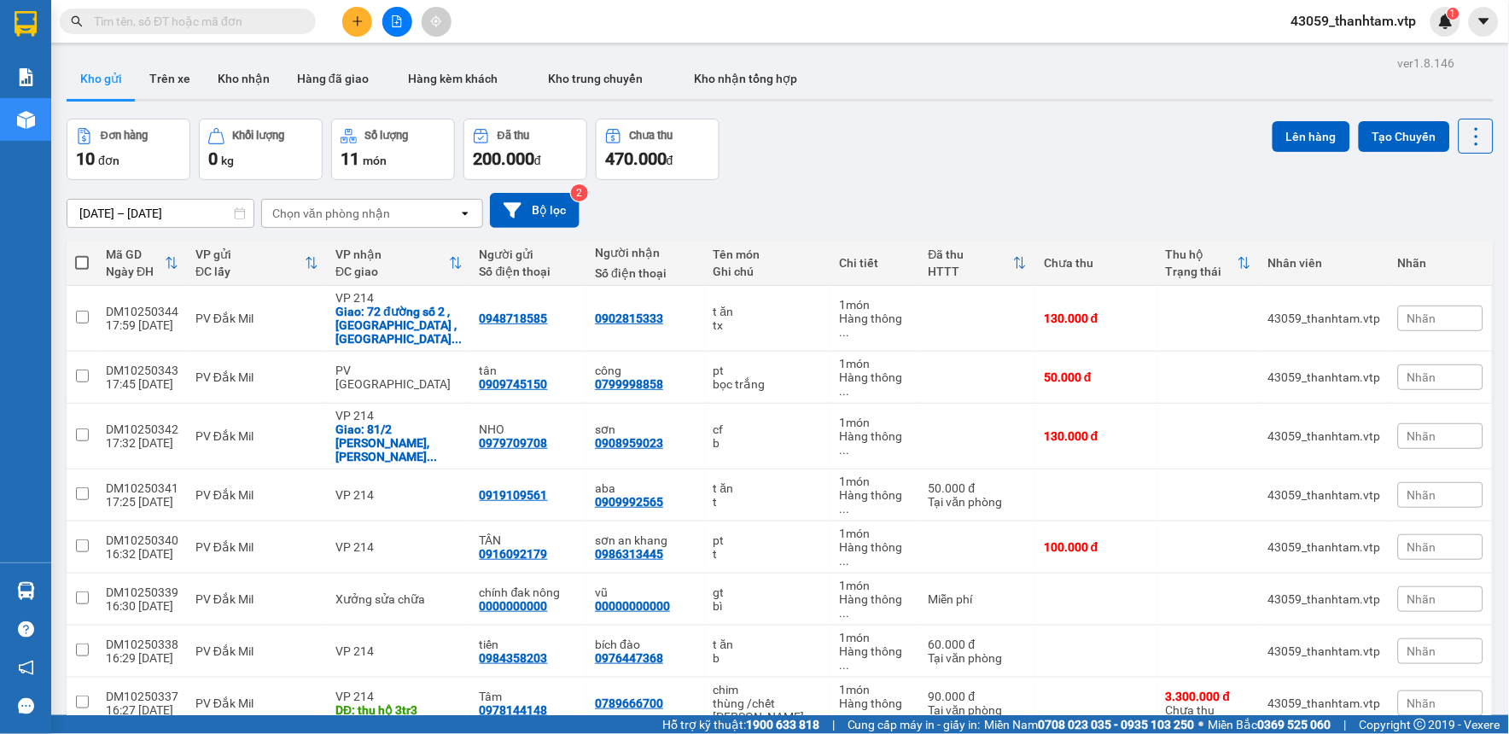
click at [762, 183] on div "[DATE] – [DATE] Press the down arrow key to interact with the calendar and sele…" at bounding box center [780, 210] width 1427 height 61
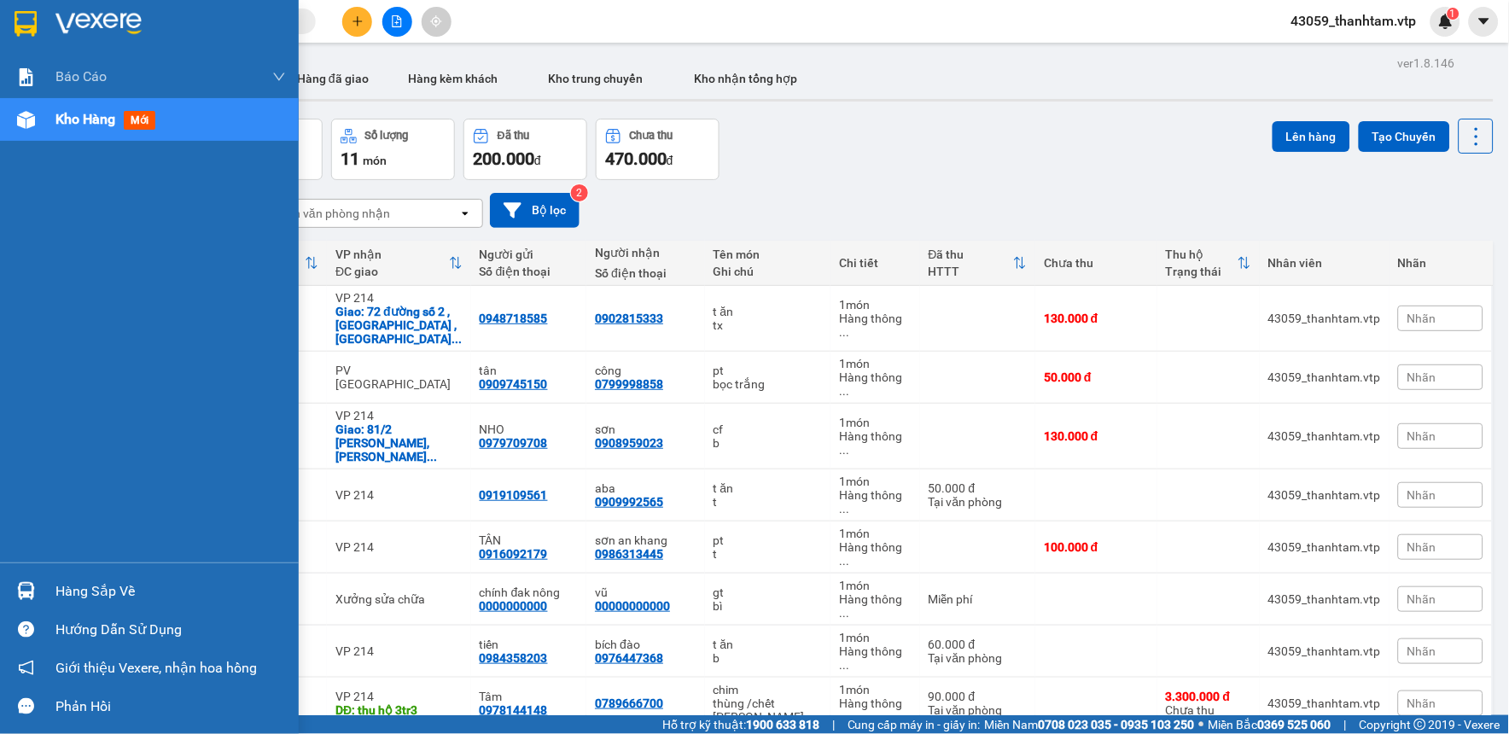
click at [32, 12] on img at bounding box center [26, 24] width 22 height 26
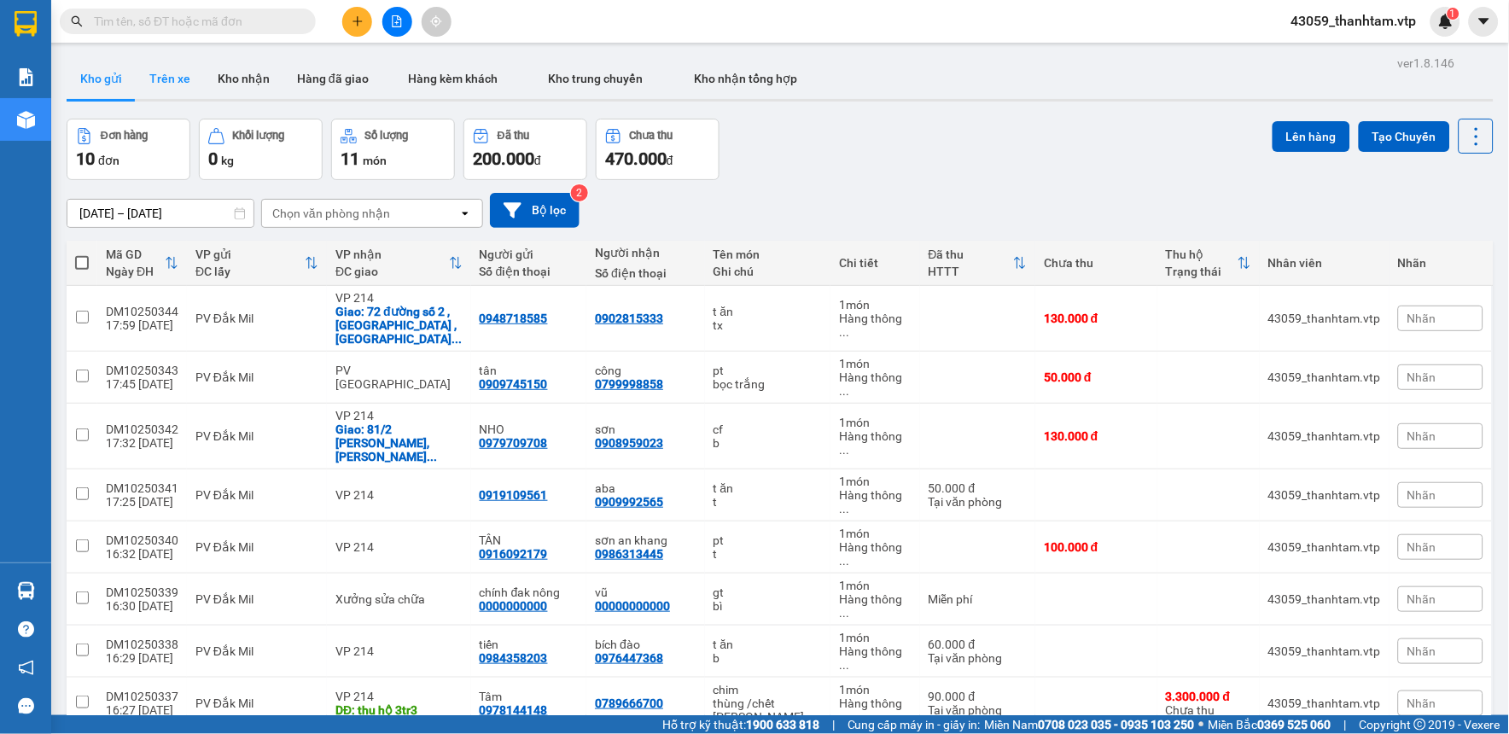
click at [173, 89] on button "Trên xe" at bounding box center [170, 78] width 68 height 41
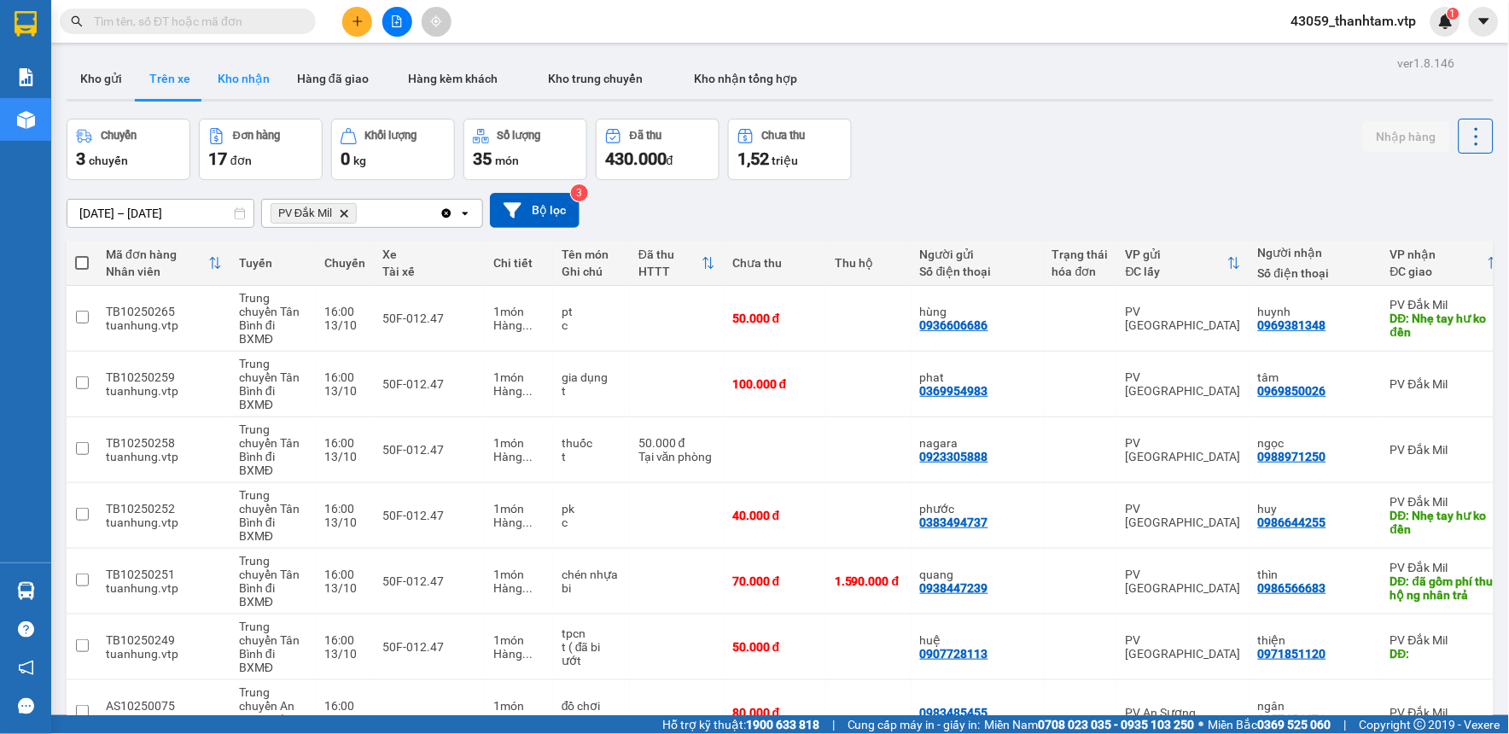
click at [246, 77] on button "Kho nhận" at bounding box center [243, 78] width 79 height 41
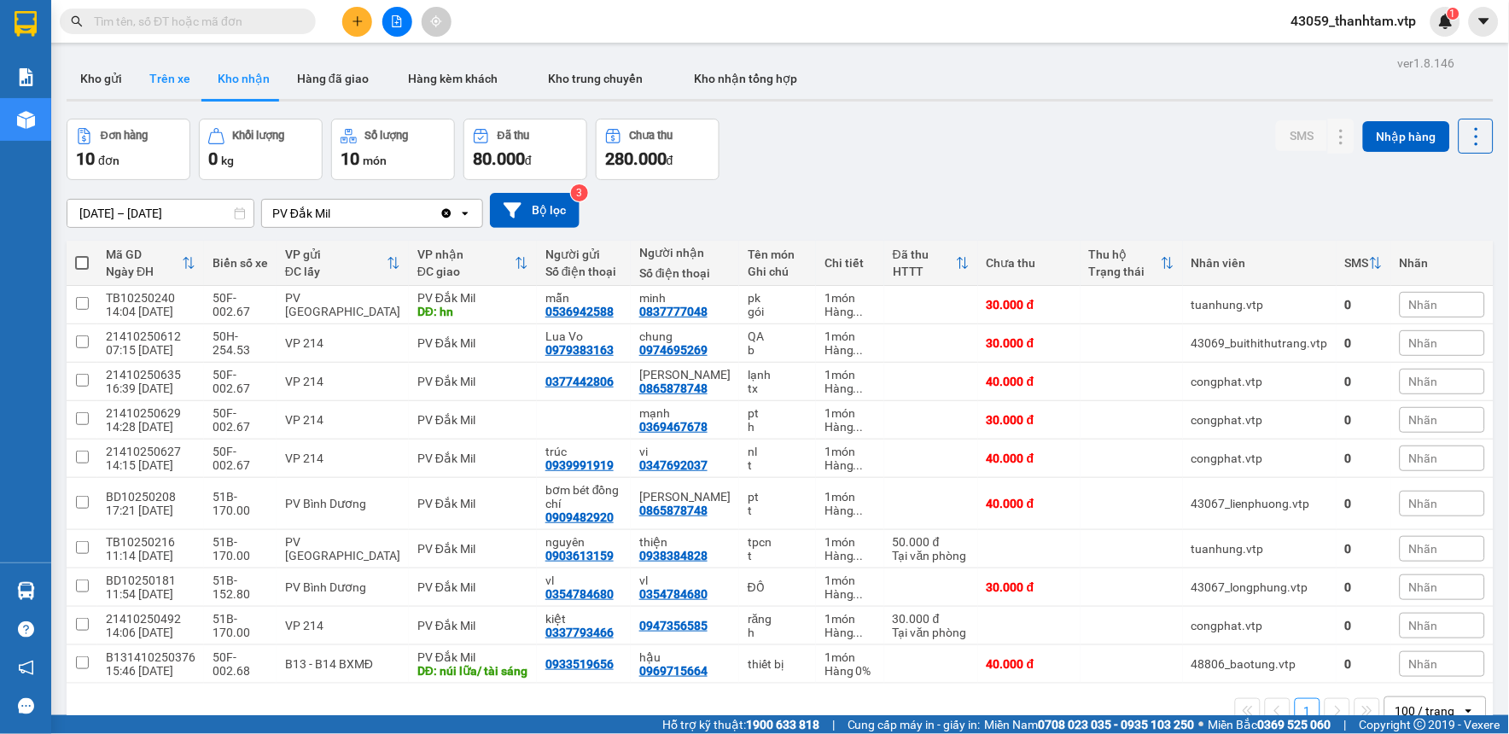
click at [158, 82] on button "Trên xe" at bounding box center [170, 78] width 68 height 41
type input "[DATE] – [DATE]"
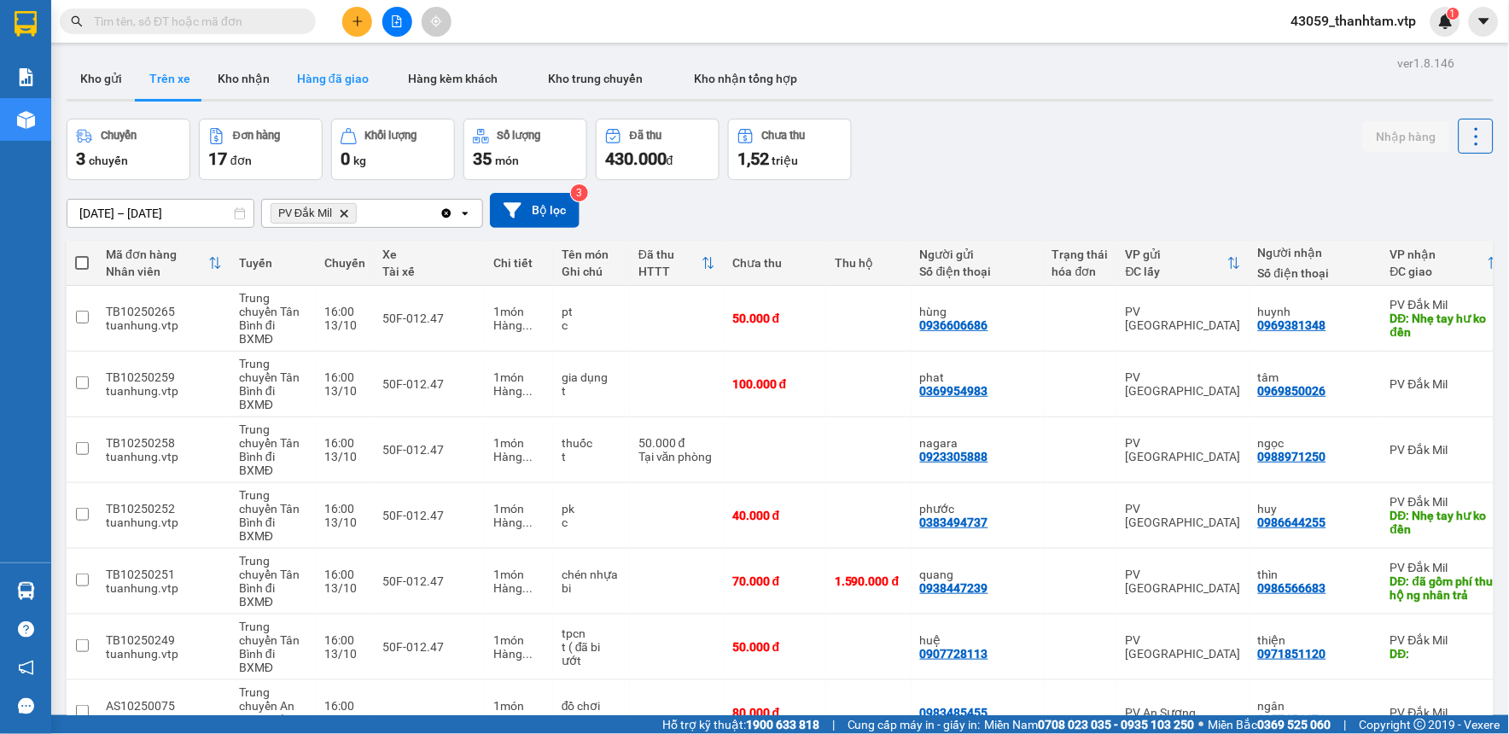
click at [335, 80] on button "Hàng đã giao" at bounding box center [332, 78] width 99 height 41
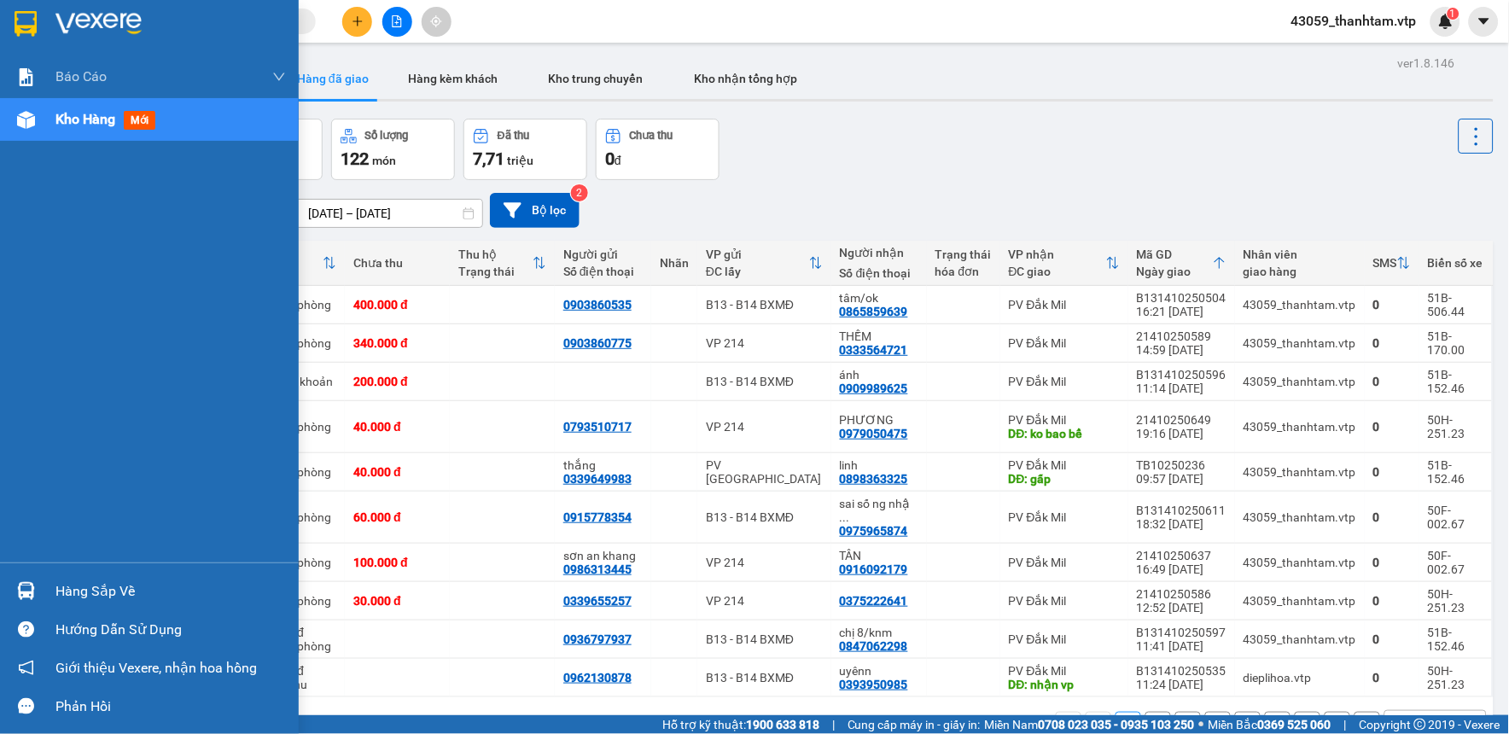
click at [30, 27] on img at bounding box center [26, 24] width 22 height 26
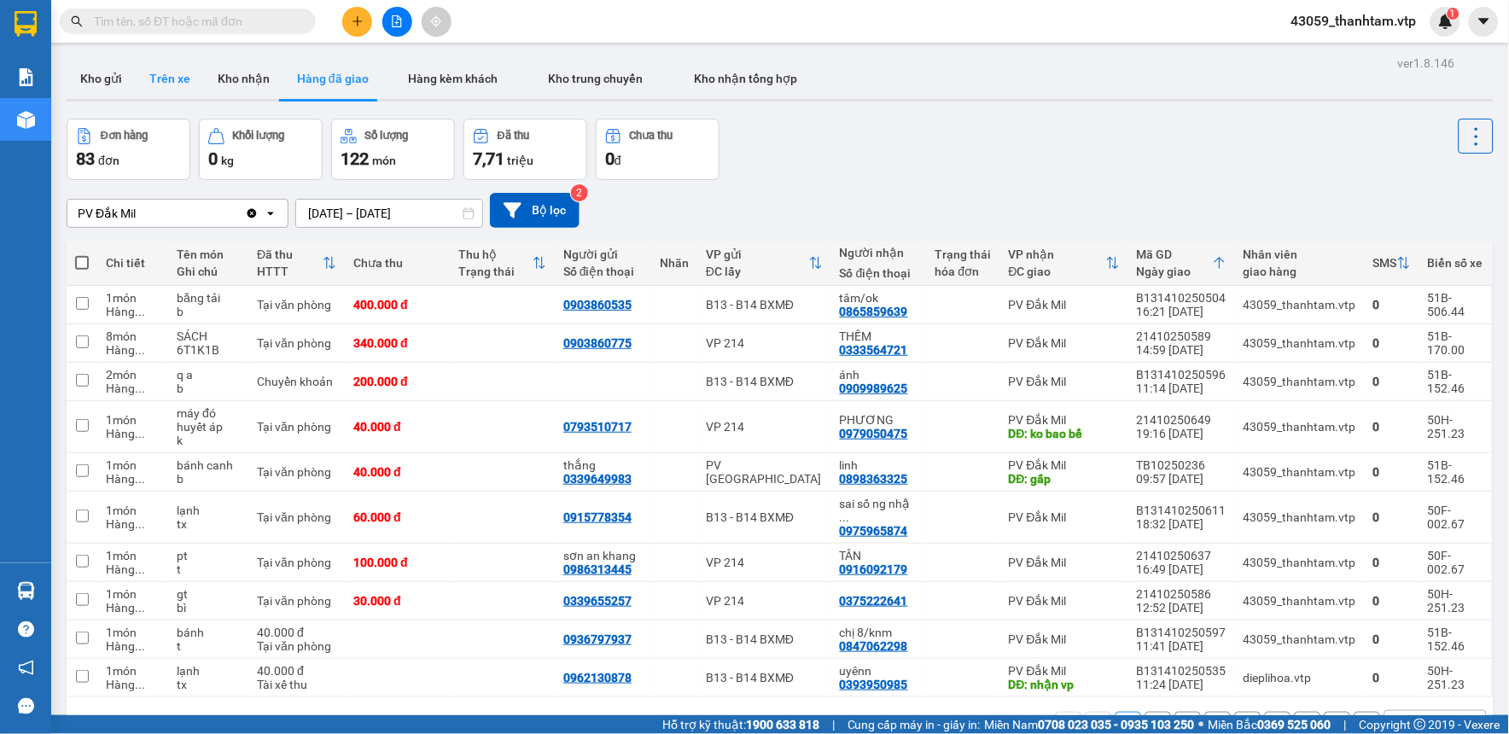
click at [178, 81] on button "Trên xe" at bounding box center [170, 78] width 68 height 41
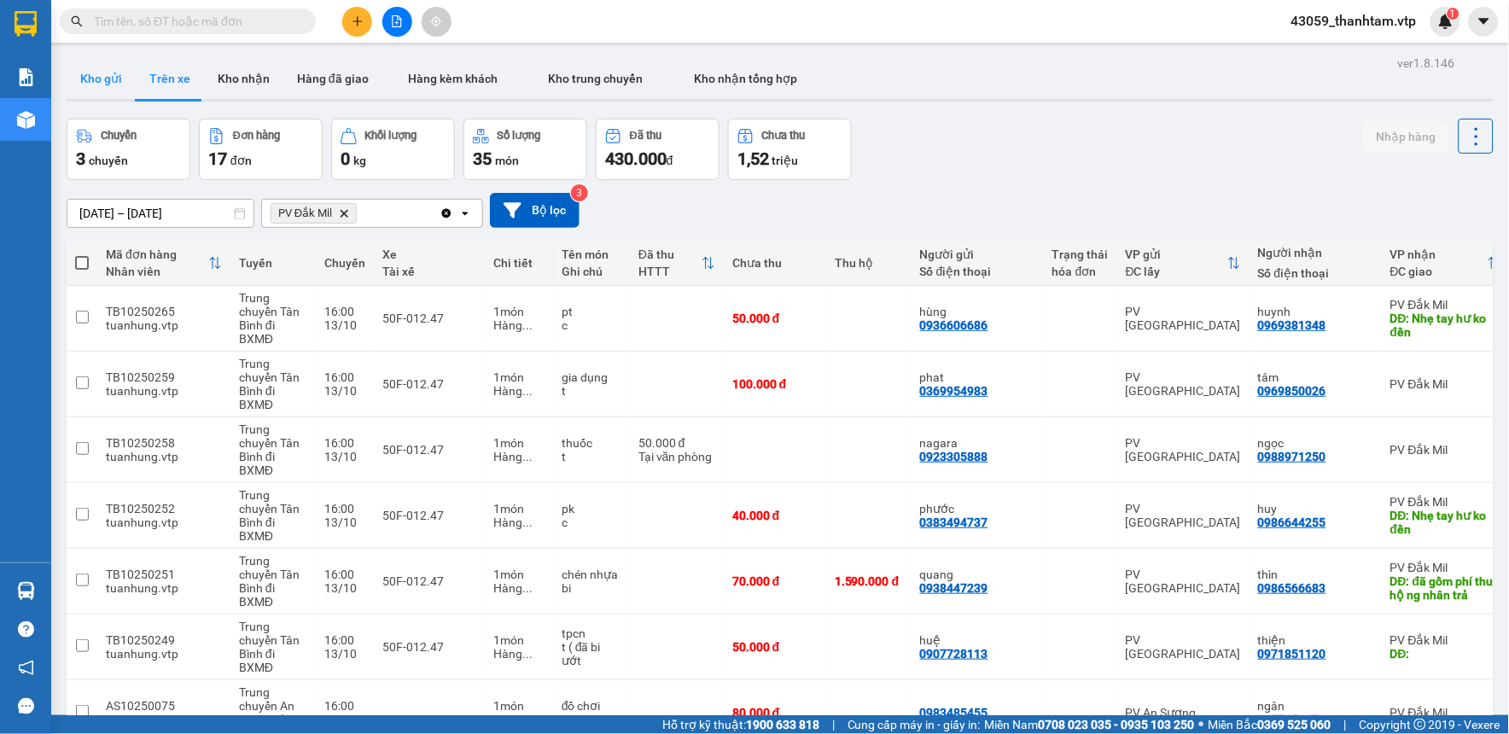
click at [100, 86] on button "Kho gửi" at bounding box center [101, 78] width 69 height 41
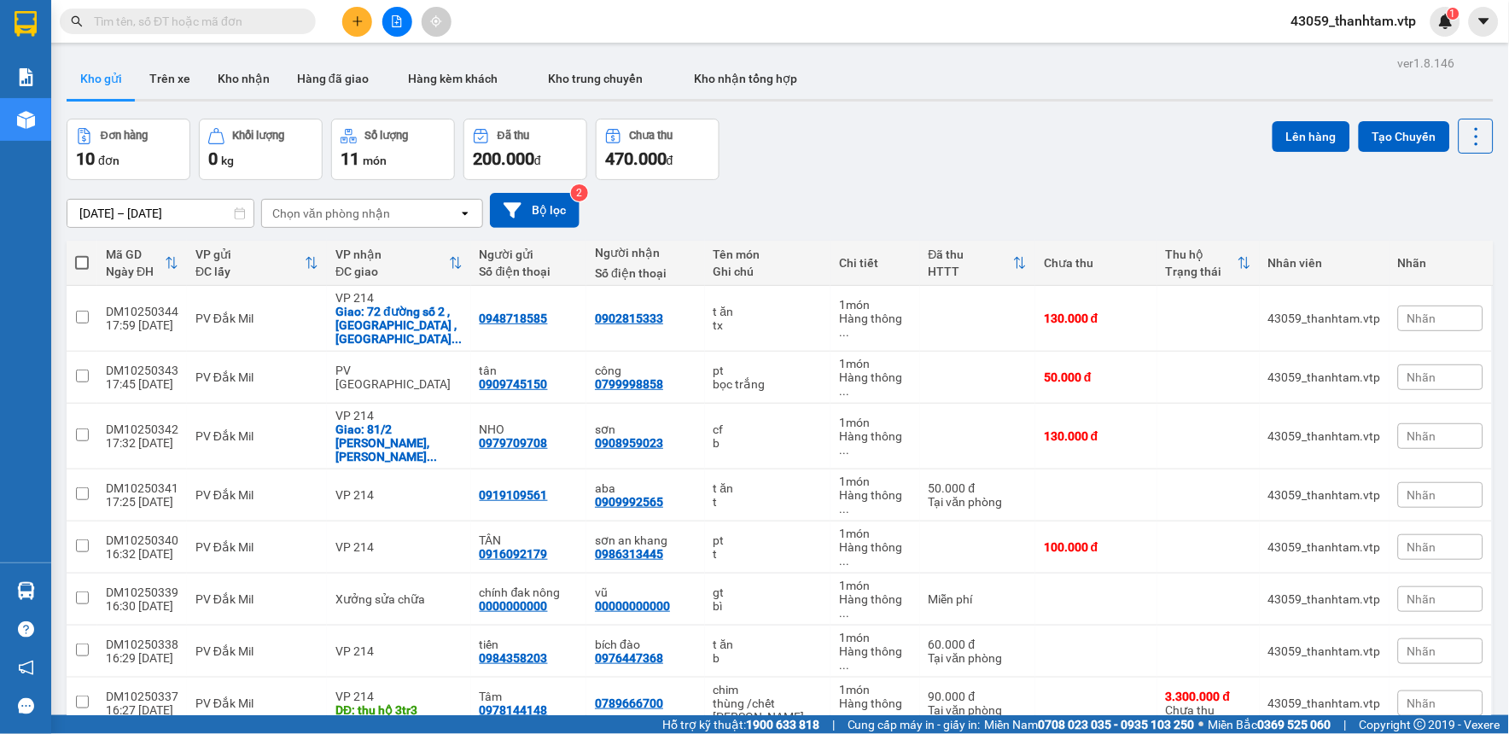
click at [860, 158] on div "Đơn hàng 10 đơn Khối lượng 0 kg Số lượng 11 món Đã thu 200.000 đ Chưa thu 470.0…" at bounding box center [780, 149] width 1427 height 61
click at [364, 26] on button at bounding box center [357, 22] width 30 height 30
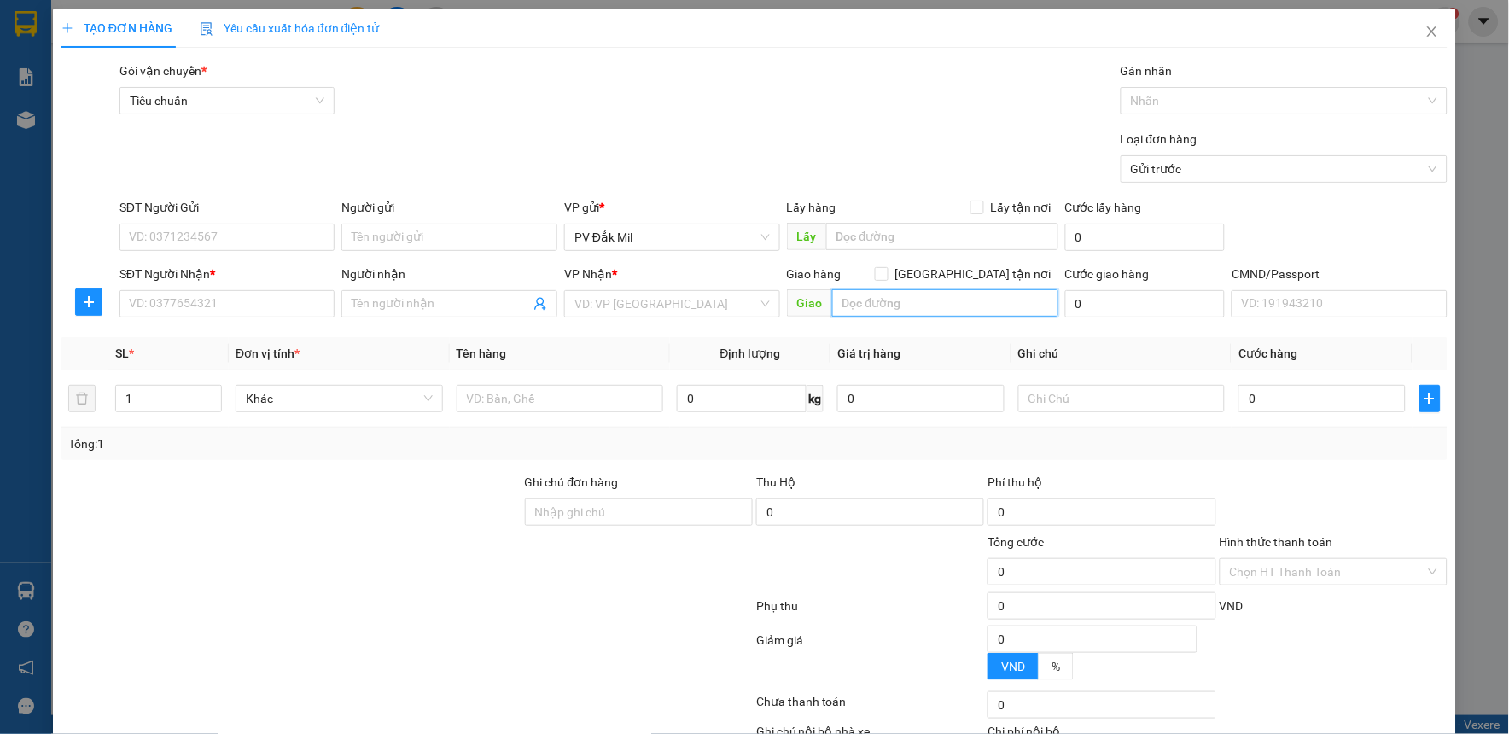
click at [849, 304] on input "text" at bounding box center [945, 302] width 226 height 27
type input "t"
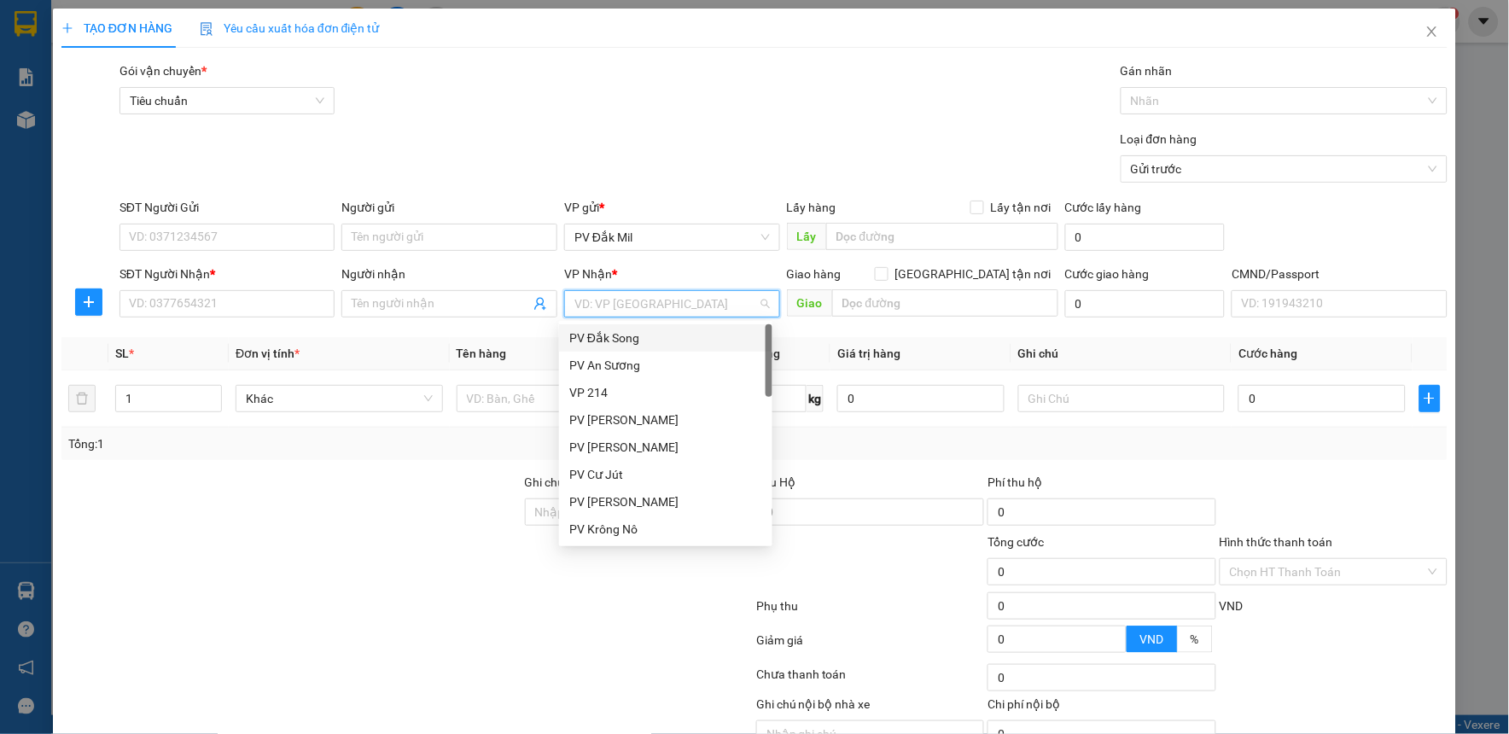
click at [675, 303] on input "search" at bounding box center [667, 304] width 184 height 26
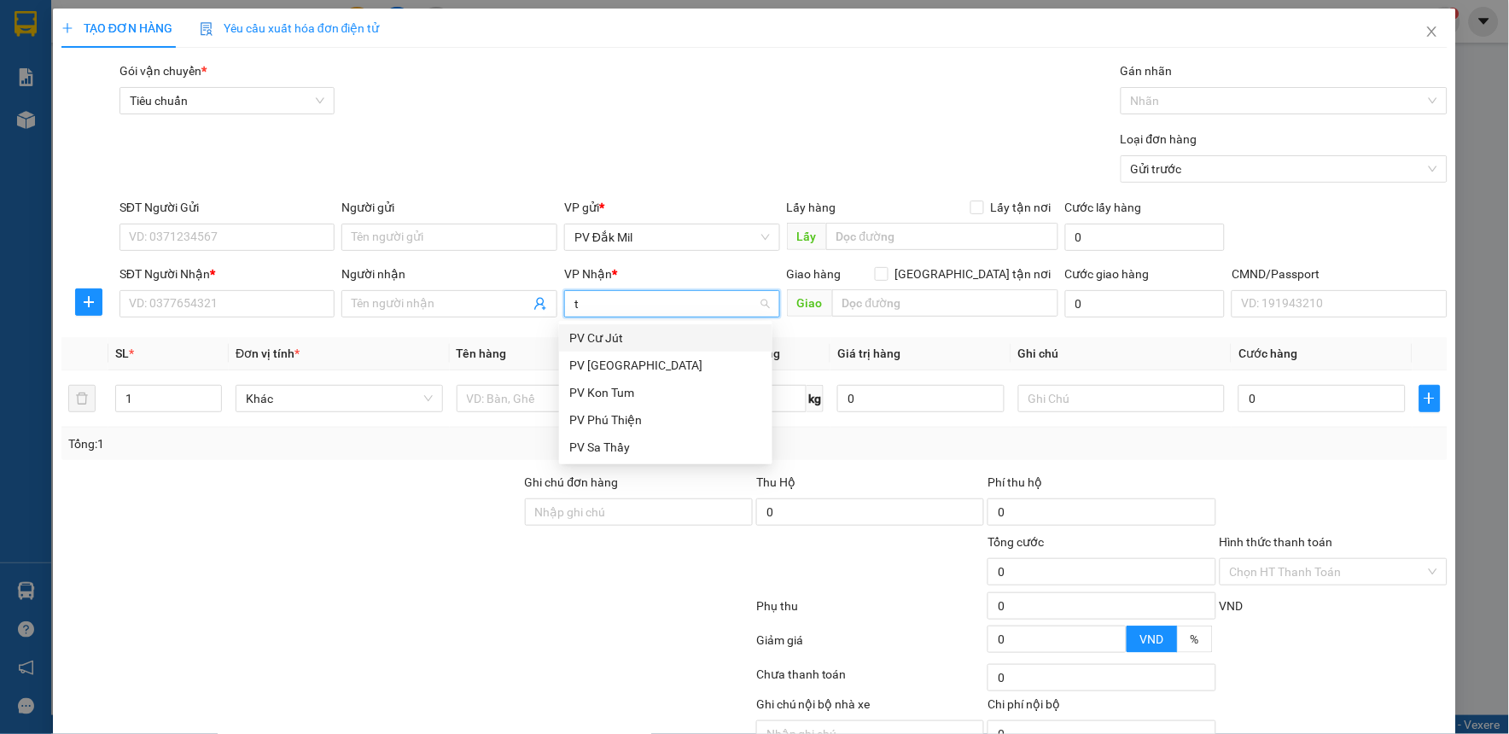
type input "tb"
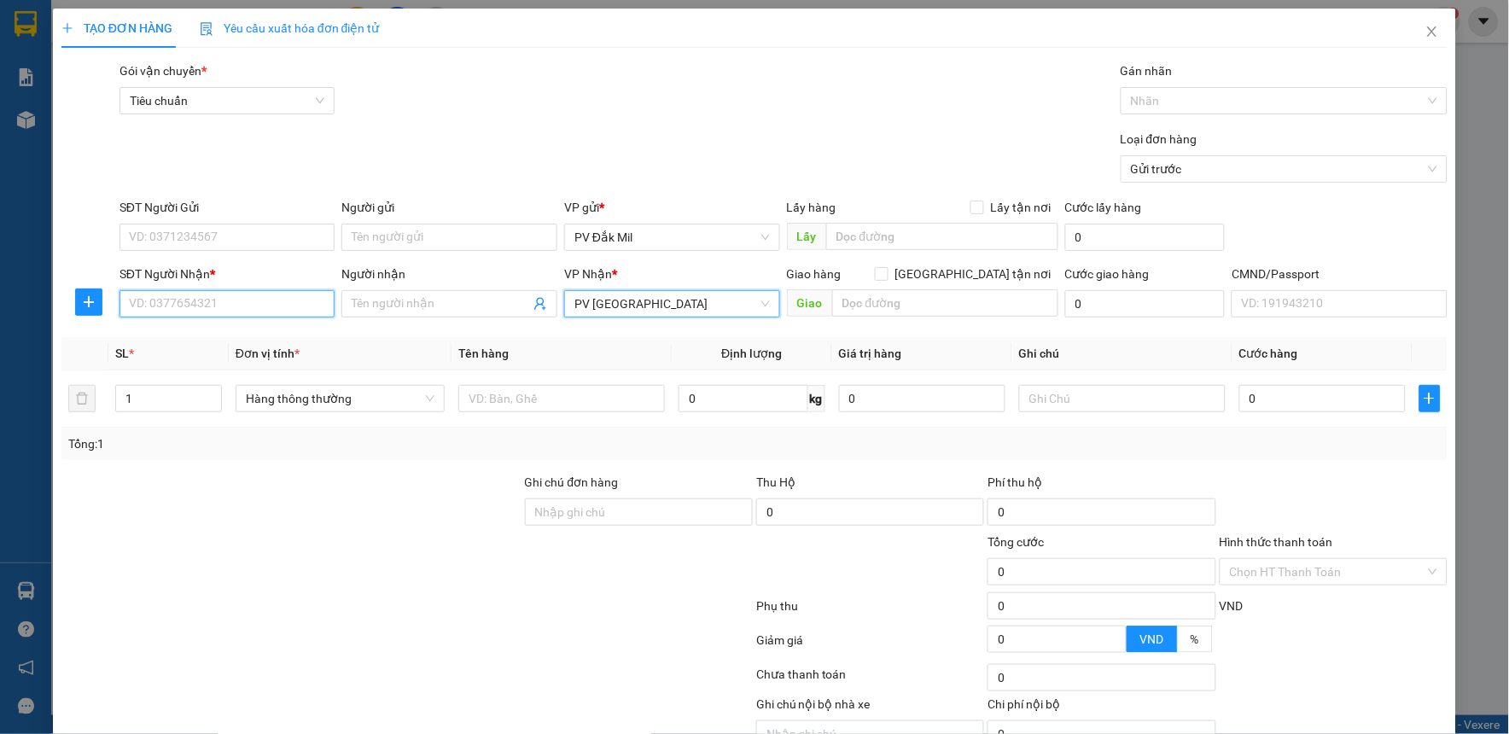
click at [207, 302] on input "SĐT Người Nhận *" at bounding box center [228, 303] width 216 height 27
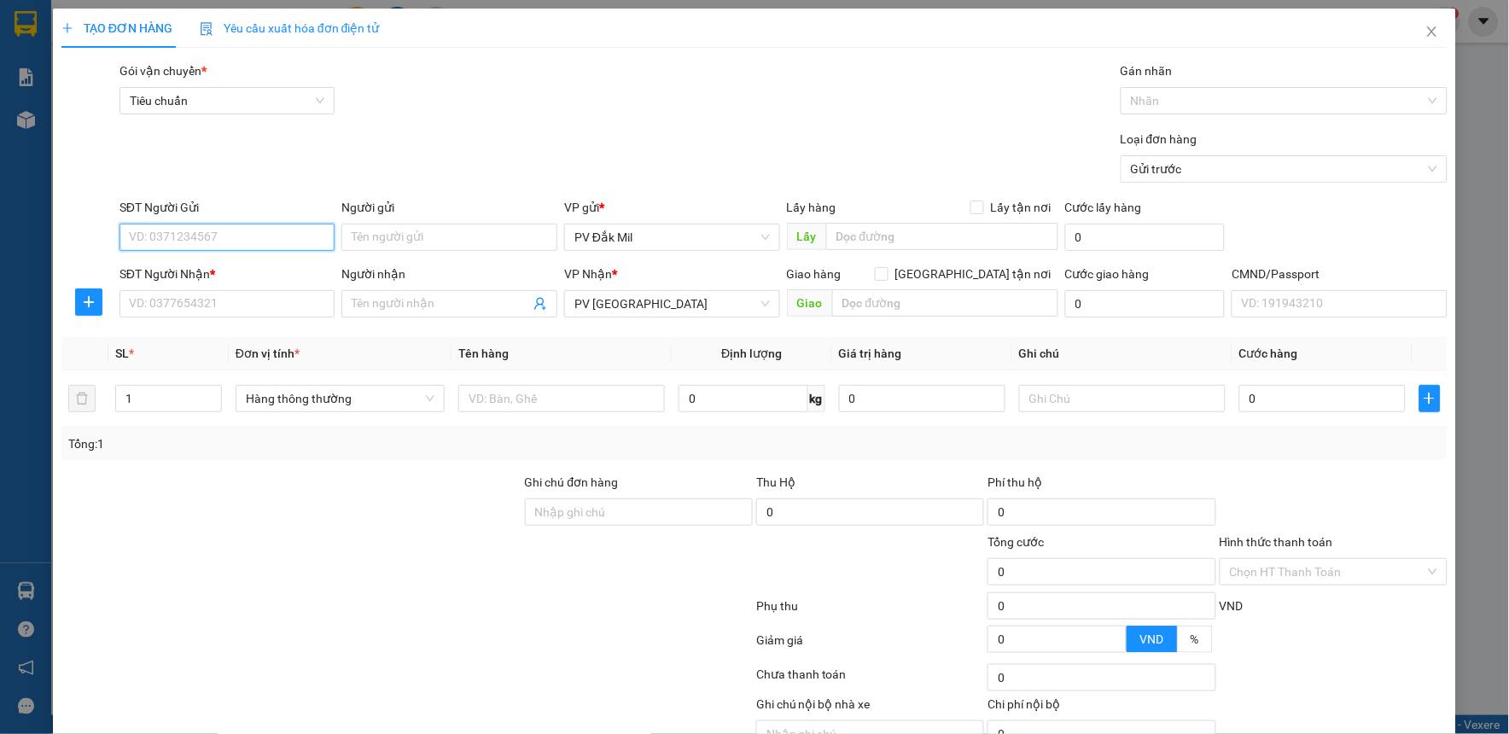
click at [219, 240] on input "SĐT Người Gửi" at bounding box center [228, 237] width 216 height 27
type input "0342625686"
click at [227, 271] on div "0342625686 - a tiệp" at bounding box center [225, 271] width 193 height 19
type input "a tiệp"
type input "0342625686"
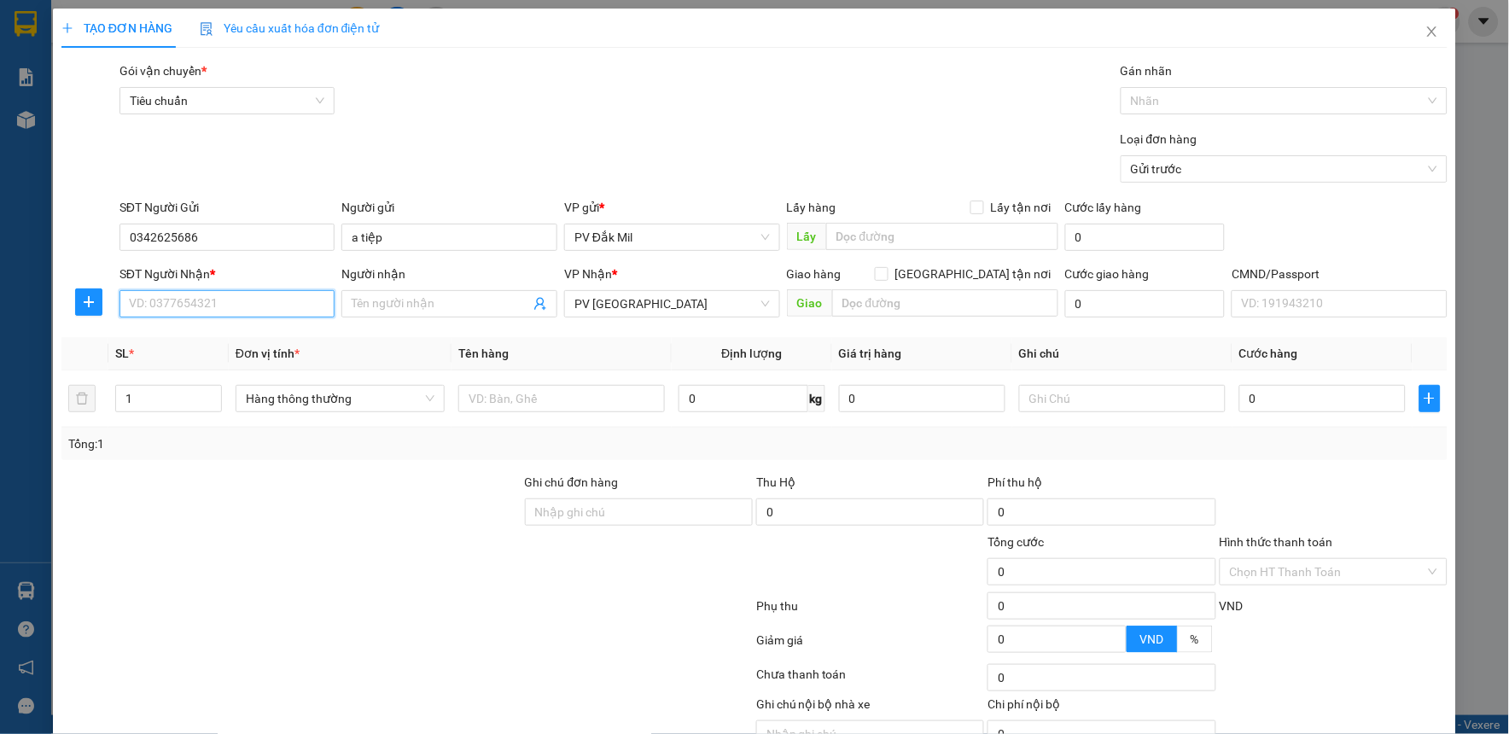
click at [231, 301] on input "SĐT Người Nhận *" at bounding box center [228, 303] width 216 height 27
click at [233, 336] on div "0947151339 - thịnh" at bounding box center [225, 338] width 193 height 19
type input "0947151339"
type input "thịnh"
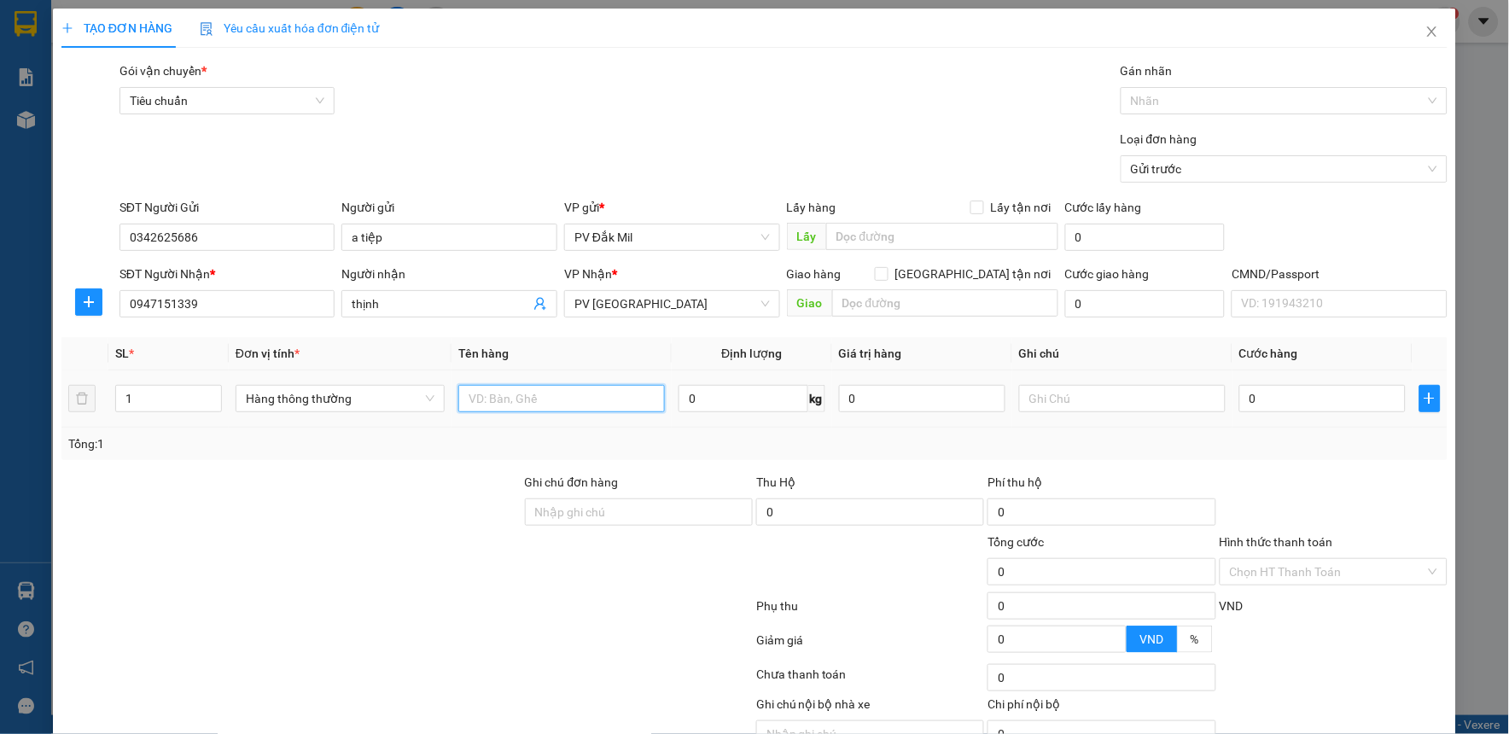
click at [528, 407] on input "text" at bounding box center [561, 398] width 207 height 27
type input "gỗ"
click at [1131, 393] on input "text" at bounding box center [1122, 398] width 207 height 27
type input "g"
type input "h"
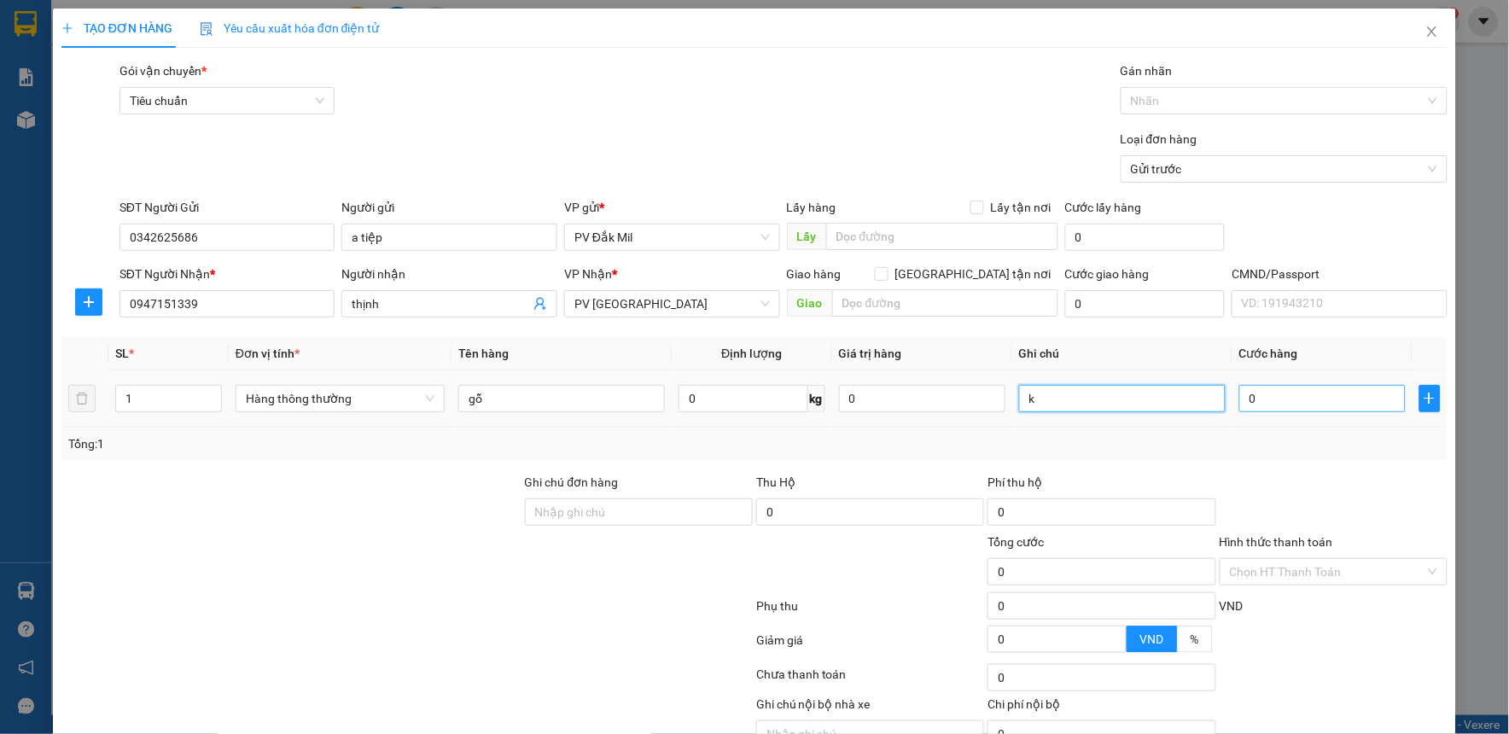
type input "k"
click at [1240, 394] on input "0" at bounding box center [1323, 398] width 166 height 27
type input "7"
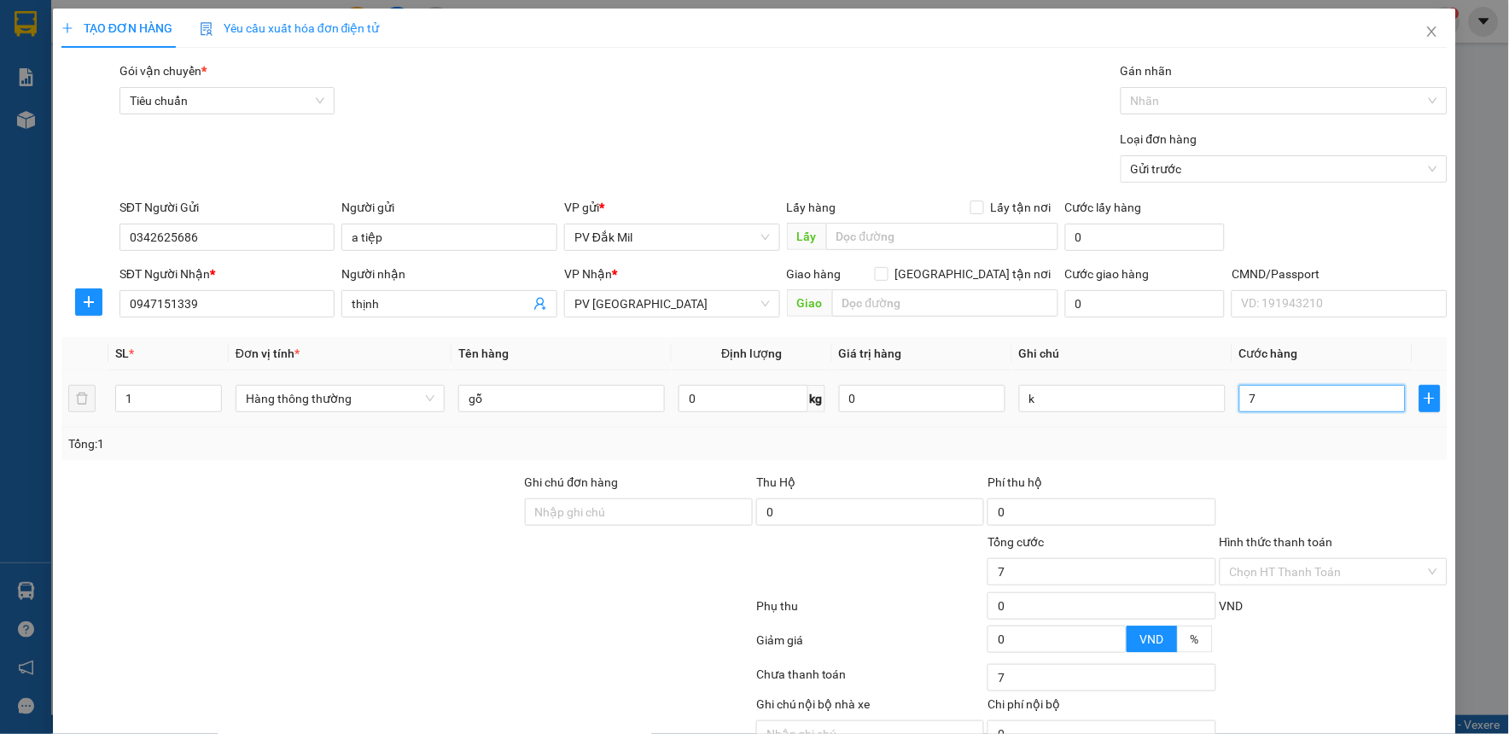
type input "70"
type input "700"
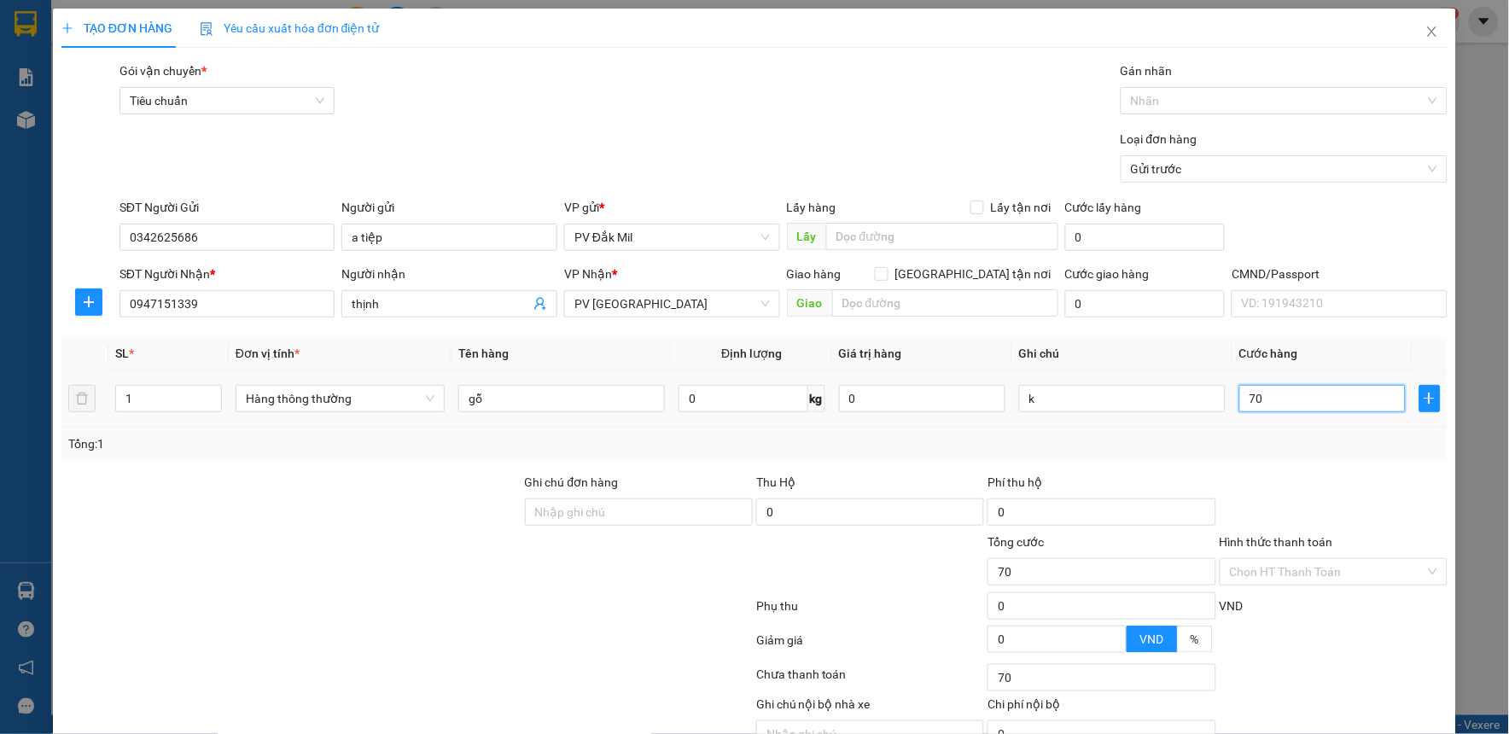
type input "700"
type input "7.000"
type input "70.000"
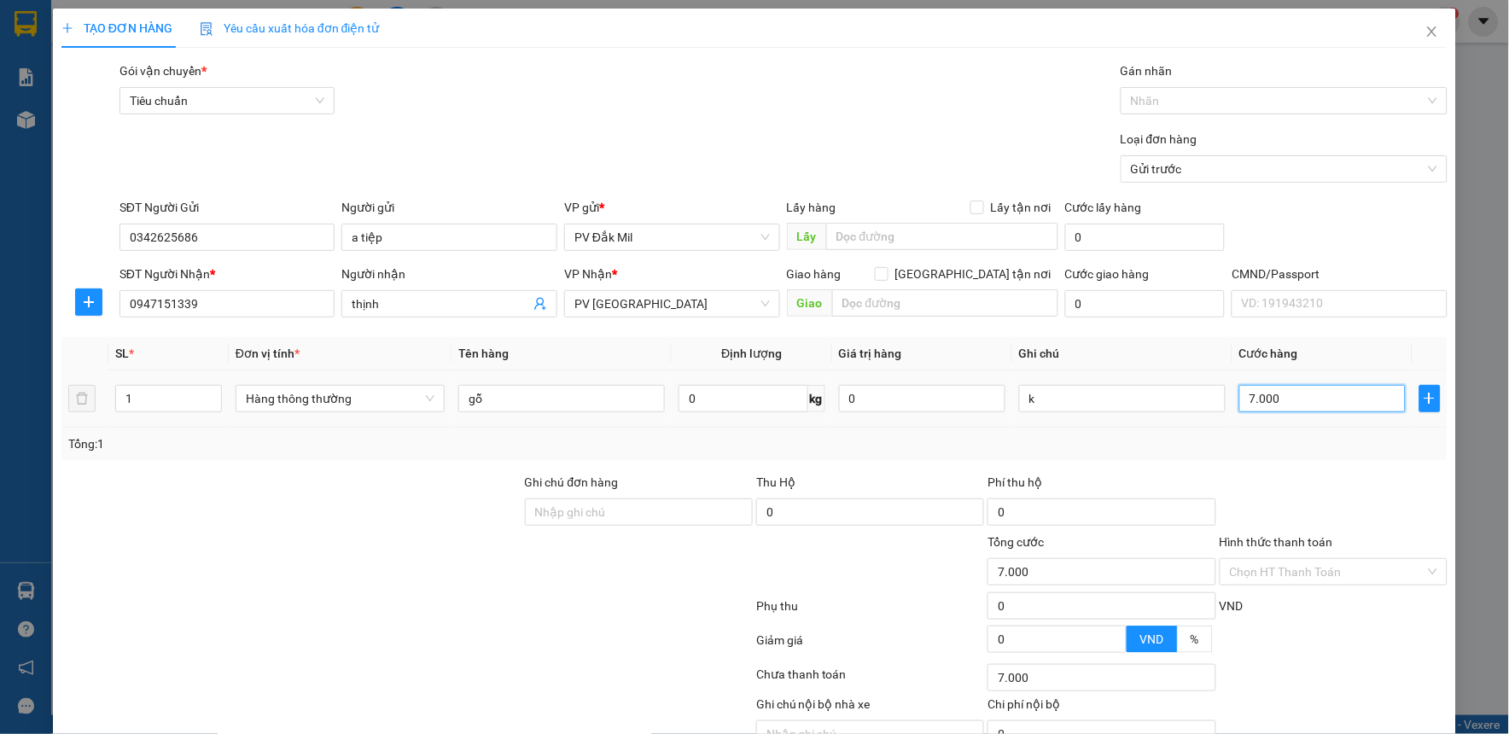
type input "70.000"
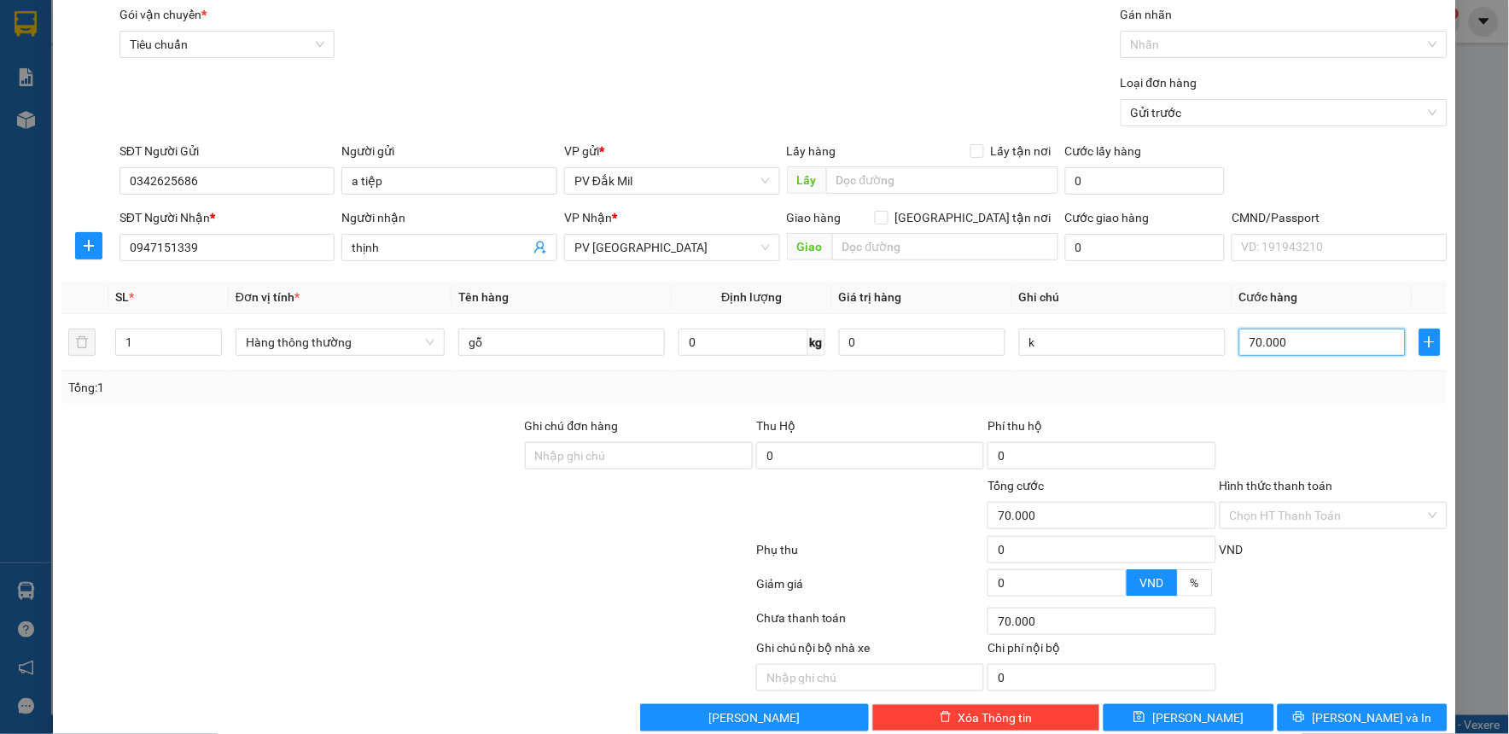
scroll to position [87, 0]
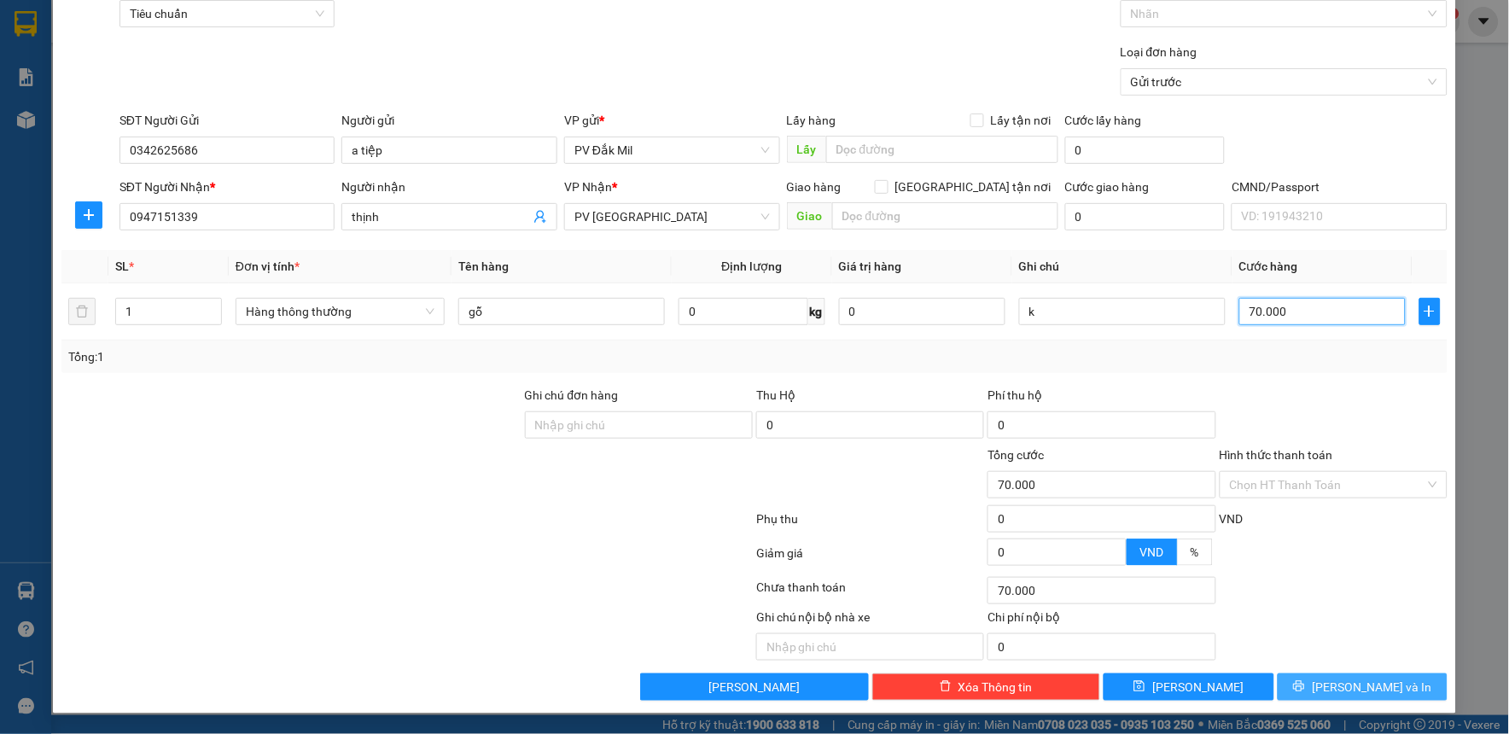
type input "70.000"
click at [1298, 680] on button "[PERSON_NAME] và In" at bounding box center [1363, 687] width 171 height 27
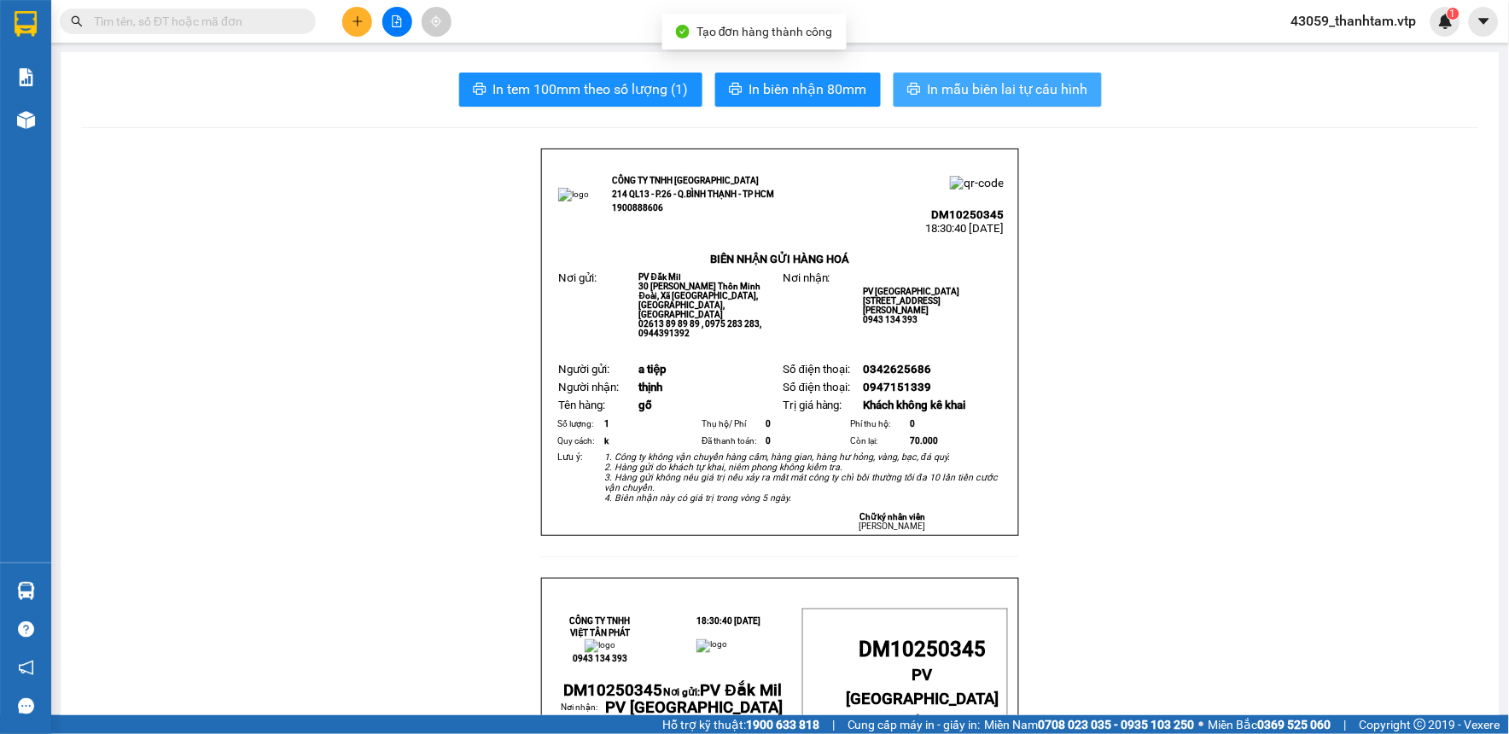
click at [1004, 102] on button "In mẫu biên lai tự cấu hình" at bounding box center [998, 90] width 208 height 34
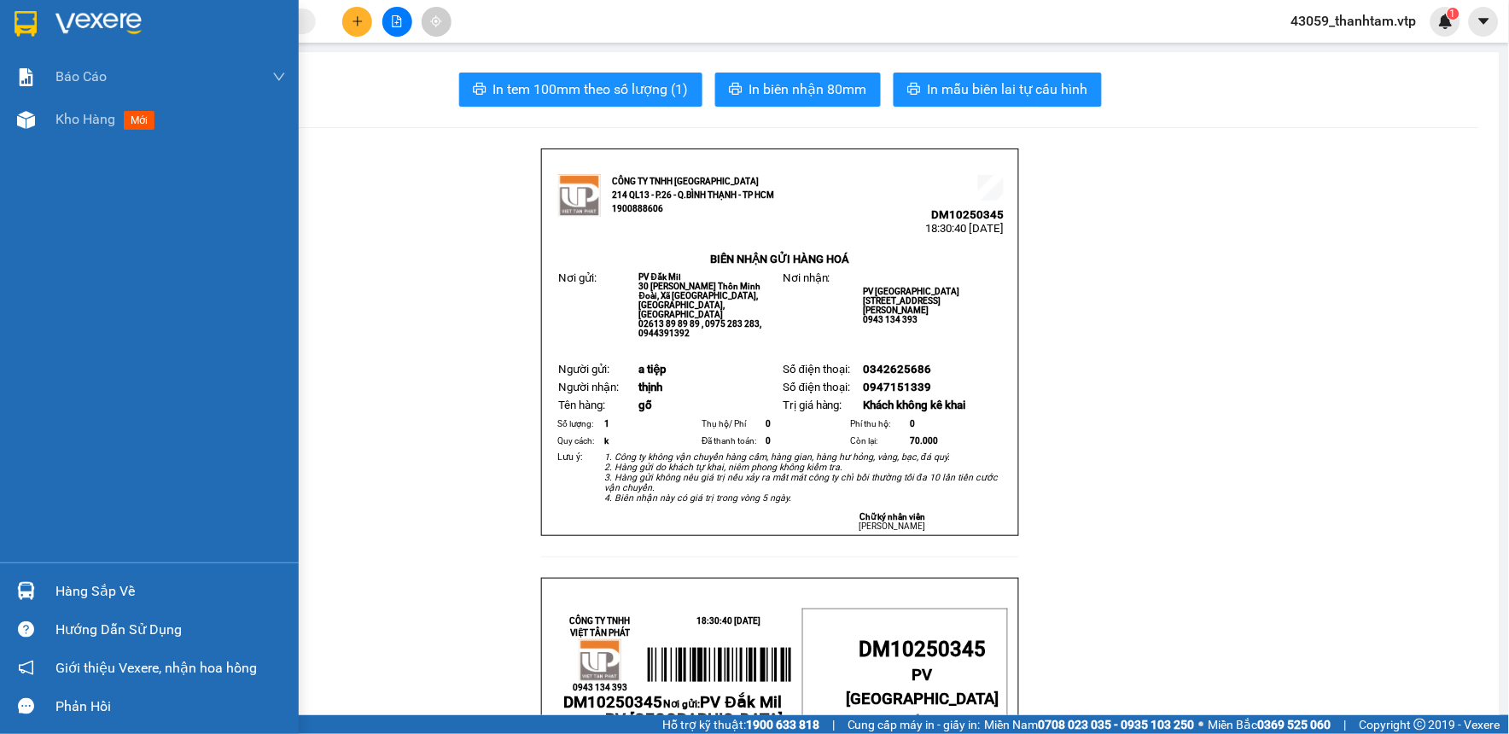
click at [19, 22] on img at bounding box center [26, 24] width 22 height 26
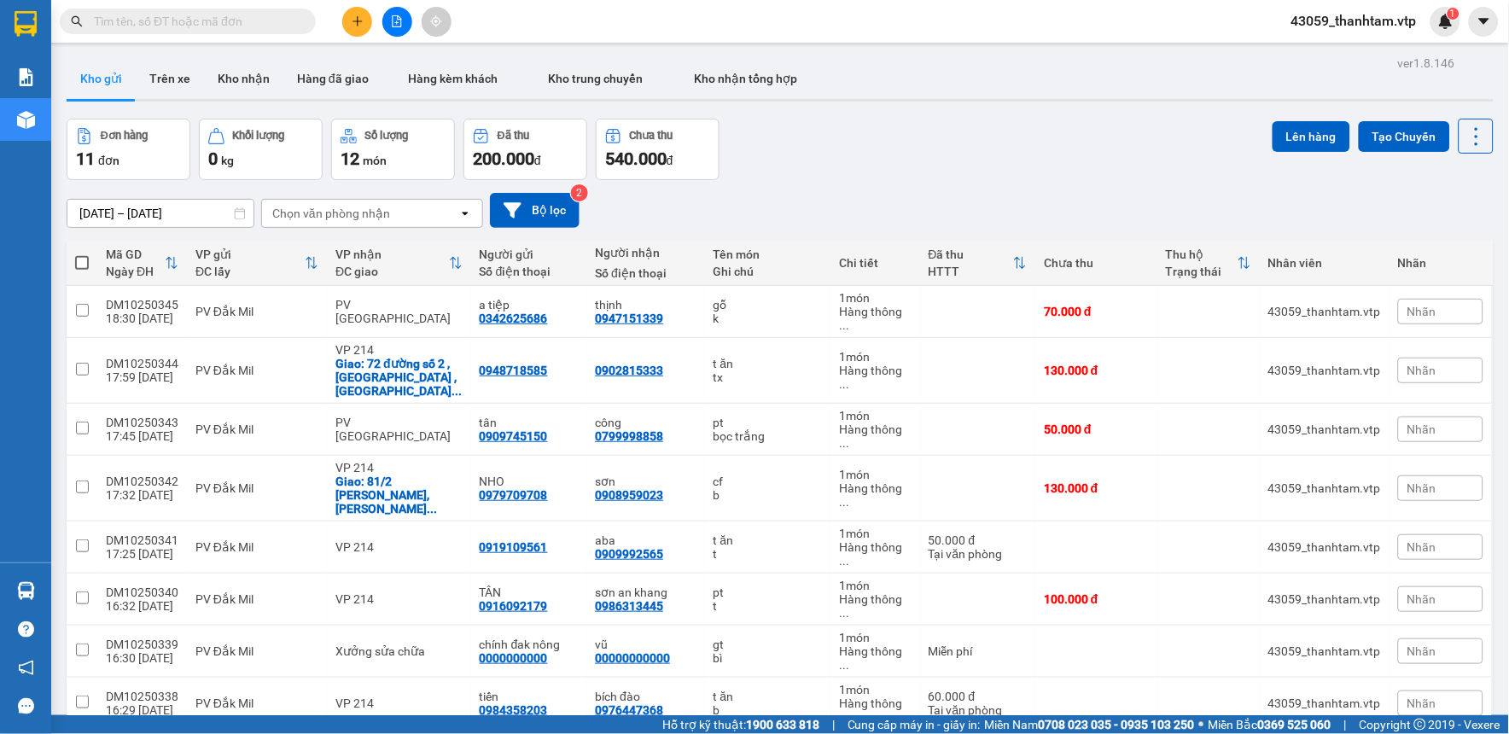
click at [1061, 181] on div "[DATE] – [DATE] Press the down arrow key to interact with the calendar and sele…" at bounding box center [780, 210] width 1427 height 61
click at [83, 257] on span at bounding box center [82, 263] width 14 height 14
click at [82, 254] on input "checkbox" at bounding box center [82, 254] width 0 height 0
checkbox input "true"
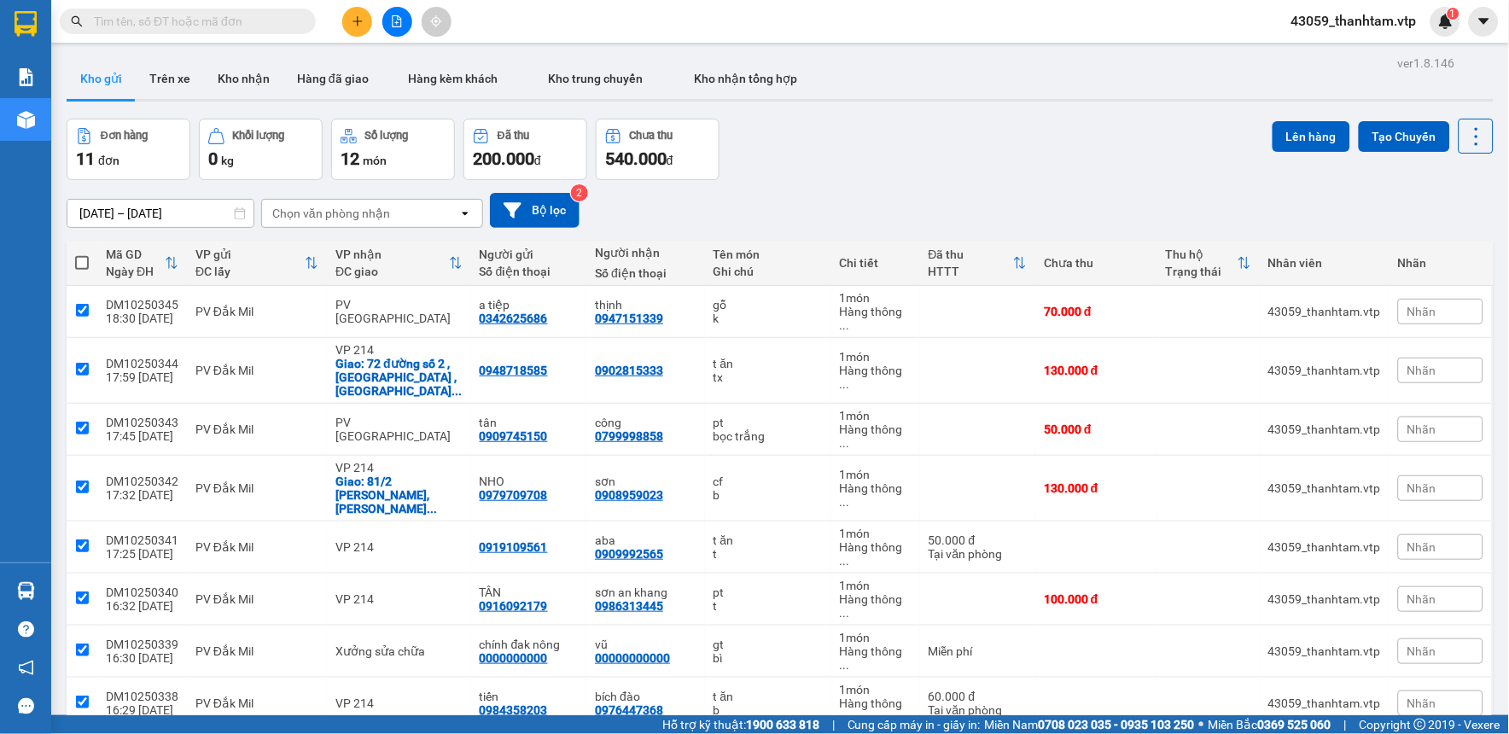
checkbox input "true"
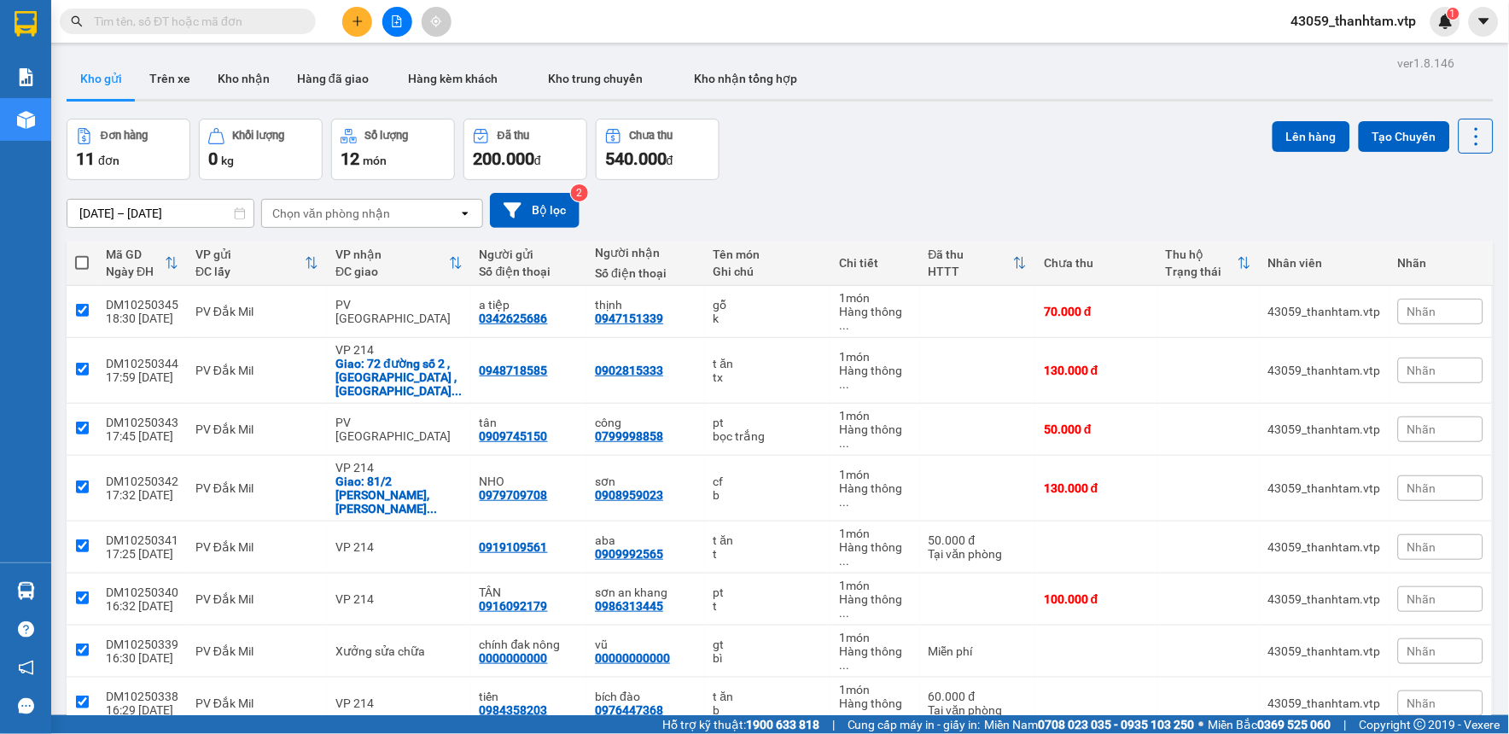
checkbox input "true"
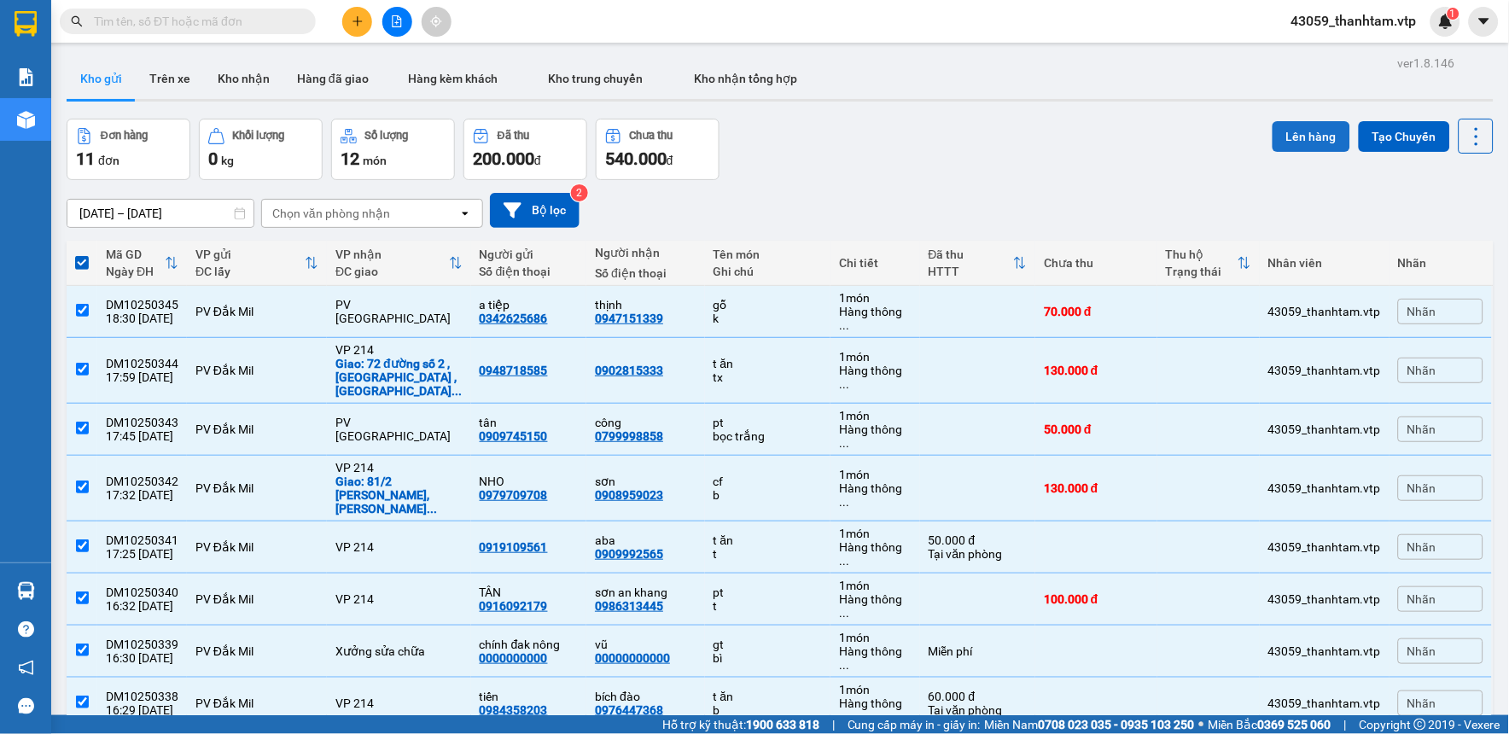
click at [1281, 139] on button "Lên hàng" at bounding box center [1312, 136] width 78 height 31
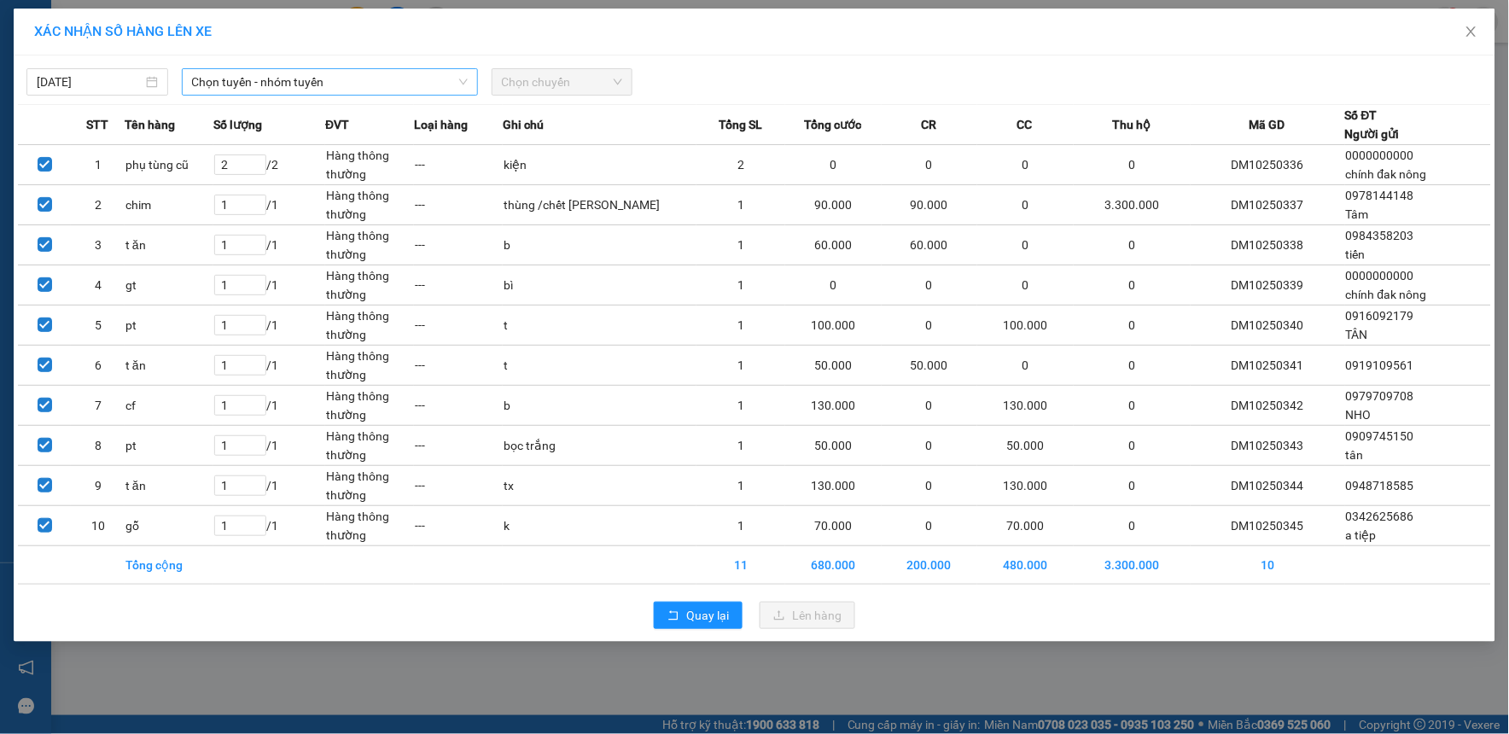
click at [301, 79] on span "Chọn tuyến - nhóm tuyến" at bounding box center [330, 82] width 276 height 26
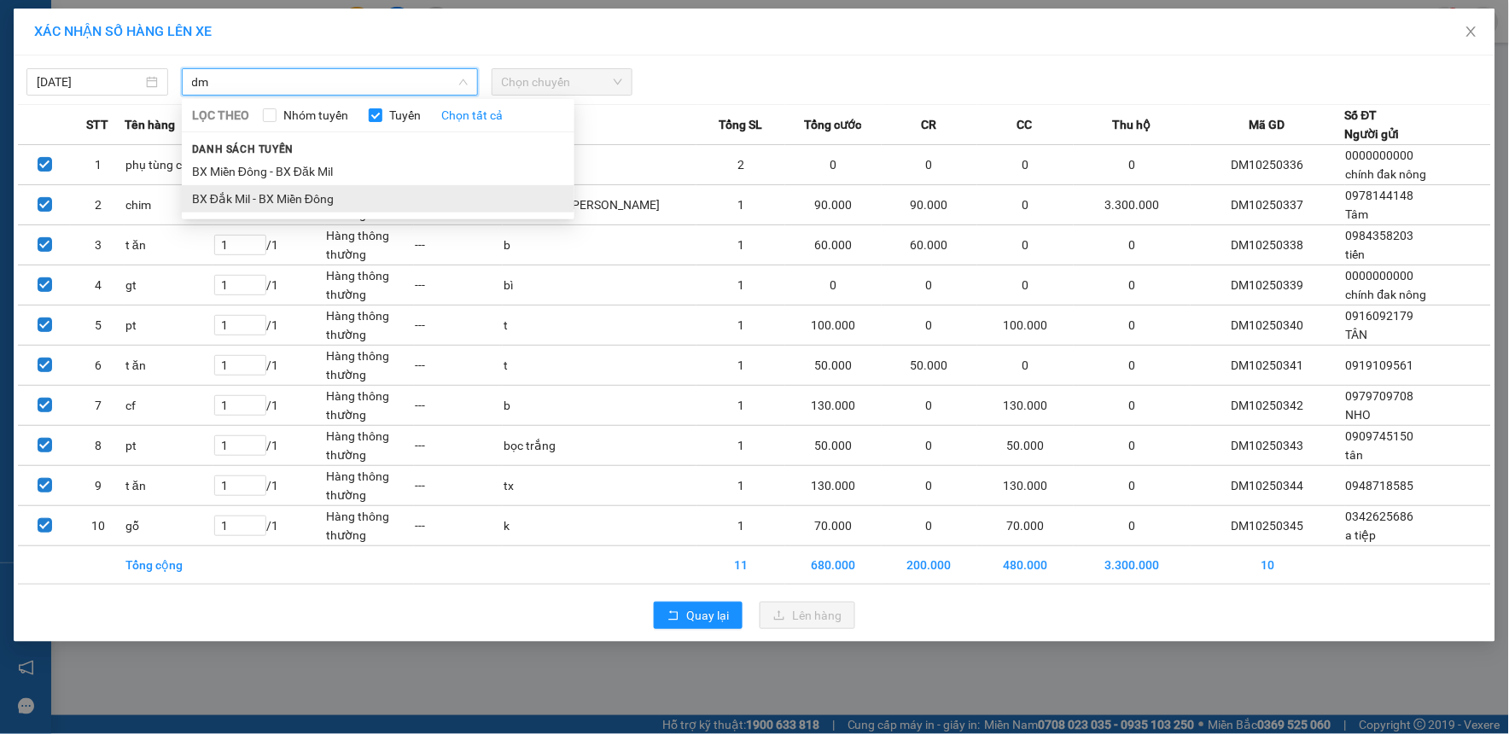
type input "dm"
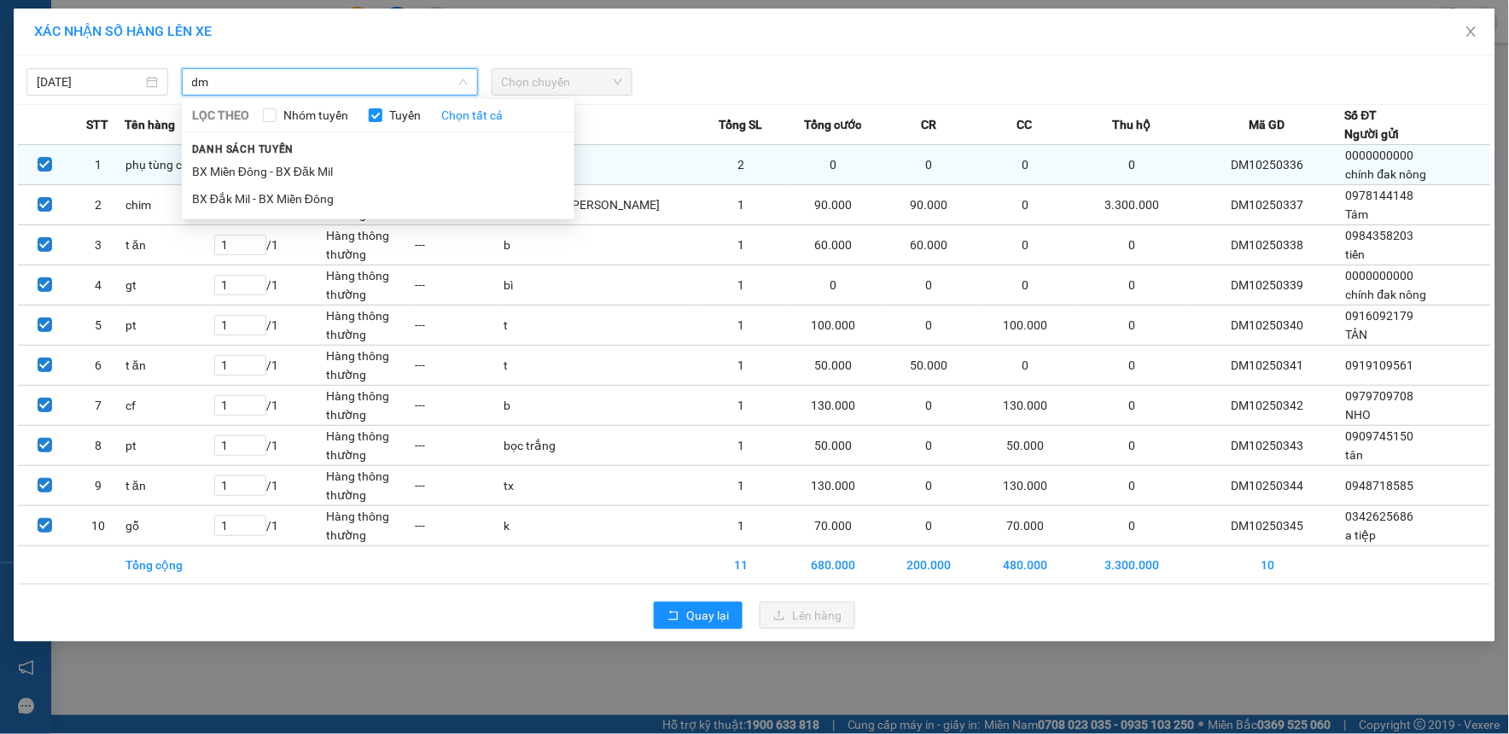
drag, startPoint x: 326, startPoint y: 193, endPoint x: 406, endPoint y: 172, distance: 82.8
click at [327, 193] on li "BX Đắk Mil - BX Miền Đông" at bounding box center [378, 198] width 393 height 27
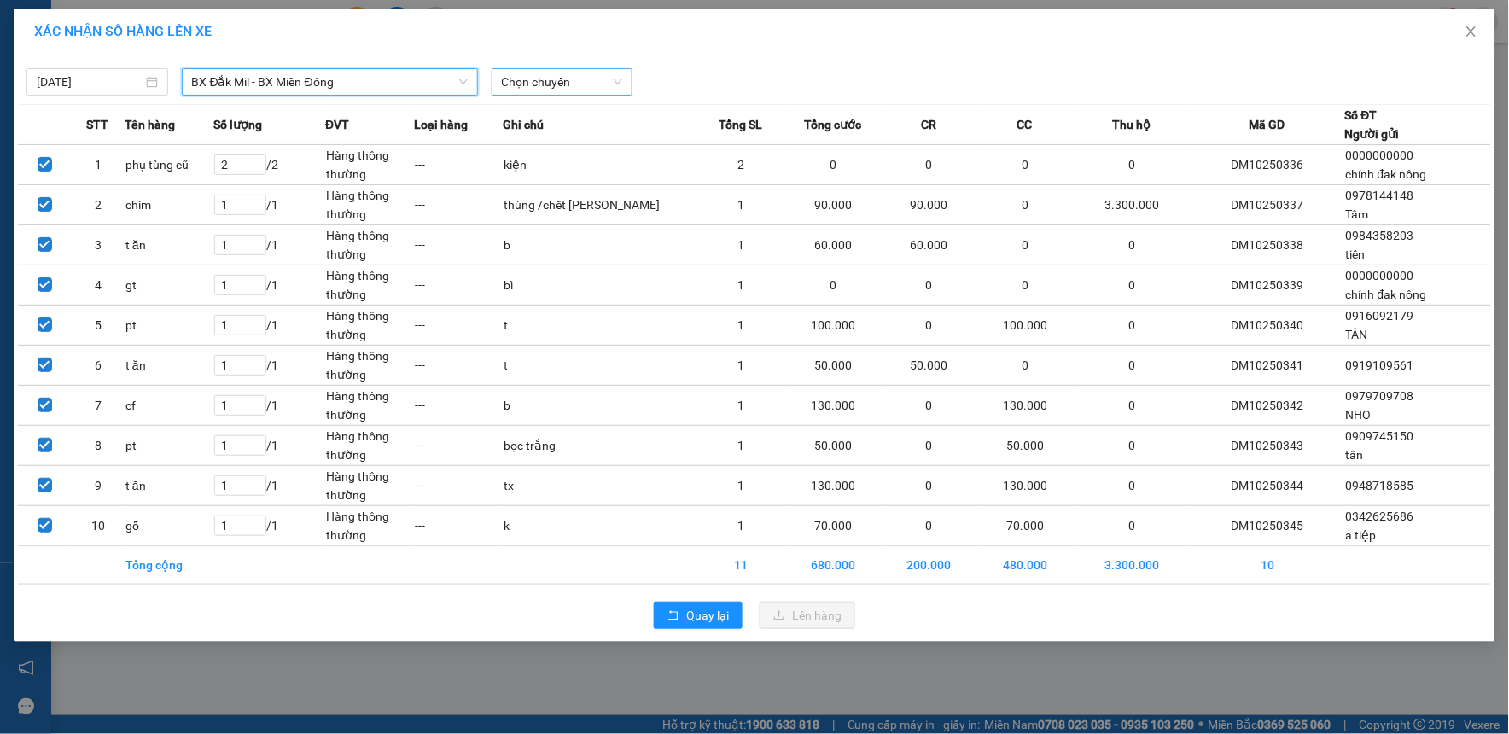
click at [559, 90] on span "Chọn chuyến" at bounding box center [562, 82] width 121 height 26
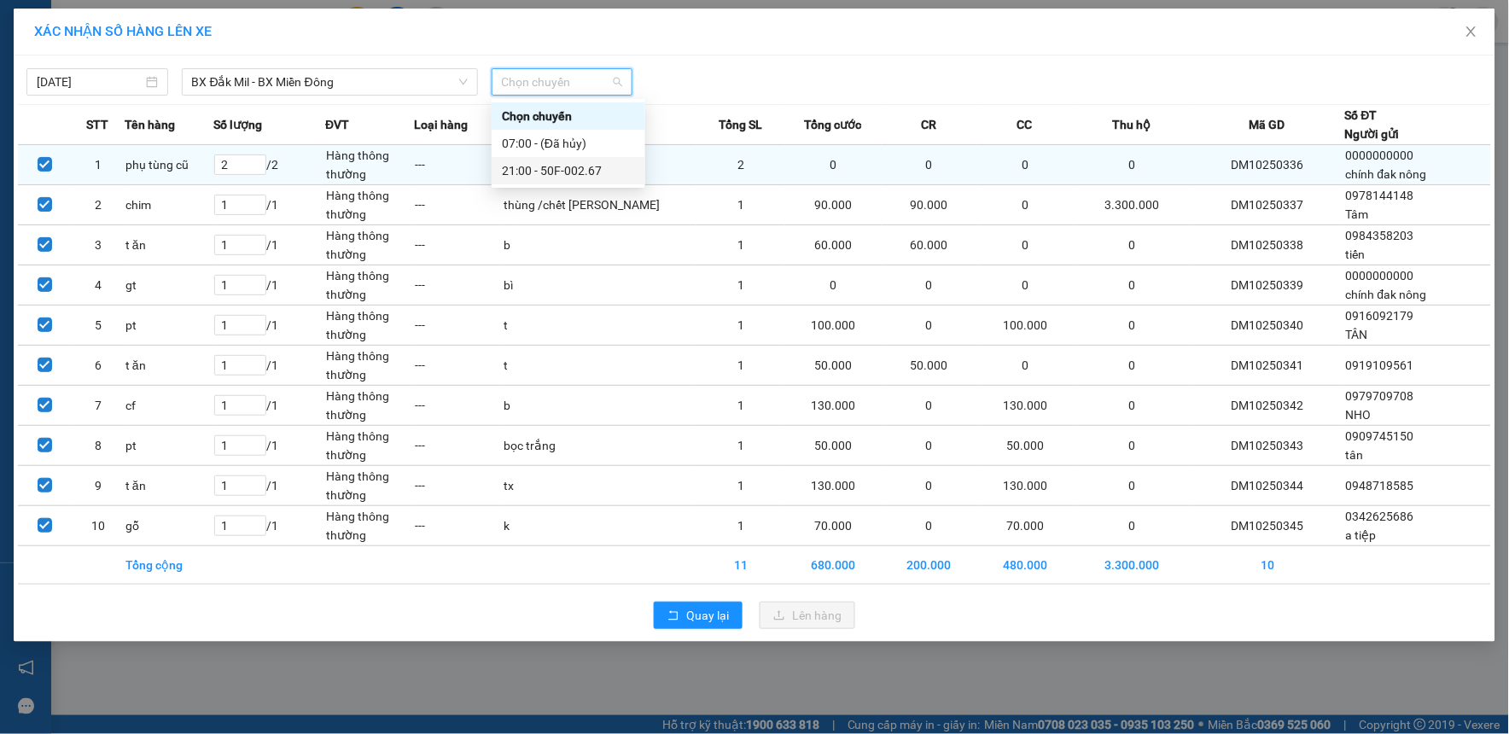
click at [568, 166] on div "21:00 - 50F-002.67" at bounding box center [568, 170] width 133 height 19
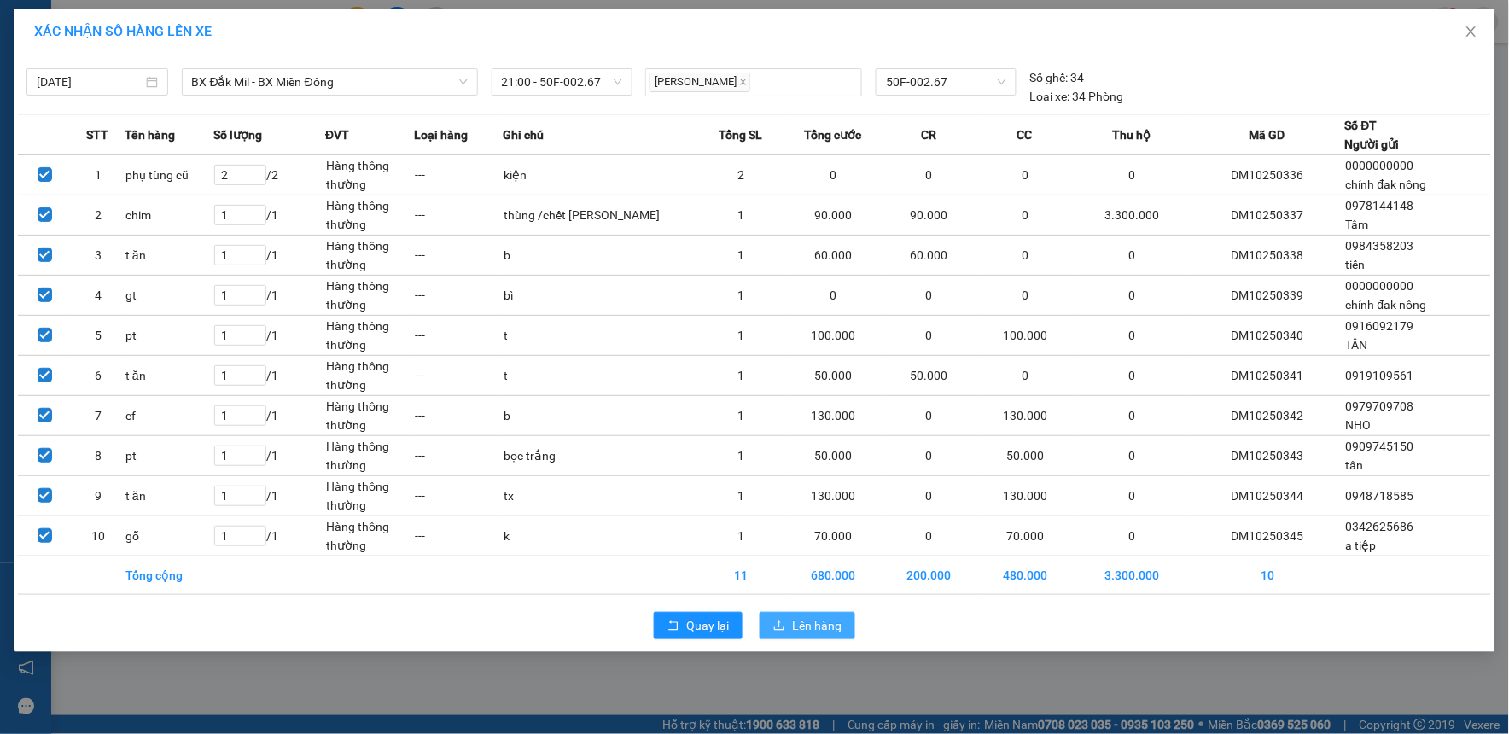
click at [806, 621] on span "Lên hàng" at bounding box center [817, 625] width 50 height 19
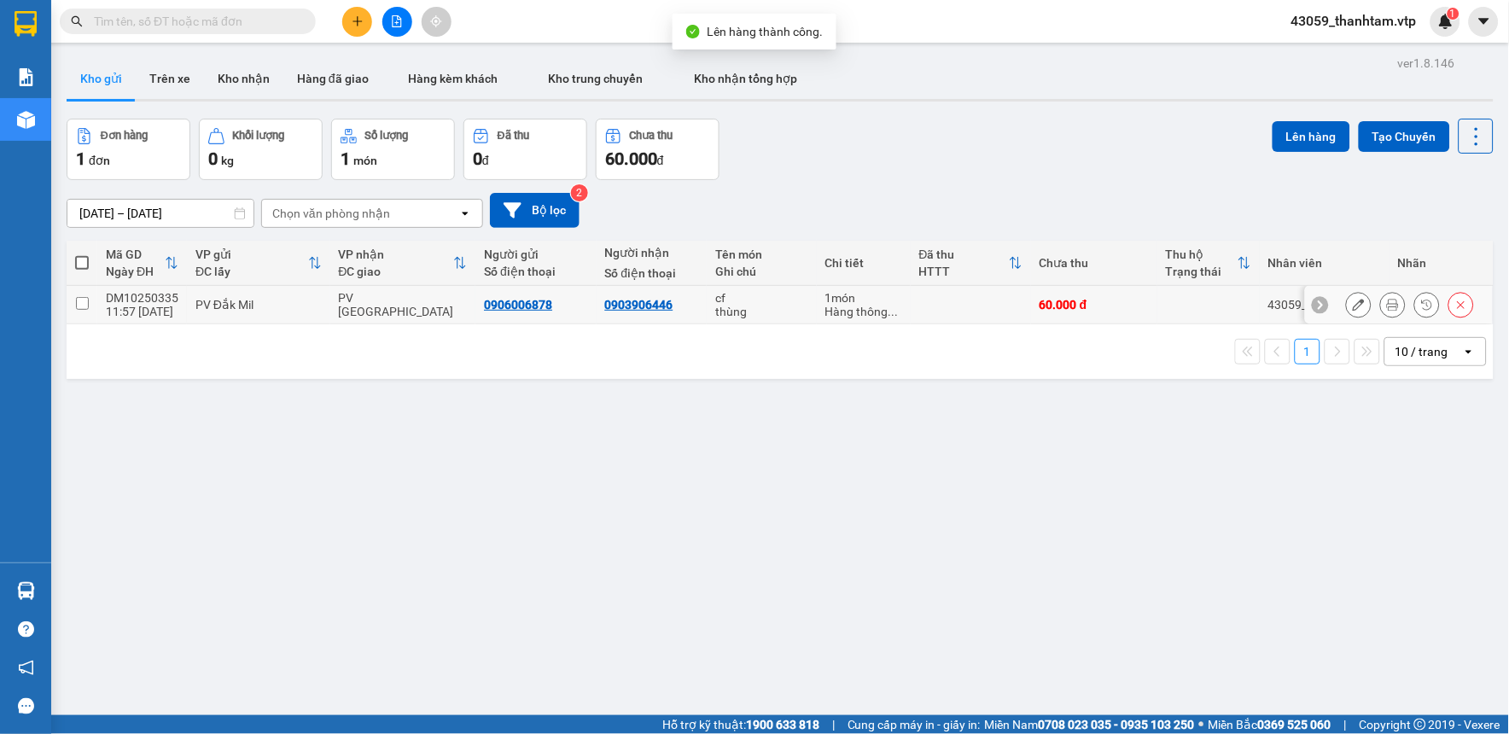
click at [79, 301] on input "checkbox" at bounding box center [82, 303] width 13 height 13
checkbox input "true"
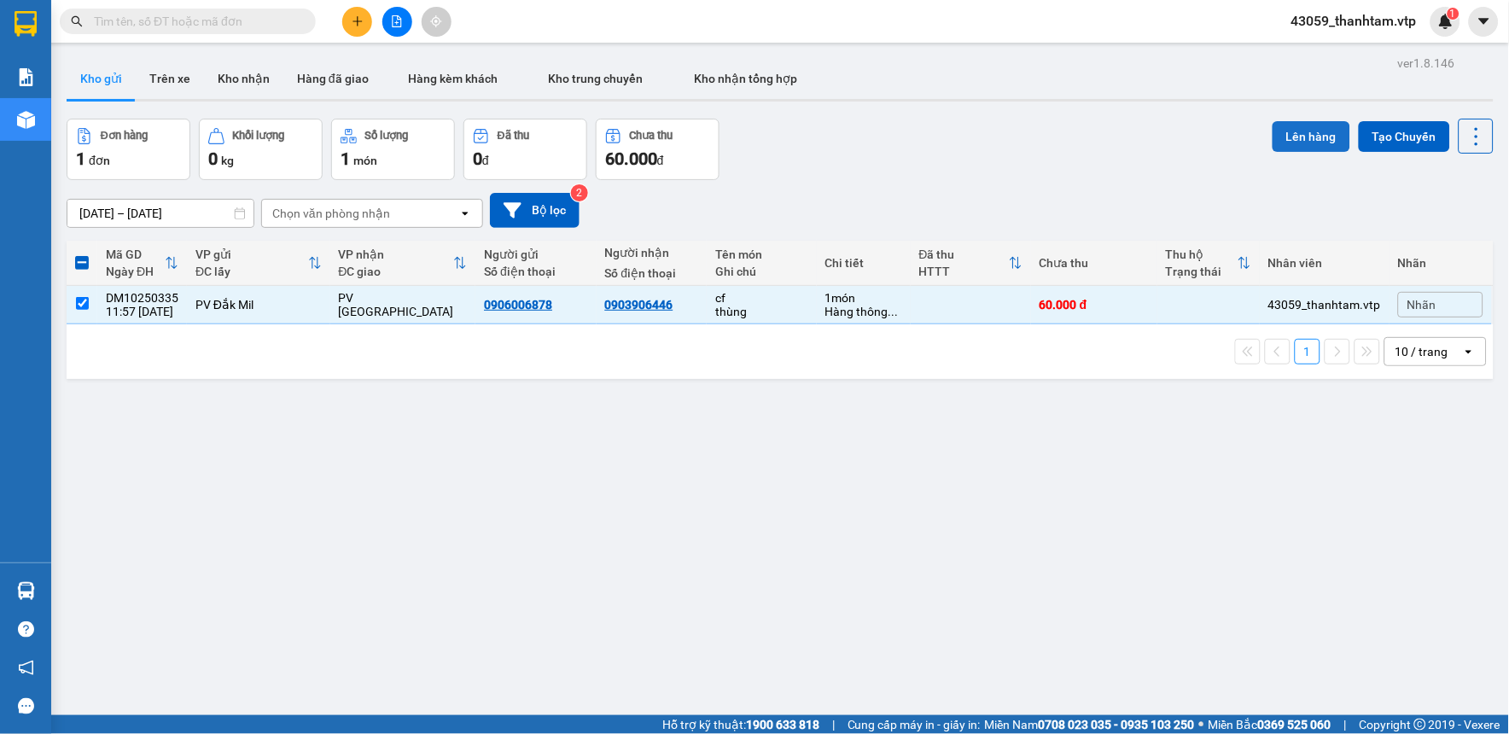
click at [1286, 125] on button "Lên hàng" at bounding box center [1312, 136] width 78 height 31
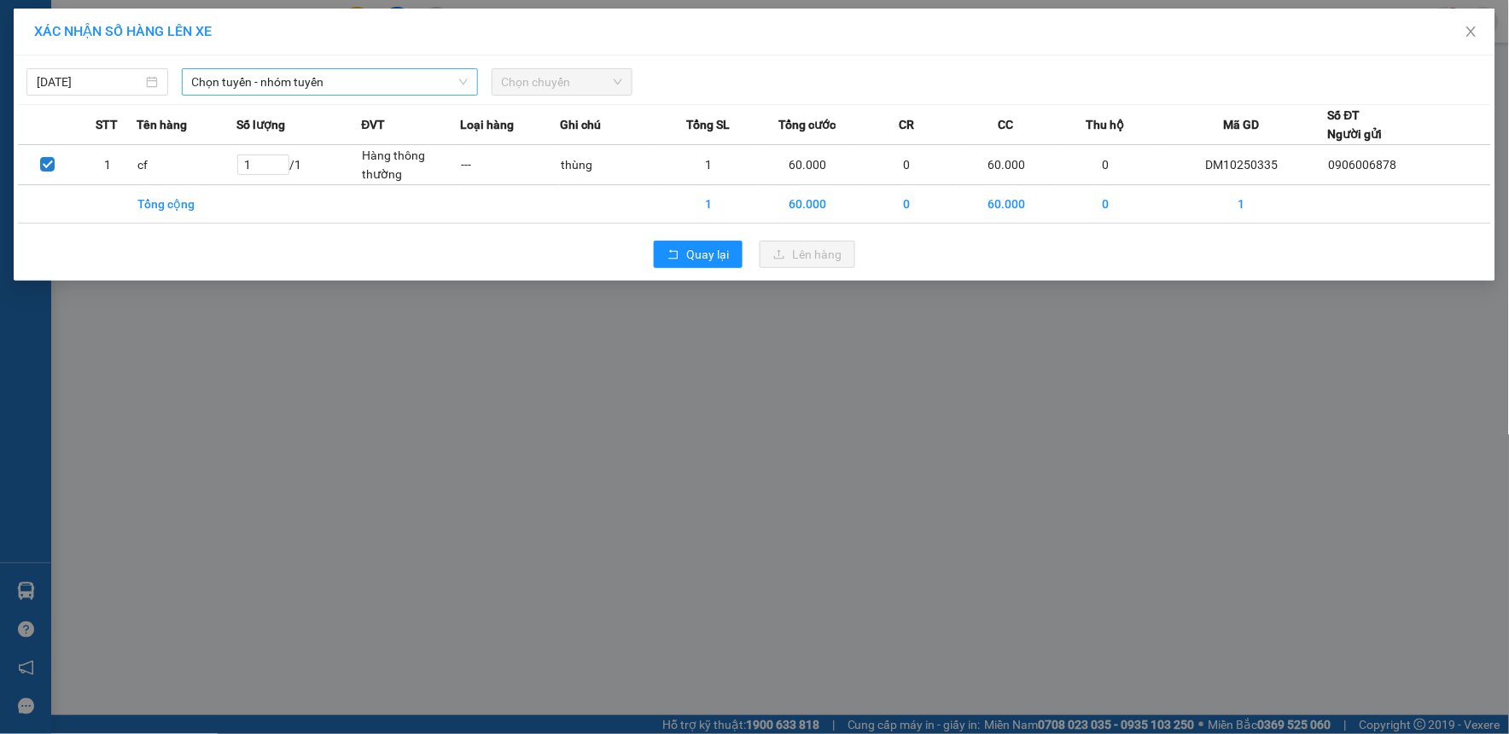
click at [379, 90] on span "Chọn tuyến - nhóm tuyến" at bounding box center [330, 82] width 276 height 26
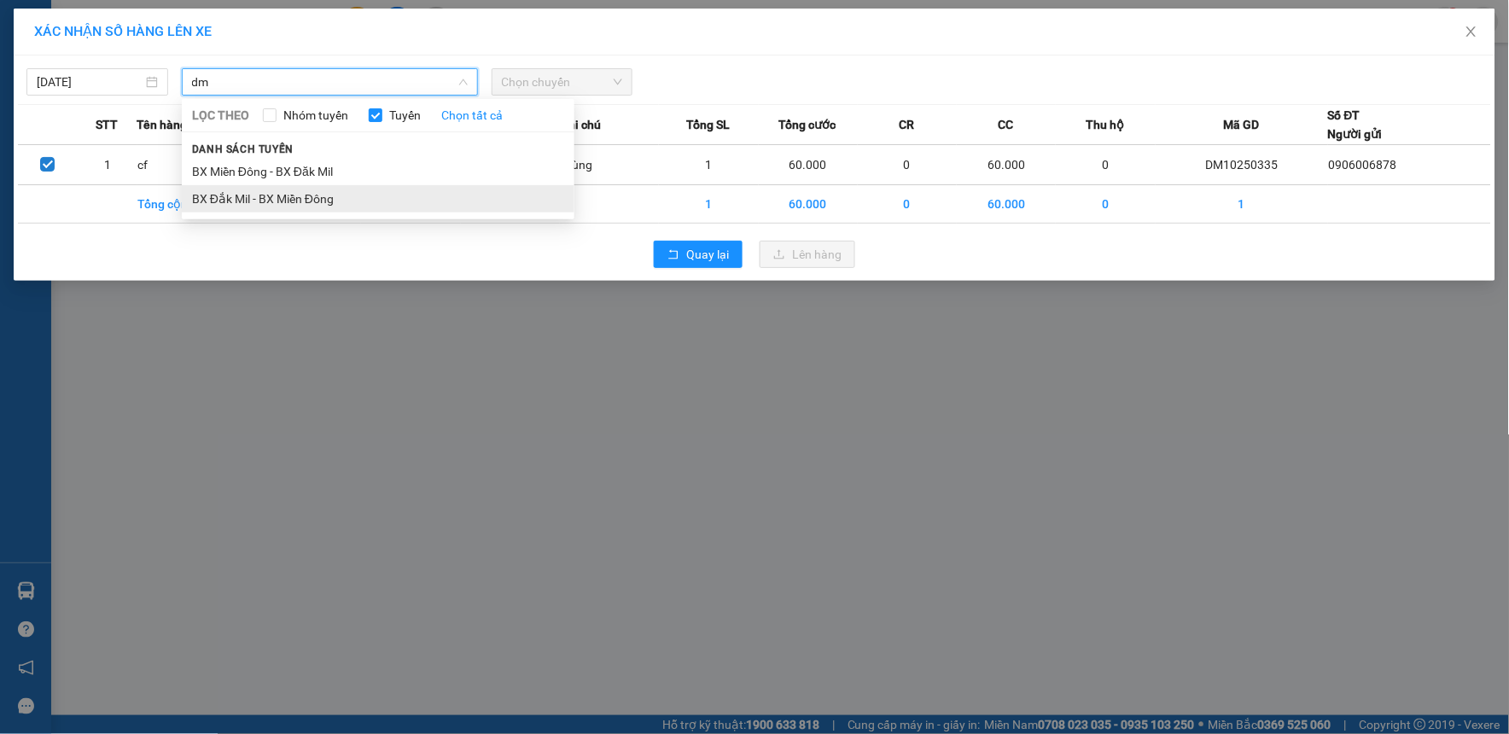
type input "dm"
click at [369, 201] on li "BX Đắk Mil - BX Miền Đông" at bounding box center [378, 198] width 393 height 27
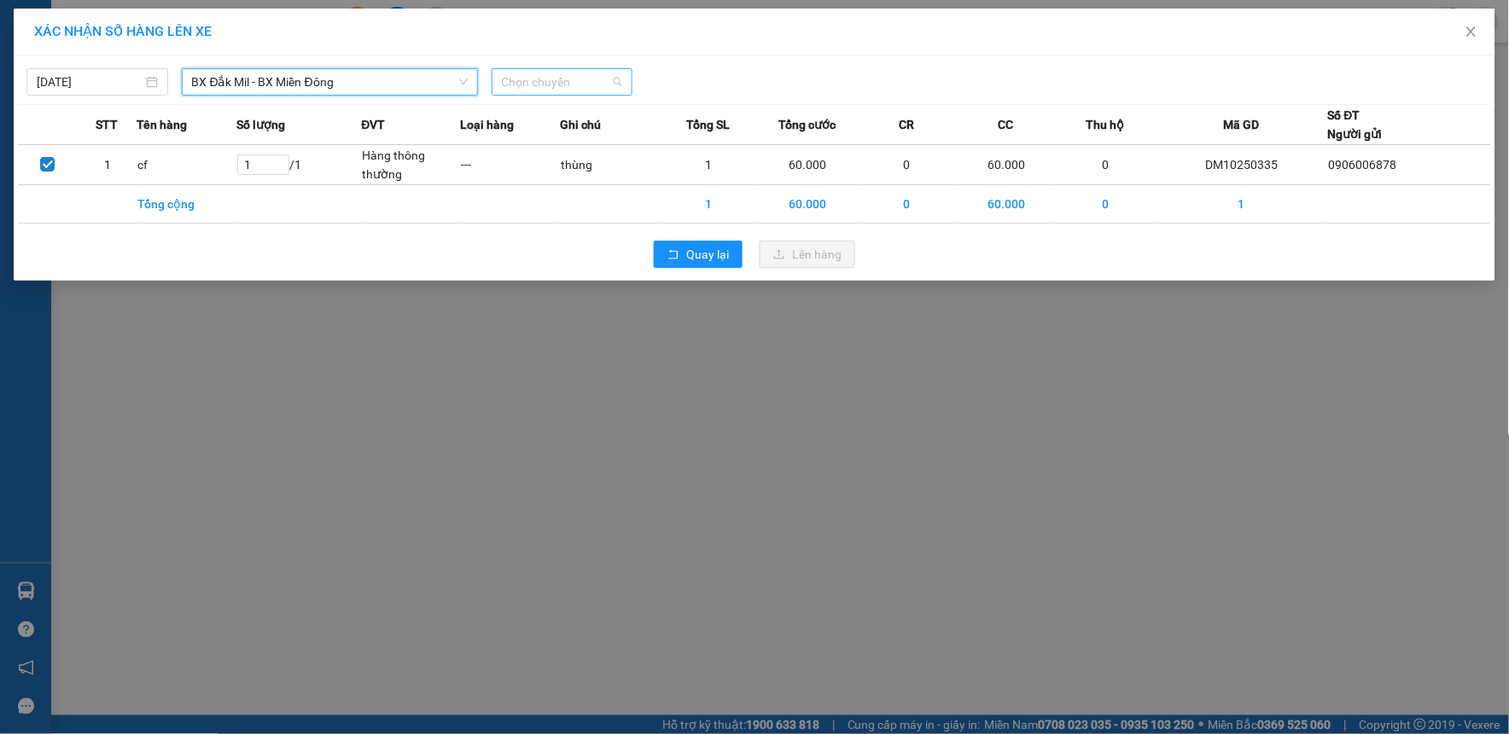
drag, startPoint x: 553, startPoint y: 83, endPoint x: 560, endPoint y: 91, distance: 10.9
click at [555, 83] on span "Chọn chuyến" at bounding box center [562, 82] width 121 height 26
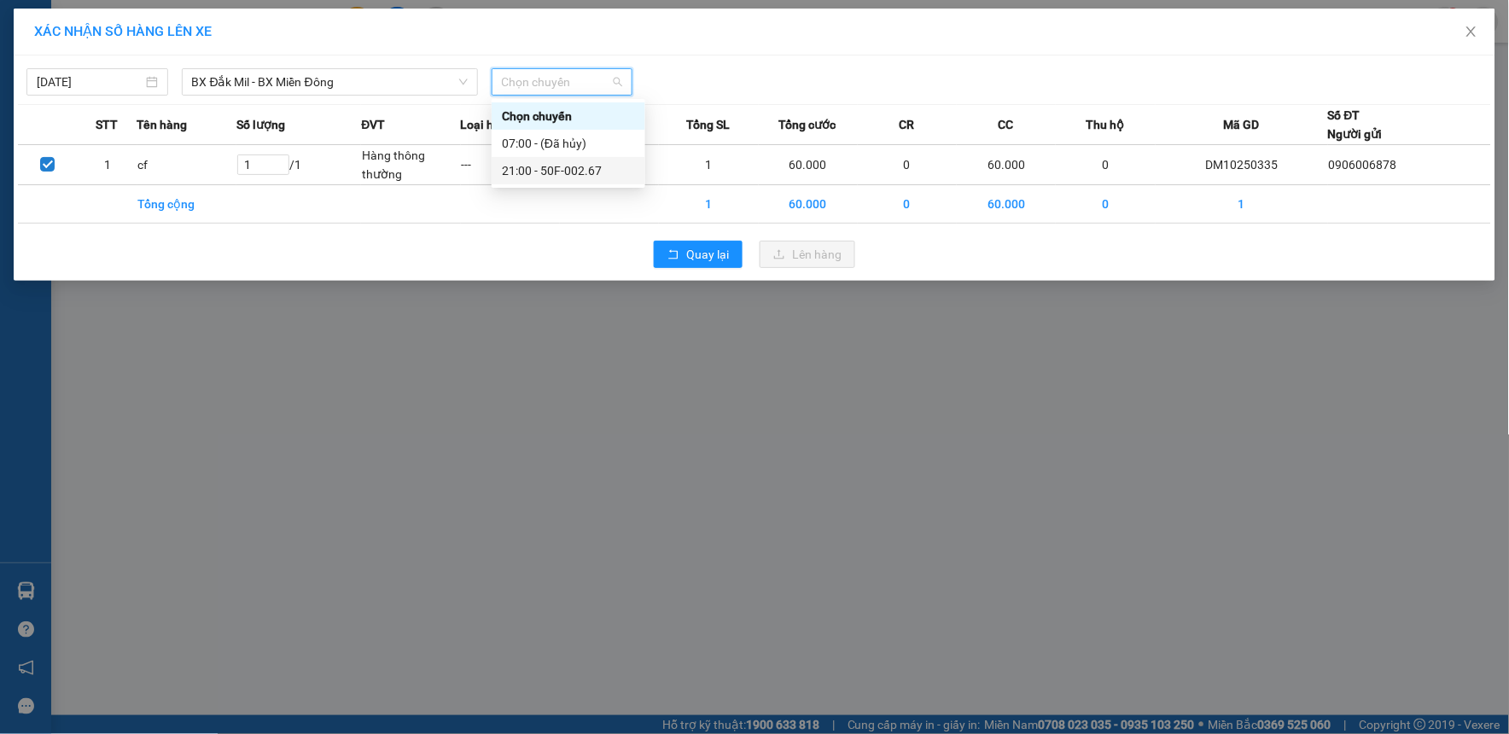
click at [579, 162] on div "21:00 - 50F-002.67" at bounding box center [568, 170] width 133 height 19
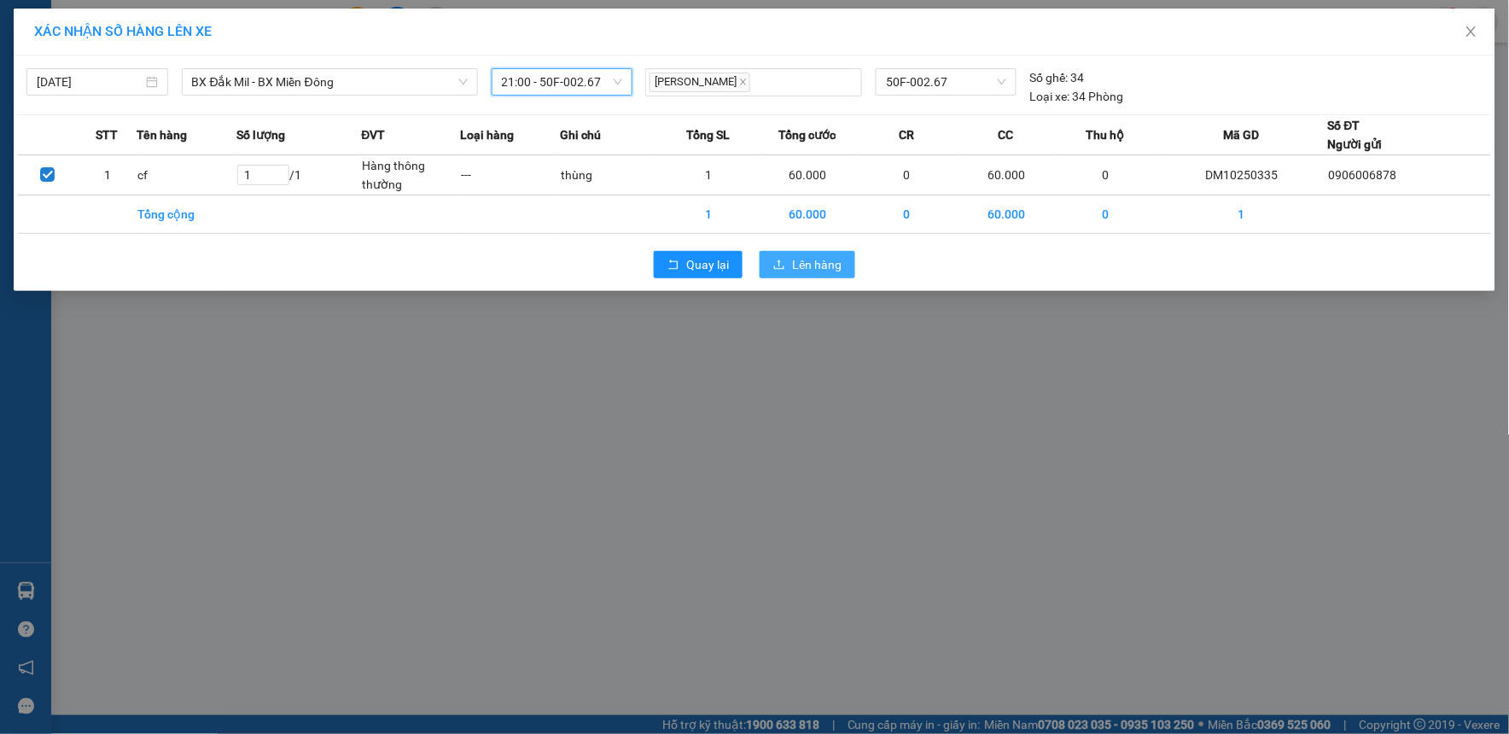
click at [790, 265] on button "Lên hàng" at bounding box center [808, 264] width 96 height 27
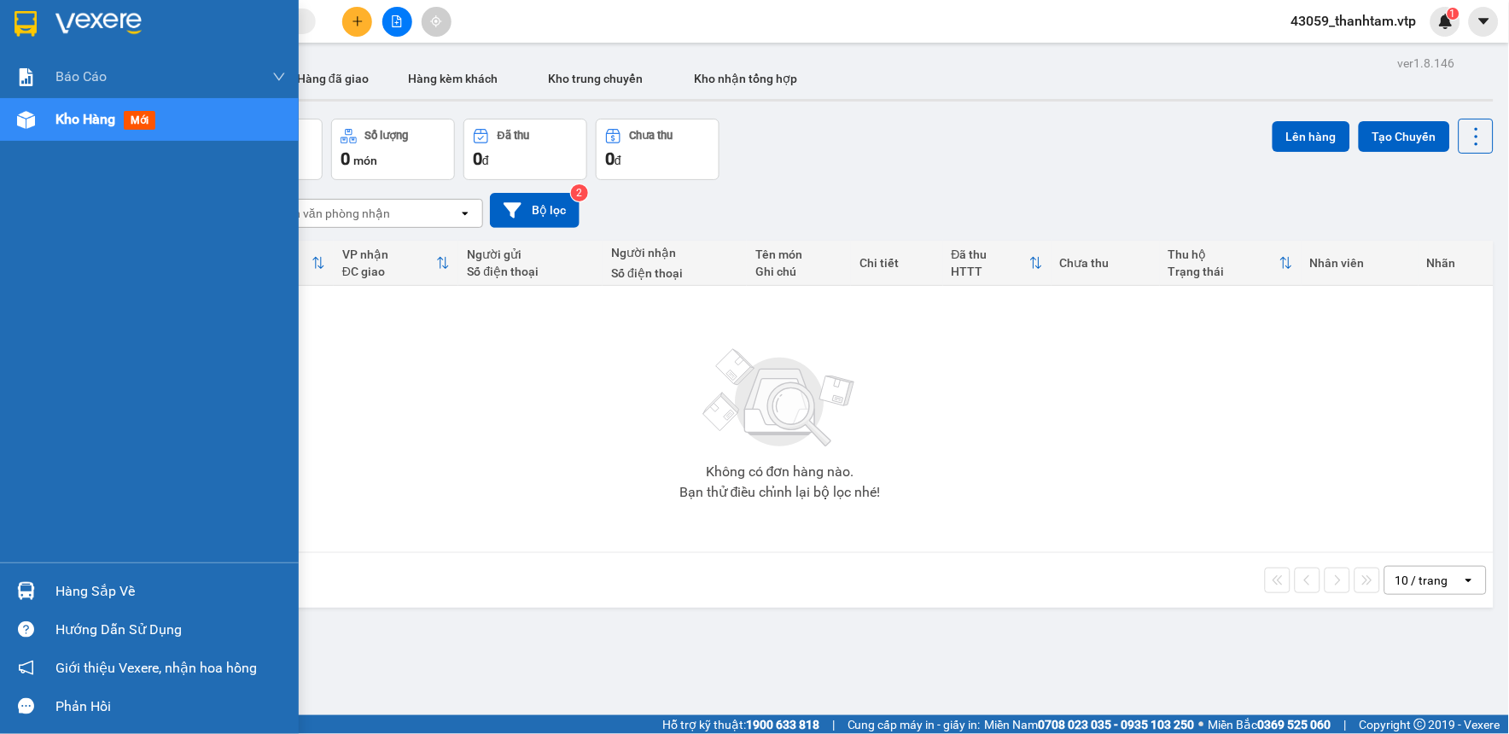
click at [37, 17] on div at bounding box center [26, 24] width 30 height 30
click at [28, 17] on img at bounding box center [26, 24] width 22 height 26
click at [26, 21] on img at bounding box center [26, 24] width 22 height 26
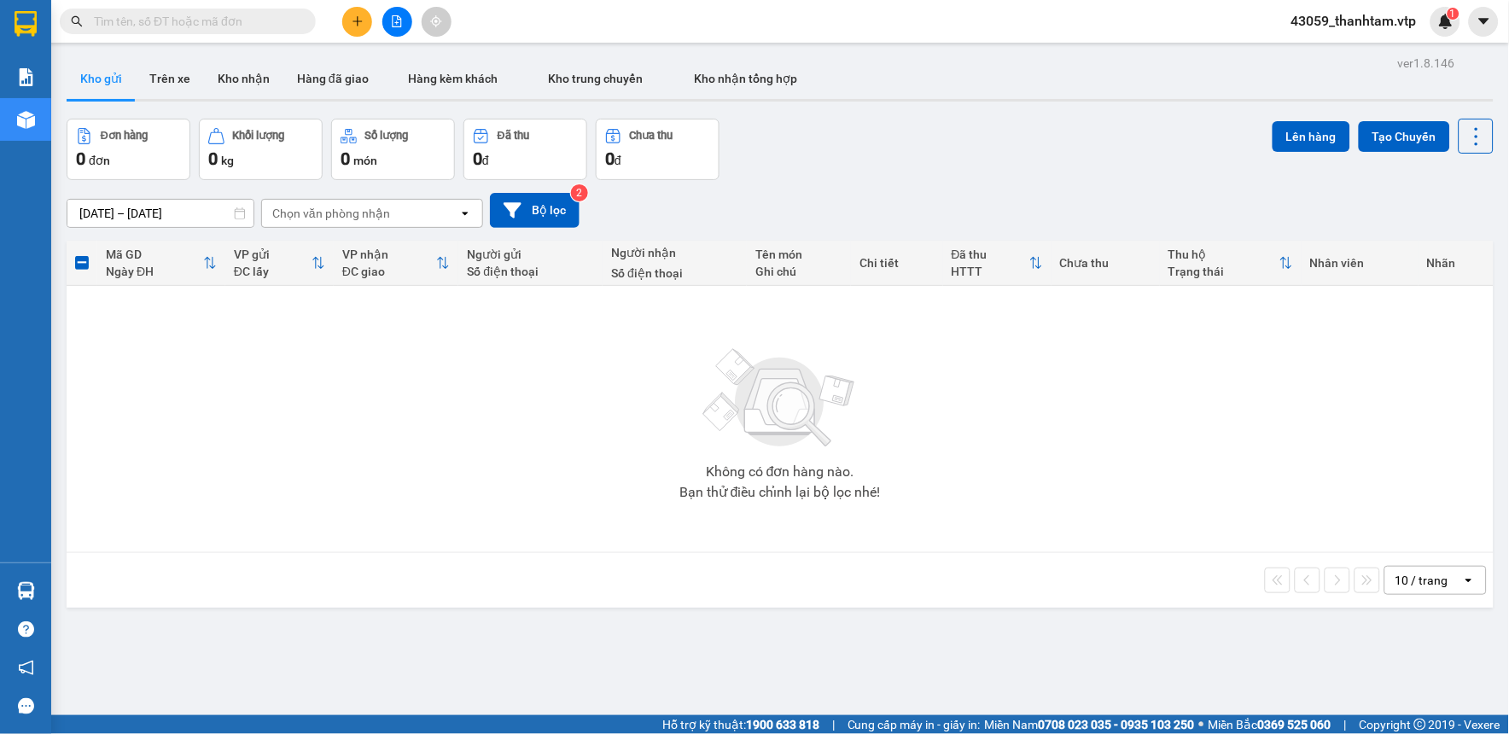
click at [928, 147] on div "Đơn hàng 0 đơn Khối lượng 0 kg Số lượng 0 món Đã thu 0 đ Chưa thu 0 đ Lên hàng …" at bounding box center [780, 149] width 1427 height 61
drag, startPoint x: 323, startPoint y: 71, endPoint x: 285, endPoint y: 52, distance: 42.0
click at [322, 71] on button "Hàng đã giao" at bounding box center [332, 78] width 99 height 41
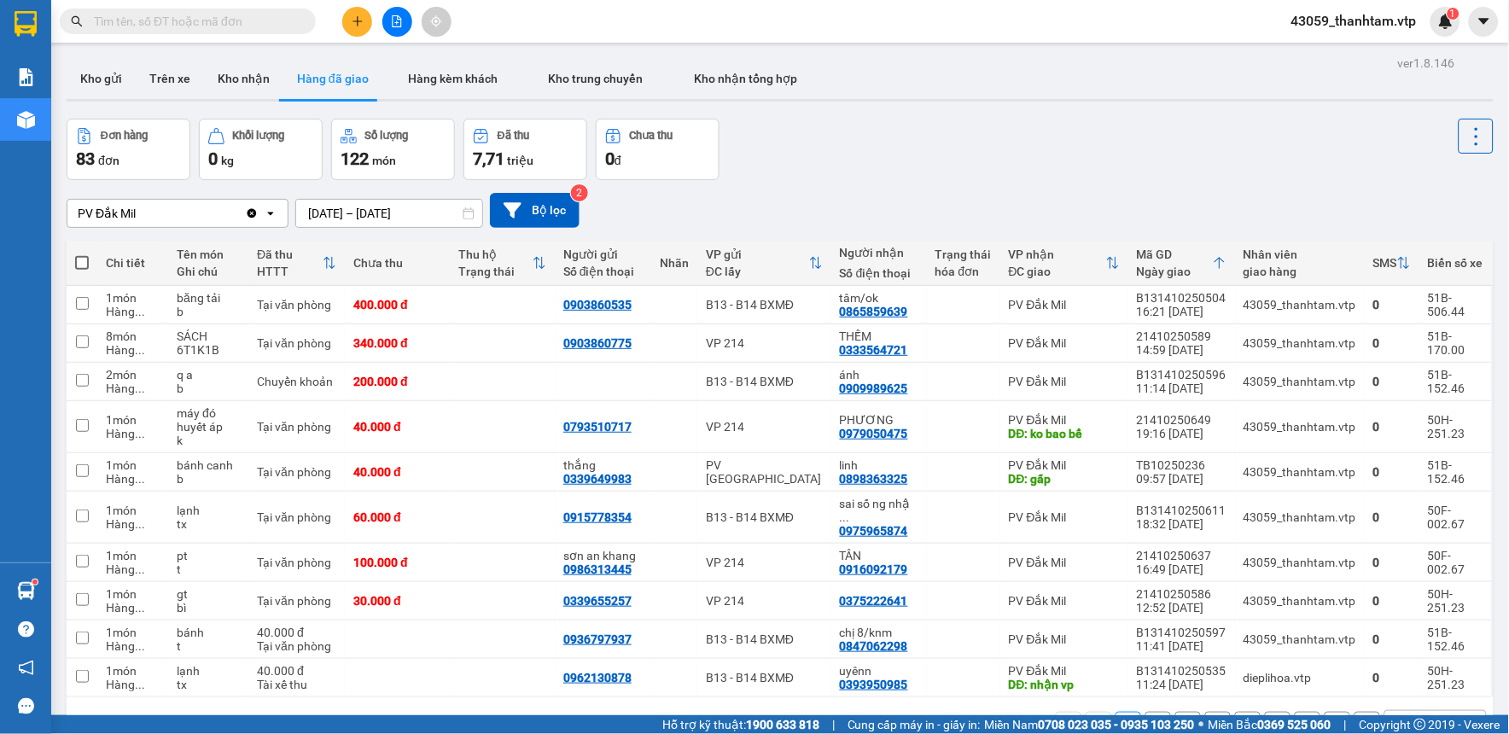
click at [1106, 125] on div "Đơn hàng 83 đơn Khối lượng 0 kg Số lượng 122 món Đã thu 7,71 triệu Chưa thu 0 đ" at bounding box center [780, 149] width 1427 height 61
click at [282, 9] on span at bounding box center [188, 22] width 256 height 26
click at [275, 20] on input "text" at bounding box center [194, 21] width 201 height 19
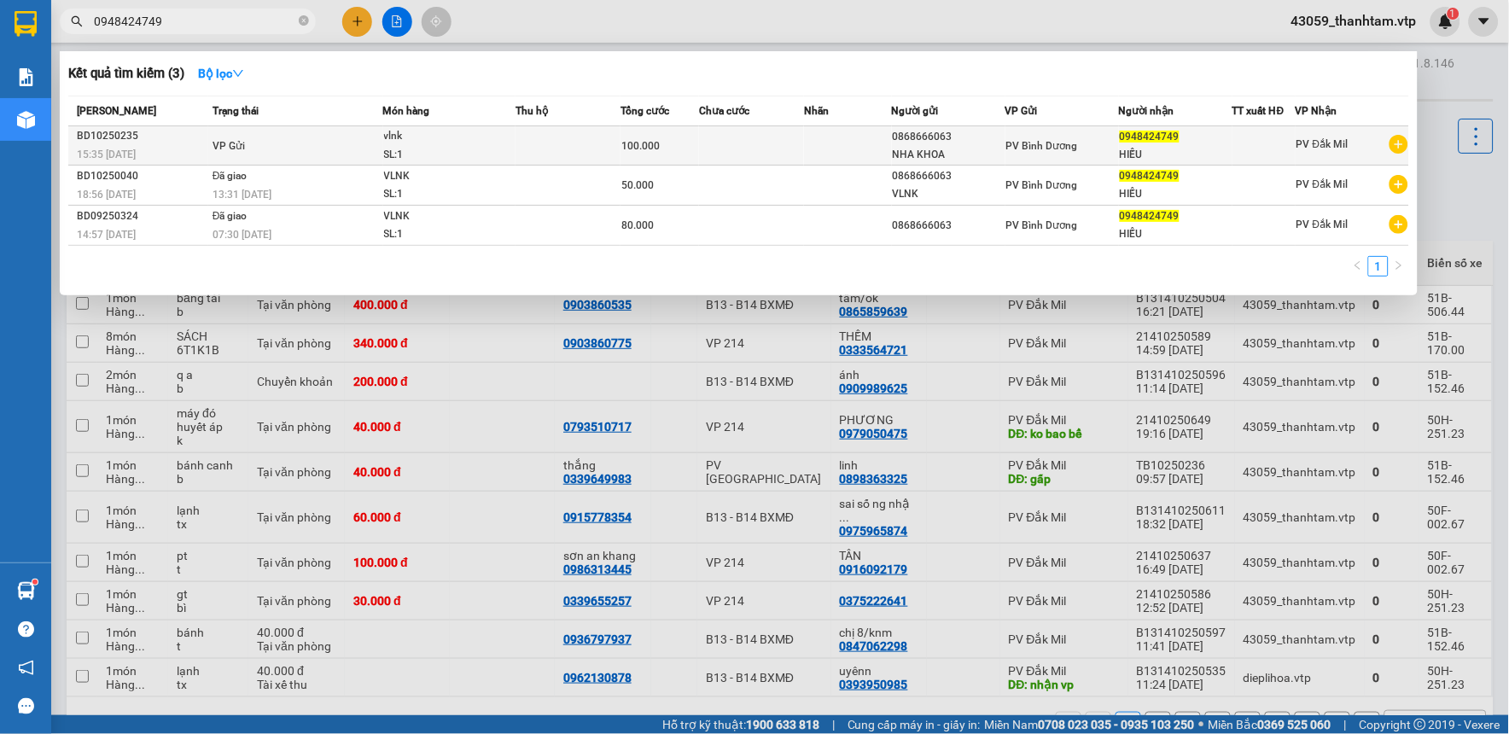
type input "0948424749"
click at [244, 138] on td "VP Gửi" at bounding box center [295, 145] width 175 height 39
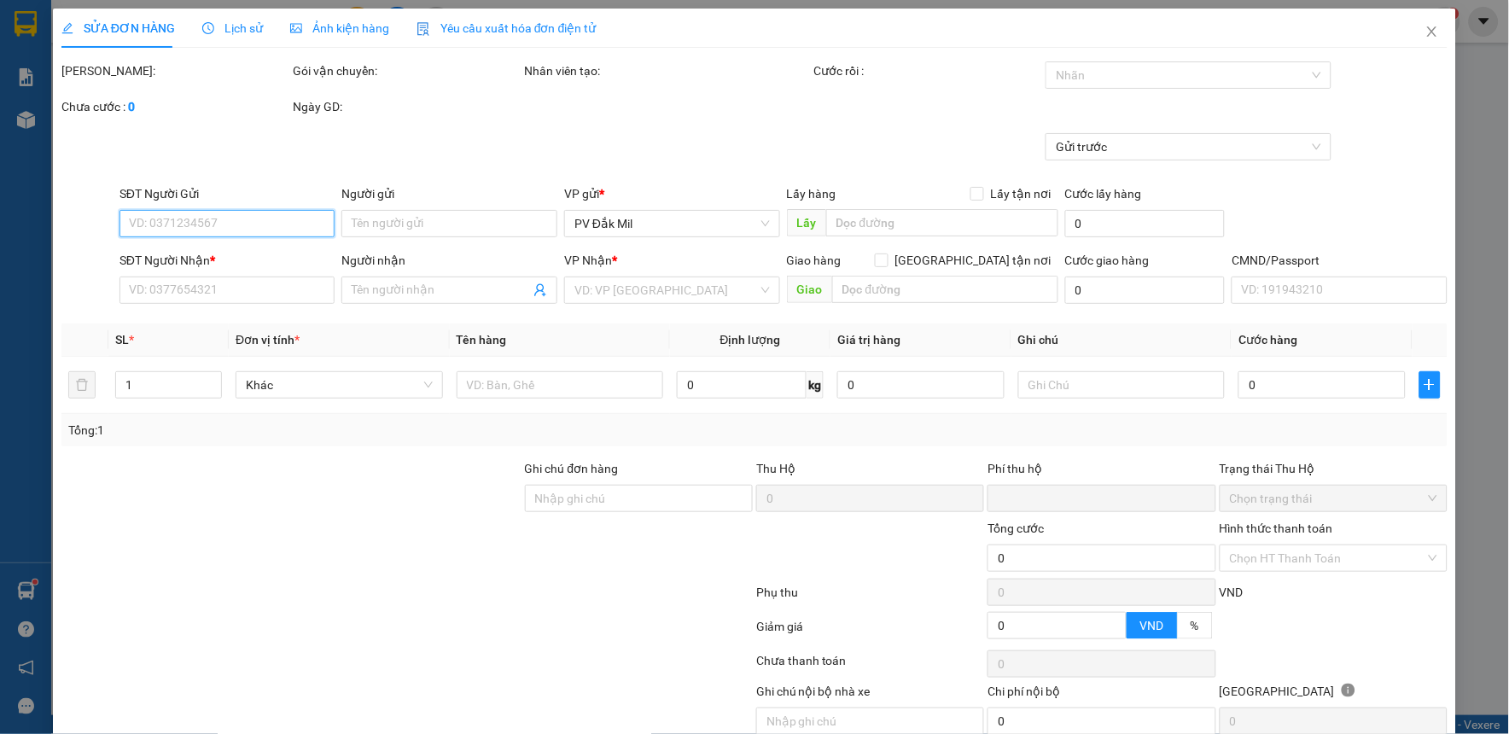
type input "0868666063"
type input "NHA KHOA"
type input "0948424749"
type input "HIẾU"
type input "0"
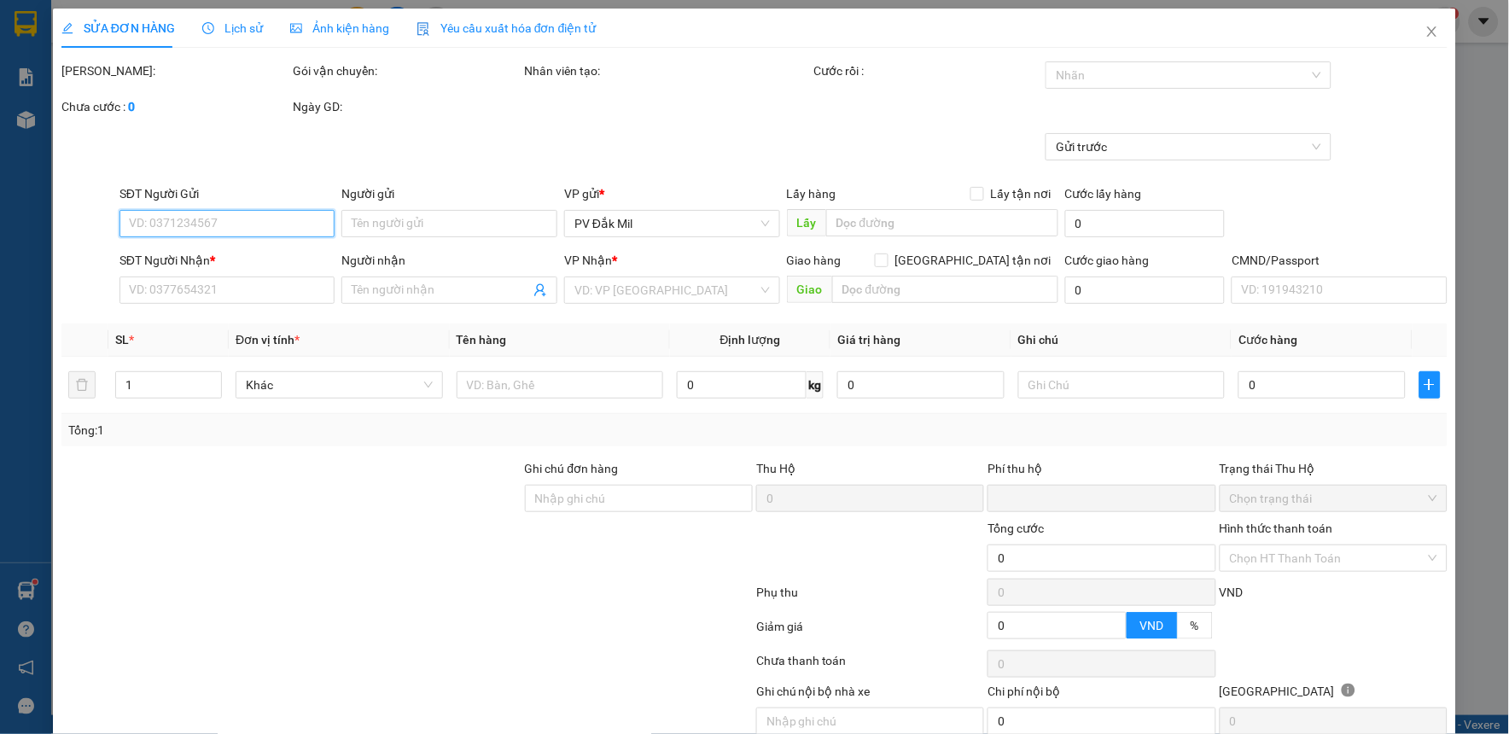
type input "100.000"
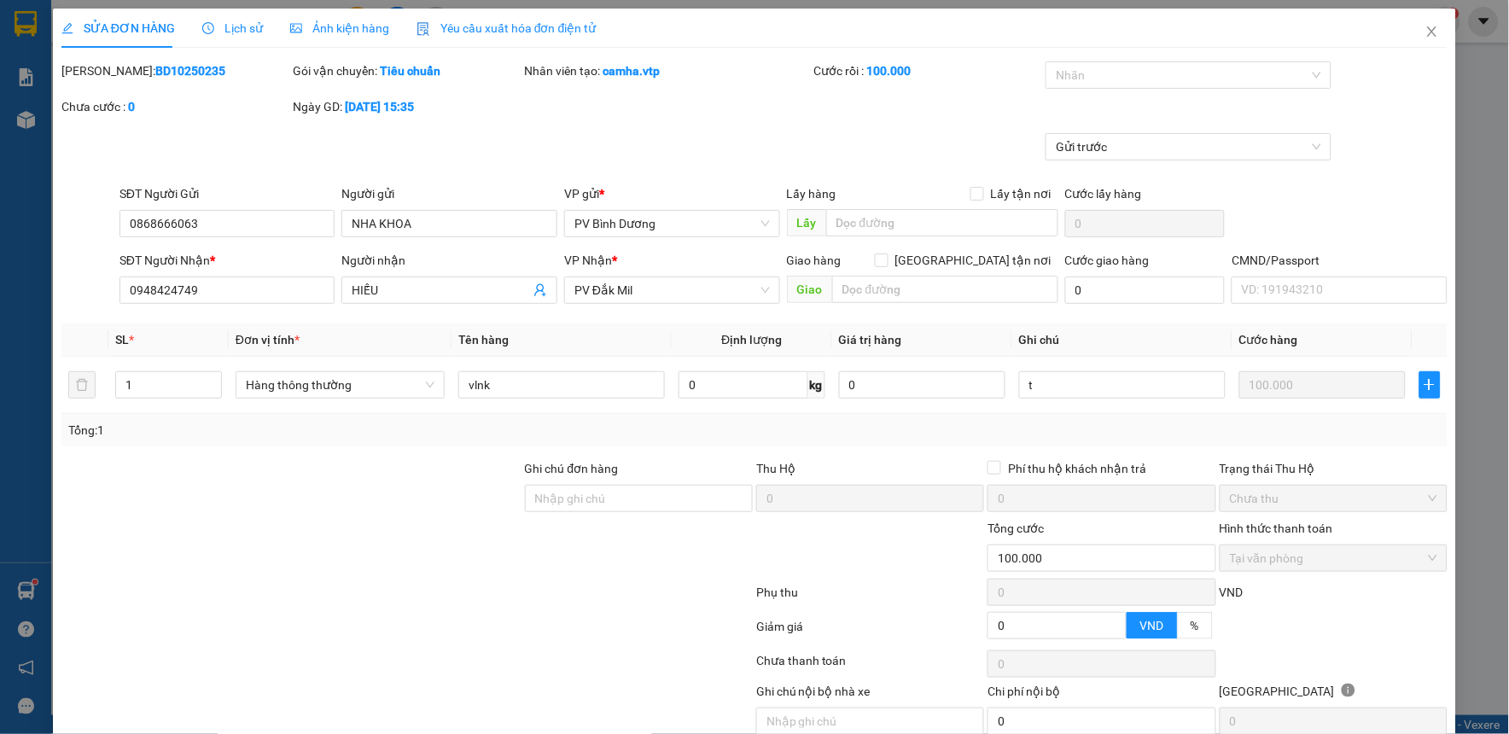
click at [241, 32] on span "Lịch sử" at bounding box center [232, 28] width 61 height 14
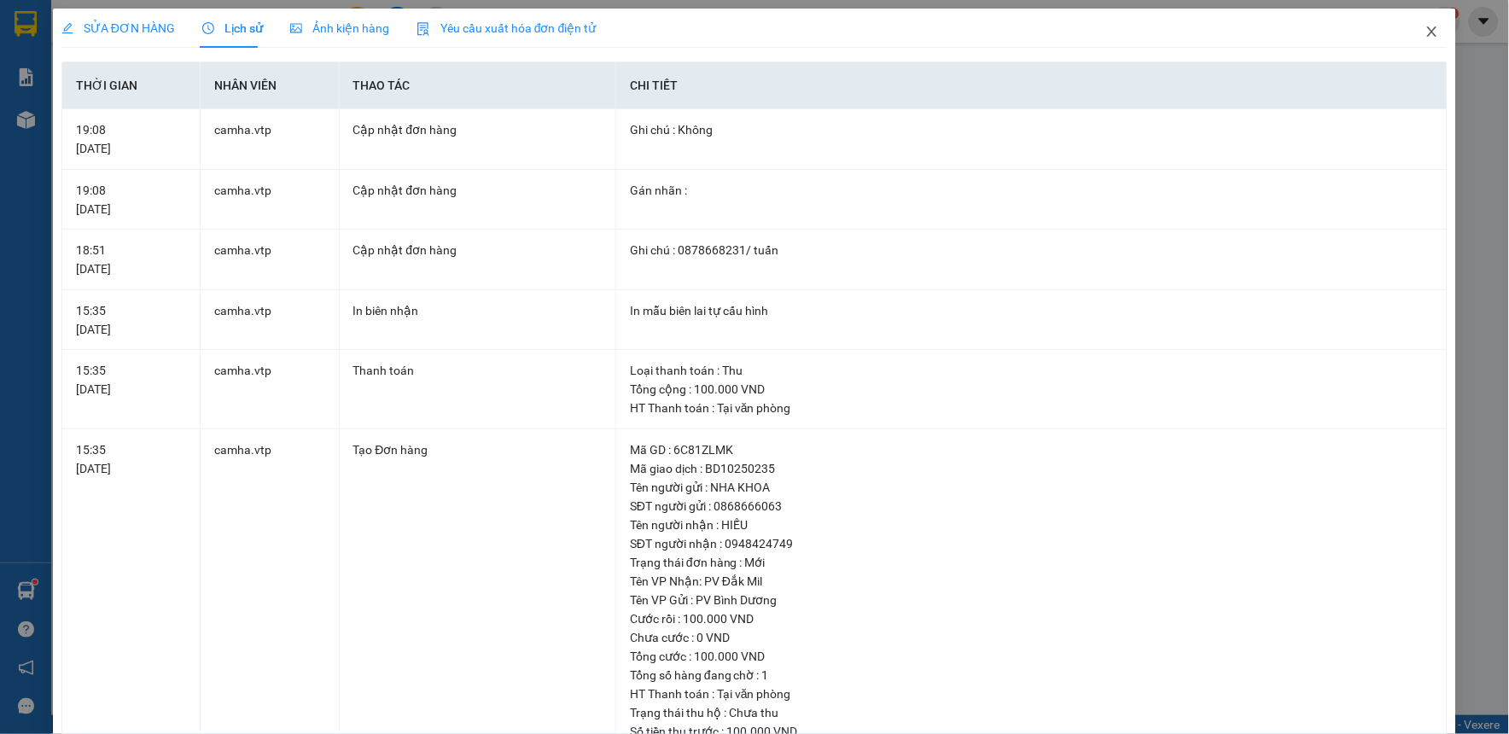
click at [1427, 34] on icon "close" at bounding box center [1431, 31] width 9 height 10
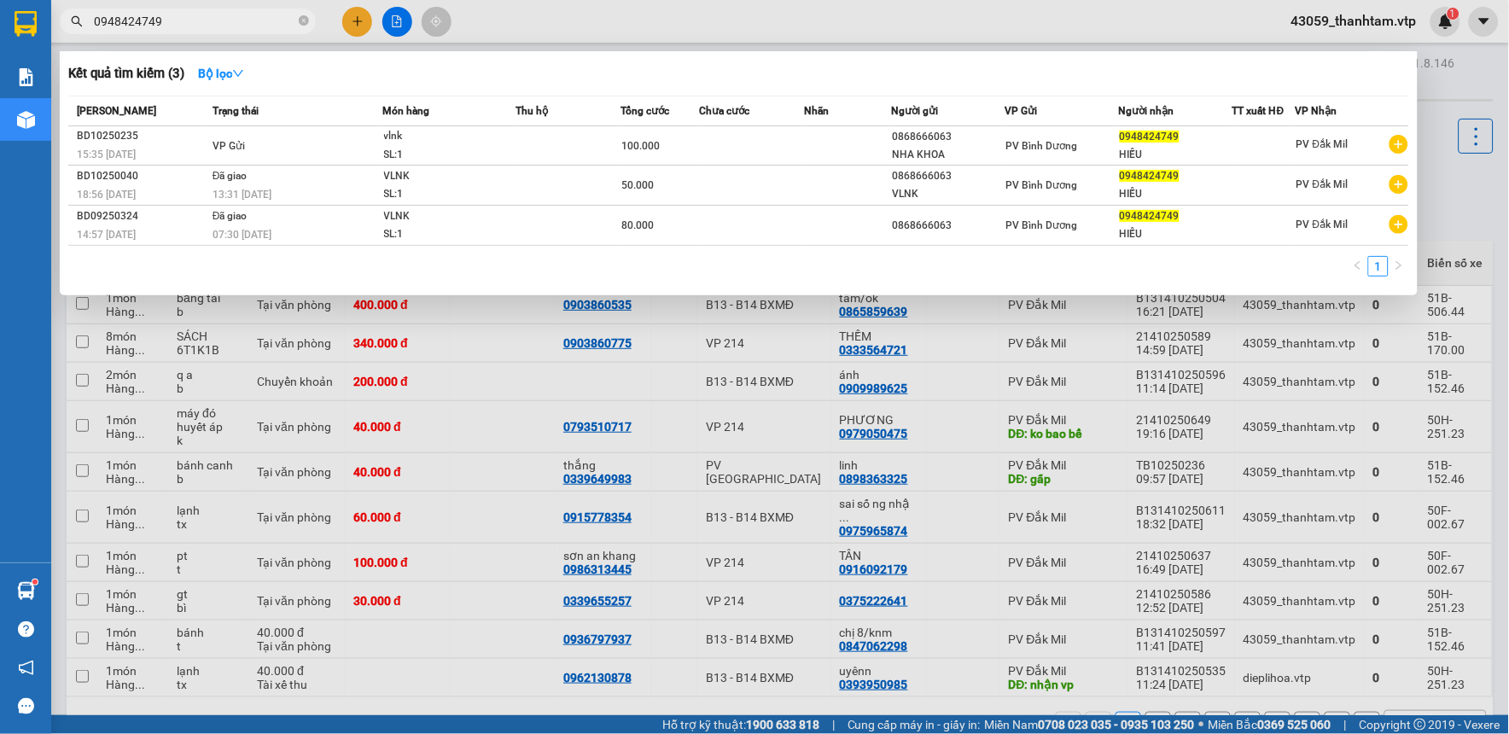
click at [202, 28] on input "0948424749" at bounding box center [194, 21] width 201 height 19
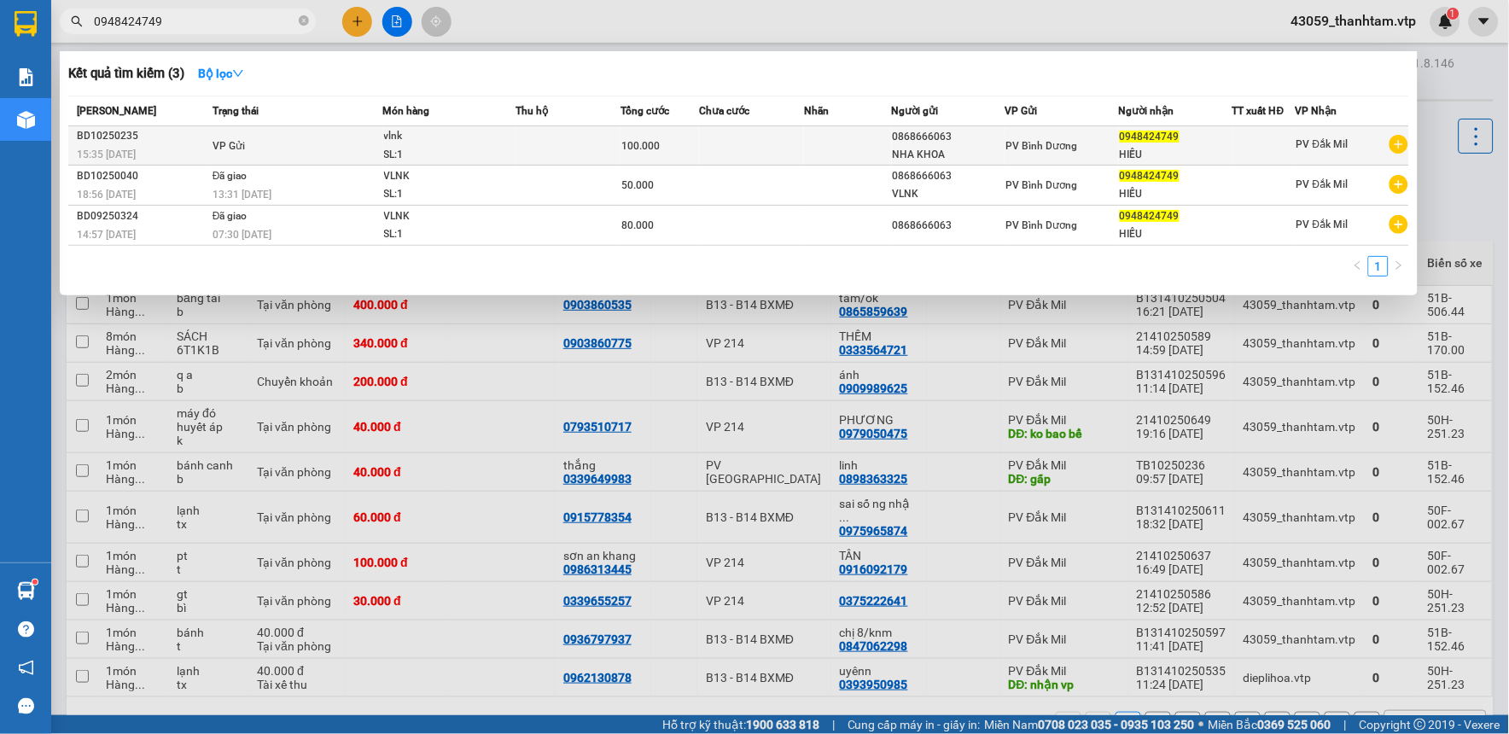
click at [464, 149] on div "SL: 1" at bounding box center [448, 155] width 128 height 19
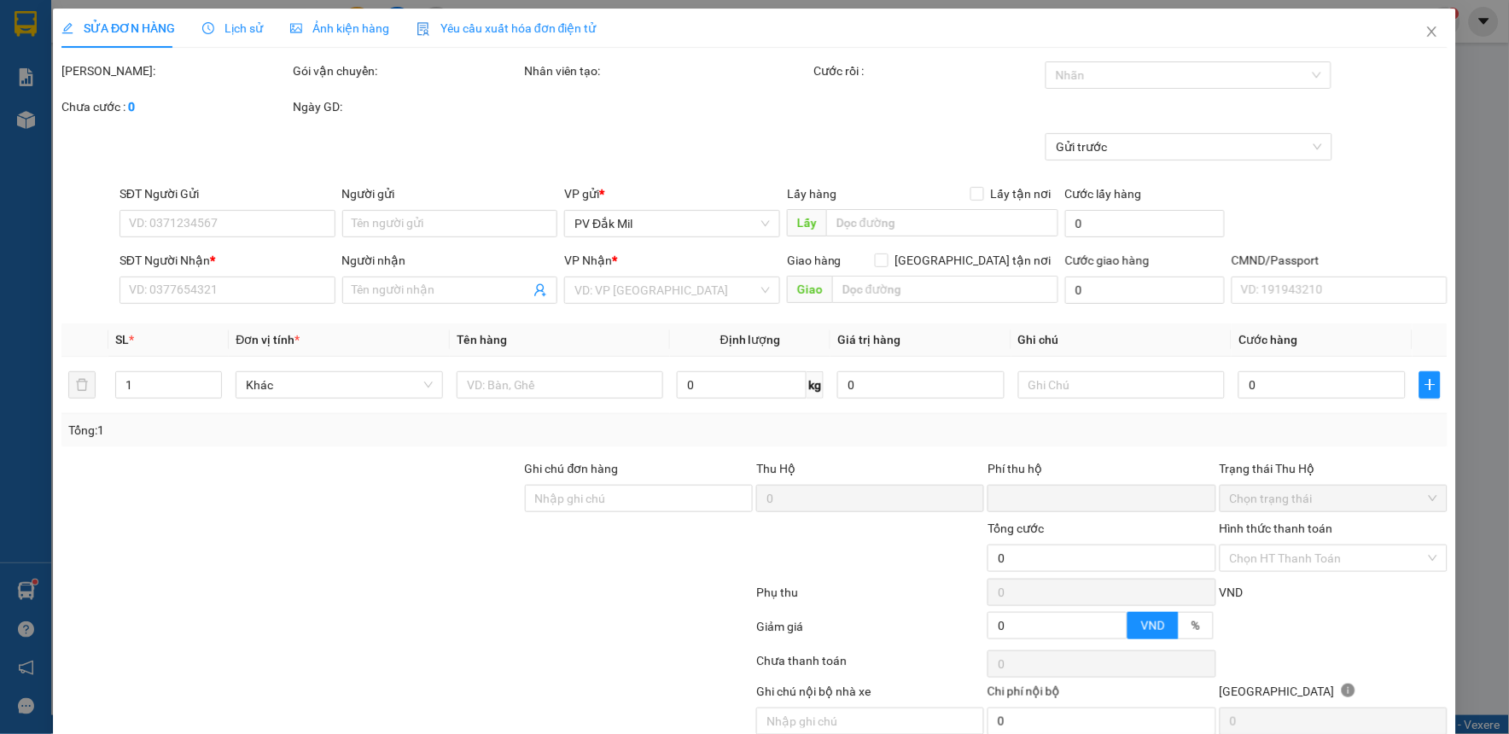
type input "0868666063"
type input "NHA KHOA"
type input "0948424749"
type input "HIẾU"
type input "0"
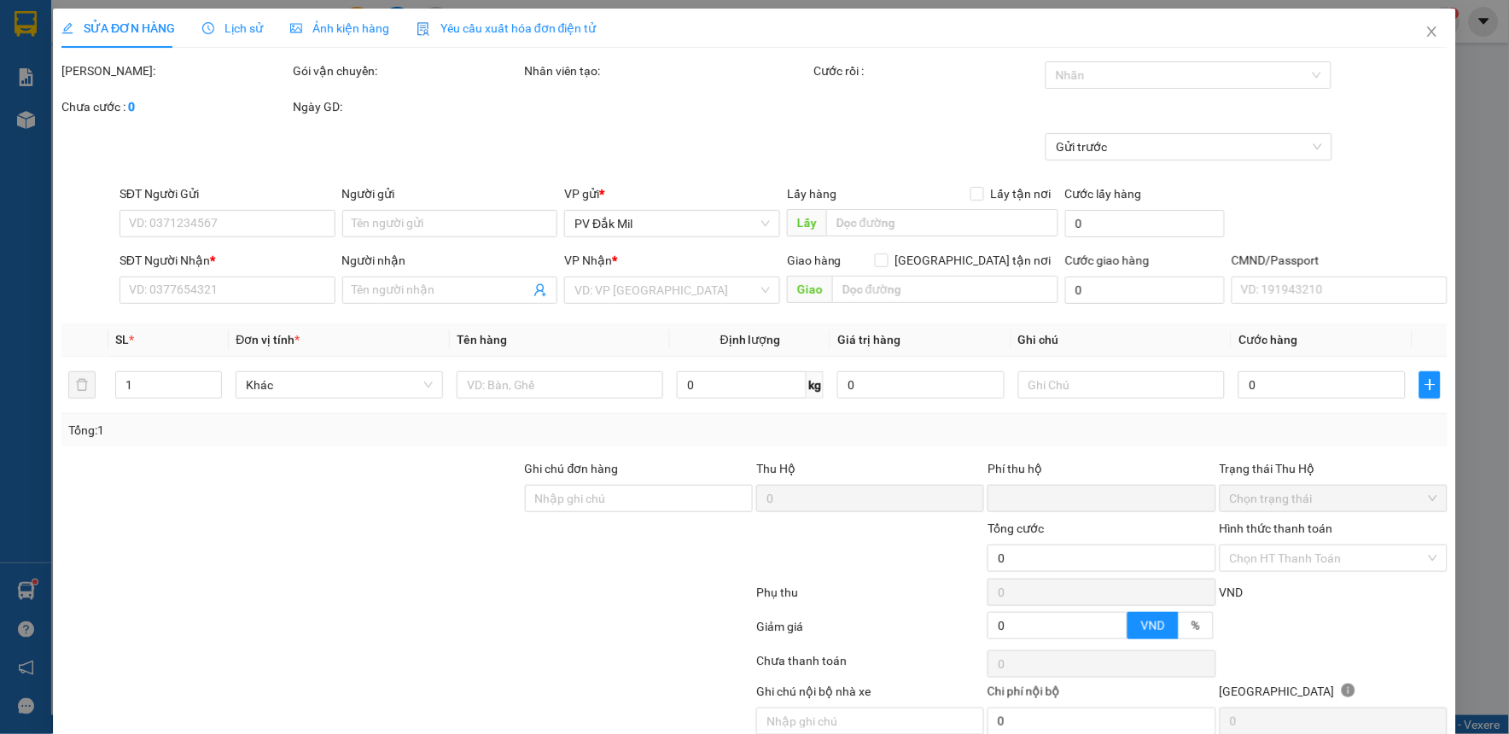
type input "100.000"
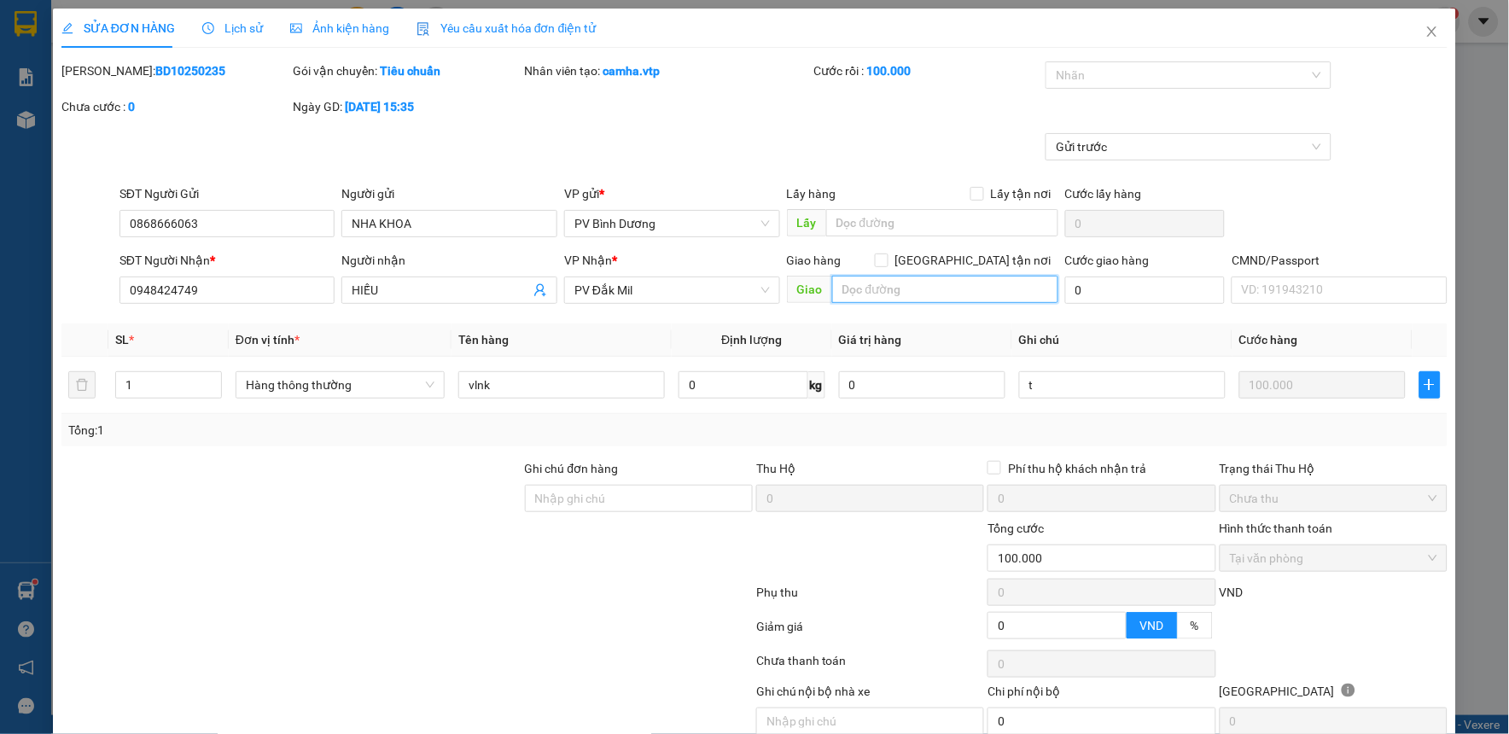
click at [891, 285] on input "text" at bounding box center [945, 289] width 226 height 27
type input "khách nhận pv gia nghĩa"
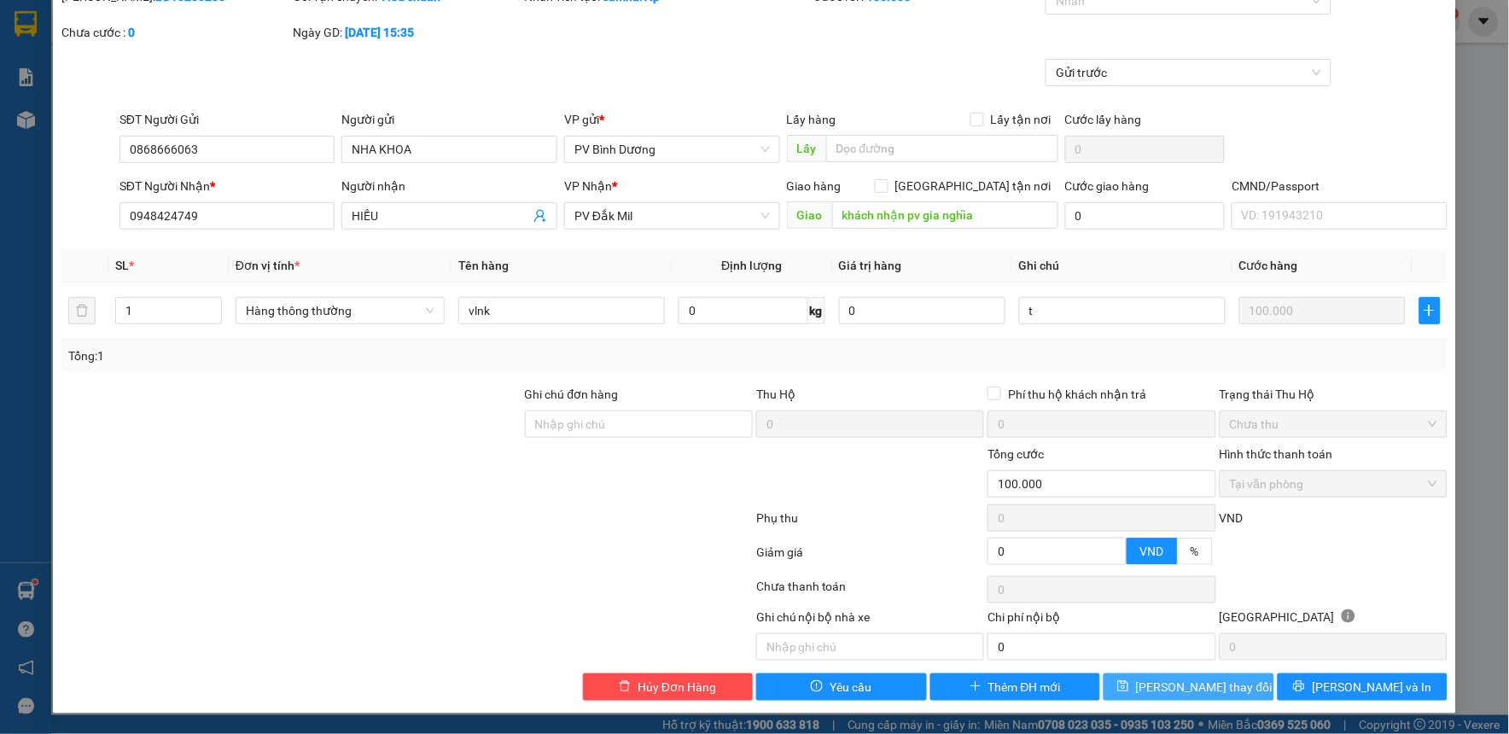
click at [1191, 687] on span "[PERSON_NAME] thay đổi" at bounding box center [1204, 687] width 137 height 19
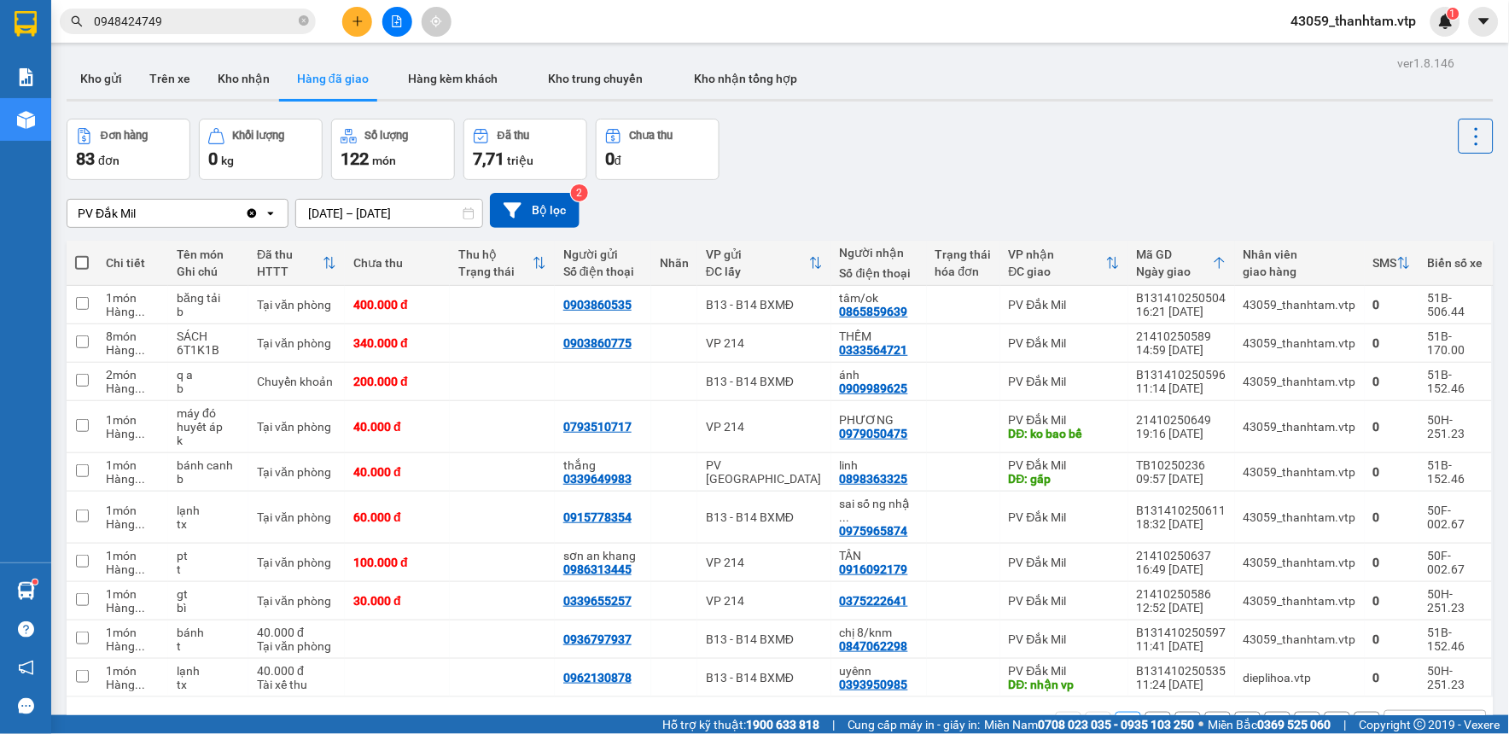
click at [902, 157] on div "Đơn hàng 83 đơn Khối lượng 0 kg Số lượng 122 món Đã thu 7,71 triệu Chưa thu 0 đ" at bounding box center [780, 149] width 1427 height 61
click at [898, 191] on div "PV Đắk Mil Clear value open 11/10/2025 – 13/10/2025 Press the down arrow key to…" at bounding box center [780, 210] width 1427 height 61
click at [883, 178] on div "Đơn hàng 83 đơn Khối lượng 0 kg Số lượng 122 món Đã thu 7,71 triệu Chưa thu 0 đ" at bounding box center [780, 149] width 1427 height 61
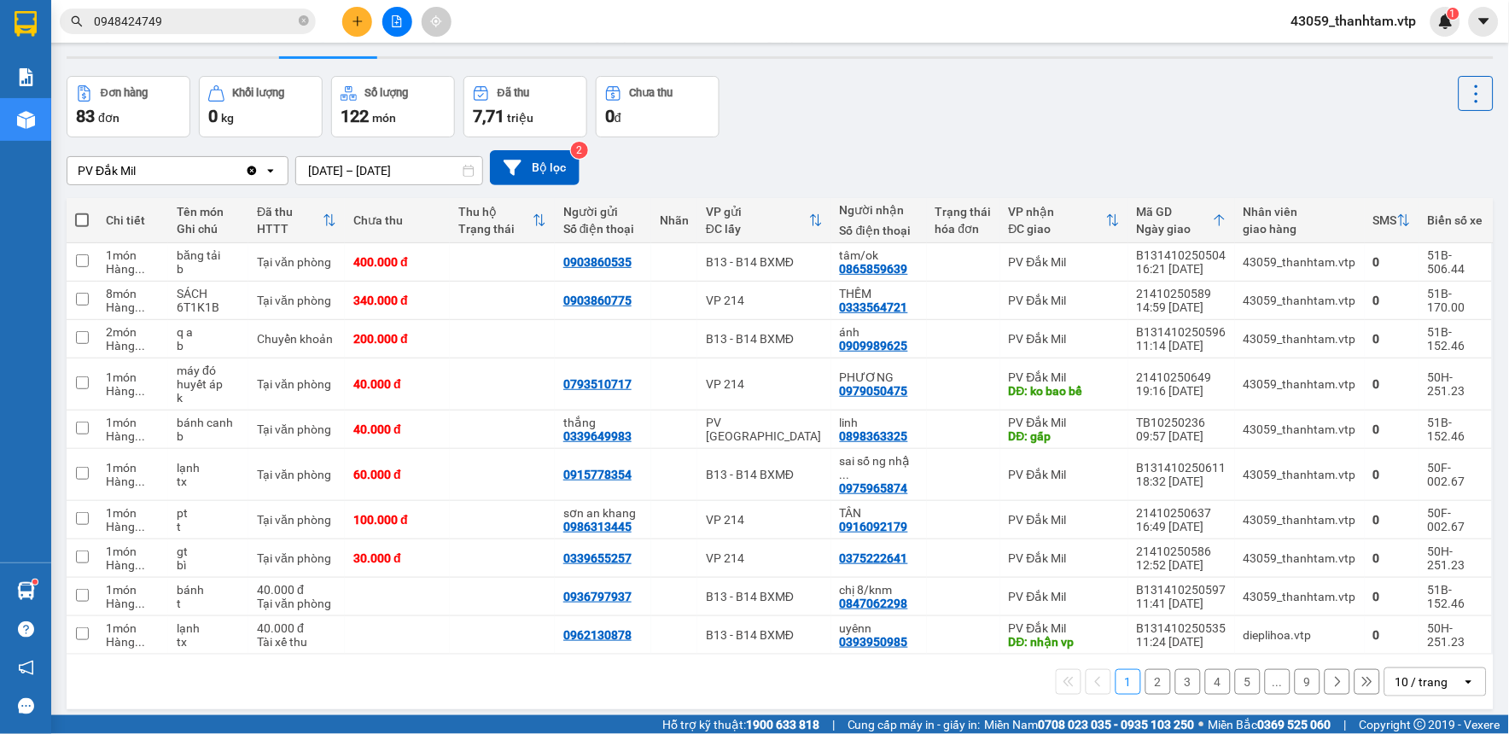
scroll to position [79, 0]
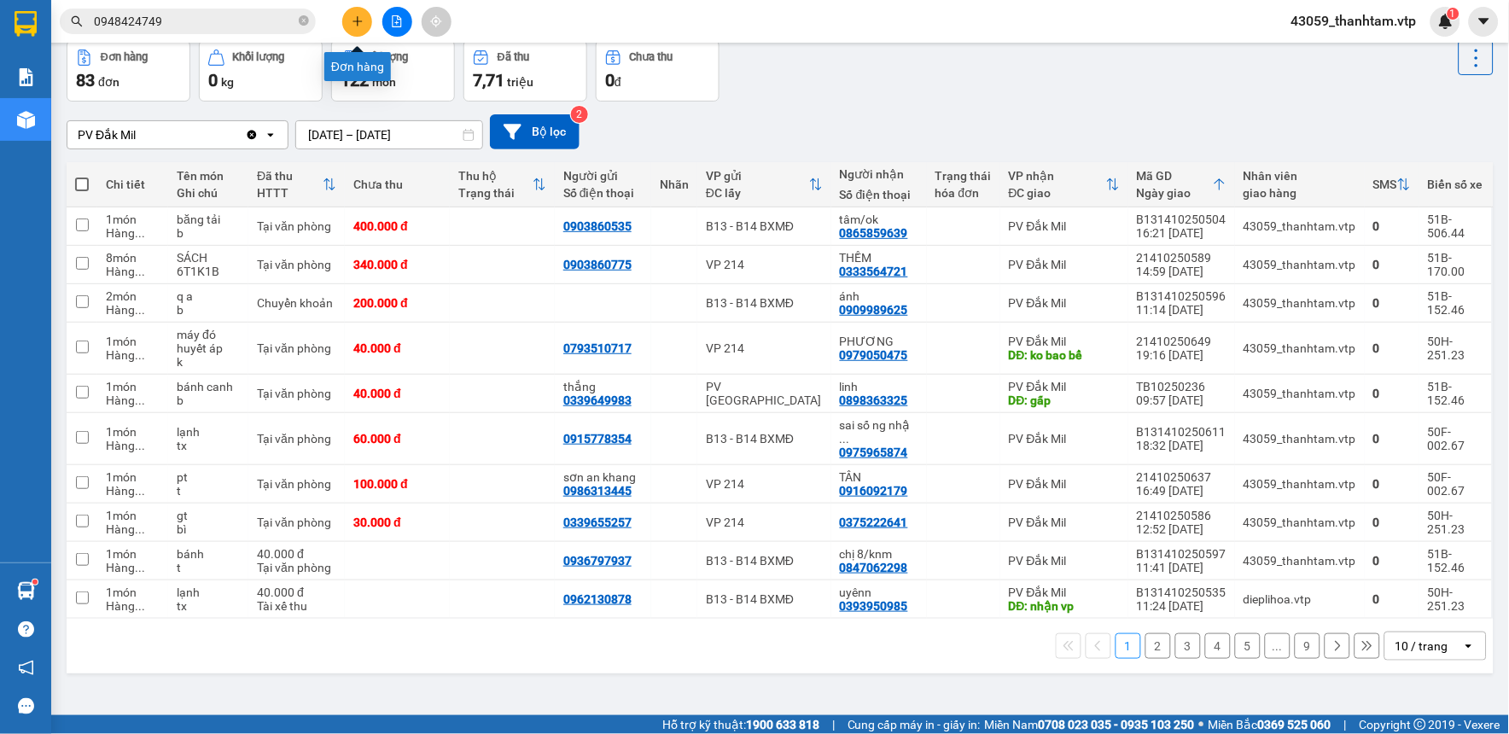
click at [362, 15] on icon "plus" at bounding box center [358, 21] width 12 height 12
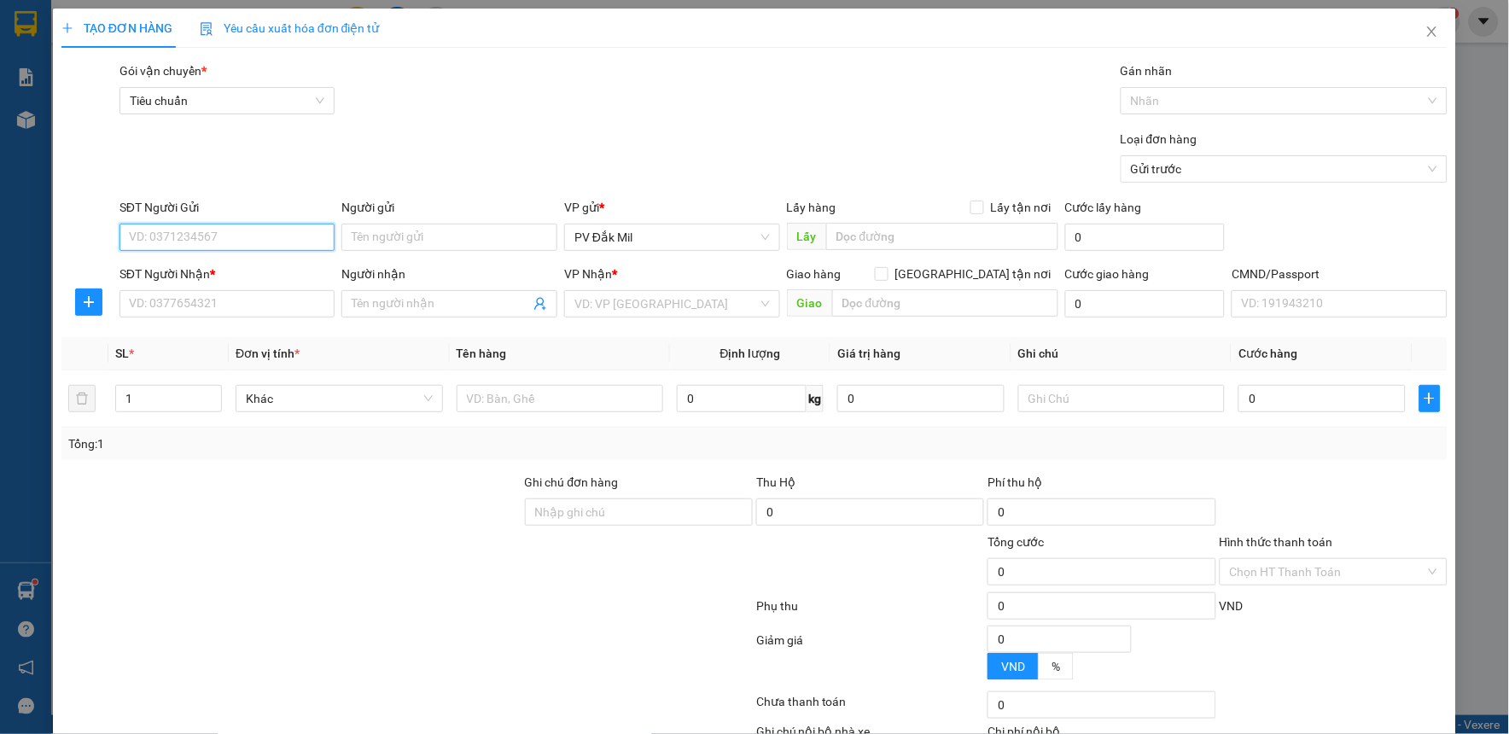
click at [277, 228] on input "SĐT Người Gửi" at bounding box center [228, 237] width 216 height 27
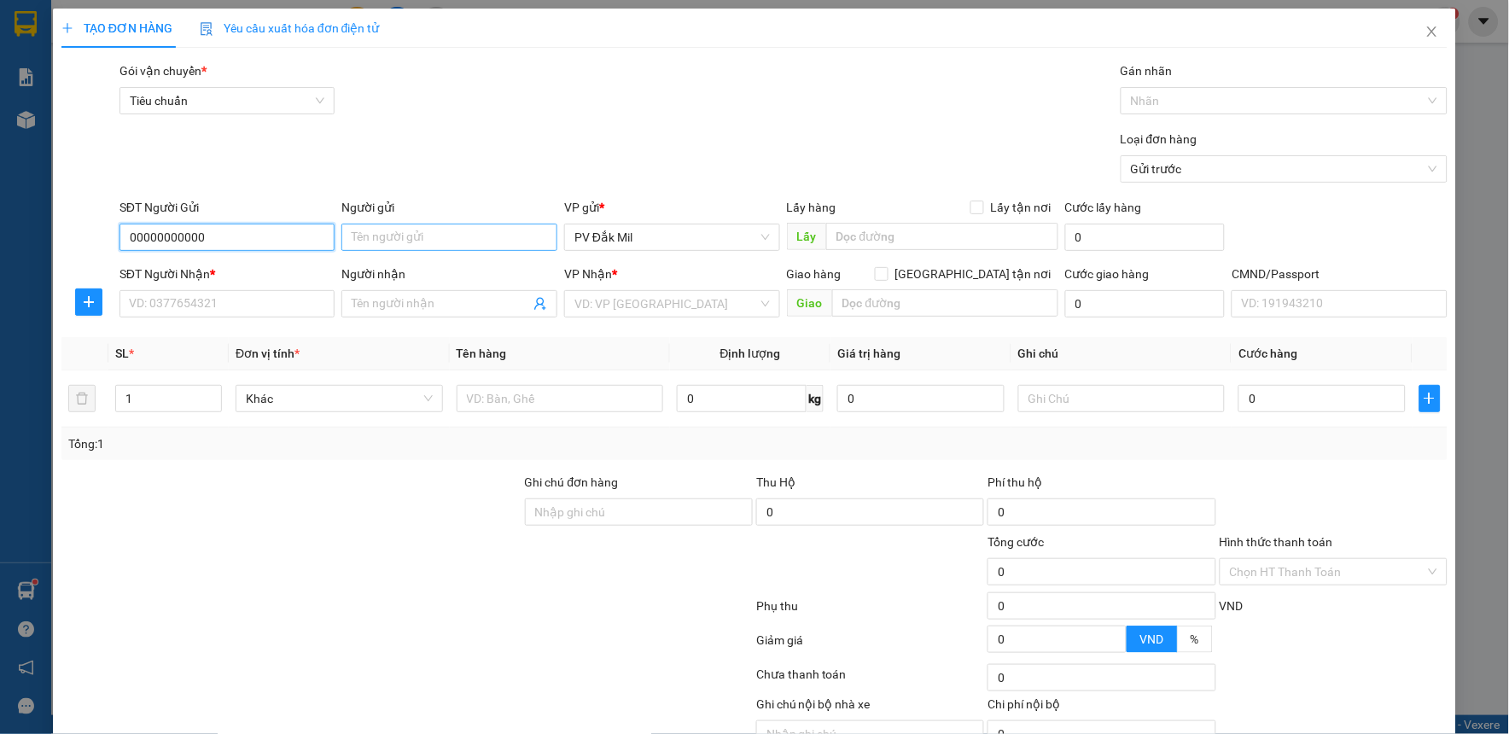
type input "00000000000"
click at [369, 246] on input "Người gửi" at bounding box center [450, 237] width 216 height 27
type input "e tâm"
click at [268, 296] on input "SĐT Người Nhận *" at bounding box center [228, 303] width 216 height 27
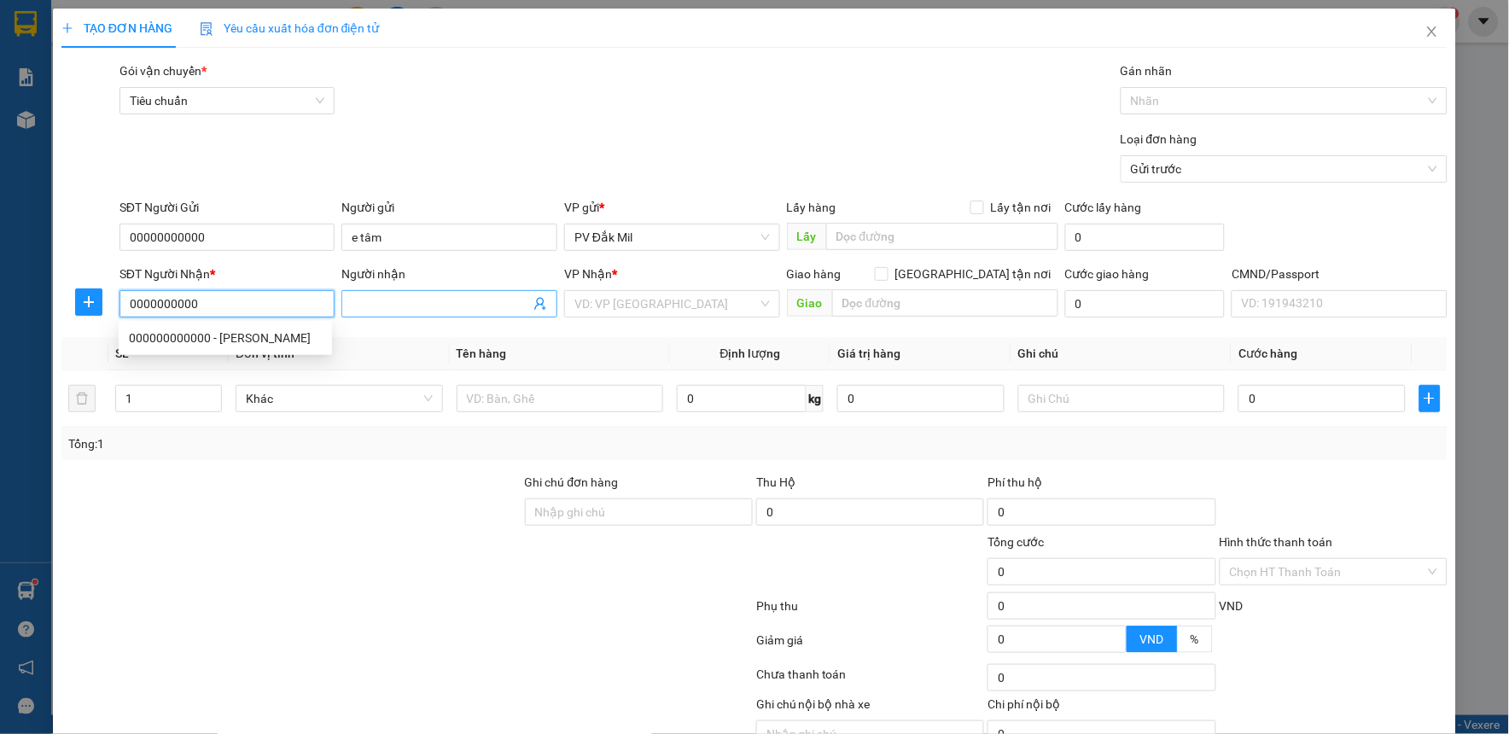
type input "0000000000"
click at [374, 304] on input "Người nhận" at bounding box center [441, 304] width 178 height 19
type input "c kế toán"
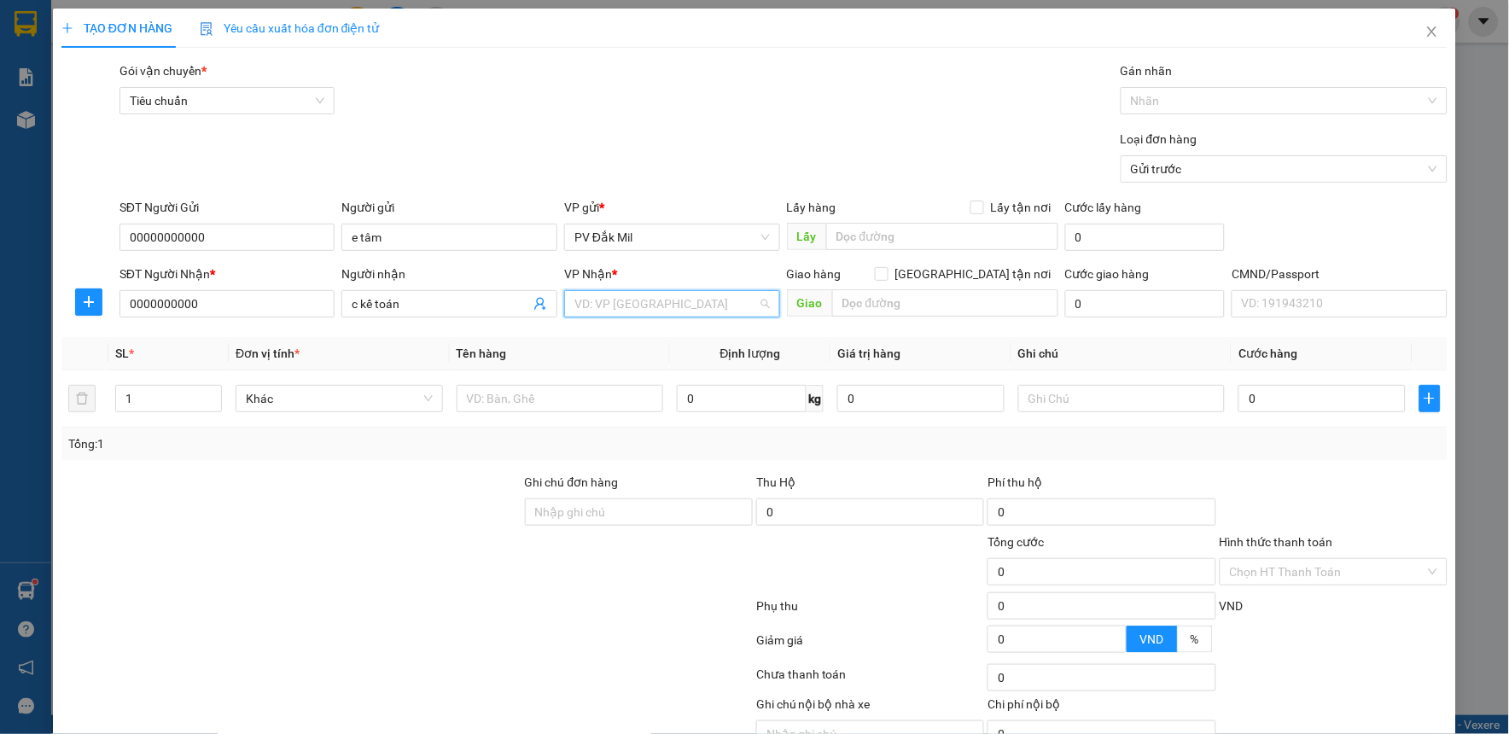
drag, startPoint x: 674, startPoint y: 295, endPoint x: 674, endPoint y: 363, distance: 67.4
click at [674, 296] on input "search" at bounding box center [667, 304] width 184 height 26
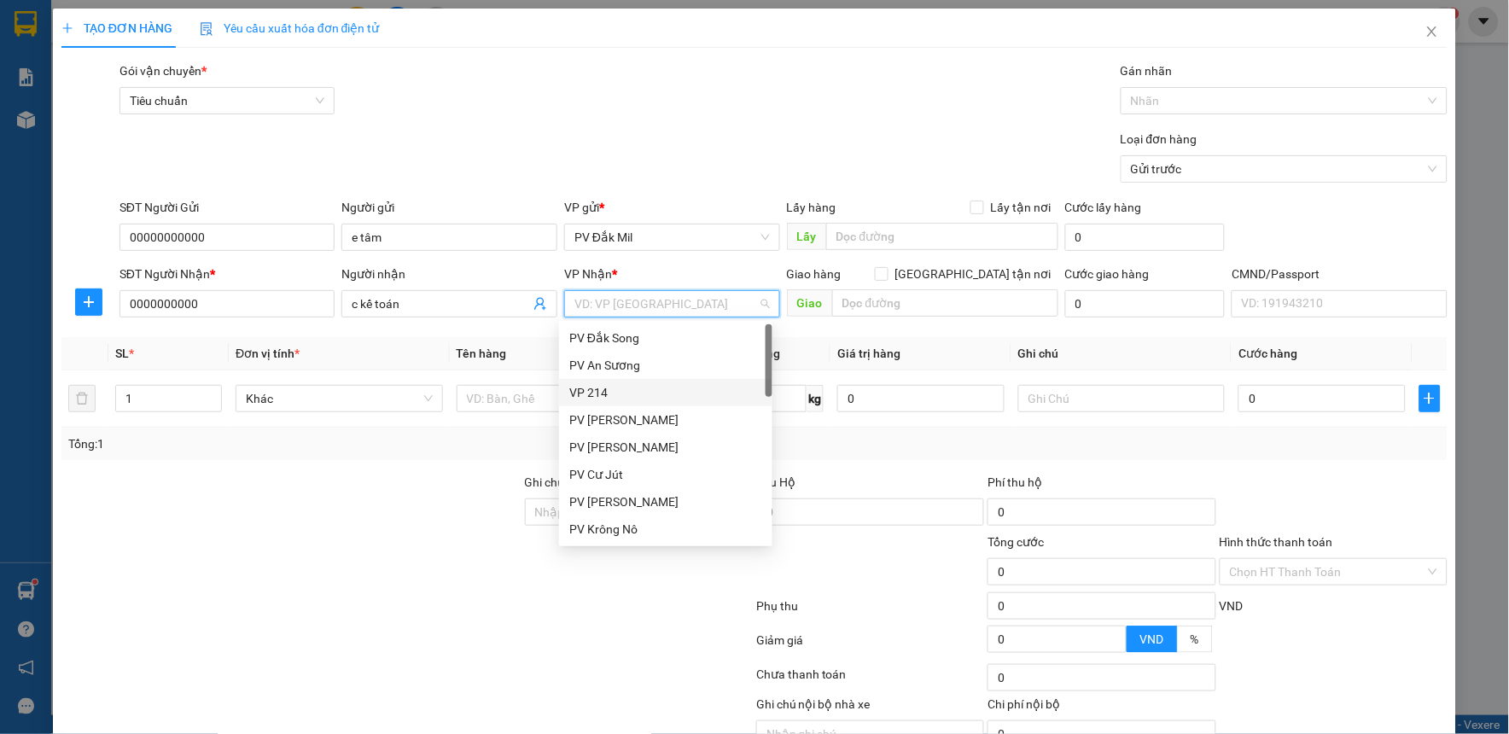
click at [655, 391] on div "VP 214" at bounding box center [665, 392] width 193 height 19
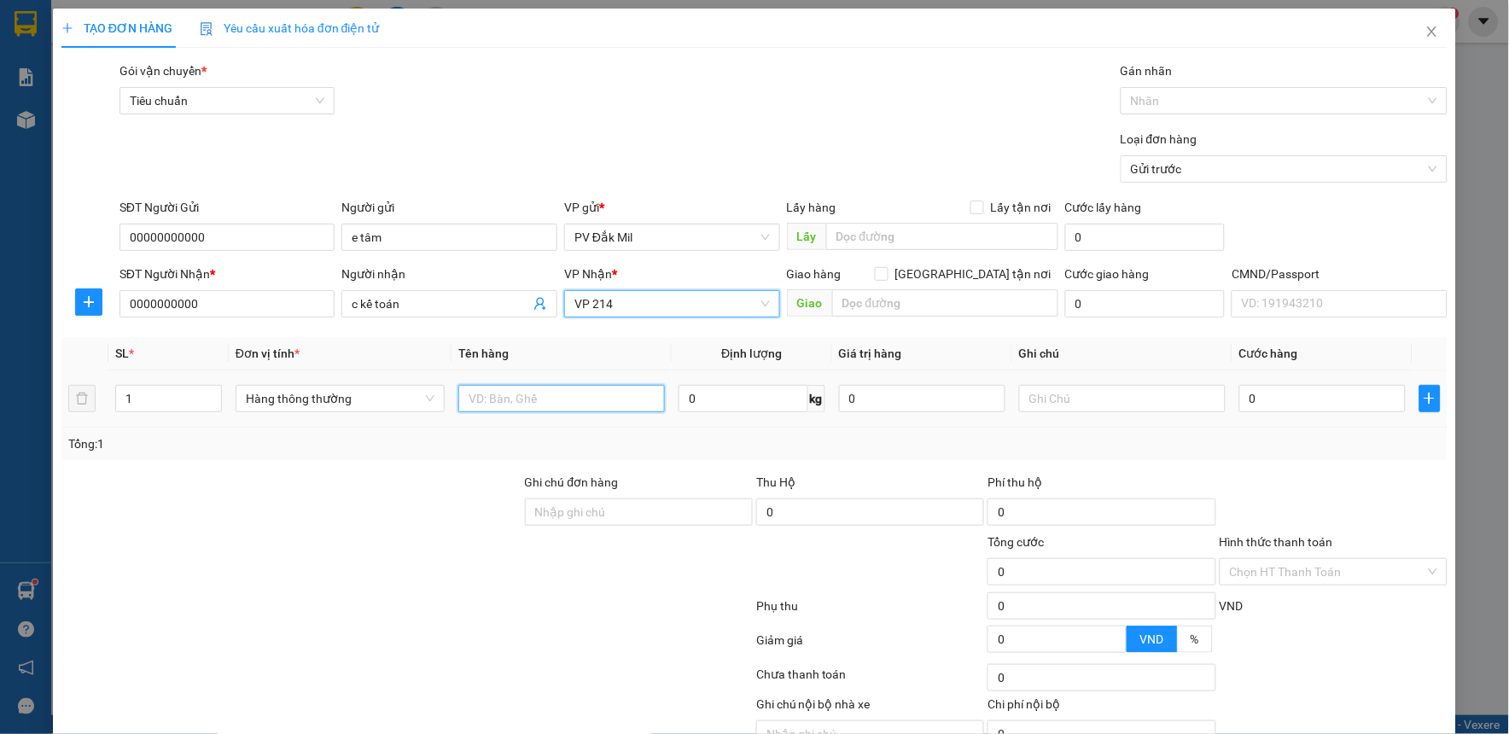
click at [553, 400] on input "text" at bounding box center [561, 398] width 207 height 27
type input "bc ngày 13/10"
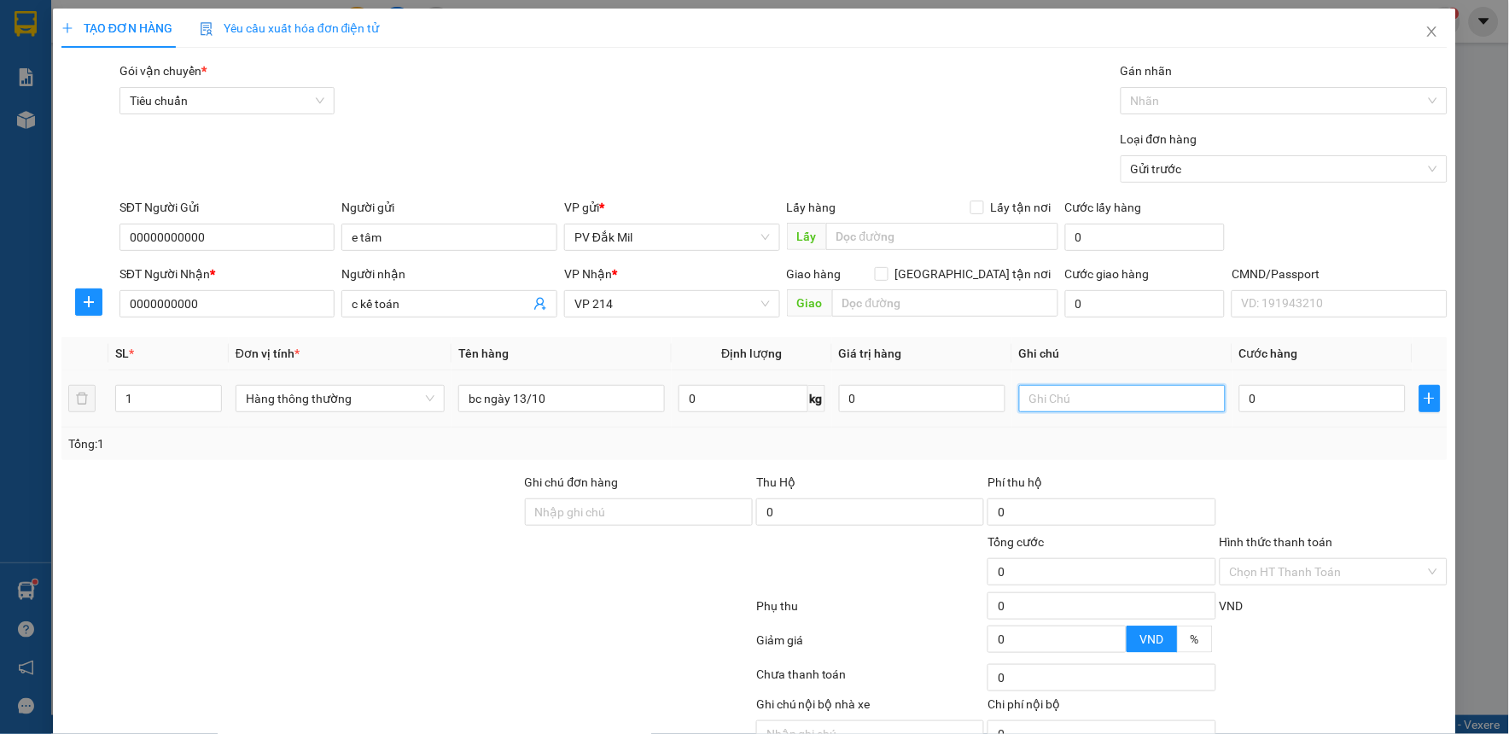
click at [1039, 399] on input "text" at bounding box center [1122, 398] width 207 height 27
type input "bì"
click at [1281, 569] on input "Hình thức thanh toán" at bounding box center [1328, 572] width 196 height 26
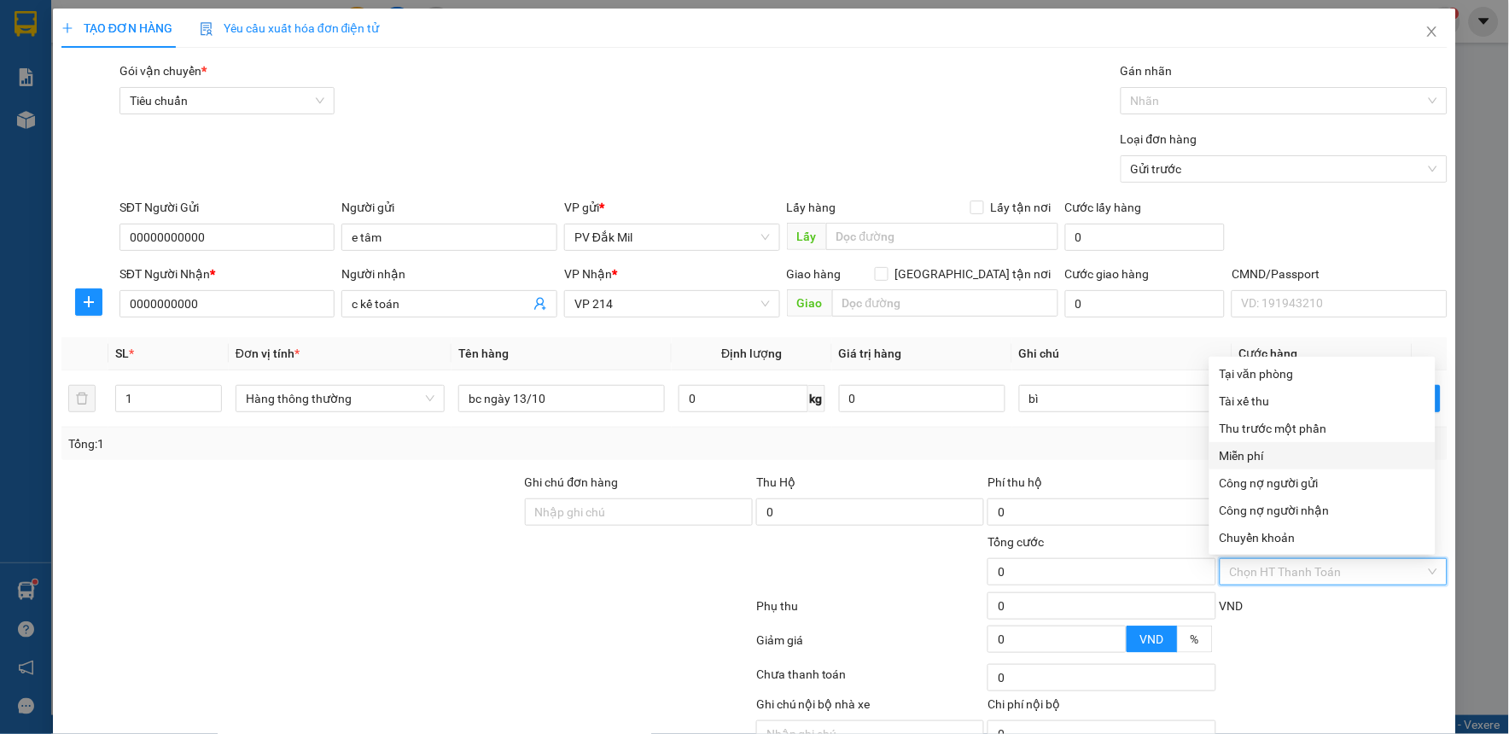
click at [1249, 449] on div "Miễn phí" at bounding box center [1323, 456] width 206 height 19
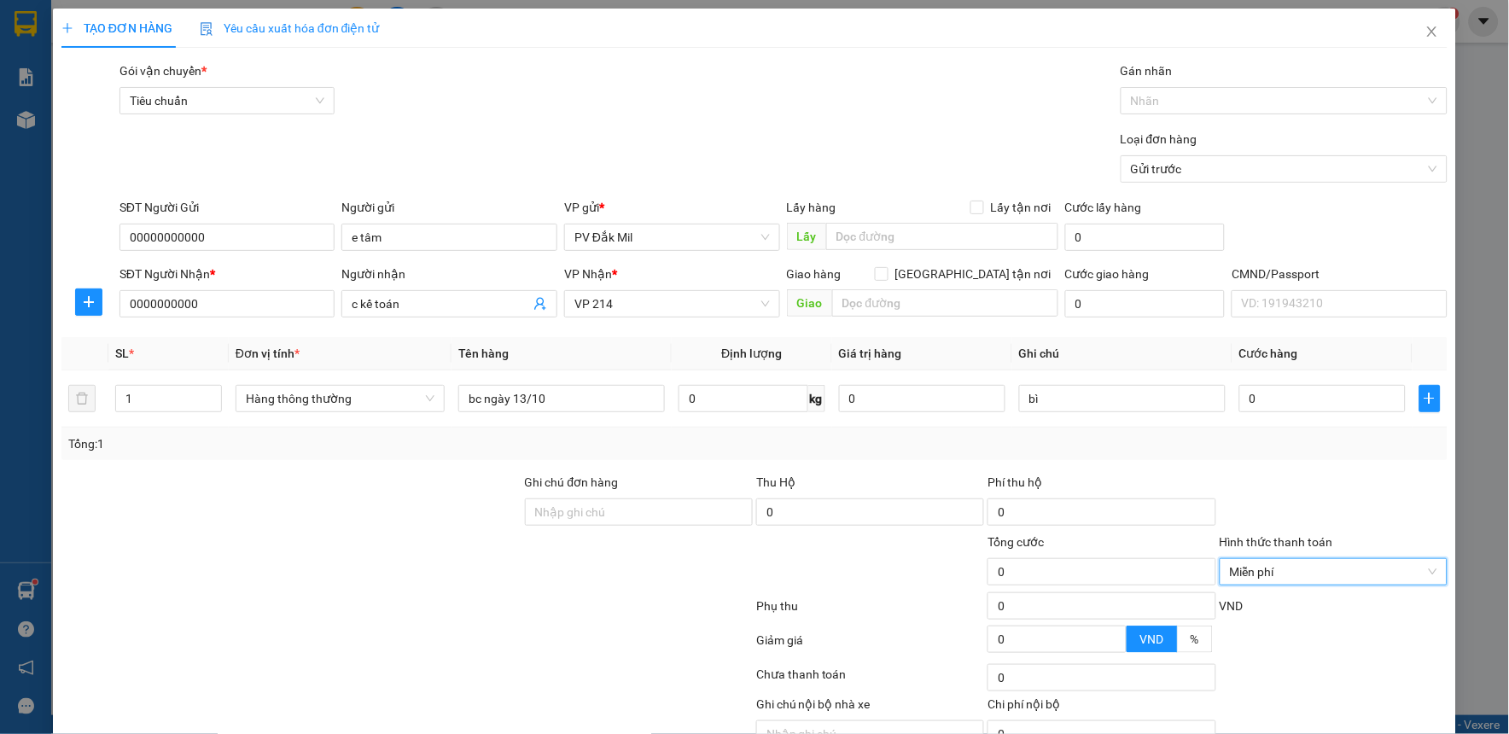
scroll to position [87, 0]
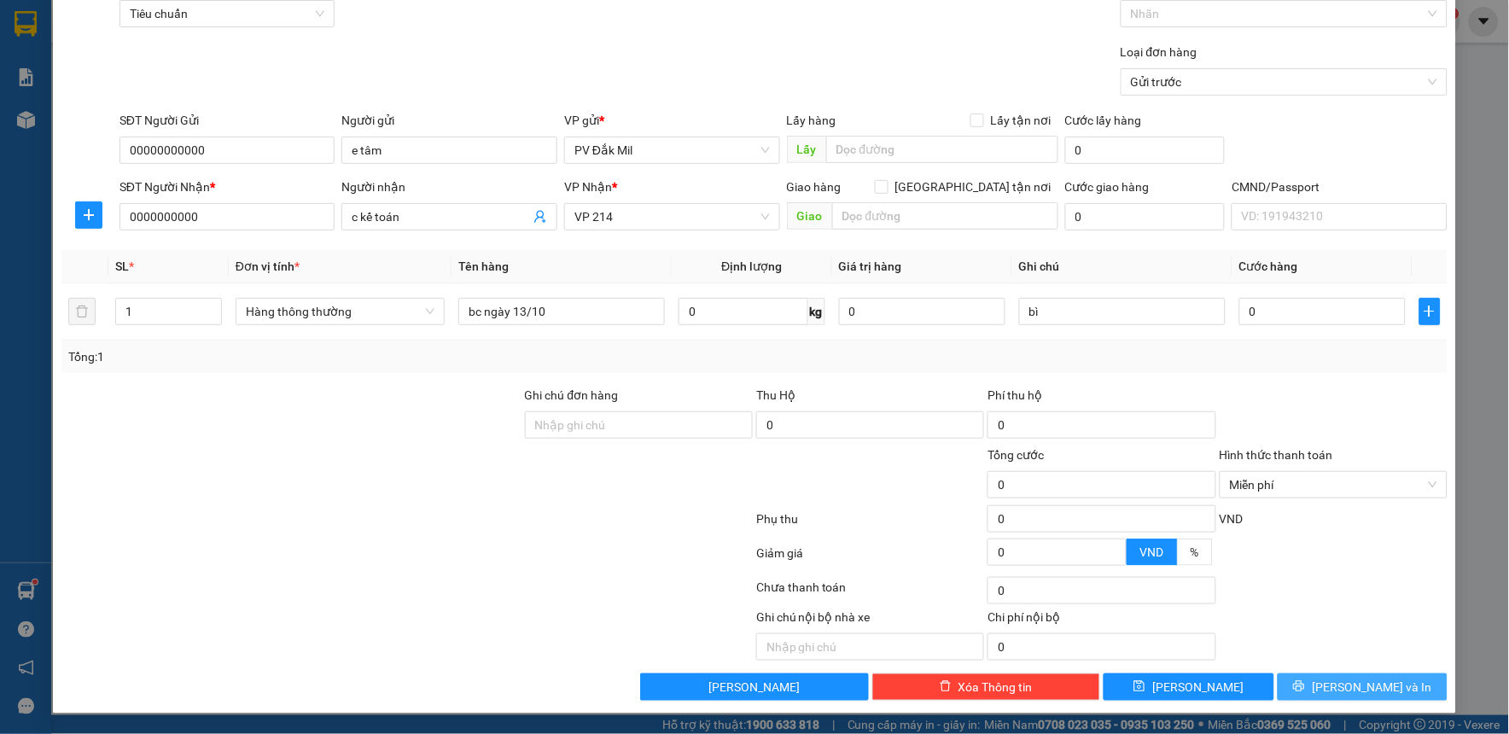
click at [1333, 681] on button "[PERSON_NAME] và In" at bounding box center [1363, 687] width 171 height 27
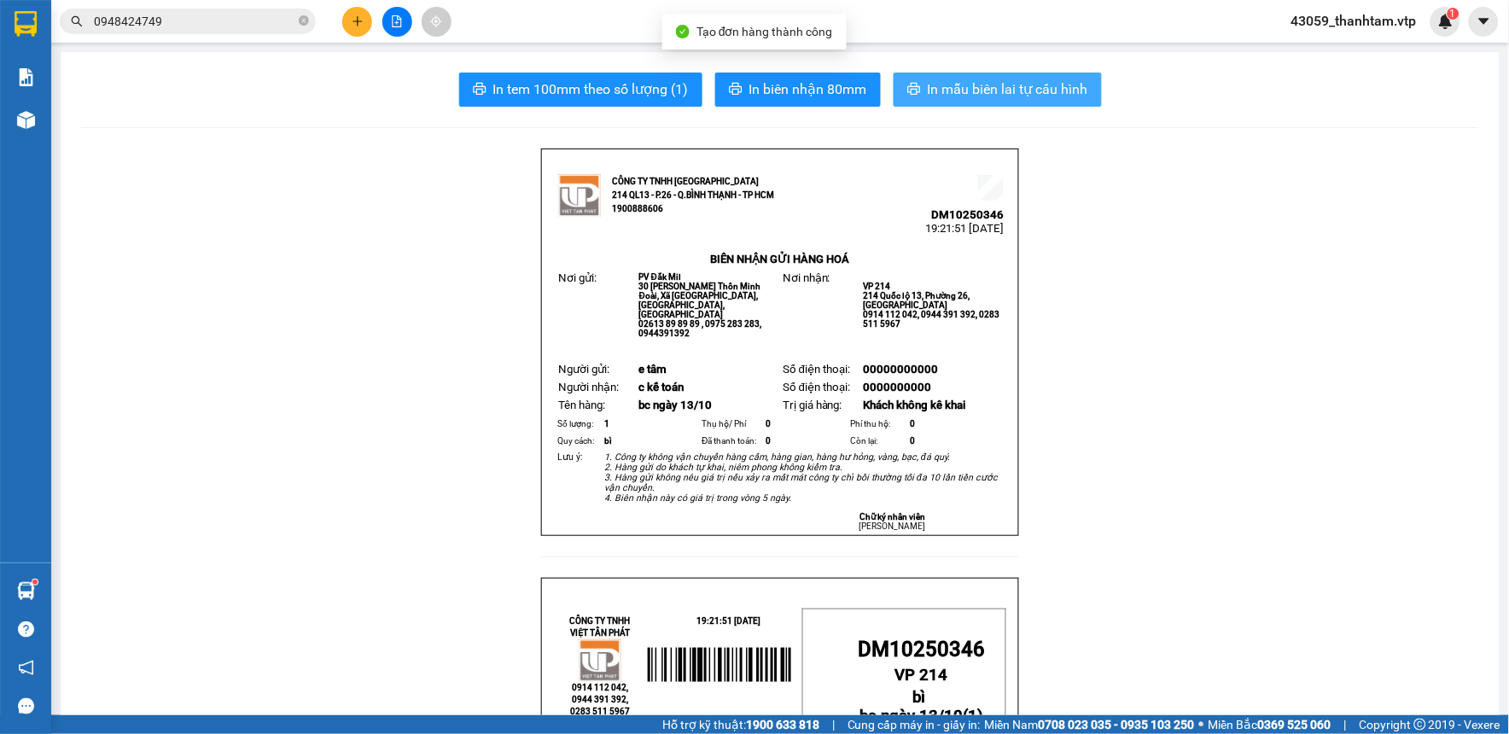
click at [993, 82] on span "In mẫu biên lai tự cấu hình" at bounding box center [1008, 89] width 161 height 21
click at [953, 89] on span "In mẫu biên lai tự cấu hình" at bounding box center [1008, 89] width 161 height 21
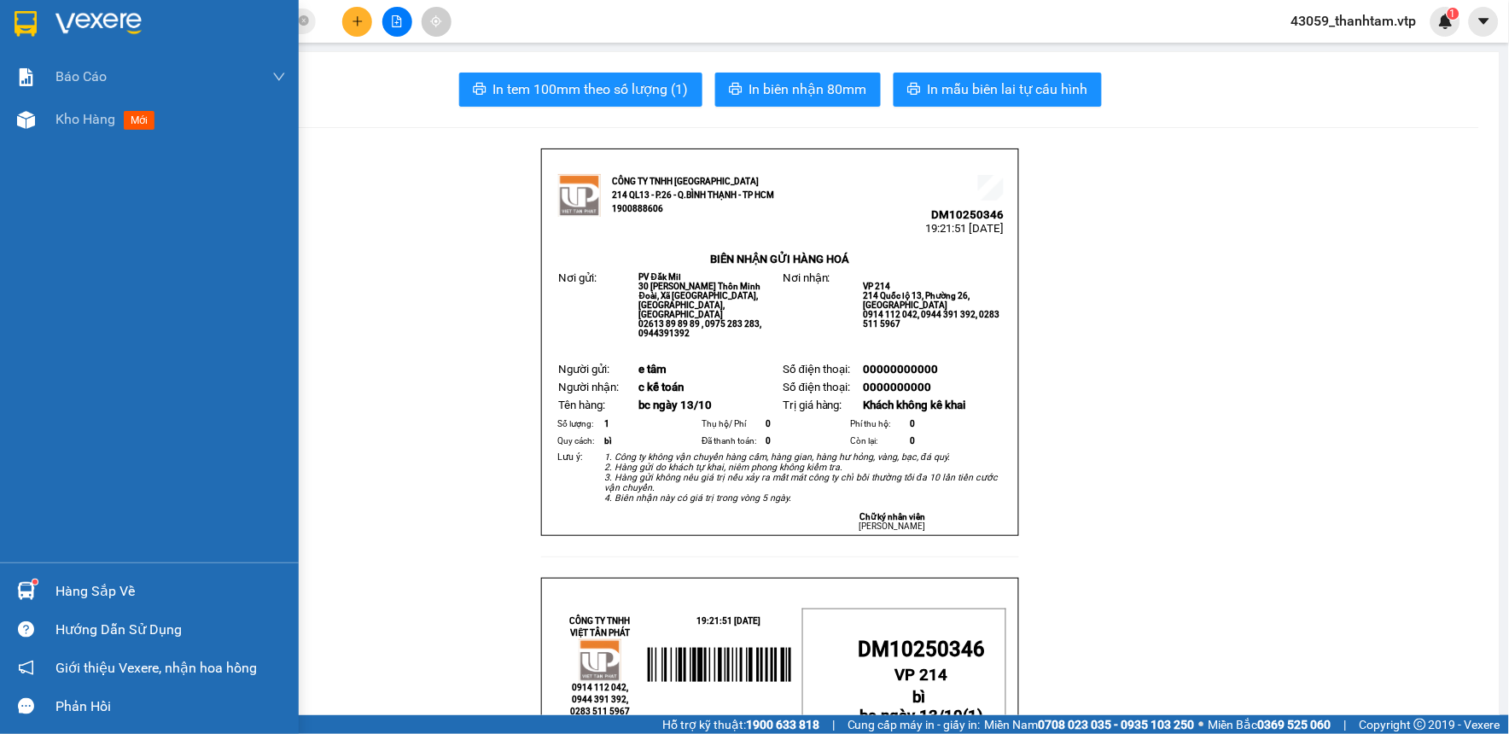
click at [20, 26] on img at bounding box center [26, 24] width 22 height 26
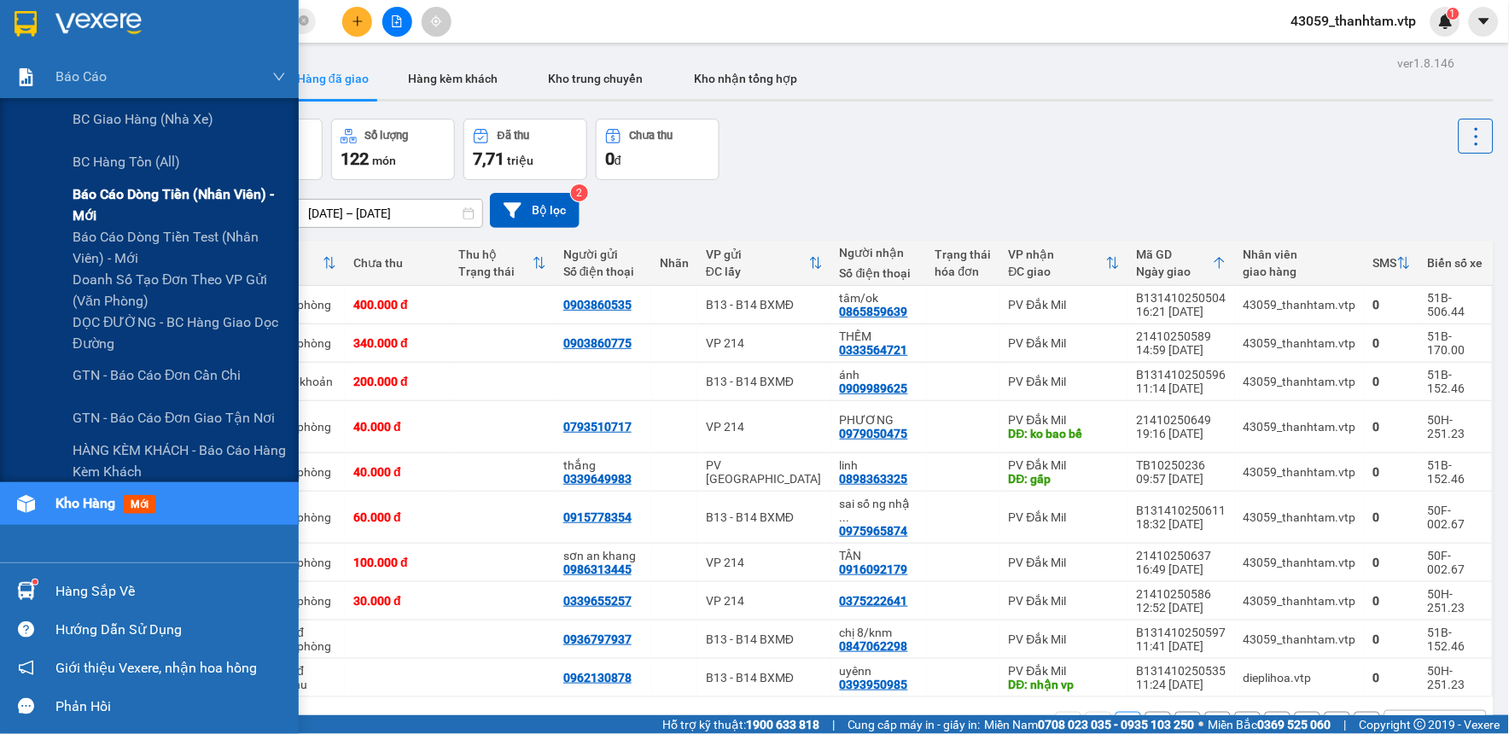
click at [143, 207] on span "Báo cáo dòng tiền (nhân viên) - mới" at bounding box center [179, 205] width 213 height 43
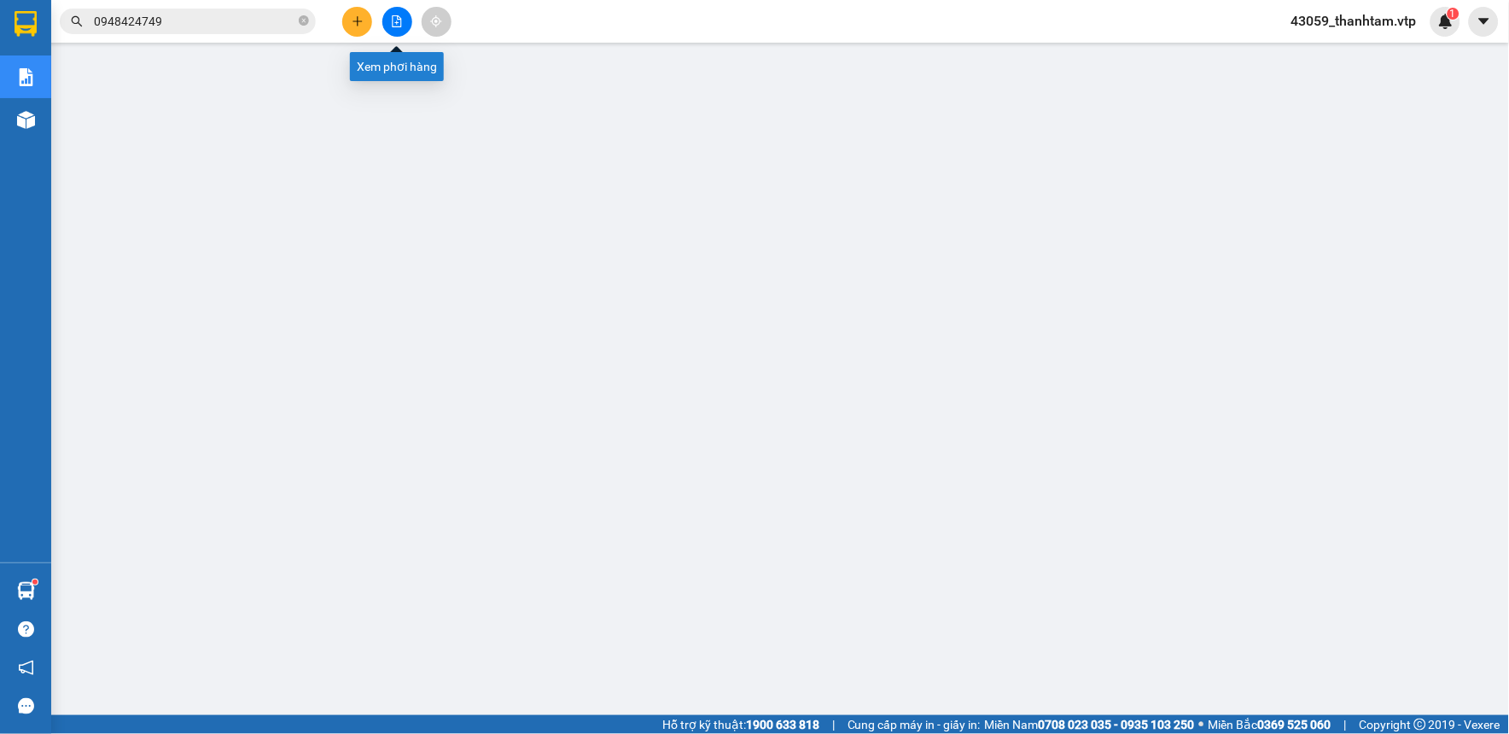
click at [388, 26] on button at bounding box center [397, 22] width 30 height 30
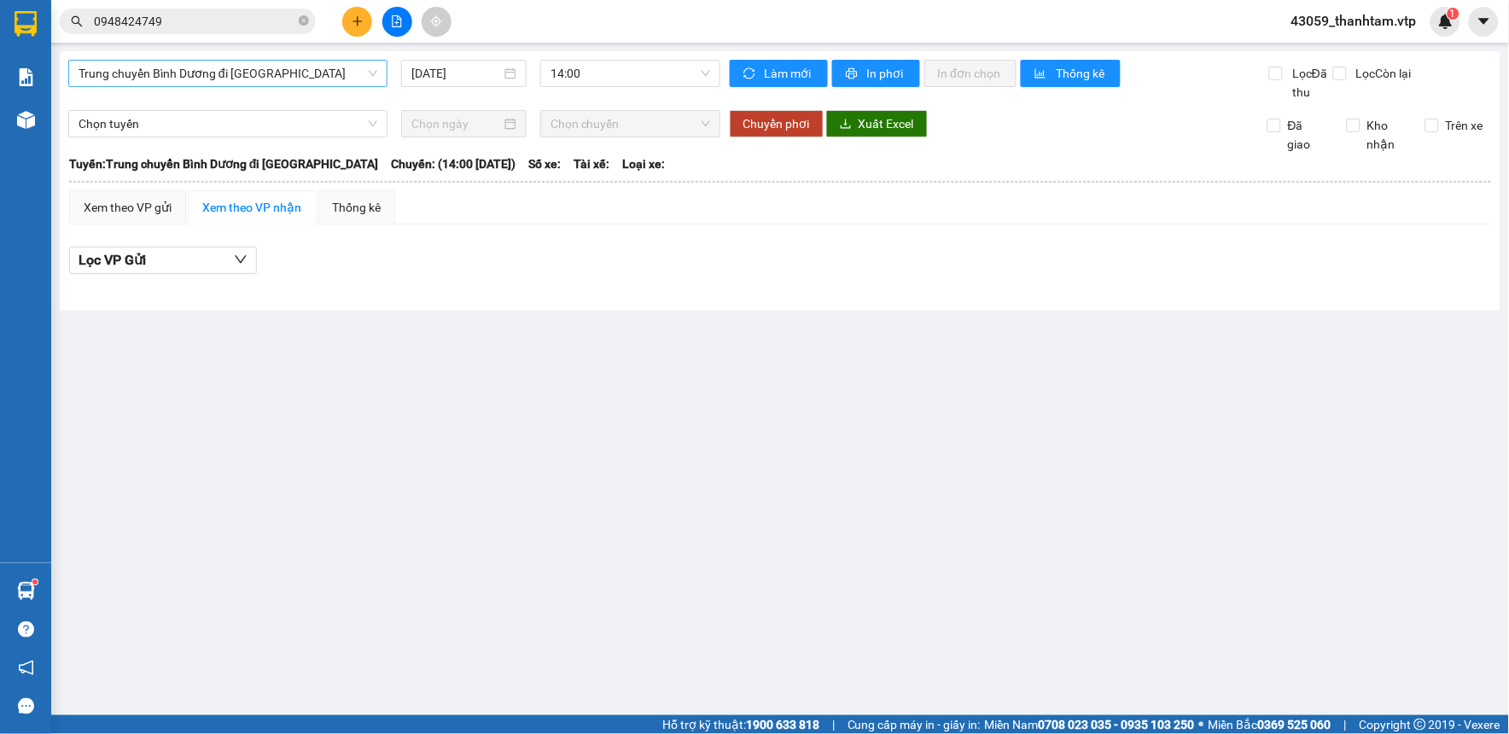
click at [320, 70] on span "Trung chuyển Bình Dương đi BXMĐ" at bounding box center [228, 74] width 299 height 26
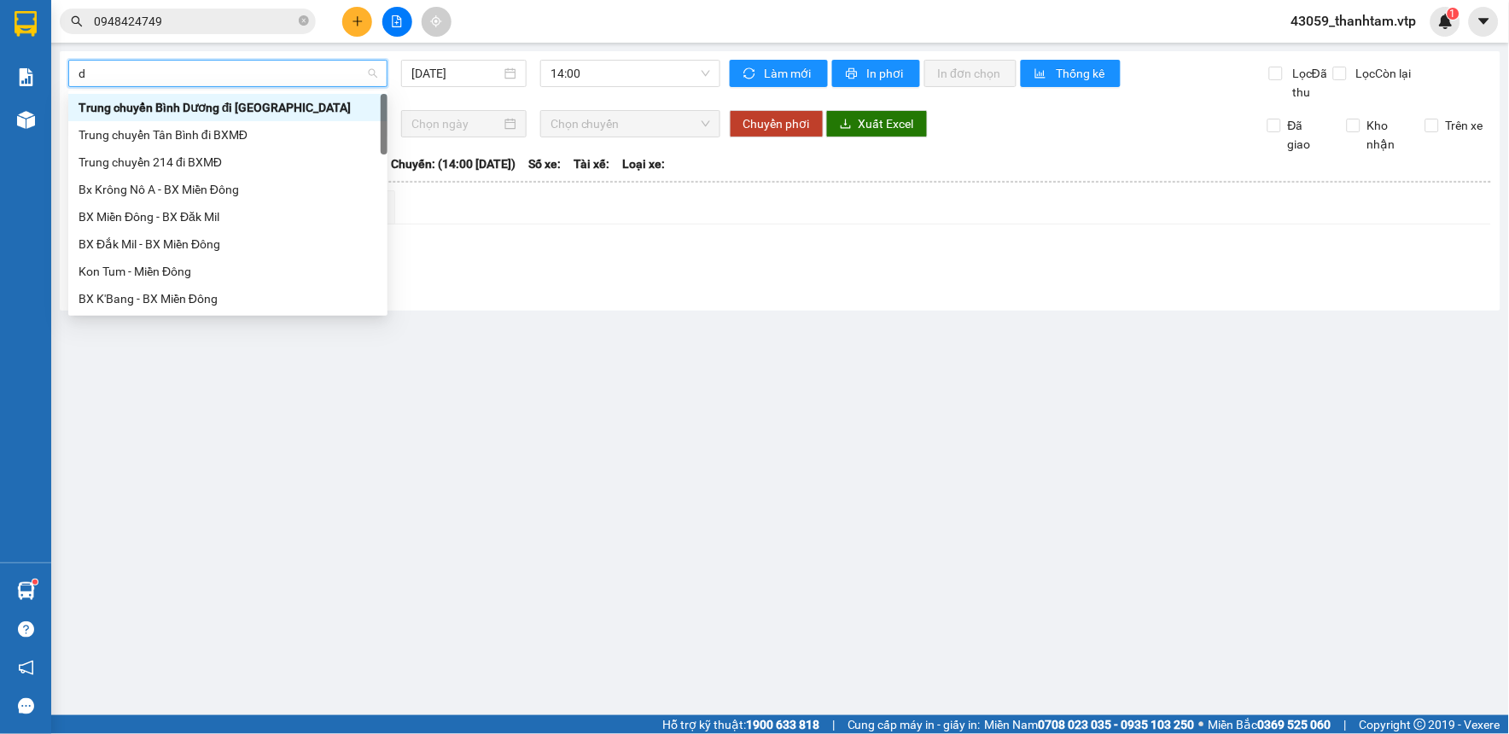
type input "dm"
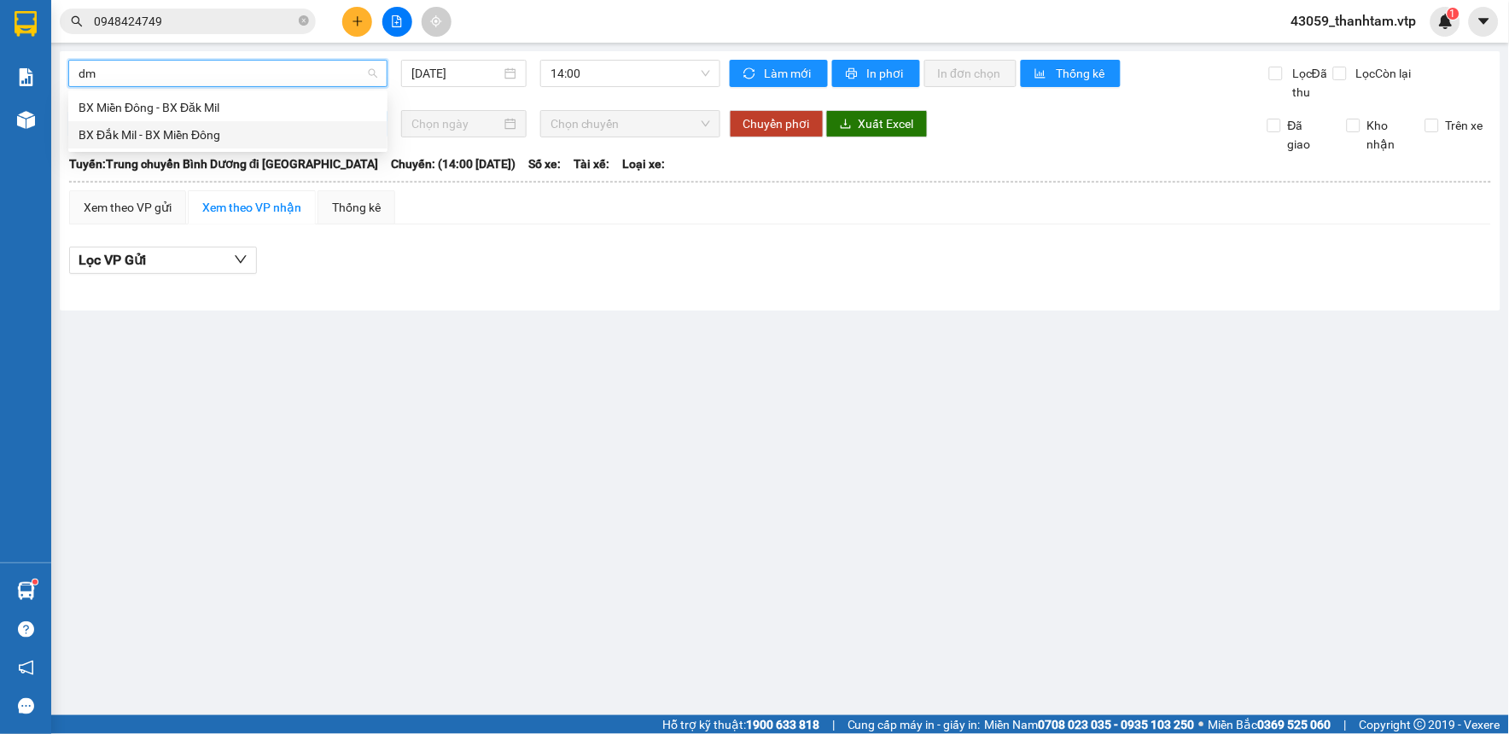
drag, startPoint x: 300, startPoint y: 143, endPoint x: 336, endPoint y: 128, distance: 39.5
click at [300, 142] on div "BX Đắk Mil - BX Miền Đông" at bounding box center [228, 135] width 299 height 19
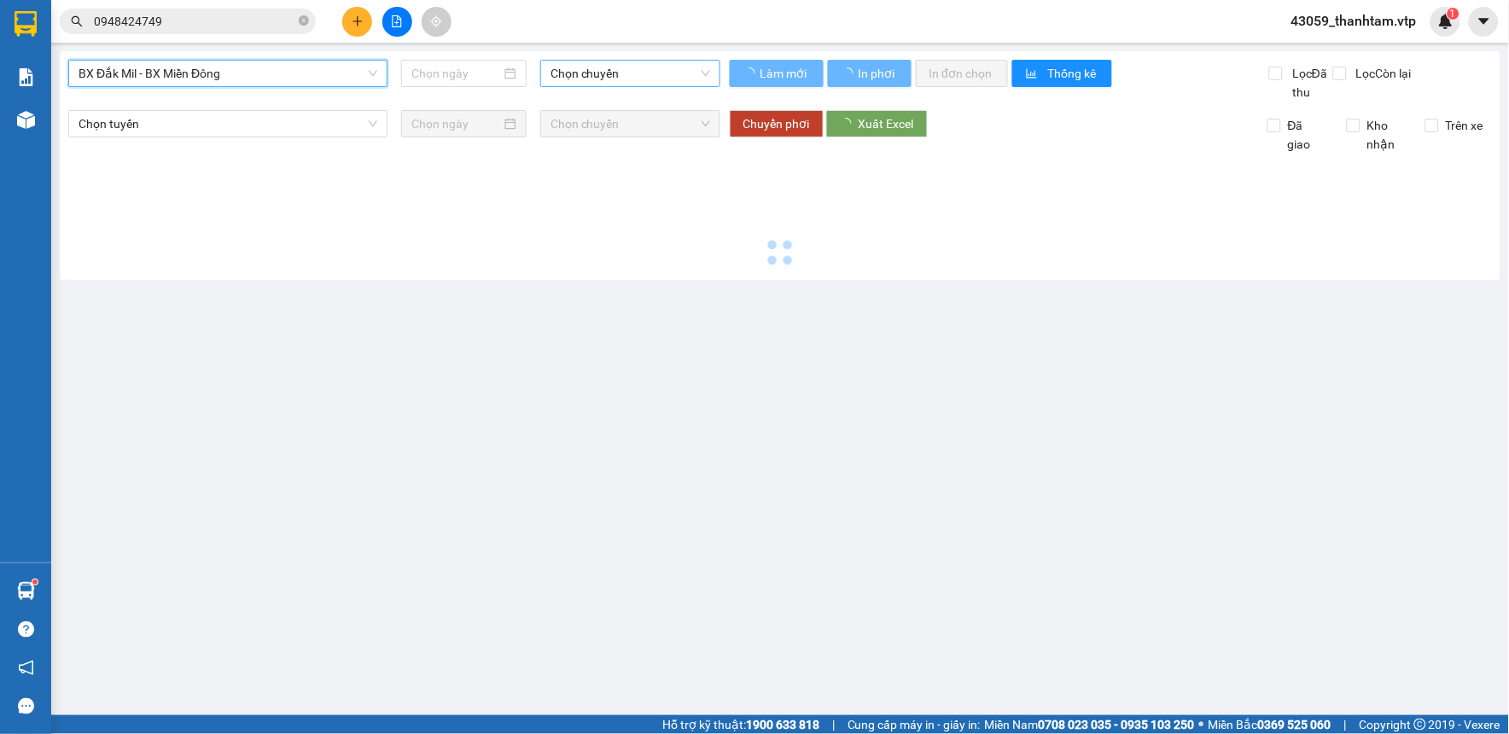
type input "[DATE]"
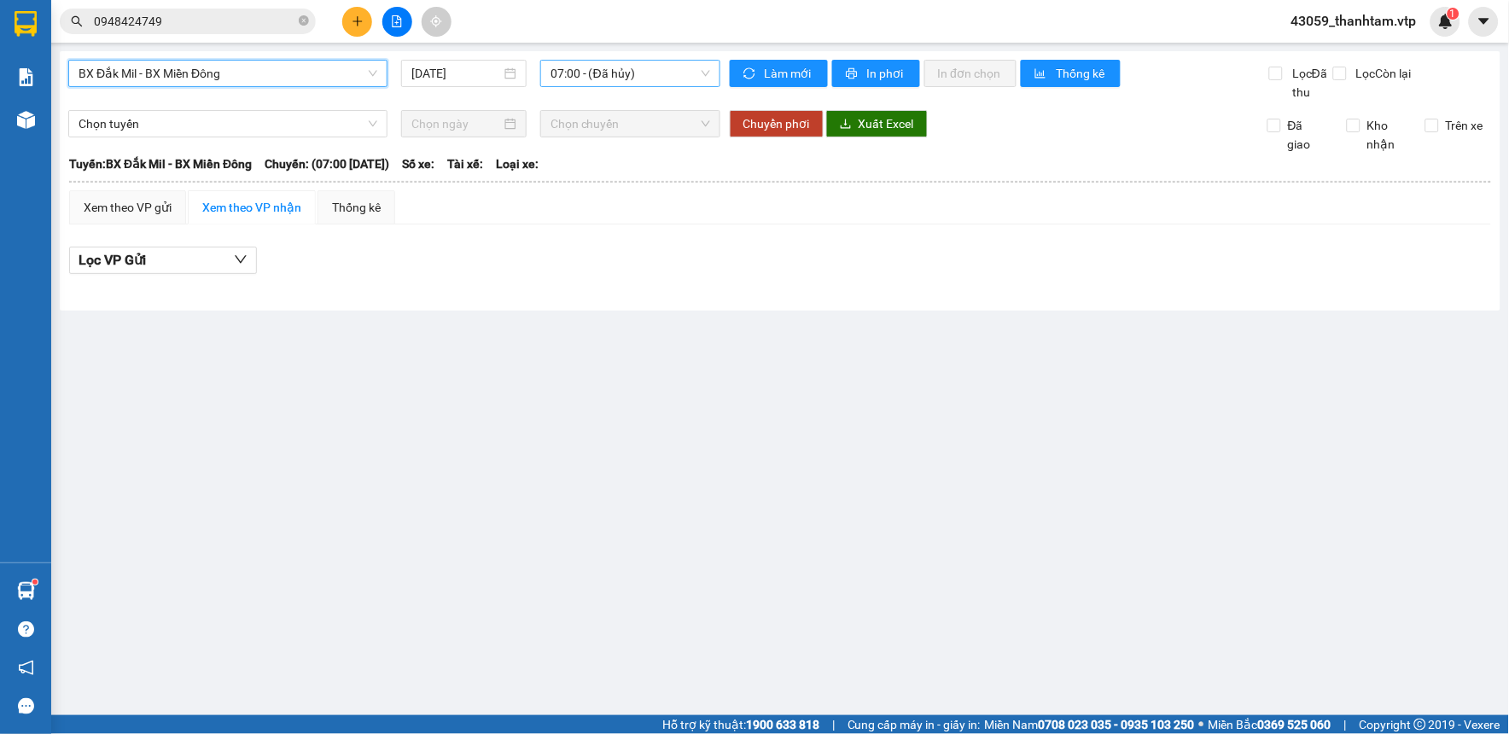
click at [629, 70] on span "07:00 - (Đã hủy)" at bounding box center [631, 74] width 161 height 26
click at [657, 158] on div "21:00 - 50F-002.67" at bounding box center [617, 162] width 133 height 19
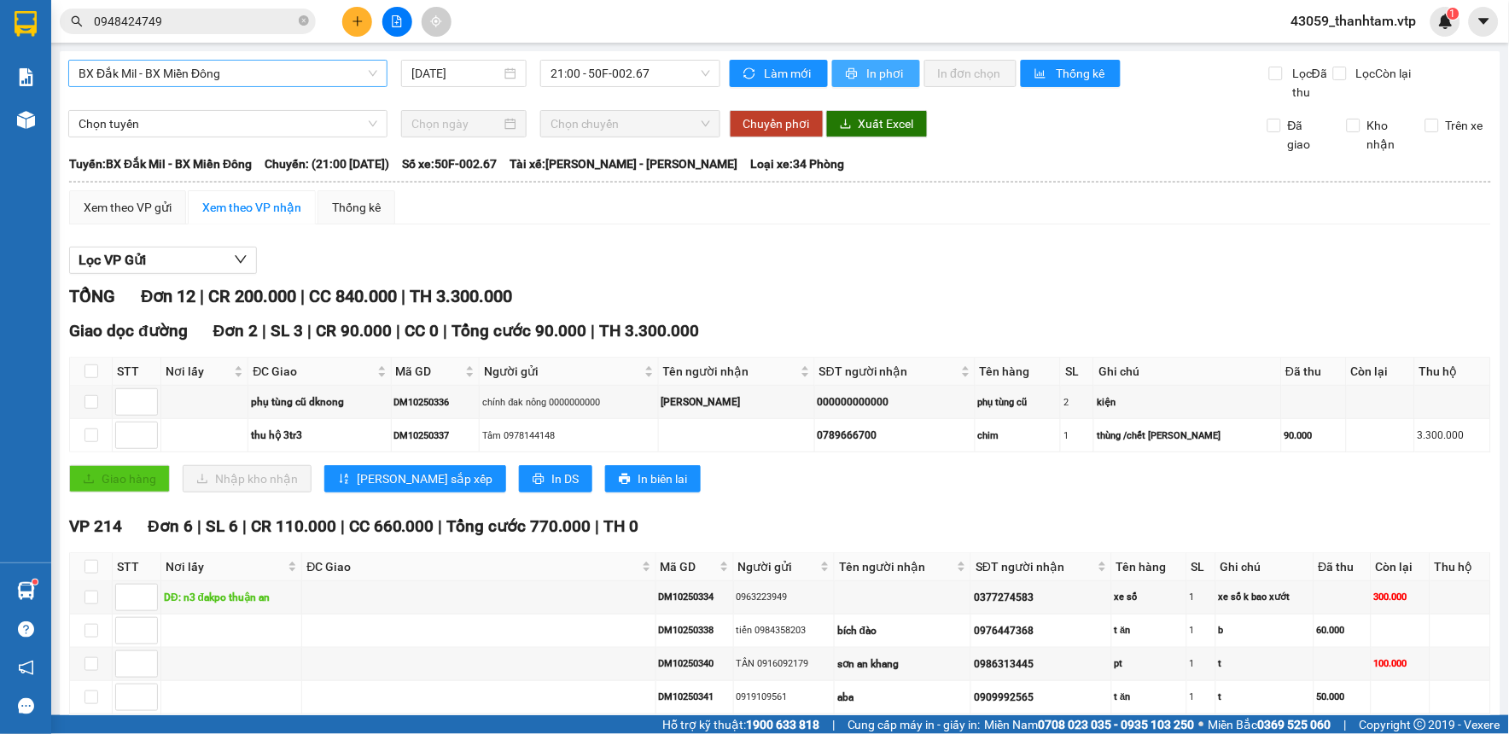
click at [869, 78] on span "In phơi" at bounding box center [886, 73] width 39 height 19
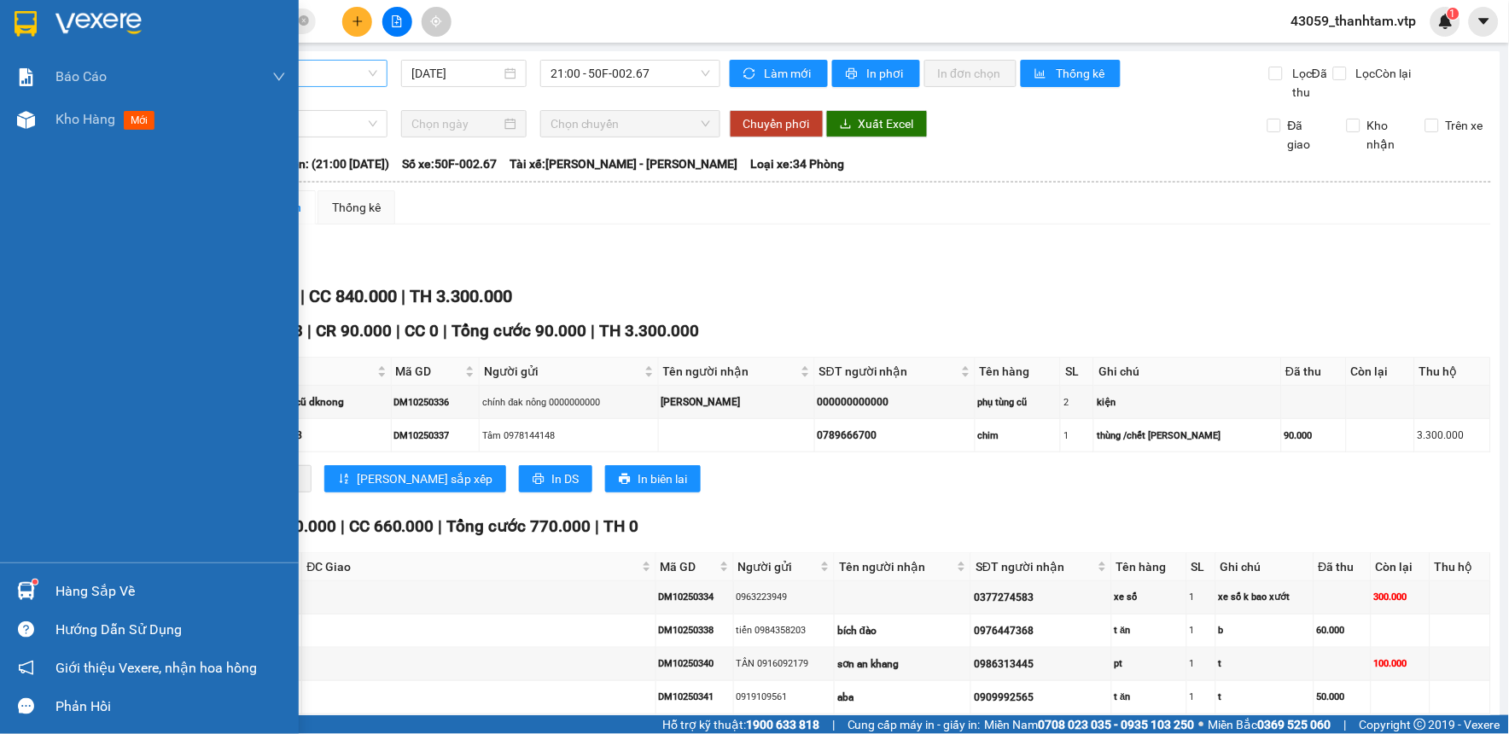
click at [28, 18] on img at bounding box center [26, 24] width 22 height 26
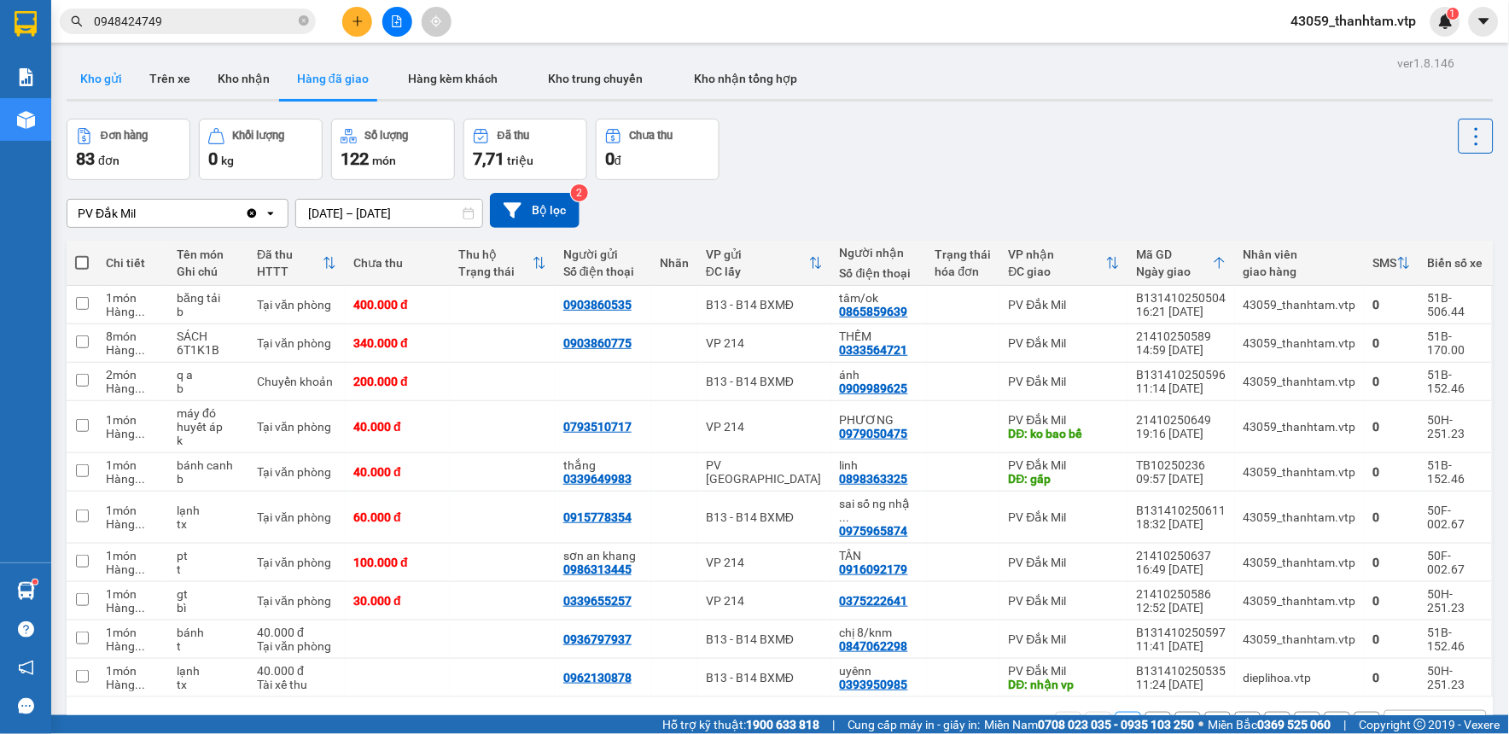
click at [107, 87] on button "Kho gửi" at bounding box center [101, 78] width 69 height 41
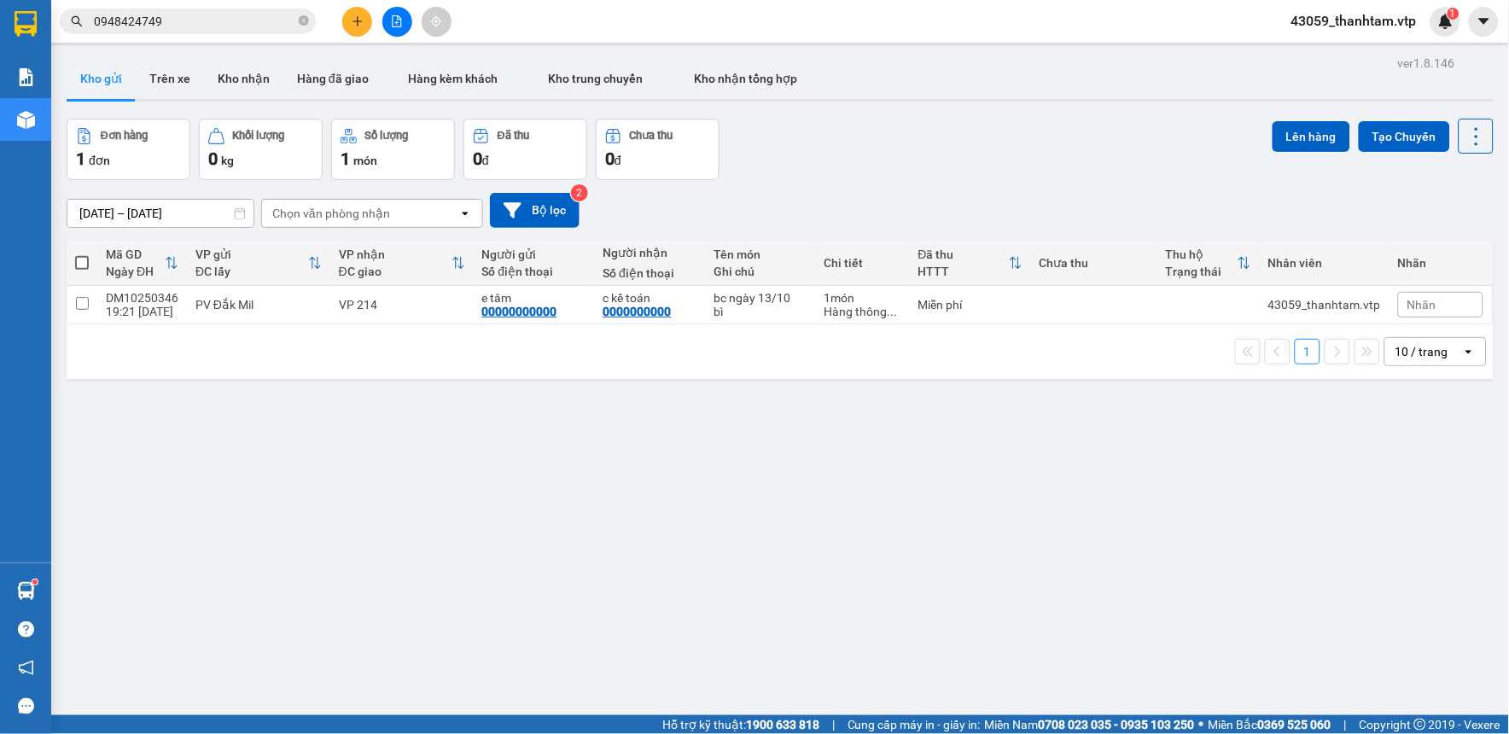
click at [862, 505] on div "ver 1.8.146 Kho gửi Trên xe Kho nhận Hàng đã giao Hàng kèm khách Kho trung chuy…" at bounding box center [780, 418] width 1441 height 734
click at [905, 483] on div "ver 1.8.146 Kho gửi Trên xe Kho nhận Hàng đã giao Hàng kèm khách Kho trung chuy…" at bounding box center [780, 418] width 1441 height 734
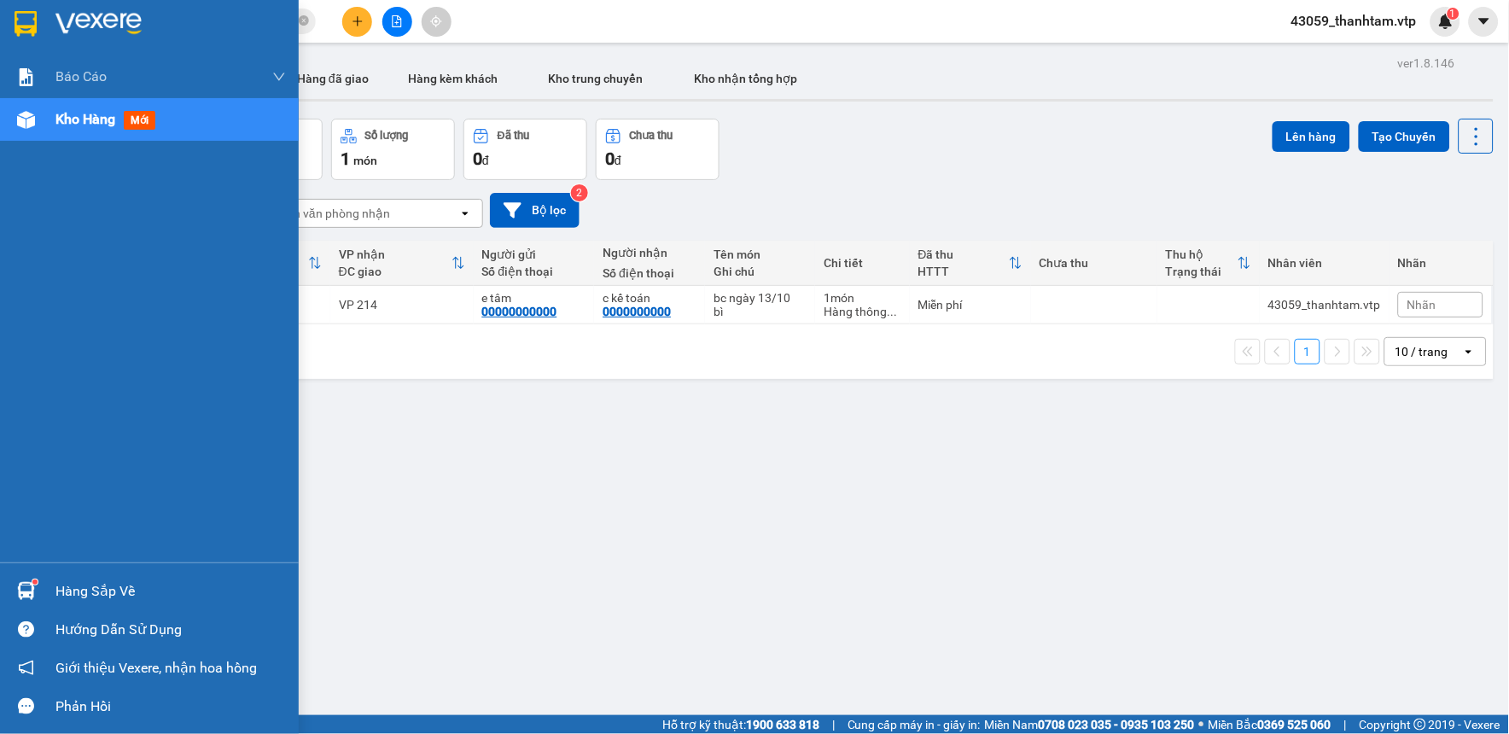
click at [26, 23] on img at bounding box center [26, 24] width 22 height 26
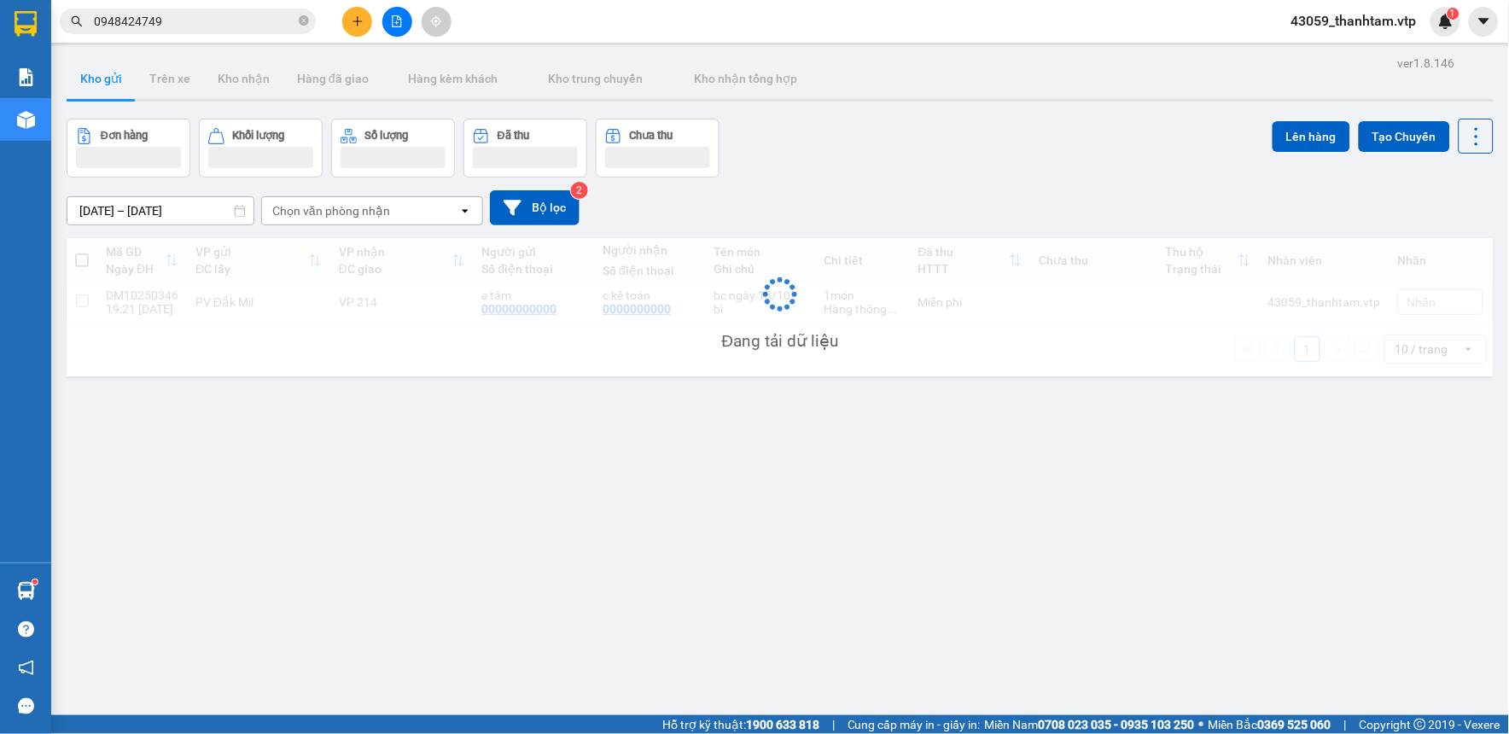
click at [526, 439] on div "ver 1.8.146 Kho gửi Trên xe Kho nhận Hàng đã giao Hàng kèm khách Kho trung chuy…" at bounding box center [780, 418] width 1441 height 734
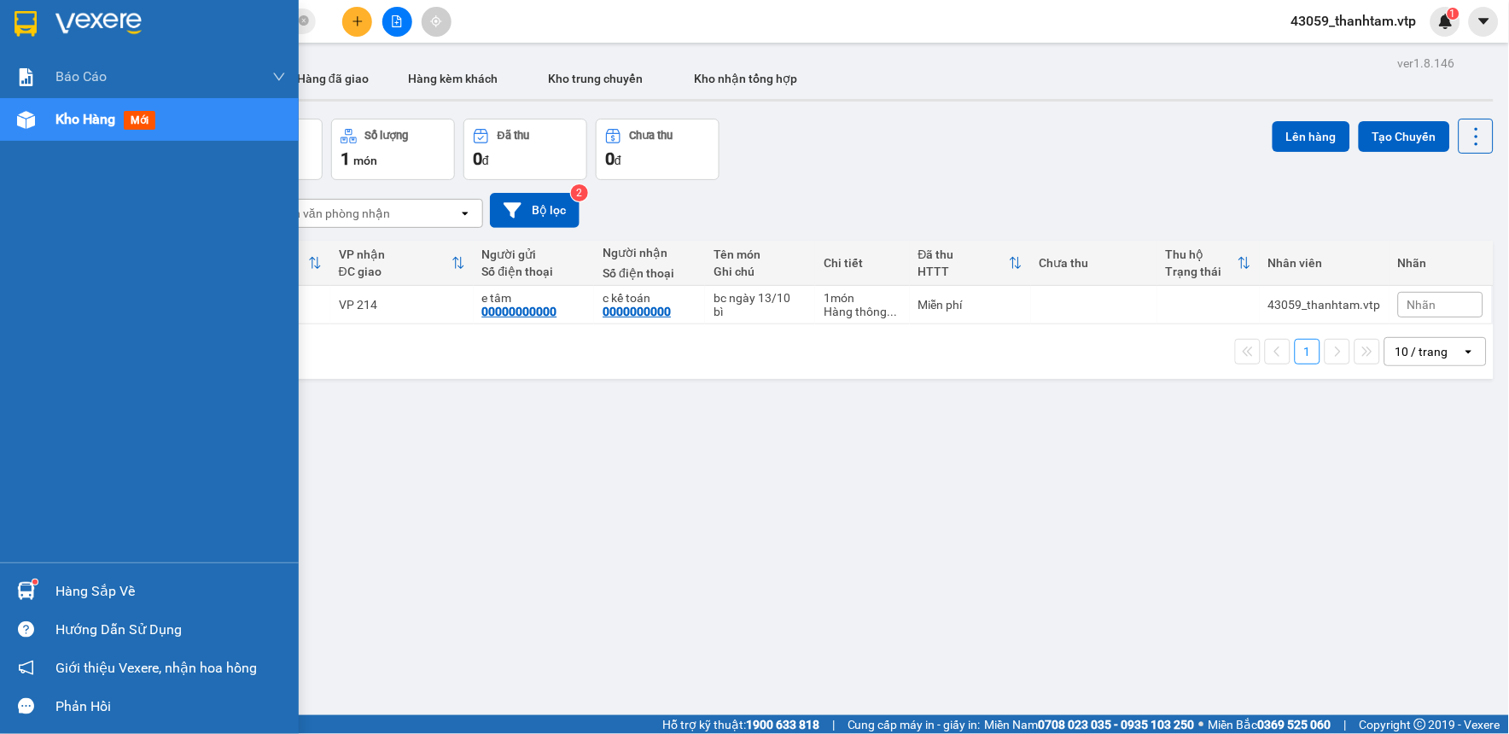
click at [84, 598] on div "Hàng sắp về" at bounding box center [170, 592] width 231 height 26
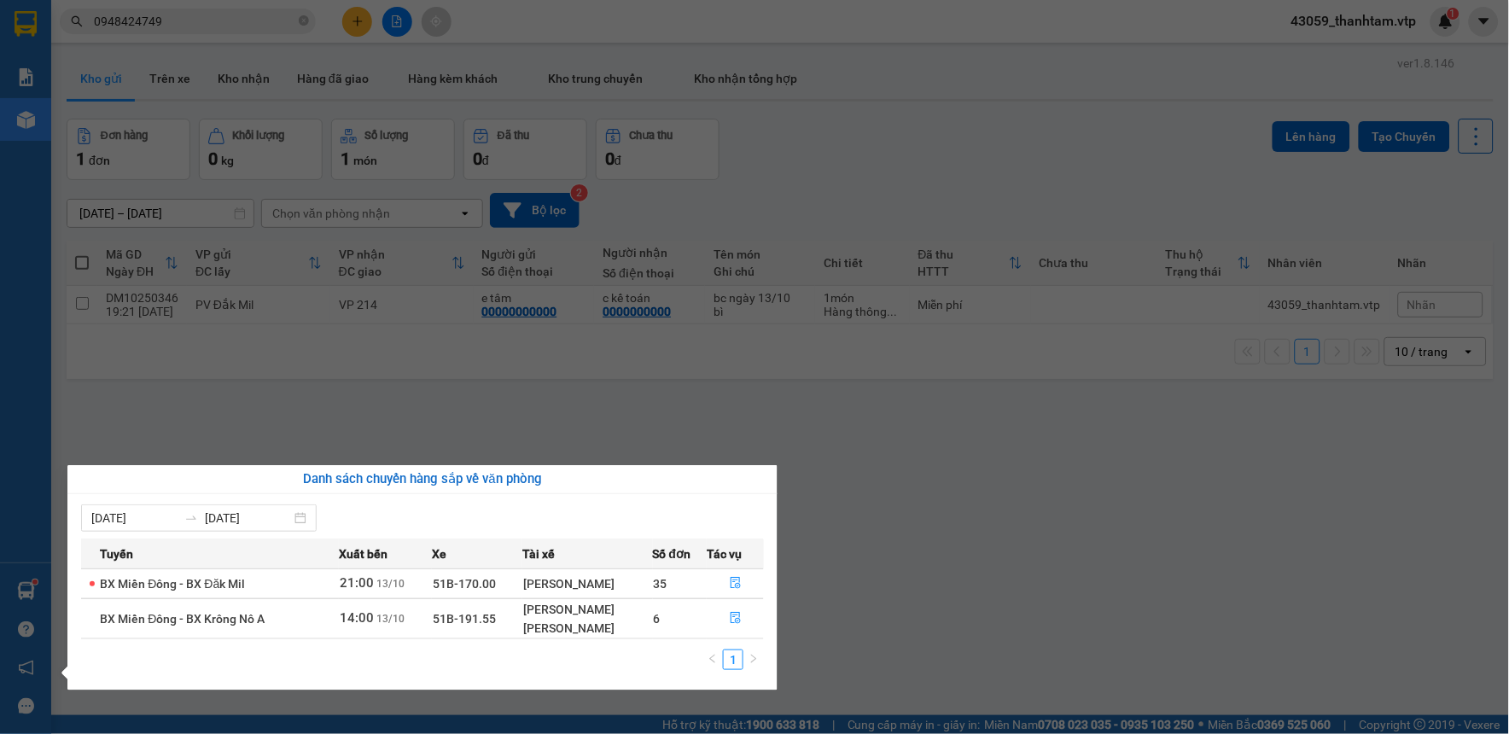
click at [917, 570] on section "Kết quả tìm kiếm ( 3 ) Bộ lọc Mã ĐH Trạng thái Món hàng Thu hộ Tổng cước Chưa c…" at bounding box center [754, 367] width 1509 height 734
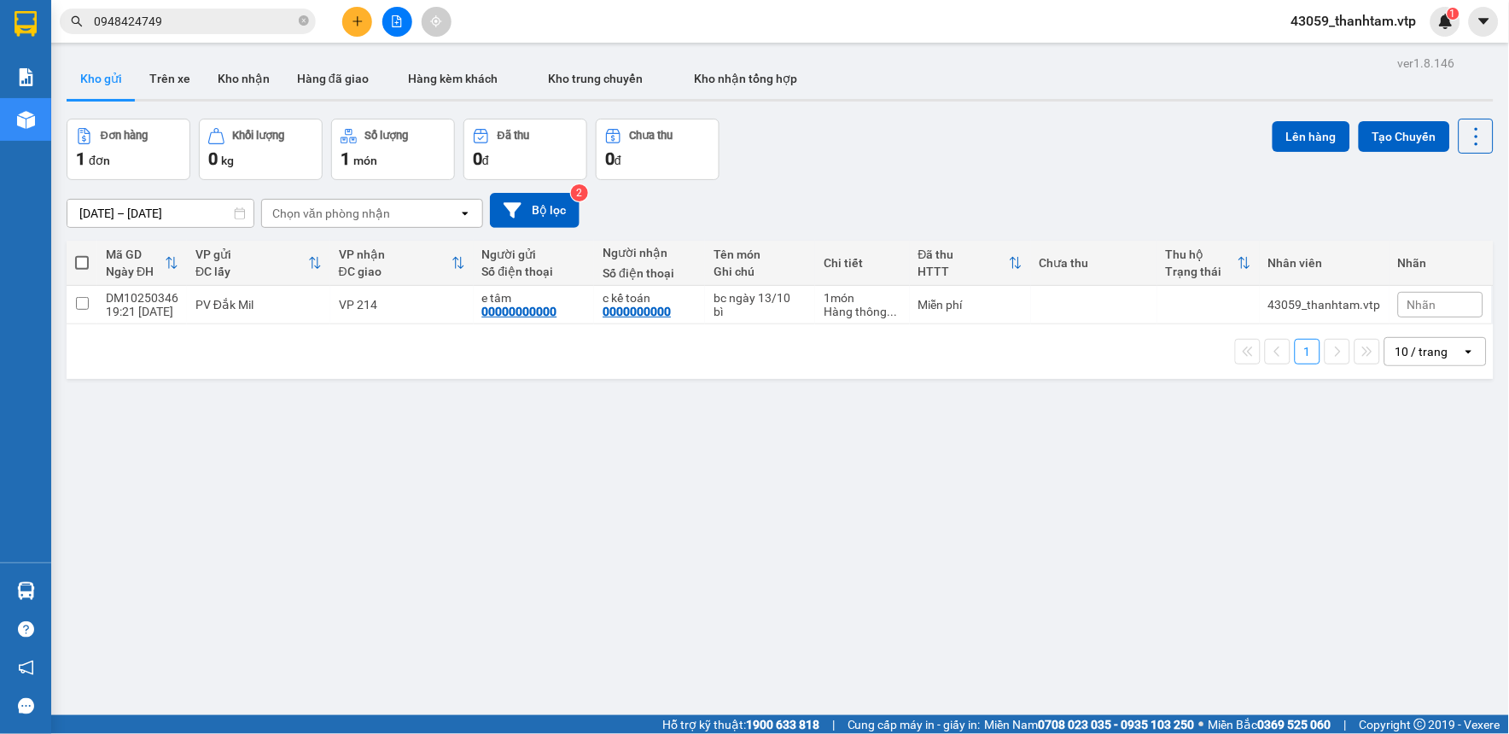
click at [85, 263] on span at bounding box center [82, 263] width 14 height 14
click at [82, 254] on input "checkbox" at bounding box center [82, 254] width 0 height 0
checkbox input "true"
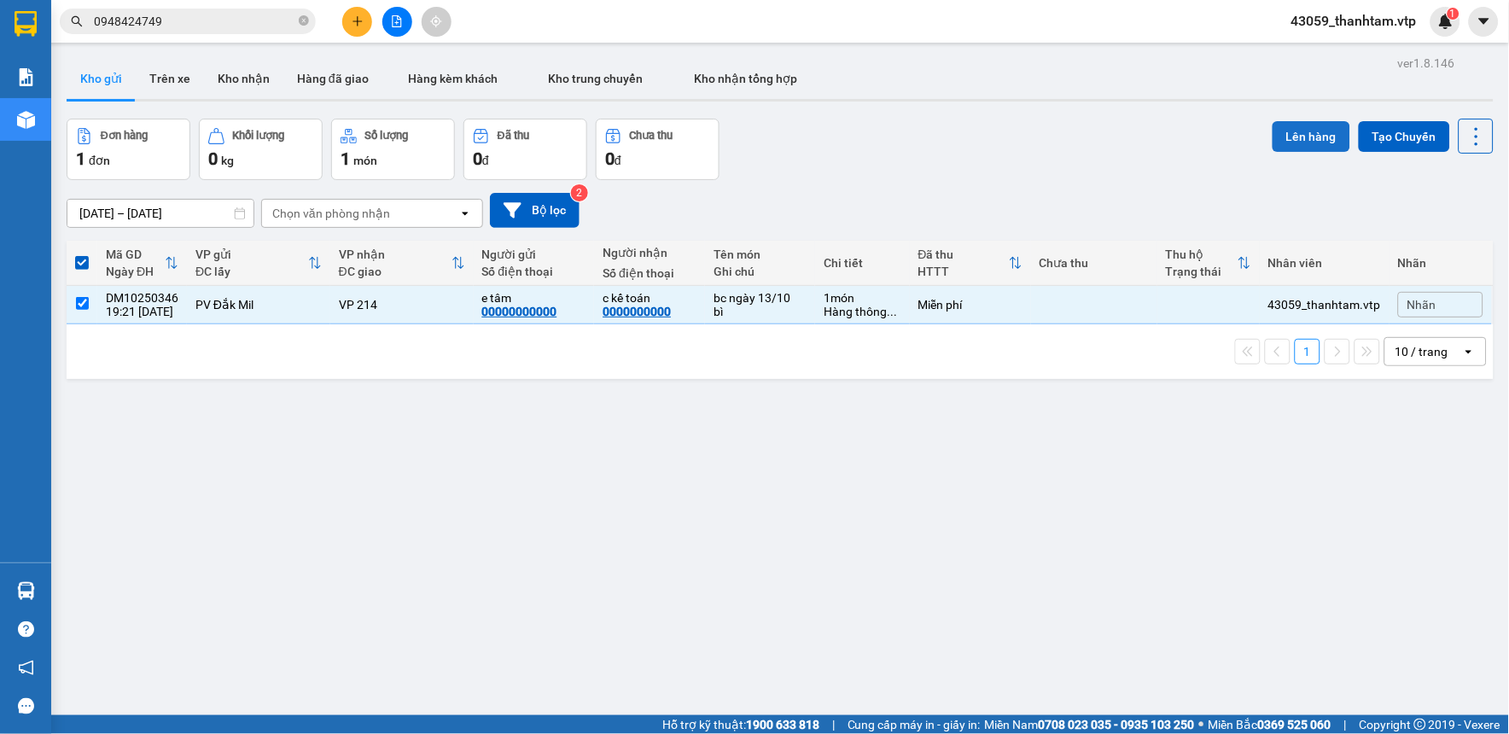
click at [1293, 129] on button "Lên hàng" at bounding box center [1312, 136] width 78 height 31
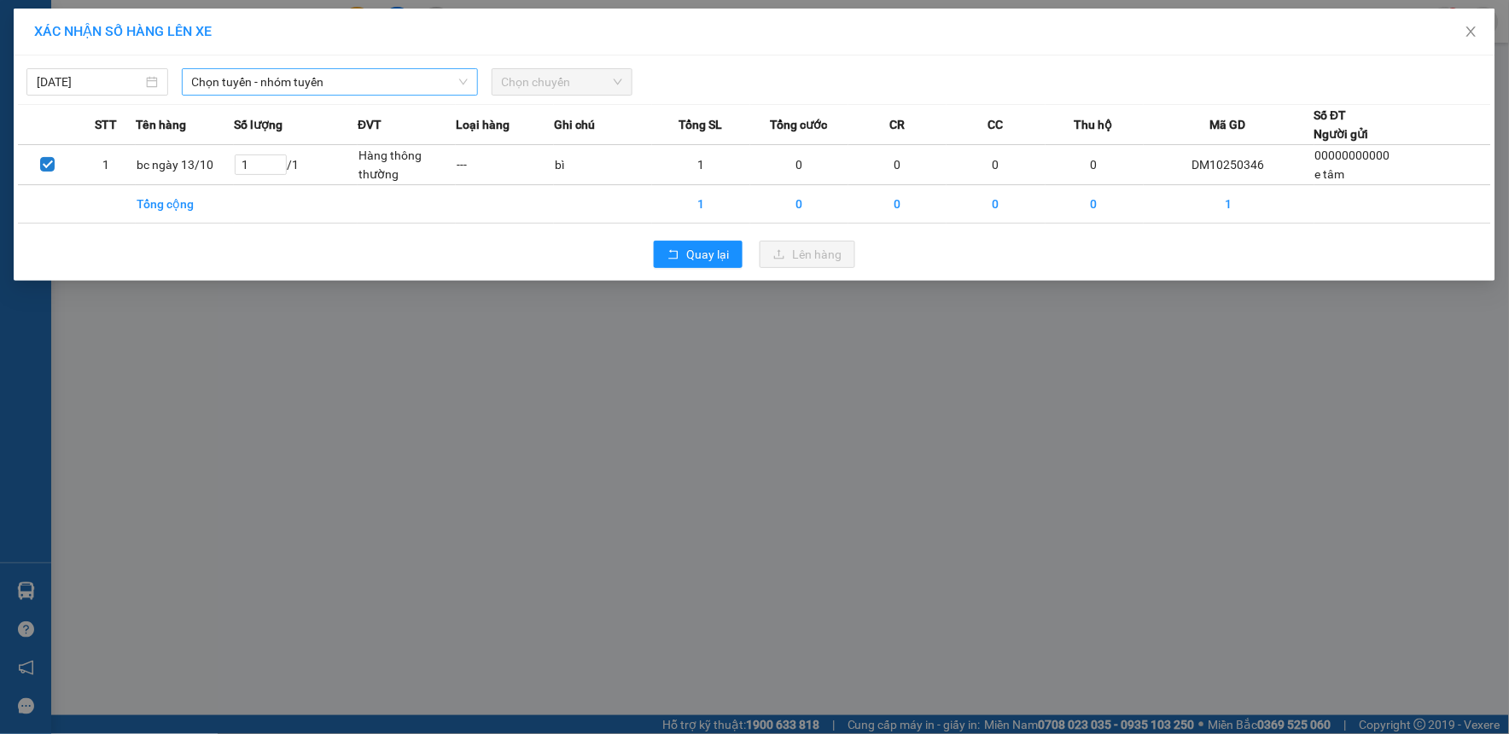
click at [359, 79] on span "Chọn tuyến - nhóm tuyến" at bounding box center [330, 82] width 276 height 26
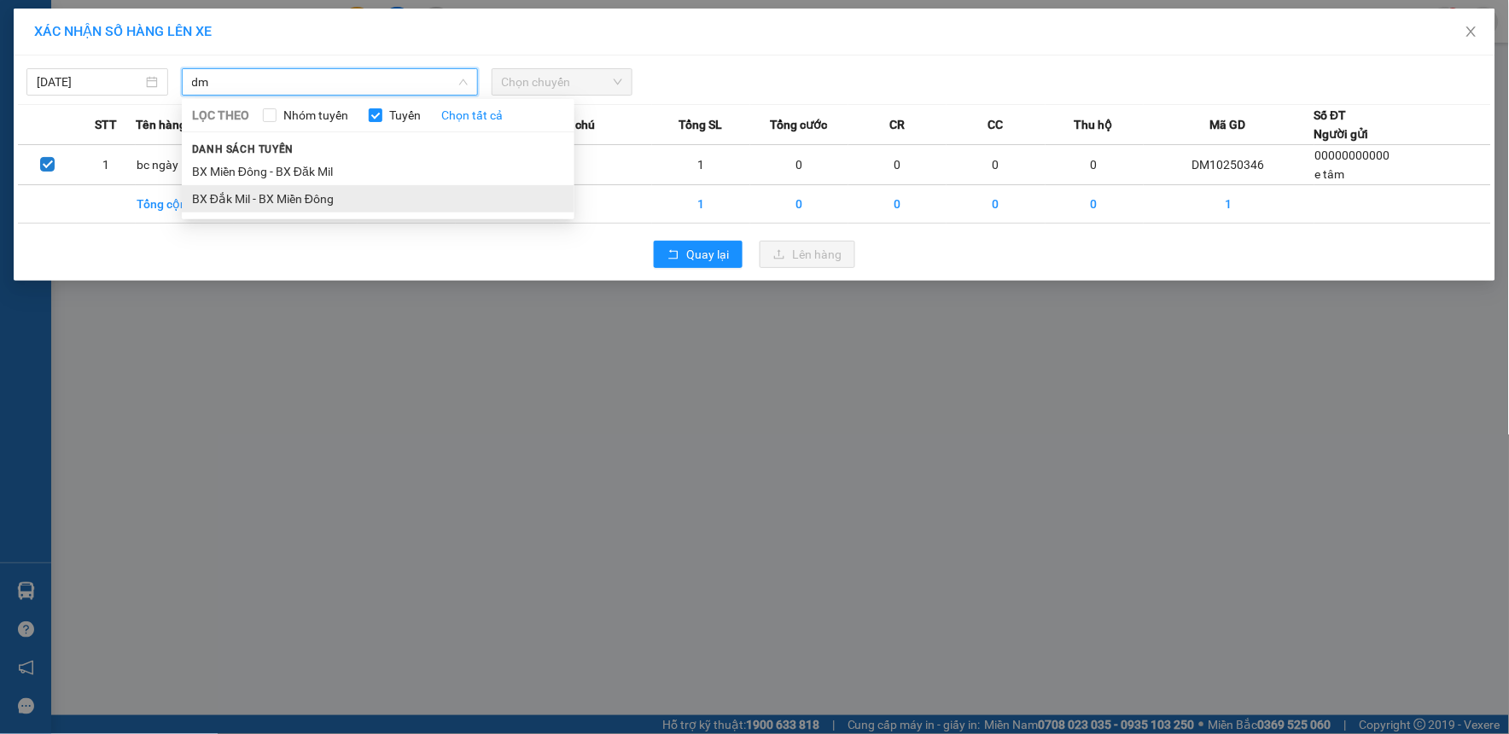
type input "dm"
drag, startPoint x: 340, startPoint y: 201, endPoint x: 342, endPoint y: 184, distance: 16.4
click at [340, 200] on li "BX Đắk Mil - BX Miền Đông" at bounding box center [378, 198] width 393 height 27
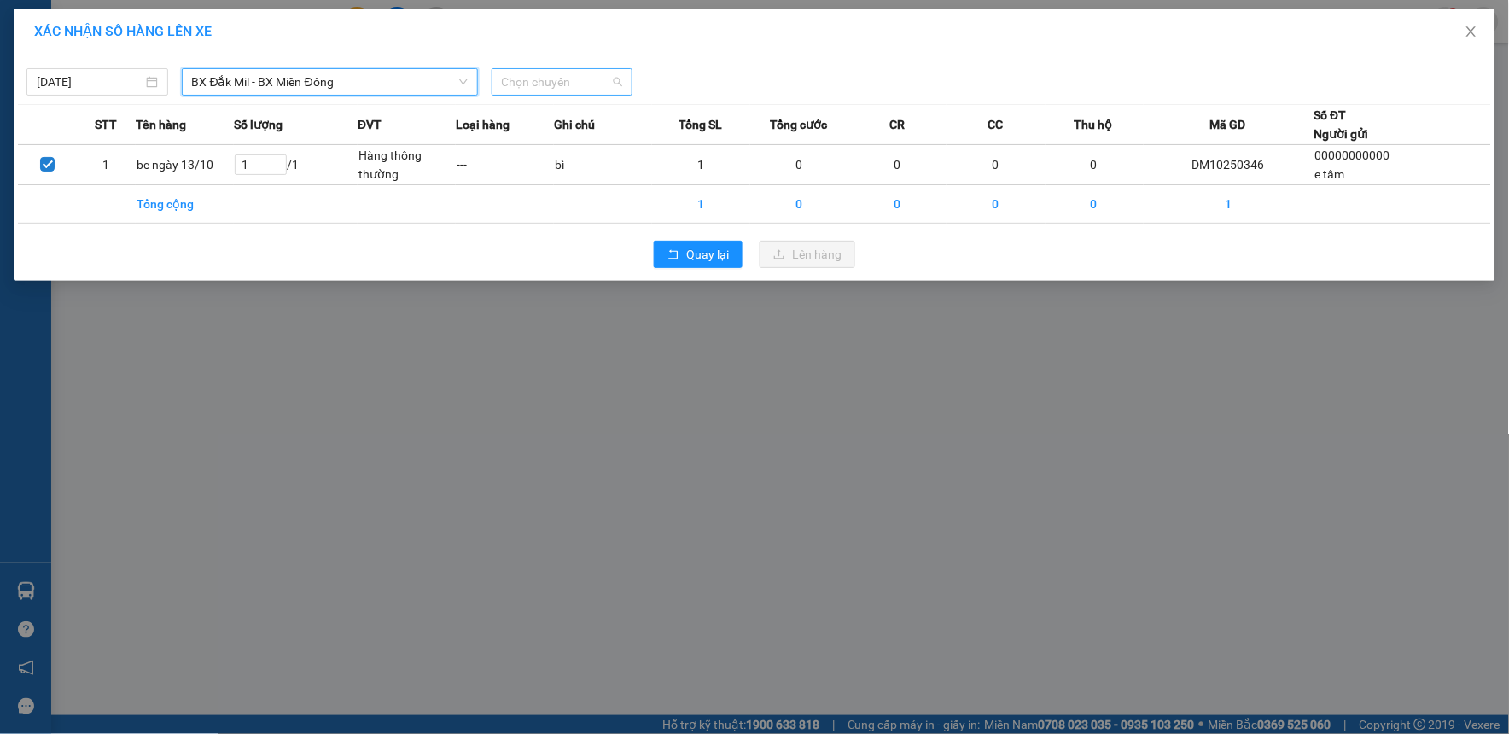
click at [578, 88] on span "Chọn chuyến" at bounding box center [562, 82] width 121 height 26
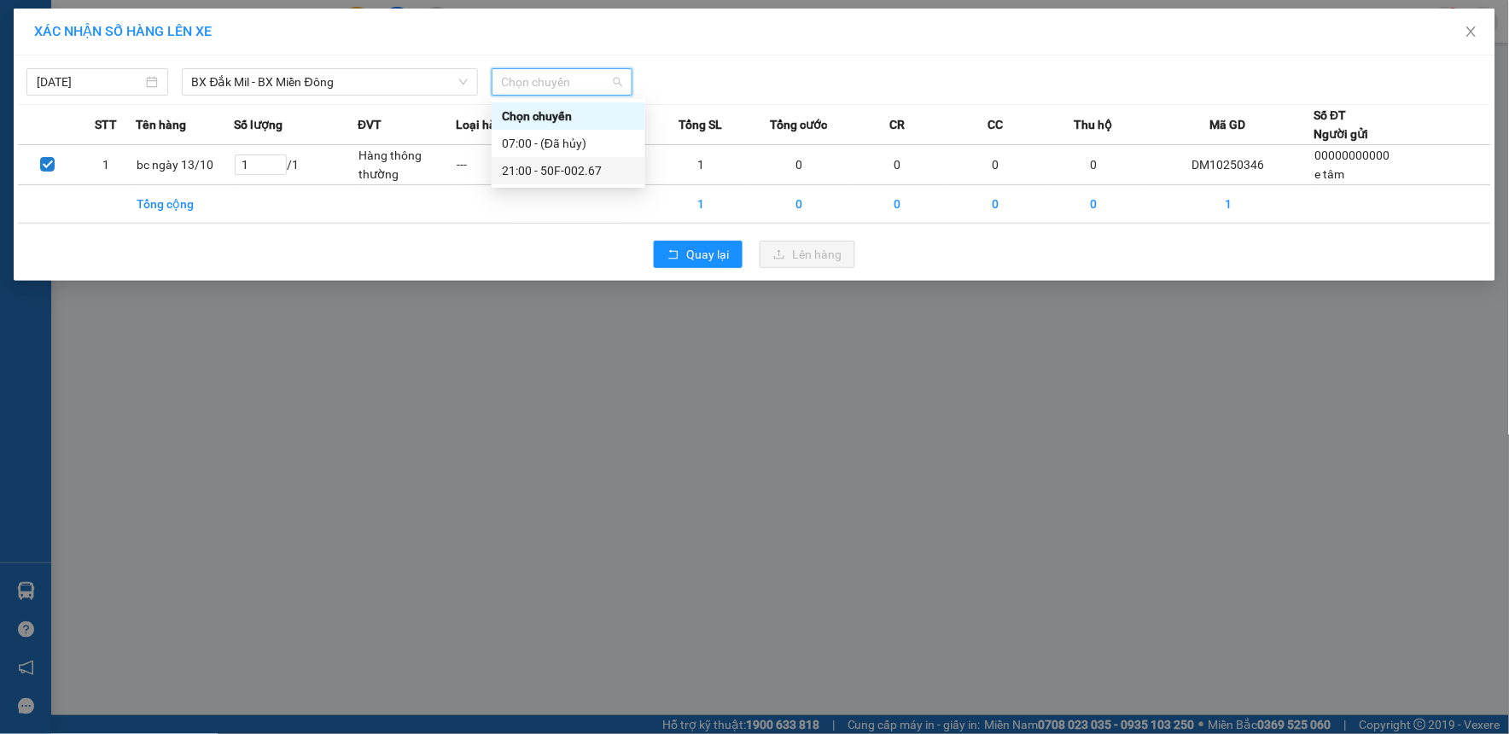
click at [583, 161] on div "21:00 - 50F-002.67" at bounding box center [568, 170] width 133 height 19
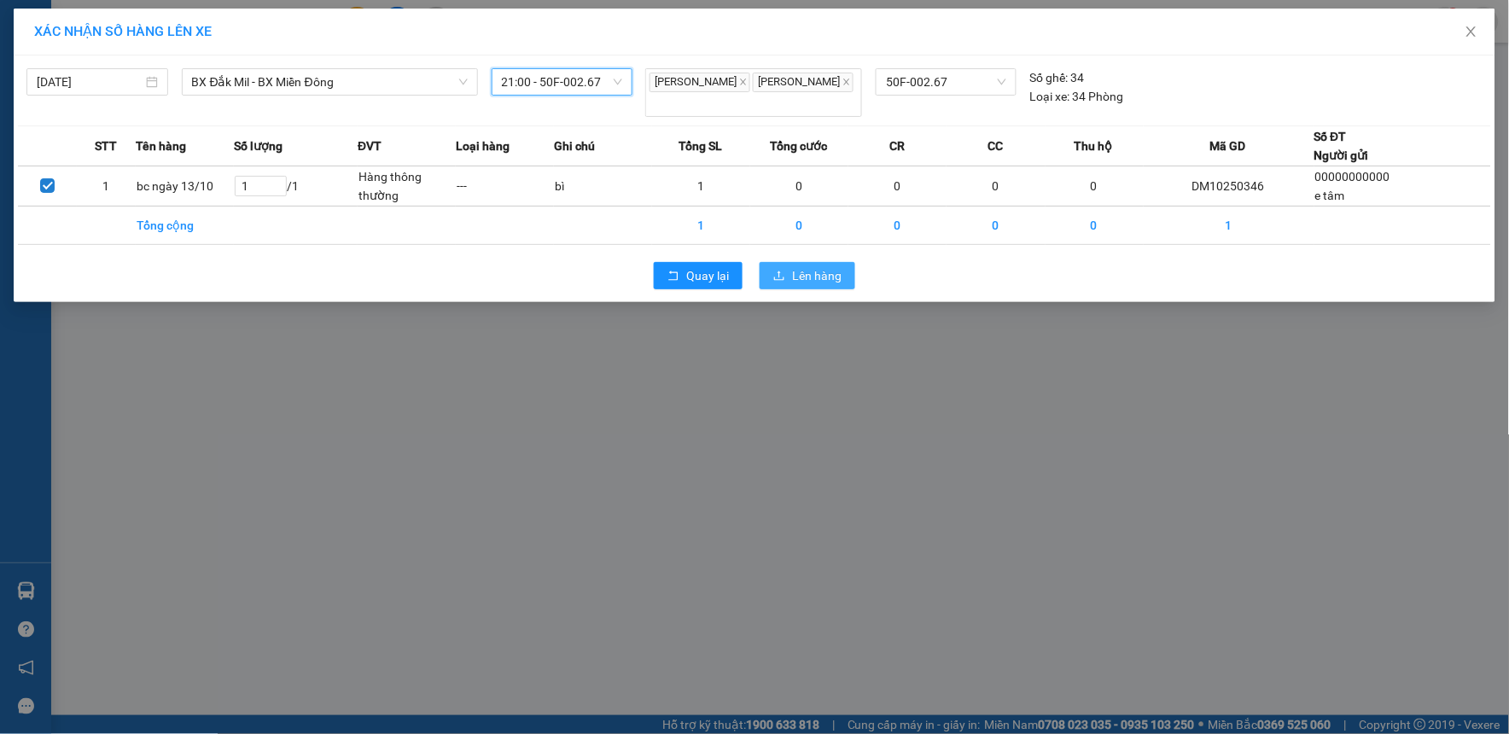
click at [820, 266] on span "Lên hàng" at bounding box center [817, 275] width 50 height 19
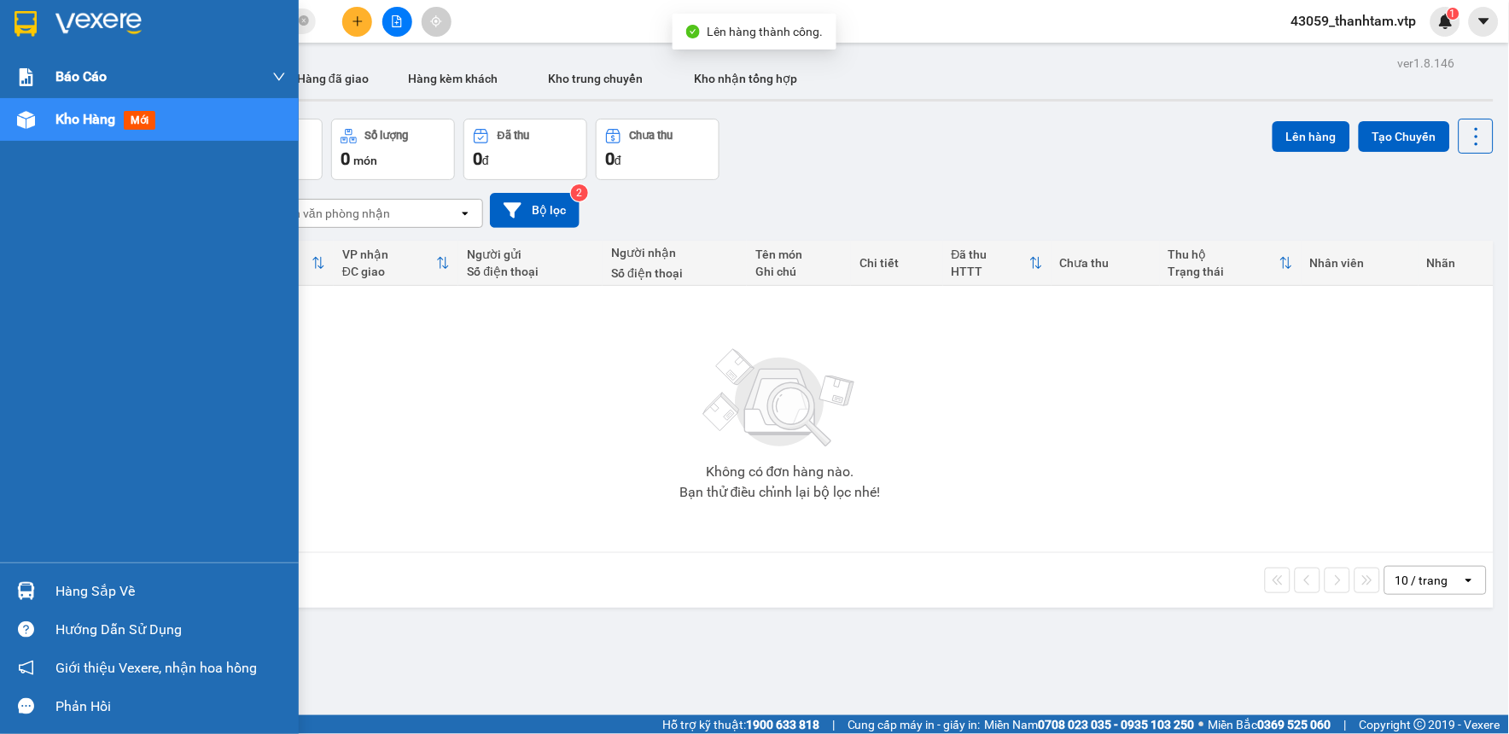
drag, startPoint x: 29, startPoint y: 30, endPoint x: 78, endPoint y: 55, distance: 54.6
click at [29, 29] on img at bounding box center [26, 24] width 22 height 26
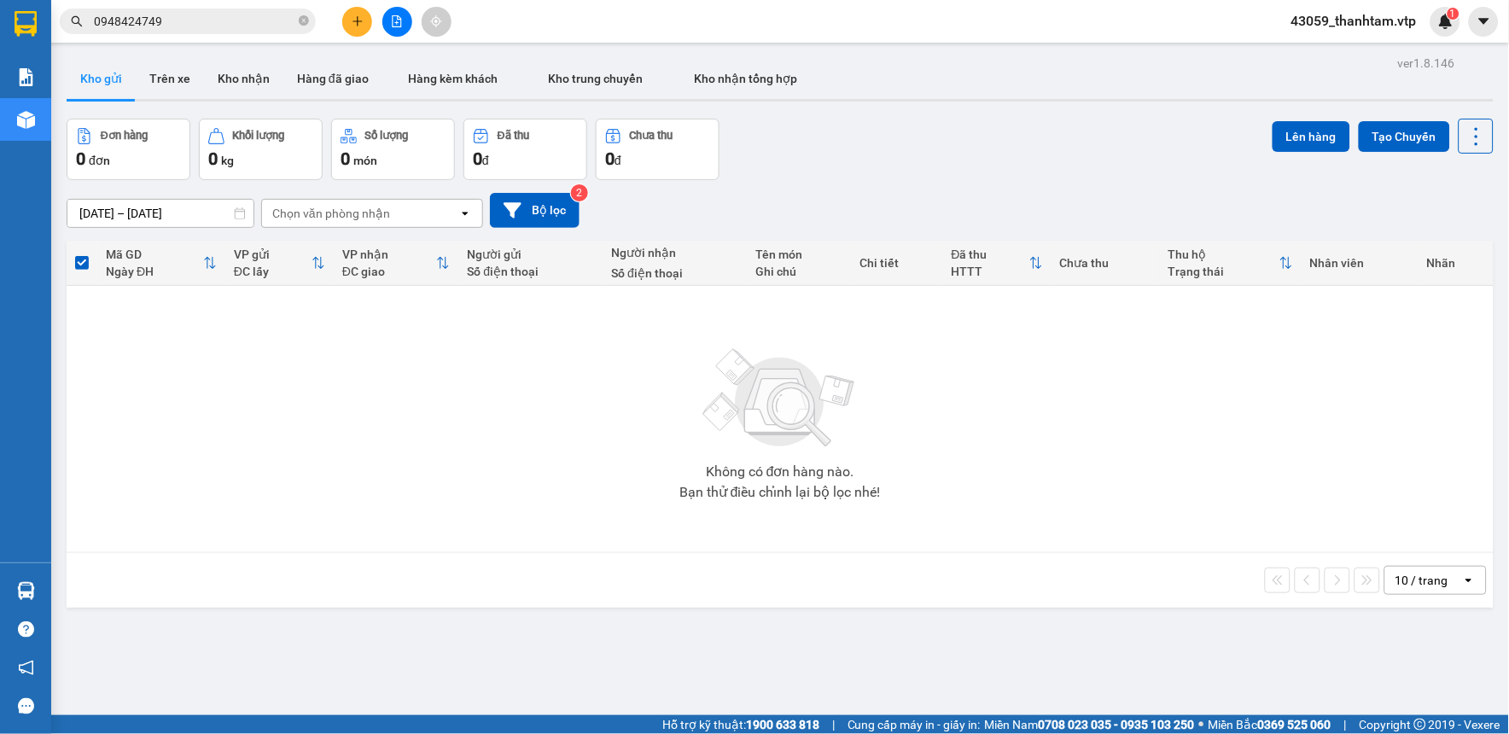
click at [715, 342] on img at bounding box center [780, 399] width 171 height 120
drag, startPoint x: 449, startPoint y: 411, endPoint x: 422, endPoint y: 396, distance: 30.9
click at [449, 410] on div "Không có đơn hàng nào. Bạn thử điều chỉnh lại bộ lọc nhé!" at bounding box center [780, 419] width 1410 height 256
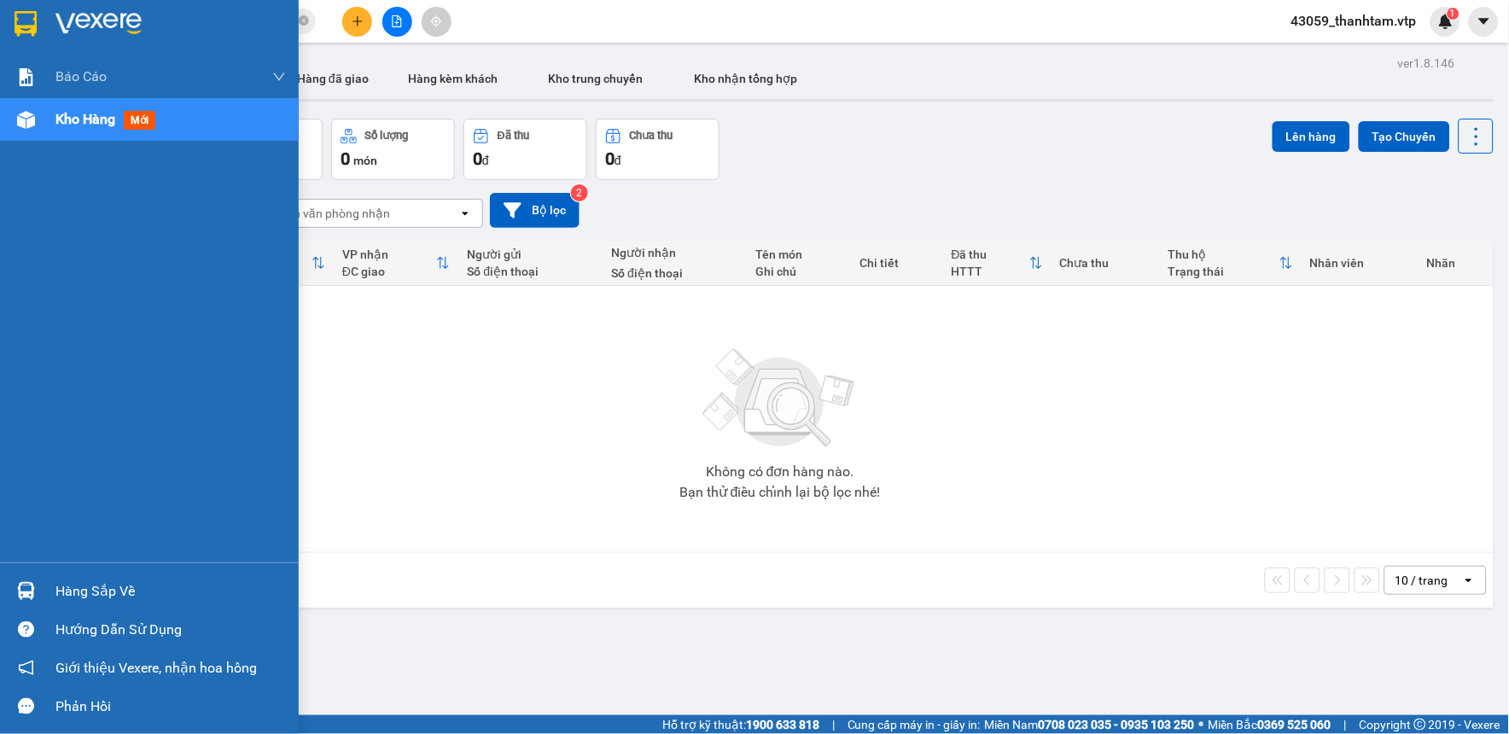
click at [31, 20] on img at bounding box center [26, 24] width 22 height 26
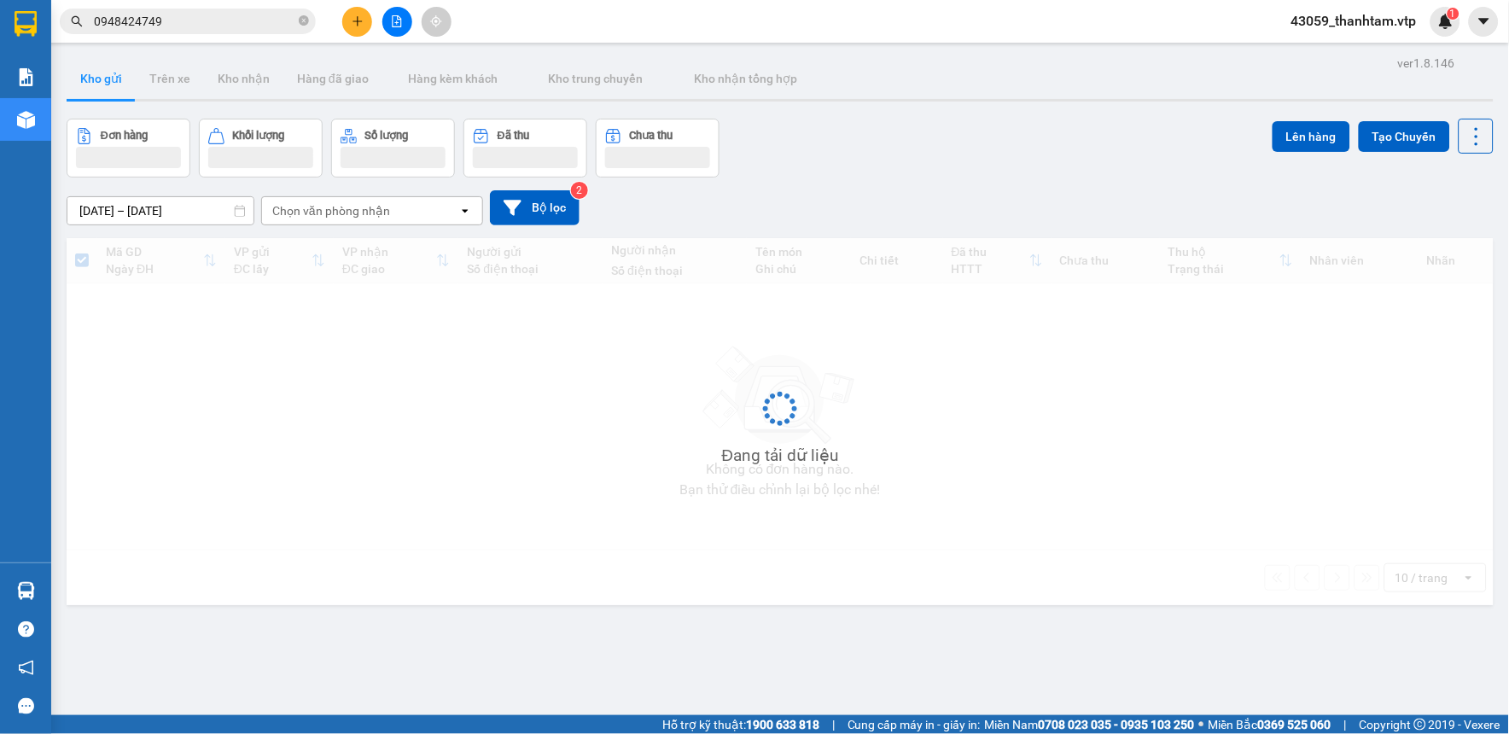
click at [620, 369] on div "Đang tải dữ liệu" at bounding box center [780, 421] width 1427 height 367
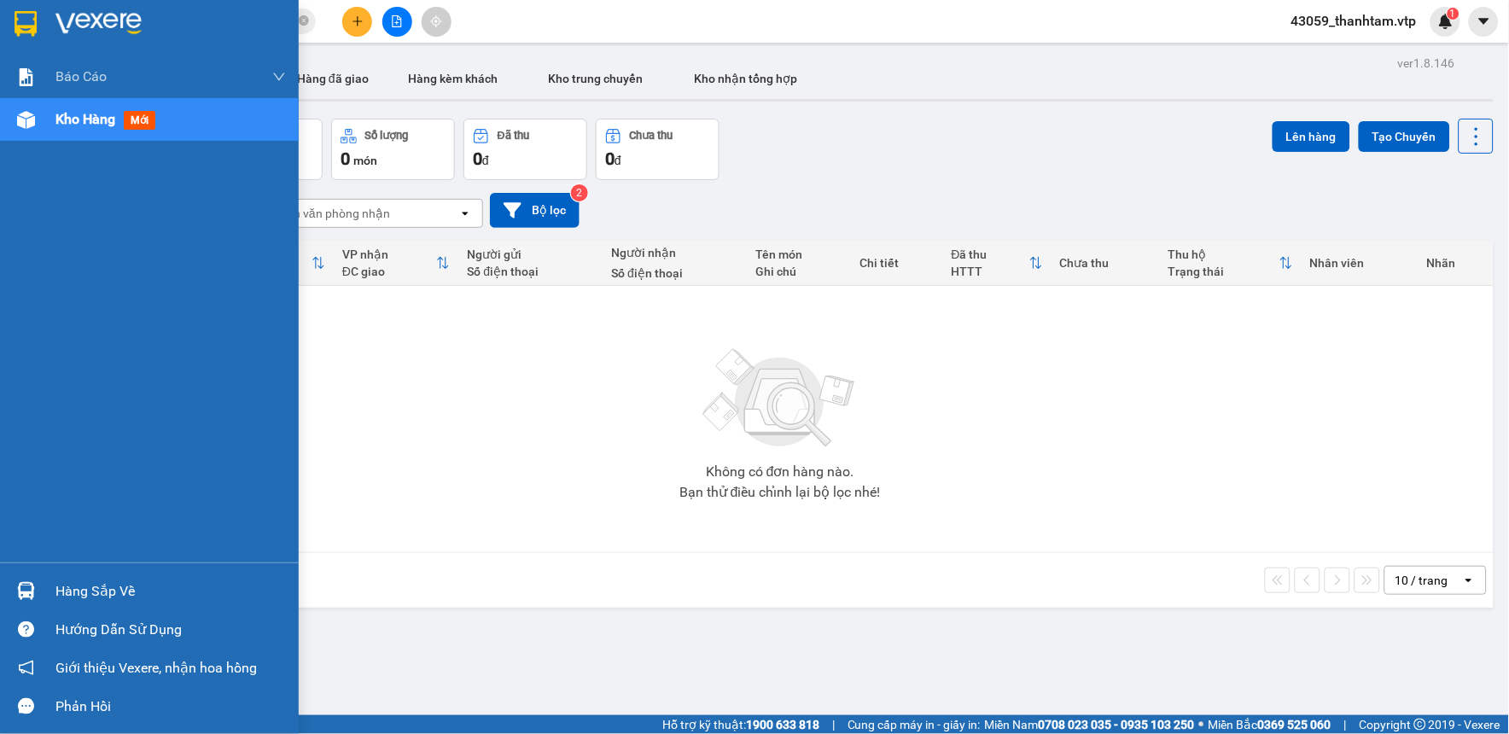
click at [18, 21] on img at bounding box center [26, 24] width 22 height 26
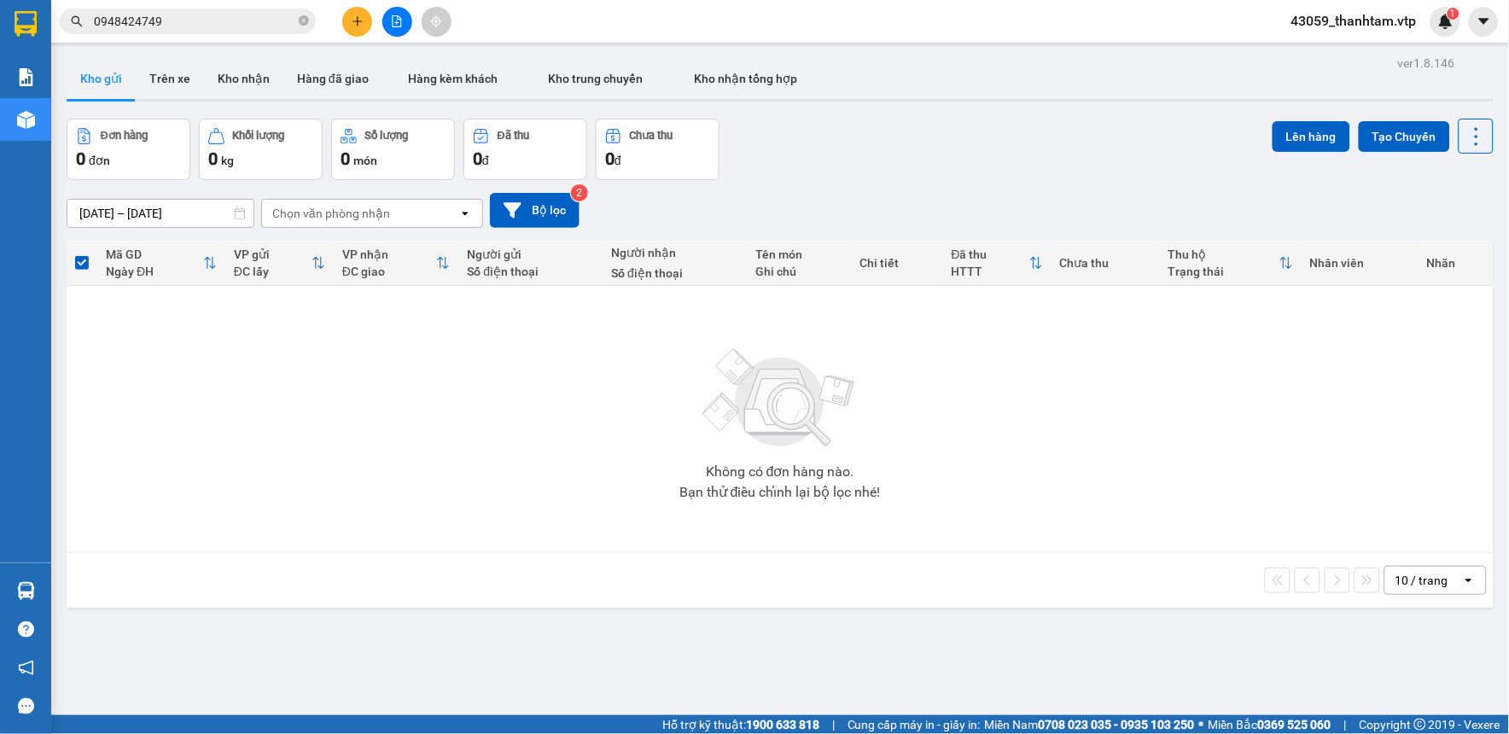
click at [782, 410] on img at bounding box center [780, 399] width 171 height 120
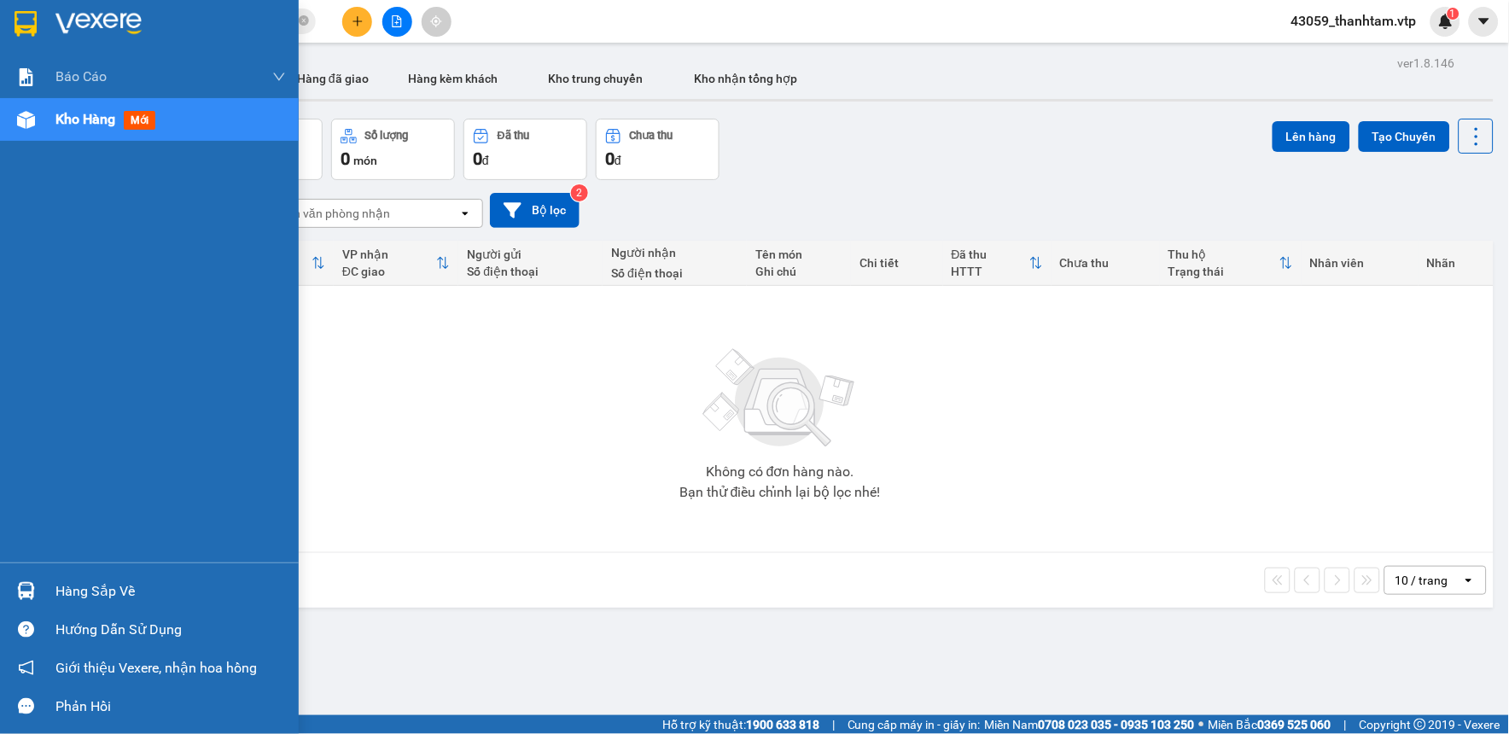
click at [6, 26] on div at bounding box center [149, 27] width 299 height 55
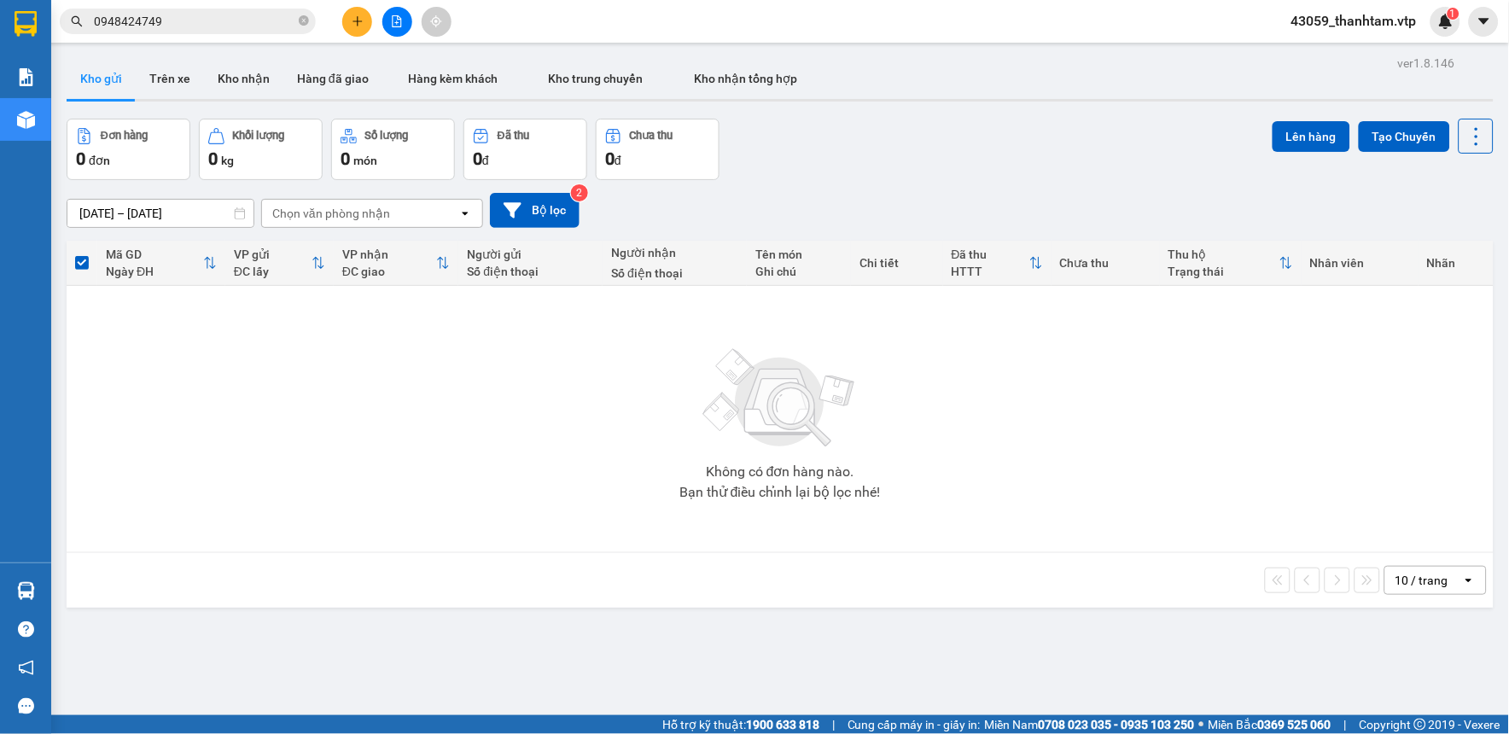
click at [381, 401] on div "Không có đơn hàng nào. Bạn thử điều chỉnh lại bộ lọc nhé!" at bounding box center [780, 419] width 1410 height 256
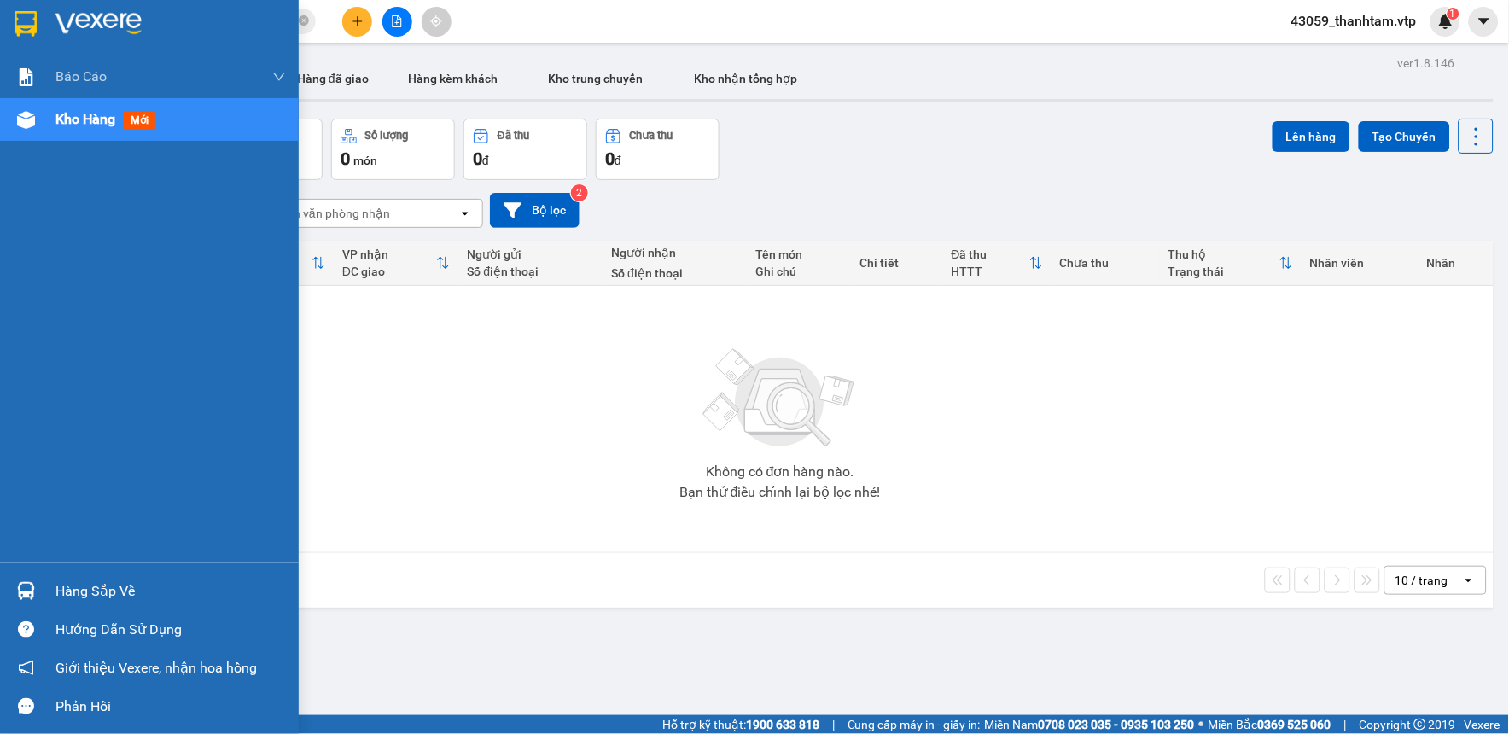
click at [3, 20] on div at bounding box center [149, 27] width 299 height 55
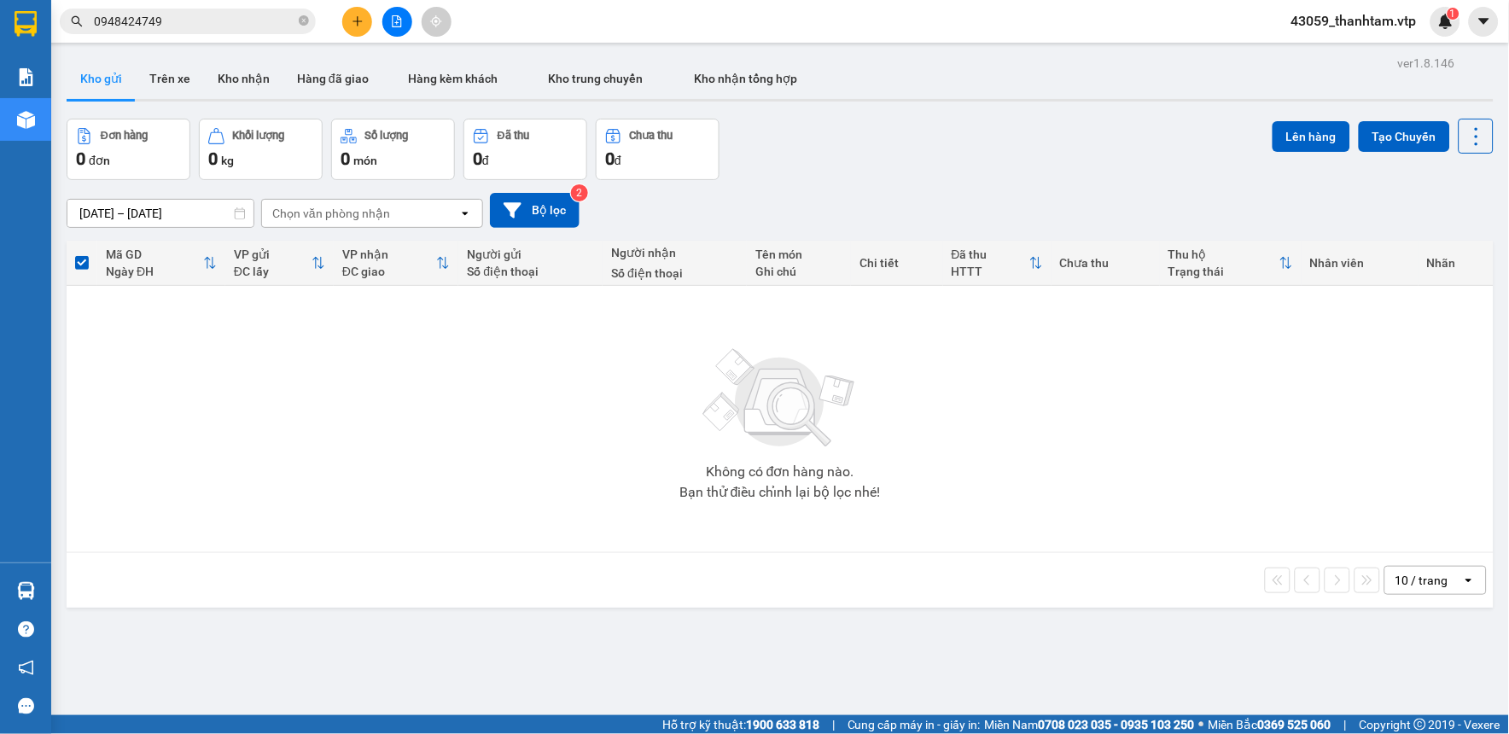
click at [957, 137] on div "Đơn hàng 0 đơn Khối lượng 0 kg Số lượng 0 món Đã thu 0 đ Chưa thu 0 đ Lên hàng …" at bounding box center [780, 149] width 1427 height 61
